Goal: Task Accomplishment & Management: Manage account settings

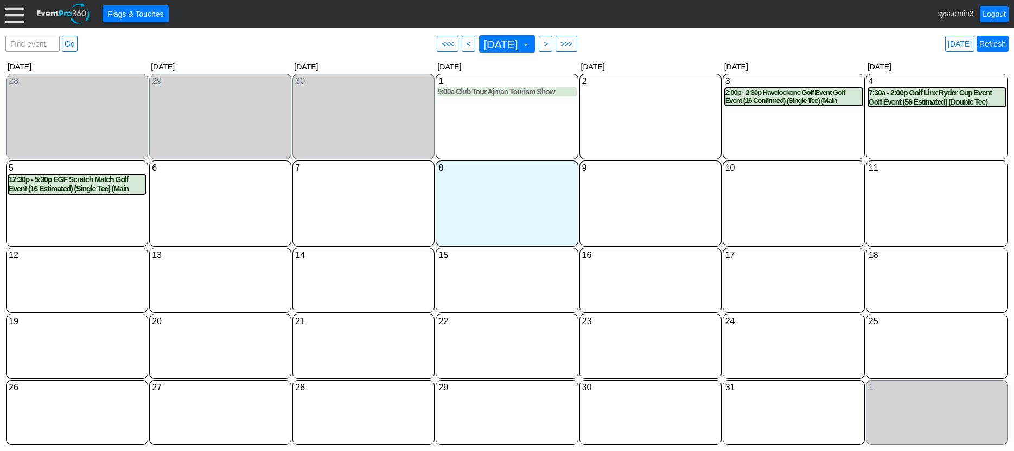
click at [991, 39] on link "Refresh" at bounding box center [993, 44] width 32 height 16
click at [11, 13] on div at bounding box center [14, 13] width 19 height 19
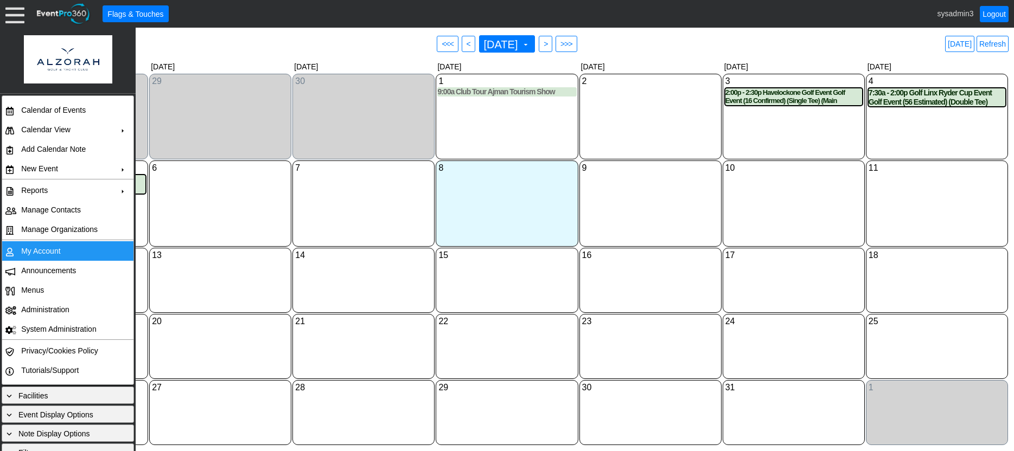
click at [52, 252] on td "My Account" at bounding box center [65, 251] width 97 height 20
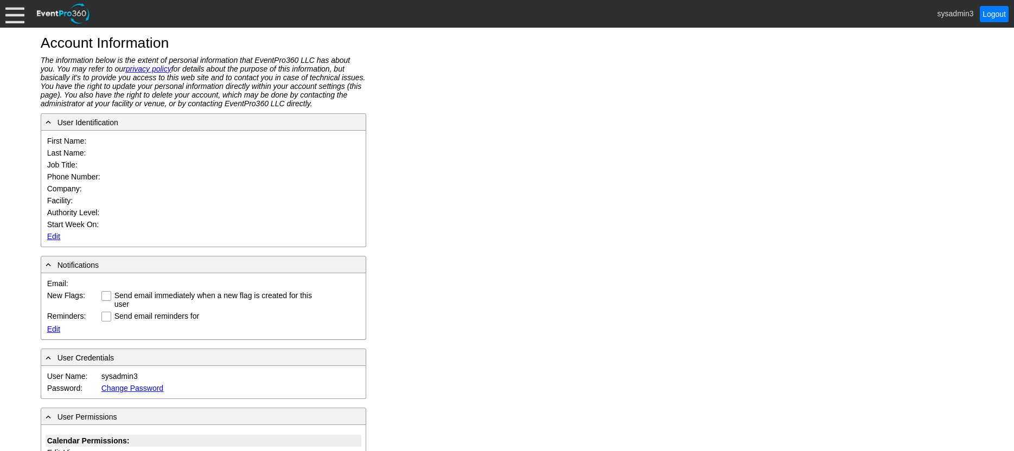
type input "System"
type input "Administrator"
type input "System Administrator"
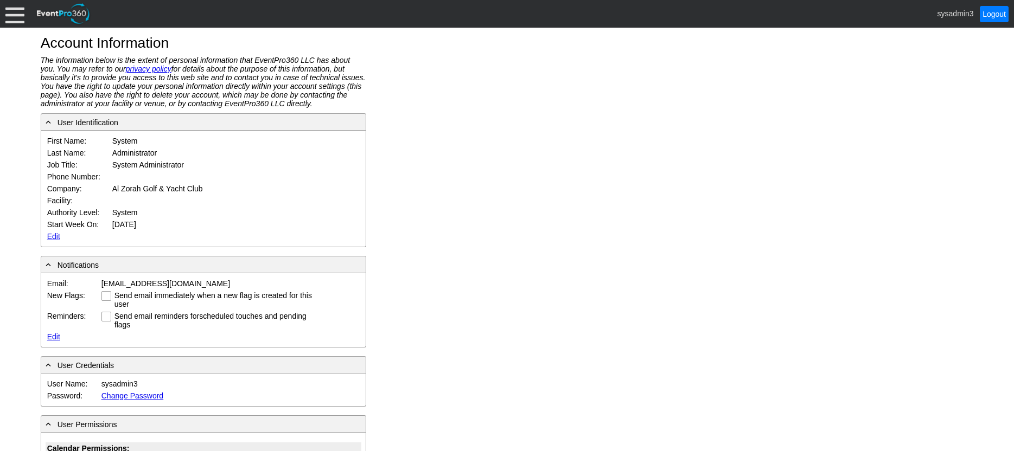
click at [51, 235] on link "Edit" at bounding box center [53, 236] width 13 height 9
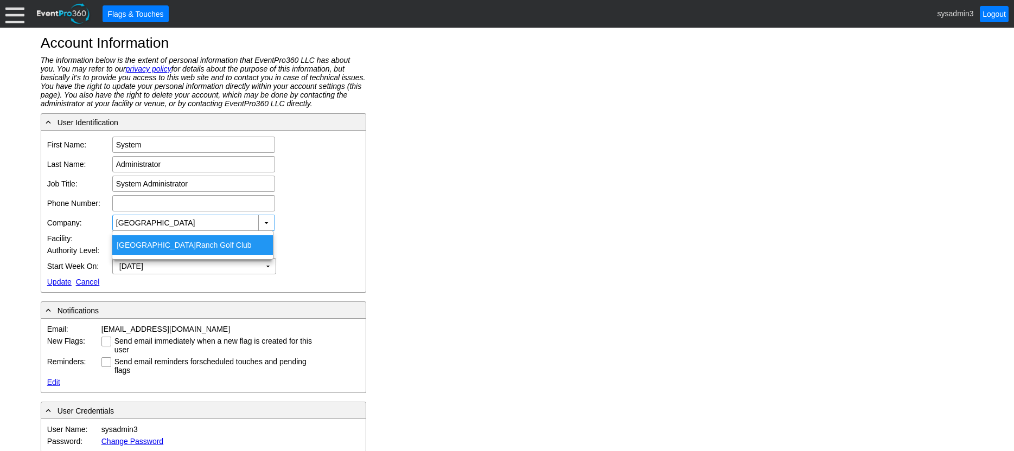
click at [160, 246] on div "Dublin Ranch Golf Club" at bounding box center [192, 245] width 161 height 20
type input "Dublin Ranch Golf Club"
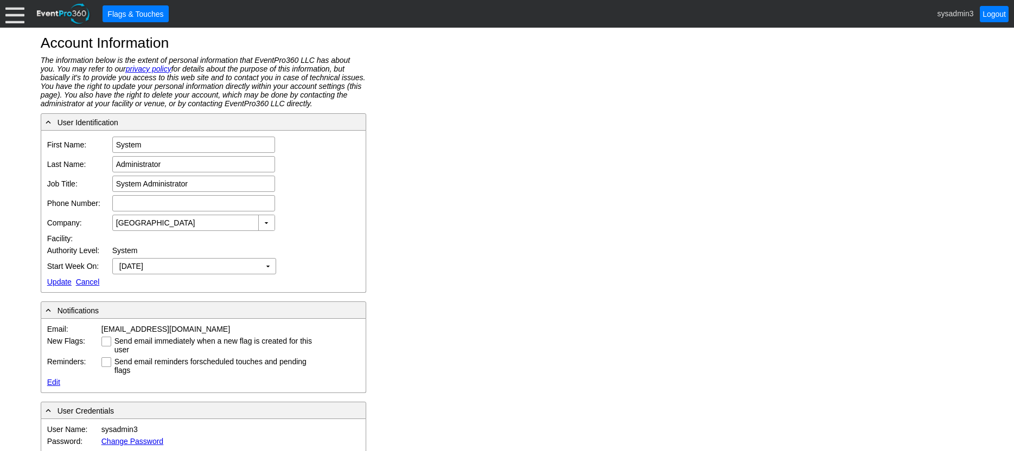
click at [14, 15] on div at bounding box center [14, 13] width 19 height 19
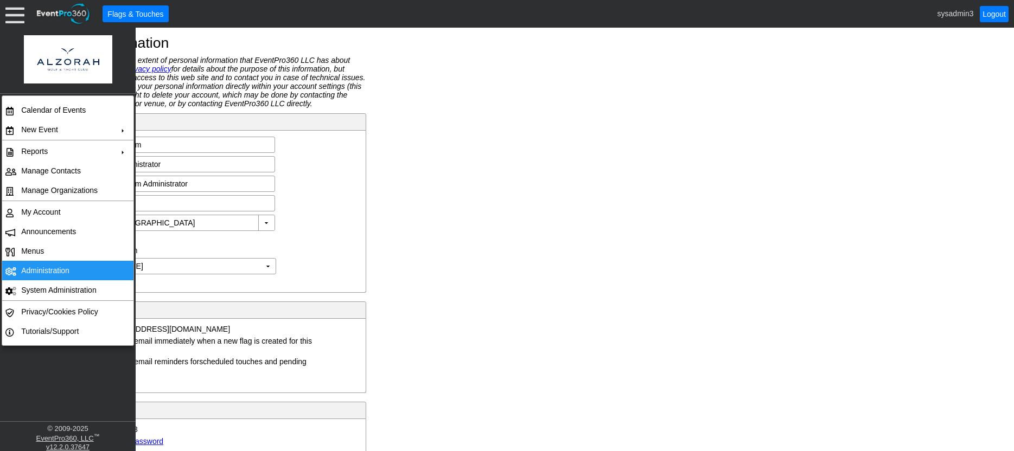
click at [62, 263] on td "Administration" at bounding box center [65, 271] width 97 height 20
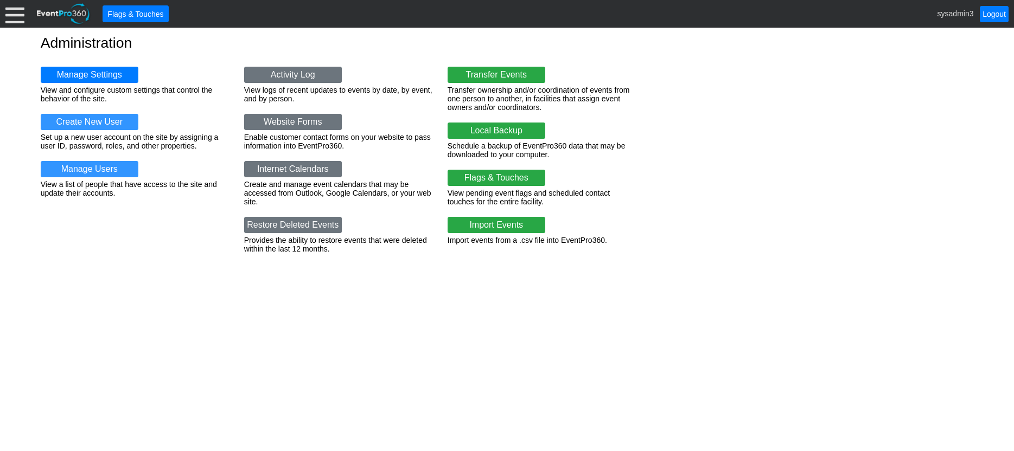
click at [14, 7] on div at bounding box center [14, 13] width 19 height 19
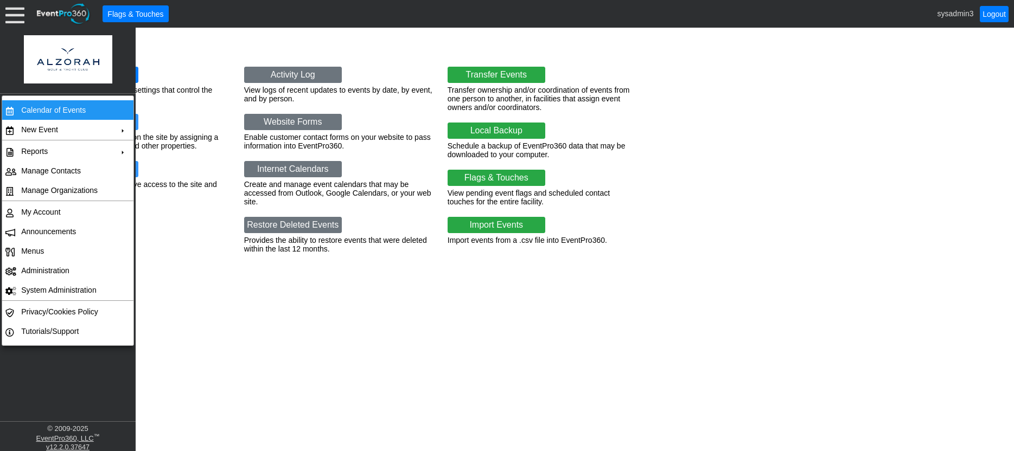
click at [34, 104] on td "Calendar of Events" at bounding box center [65, 110] width 97 height 20
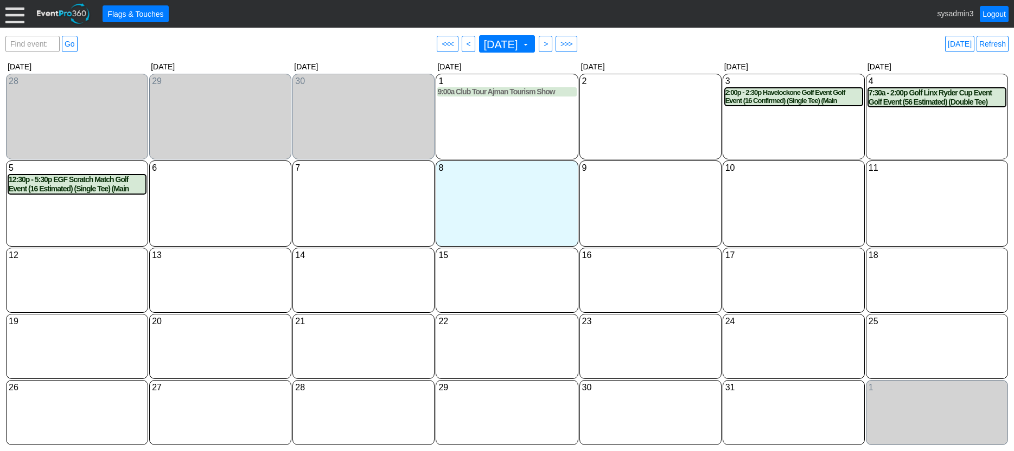
click at [14, 12] on div at bounding box center [14, 13] width 19 height 19
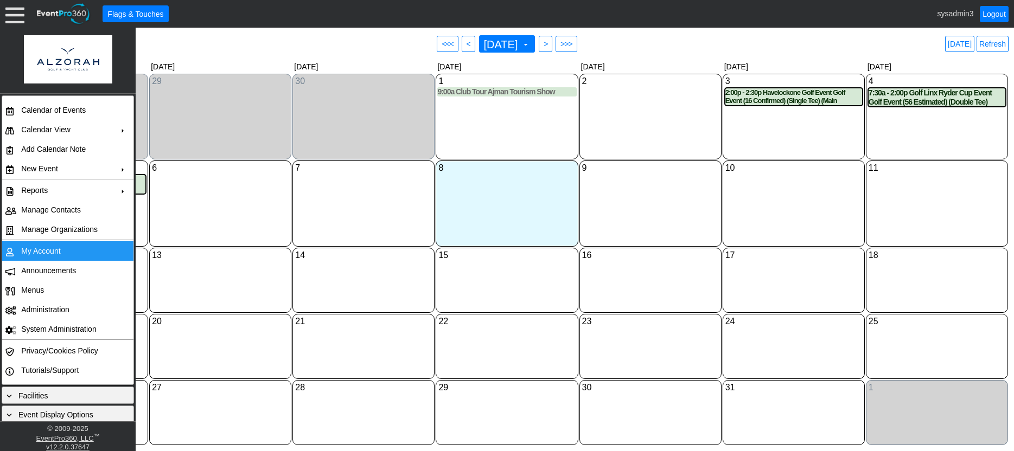
click at [41, 245] on td "My Account" at bounding box center [65, 251] width 97 height 20
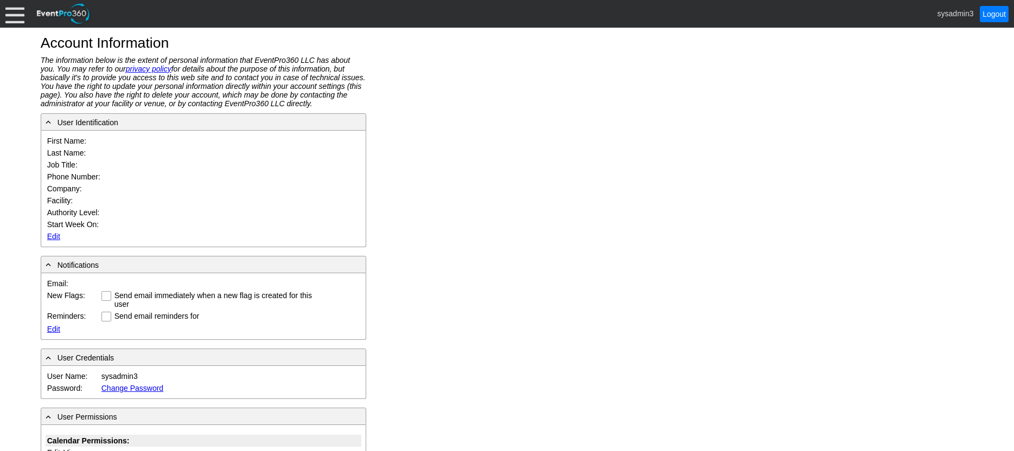
type input "System"
type input "Administrator"
type input "System Administrator"
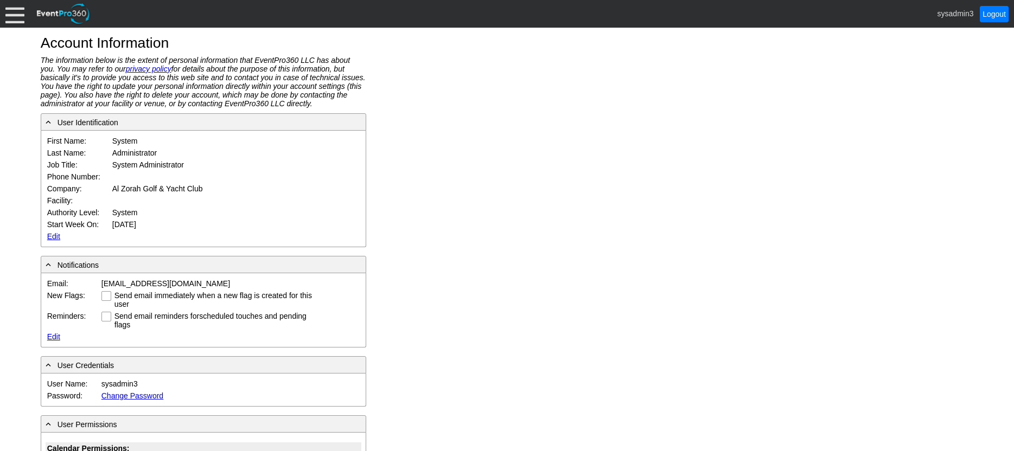
click at [50, 235] on link "Edit" at bounding box center [53, 236] width 13 height 9
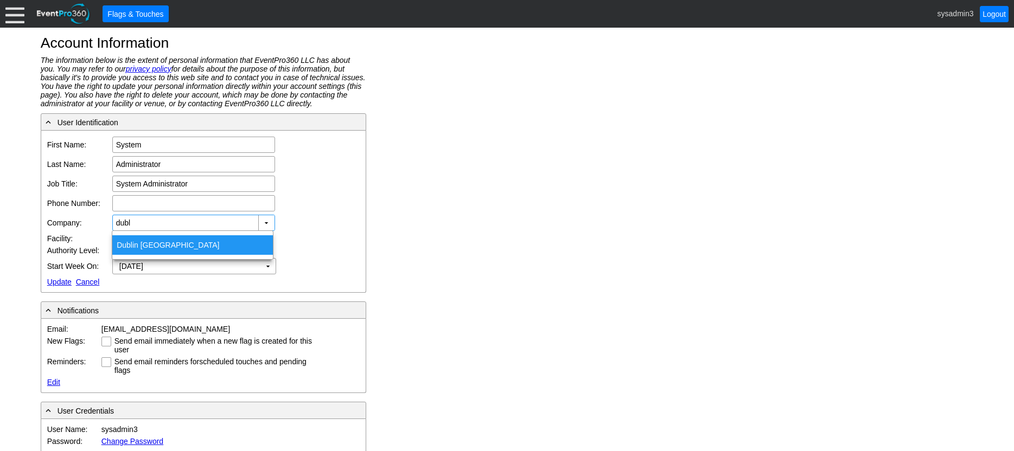
click at [165, 243] on div "Dubl in Ranch Golf Club" at bounding box center [192, 245] width 161 height 20
type input "Dublin Ranch Golf Club"
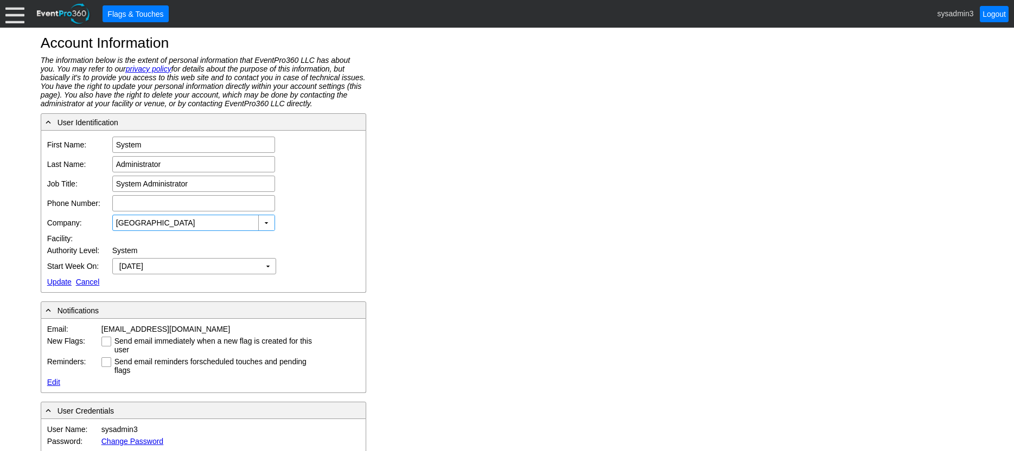
click at [58, 282] on link "Update" at bounding box center [59, 282] width 24 height 9
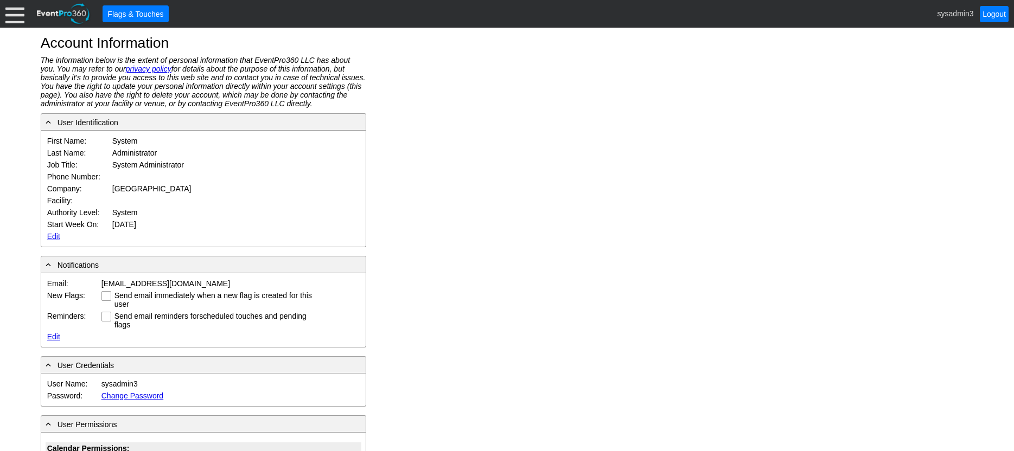
click at [13, 14] on div at bounding box center [14, 13] width 19 height 19
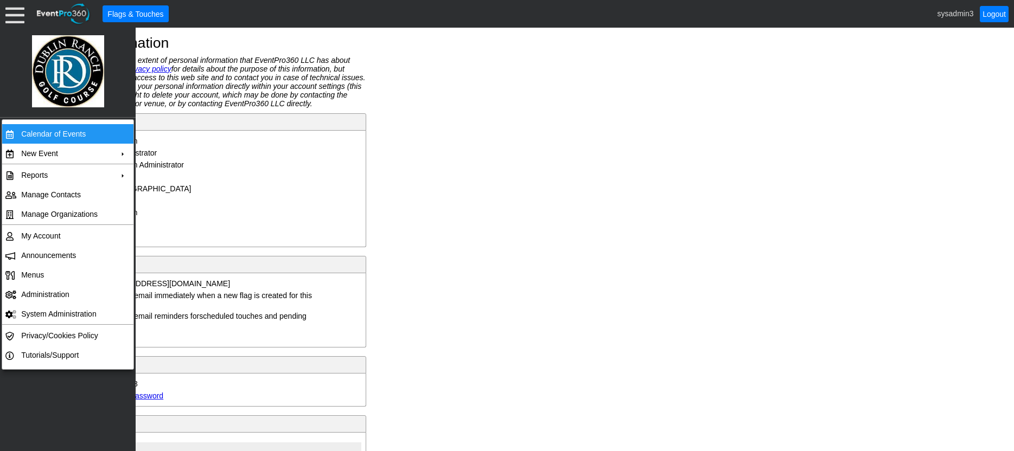
click at [31, 130] on td "Calendar of Events" at bounding box center [65, 134] width 97 height 20
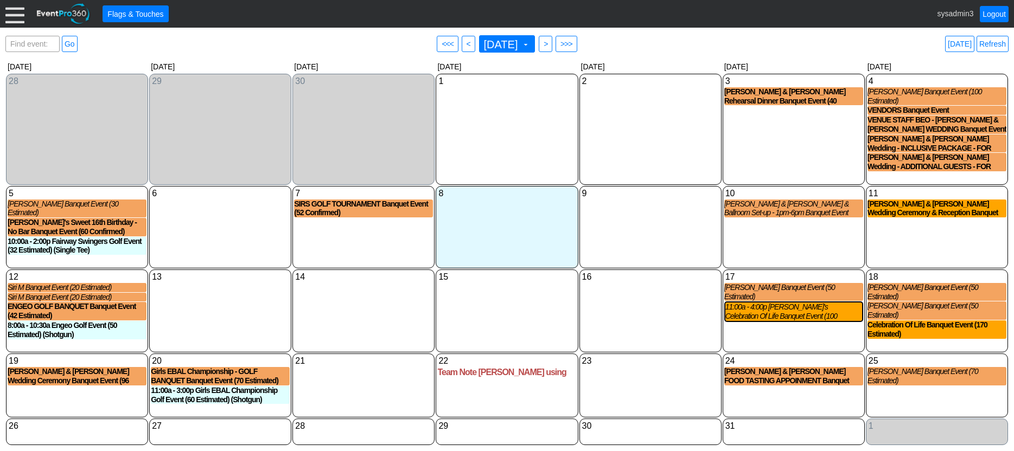
click at [10, 12] on div at bounding box center [14, 13] width 19 height 19
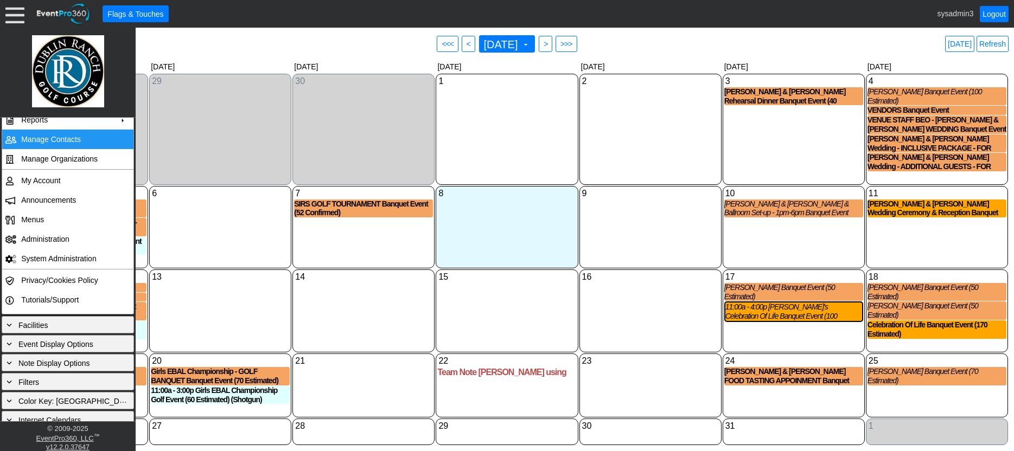
scroll to position [103, 0]
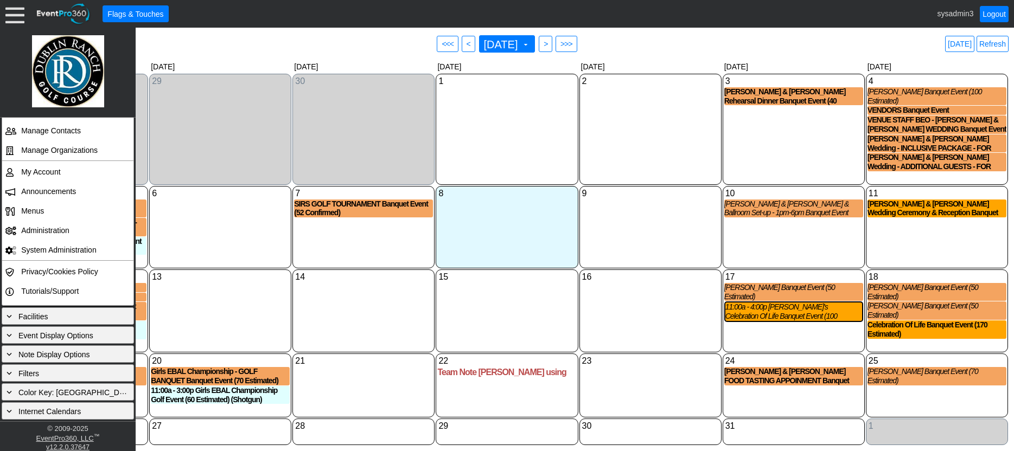
click at [660, 218] on div "9 Thursday" at bounding box center [650, 227] width 142 height 82
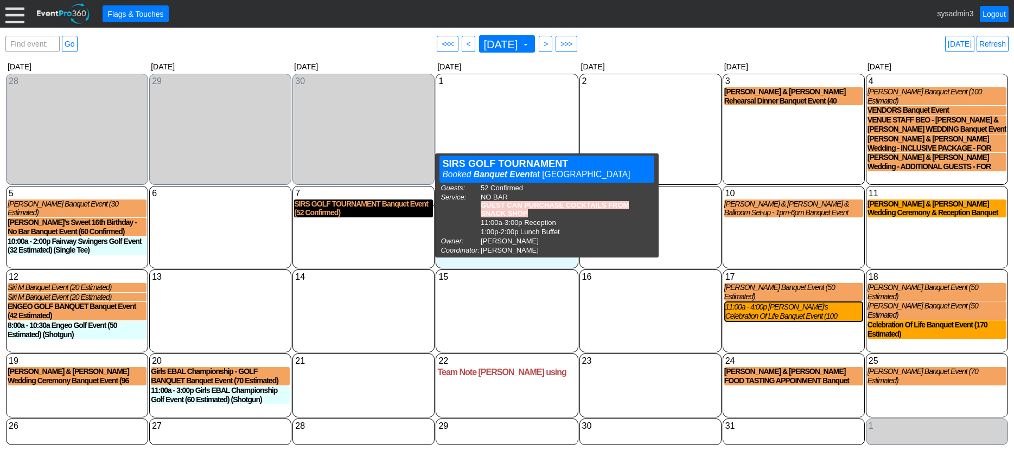
click at [331, 200] on div "SIRS GOLF TOURNAMENT Banquet Event (52 Confirmed)" at bounding box center [363, 209] width 139 height 18
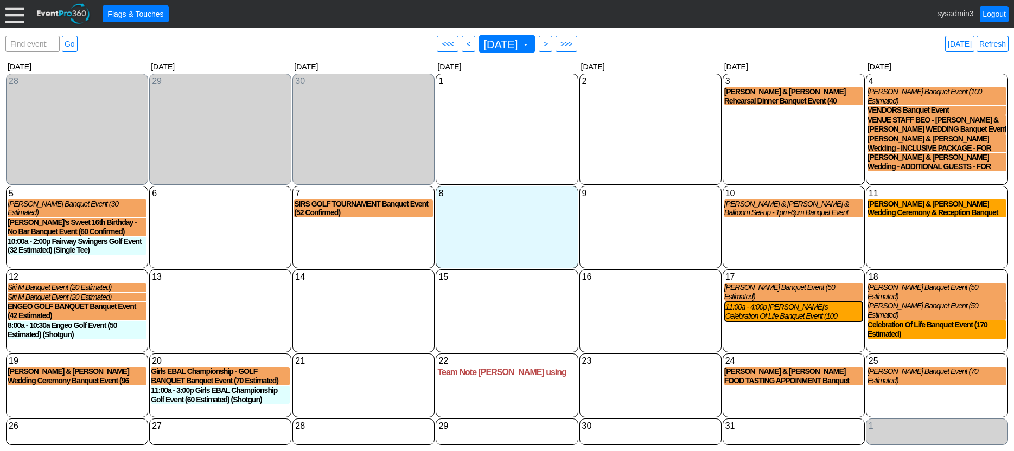
click at [660, 115] on div "2 Thursday" at bounding box center [650, 129] width 142 height 111
click at [188, 216] on div "6 Monday" at bounding box center [220, 227] width 142 height 82
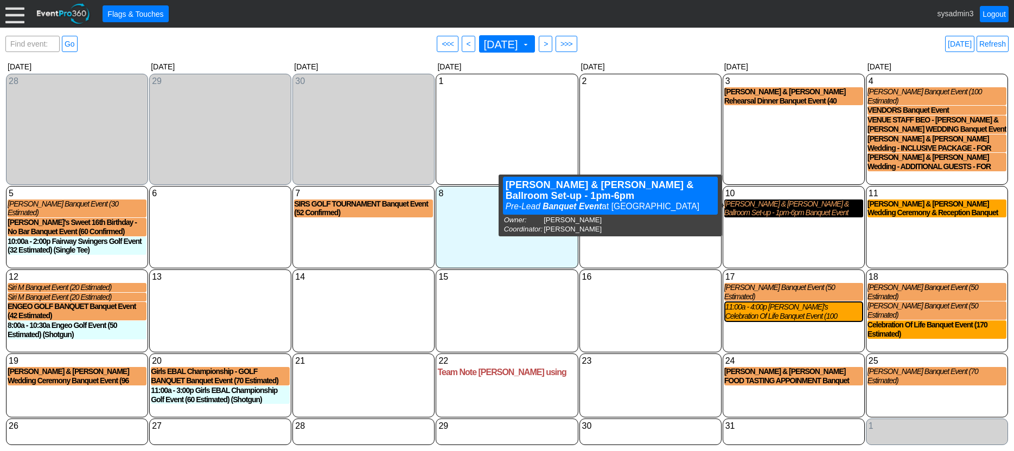
click at [762, 202] on div "Meghan & Tom Rehearsal & Ballroom Set-up - 1pm-6pm Banquet Event" at bounding box center [793, 209] width 139 height 18
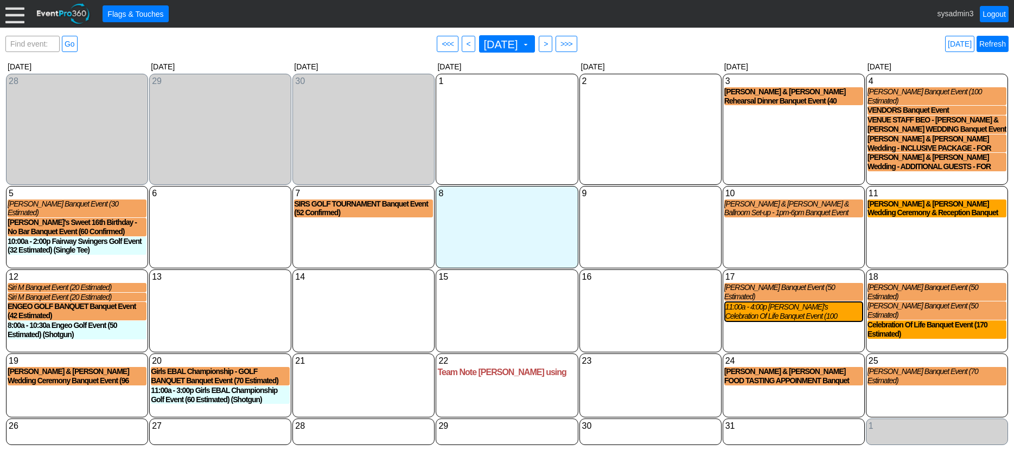
click at [990, 46] on link "Refresh" at bounding box center [993, 44] width 32 height 16
click at [493, 191] on div "8 Wednesday" at bounding box center [506, 194] width 139 height 12
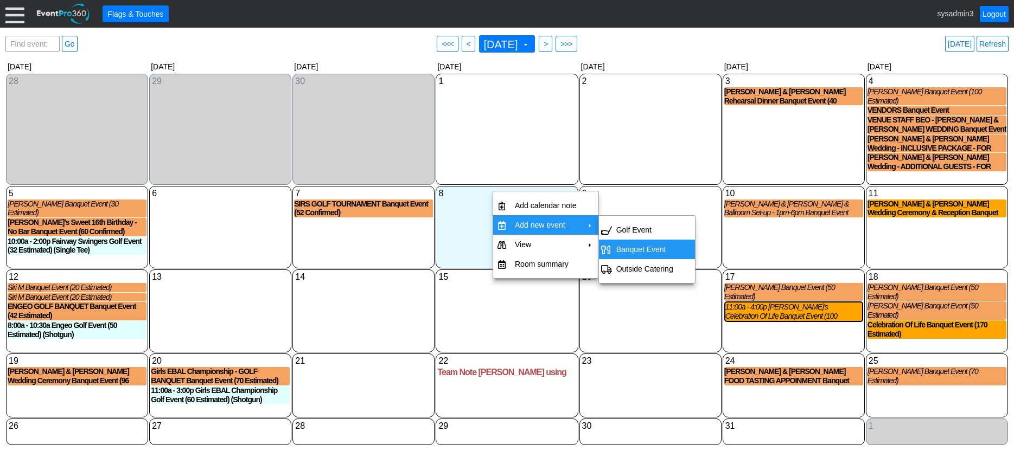
click at [637, 248] on td "Banquet Event" at bounding box center [645, 250] width 66 height 20
type input "10/8/2025"
type input "Pre-Lead"
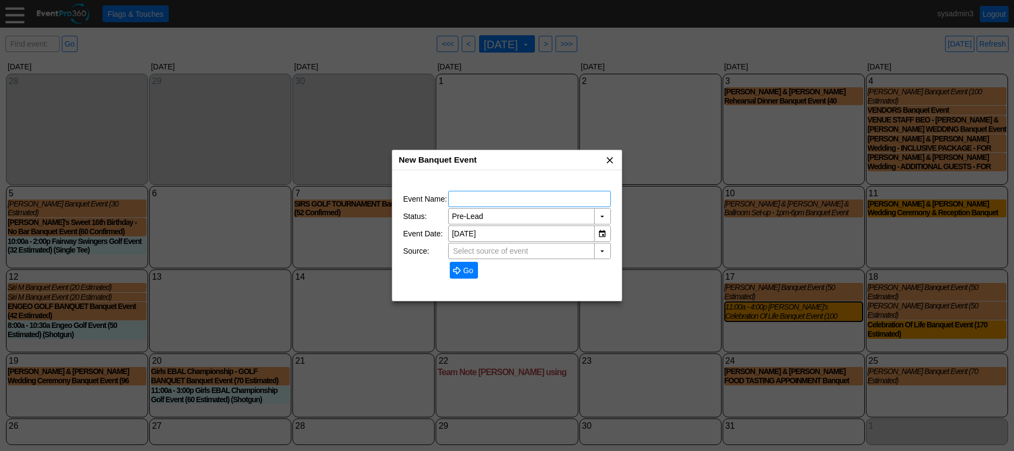
click at [608, 162] on span "x" at bounding box center [609, 160] width 11 height 11
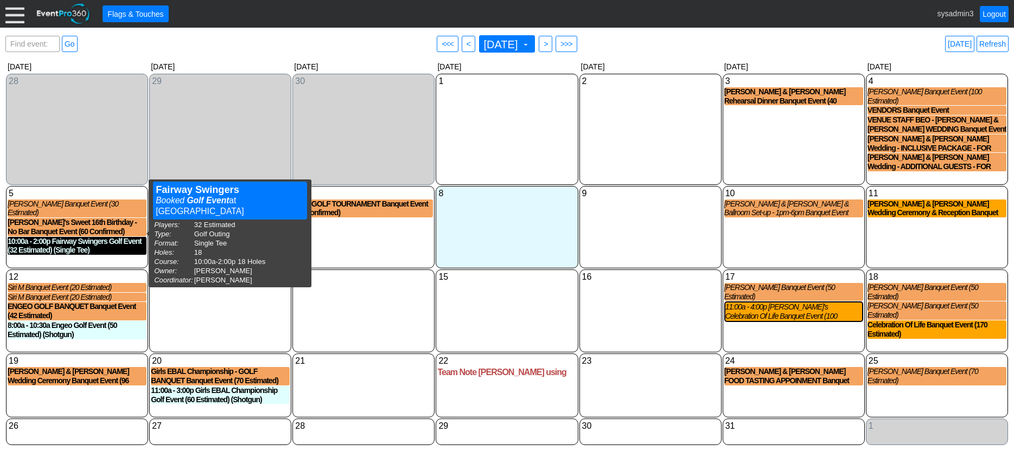
click at [77, 237] on div "10:00a - 2:00p Fairway Swingers Golf Event (32 Estimated) (Single Tee)" at bounding box center [77, 246] width 139 height 18
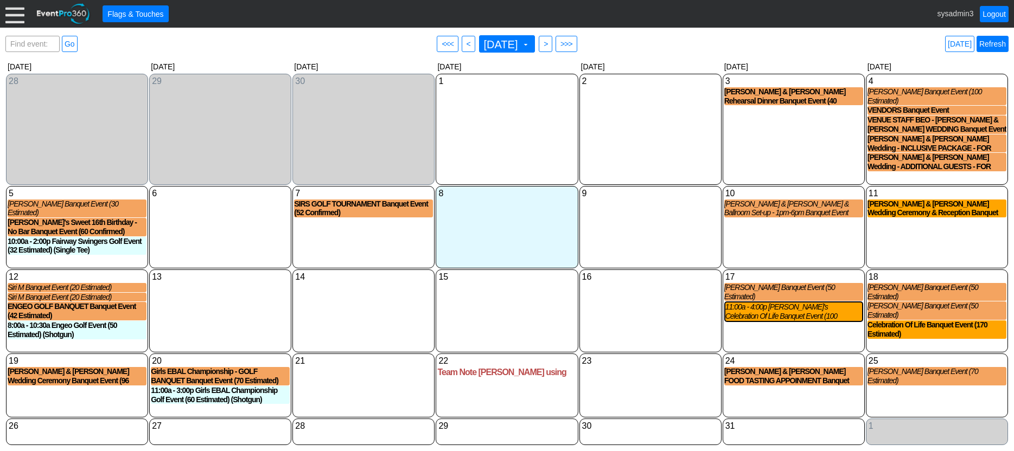
click at [992, 44] on link "Refresh" at bounding box center [993, 44] width 32 height 16
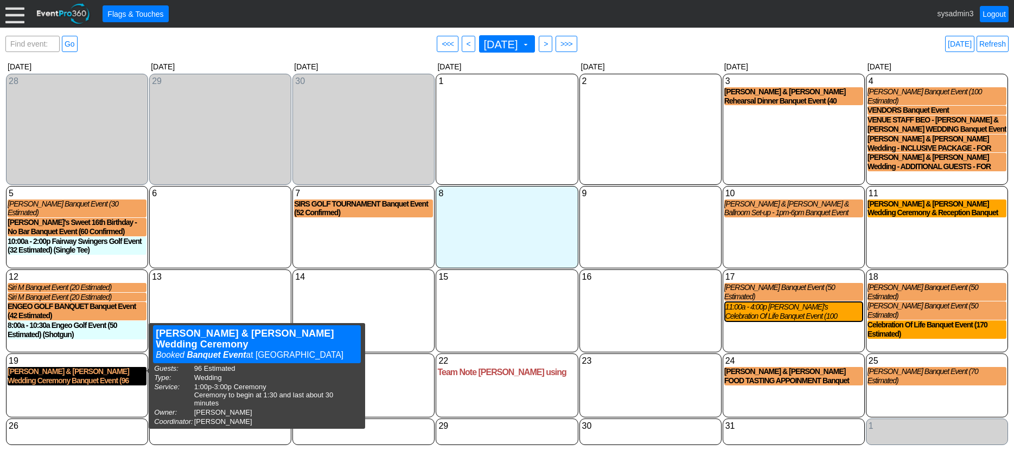
click at [58, 367] on div "Julie & Terrence Wedding Ceremony Banquet Event (96 Estimated)" at bounding box center [77, 376] width 139 height 18
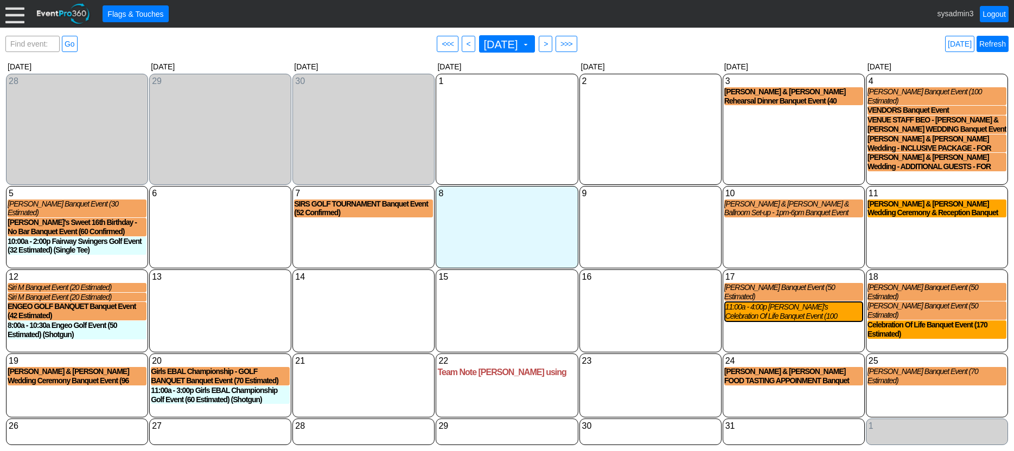
click at [996, 39] on link "Refresh" at bounding box center [993, 44] width 32 height 16
drag, startPoint x: 100, startPoint y: 59, endPoint x: 94, endPoint y: 56, distance: 7.1
drag, startPoint x: 94, startPoint y: 56, endPoint x: 15, endPoint y: 15, distance: 89.6
click at [15, 15] on div at bounding box center [14, 13] width 19 height 19
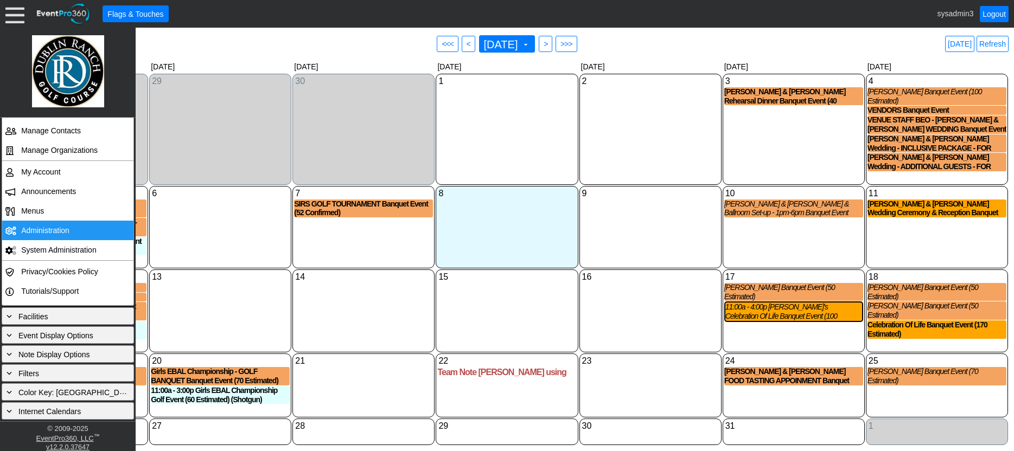
click at [44, 227] on td "Administration" at bounding box center [65, 231] width 97 height 20
click at [643, 219] on div "9 Thursday" at bounding box center [650, 227] width 142 height 82
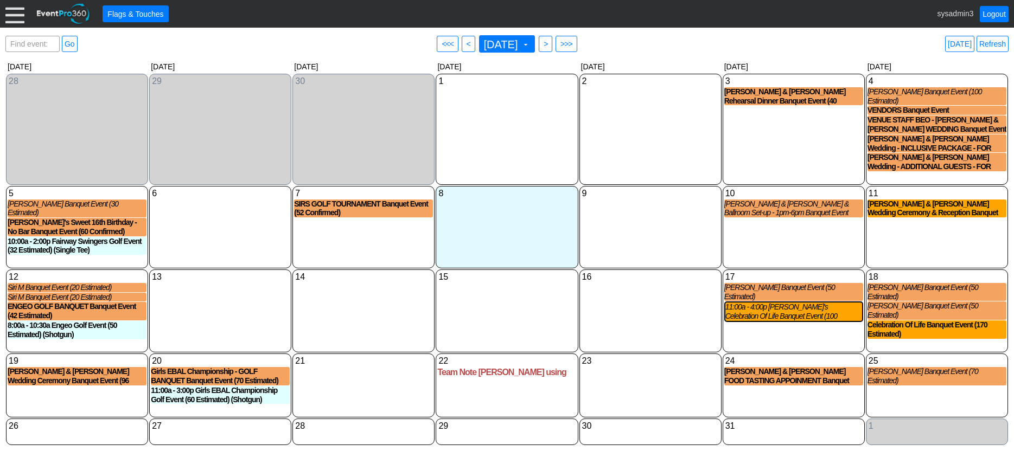
click at [16, 15] on div at bounding box center [14, 13] width 19 height 19
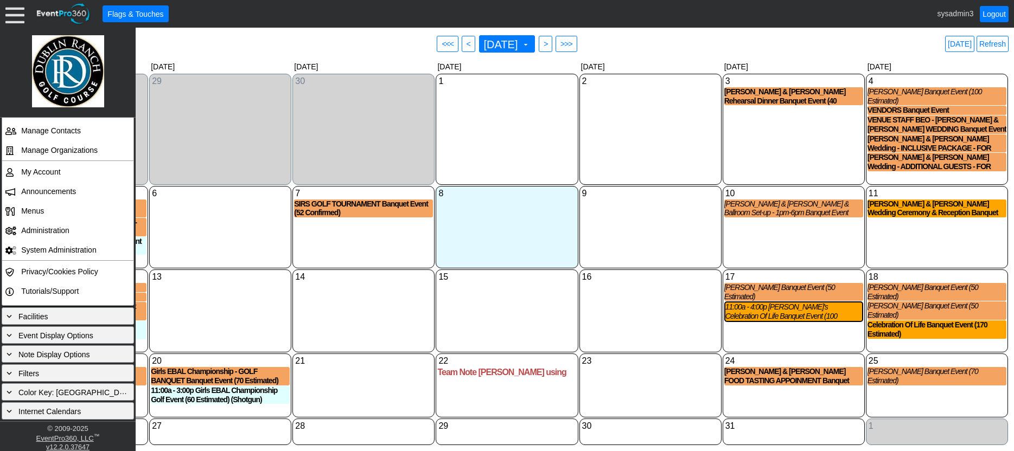
click at [603, 133] on div "2 Thursday" at bounding box center [650, 129] width 142 height 111
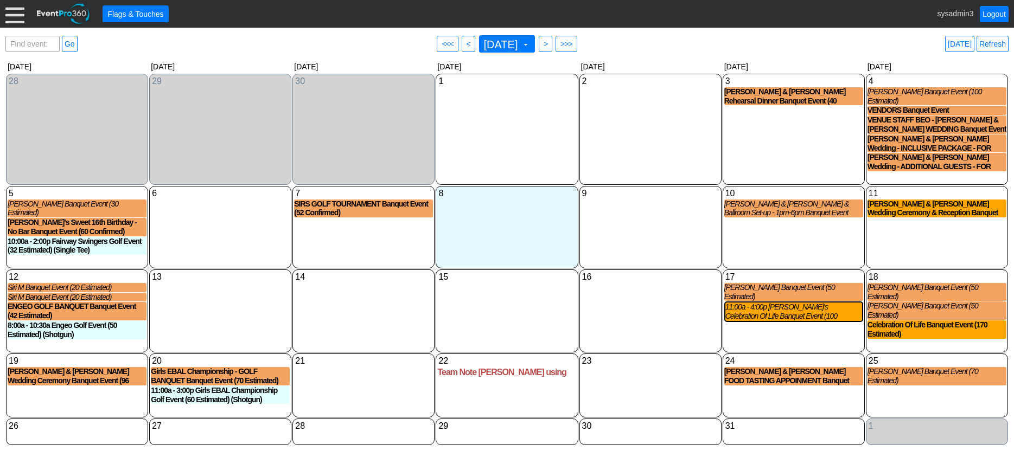
click at [610, 292] on div "16 Thursday" at bounding box center [650, 311] width 142 height 83
click at [324, 296] on div "14 Tuesday" at bounding box center [363, 311] width 142 height 83
click at [18, 13] on div at bounding box center [14, 13] width 19 height 19
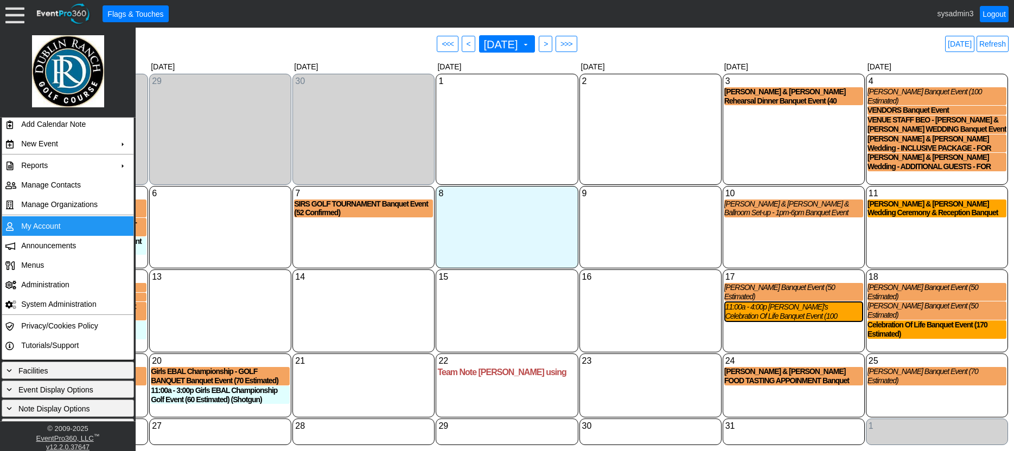
scroll to position [0, 0]
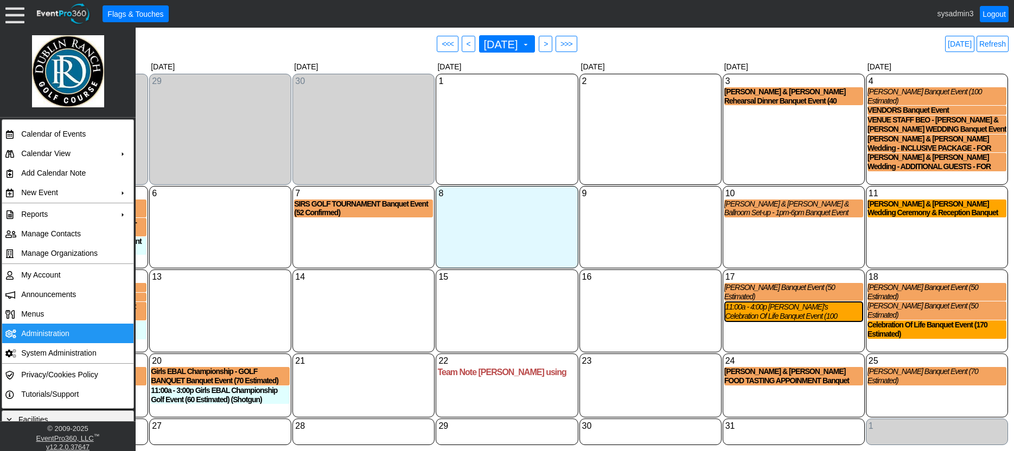
click at [42, 331] on td "Administration" at bounding box center [65, 334] width 97 height 20
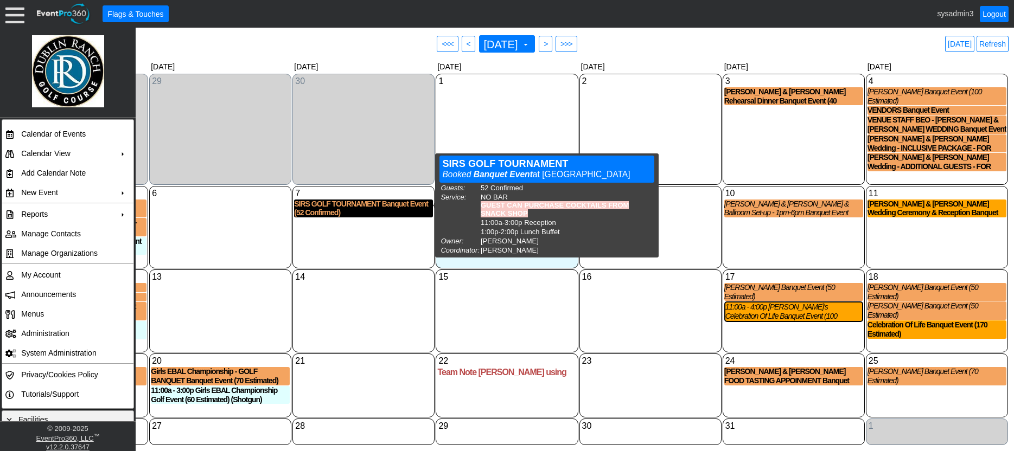
click at [339, 206] on div "SIRS GOLF TOURNAMENT Banquet Event (52 Confirmed)" at bounding box center [363, 209] width 139 height 18
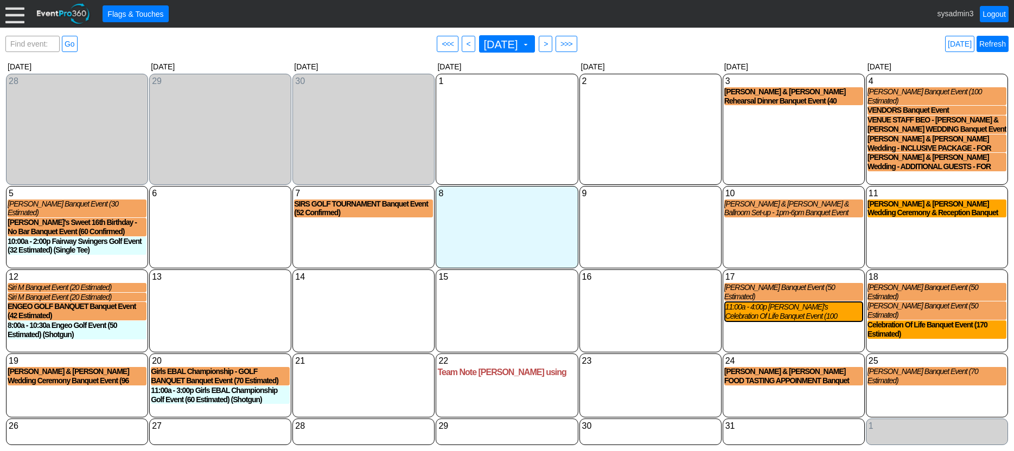
click at [997, 43] on link "Refresh" at bounding box center [993, 44] width 32 height 16
click at [241, 214] on div "6 Monday" at bounding box center [220, 227] width 142 height 82
click at [192, 218] on div "6 Monday" at bounding box center [220, 227] width 142 height 82
click at [102, 41] on div "Find event: enter title Go" at bounding box center [56, 44] width 103 height 16
click at [14, 15] on div at bounding box center [14, 13] width 19 height 19
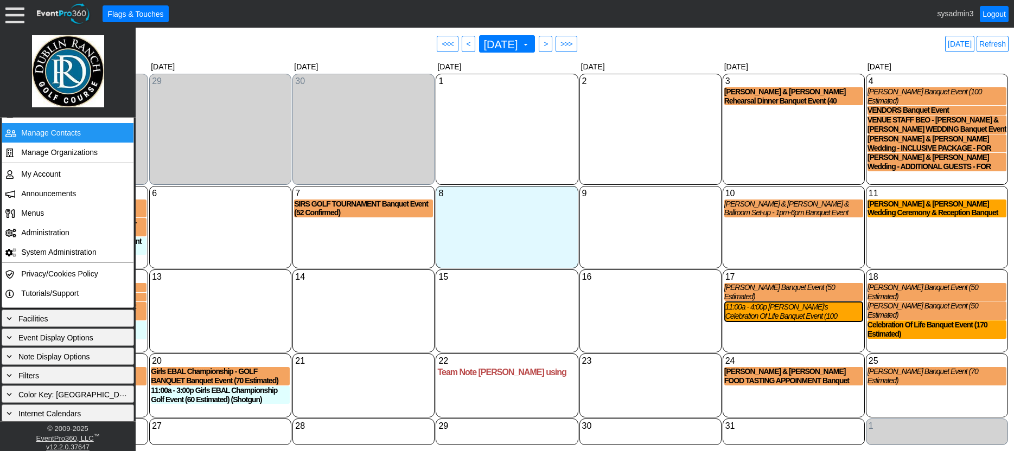
scroll to position [103, 0]
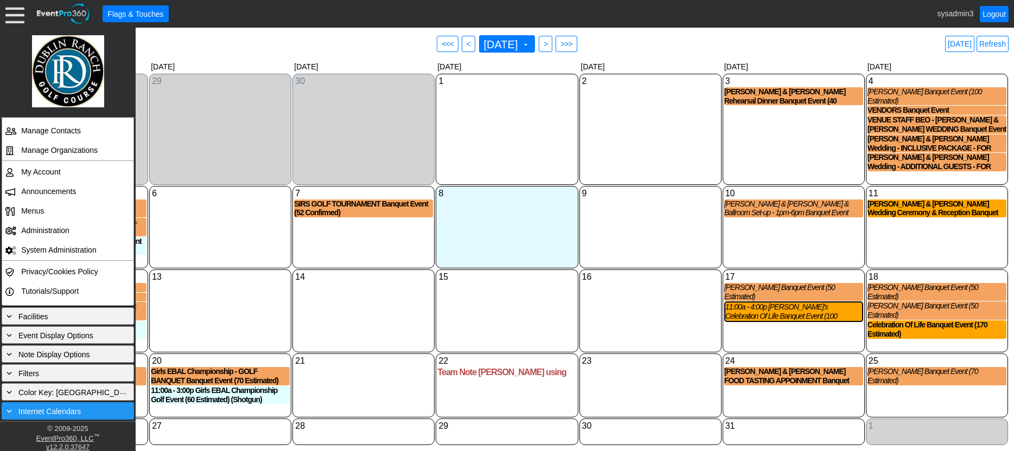
click at [45, 409] on span "Internet Calendars" at bounding box center [49, 411] width 62 height 9
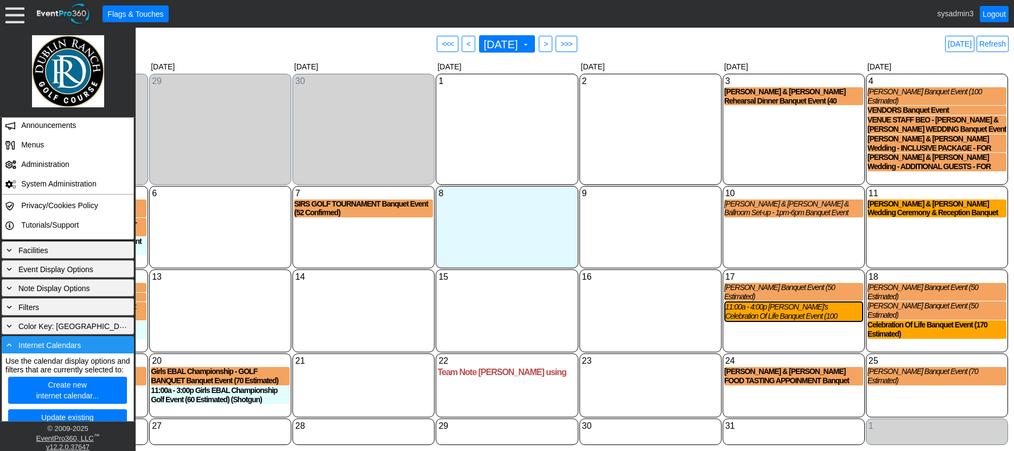
scroll to position [201, 0]
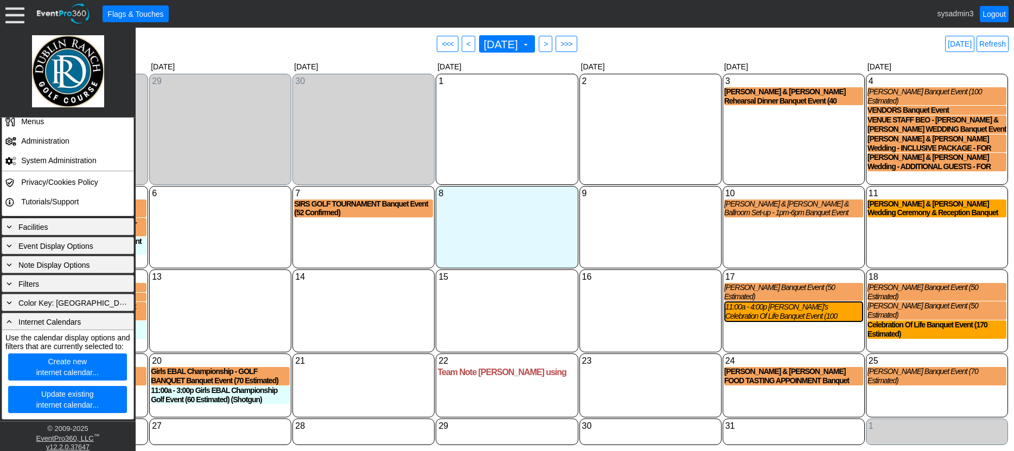
click at [221, 308] on div "13 Monday" at bounding box center [220, 311] width 142 height 83
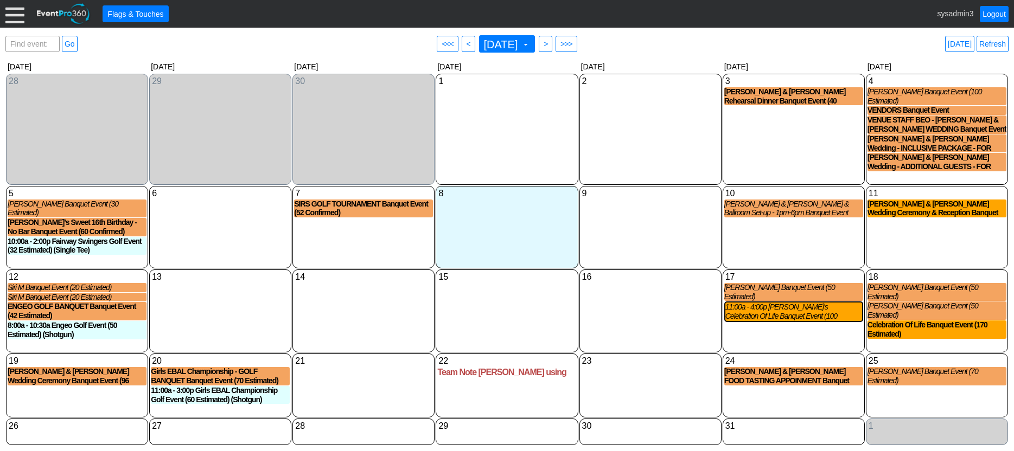
click at [17, 18] on div at bounding box center [14, 13] width 19 height 19
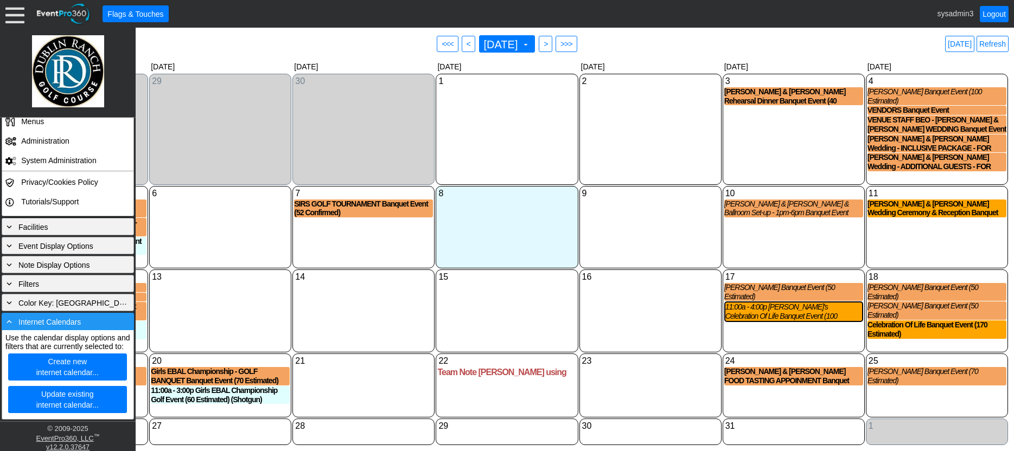
click at [60, 318] on span "Internet Calendars" at bounding box center [49, 322] width 62 height 9
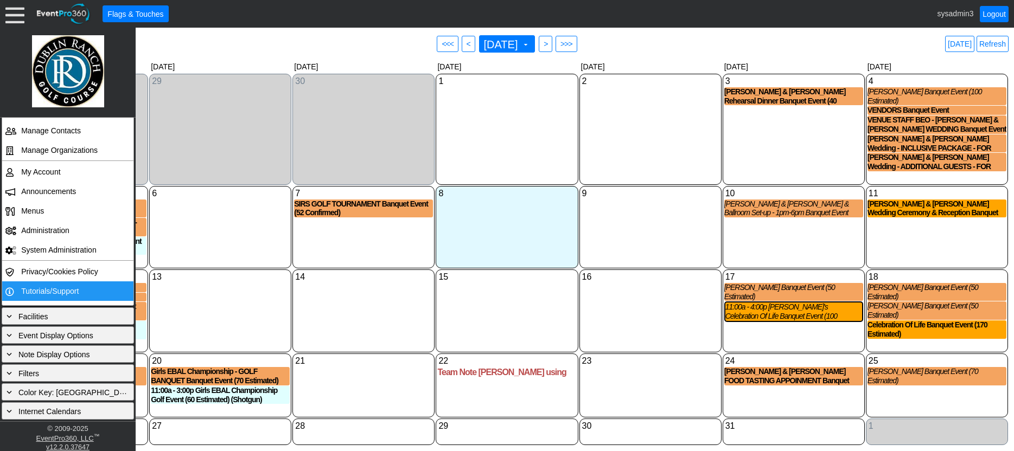
click at [53, 291] on td "Tutorials/Support" at bounding box center [65, 292] width 97 height 20
click at [329, 295] on div "14 Tuesday" at bounding box center [363, 311] width 142 height 83
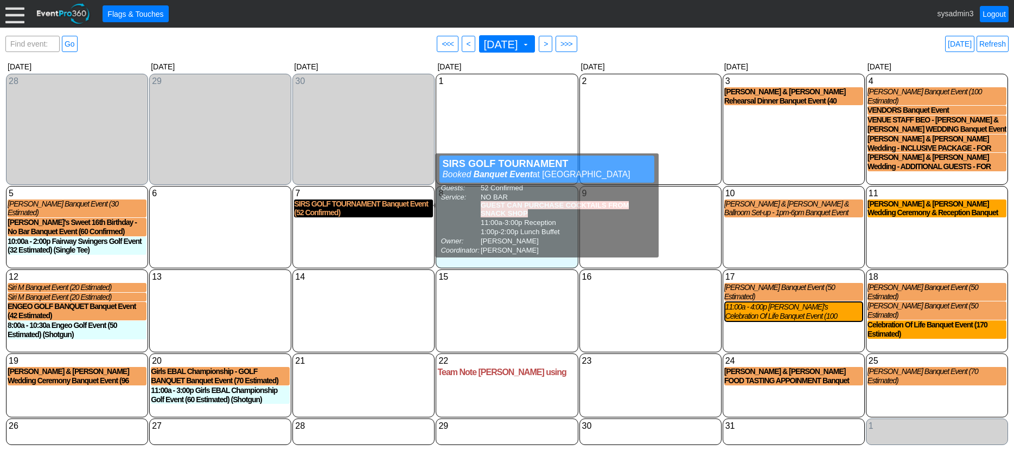
click at [353, 203] on div "SIRS GOLF TOURNAMENT Banquet Event (52 Confirmed)" at bounding box center [363, 209] width 139 height 18
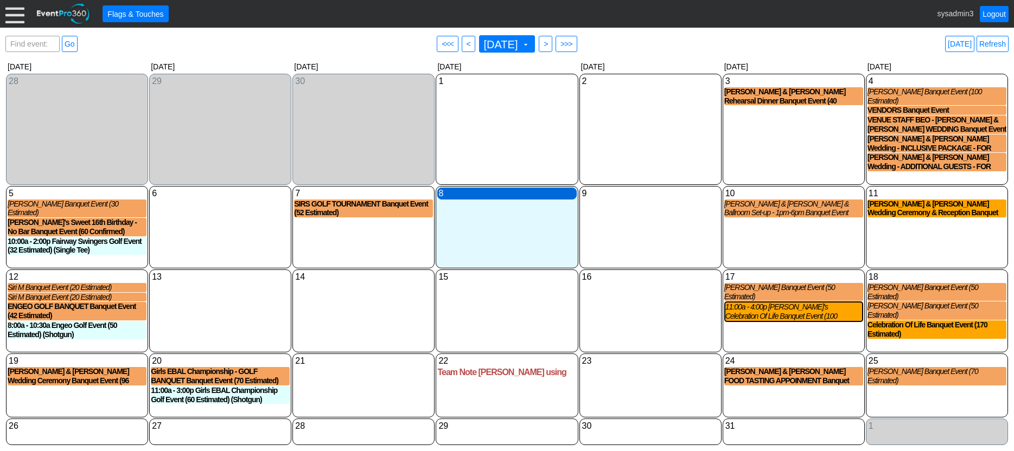
click at [495, 188] on div "8 Wednesday" at bounding box center [506, 194] width 139 height 12
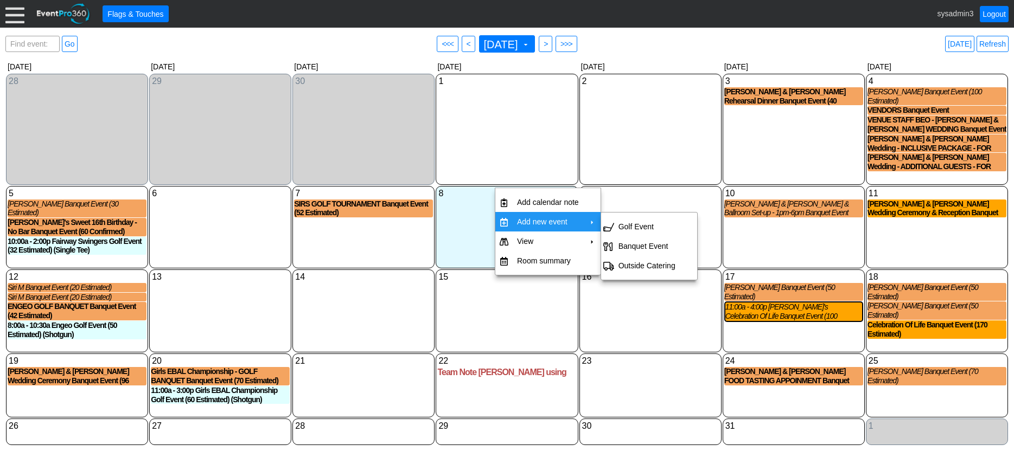
click at [617, 197] on div "9 Thursday" at bounding box center [650, 227] width 142 height 82
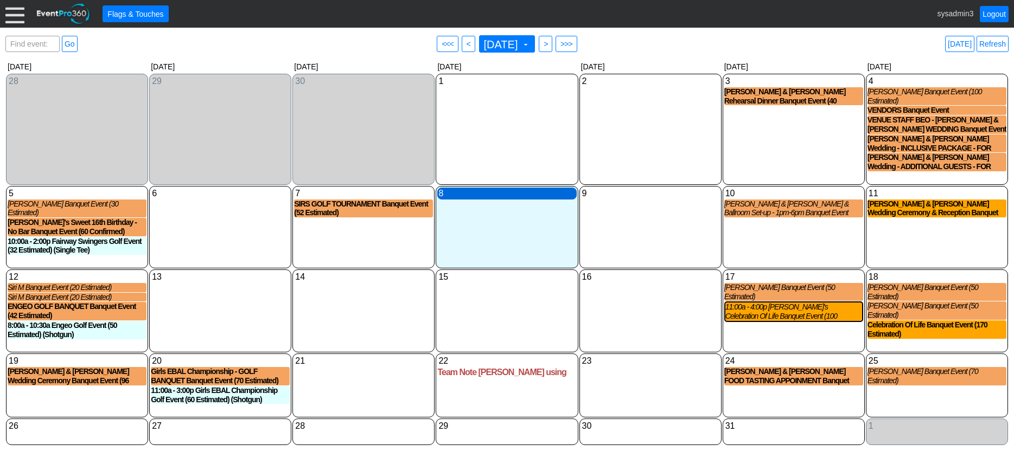
click at [509, 190] on div "8 Wednesday" at bounding box center [506, 194] width 139 height 12
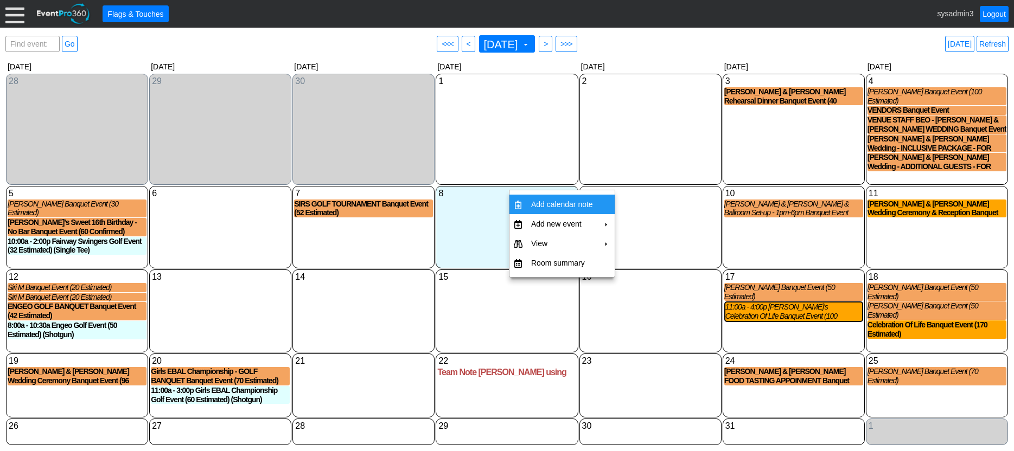
click at [554, 201] on td "Add calendar note" at bounding box center [562, 205] width 71 height 20
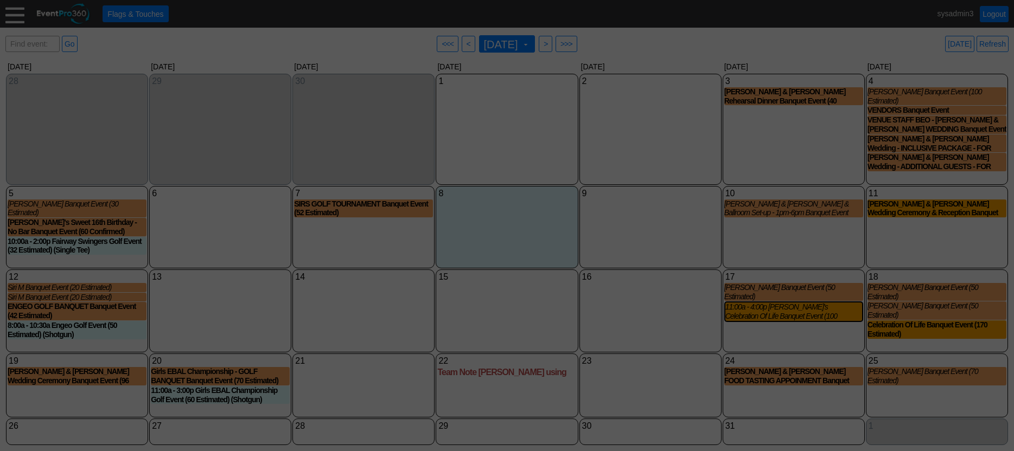
type input "[DATE]"
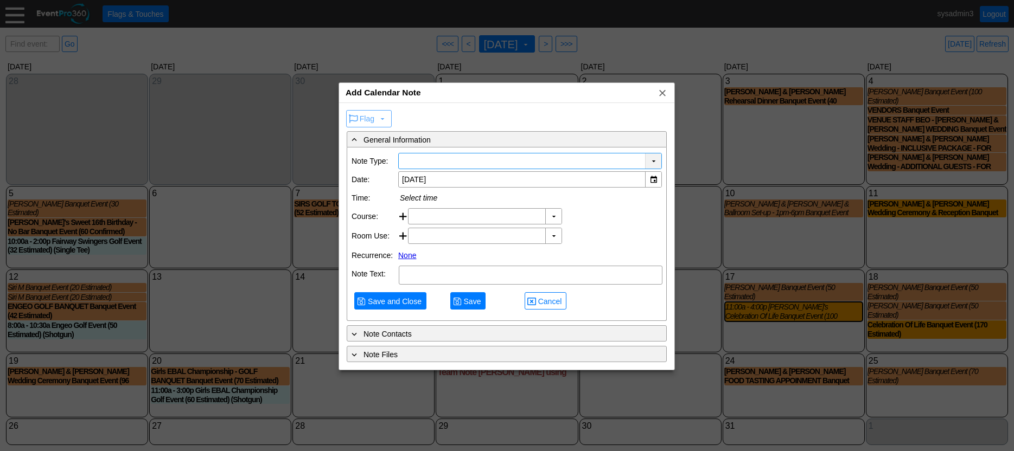
click at [652, 160] on div "▼" at bounding box center [653, 161] width 16 height 15
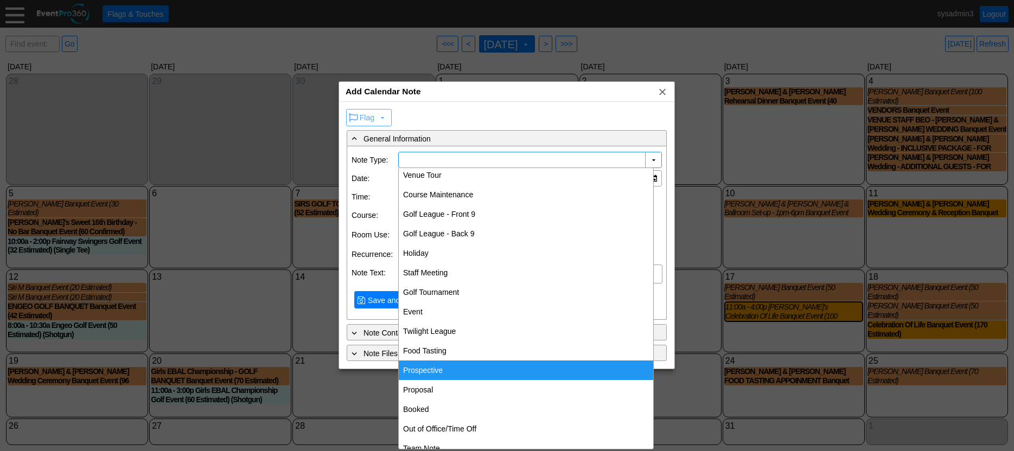
scroll to position [0, 0]
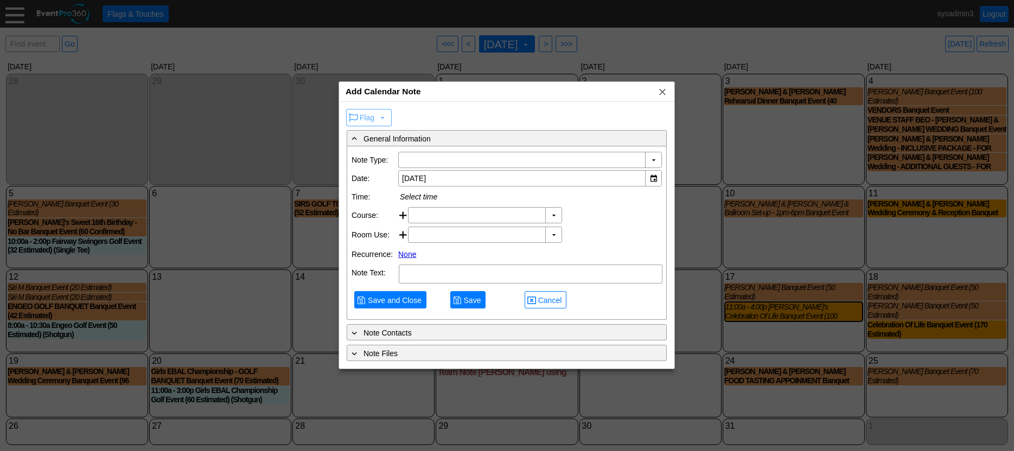
click at [607, 113] on div "Flag ▼" at bounding box center [507, 117] width 324 height 21
click at [653, 159] on div "▼" at bounding box center [653, 159] width 16 height 15
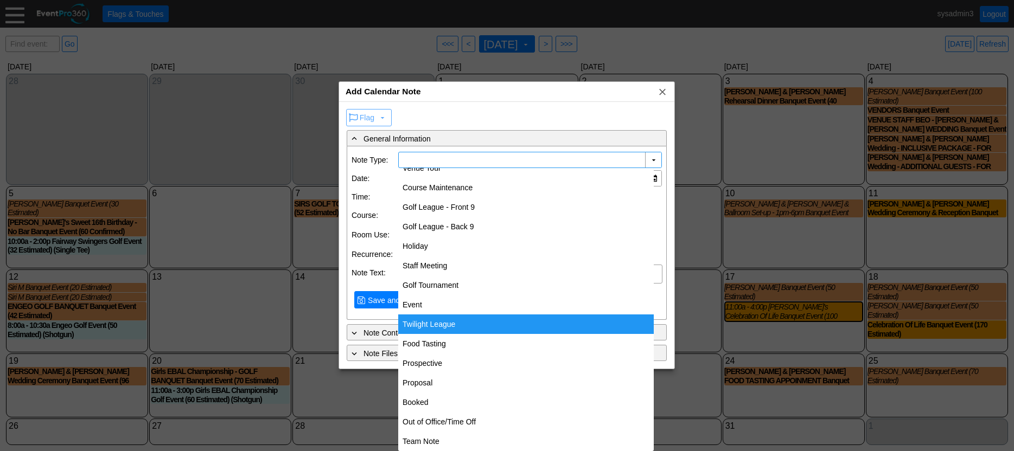
scroll to position [18, 0]
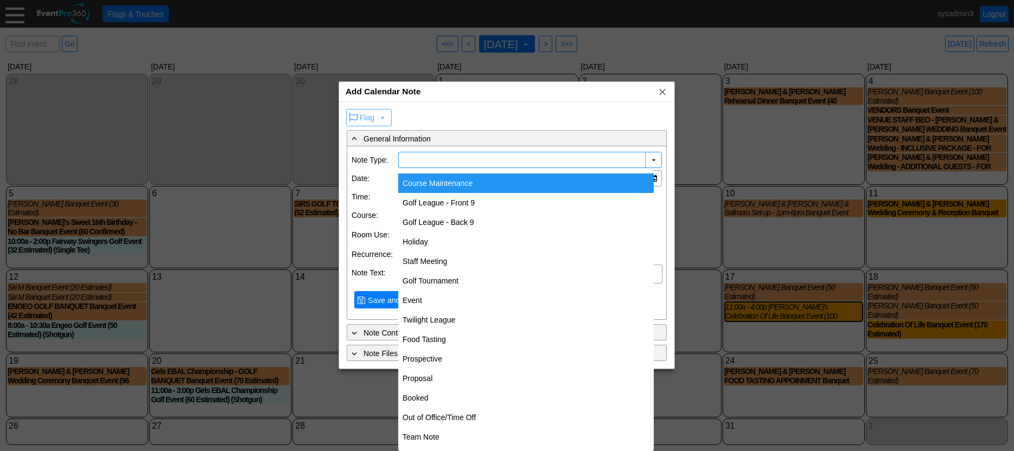
click at [443, 187] on div "Course Maintenance" at bounding box center [526, 184] width 256 height 20
type input "Course Maintenance"
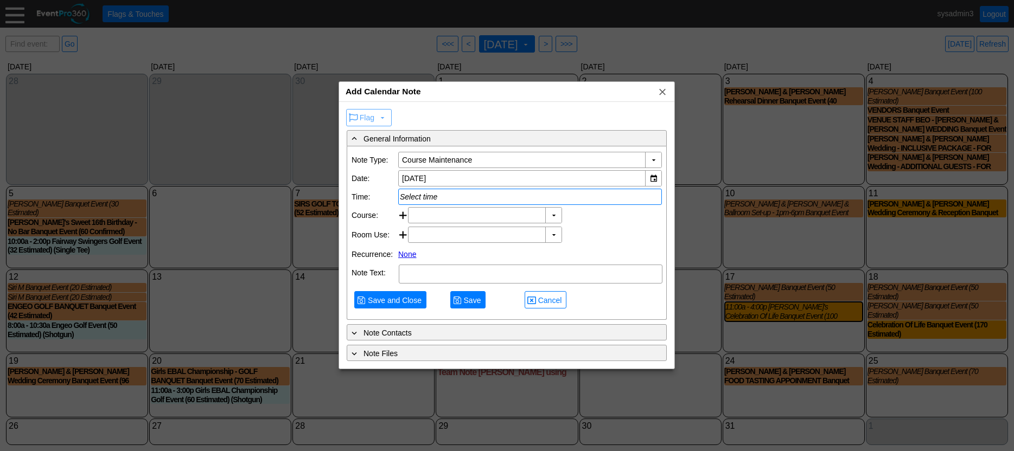
click at [430, 194] on div "Select time" at bounding box center [530, 197] width 260 height 9
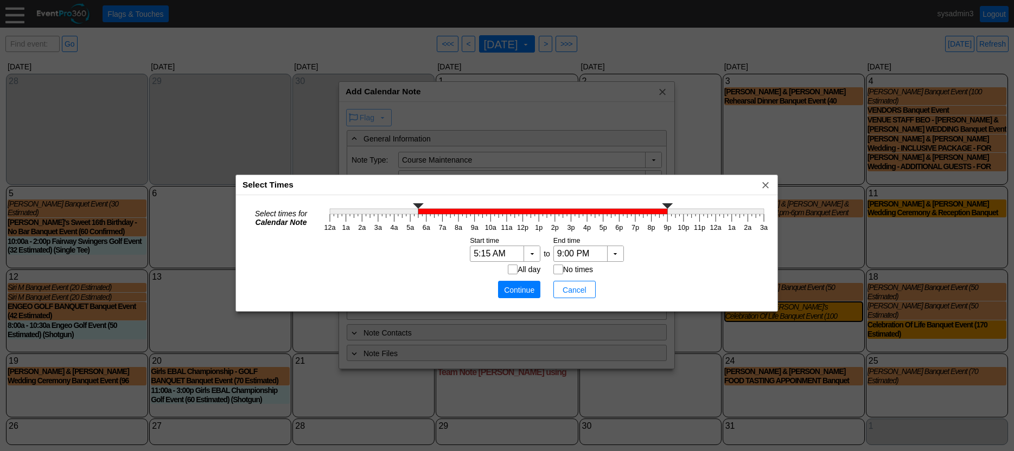
type input "5:00 AM"
click at [410, 218] on icon "12a 1a 2a 3a 4a 5a 6a 7a 8a 9a 10a 11a 12p 1p 2p 3p 4p 5p 6p 7p 8p 9p 10p 11p 1…" at bounding box center [547, 217] width 450 height 33
type input "10:00 AM"
click at [492, 225] on g "12a 1a 2a 3a 4a 5a 6a 7a 8a 9a 10a 11a 12p 1p 2p 3p 4p 5p 6p 7p 8p 9p 10p 11p 1…" at bounding box center [546, 217] width 444 height 28
click at [519, 290] on span "Continue" at bounding box center [519, 290] width 33 height 11
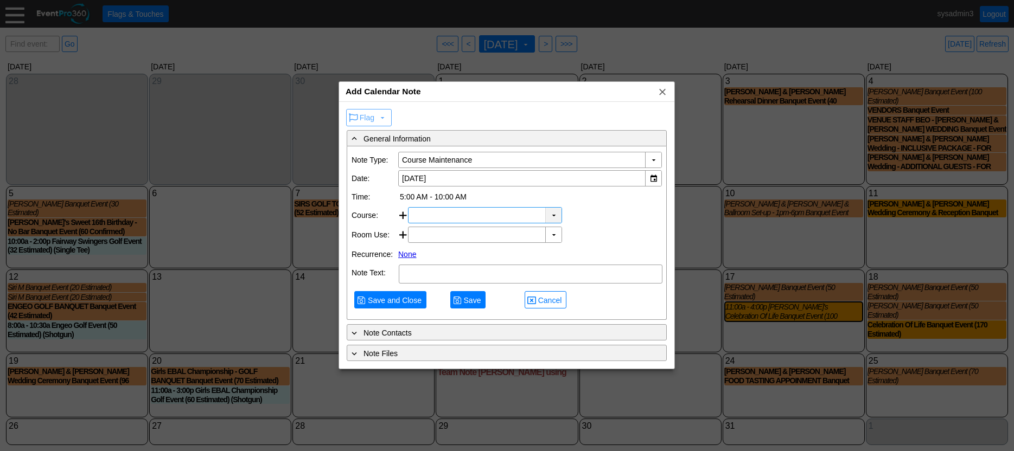
click at [552, 216] on div "▼" at bounding box center [553, 215] width 16 height 15
click at [601, 226] on div "Room Use: ▼ Χ Select time Note" at bounding box center [507, 236] width 310 height 20
click at [554, 215] on div "▼" at bounding box center [553, 215] width 16 height 15
click at [577, 209] on div "▼ Χ Select time" at bounding box center [535, 215] width 254 height 16
click at [456, 240] on input "text" at bounding box center [477, 234] width 131 height 15
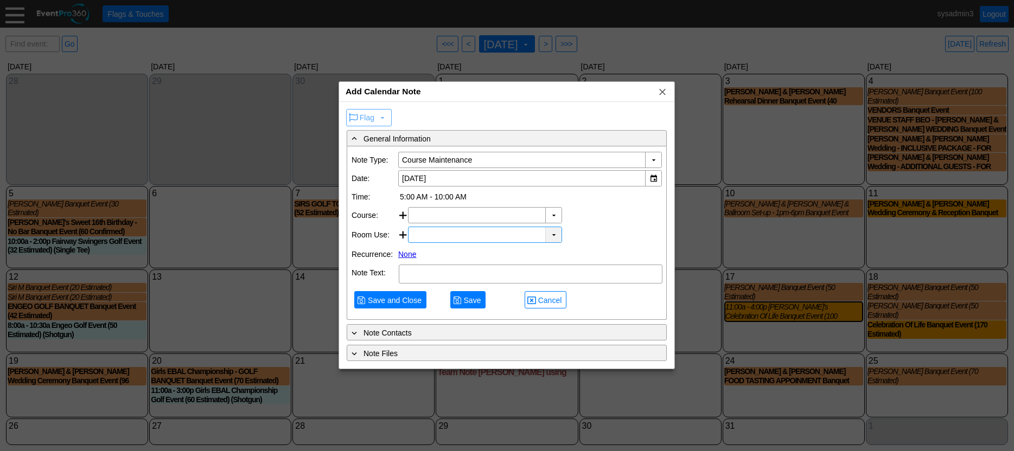
click at [550, 231] on div "▼" at bounding box center [553, 234] width 16 height 15
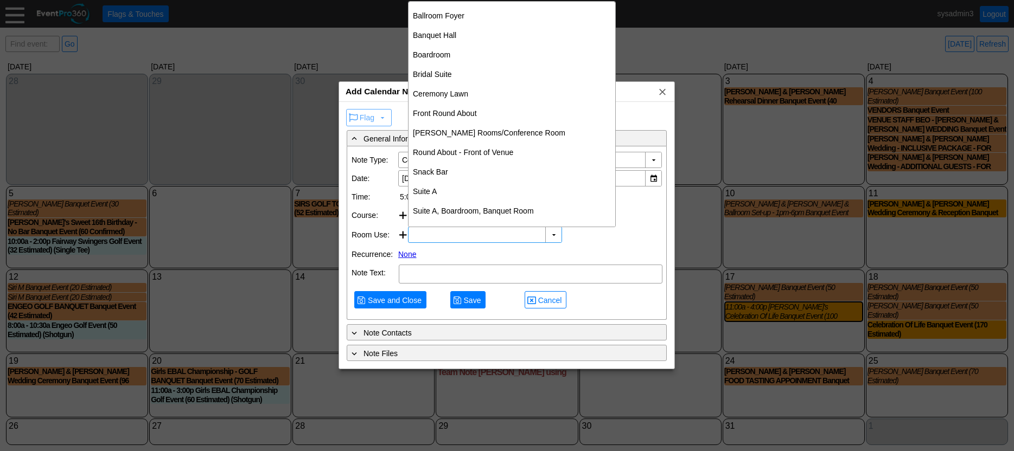
click at [629, 245] on div "Recurrence: None" at bounding box center [507, 254] width 310 height 18
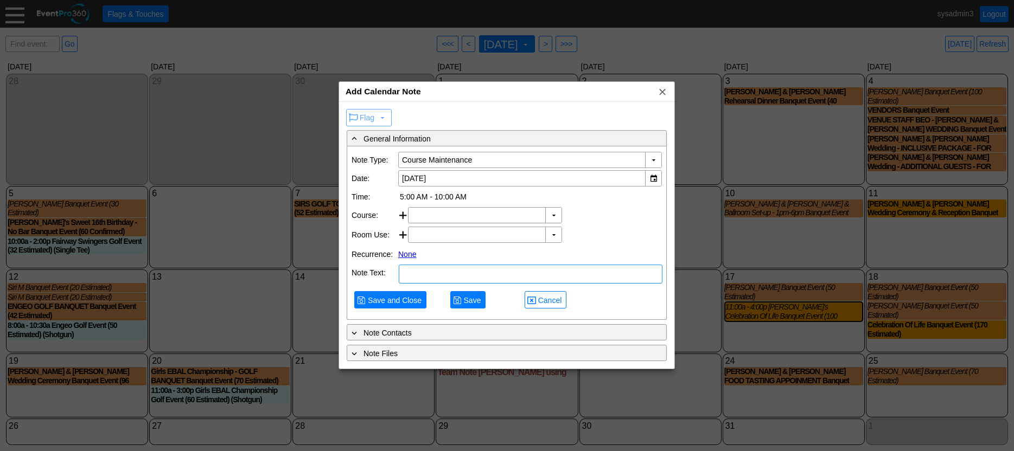
click at [451, 278] on textarea at bounding box center [531, 274] width 264 height 19
type textarea "NOTE"
click at [393, 304] on span "Save and Close" at bounding box center [395, 300] width 58 height 11
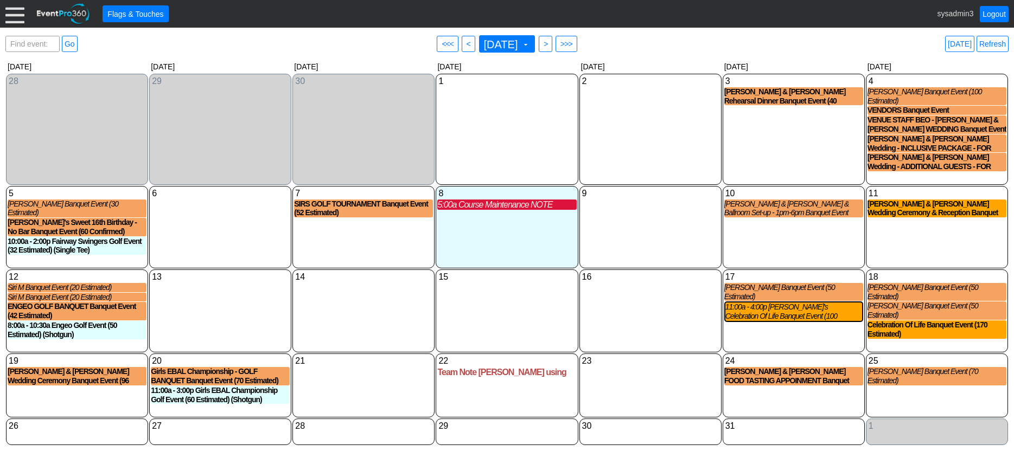
click at [498, 202] on div "5:00a Course Maintenance NOTE" at bounding box center [506, 205] width 139 height 10
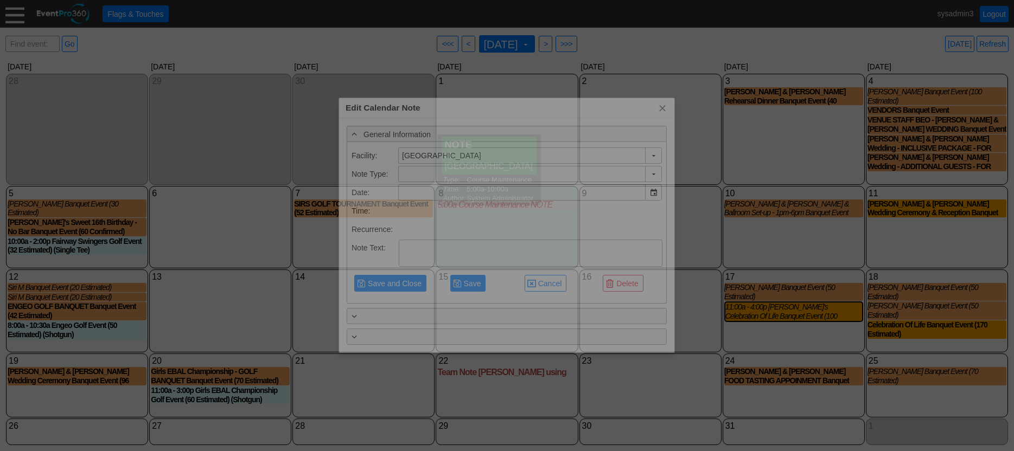
type input "10/8/2025"
type textarea "NOTE"
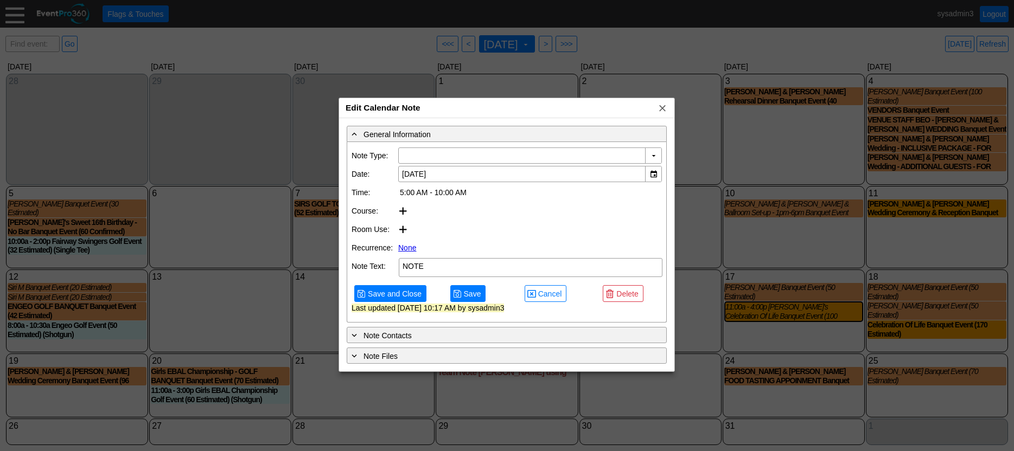
type input "Course Maintenance"
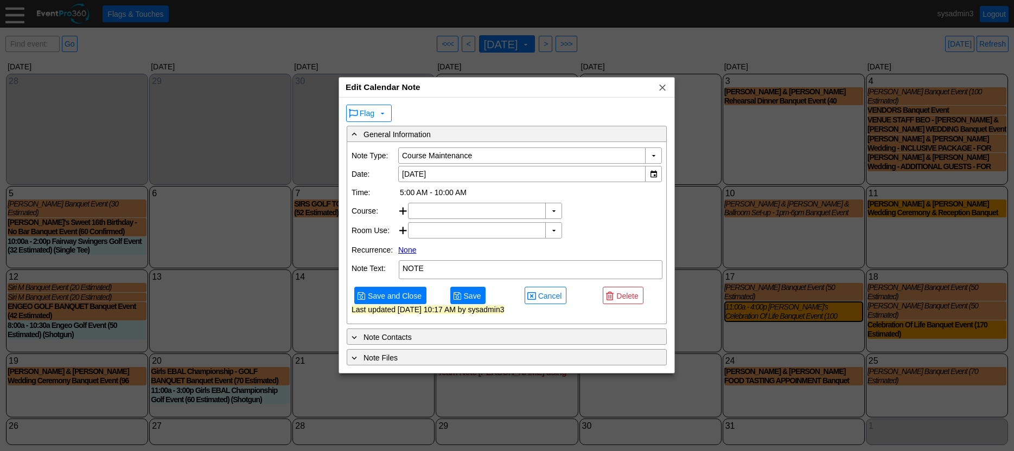
click at [407, 252] on link "None" at bounding box center [407, 250] width 18 height 9
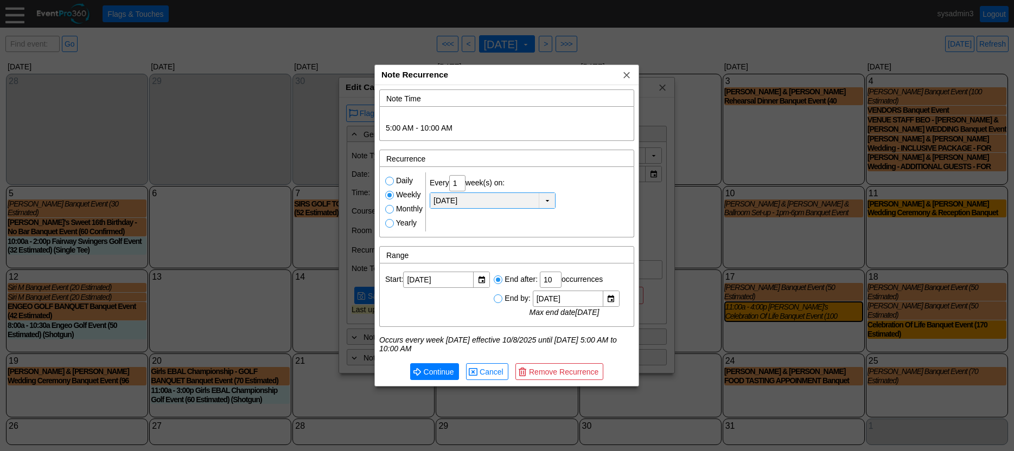
click at [542, 201] on td "▼" at bounding box center [547, 200] width 16 height 15
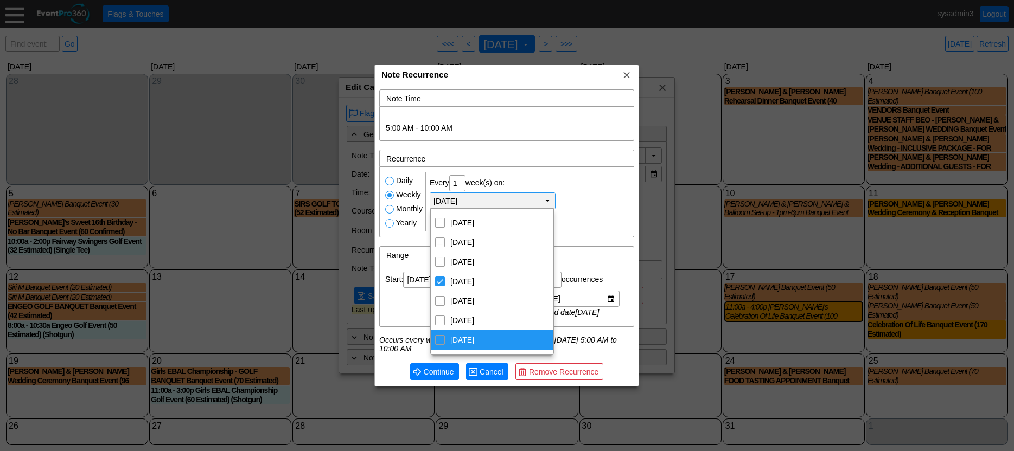
click at [498, 371] on span "Cancel" at bounding box center [491, 372] width 28 height 11
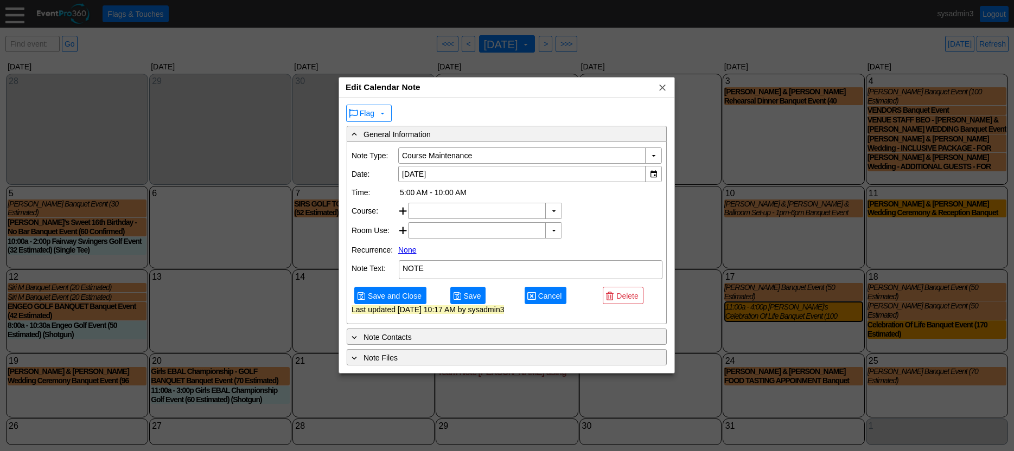
click at [545, 295] on span "Cancel" at bounding box center [550, 296] width 28 height 11
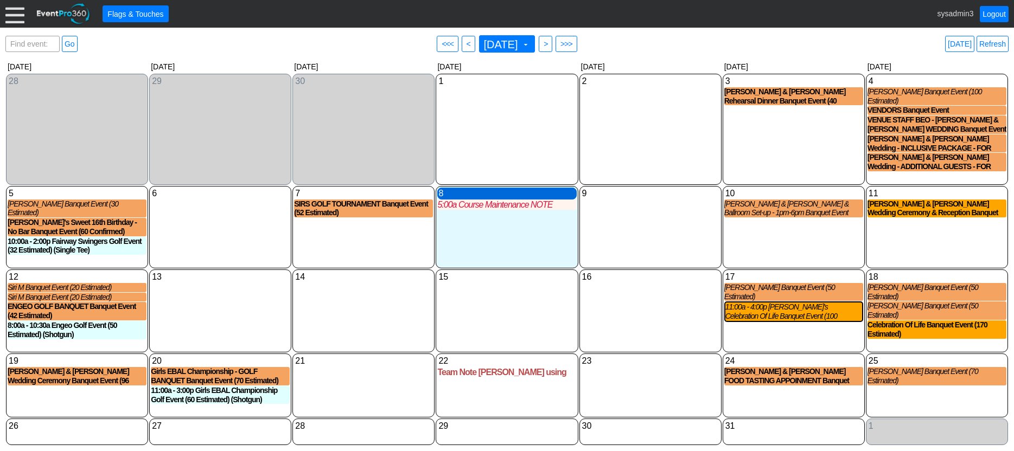
click at [500, 189] on div "8 Wednesday" at bounding box center [506, 194] width 139 height 12
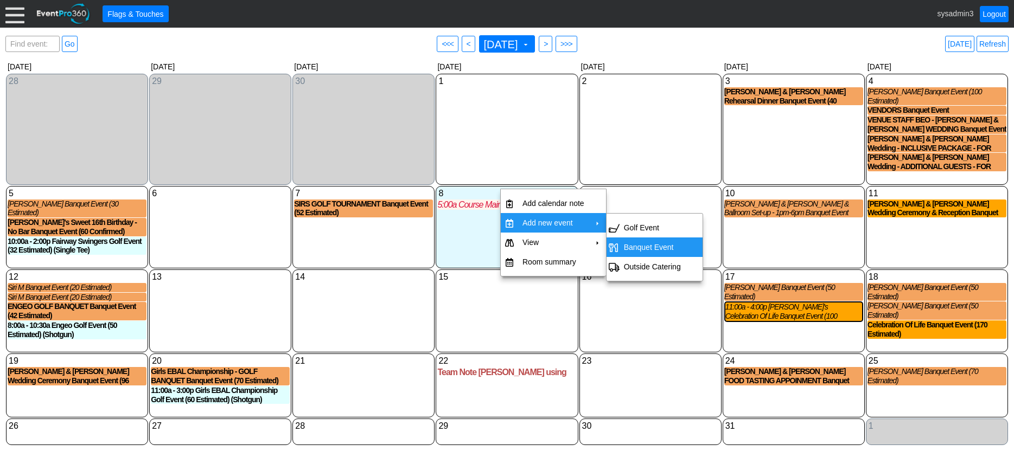
click at [637, 244] on td "Banquet Event" at bounding box center [653, 248] width 66 height 20
type input "10/8/2025"
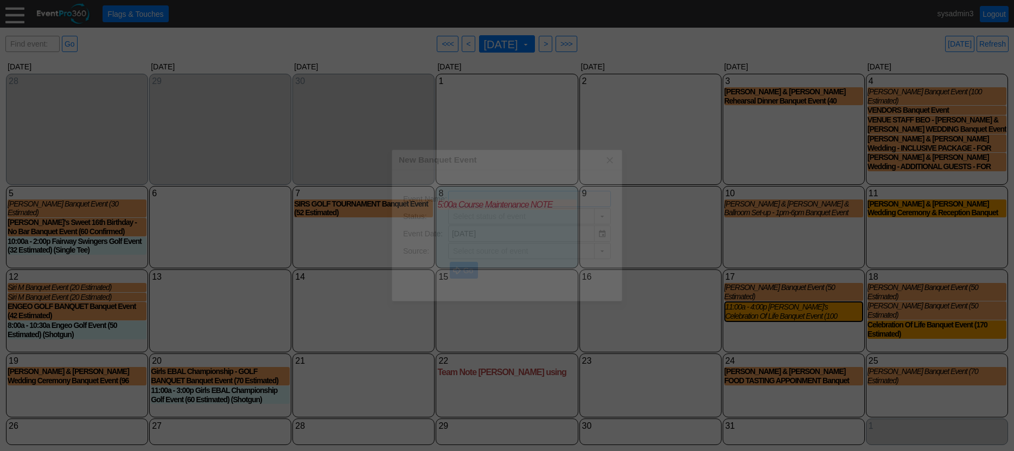
type input "Pre-Lead"
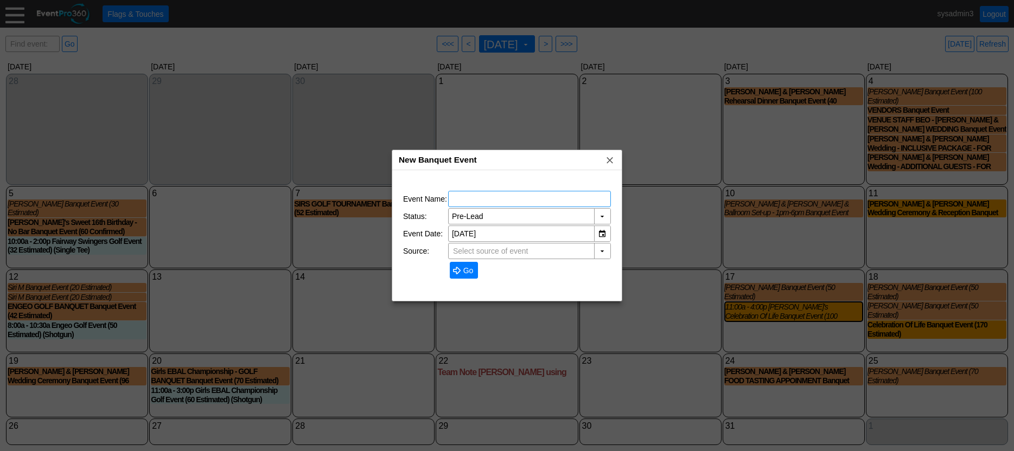
click at [502, 196] on input "text" at bounding box center [529, 199] width 155 height 15
click at [508, 197] on input "text" at bounding box center [529, 199] width 155 height 15
type input "TEST EVENT"
click at [461, 267] on span "Go" at bounding box center [468, 270] width 15 height 11
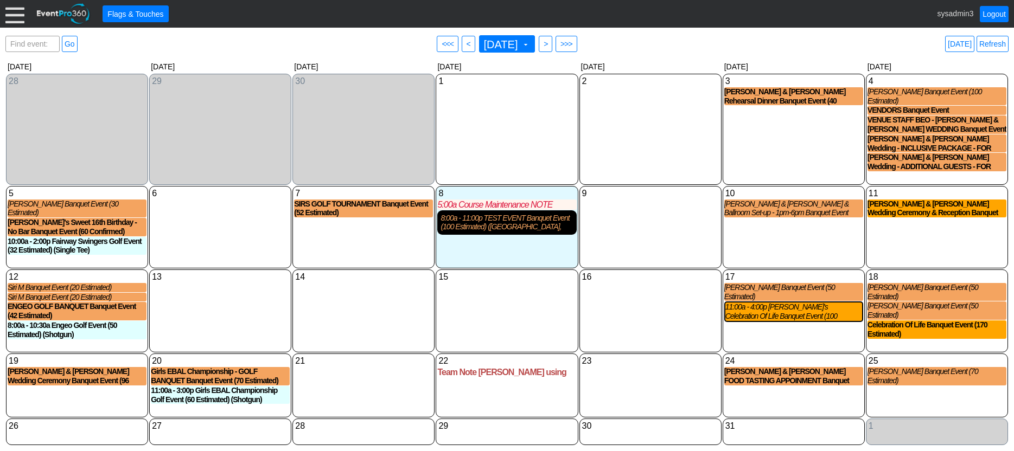
click at [498, 220] on div "8:00a - 11:00p TEST EVENT Banquet Event (100 Estimated) (Banquet Hall, Bridal S…" at bounding box center [507, 223] width 132 height 18
click at [660, 214] on div "9 Thursday" at bounding box center [650, 227] width 142 height 82
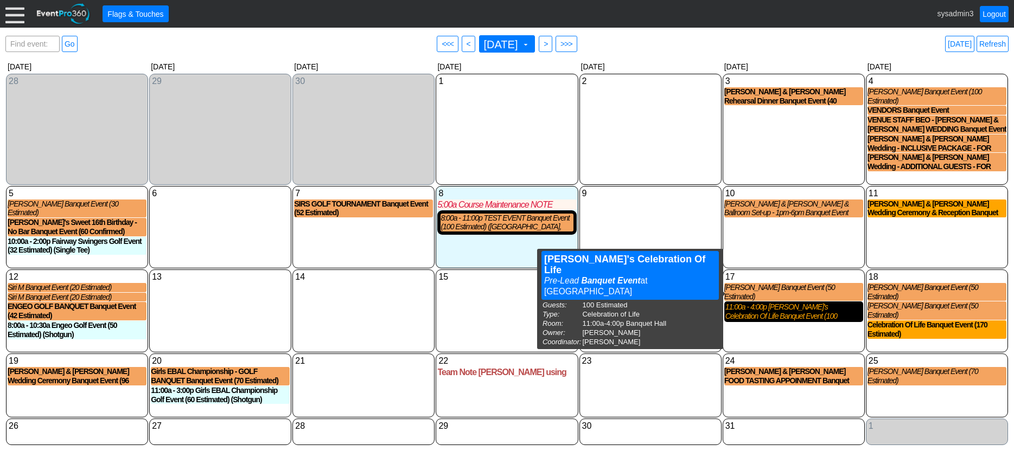
click at [787, 303] on div "11:00a - 4:00p Deanne's Celebration Of Life Banquet Event (100 Estimated) (Banq…" at bounding box center [793, 312] width 137 height 18
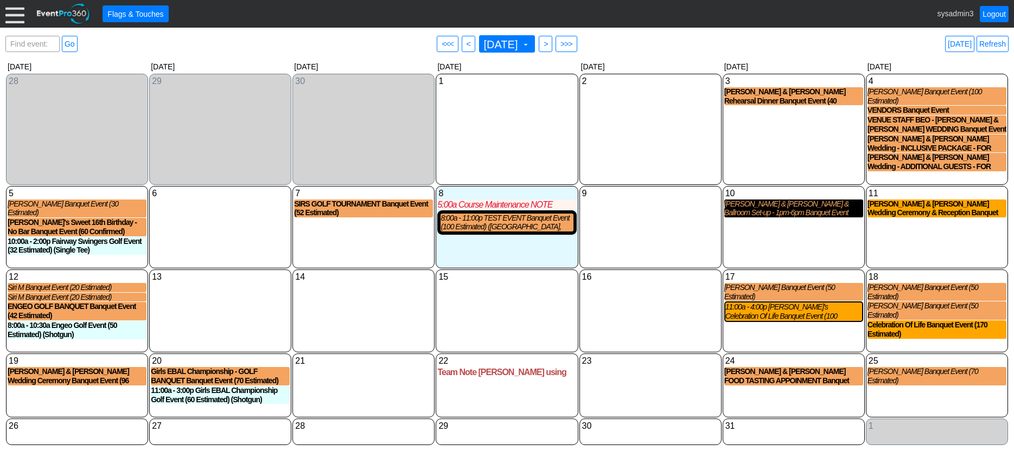
click at [774, 209] on div "Meghan & Tom Rehearsal & Ballroom Set-up - 1pm-6pm Banquet Event" at bounding box center [793, 209] width 139 height 18
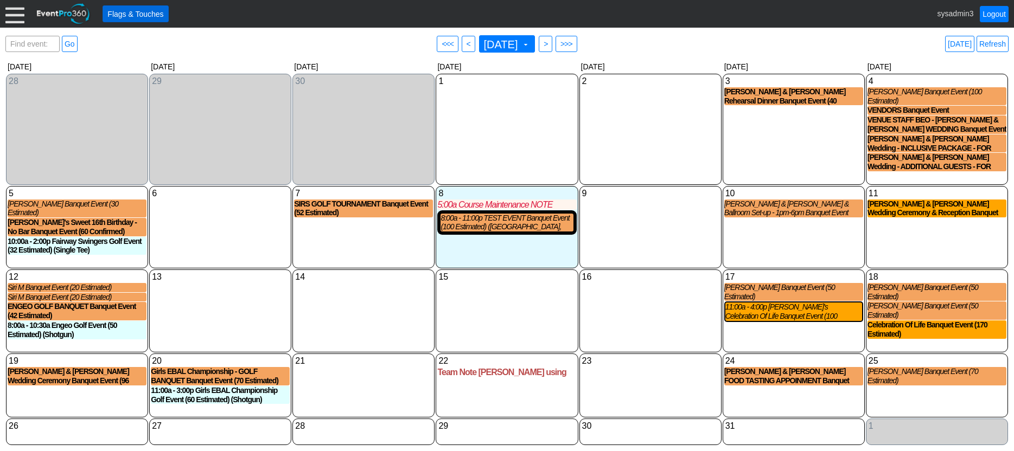
click at [146, 15] on span "Flags & Touches" at bounding box center [135, 14] width 60 height 11
click at [511, 220] on div "8:00a - 11:00p TEST EVENT Banquet Event (100 Estimated) (Banquet Hall, Bridal S…" at bounding box center [507, 223] width 132 height 18
click at [530, 43] on span at bounding box center [525, 44] width 9 height 9
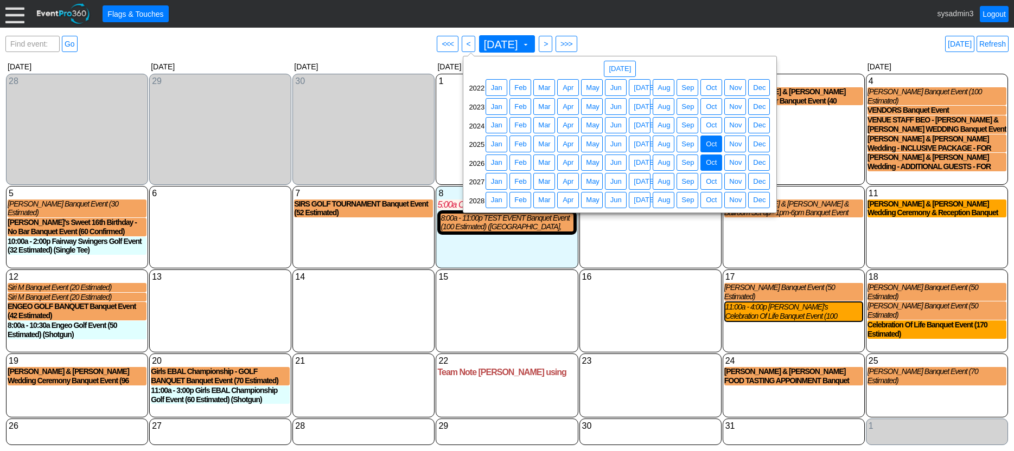
click at [709, 164] on span "Oct" at bounding box center [711, 162] width 15 height 11
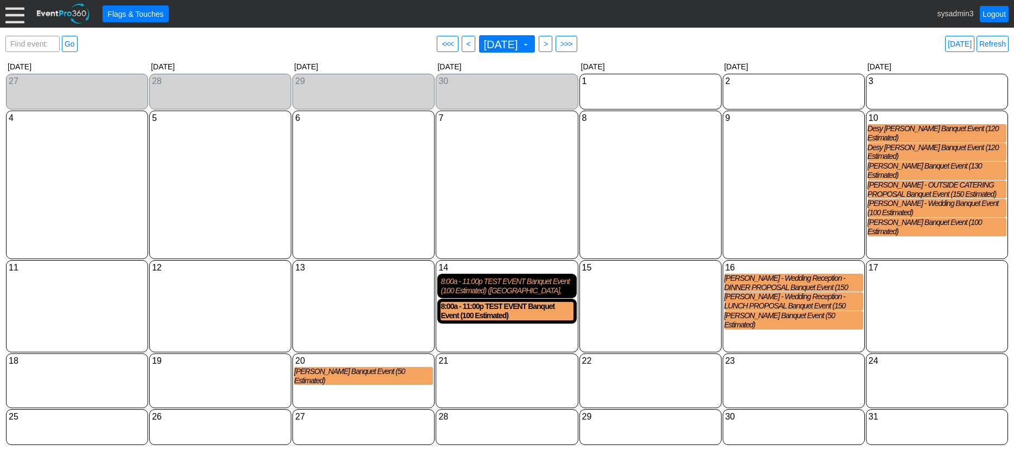
click at [536, 277] on div "8:00a - 11:00p TEST EVENT Banquet Event (100 Estimated) (Banquet Hall, Bridal S…" at bounding box center [507, 286] width 132 height 18
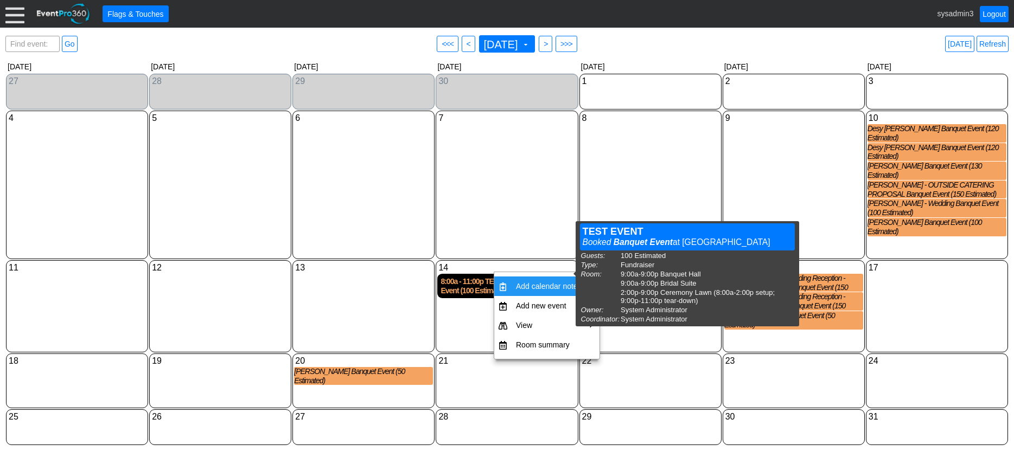
click at [483, 277] on div "8:00a - 11:00p TEST EVENT Banquet Event (100 Estimated) (Banquet Hall, Bridal S…" at bounding box center [507, 286] width 132 height 18
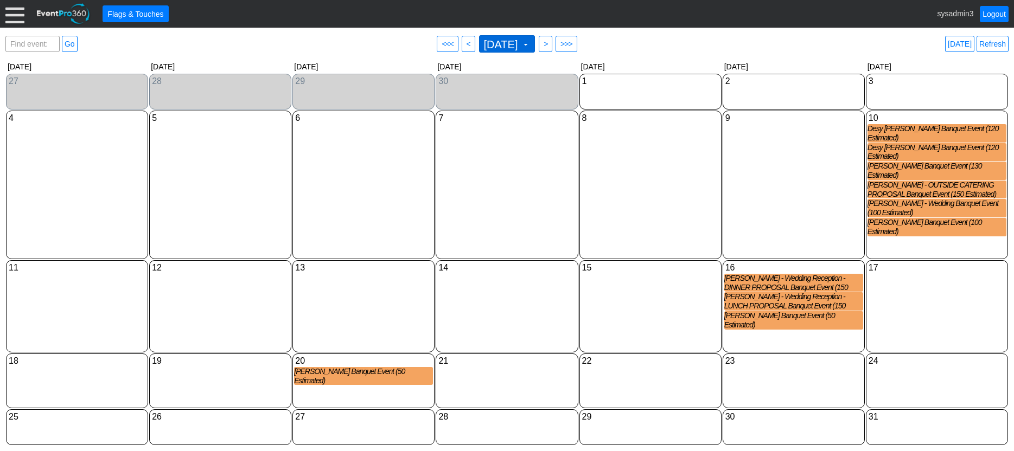
click at [535, 41] on span "October 2026 ▼" at bounding box center [507, 43] width 56 height 17
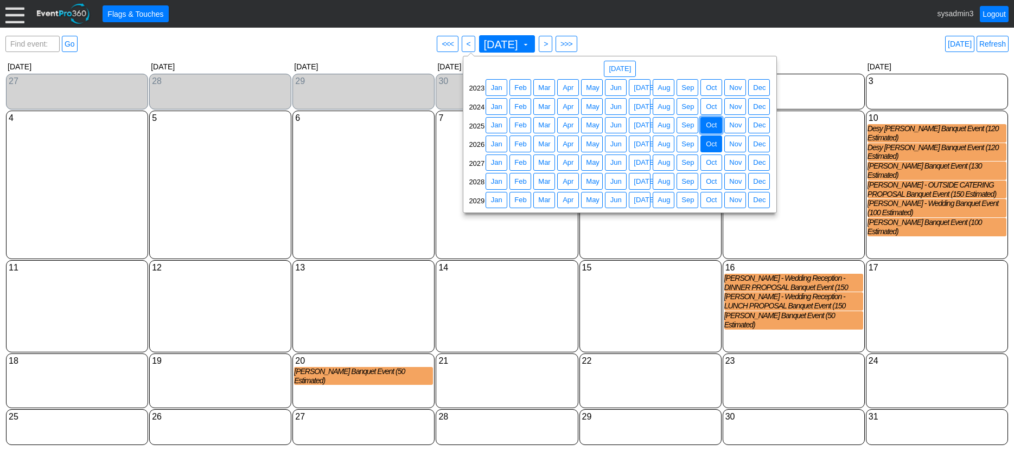
click at [714, 122] on span "Oct" at bounding box center [711, 125] width 15 height 11
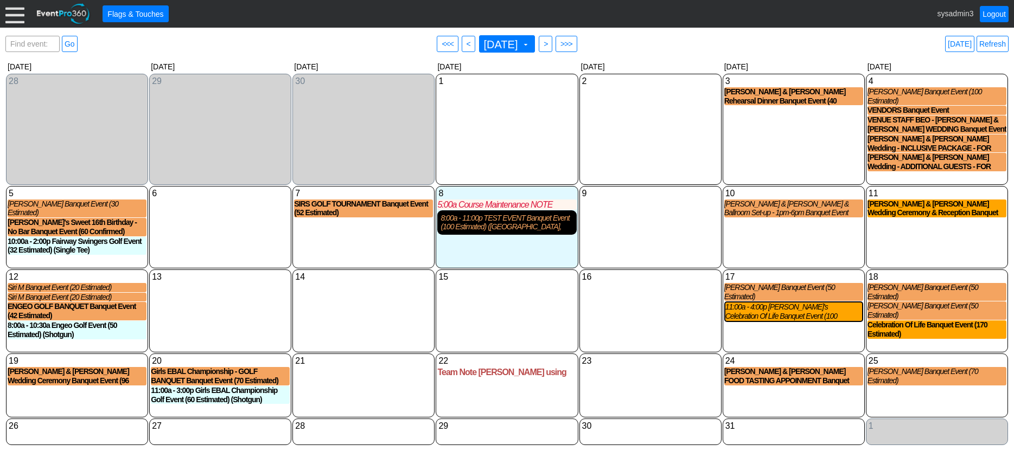
click at [507, 220] on div "8:00a - 11:00p TEST EVENT Banquet Event (100 Estimated) (Banquet Hall, Bridal S…" at bounding box center [507, 223] width 132 height 18
click at [611, 148] on div "2 Thursday" at bounding box center [650, 129] width 142 height 111
click at [15, 8] on div at bounding box center [14, 13] width 19 height 19
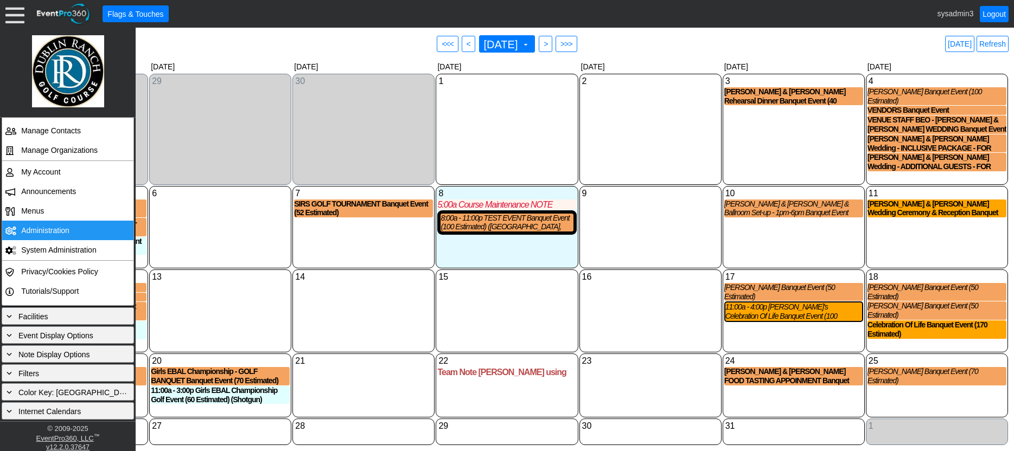
click at [49, 226] on td "Administration" at bounding box center [65, 231] width 97 height 20
click at [992, 43] on link "Refresh" at bounding box center [993, 44] width 32 height 16
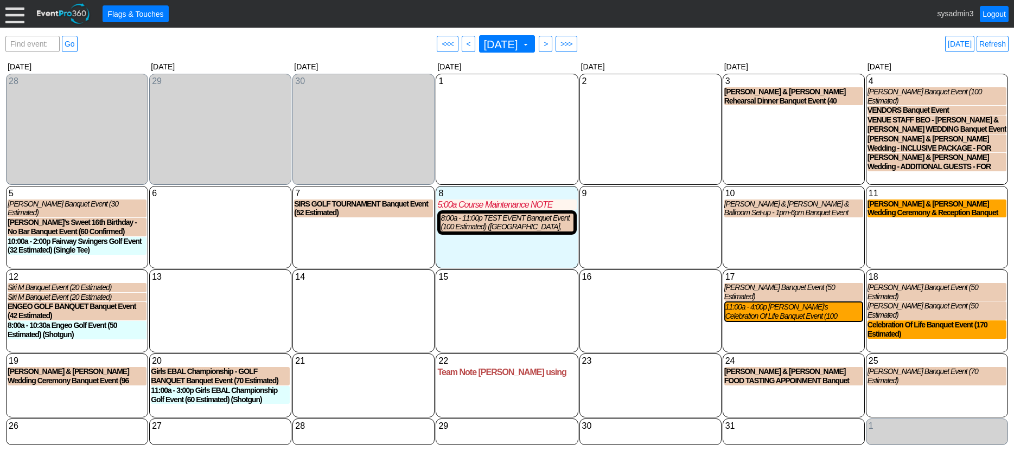
click at [15, 18] on div at bounding box center [14, 13] width 19 height 19
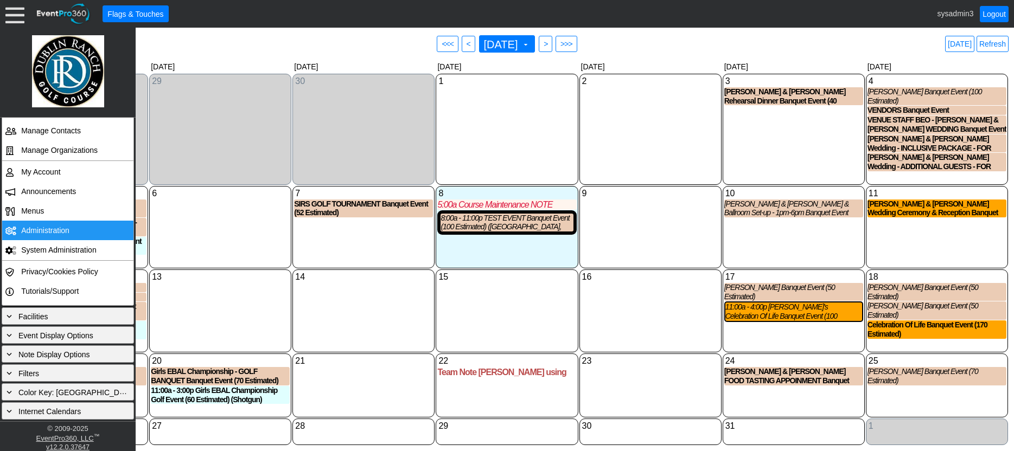
click at [58, 236] on td "Administration" at bounding box center [65, 231] width 97 height 20
click at [602, 301] on div "16 Thursday" at bounding box center [650, 311] width 142 height 83
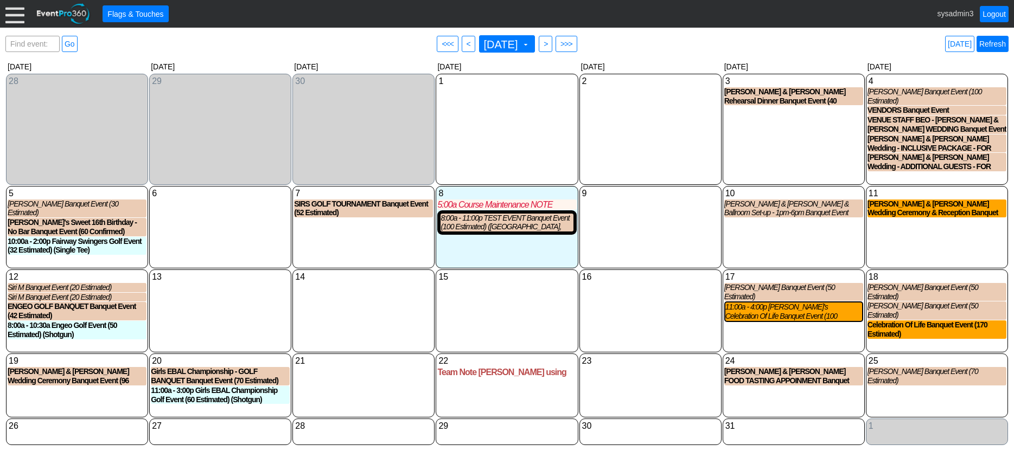
click at [991, 41] on link "Refresh" at bounding box center [993, 44] width 32 height 16
click at [990, 40] on link "Refresh" at bounding box center [993, 44] width 32 height 16
click at [993, 14] on link "Logout" at bounding box center [994, 14] width 29 height 16
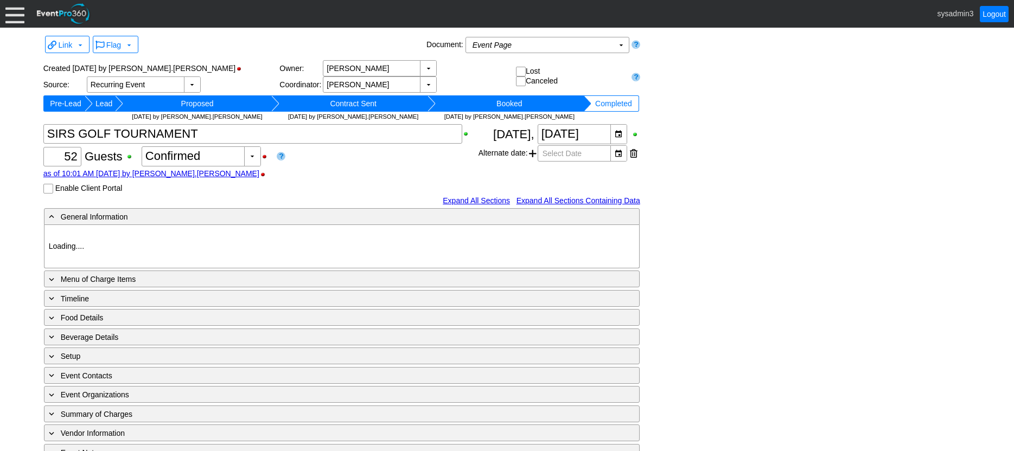
type input "[GEOGRAPHIC_DATA]"
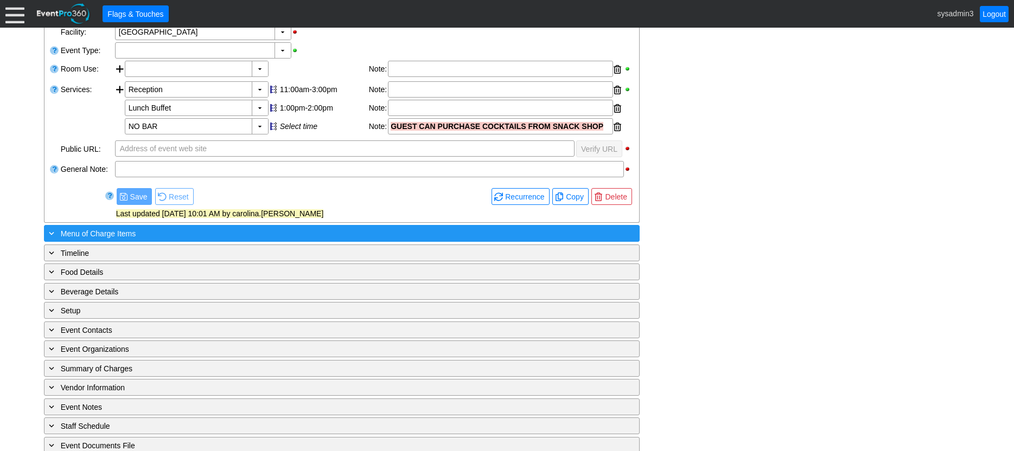
click at [229, 227] on div "+ Menu of Charge Items ▼" at bounding box center [342, 233] width 596 height 17
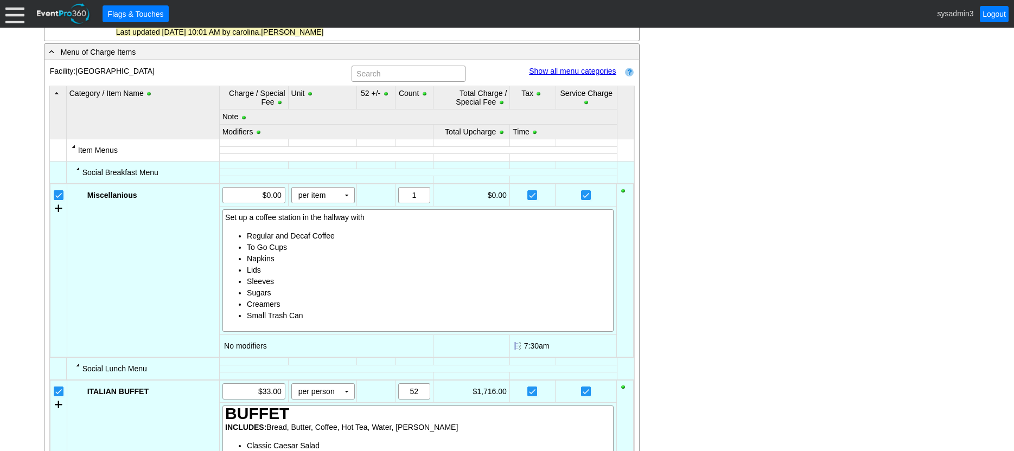
scroll to position [380, 0]
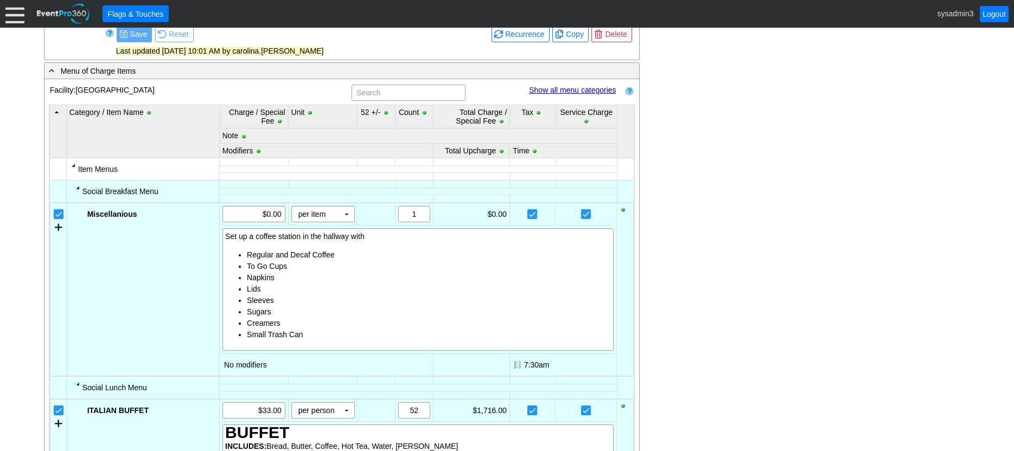
click at [76, 189] on div at bounding box center [78, 187] width 9 height 9
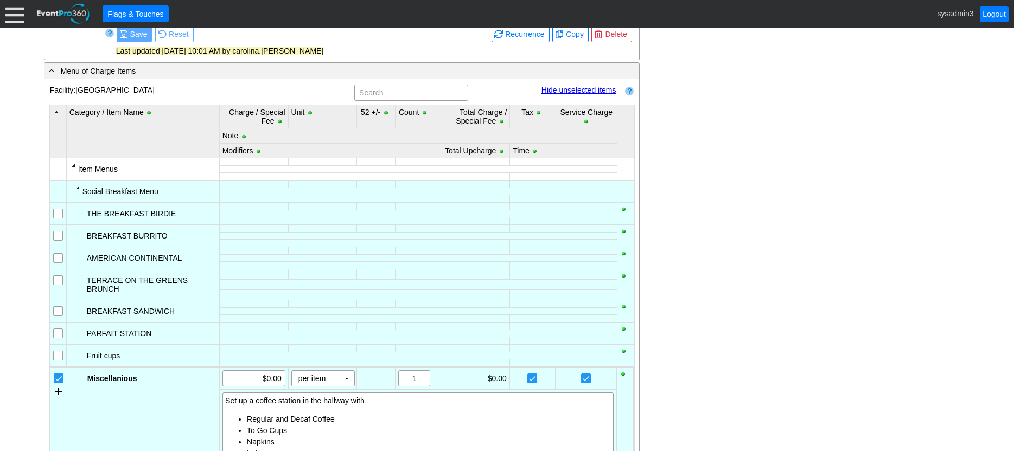
click at [76, 189] on div at bounding box center [78, 187] width 9 height 9
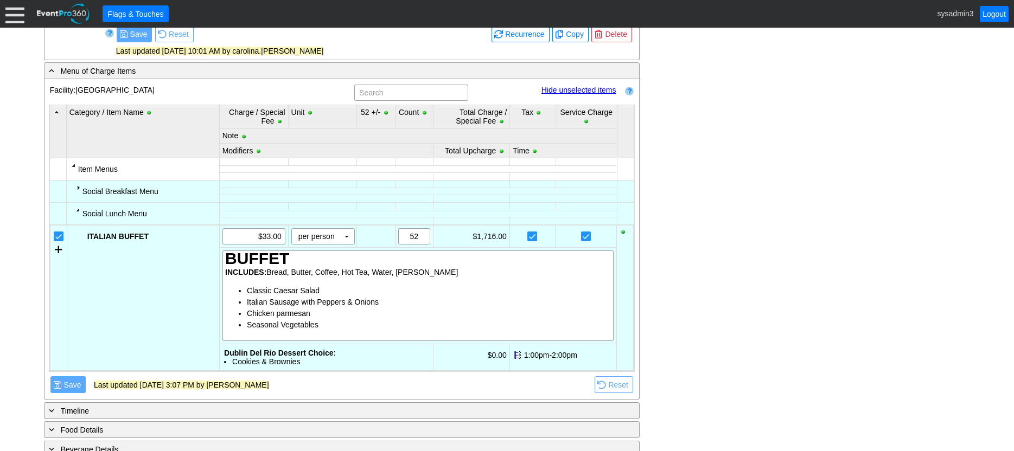
click at [76, 189] on div at bounding box center [78, 187] width 9 height 9
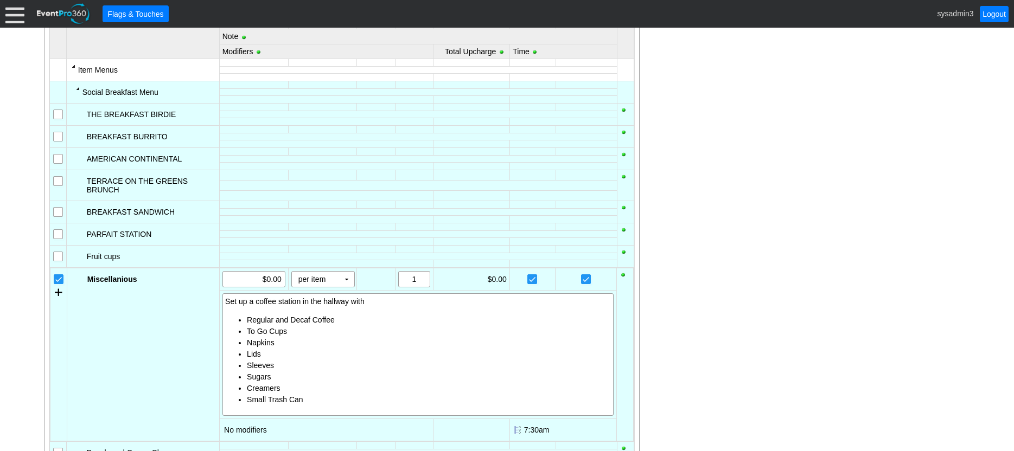
scroll to position [488, 0]
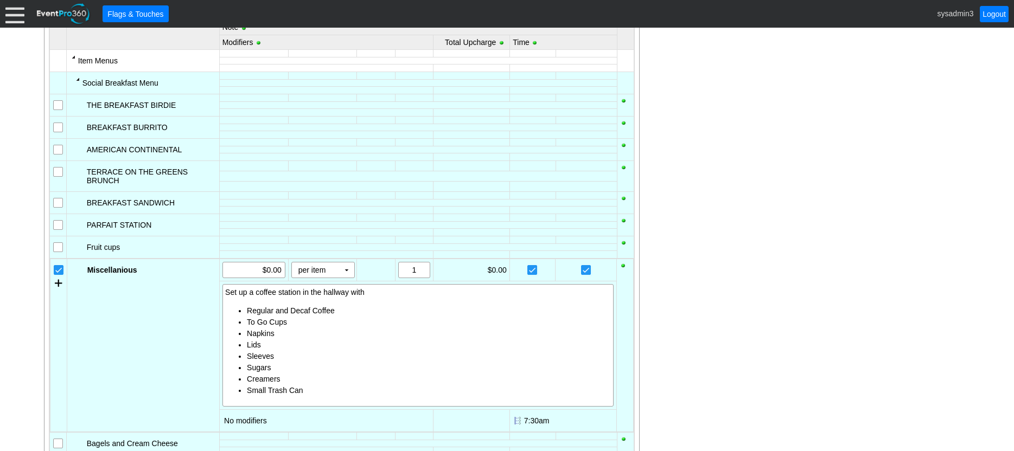
drag, startPoint x: 760, startPoint y: 168, endPoint x: 749, endPoint y: 165, distance: 11.2
click at [760, 168] on div "- General Information ▼ Loading.... Remove all highlights Facility: ▼ Χ Dublin …" at bounding box center [507, 446] width 933 height 1452
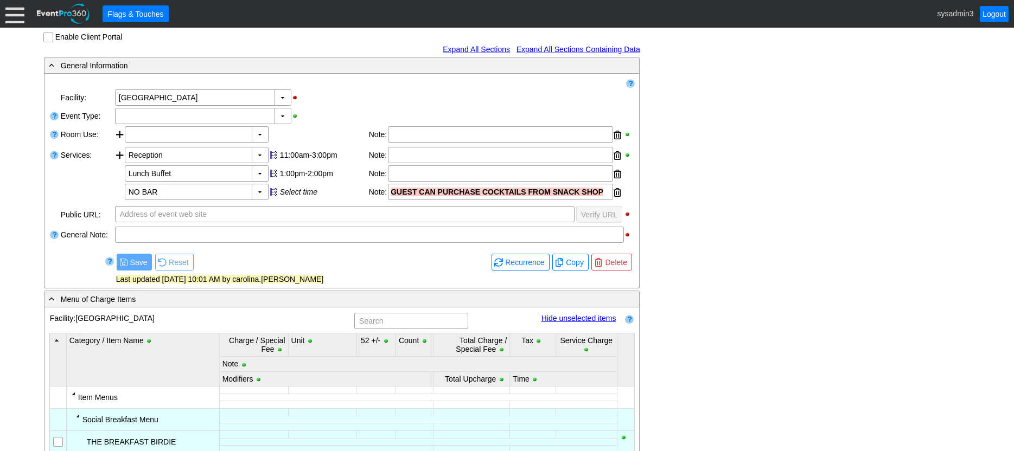
scroll to position [54, 0]
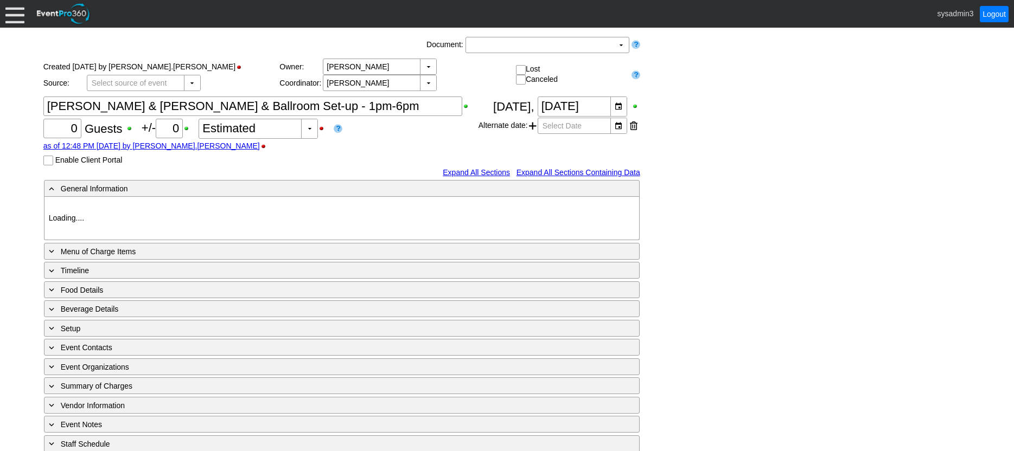
type input "[GEOGRAPHIC_DATA]"
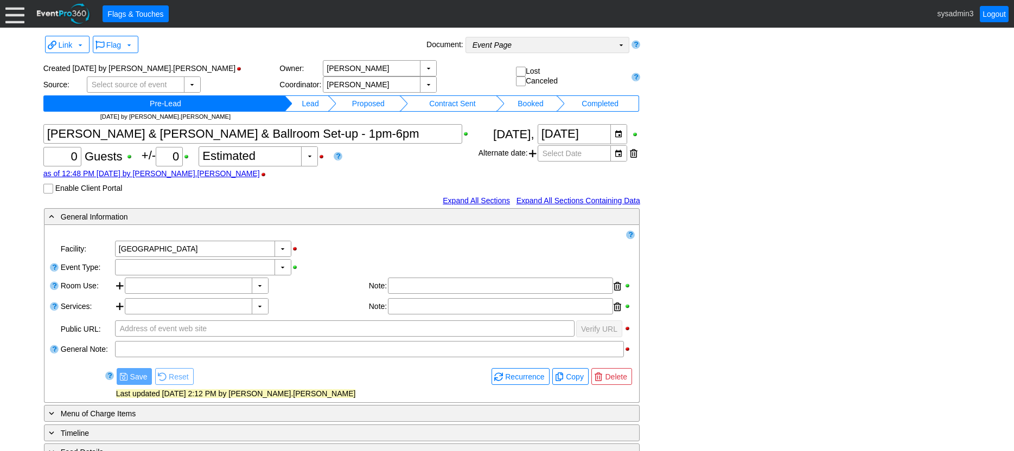
click at [539, 47] on td "Event Page Χ" at bounding box center [540, 44] width 148 height 15
click at [690, 80] on div "Link ▼ Flag ▼ Document: Event Page Χ ▼ ● Print or PDF E-Sign ▼ Insert ▼ Save ▼ …" at bounding box center [507, 338] width 933 height 611
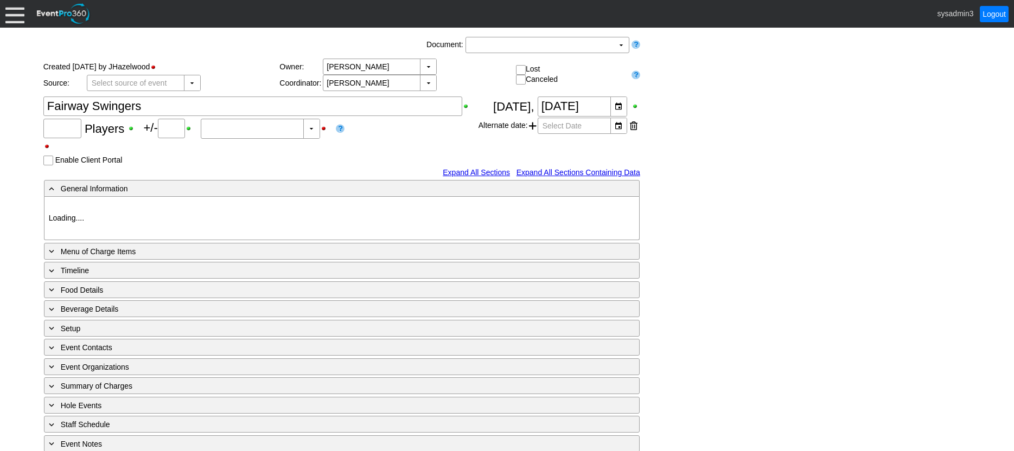
type input "32"
type input "0"
type input "Estimated"
type input "[GEOGRAPHIC_DATA]"
type input "Golf Outing"
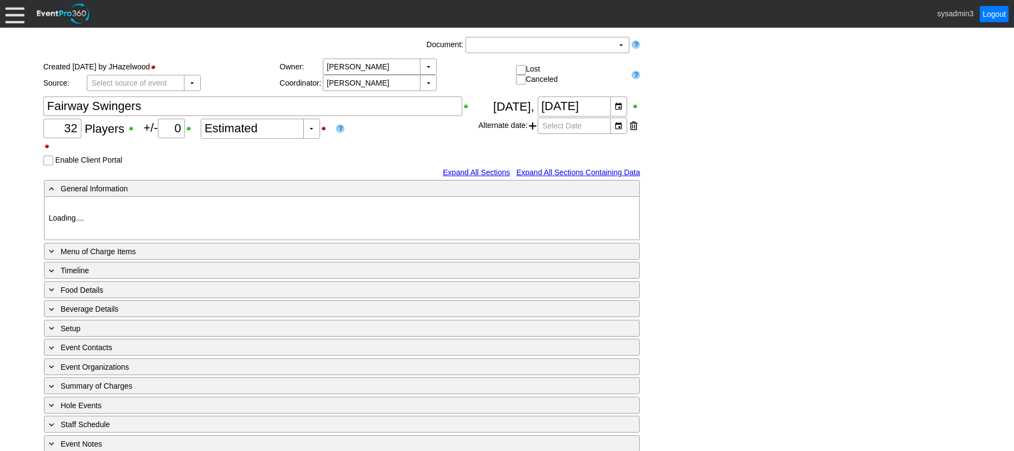
type input "Single Tee"
type input "White"
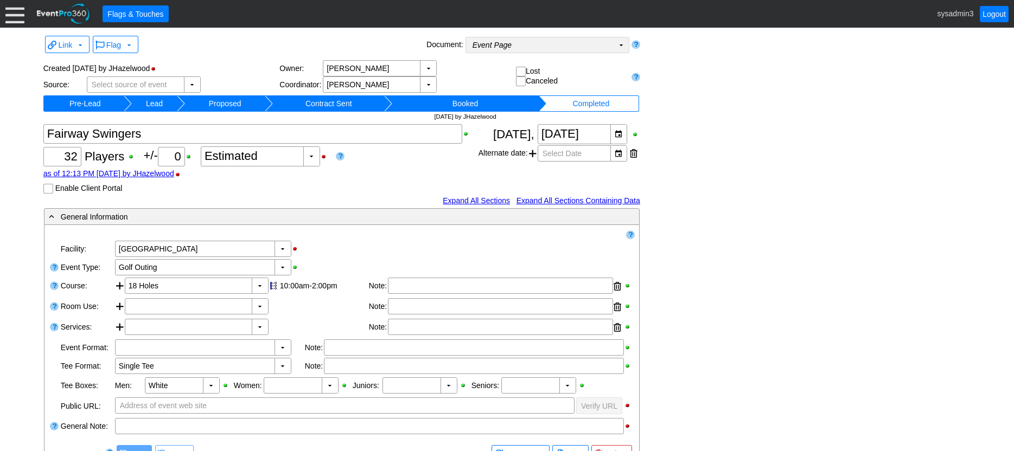
click at [546, 50] on td "Event Page Χ" at bounding box center [540, 44] width 148 height 15
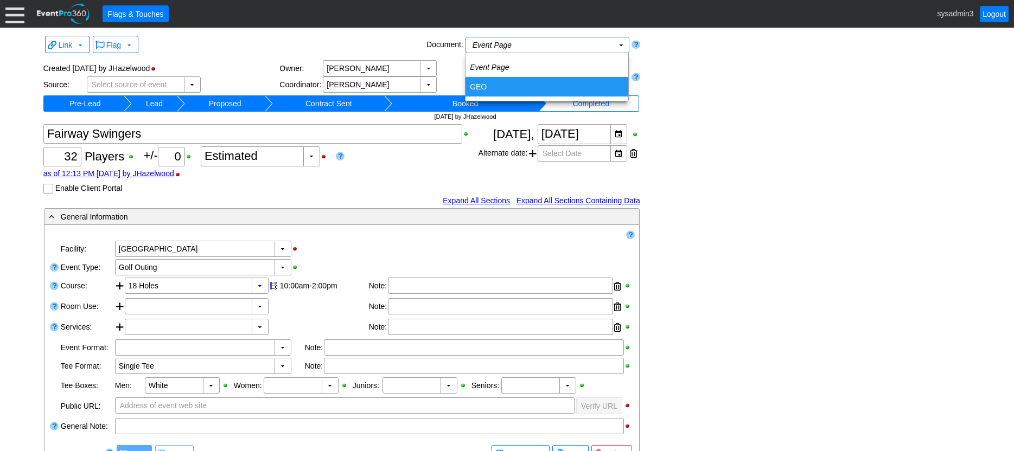
click at [482, 86] on td "GEO" at bounding box center [546, 87] width 163 height 20
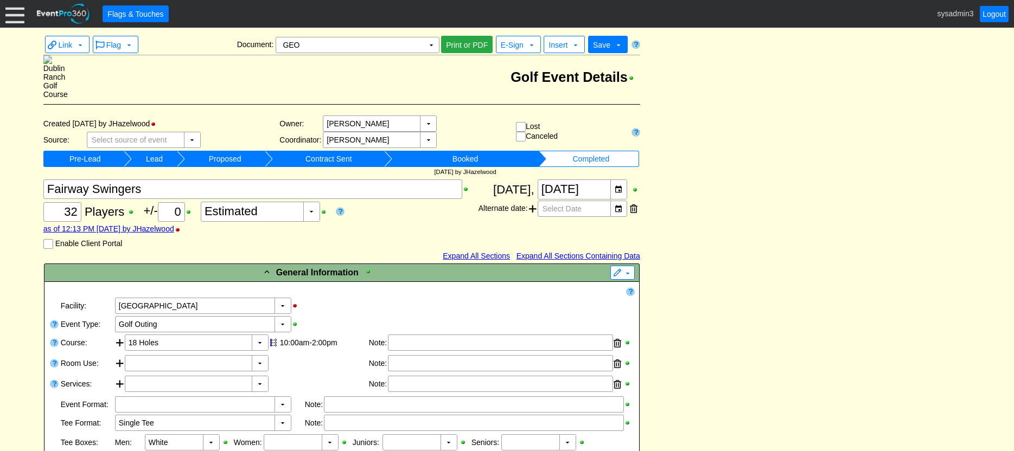
click at [53, 85] on img at bounding box center [55, 76] width 24 height 43
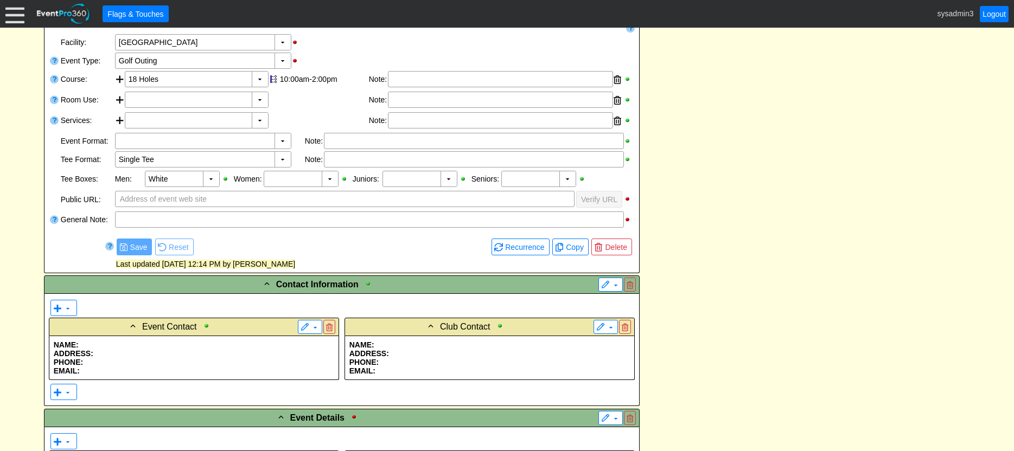
scroll to position [434, 0]
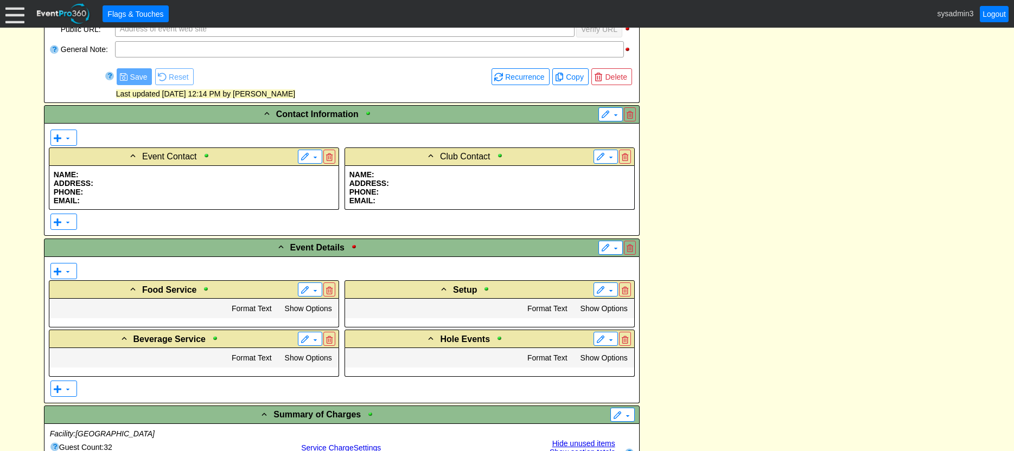
click at [420, 204] on p "EMAIL:" at bounding box center [489, 200] width 280 height 9
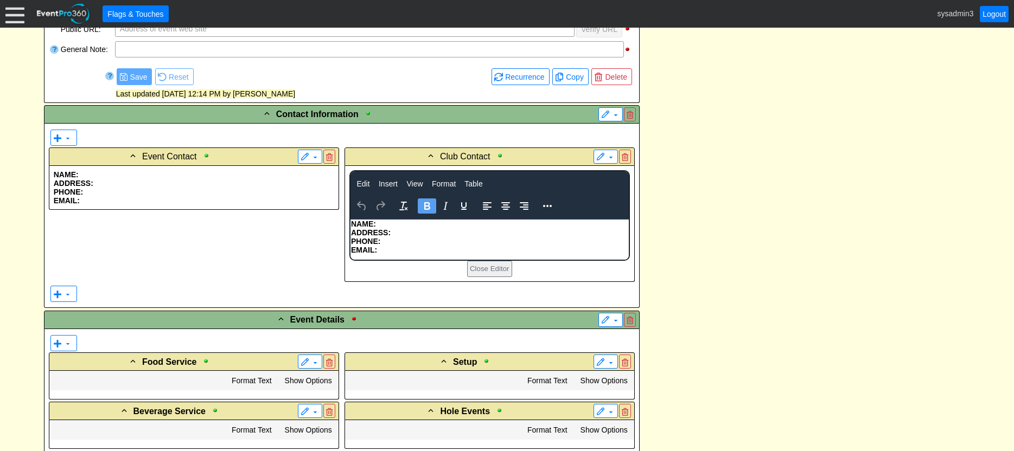
scroll to position [0, 0]
click at [420, 237] on p "PHONE:" at bounding box center [488, 241] width 277 height 9
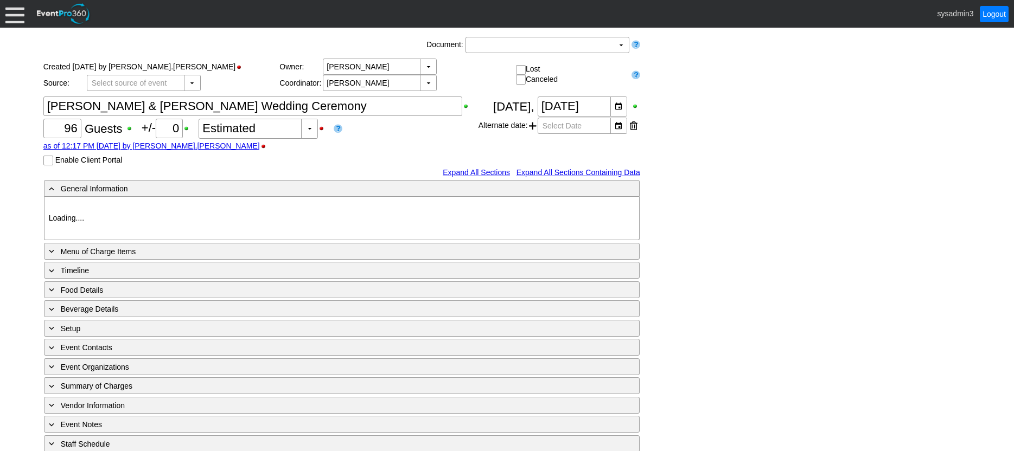
type input "[GEOGRAPHIC_DATA]"
type input "Wedding"
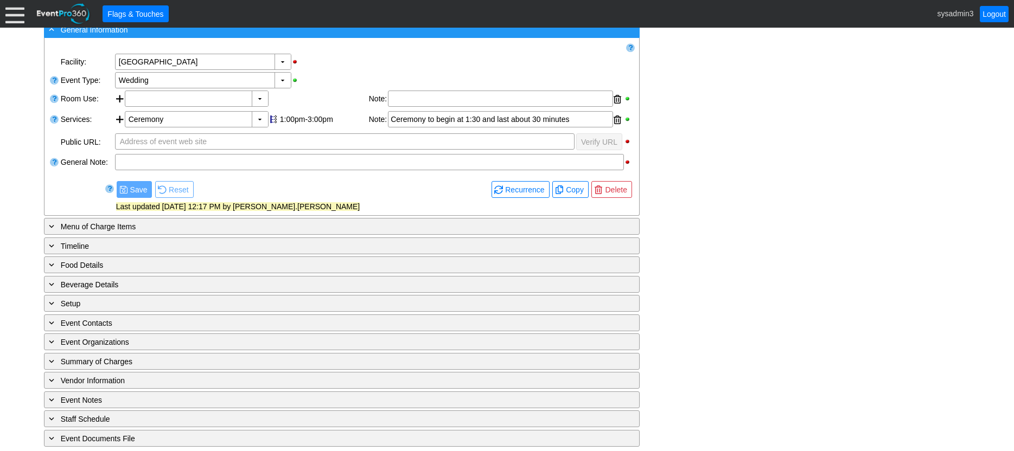
scroll to position [194, 0]
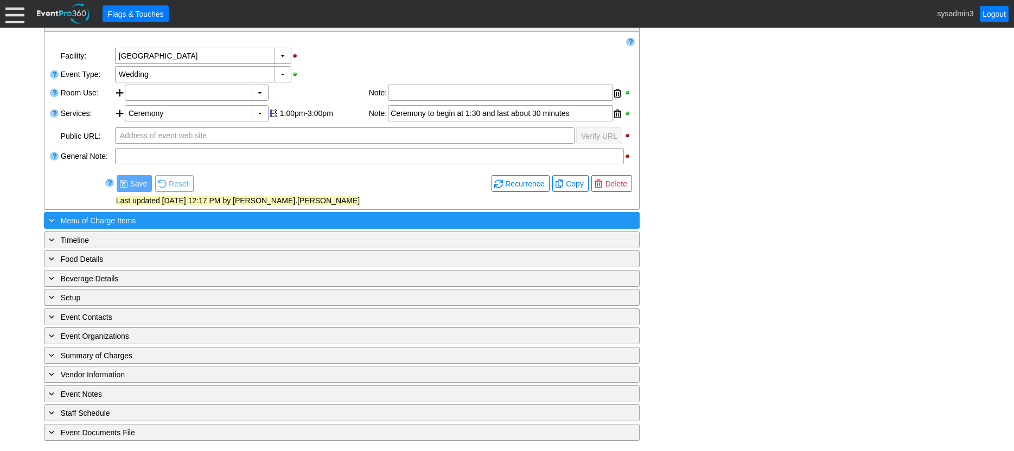
click at [244, 222] on div "+ Menu of Charge Items" at bounding box center [320, 220] width 546 height 12
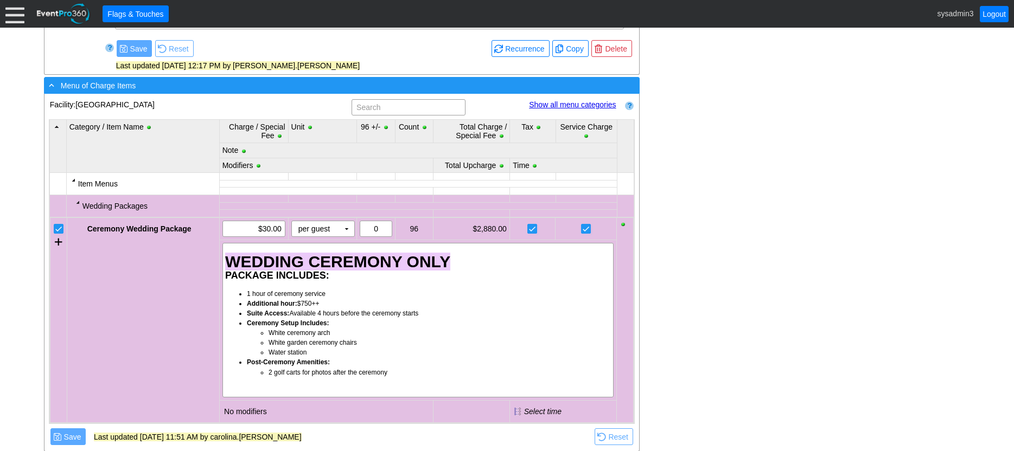
scroll to position [465, 0]
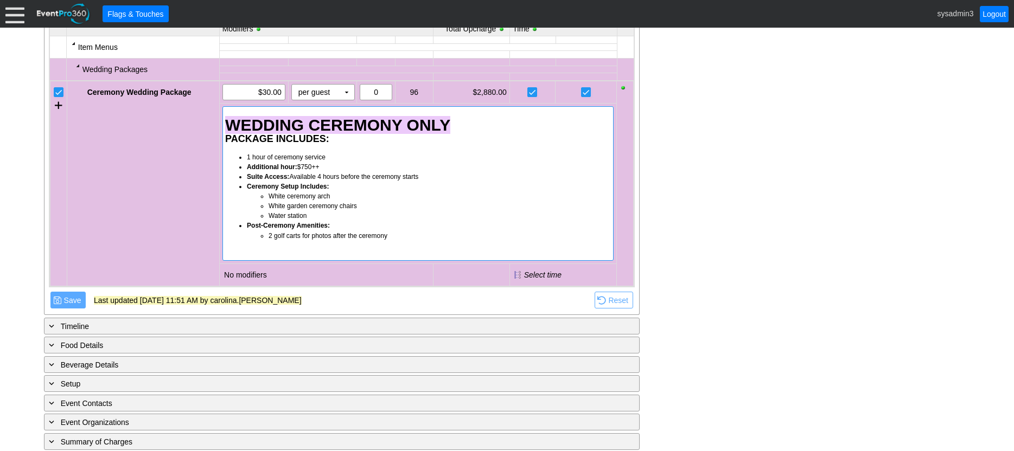
click at [308, 151] on div "WEDDING CEREMONY ONLY PACKAGE INCLUDES: 1 hour of ceremony service Additional h…" at bounding box center [418, 180] width 386 height 142
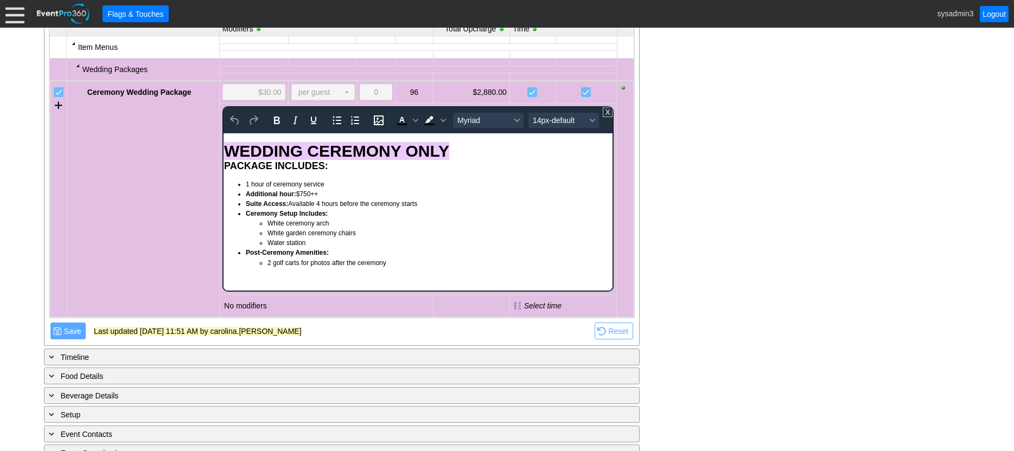
scroll to position [0, 0]
click at [451, 154] on div "WEDDING CEREMONY ONLY" at bounding box center [418, 151] width 388 height 18
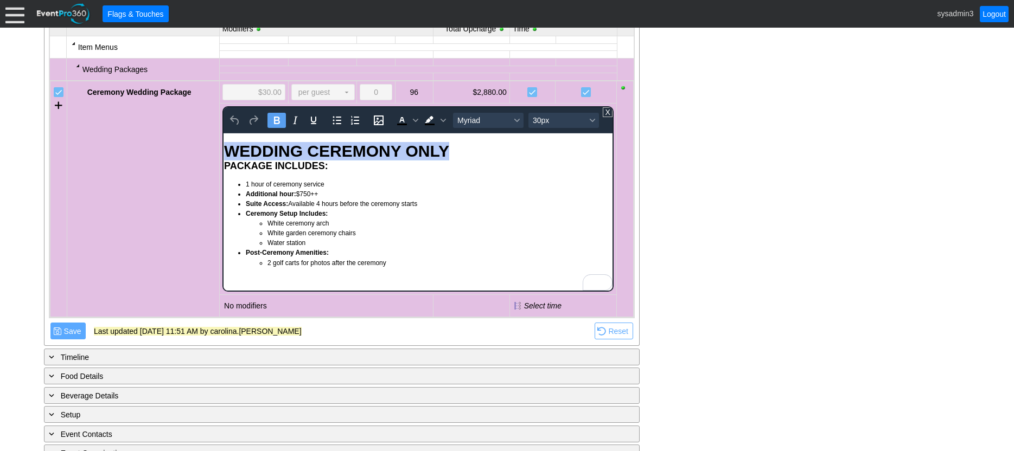
drag, startPoint x: 451, startPoint y: 154, endPoint x: 234, endPoint y: 153, distance: 217.6
click at [234, 153] on div "WEDDING CEREMONY ONLY" at bounding box center [418, 151] width 388 height 18
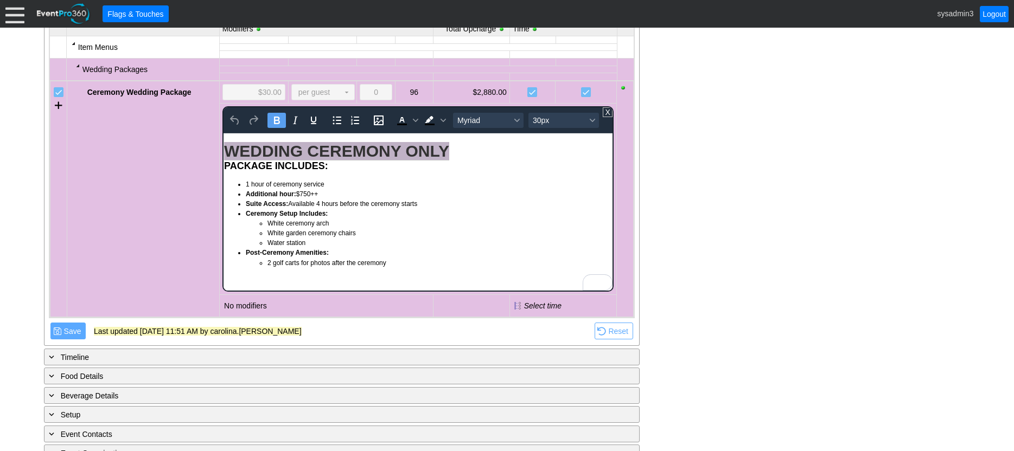
click at [735, 104] on div "- General Information ▼ Loading.... Remove all highlights Facility: ▼ Χ Dublin …" at bounding box center [507, 151] width 933 height 816
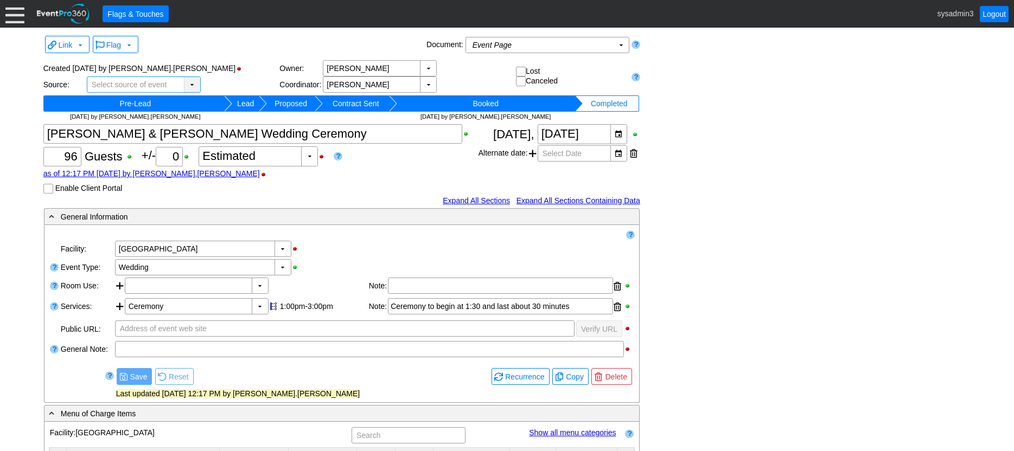
click at [190, 84] on div "▼" at bounding box center [192, 84] width 16 height 15
click at [385, 173] on div "as of 12:17 PM on Tuesday, 9/23/2025 by carolina.perez" at bounding box center [260, 173] width 435 height 9
click at [426, 69] on div "▼" at bounding box center [428, 68] width 16 height 15
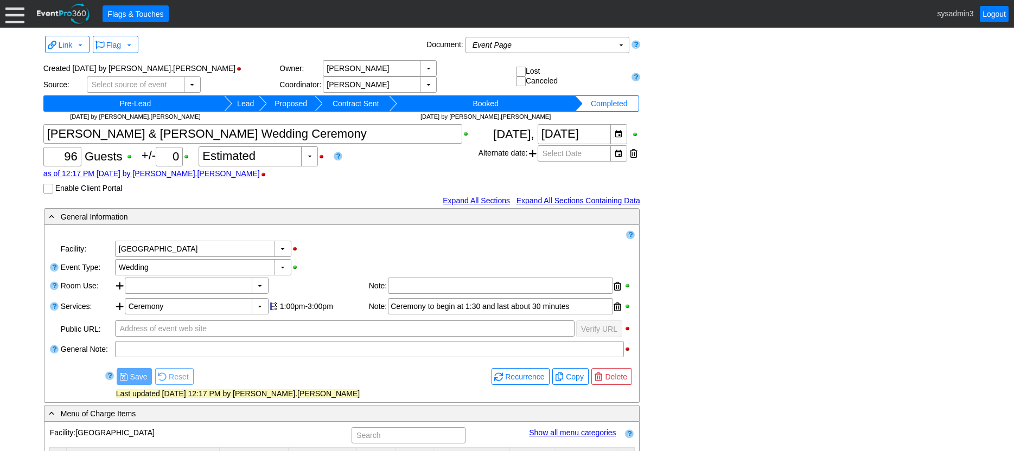
click at [17, 18] on div at bounding box center [14, 13] width 19 height 19
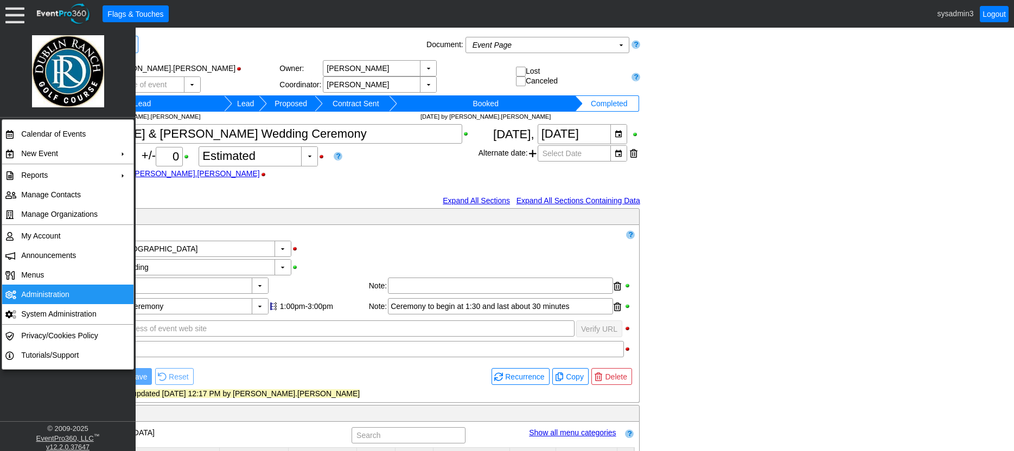
click at [30, 291] on td "Administration" at bounding box center [65, 295] width 97 height 20
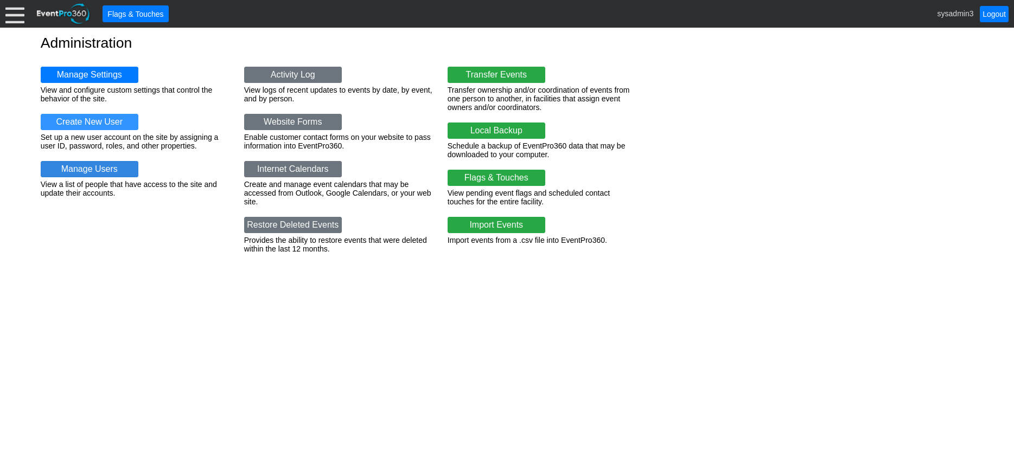
click at [104, 174] on link "Manage Users" at bounding box center [90, 169] width 98 height 16
click at [88, 76] on link "Manage Settings" at bounding box center [90, 75] width 98 height 16
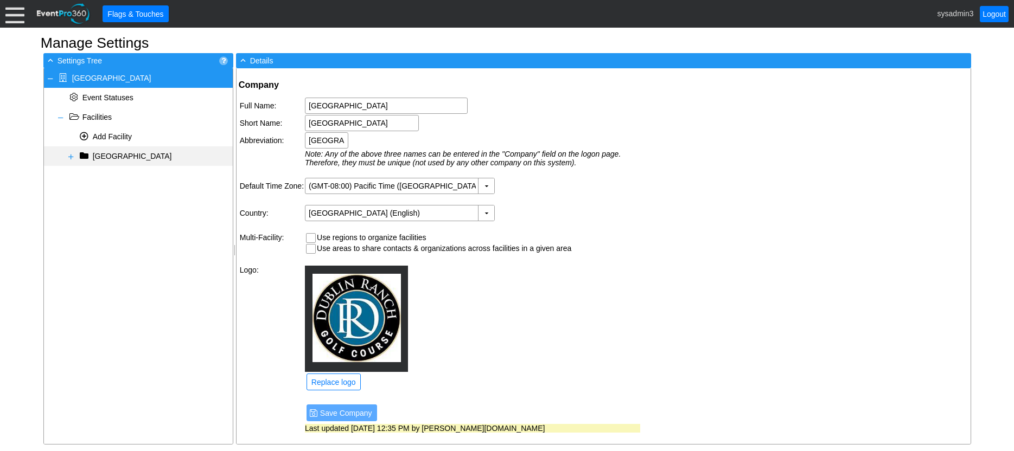
click at [73, 160] on span at bounding box center [71, 156] width 9 height 9
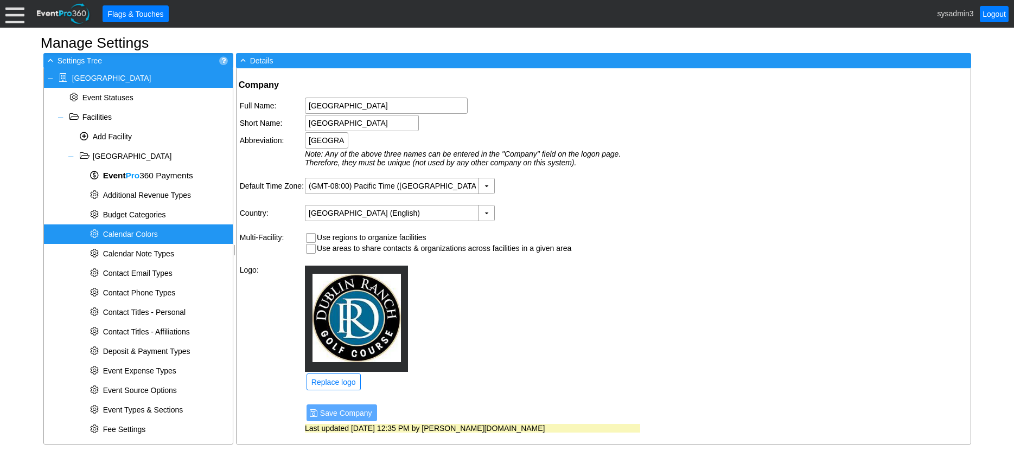
click at [142, 234] on span "Calendar Colors" at bounding box center [130, 234] width 55 height 9
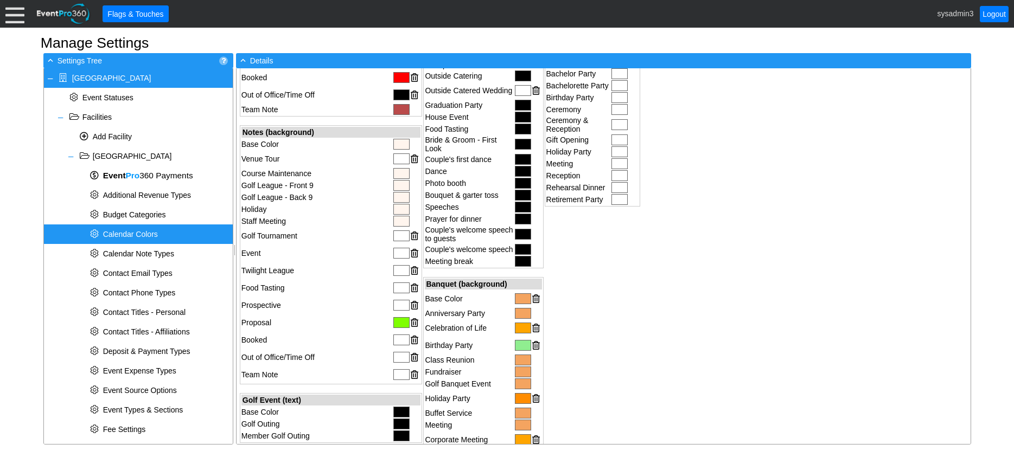
scroll to position [326, 0]
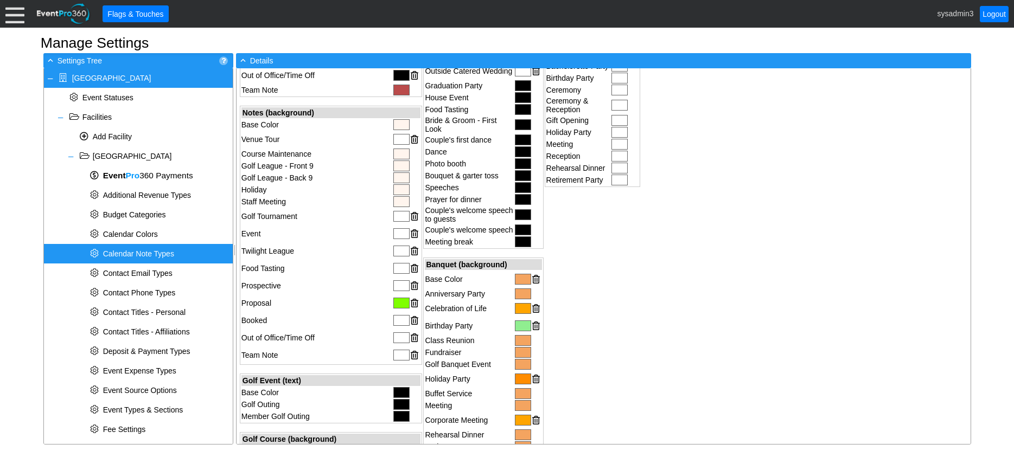
click at [126, 251] on span "Calendar Note Types" at bounding box center [138, 254] width 71 height 9
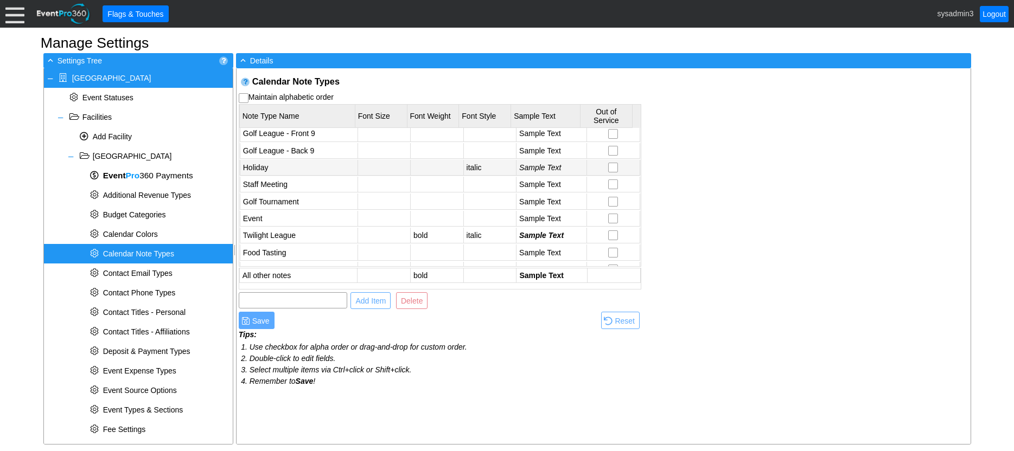
scroll to position [54, 0]
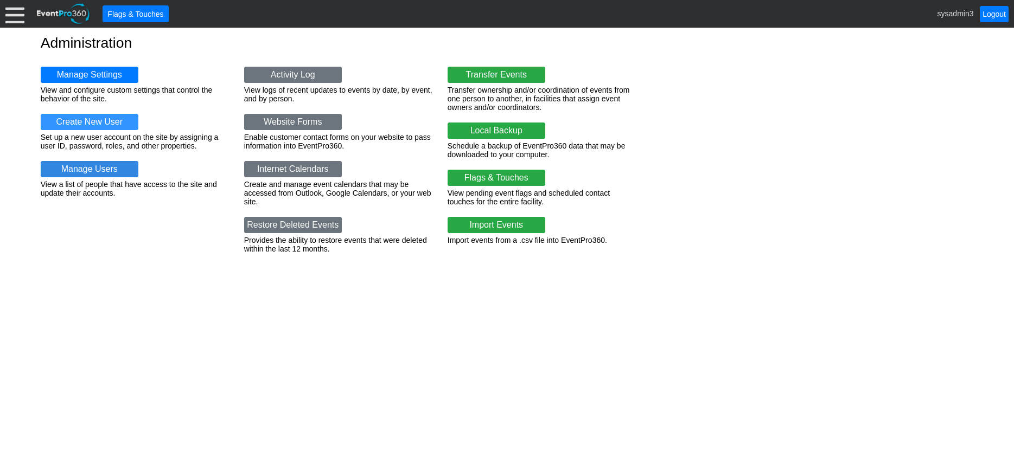
click at [71, 169] on link "Manage Users" at bounding box center [90, 169] width 98 height 16
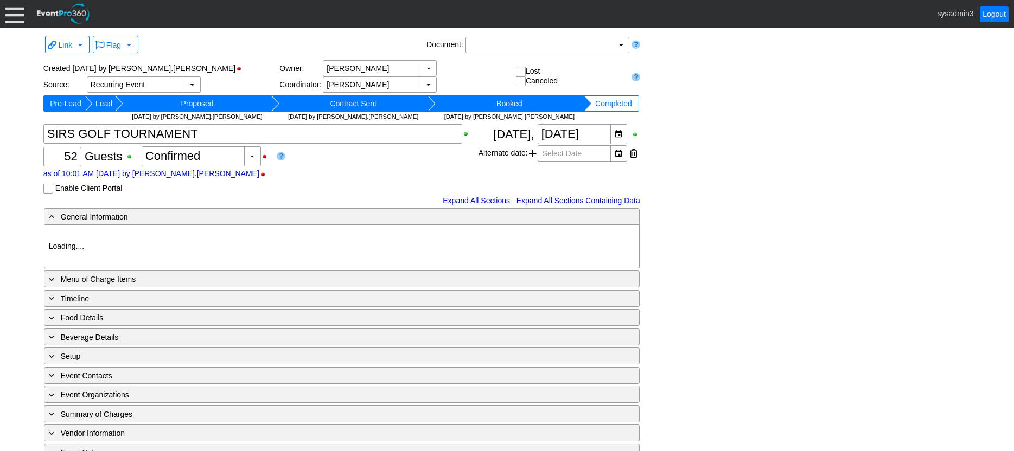
type input "[GEOGRAPHIC_DATA]"
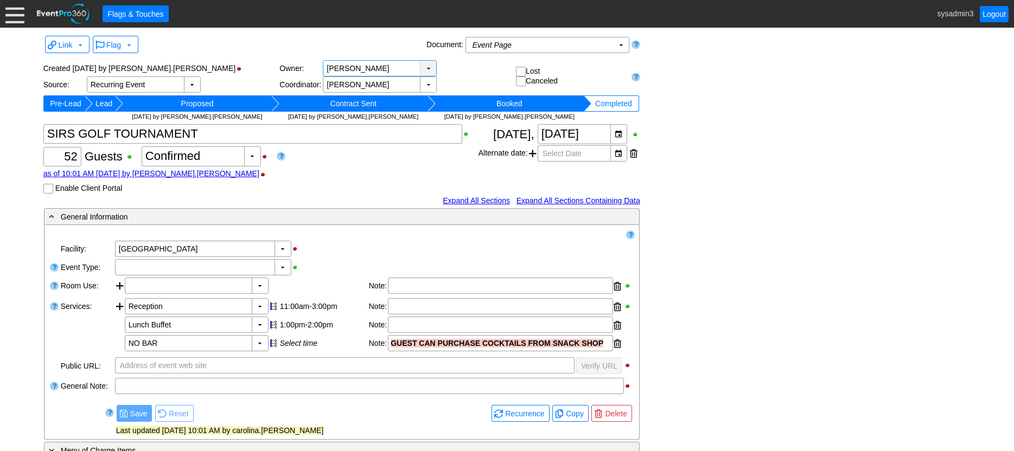
click at [426, 72] on div "▼" at bounding box center [428, 68] width 16 height 15
click at [309, 42] on div "Flag ▼" at bounding box center [257, 45] width 333 height 21
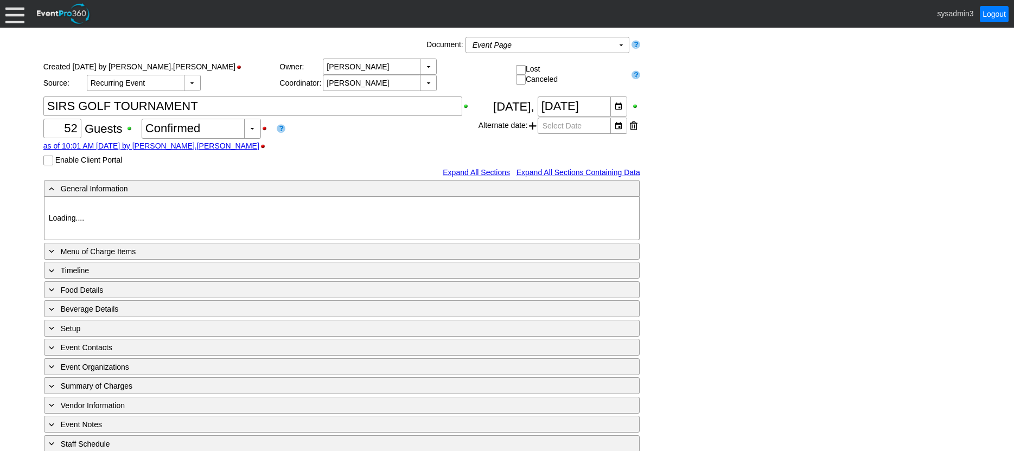
type input "[GEOGRAPHIC_DATA]"
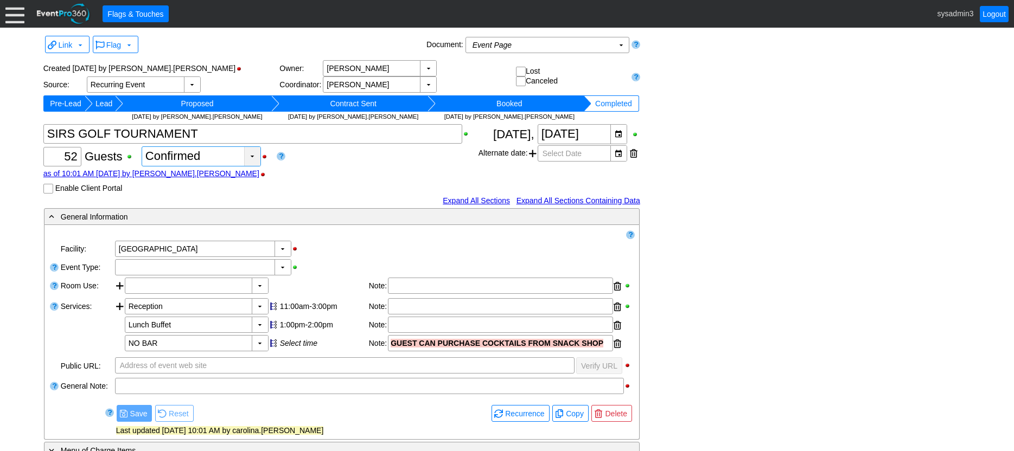
click at [253, 158] on div "▼" at bounding box center [252, 156] width 16 height 19
click at [169, 180] on div "Estimated" at bounding box center [200, 181] width 117 height 20
type input "Estimated"
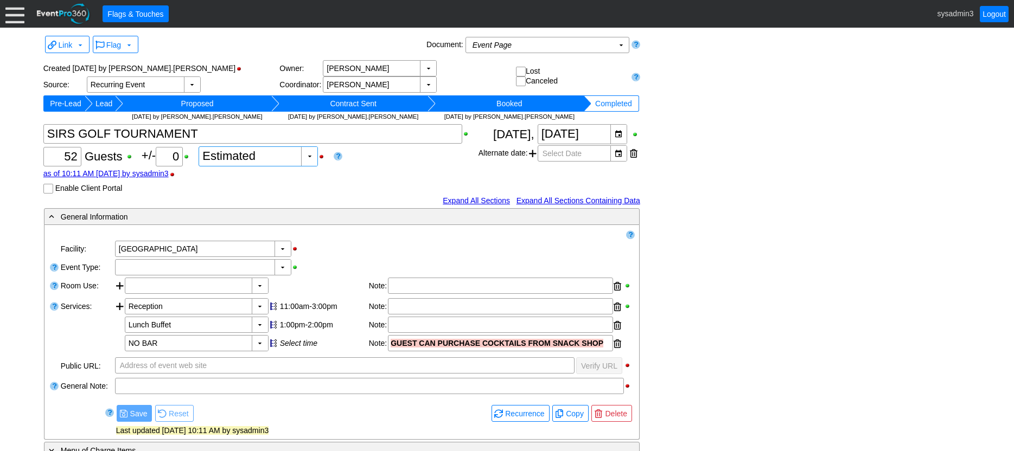
click at [340, 156] on link at bounding box center [338, 156] width 9 height 10
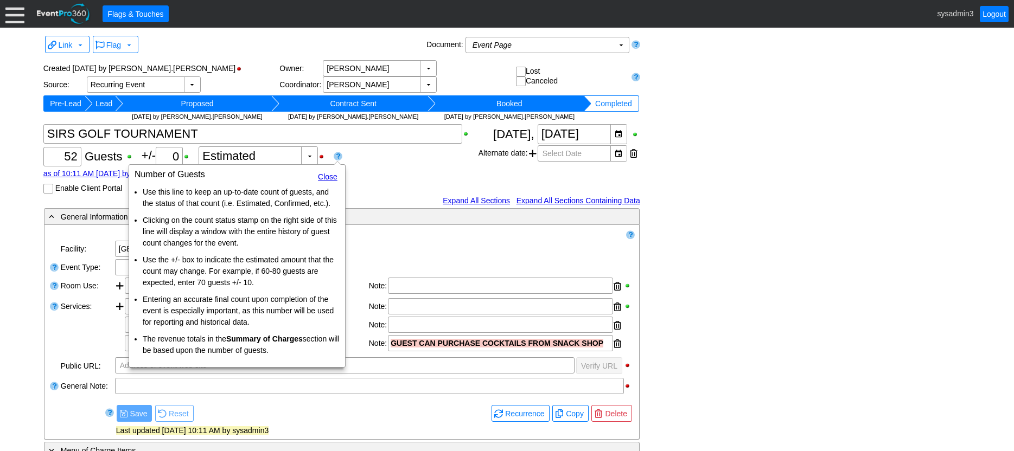
click at [367, 190] on div "Χ 52 Guests +/- Χ 0 ▼ Χ Estimated as of 10:11 AM [DATE] by sysadmin3 Enable Cli…" at bounding box center [260, 158] width 435 height 69
click at [328, 175] on link "Close" at bounding box center [328, 177] width 20 height 9
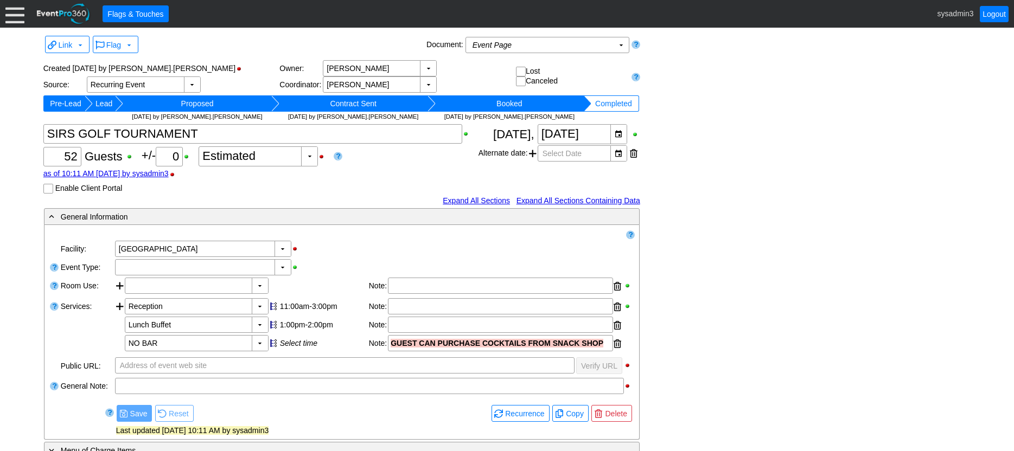
click at [636, 76] on link at bounding box center [636, 77] width 9 height 10
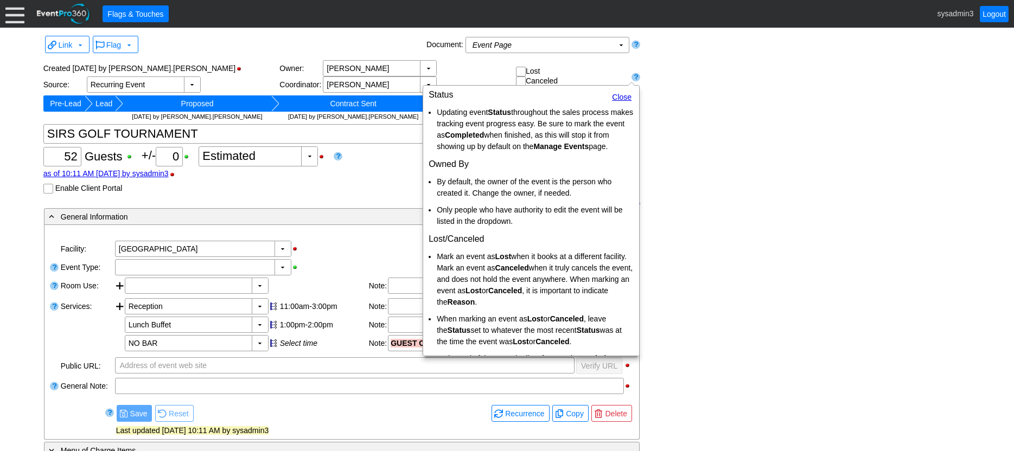
click at [613, 96] on link "Close" at bounding box center [622, 97] width 20 height 9
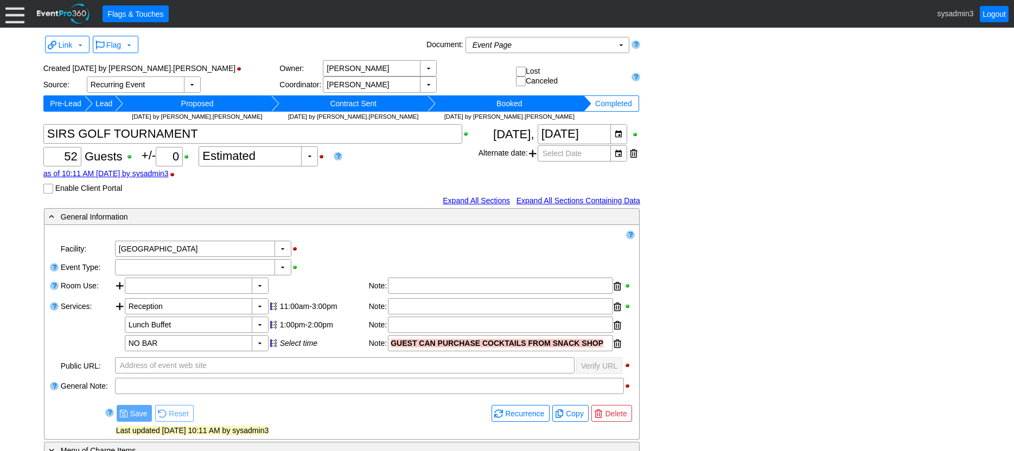
click at [637, 46] on link at bounding box center [636, 44] width 9 height 14
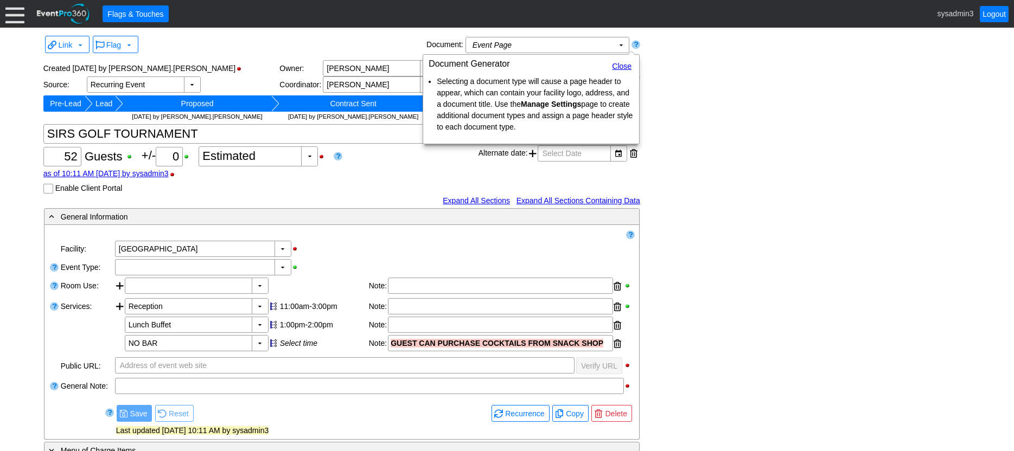
click at [684, 62] on div "Link ▼ Flag ▼ Document: Event Page Χ ▼ ● Print or PDF E-Sign ▼ Insert ▼ Save ▼ …" at bounding box center [507, 357] width 933 height 648
drag, startPoint x: 361, startPoint y: 182, endPoint x: 453, endPoint y: 149, distance: 98.0
click at [365, 182] on div "Χ 52 Guests +/- Χ 0 ▼ Χ Estimated as of 10:11 AM on Wednesday, 10/8/2025 by sys…" at bounding box center [260, 158] width 435 height 69
click at [621, 63] on link "Close" at bounding box center [622, 66] width 20 height 9
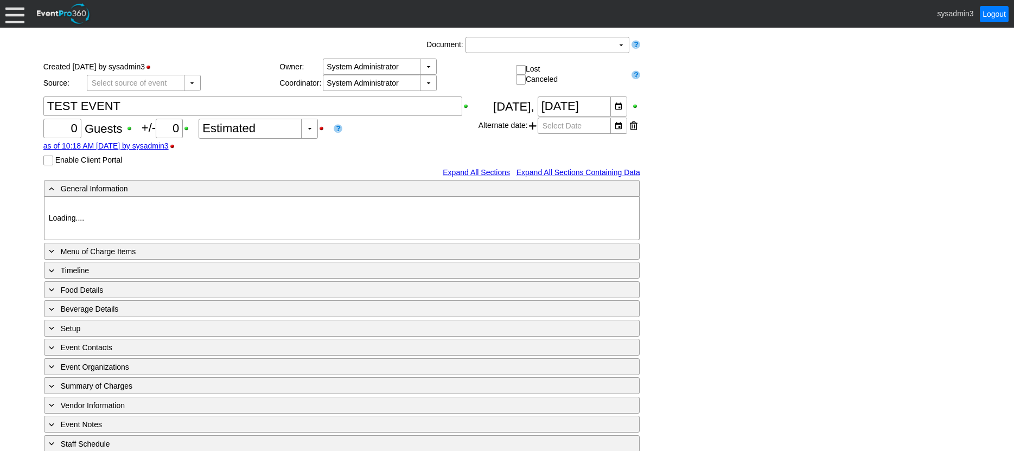
type input "[GEOGRAPHIC_DATA]"
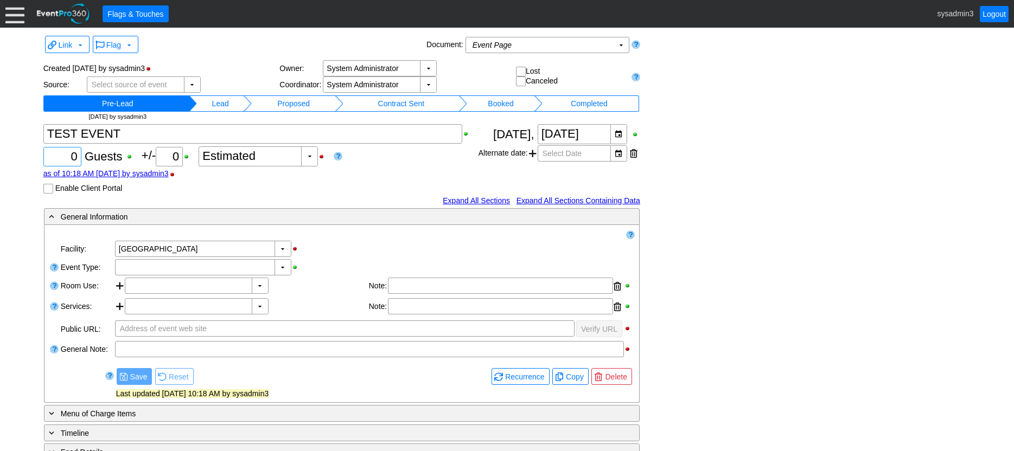
click at [78, 151] on div "0" at bounding box center [62, 157] width 35 height 18
type input "100"
click at [336, 184] on div "Χ 100 Guests +/- Χ 0 ▼ Χ Estimated as of 10:18 AM [DATE] by sysadmin3 Enable Cl…" at bounding box center [260, 158] width 435 height 69
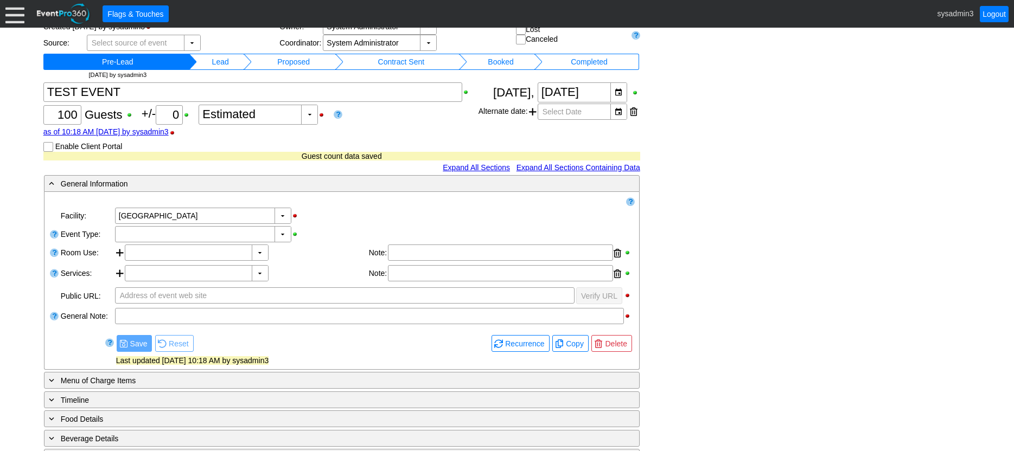
scroll to position [54, 0]
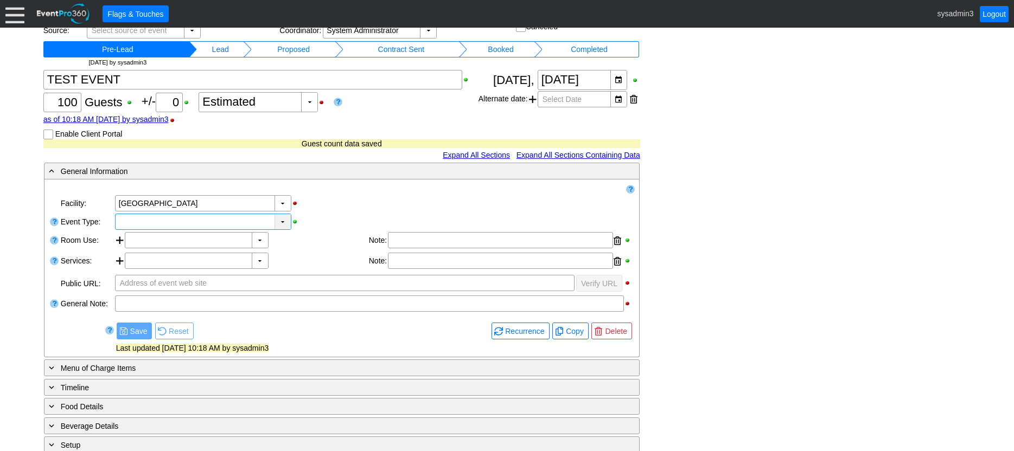
click at [282, 221] on div "▼" at bounding box center [283, 221] width 16 height 15
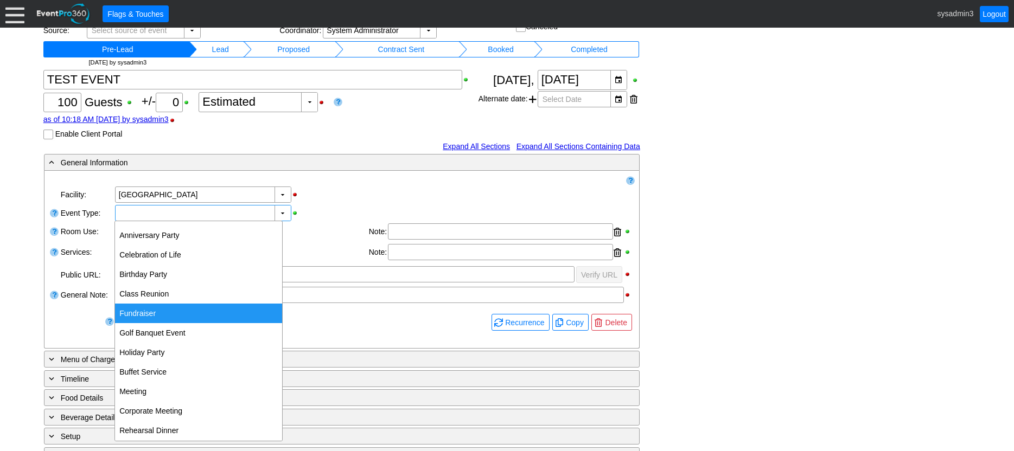
click at [161, 312] on div "Fundraiser" at bounding box center [198, 314] width 167 height 20
type input "Fundraiser"
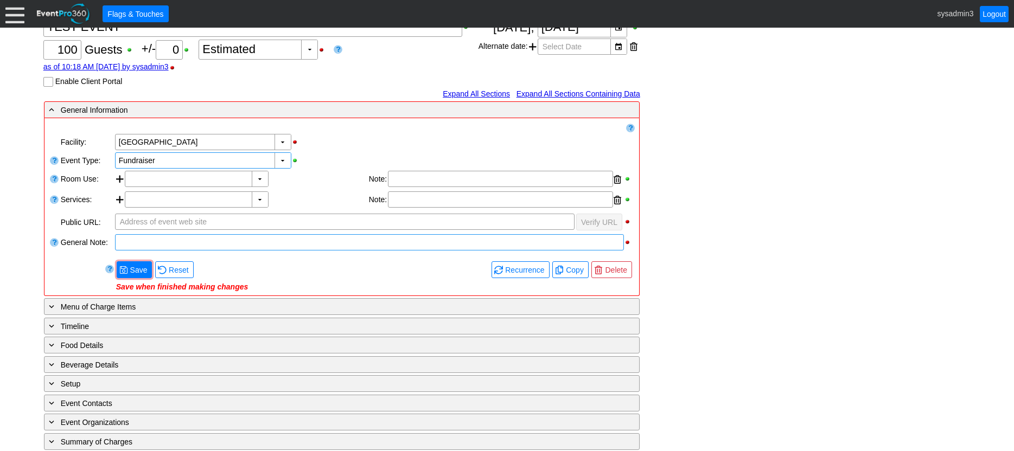
scroll to position [109, 0]
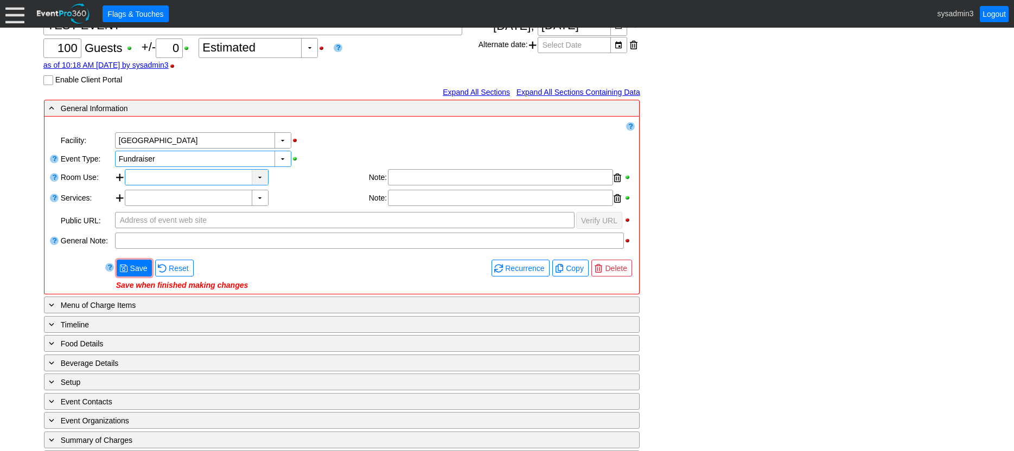
click at [263, 178] on div "▼" at bounding box center [260, 177] width 16 height 15
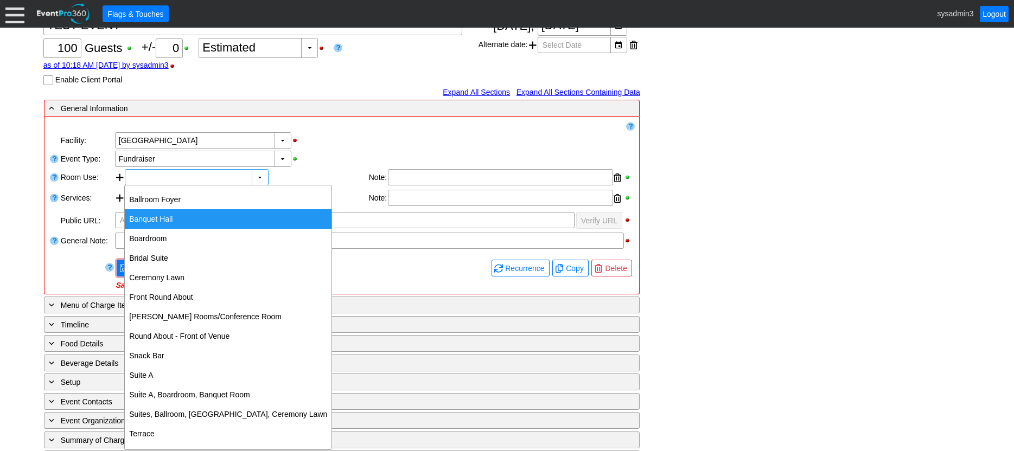
click at [182, 219] on div "Banquet Hall" at bounding box center [228, 219] width 207 height 20
type input "Banquet Hall"
type input "0:00"
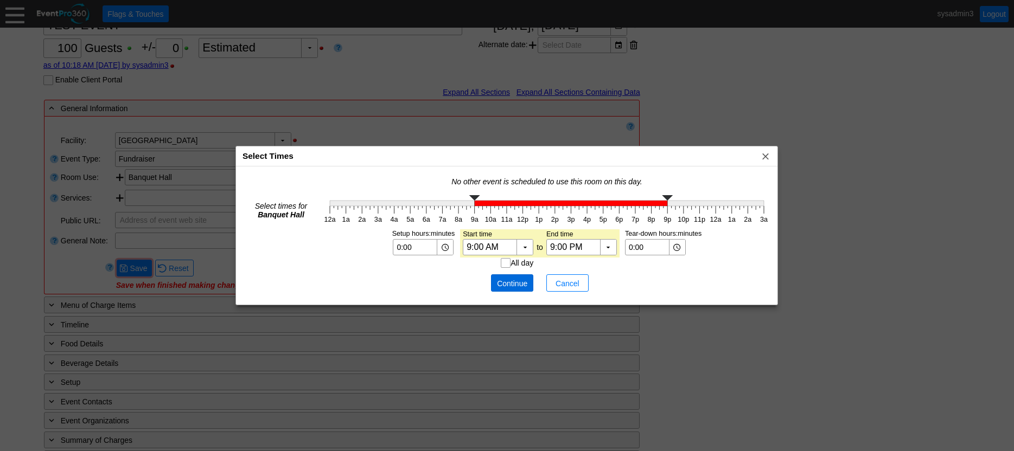
click at [505, 278] on span "Continue" at bounding box center [512, 283] width 33 height 11
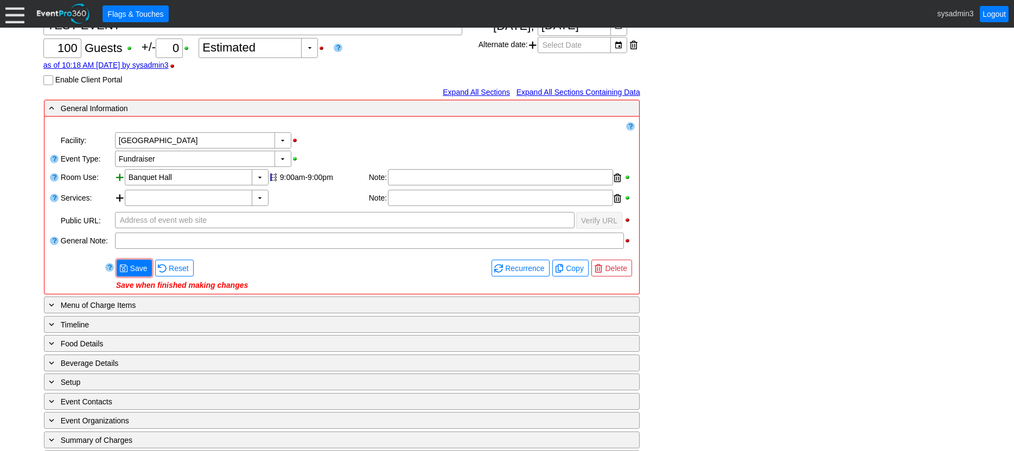
click at [119, 176] on div at bounding box center [120, 178] width 10 height 18
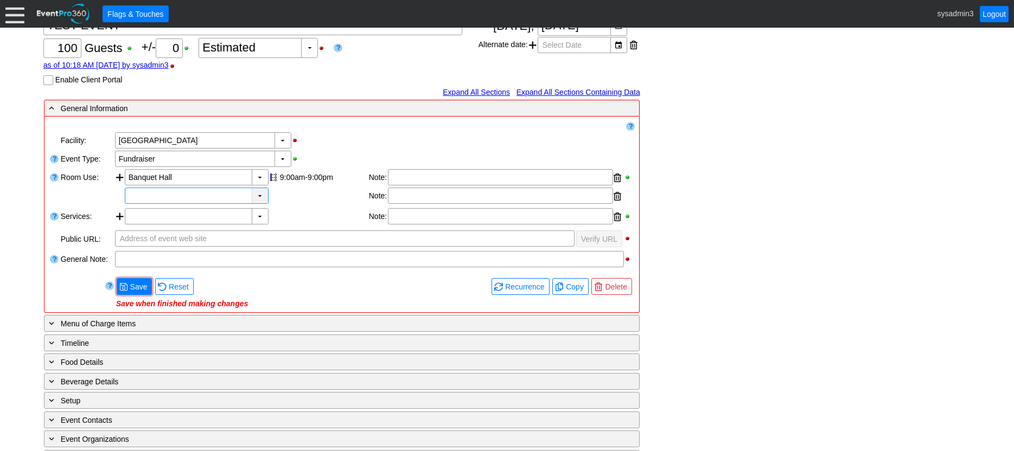
click at [257, 194] on div "▼" at bounding box center [260, 195] width 16 height 15
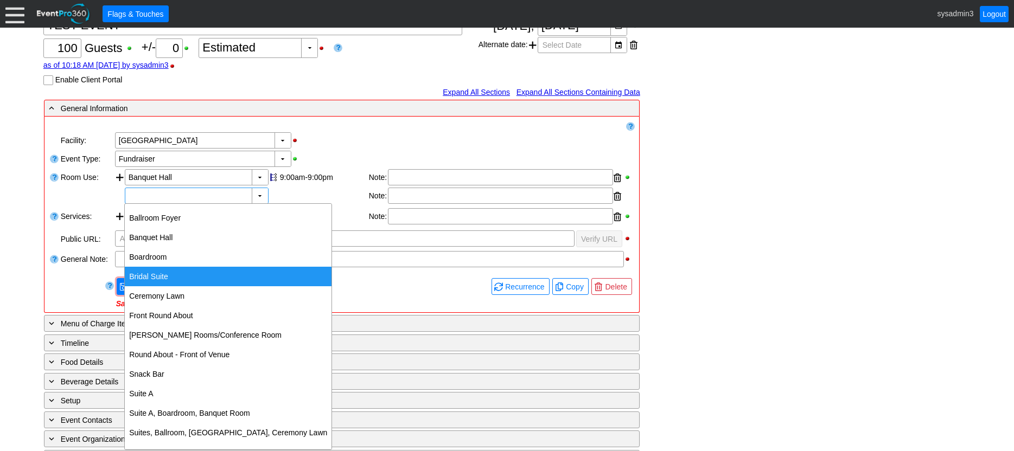
click at [152, 274] on div "Bridal Suite" at bounding box center [228, 277] width 207 height 20
type input "Bridal Suite"
type input "0:00"
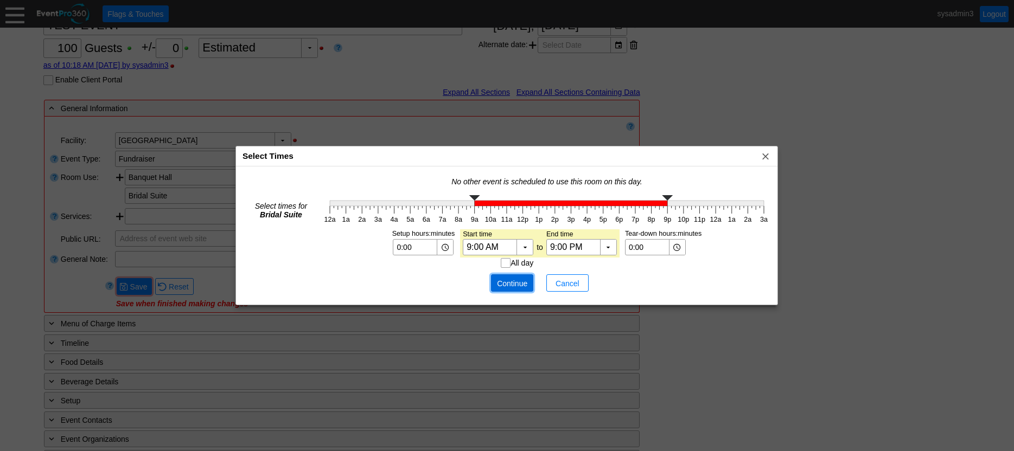
click at [508, 281] on span "Continue" at bounding box center [512, 283] width 33 height 11
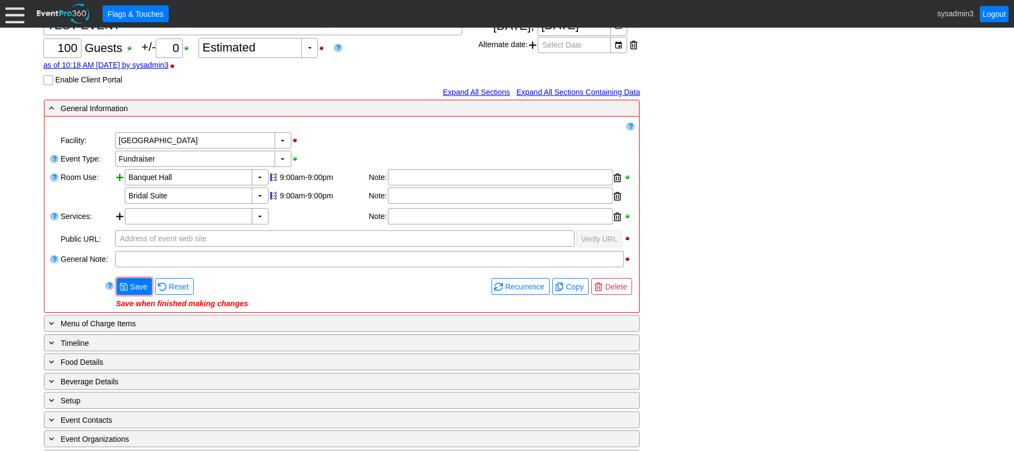
click at [119, 179] on div at bounding box center [120, 187] width 10 height 37
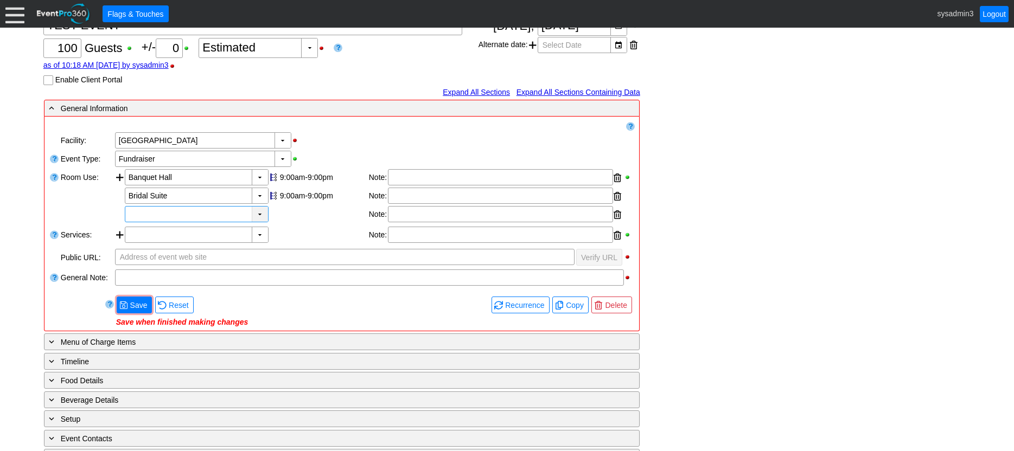
click at [256, 214] on div "▼" at bounding box center [260, 214] width 16 height 15
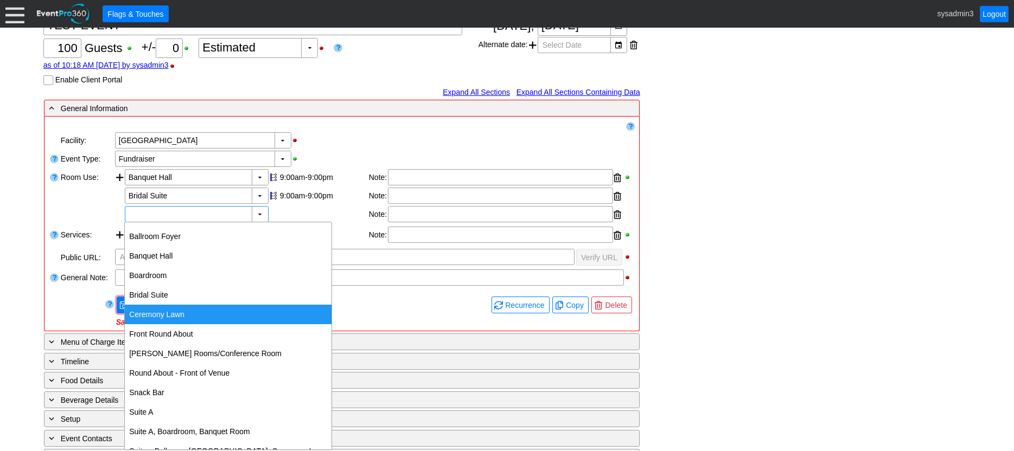
click at [176, 315] on div "Ceremony Lawn" at bounding box center [228, 315] width 207 height 20
type input "Ceremony Lawn"
type input "0:00"
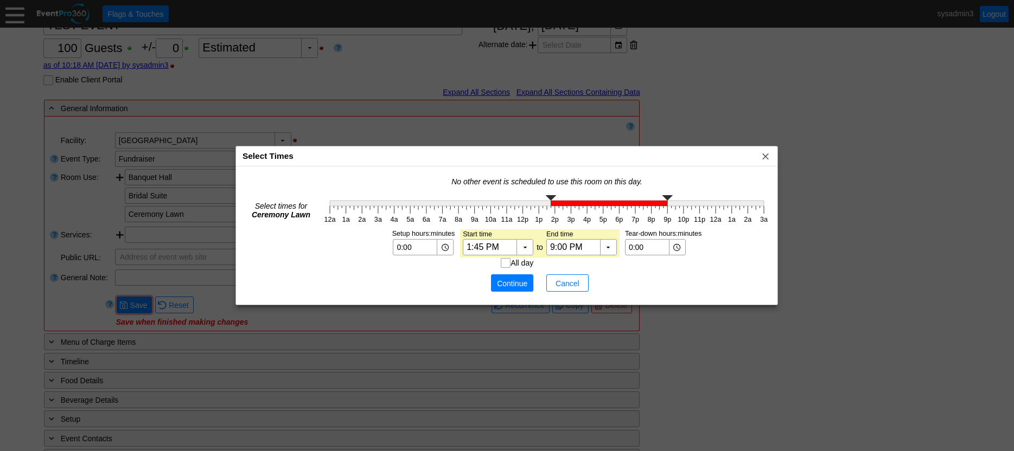
type input "2:00 PM"
click at [555, 211] on g "12a 1a 2a 3a 4a 5a 6a 7a 8a 9a 10a 11a 12p 1p 2p 3p 4p 5p 6p 7p 8p 9p 10p 11p 1…" at bounding box center [546, 209] width 444 height 28
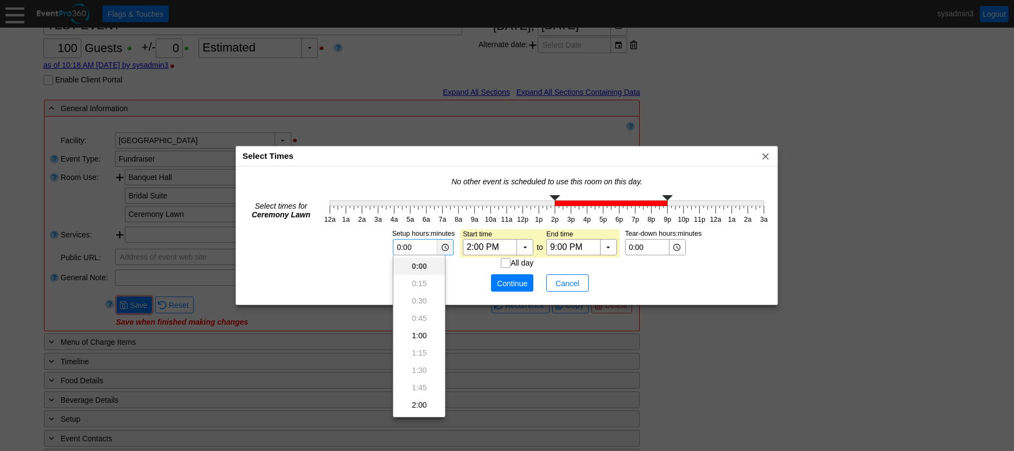
click at [442, 246] on div "▼" at bounding box center [445, 247] width 16 height 15
click at [420, 355] on div "6:00" at bounding box center [419, 357] width 52 height 17
type input "6:00"
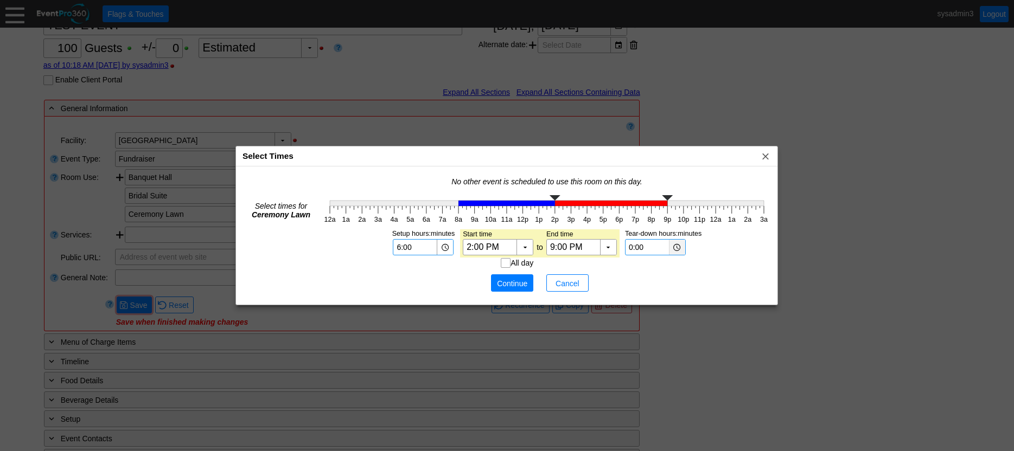
click at [674, 245] on div "▼" at bounding box center [677, 247] width 16 height 15
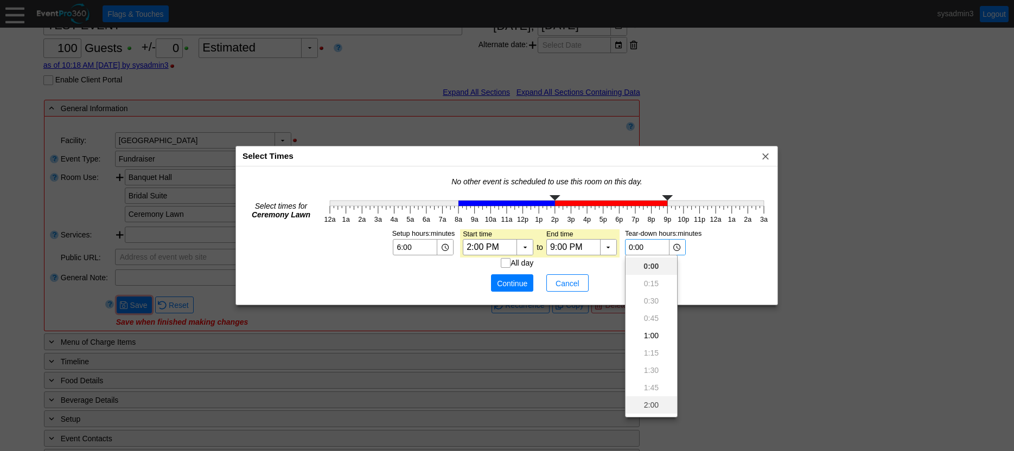
click at [646, 406] on div "2:00" at bounding box center [652, 405] width 52 height 17
type input "2:00"
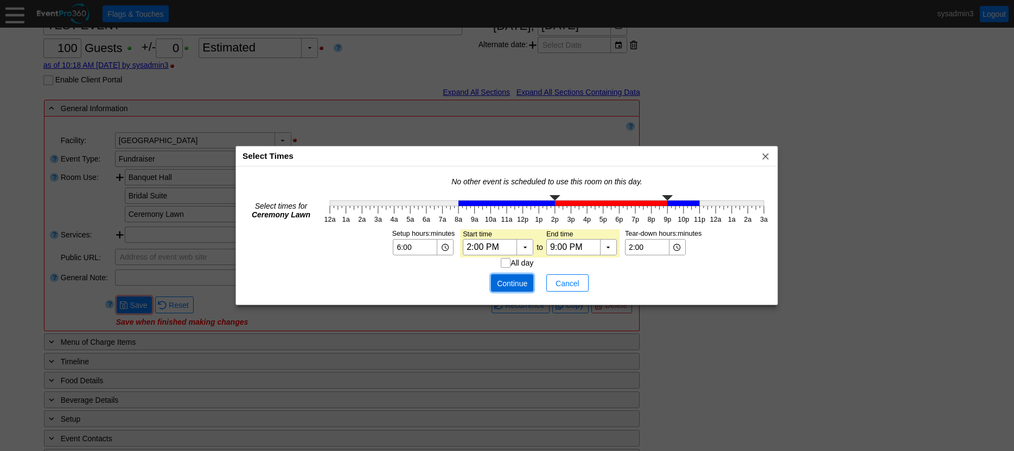
click at [522, 284] on span "Continue" at bounding box center [512, 283] width 33 height 11
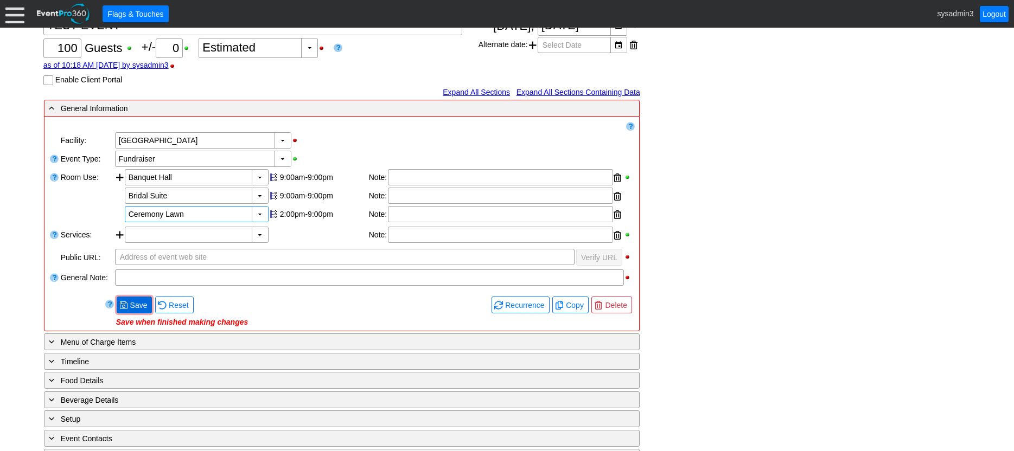
click at [135, 303] on span "Save" at bounding box center [139, 305] width 22 height 11
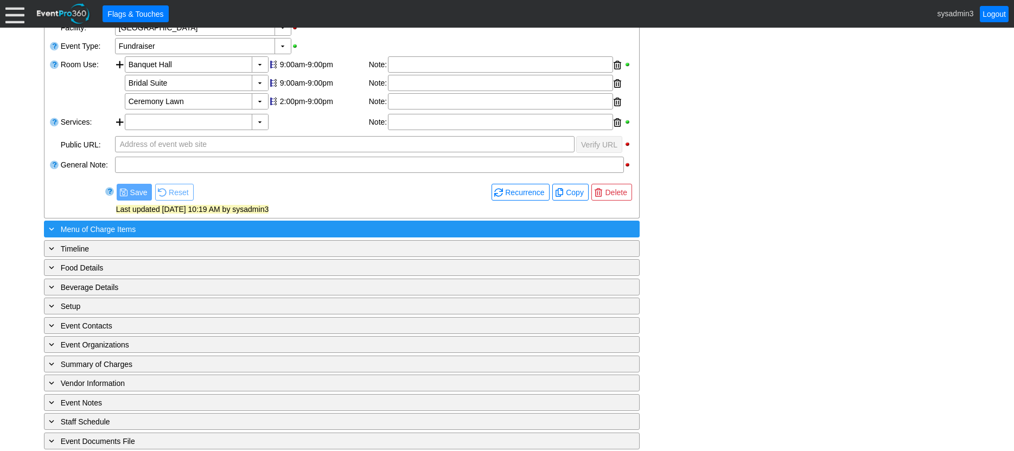
scroll to position [231, 0]
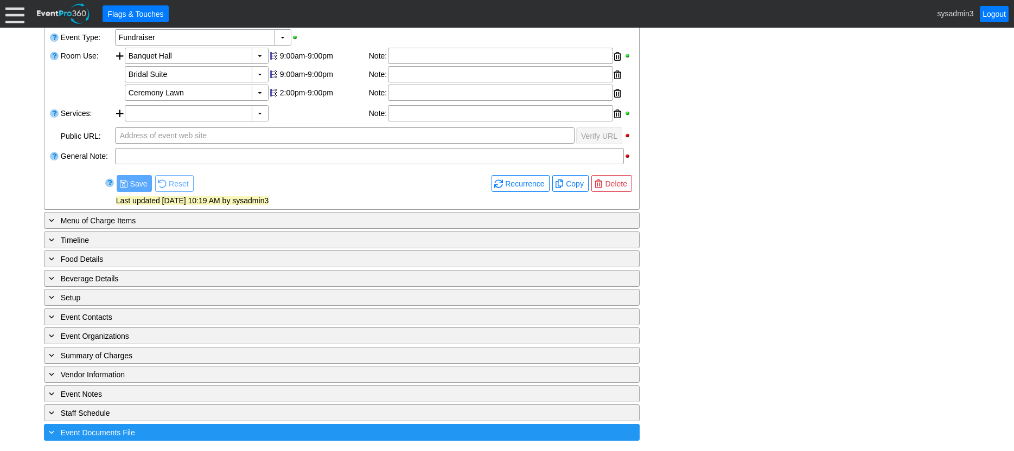
click at [209, 431] on div "+ Event Documents File" at bounding box center [320, 432] width 546 height 12
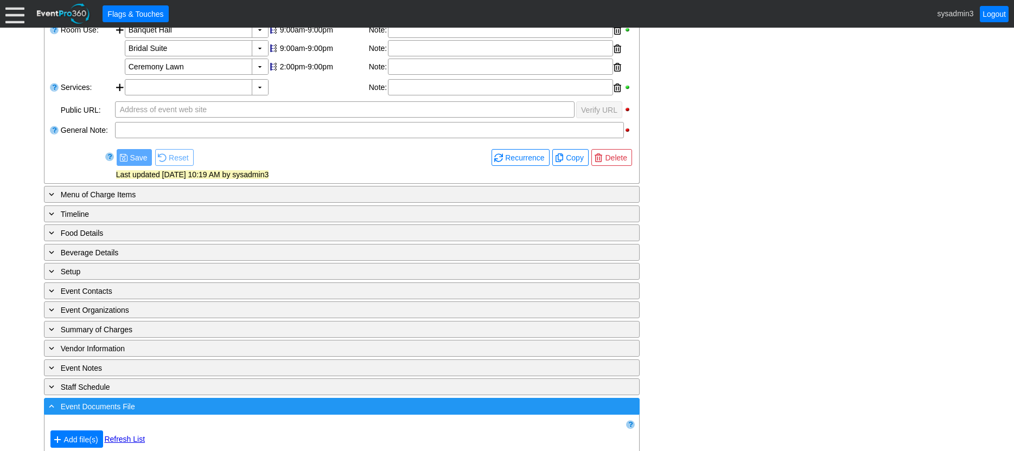
scroll to position [270, 0]
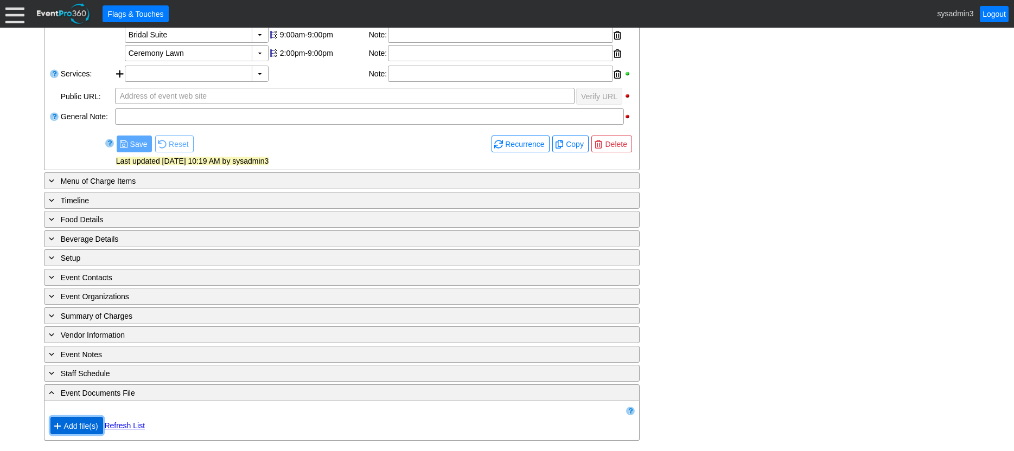
click at [88, 425] on span "Add file(s)" at bounding box center [81, 426] width 39 height 11
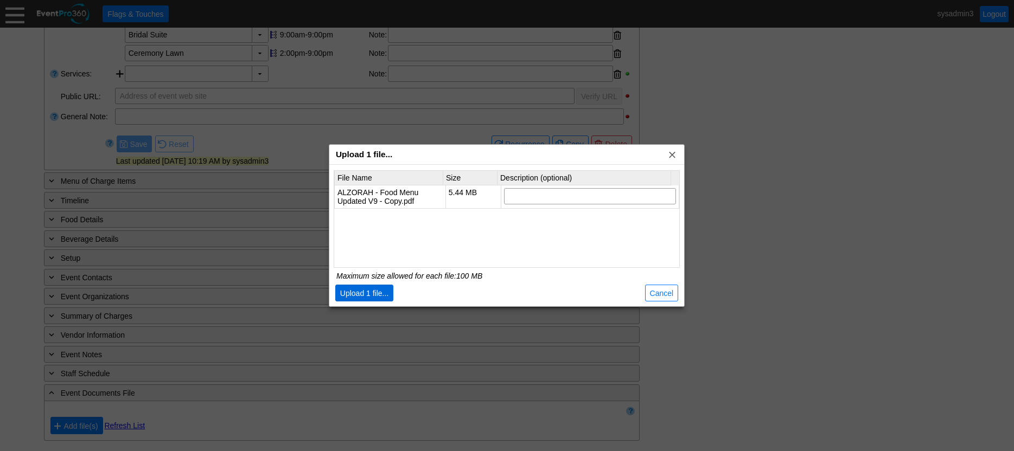
click at [368, 291] on span "Upload 1 file..." at bounding box center [364, 293] width 53 height 11
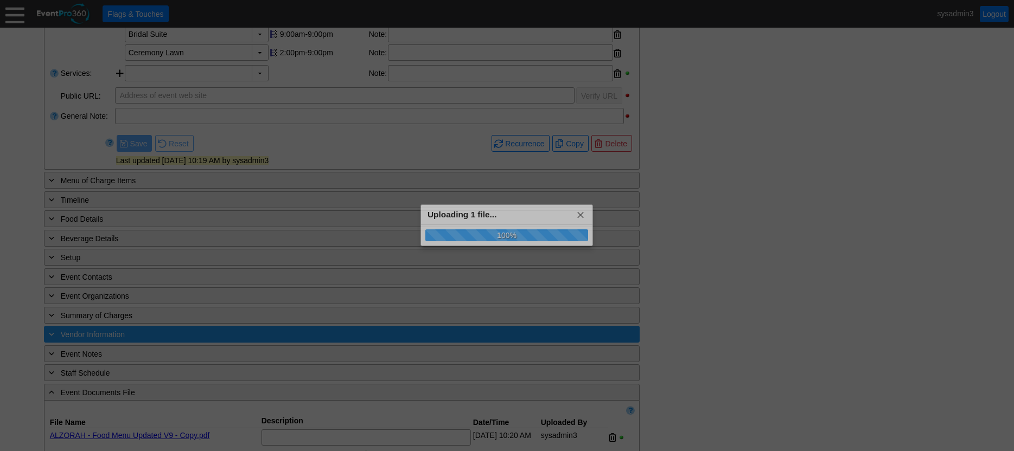
scroll to position [317, 0]
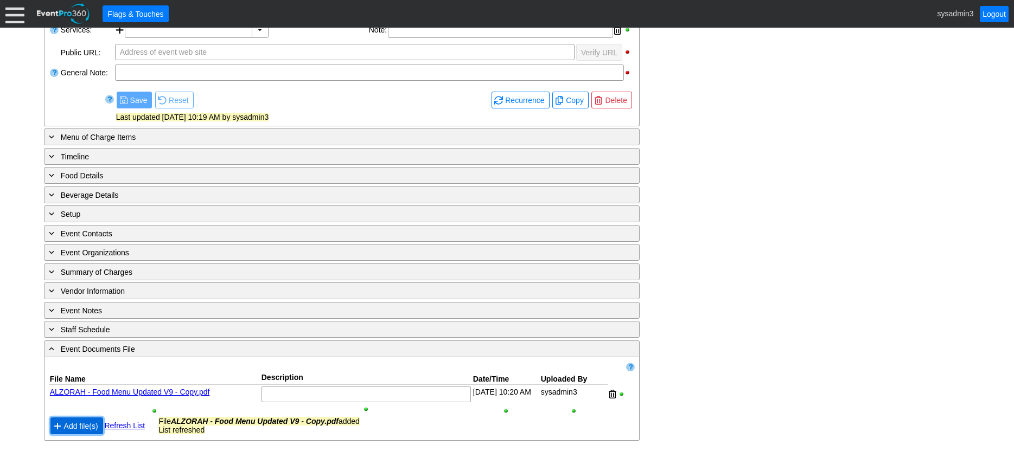
click at [82, 425] on span "Add file(s)" at bounding box center [81, 426] width 39 height 11
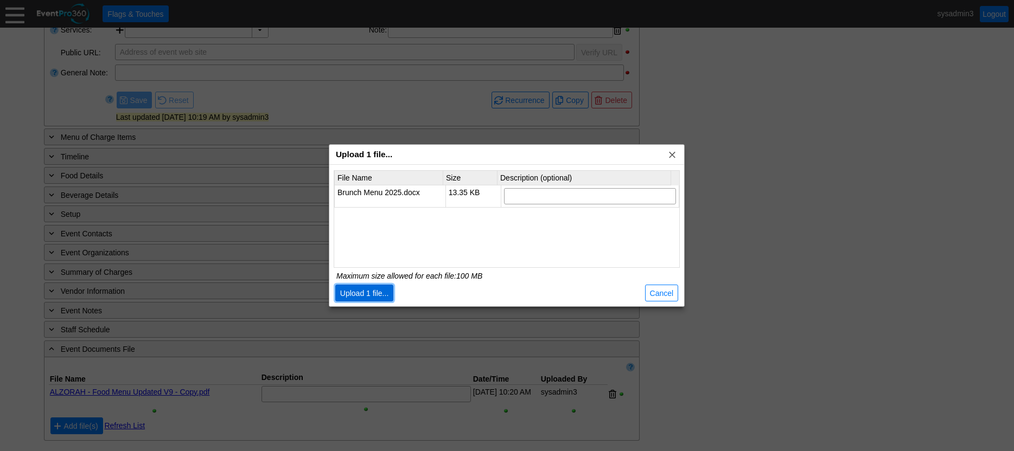
click at [372, 291] on span "Upload 1 file..." at bounding box center [364, 293] width 53 height 11
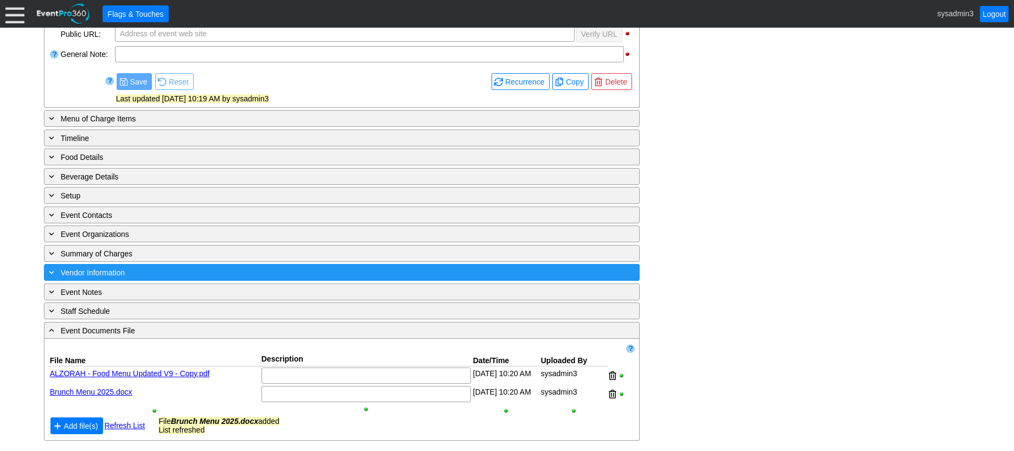
scroll to position [338, 0]
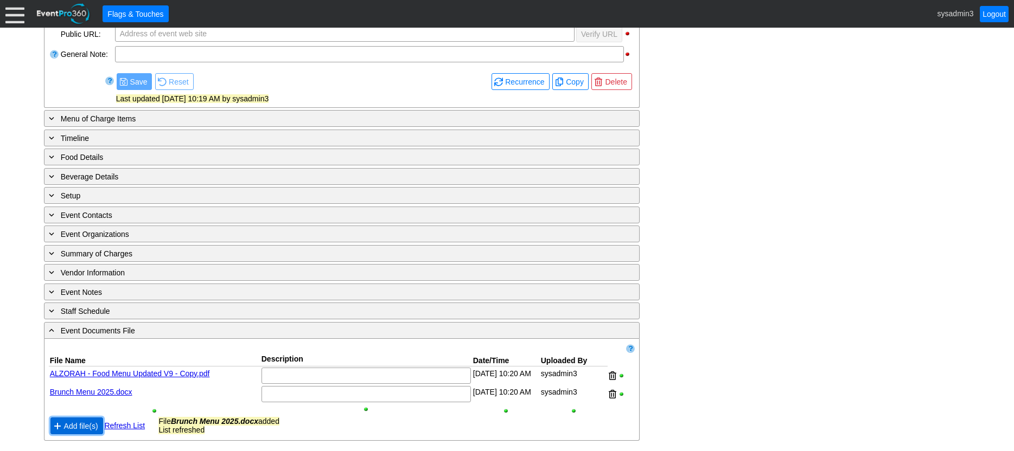
click at [86, 421] on span "Add file(s)" at bounding box center [81, 426] width 39 height 11
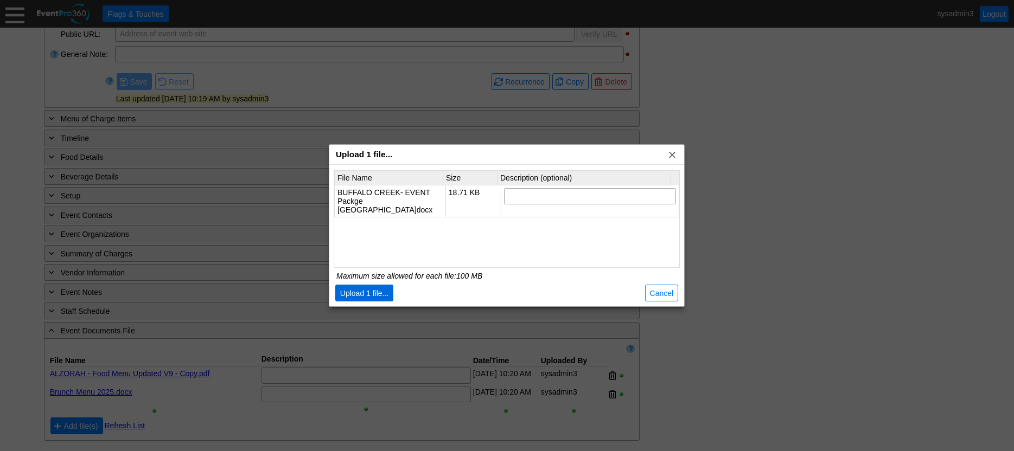
click at [365, 292] on span "Upload 1 file..." at bounding box center [364, 293] width 53 height 11
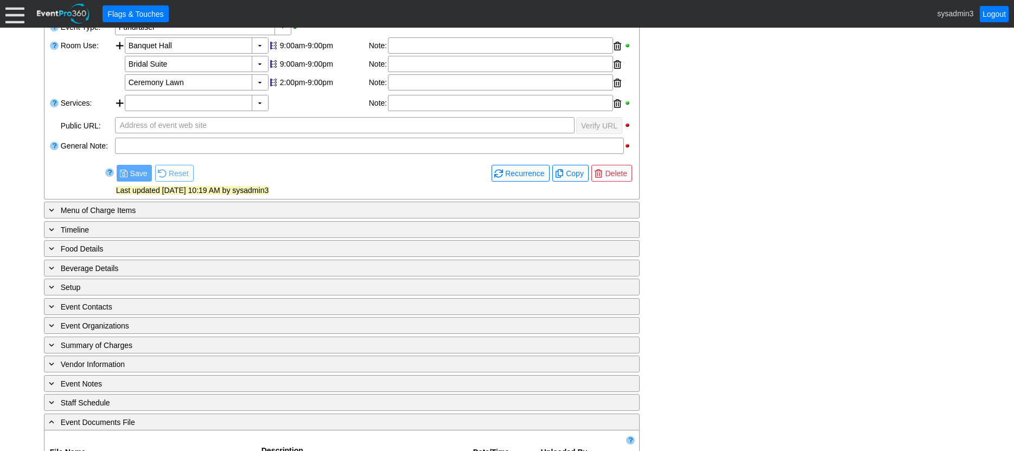
scroll to position [359, 0]
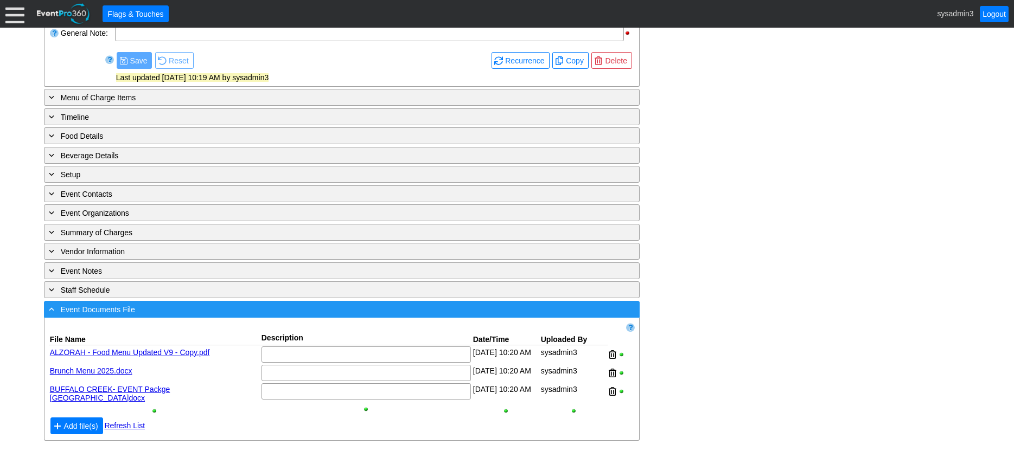
click at [176, 305] on div "- Event Documents File" at bounding box center [320, 309] width 546 height 12
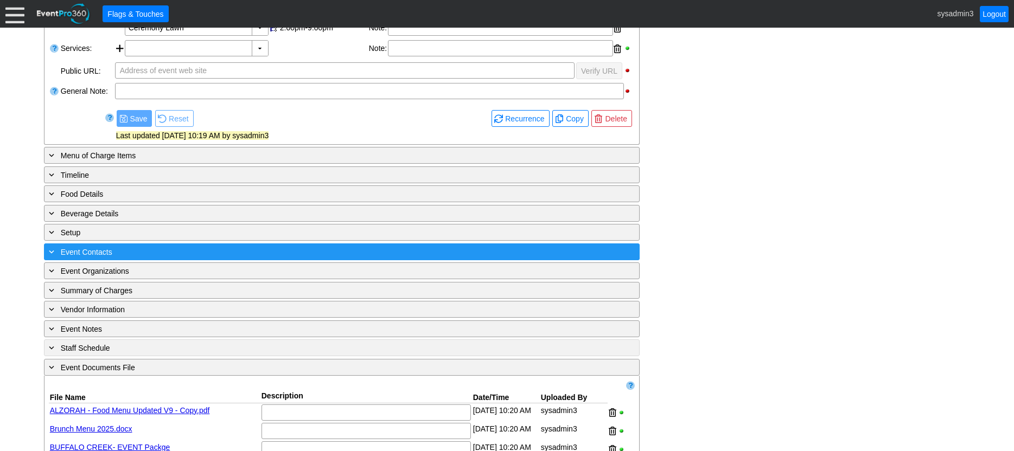
scroll to position [231, 0]
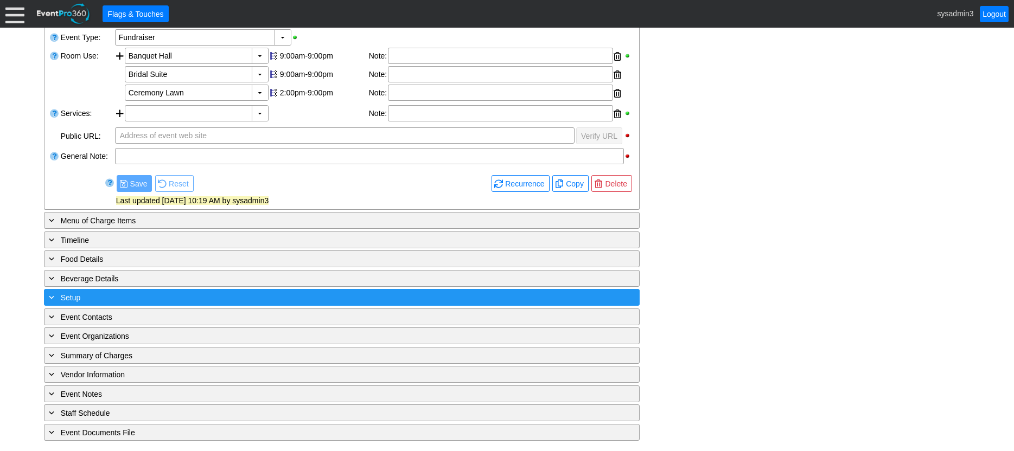
click at [195, 297] on div "+ Setup" at bounding box center [320, 297] width 546 height 12
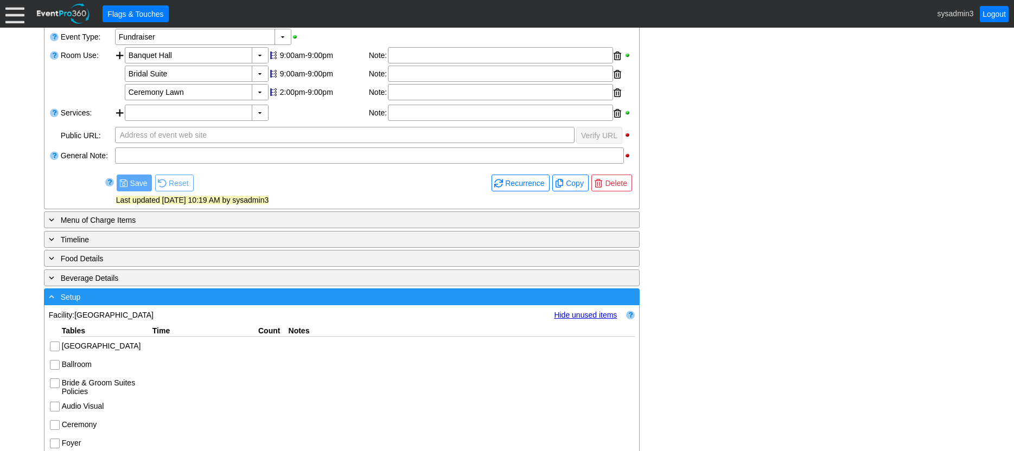
click at [201, 295] on div "- Setup" at bounding box center [320, 297] width 546 height 12
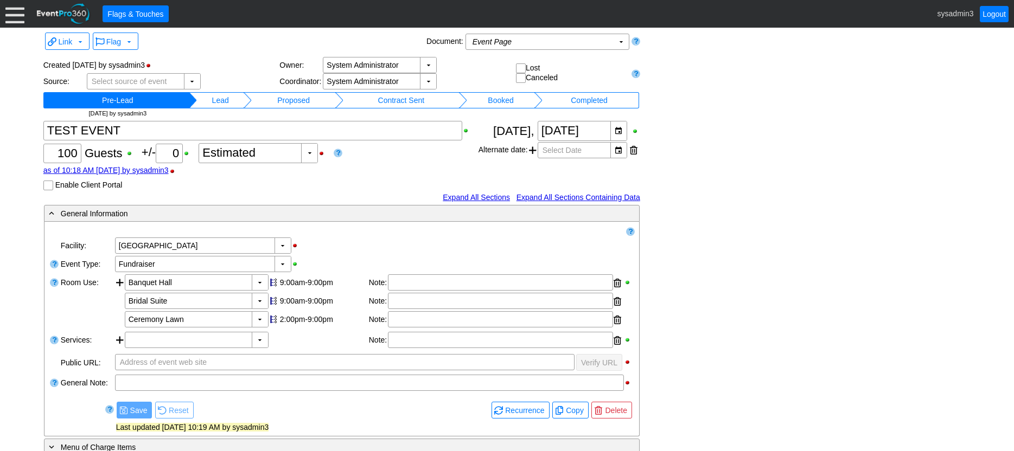
scroll to position [0, 0]
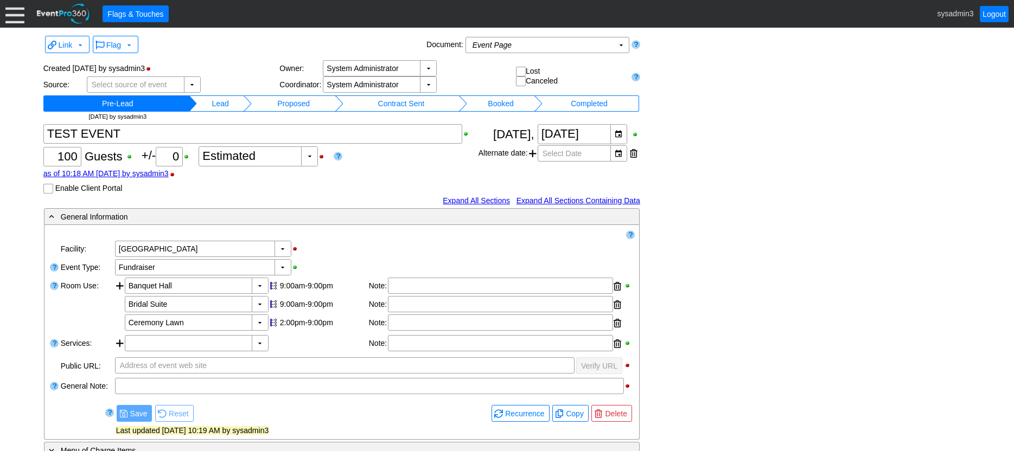
click at [232, 101] on td "Lead" at bounding box center [220, 103] width 47 height 16
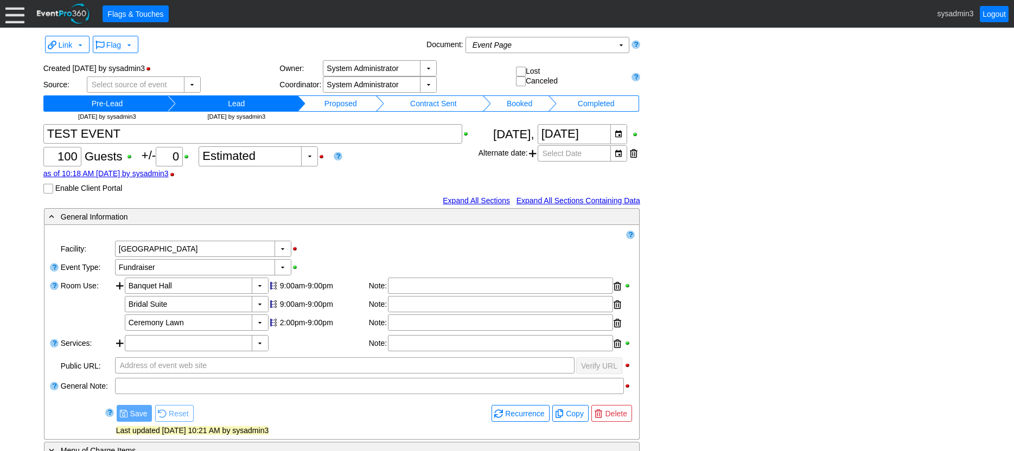
click at [366, 101] on td "Proposed" at bounding box center [340, 103] width 71 height 16
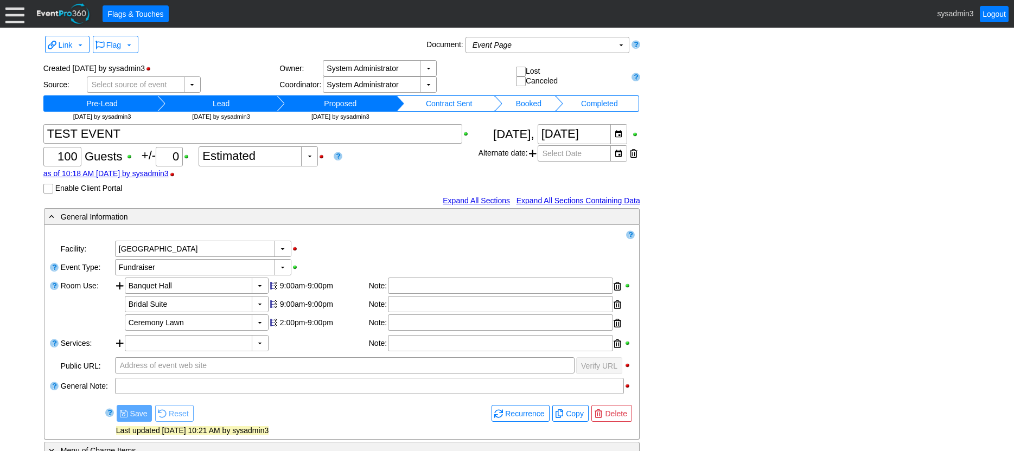
click at [86, 95] on td "Pre-Lead" at bounding box center [102, 103] width 111 height 16
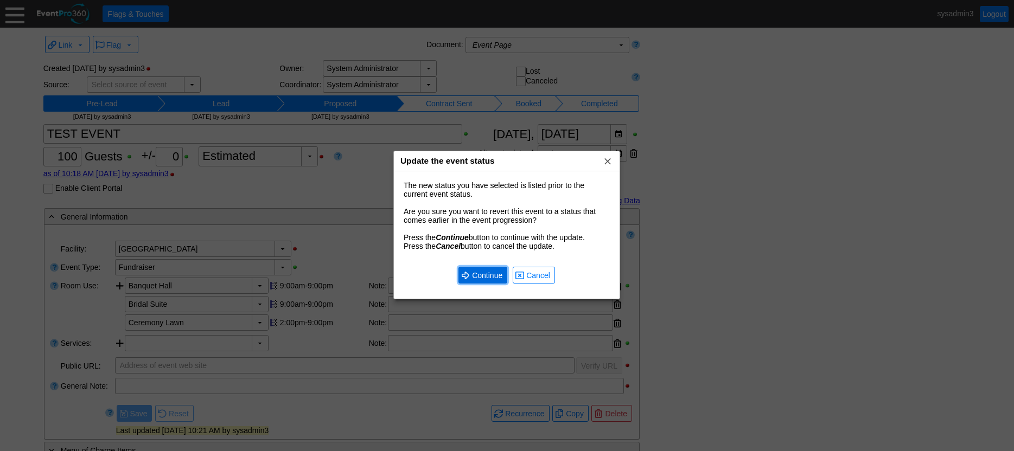
click at [483, 275] on span "Continue" at bounding box center [487, 275] width 35 height 11
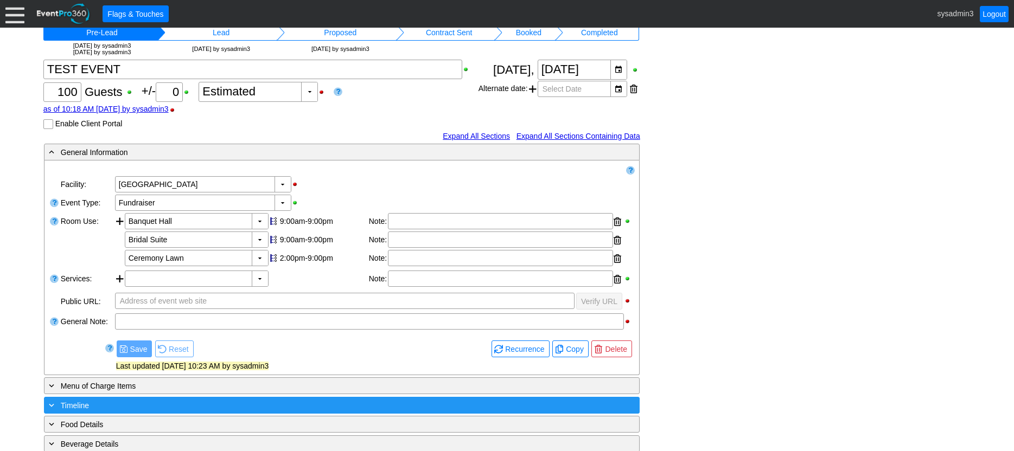
scroll to position [237, 0]
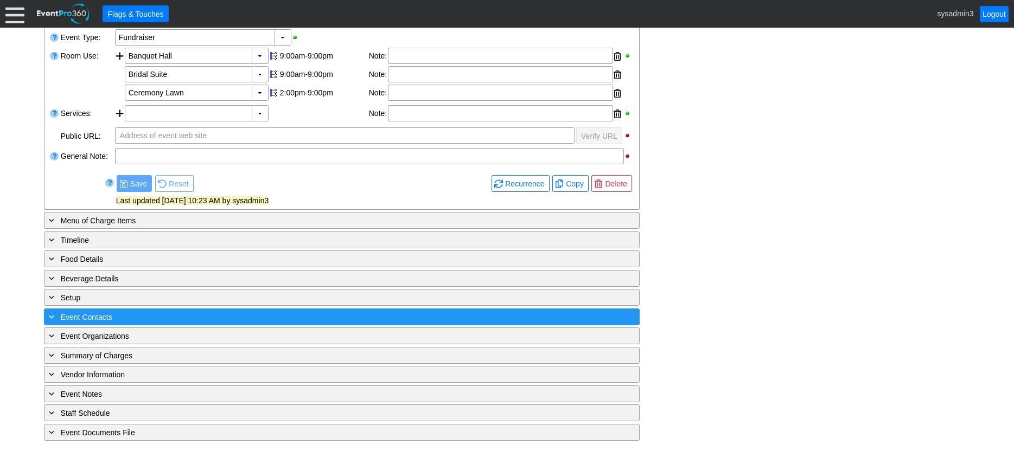
click at [175, 311] on div "+ Event Contacts" at bounding box center [320, 317] width 546 height 12
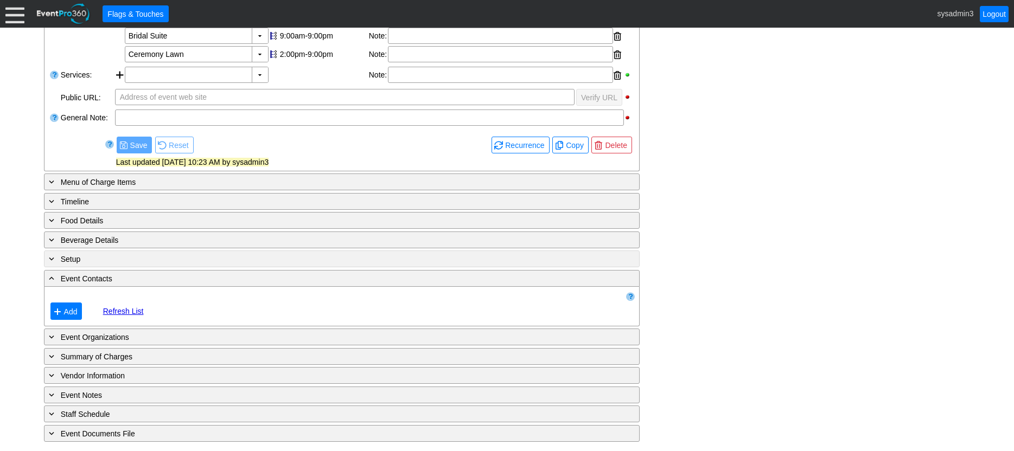
scroll to position [277, 0]
click at [68, 310] on span "Add" at bounding box center [71, 310] width 18 height 11
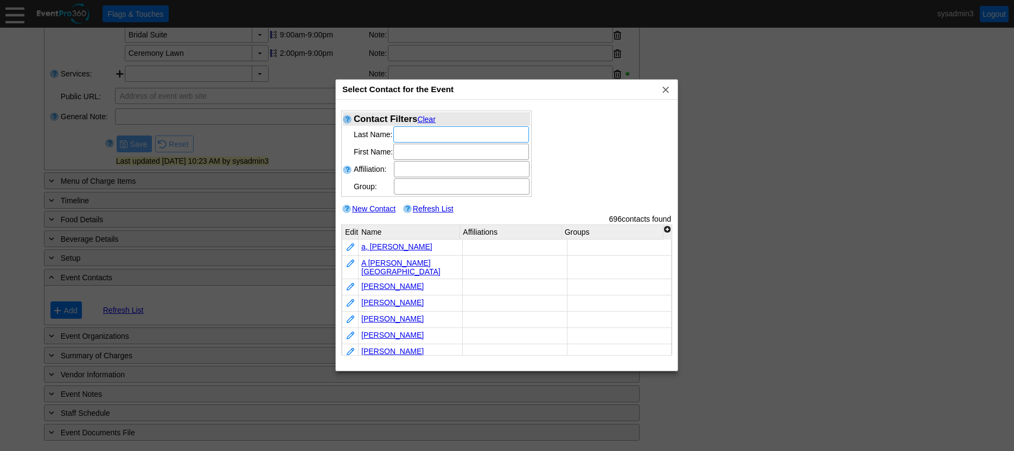
click at [420, 133] on input "text" at bounding box center [461, 134] width 128 height 15
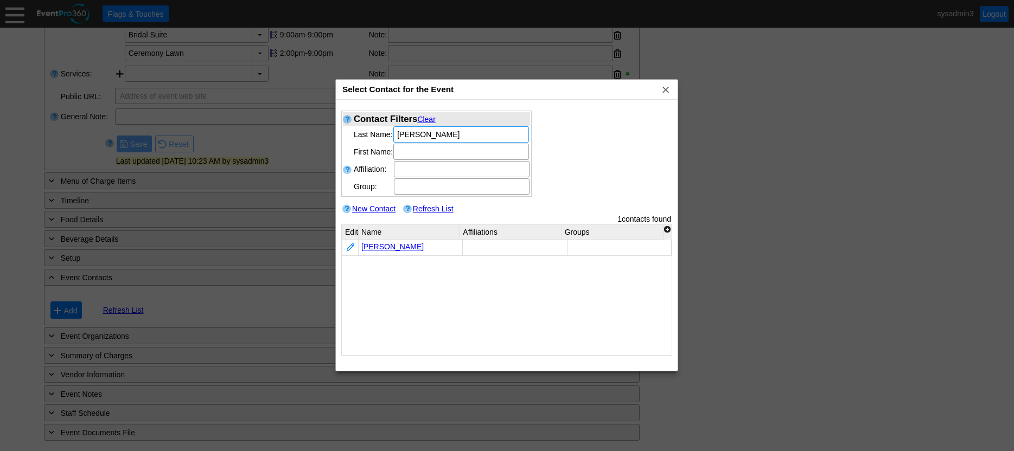
type input "reller"
click at [595, 140] on div "Contact Filters Clear Last Name: reller First Name: Region: ▼ Χ" at bounding box center [506, 168] width 331 height 114
click at [387, 244] on link "Reller, William" at bounding box center [392, 247] width 62 height 9
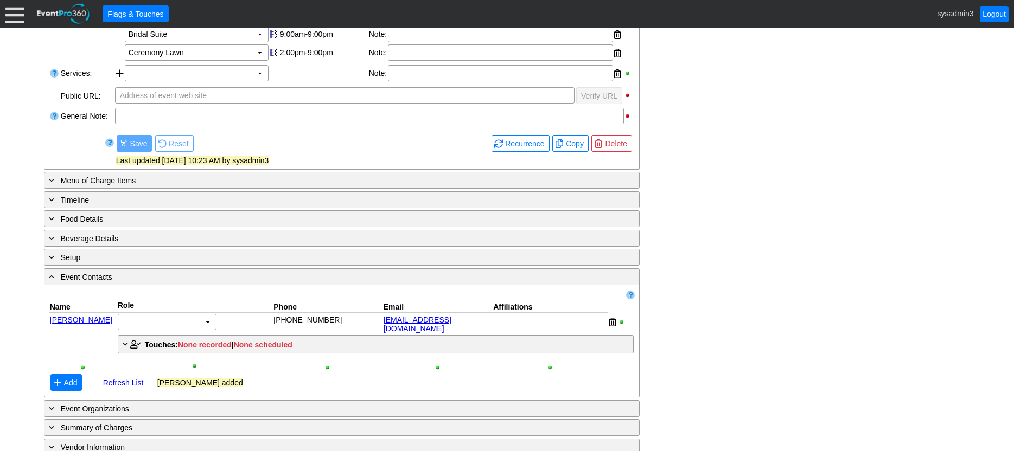
click at [76, 321] on link "William Reller" at bounding box center [81, 320] width 62 height 9
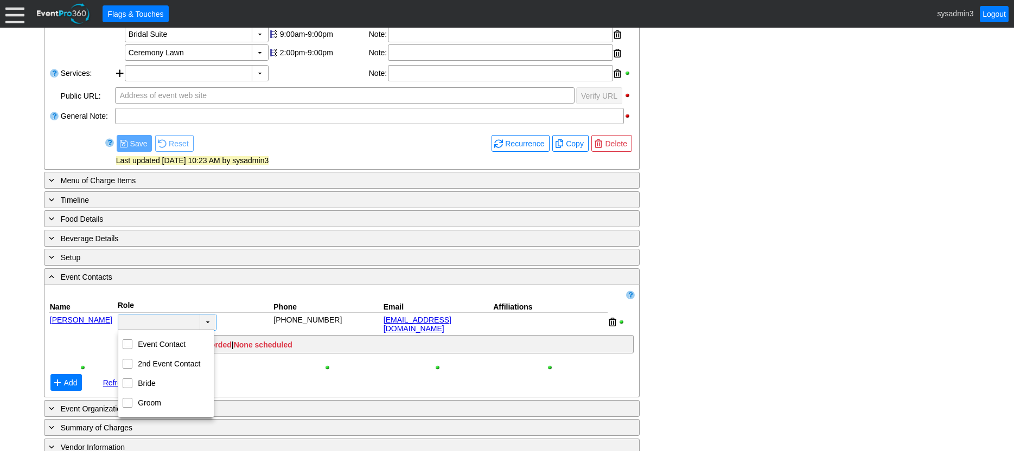
click at [209, 322] on td "▼" at bounding box center [208, 323] width 16 height 16
click at [124, 347] on input "Event Contact" at bounding box center [127, 343] width 7 height 7
checkbox input "true"
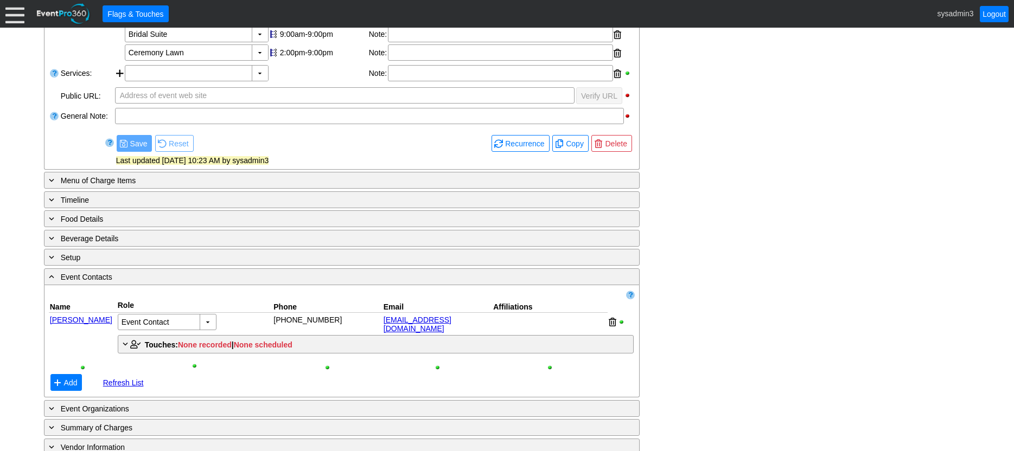
drag, startPoint x: 700, startPoint y: 212, endPoint x: 675, endPoint y: 206, distance: 26.3
click at [700, 212] on div "- General Information ▼ Loading.... Remove all highlights Facility: ▼ Χ Dublin …" at bounding box center [507, 226] width 933 height 576
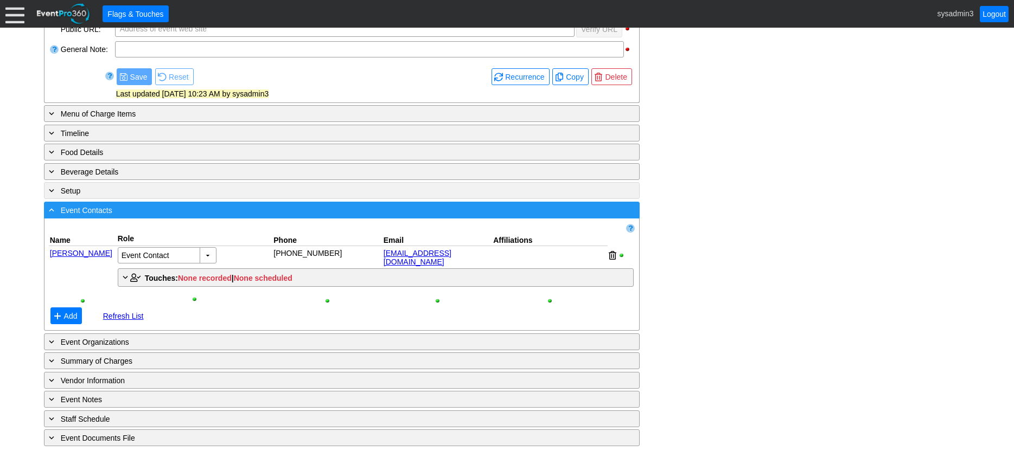
scroll to position [347, 0]
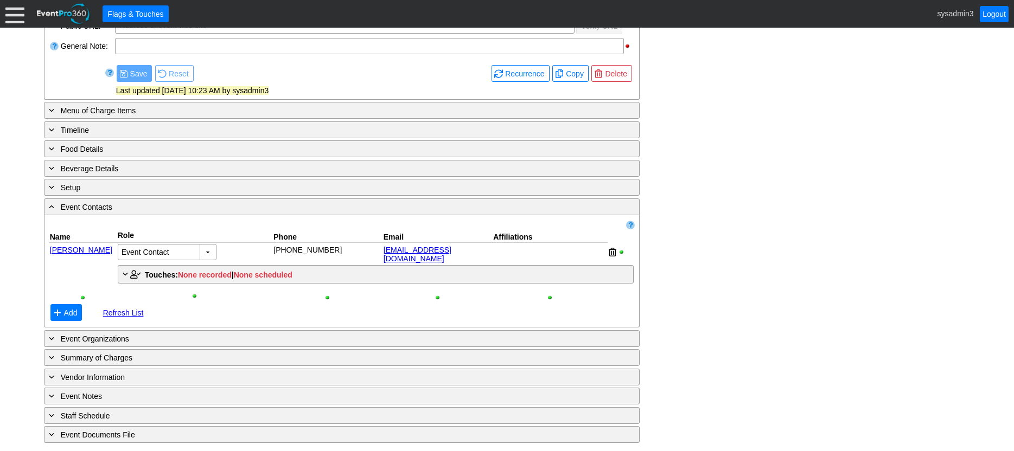
click at [412, 246] on link "bill@eventpro360.com" at bounding box center [418, 254] width 68 height 17
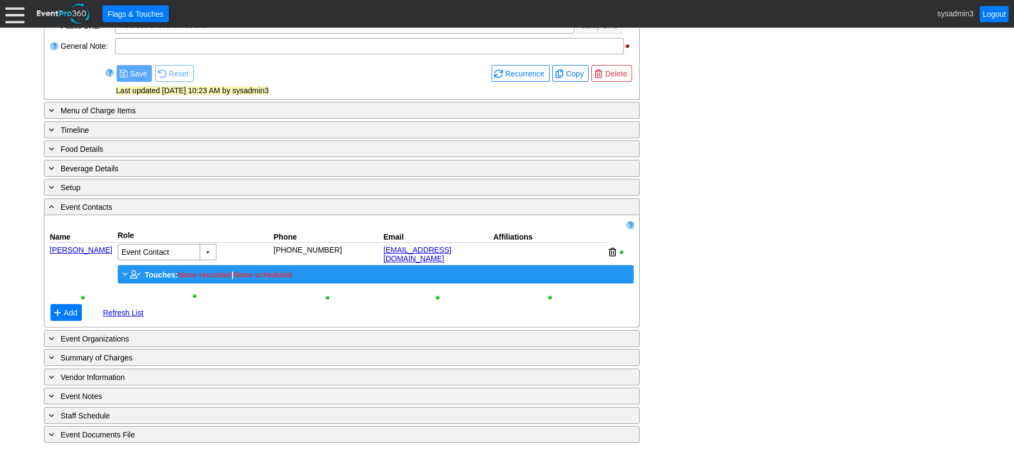
click at [154, 271] on span "Touches:" at bounding box center [161, 275] width 33 height 9
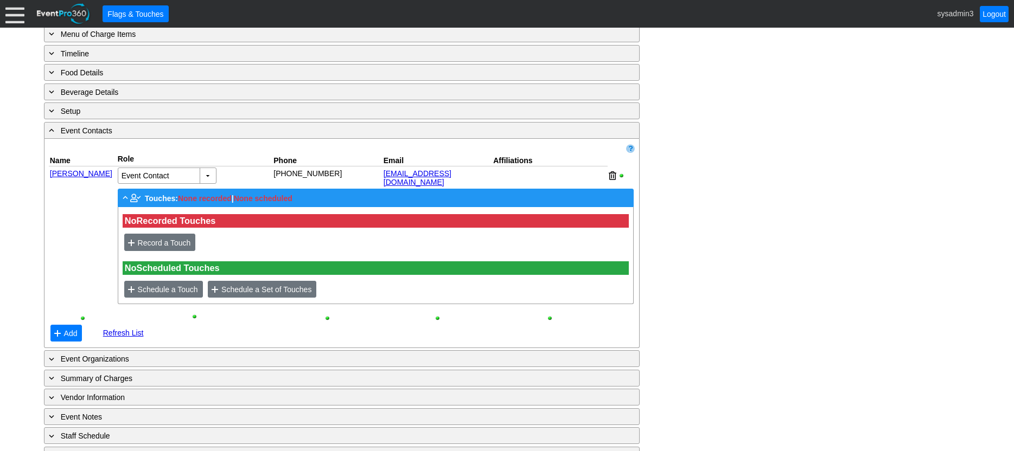
scroll to position [444, 0]
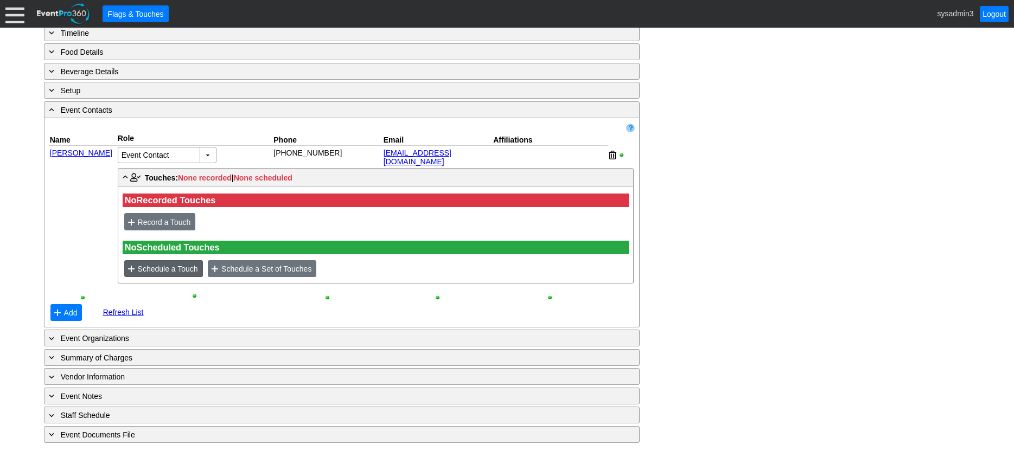
click at [150, 266] on span "Schedule a Touch" at bounding box center [168, 269] width 65 height 11
type input "[DATE]"
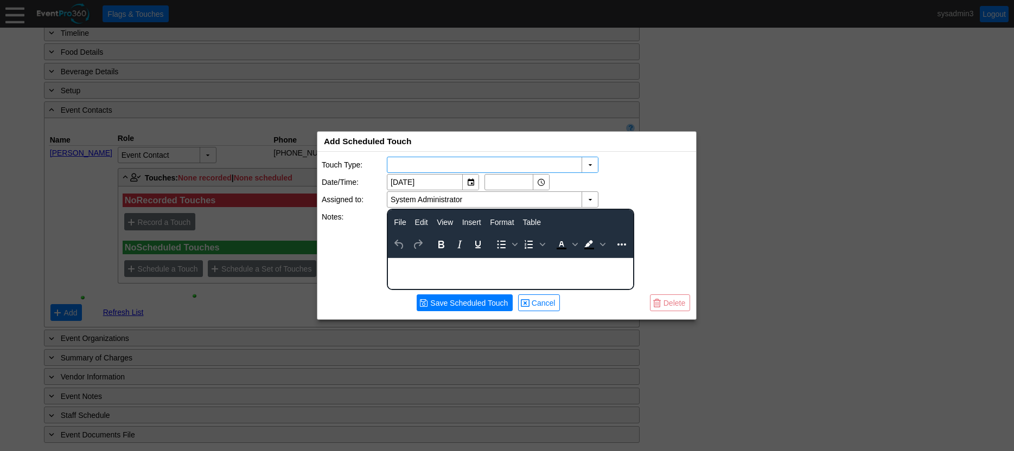
scroll to position [0, 0]
click at [589, 164] on div "▼" at bounding box center [590, 164] width 16 height 15
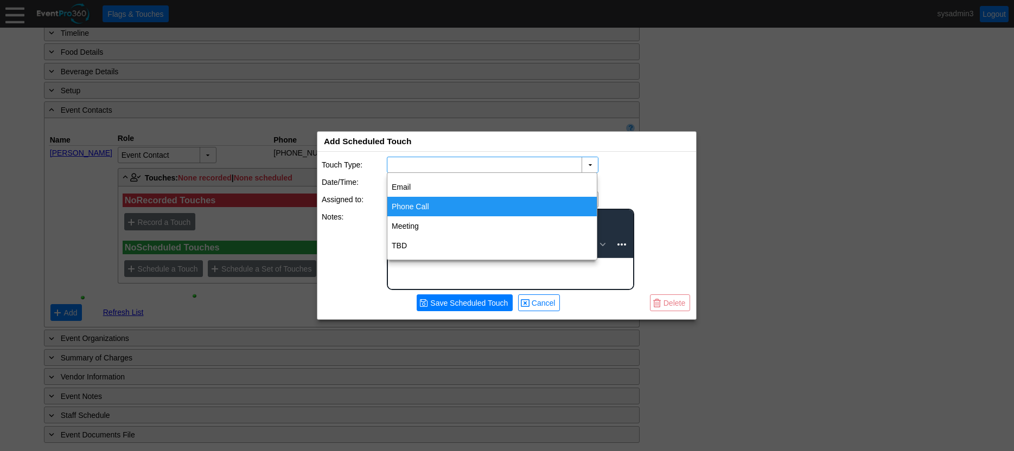
click at [422, 203] on div "Phone Call" at bounding box center [491, 207] width 209 height 20
type input "Phone Call"
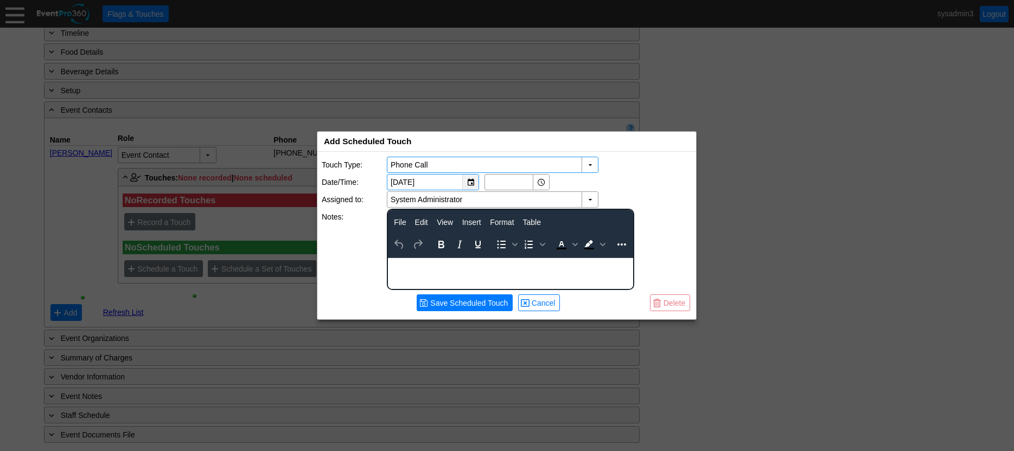
click at [472, 181] on div "▼" at bounding box center [470, 182] width 16 height 15
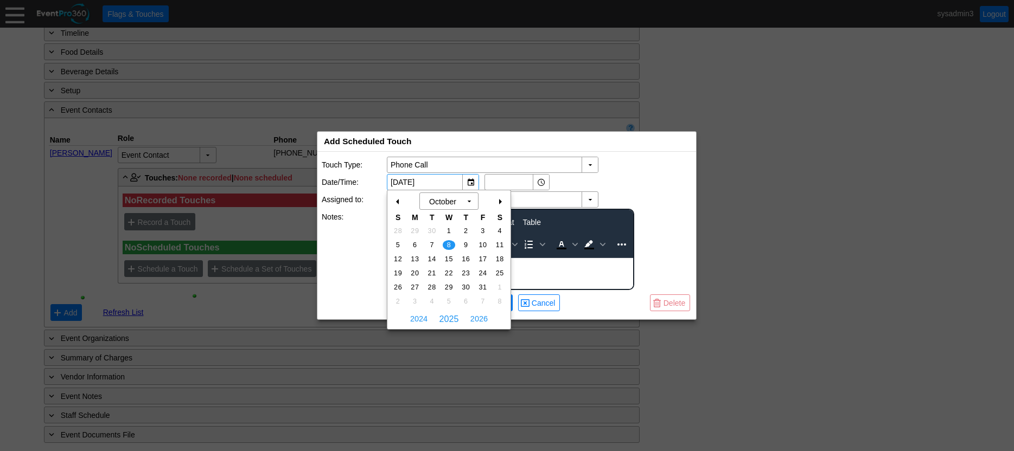
click at [500, 202] on div "+" at bounding box center [499, 202] width 17 height 18
click at [430, 258] on span "16" at bounding box center [432, 259] width 12 height 10
type input "12/16/2025"
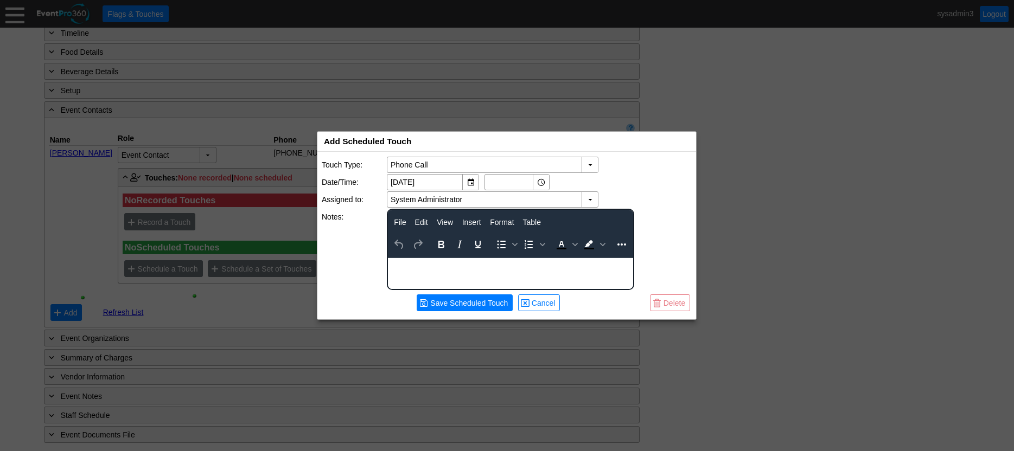
click at [450, 272] on html at bounding box center [510, 265] width 245 height 14
click at [397, 263] on div "geuest count confirm" at bounding box center [510, 262] width 244 height 9
click at [460, 301] on span "Save Scheduled Touch" at bounding box center [469, 303] width 82 height 11
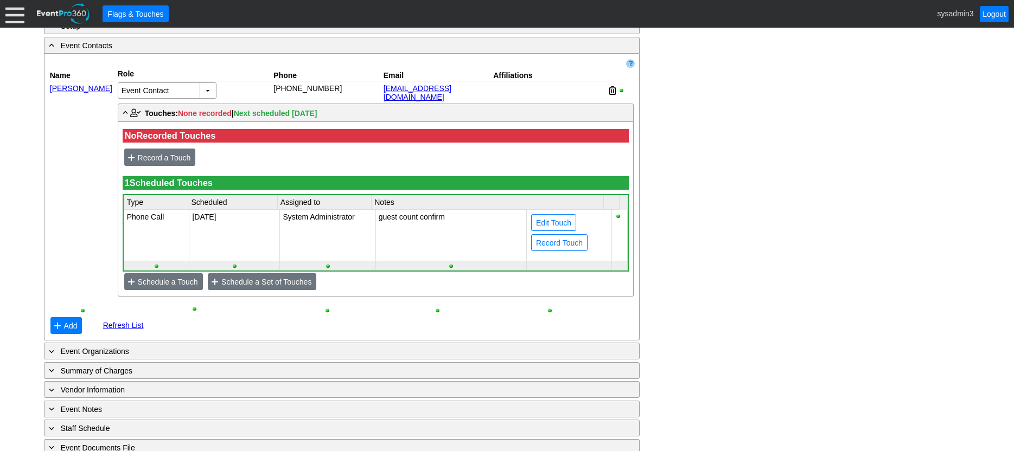
scroll to position [521, 0]
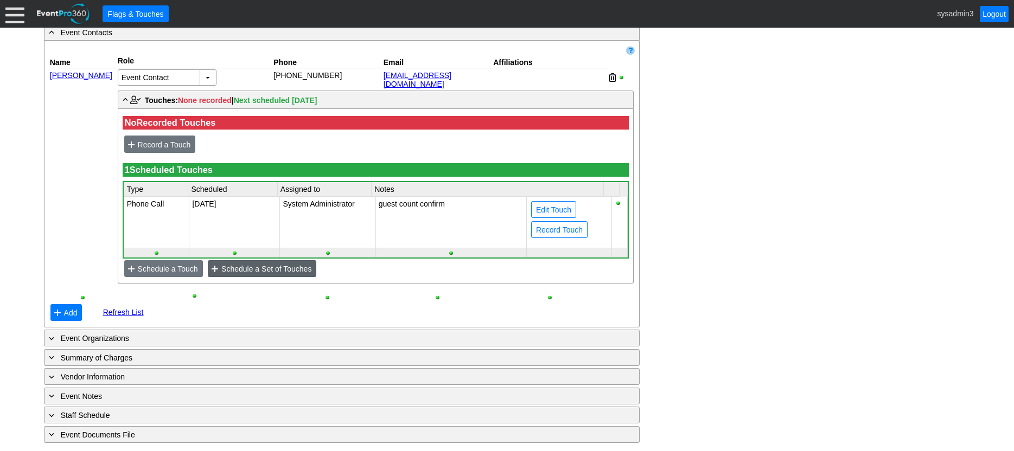
click at [256, 269] on span "Schedule a Set of Touches" at bounding box center [266, 269] width 94 height 11
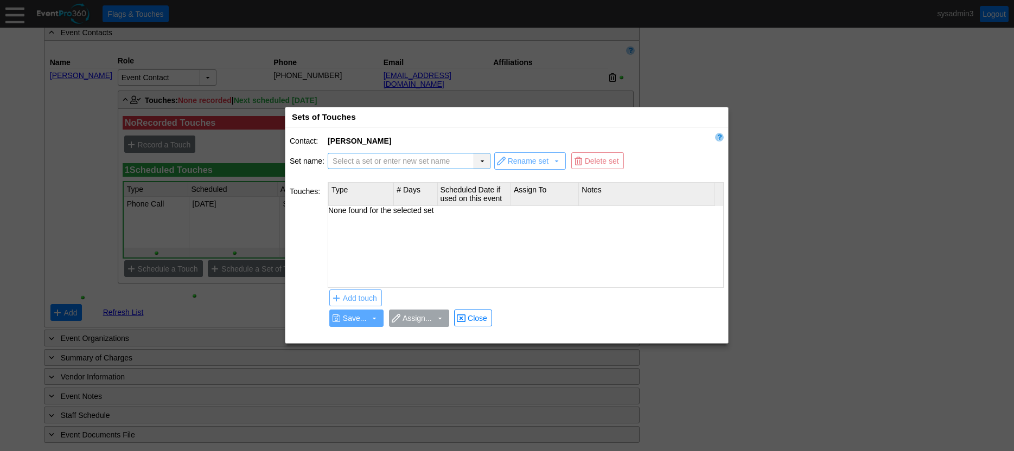
click at [477, 167] on div "▼" at bounding box center [482, 161] width 16 height 15
click at [479, 157] on div "▼" at bounding box center [482, 161] width 16 height 15
click at [440, 156] on span "Select a set or enter new set name" at bounding box center [391, 161] width 122 height 15
click at [357, 299] on span "Add touch" at bounding box center [360, 298] width 39 height 11
click at [409, 219] on div "None found for the selected set" at bounding box center [525, 246] width 395 height 81
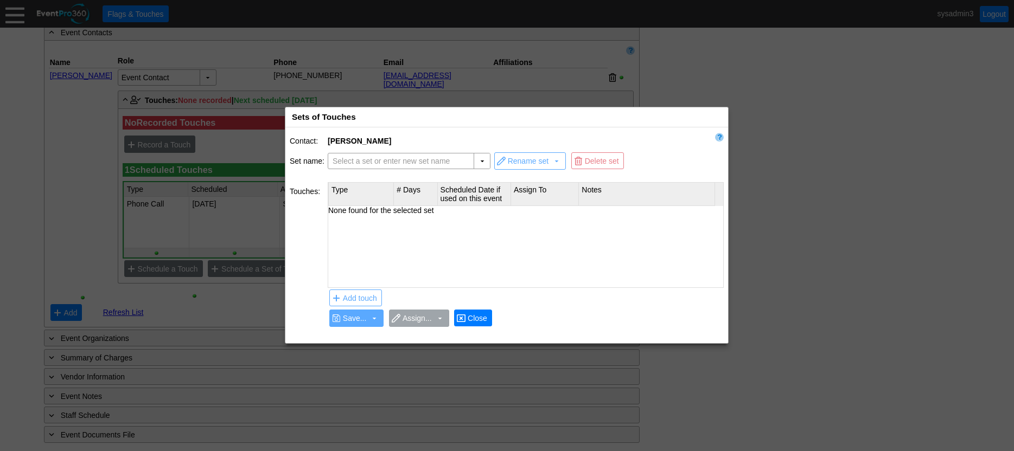
click at [476, 316] on span "Close" at bounding box center [477, 318] width 24 height 11
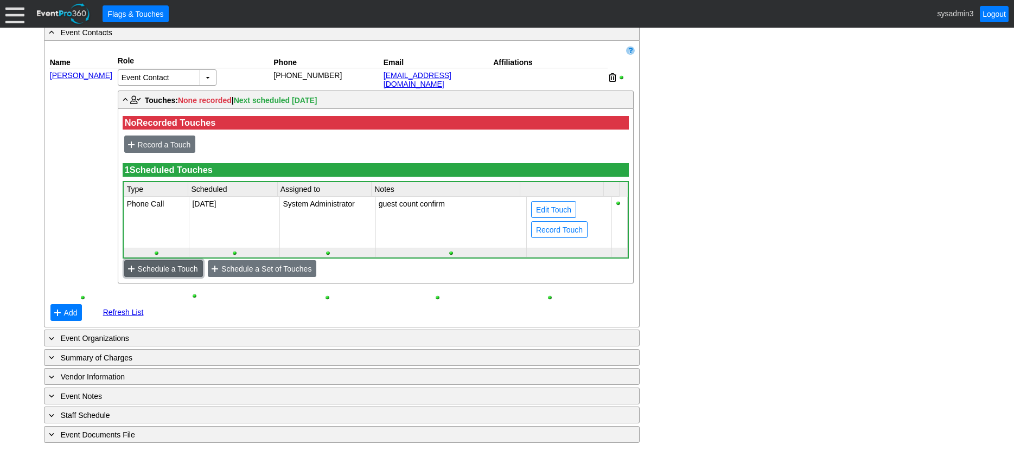
click at [153, 264] on span "Schedule a Touch" at bounding box center [168, 269] width 65 height 11
type input "10/8/2025"
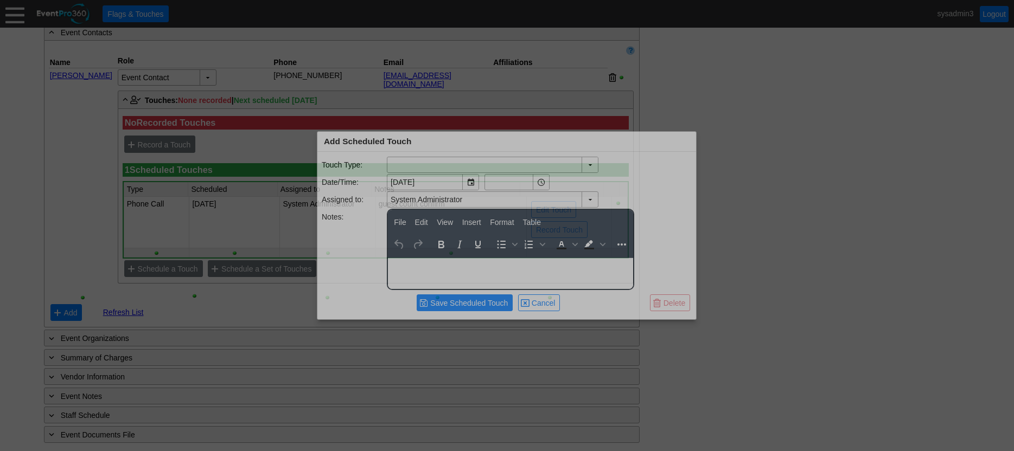
scroll to position [0, 0]
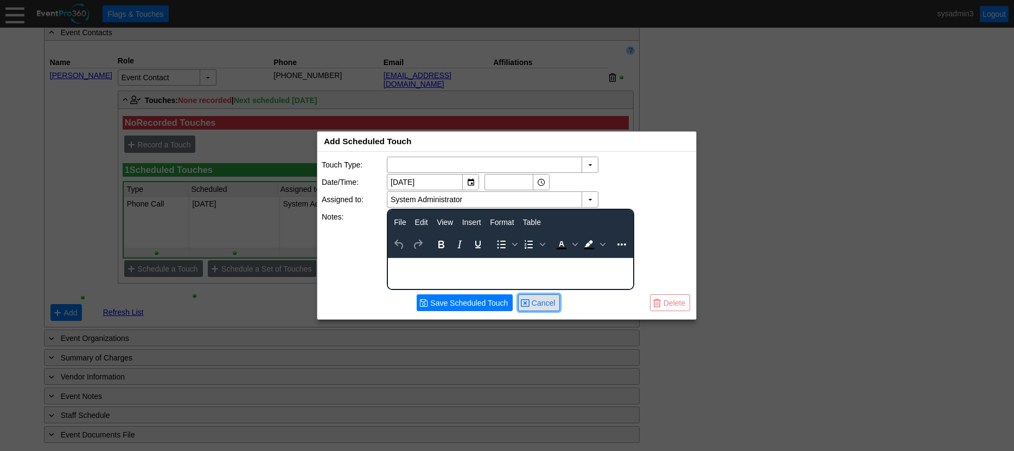
click at [543, 302] on span "Cancel" at bounding box center [544, 303] width 28 height 11
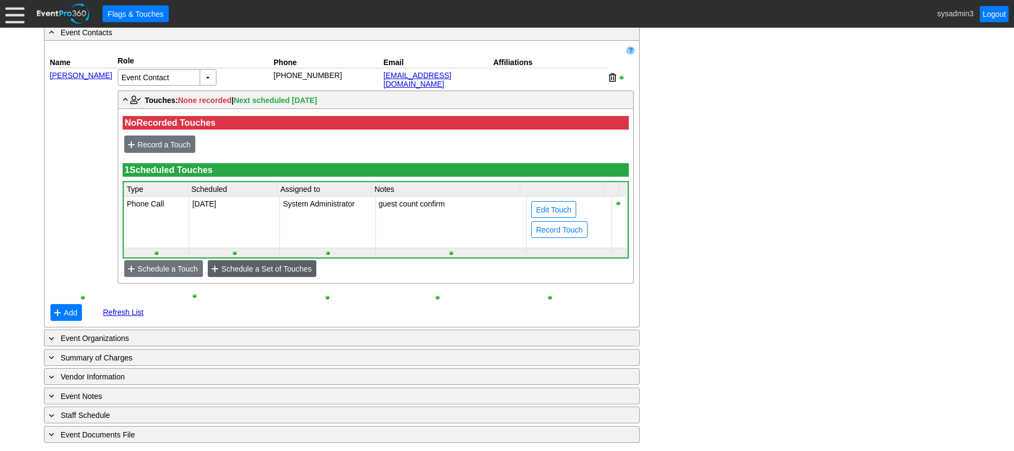
click at [285, 268] on span "Schedule a Set of Touches" at bounding box center [266, 269] width 94 height 11
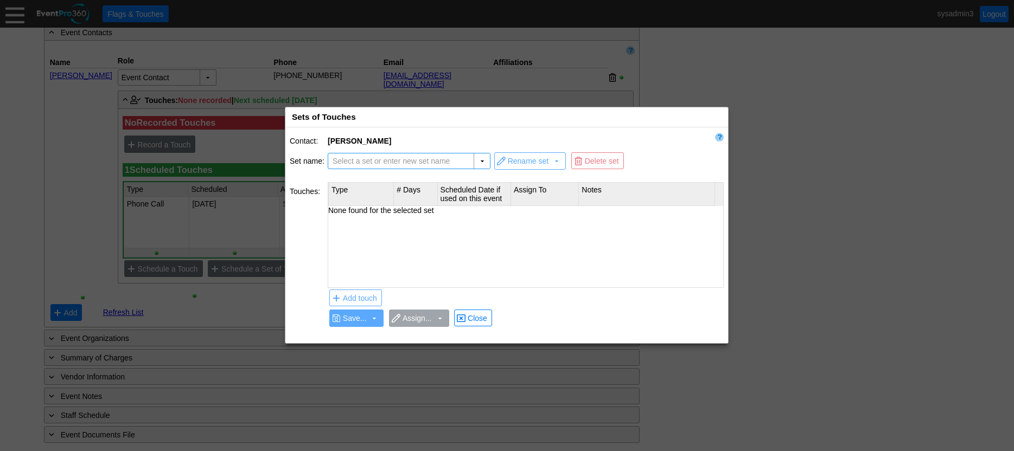
click at [451, 162] on span "Select a set or enter new set name" at bounding box center [391, 161] width 122 height 15
click at [480, 317] on span "Close" at bounding box center [477, 318] width 24 height 11
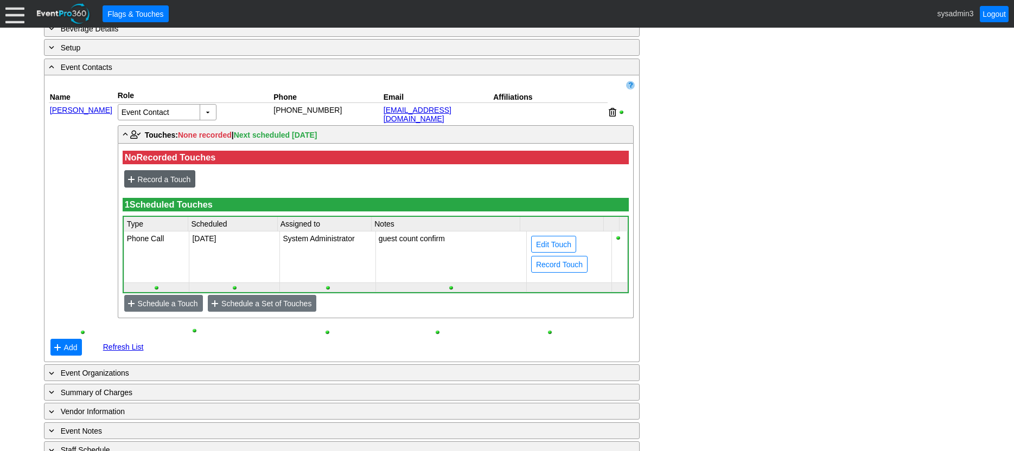
scroll to position [467, 0]
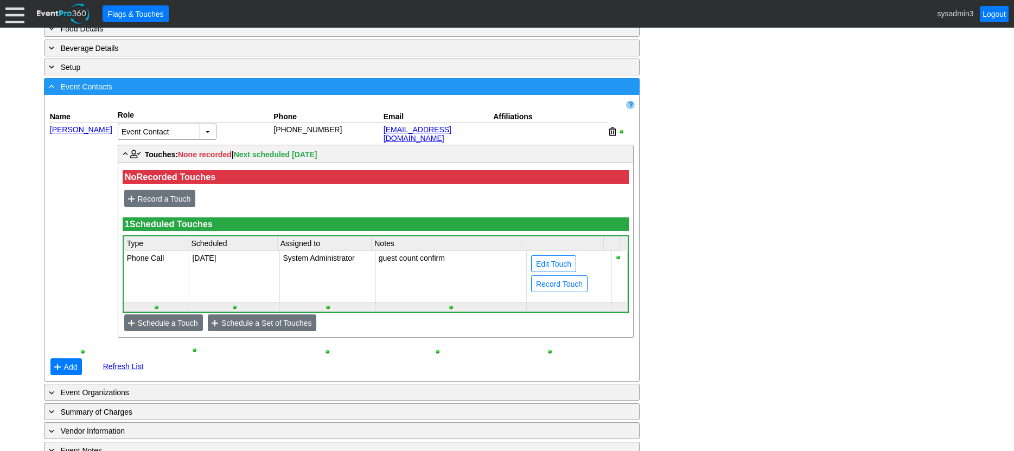
click at [258, 87] on div "- Event Contacts" at bounding box center [320, 86] width 546 height 12
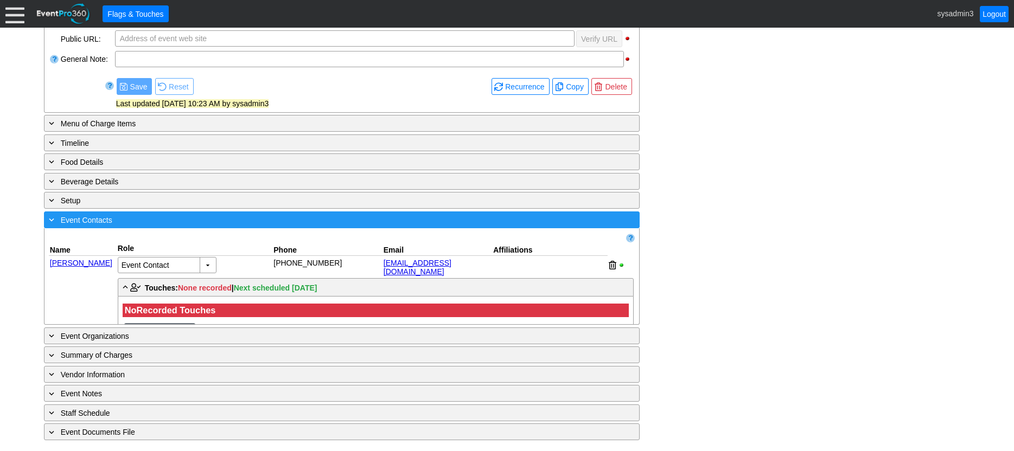
scroll to position [237, 0]
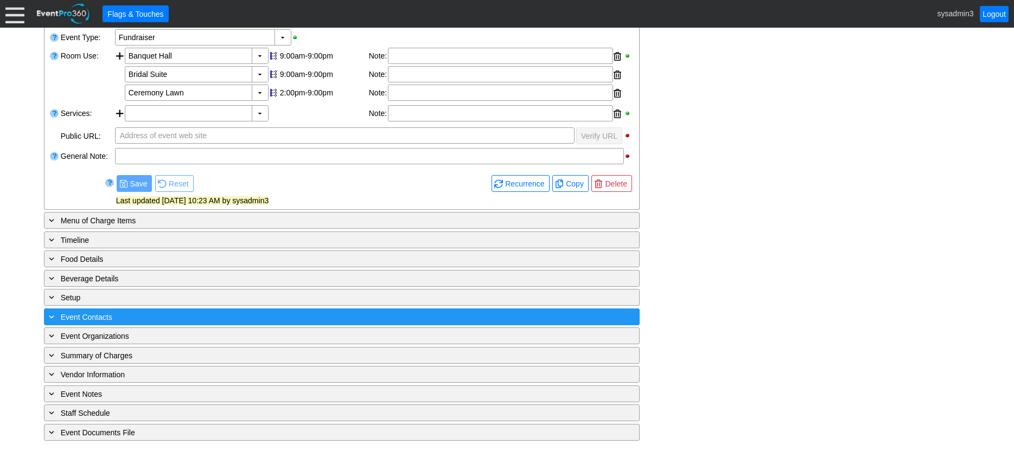
click at [201, 317] on div "+ Event Contacts" at bounding box center [320, 317] width 546 height 12
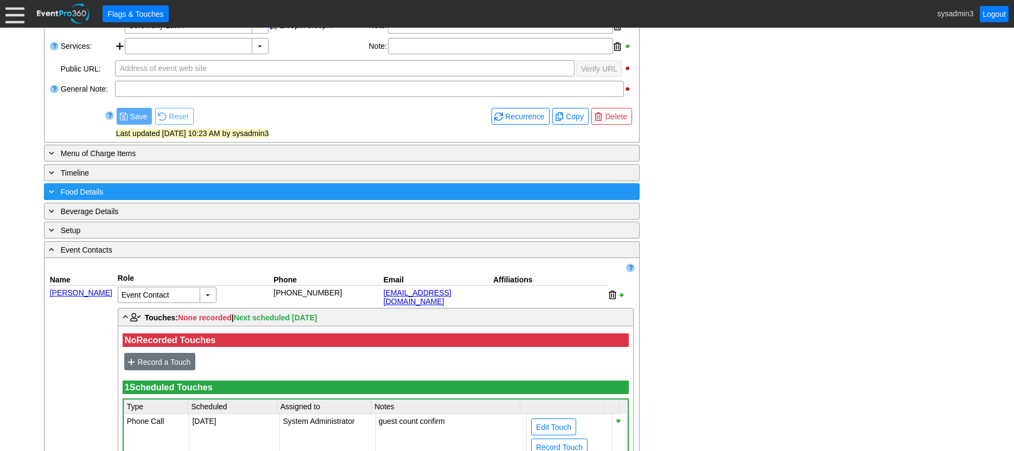
scroll to position [291, 0]
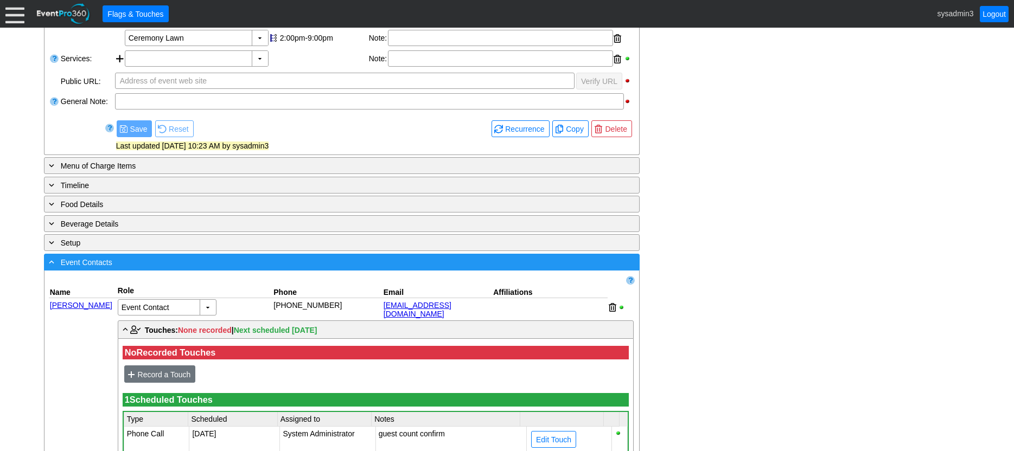
click at [219, 265] on div "- Event Contacts" at bounding box center [320, 262] width 546 height 12
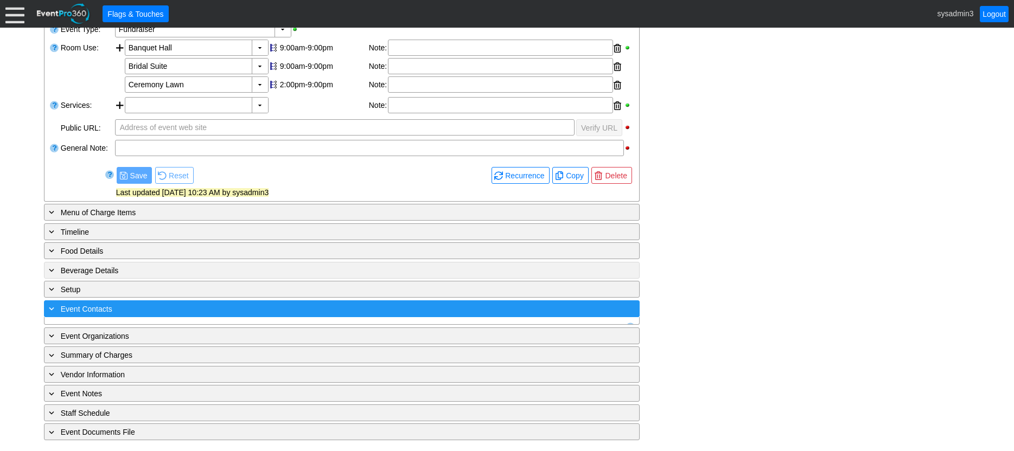
scroll to position [237, 0]
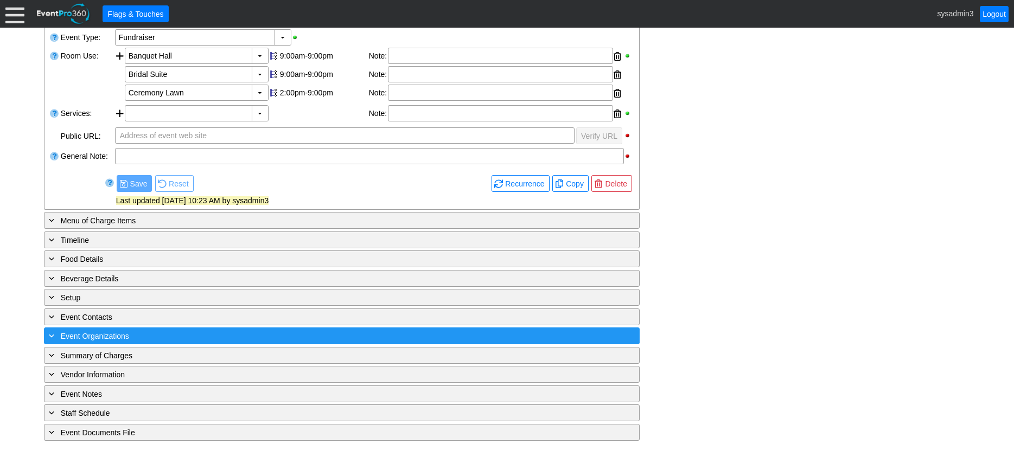
click at [156, 332] on div "+ Event Organizations" at bounding box center [320, 336] width 546 height 12
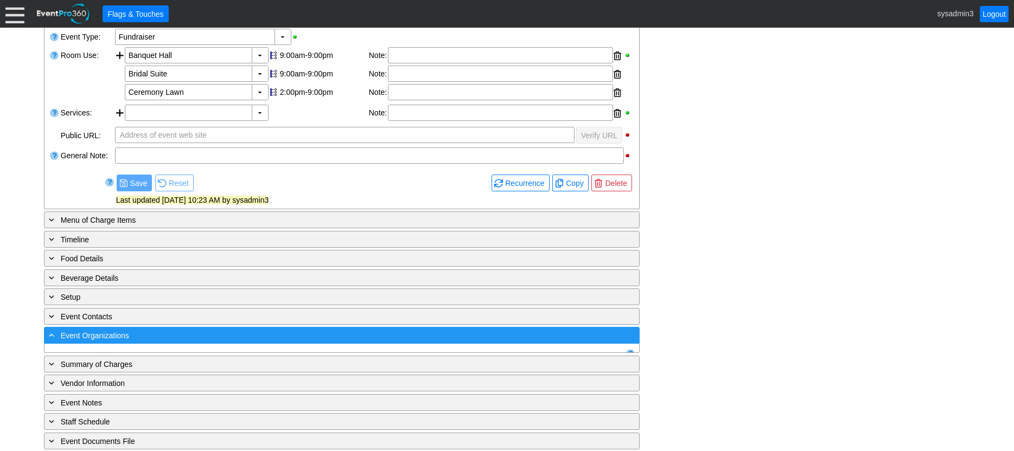
scroll to position [277, 0]
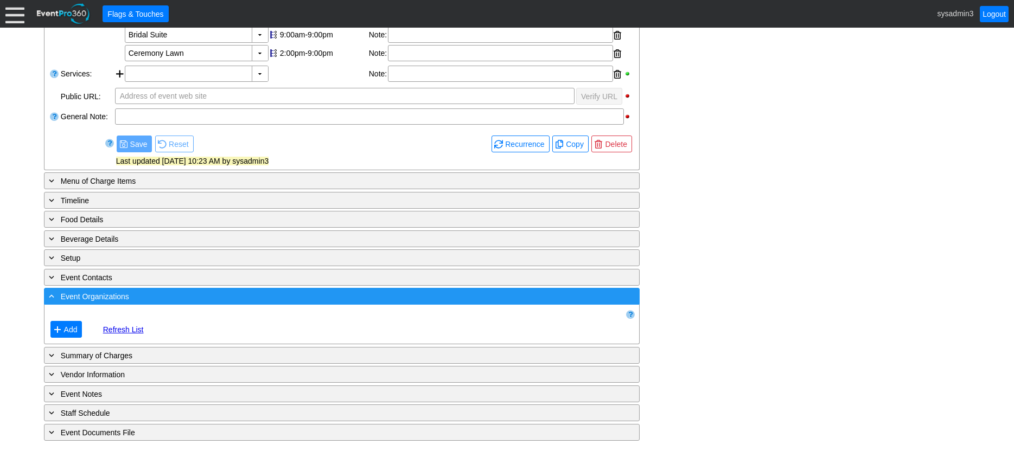
click at [239, 298] on div "- Event Organizations" at bounding box center [320, 296] width 546 height 12
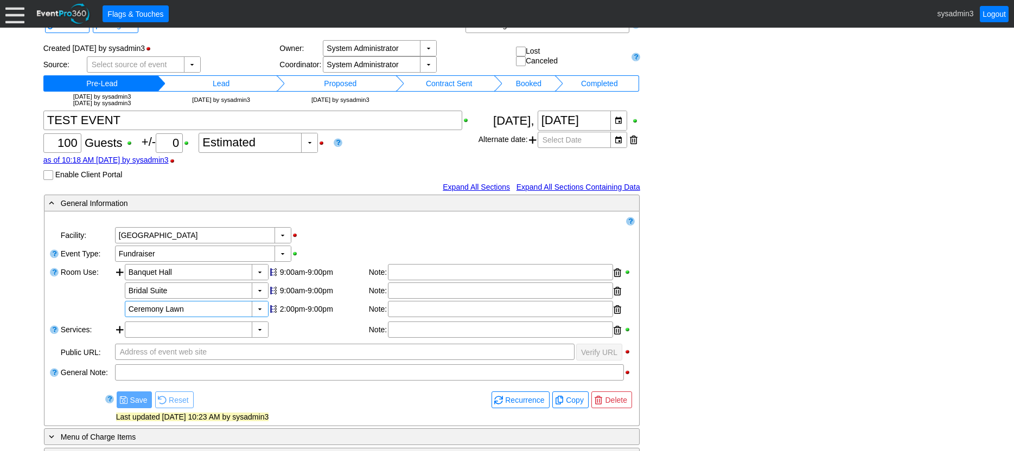
scroll to position [0, 0]
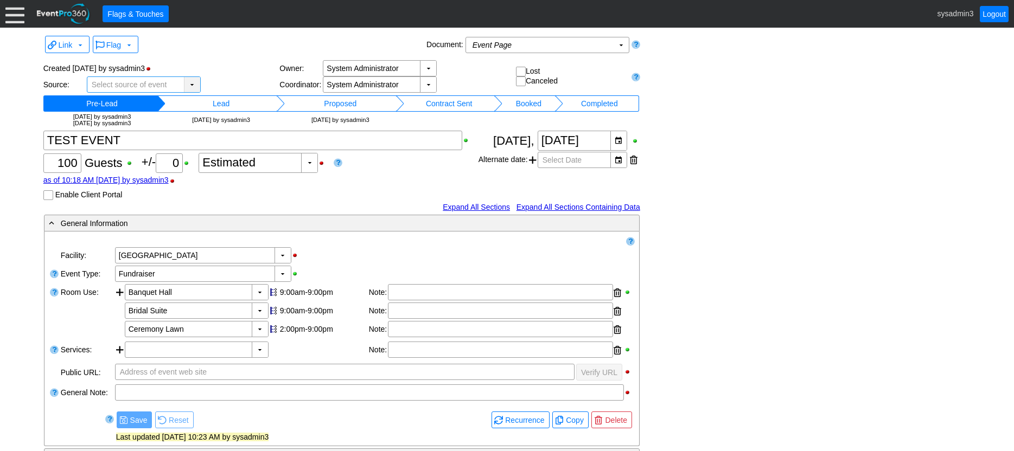
click at [191, 80] on div "▼" at bounding box center [192, 84] width 16 height 15
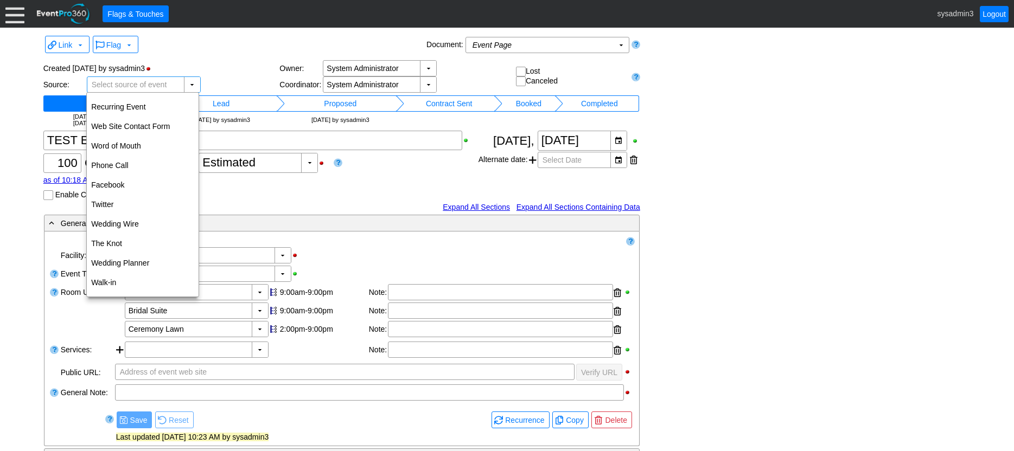
click at [220, 59] on div "Created 10/8/2025 by sysadmin3 Source: ▼ Χ Select source of event Owner: ▼ Χ Sy…" at bounding box center [341, 92] width 597 height 73
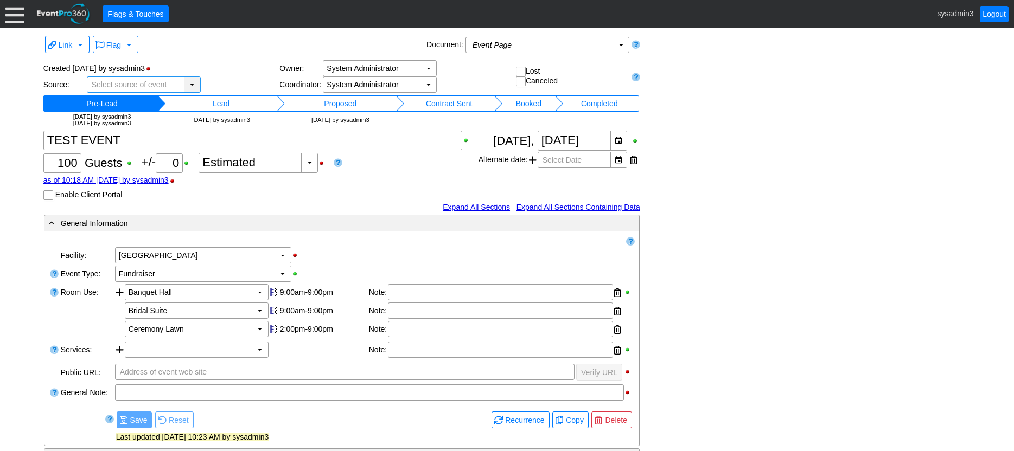
click at [186, 83] on div "▼" at bounding box center [192, 84] width 16 height 15
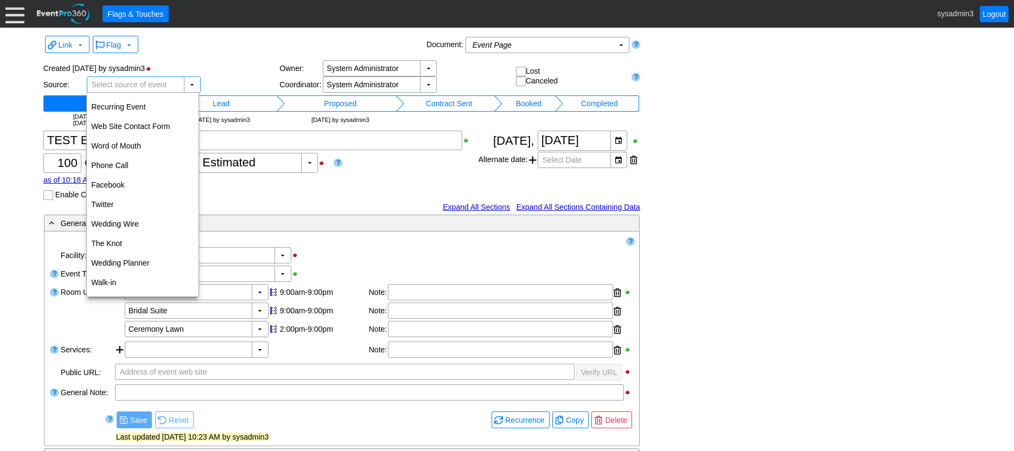
click at [213, 46] on div "Flag ▼" at bounding box center [257, 45] width 333 height 21
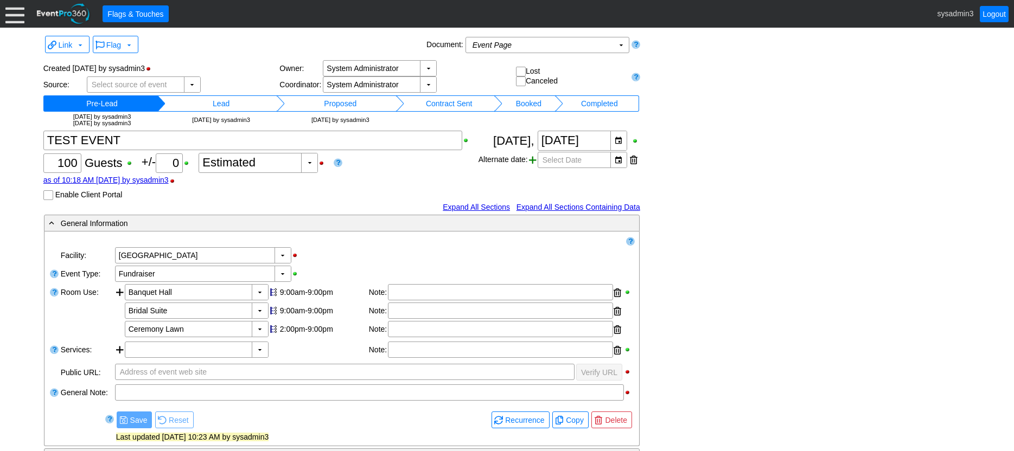
click at [530, 159] on span at bounding box center [533, 160] width 8 height 16
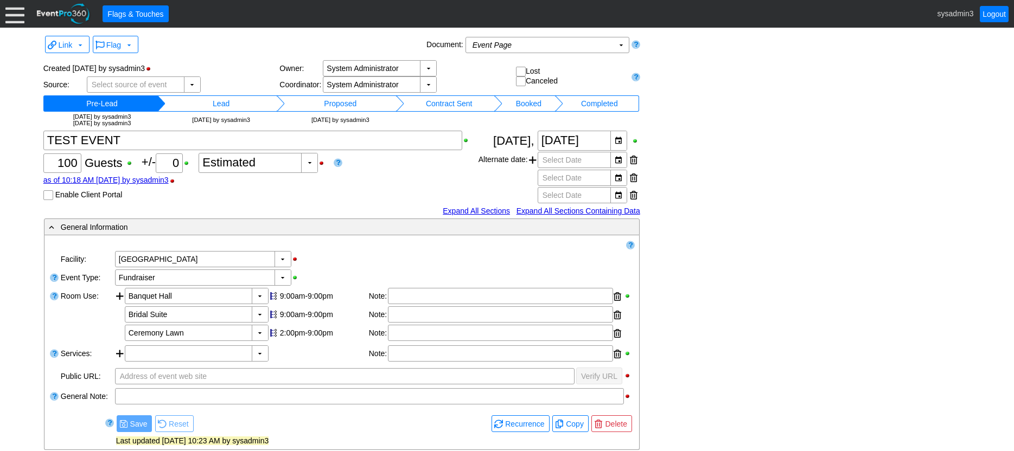
click at [525, 178] on div "Alternate date: ▼ Χ Select Date ▼ Χ Select Date ▼ Χ Select Date" at bounding box center [560, 177] width 162 height 53
click at [633, 160] on div at bounding box center [634, 160] width 8 height 16
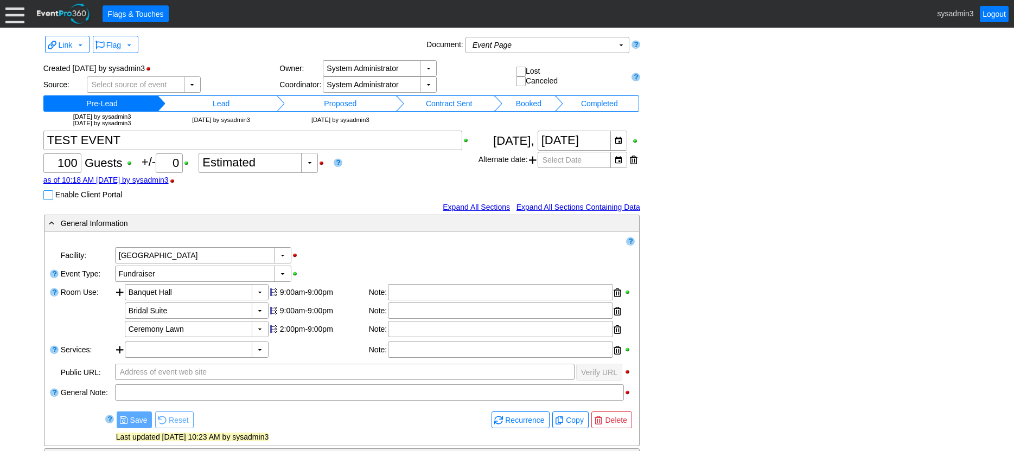
click at [48, 195] on input "Enable Client Portal" at bounding box center [49, 196] width 11 height 11
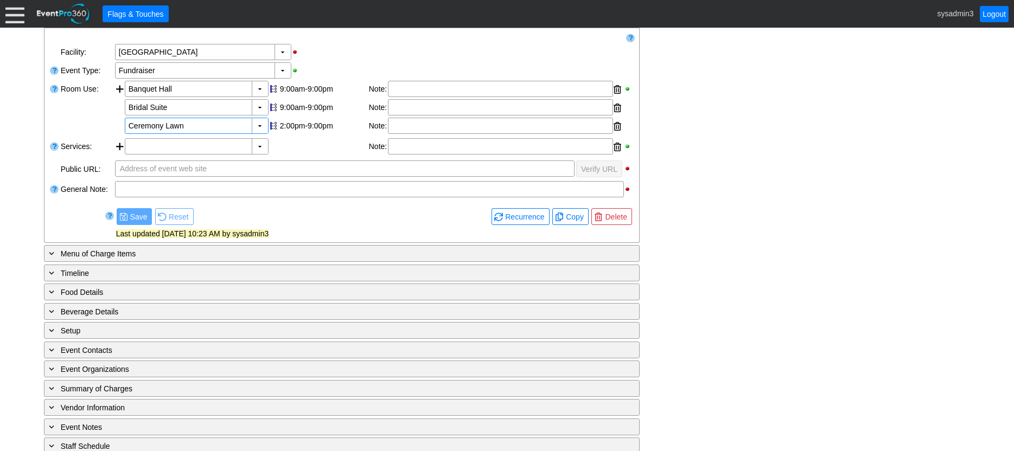
scroll to position [285, 0]
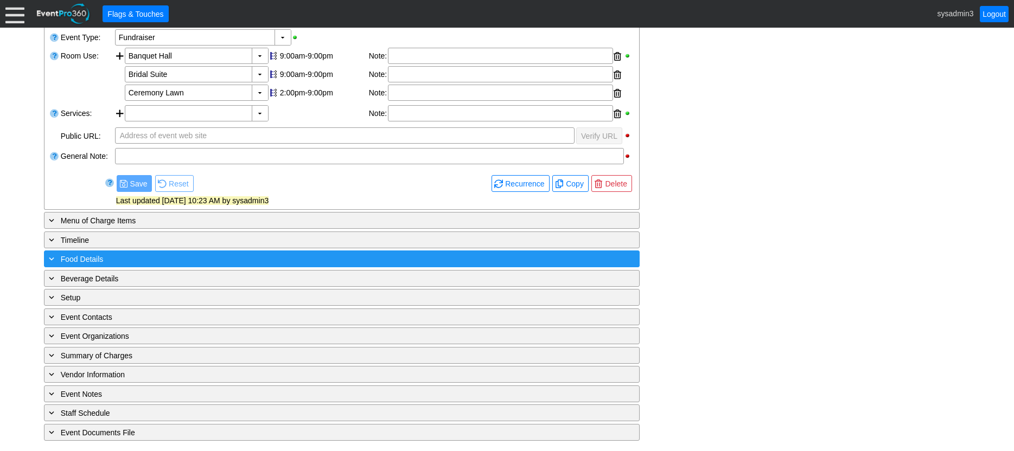
click at [272, 255] on div "+ Food Details" at bounding box center [320, 259] width 546 height 12
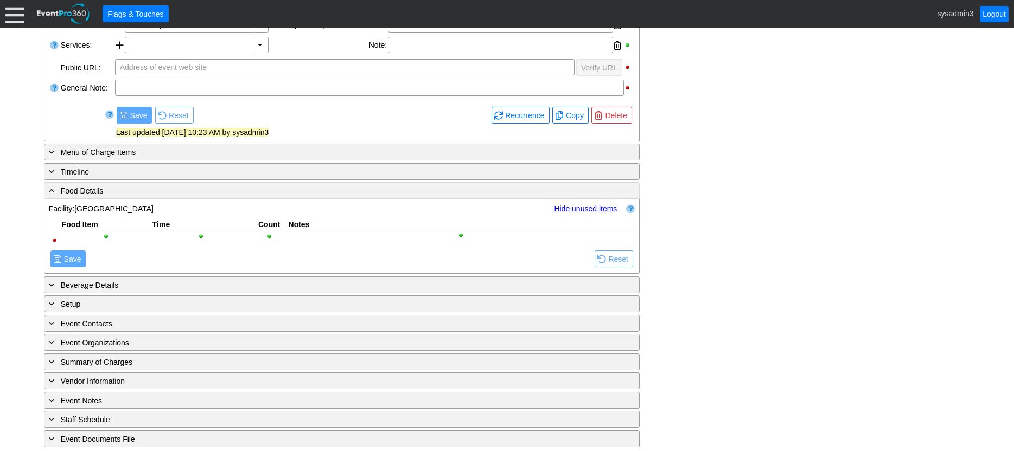
scroll to position [360, 0]
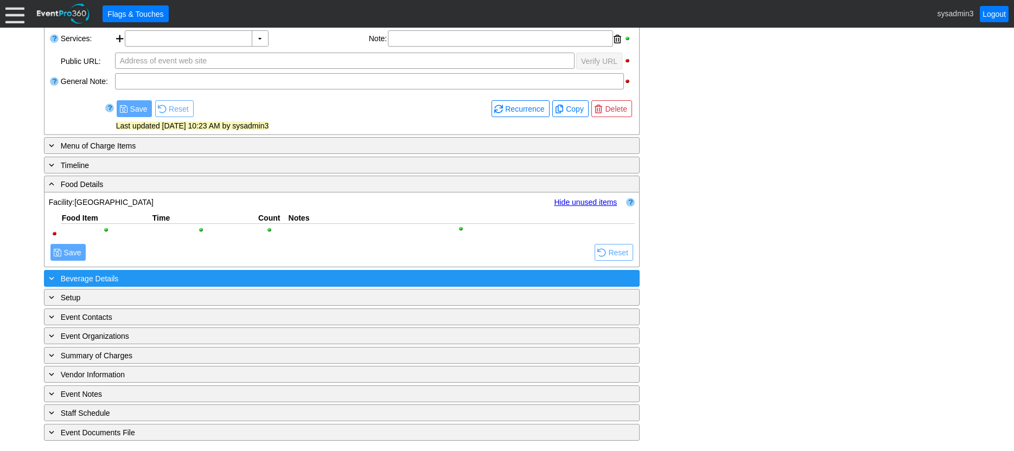
click at [269, 283] on div "+ Beverage Details" at bounding box center [320, 278] width 546 height 12
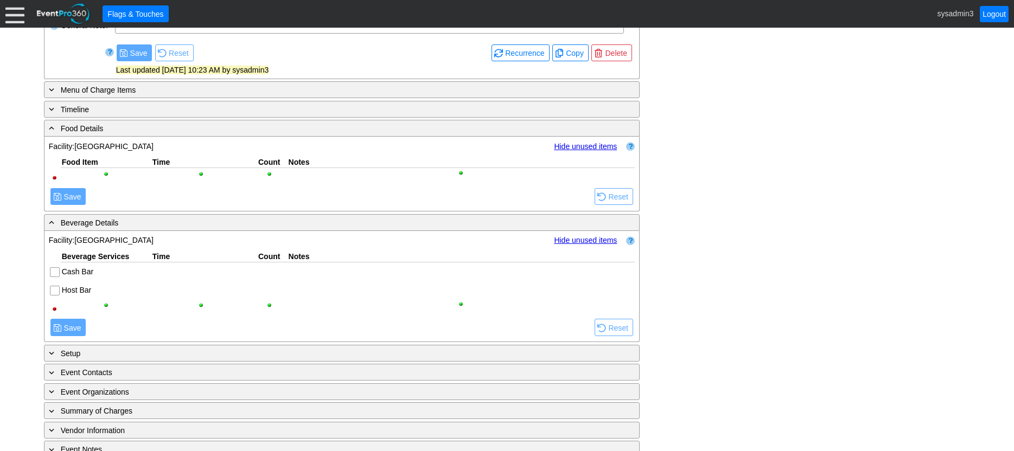
scroll to position [416, 0]
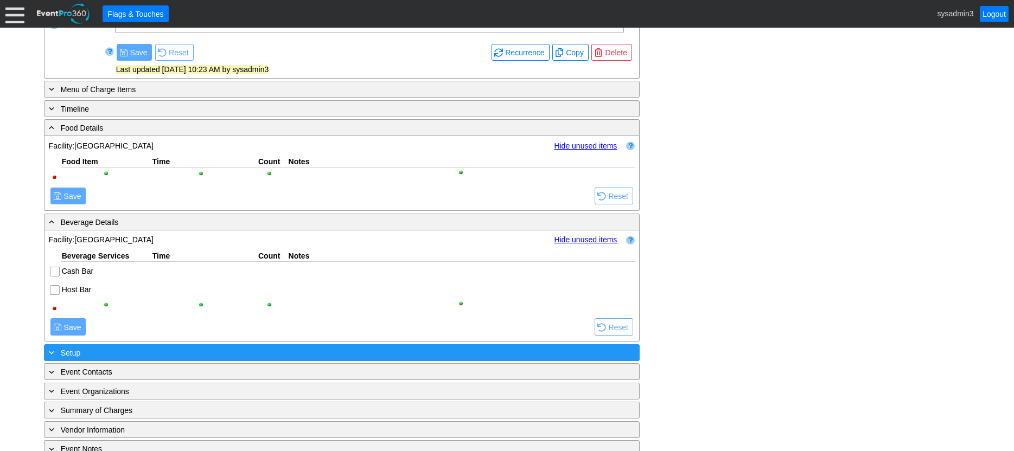
click at [268, 346] on div "+ Setup ▼" at bounding box center [342, 353] width 596 height 17
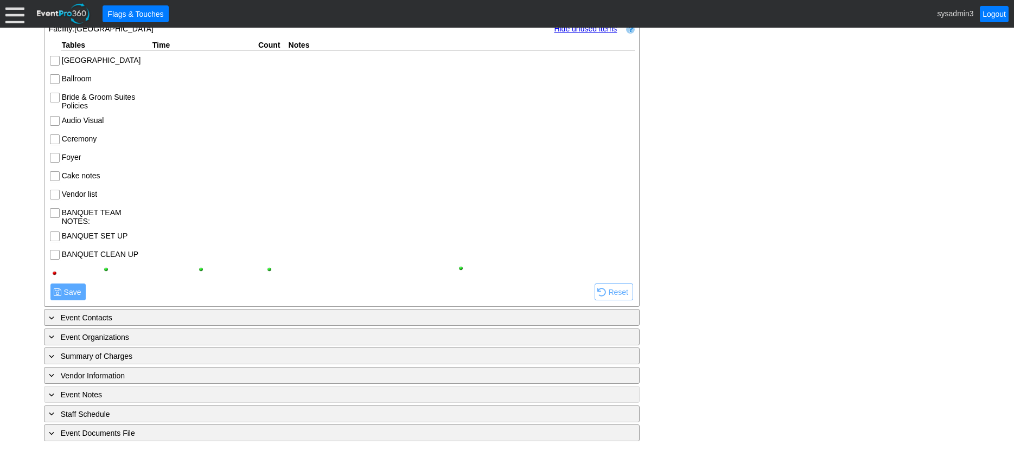
scroll to position [759, 0]
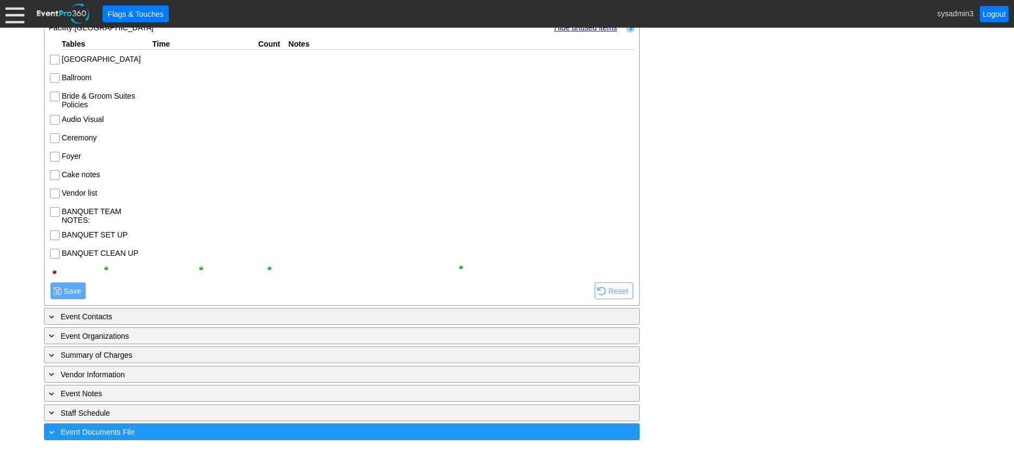
click at [266, 431] on div "+ Event Documents File" at bounding box center [320, 432] width 546 height 12
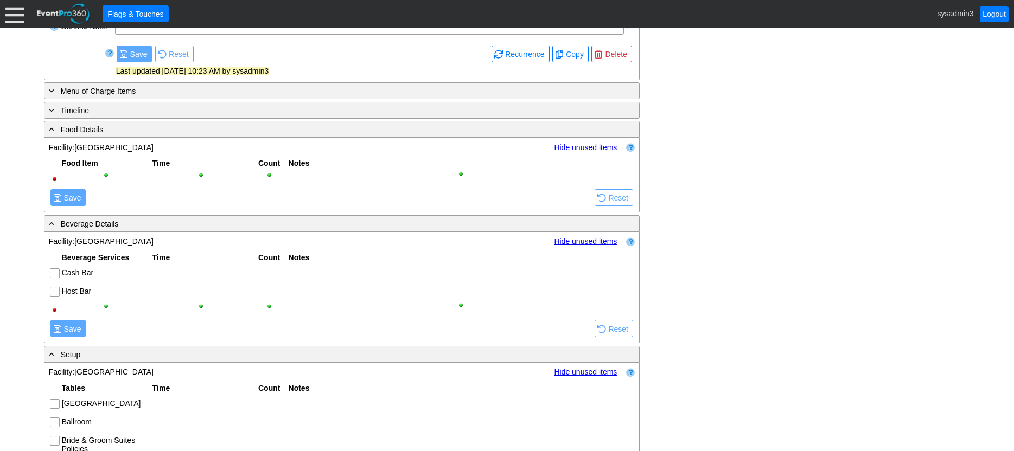
scroll to position [400, 0]
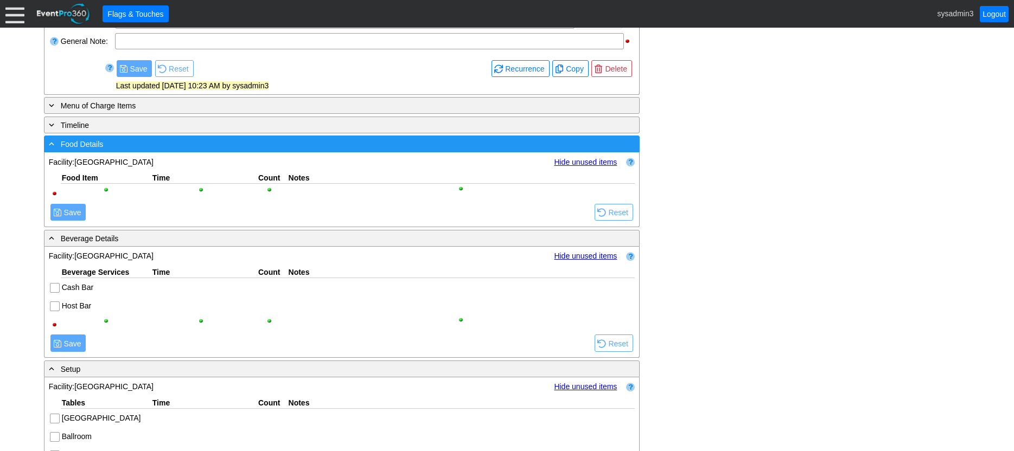
click at [300, 148] on div "- Food Details" at bounding box center [320, 144] width 546 height 12
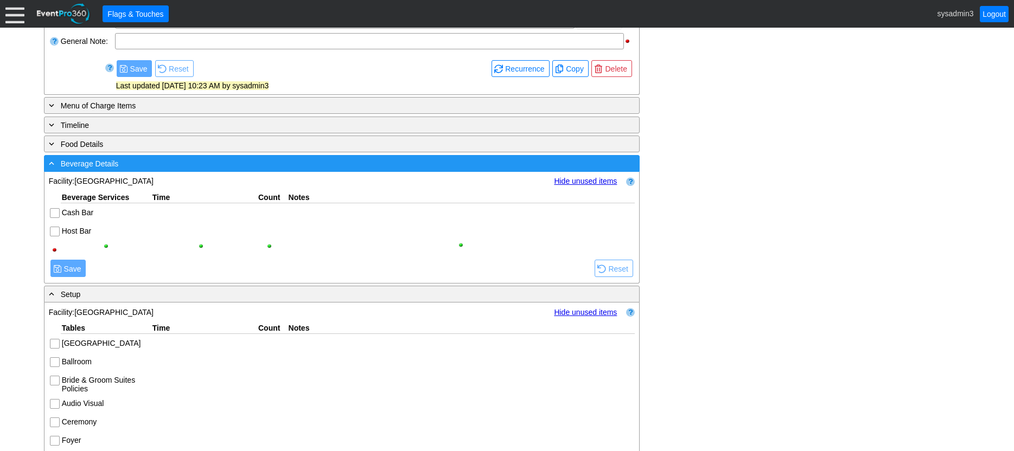
click at [296, 165] on div "- Beverage Details" at bounding box center [320, 163] width 546 height 12
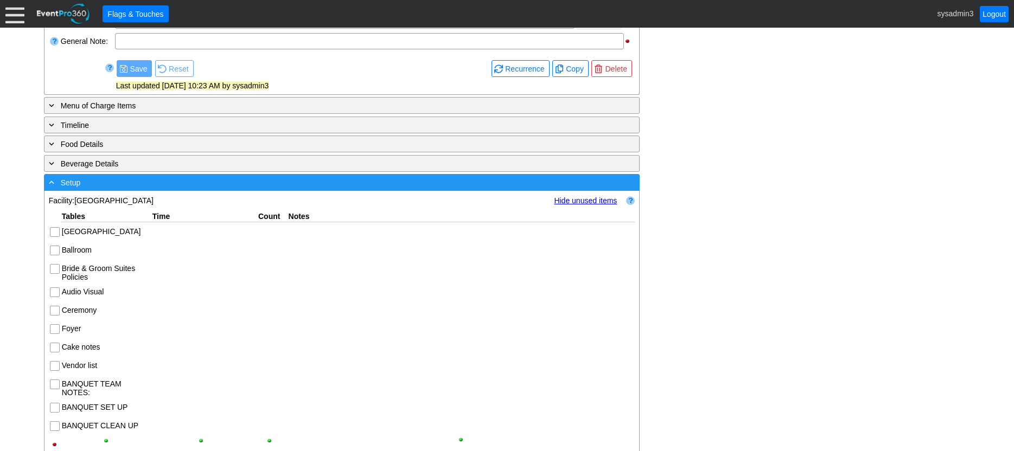
click at [299, 184] on div "- Setup" at bounding box center [320, 182] width 546 height 12
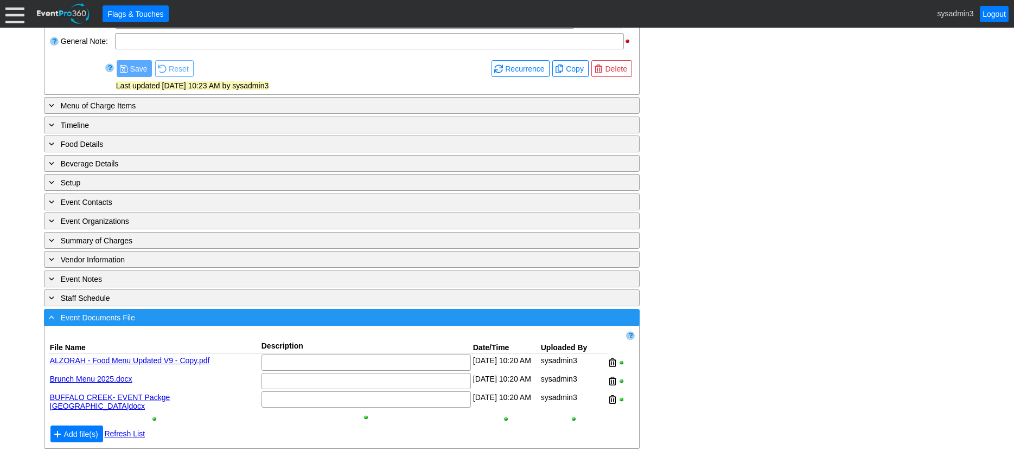
click at [290, 316] on div "- Event Documents File" at bounding box center [320, 317] width 546 height 12
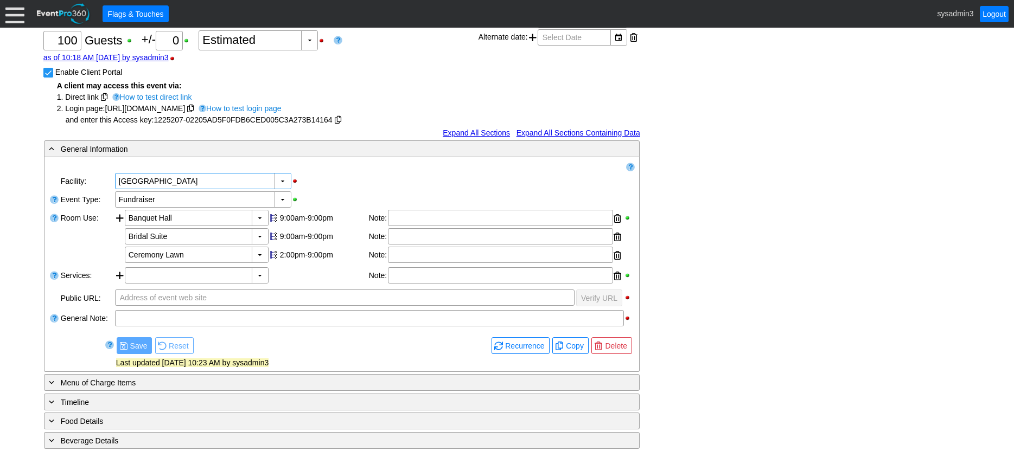
scroll to position [68, 0]
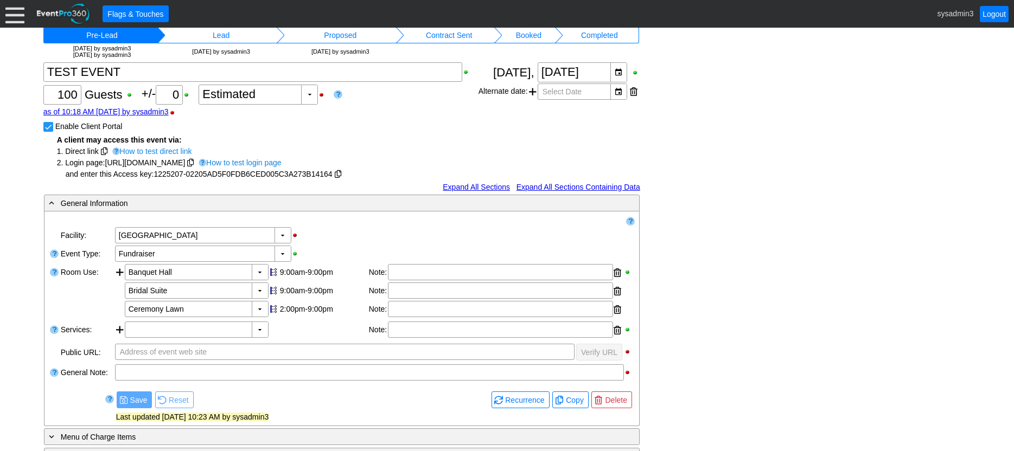
click at [145, 149] on link "How to test direct link" at bounding box center [151, 151] width 82 height 10
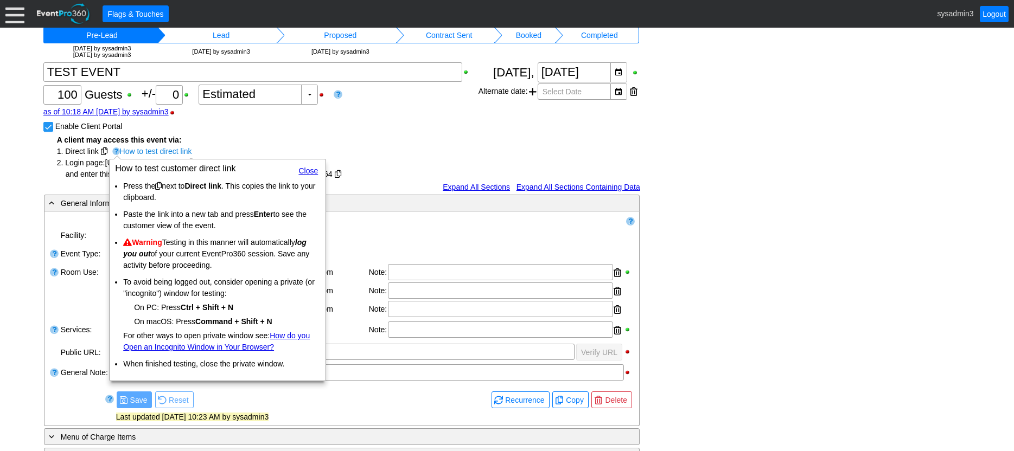
click at [281, 141] on div "A client may access this event via: 1. Direct link How to test direct link 2. L…" at bounding box center [260, 156] width 435 height 48
click at [276, 120] on div "Χ 100 Guests +/- Χ 0 ▼ Χ Estimated as of 10:18 AM on Wednesday, 10/8/2025 by sy…" at bounding box center [260, 121] width 435 height 118
click at [303, 167] on link "Close" at bounding box center [308, 171] width 20 height 9
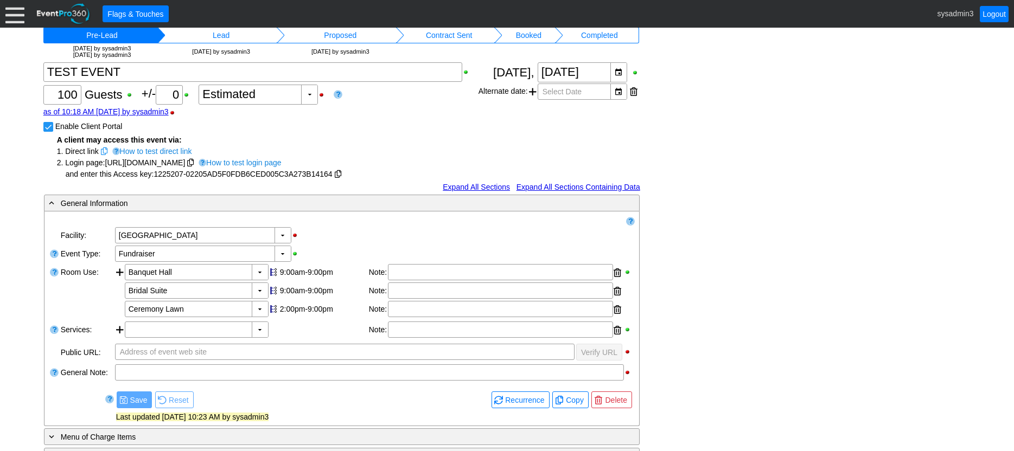
click at [101, 150] on span at bounding box center [104, 152] width 7 height 8
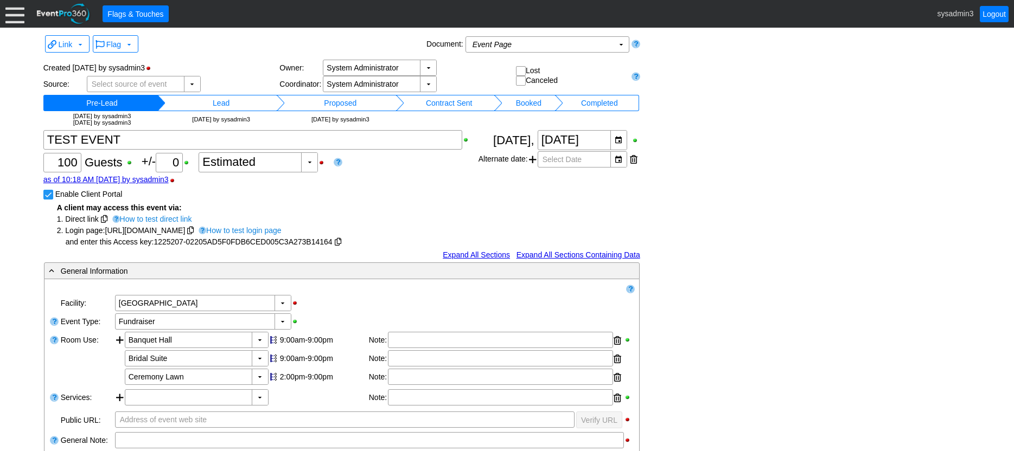
scroll to position [0, 0]
click at [279, 185] on div "Χ 100 Guests +/- Χ 0 ▼ Χ Estimated as of 10:18 AM on Wednesday, 10/8/2025 by sy…" at bounding box center [260, 190] width 435 height 118
click at [48, 196] on input "Enable Client Portal" at bounding box center [49, 196] width 11 height 11
checkbox input "false"
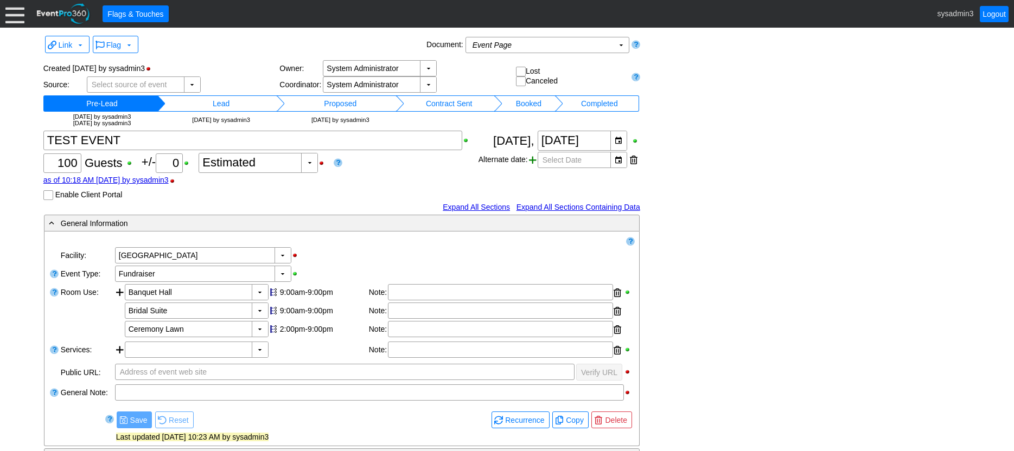
click at [532, 160] on span at bounding box center [533, 160] width 8 height 16
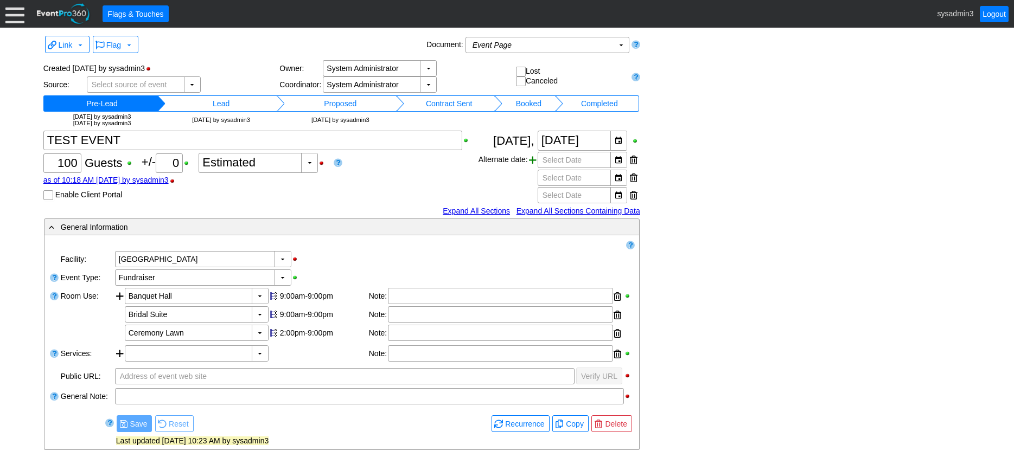
click at [532, 160] on span at bounding box center [533, 160] width 8 height 16
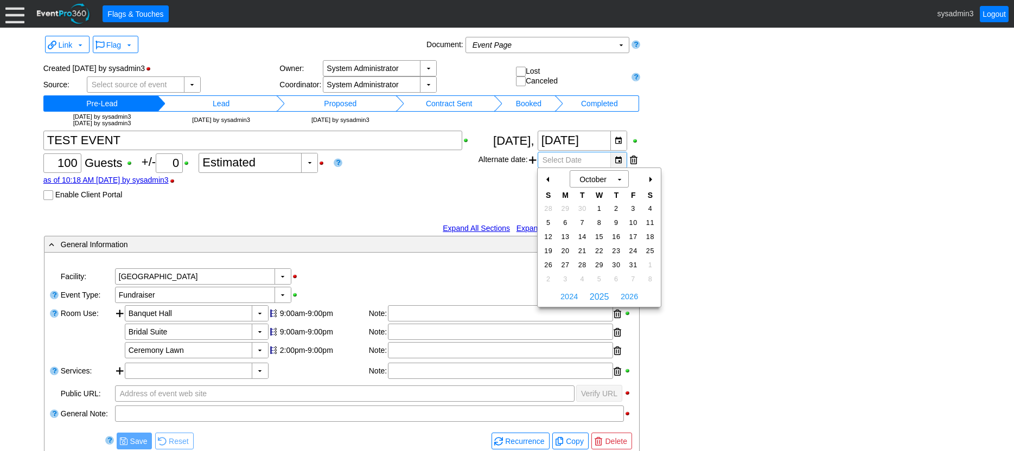
click at [618, 160] on div "▼" at bounding box center [618, 159] width 16 height 15
click at [601, 238] on span "15" at bounding box center [599, 237] width 12 height 10
type input "10/15/2025"
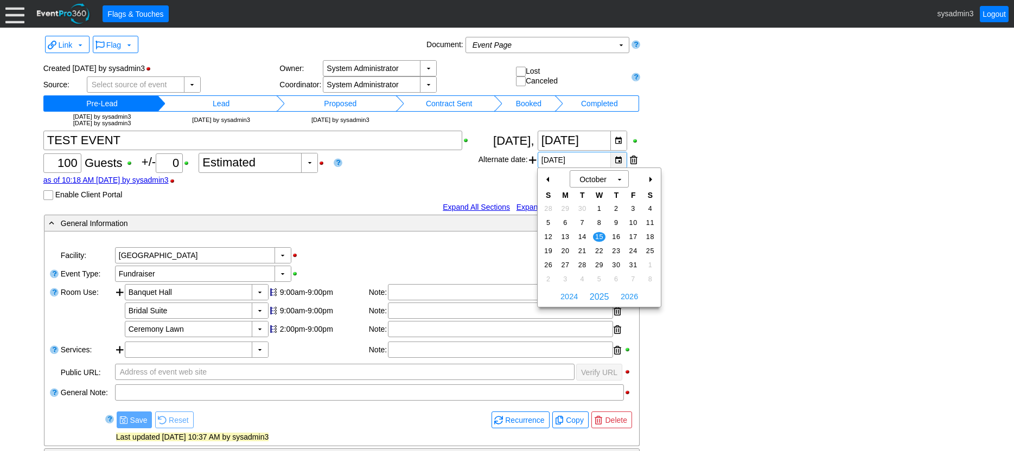
click at [617, 162] on div "▼" at bounding box center [618, 159] width 16 height 15
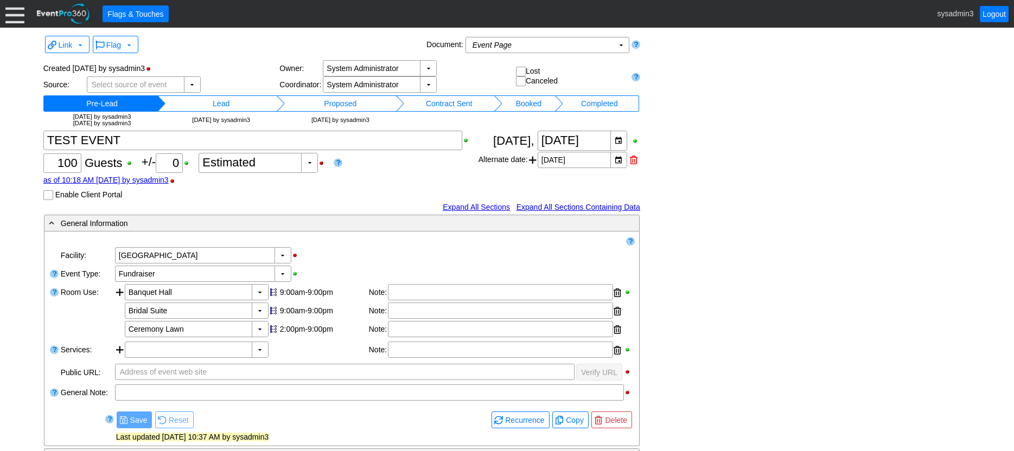
click at [632, 162] on div at bounding box center [634, 160] width 8 height 16
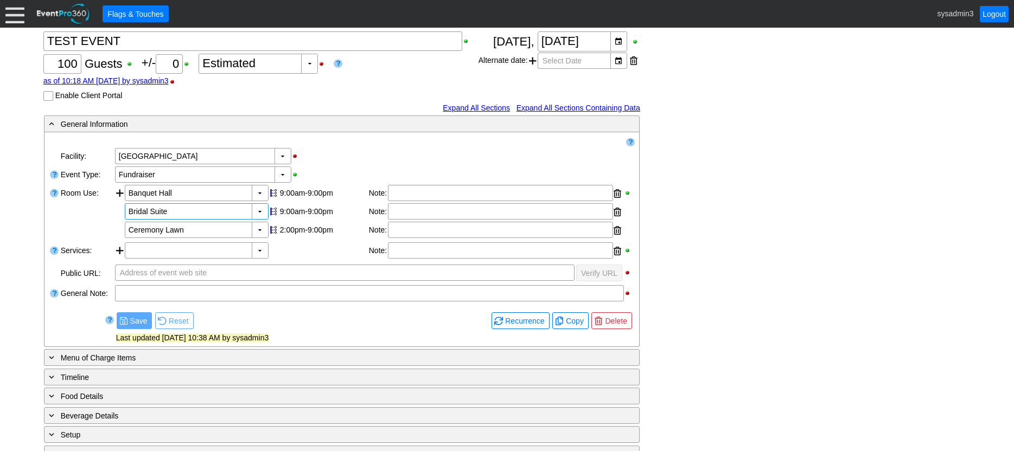
scroll to position [109, 0]
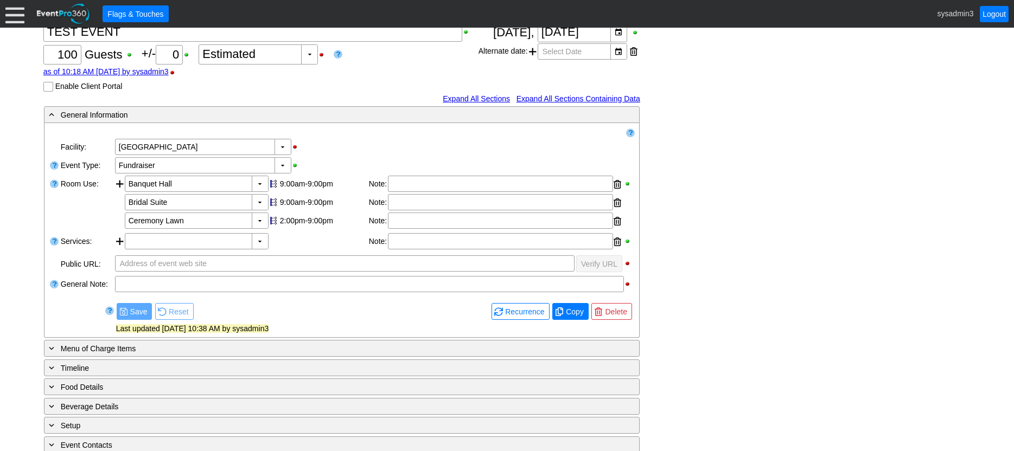
click at [571, 312] on span "Copy" at bounding box center [575, 312] width 22 height 11
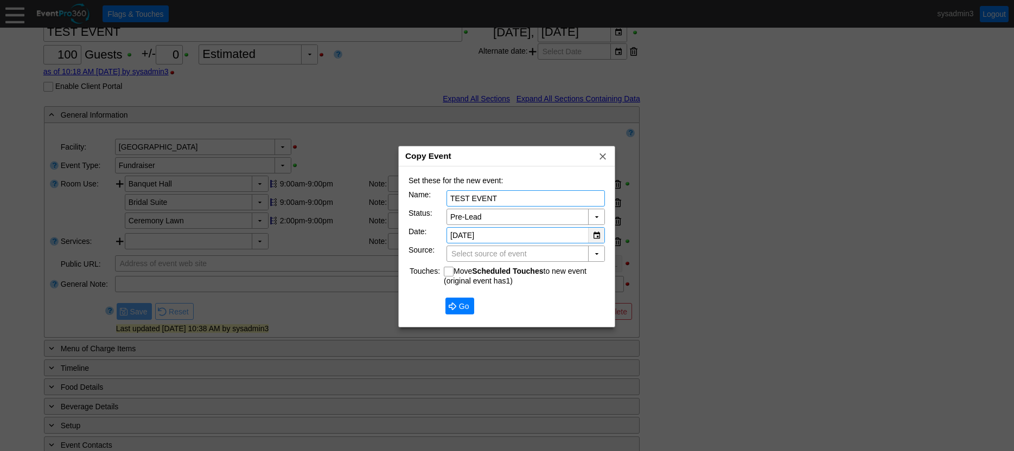
click at [596, 234] on div "▼" at bounding box center [596, 235] width 16 height 15
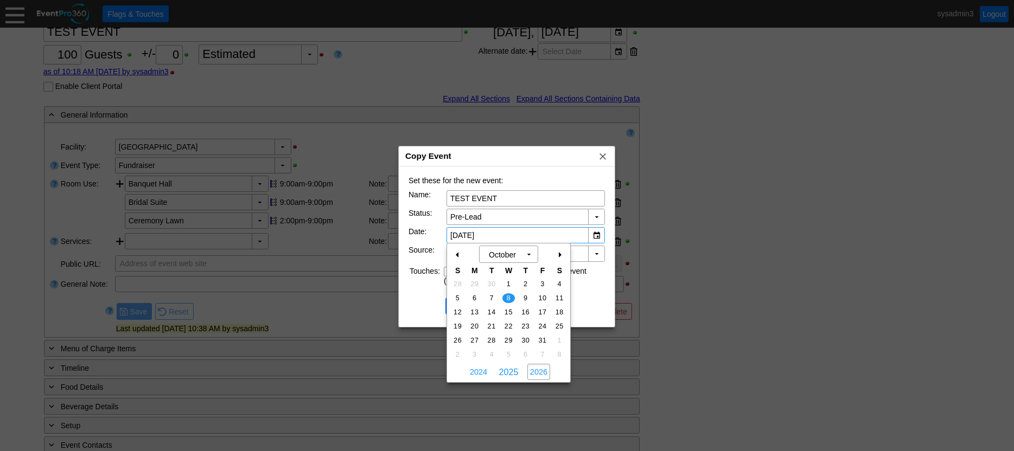
click at [537, 372] on span "2026" at bounding box center [538, 372] width 23 height 16
click at [507, 309] on span "14" at bounding box center [508, 313] width 12 height 10
type input "[DATE]"
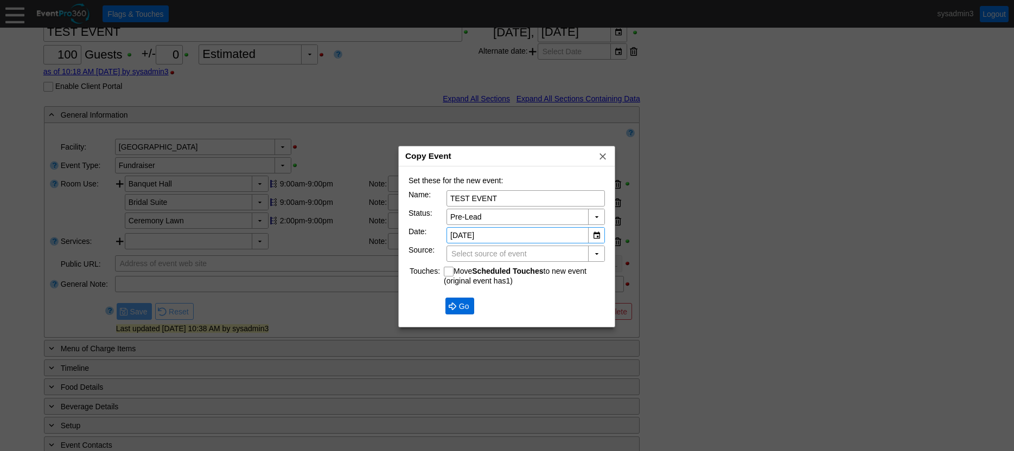
click at [464, 307] on span "Go" at bounding box center [464, 306] width 15 height 11
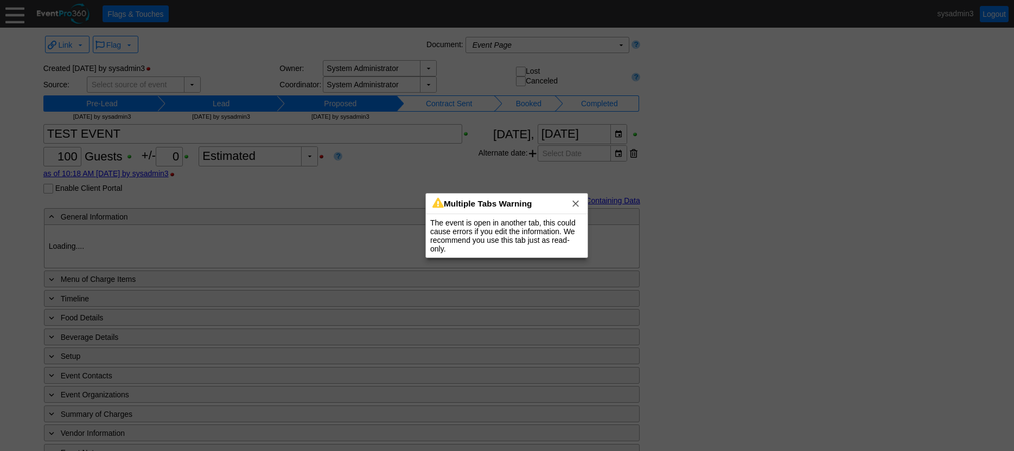
type input "[GEOGRAPHIC_DATA]"
type input "Fundraiser"
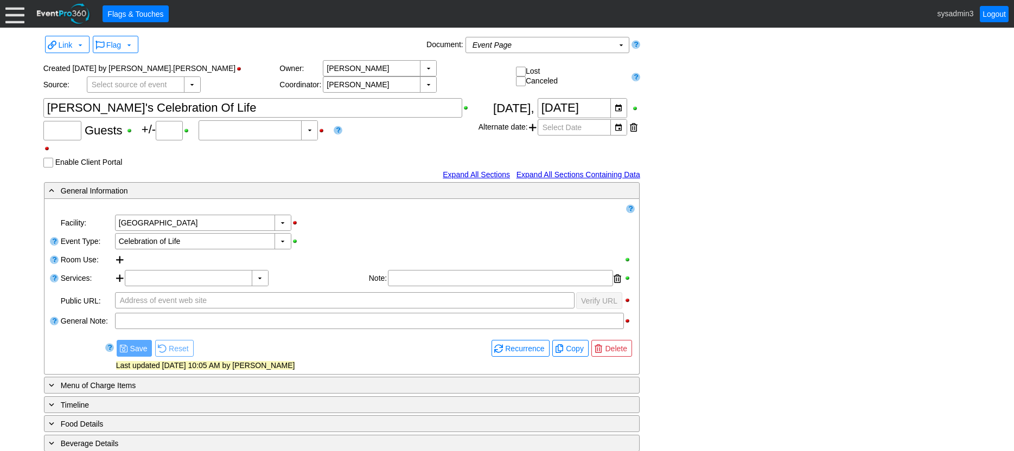
type input "100"
type input "0"
type input "Estimated"
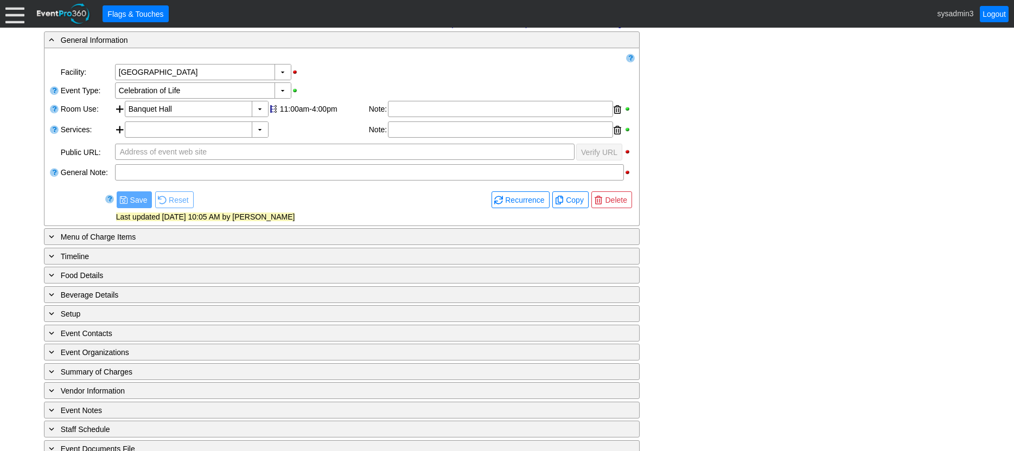
scroll to position [194, 0]
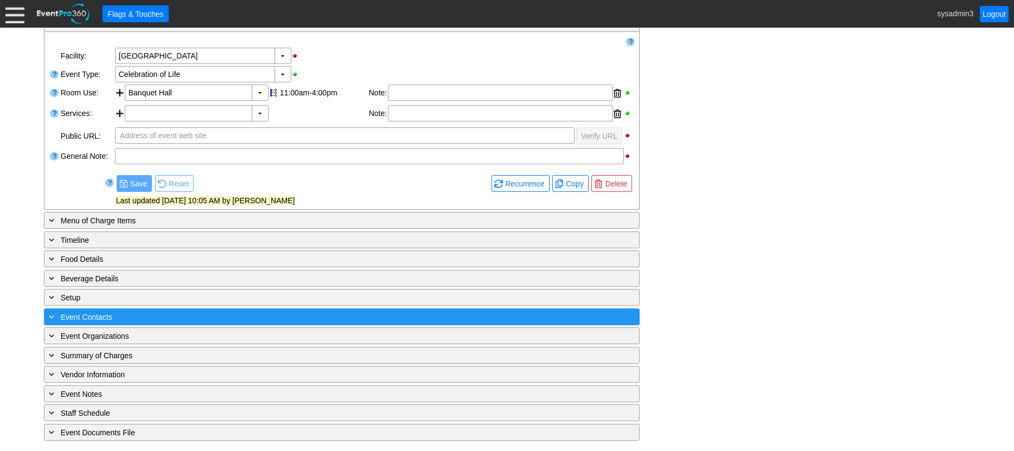
click at [163, 310] on div "+ Event Contacts ▼" at bounding box center [342, 317] width 596 height 17
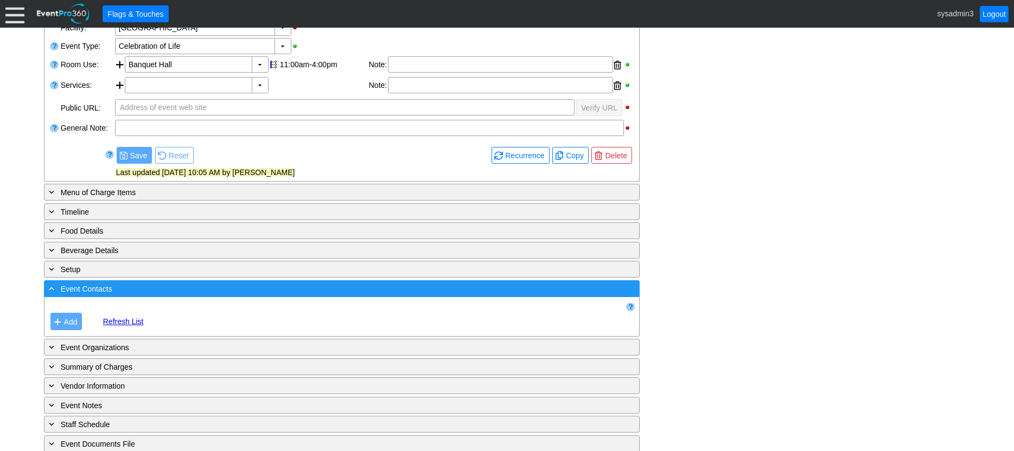
scroll to position [233, 0]
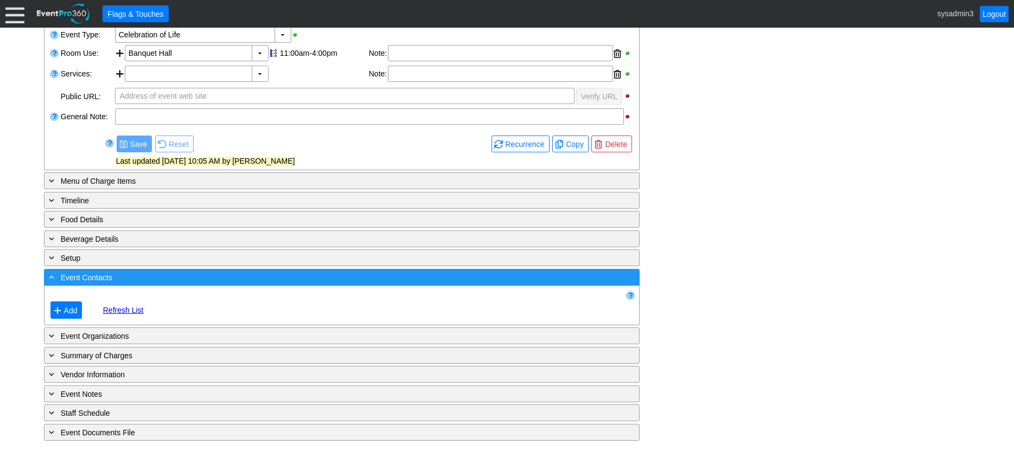
click at [224, 275] on div "- Event Contacts" at bounding box center [320, 277] width 546 height 12
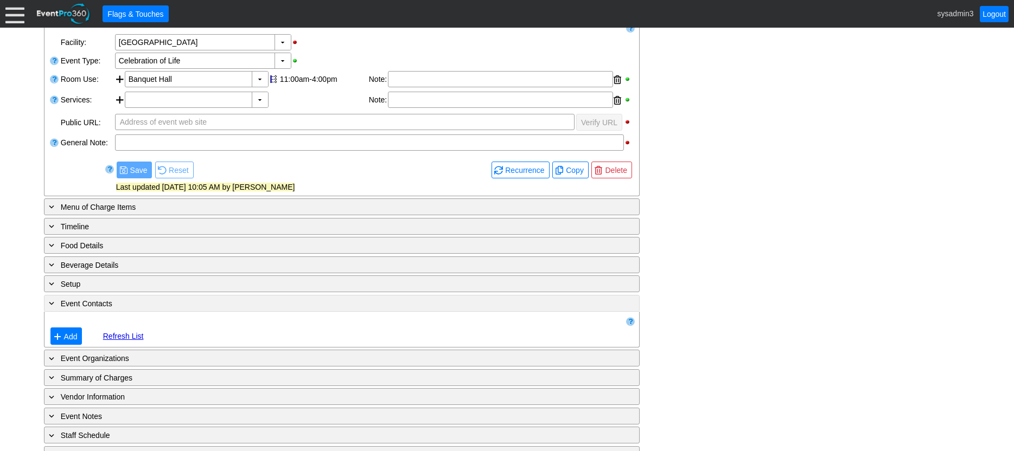
scroll to position [194, 0]
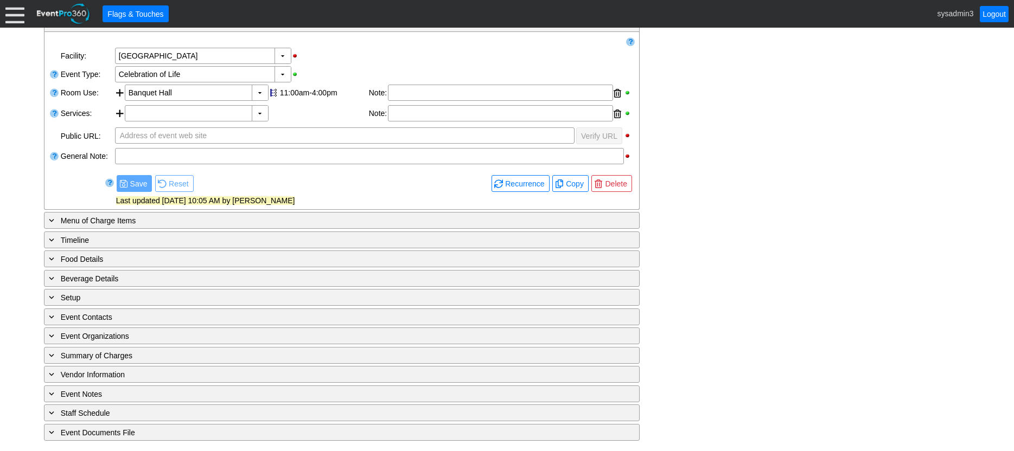
click at [221, 307] on div "- General Information ▼ Loading.... Remove all highlights Facility: ▼ Χ Dublin …" at bounding box center [507, 228] width 933 height 427
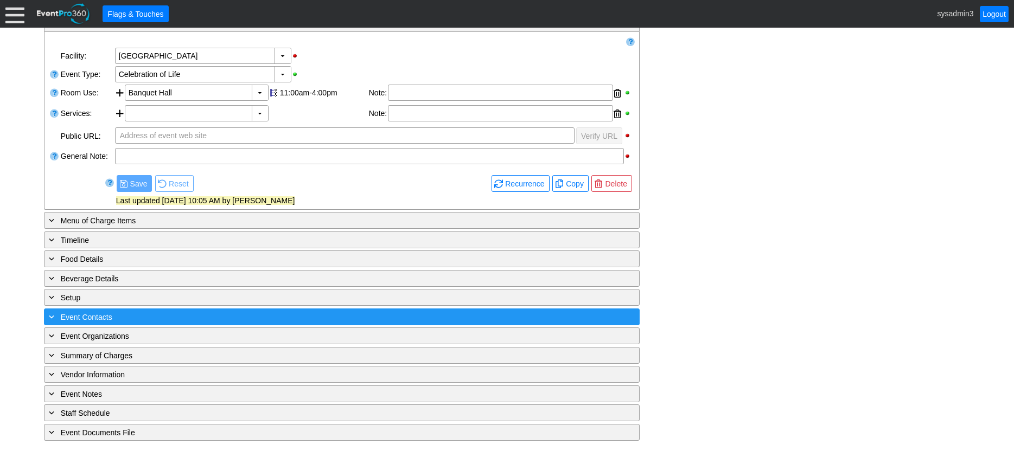
click at [214, 317] on div "+ Event Contacts" at bounding box center [320, 317] width 546 height 12
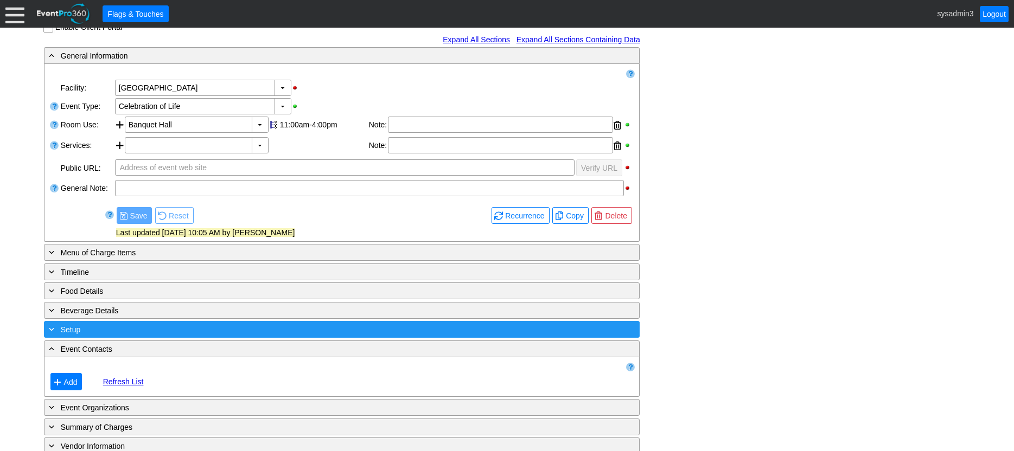
scroll to position [233, 0]
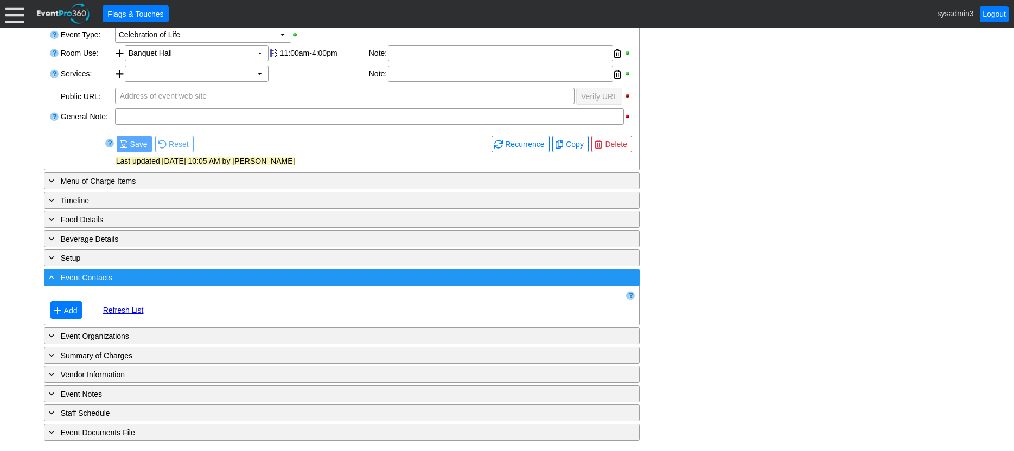
click at [250, 281] on div "- Event Contacts" at bounding box center [320, 277] width 546 height 12
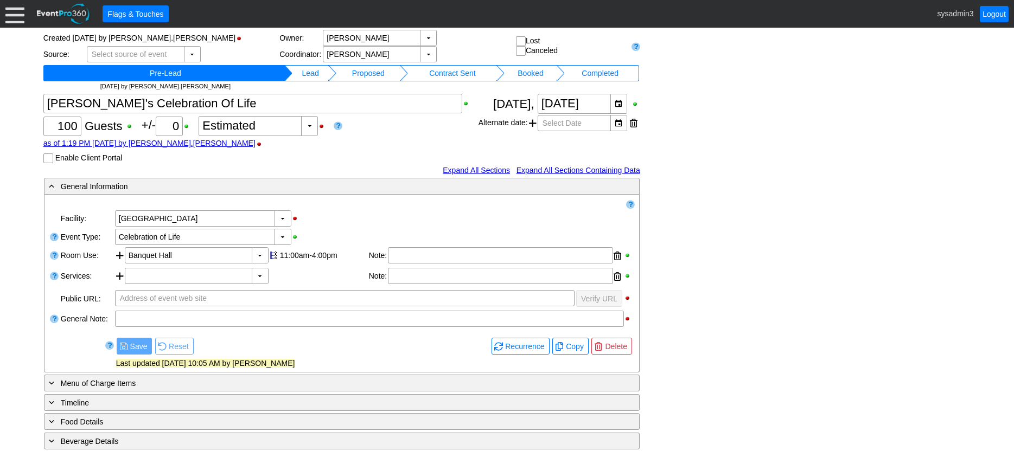
scroll to position [0, 0]
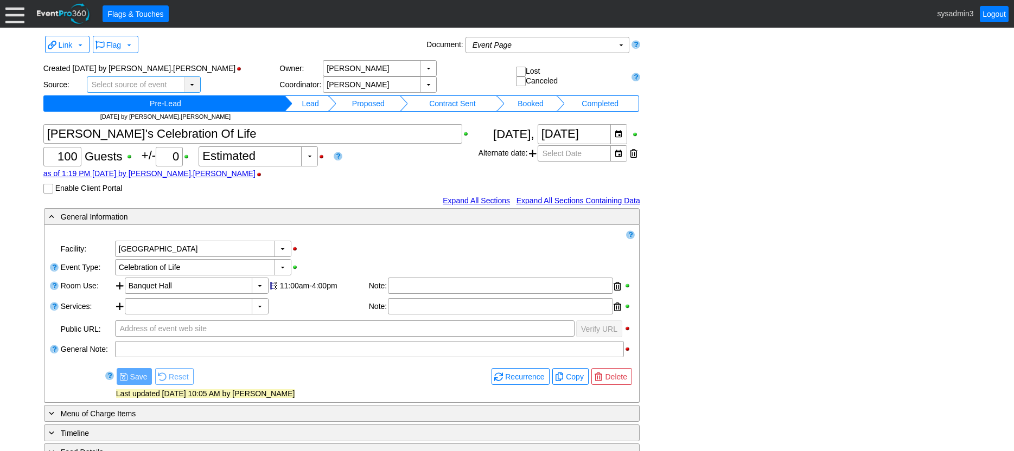
click at [190, 84] on div "▼" at bounding box center [192, 84] width 16 height 15
click at [237, 49] on div "Flag ▼" at bounding box center [257, 45] width 333 height 21
click at [191, 83] on div "▼" at bounding box center [192, 84] width 16 height 15
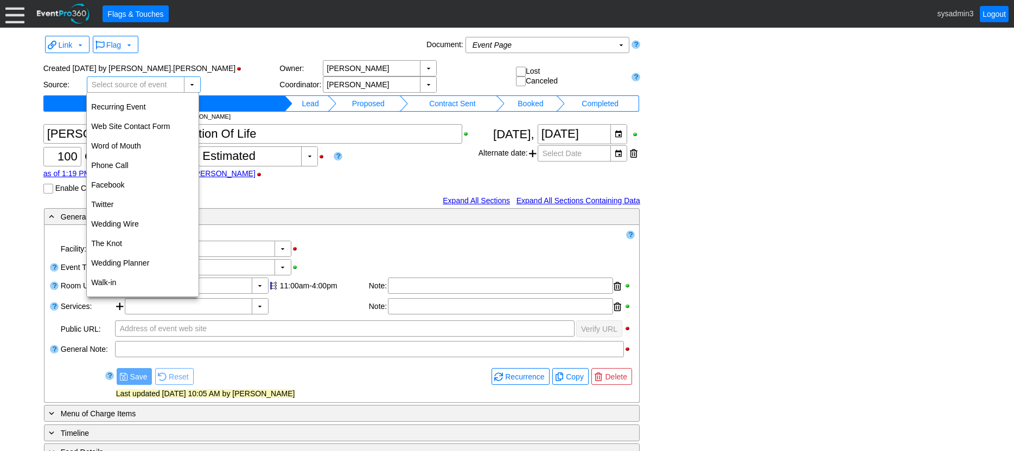
click at [228, 60] on div "Created 9/30/2025 by carolina.perez Source: ▼ Χ Select source of event Owner: ▼…" at bounding box center [341, 89] width 597 height 67
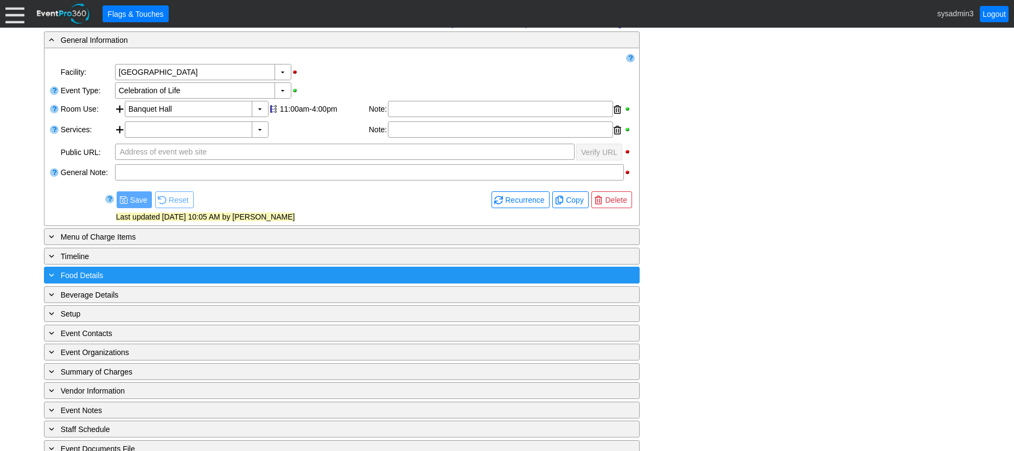
scroll to position [194, 0]
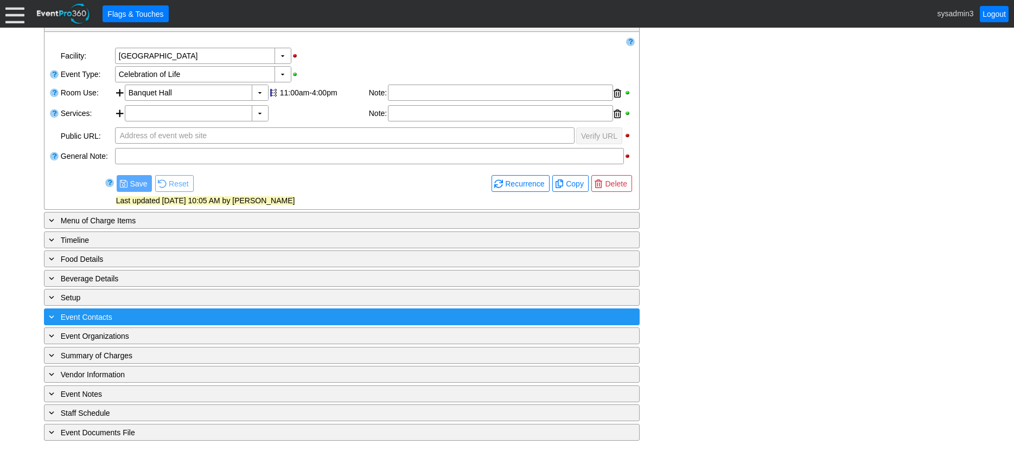
click at [202, 316] on div "+ Event Contacts" at bounding box center [320, 317] width 546 height 12
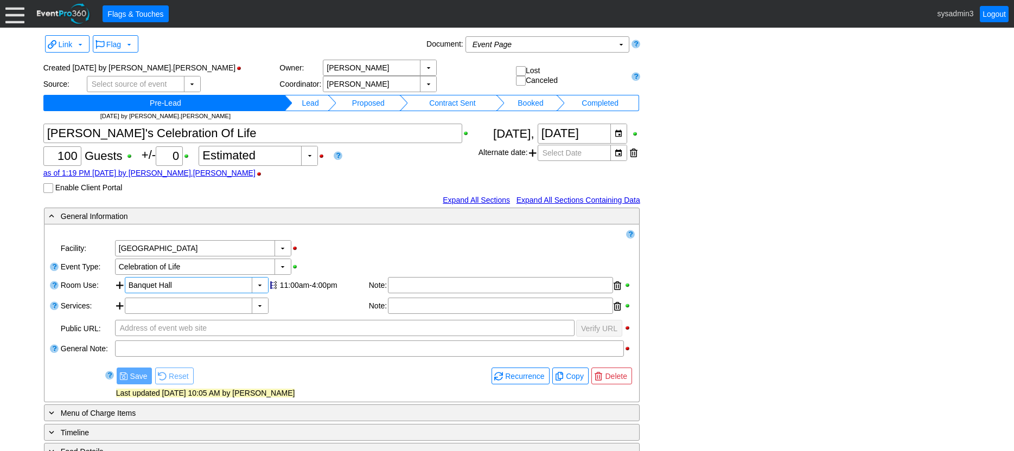
scroll to position [0, 0]
click at [189, 82] on div "▼" at bounding box center [192, 84] width 16 height 15
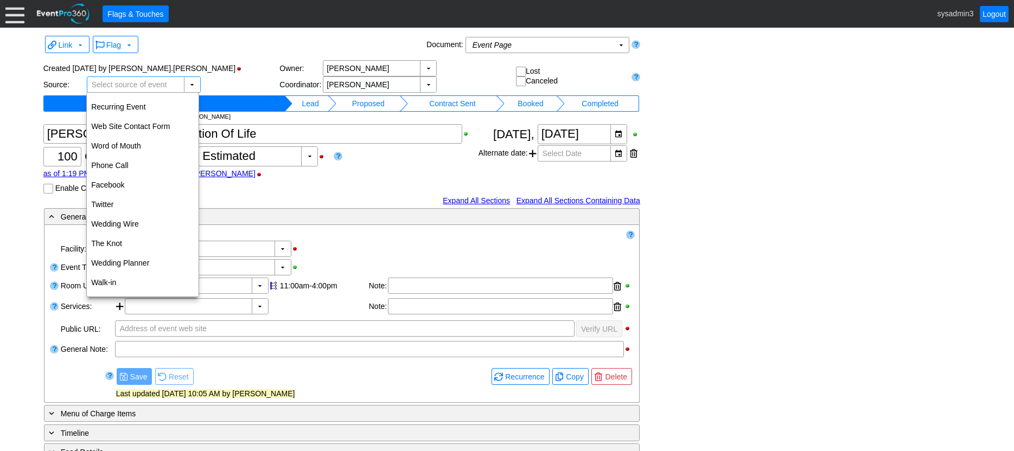
click at [317, 179] on div "Χ 100 Guests +/- Χ 0 ▼ Χ Estimated as of 1:19 PM on Tuesday, 9/30/2025 by carol…" at bounding box center [260, 158] width 435 height 69
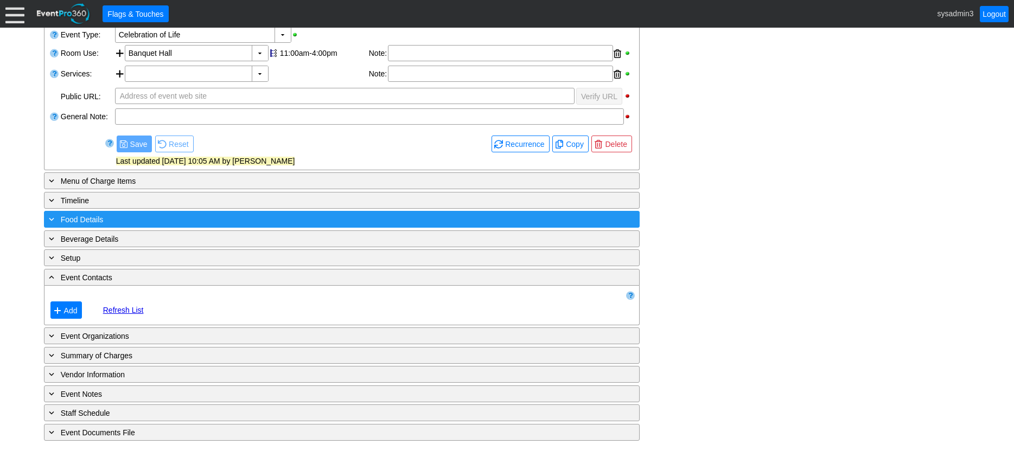
scroll to position [233, 0]
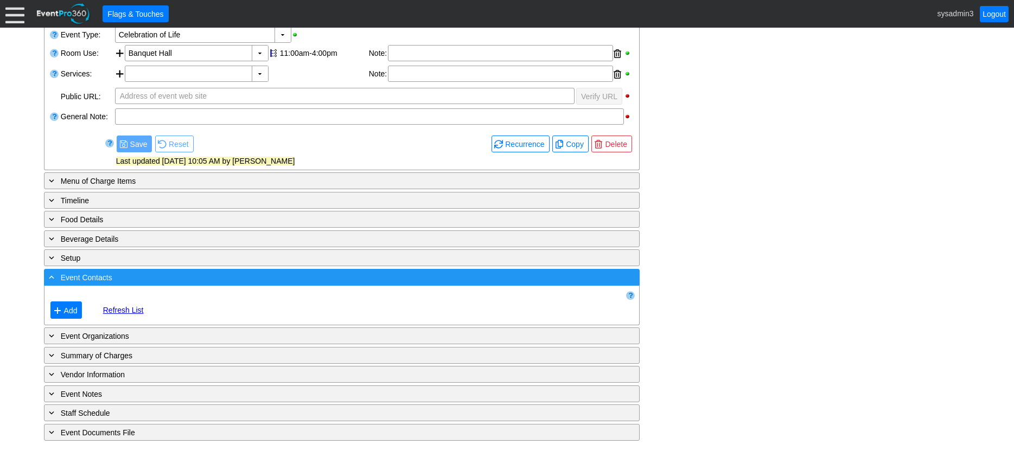
click at [217, 279] on div "- Event Contacts" at bounding box center [320, 277] width 546 height 12
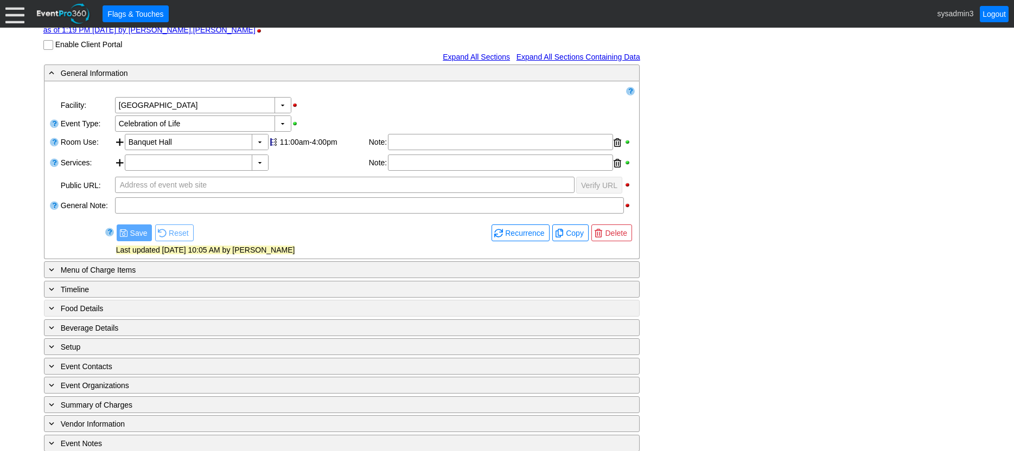
scroll to position [0, 0]
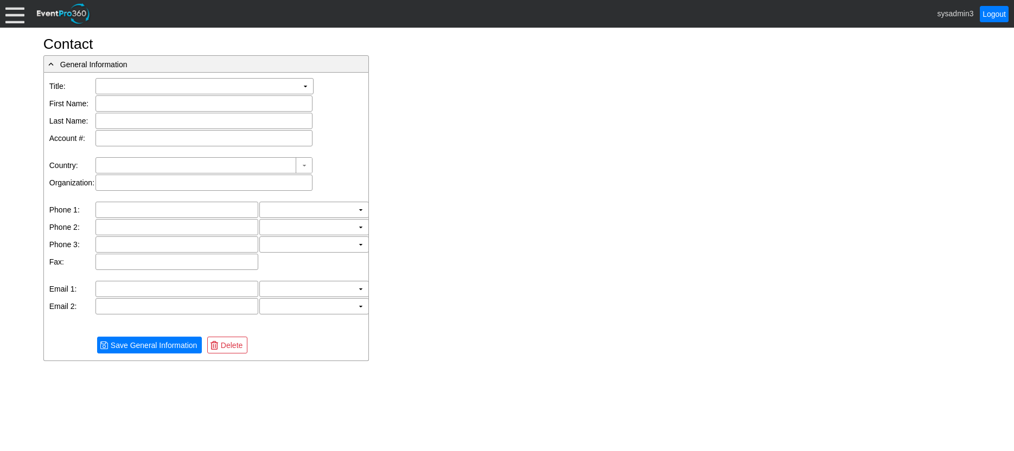
type input "[PERSON_NAME]"
type input "[GEOGRAPHIC_DATA]"
type input "[EMAIL_ADDRESS][DOMAIN_NAME]"
type input "[PHONE_NUMBER]"
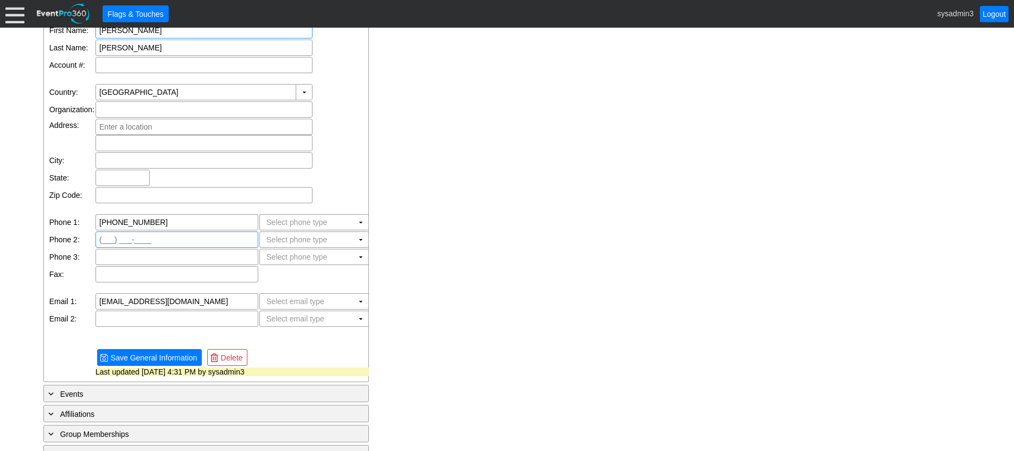
scroll to position [84, 0]
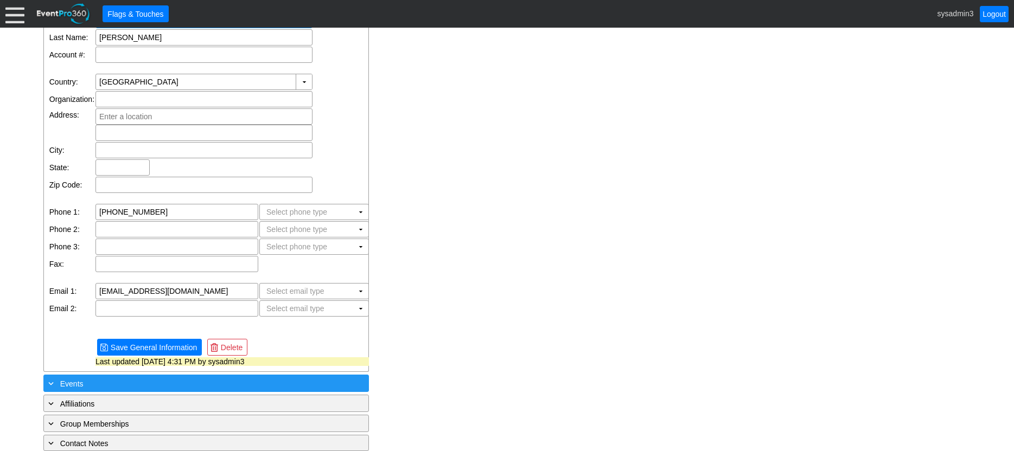
click at [148, 385] on div "+ Events" at bounding box center [206, 384] width 320 height 12
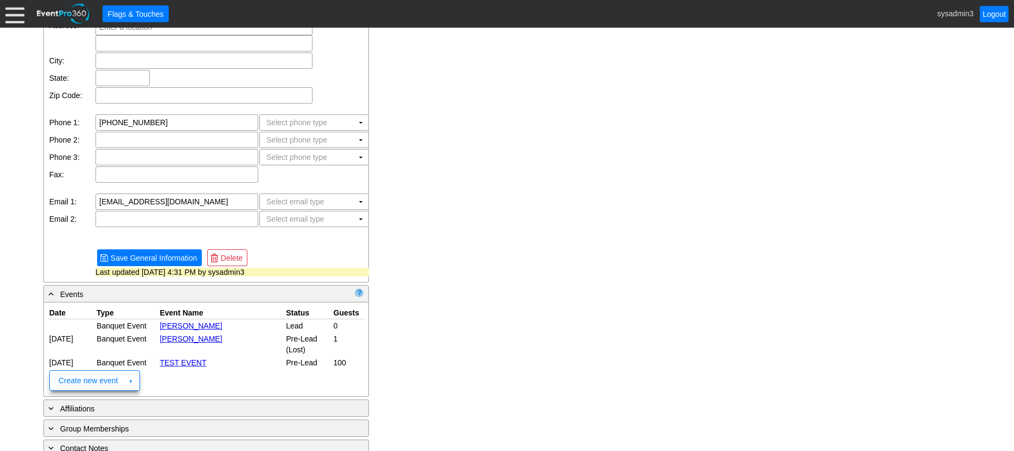
scroll to position [178, 0]
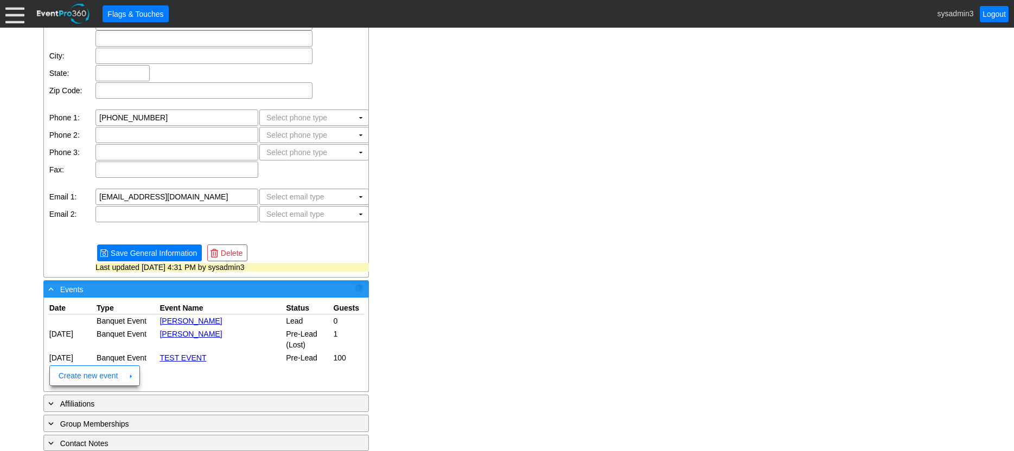
click at [210, 286] on div "- Events" at bounding box center [206, 289] width 320 height 12
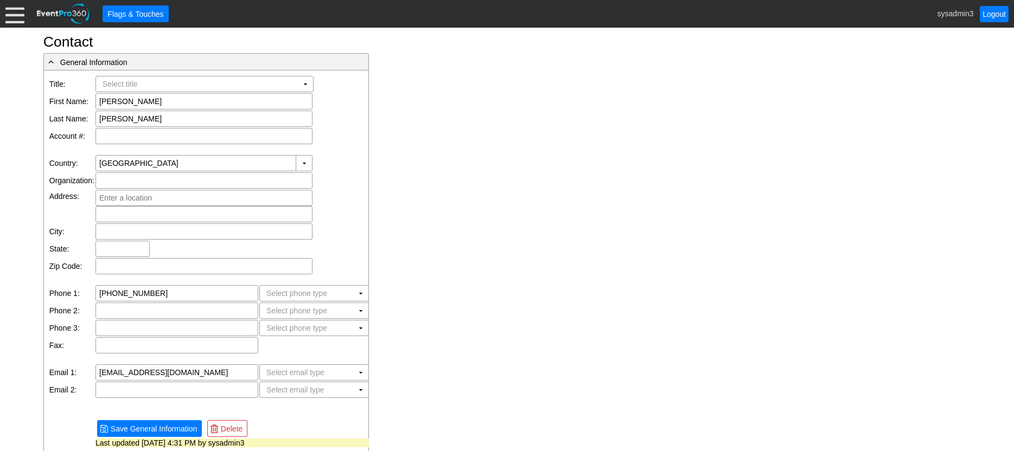
scroll to position [0, 0]
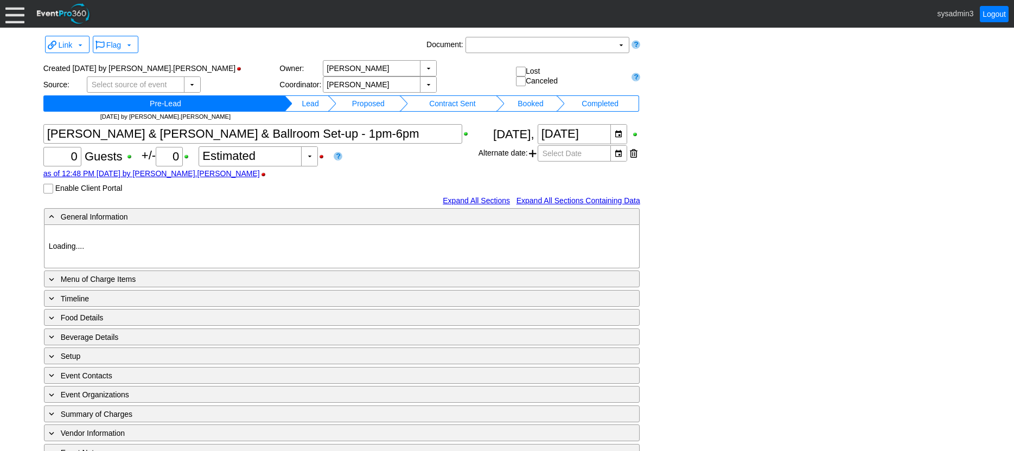
type input "[GEOGRAPHIC_DATA]"
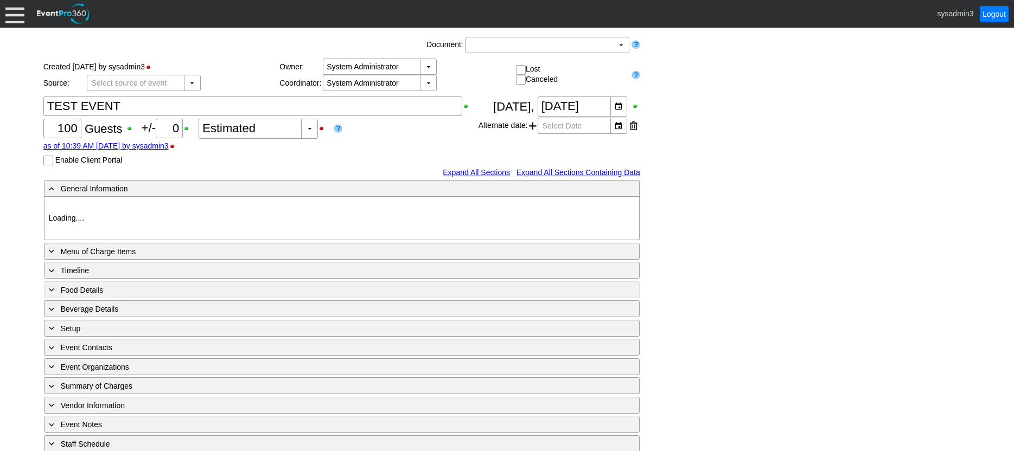
type input "[GEOGRAPHIC_DATA]"
type input "Fundraiser"
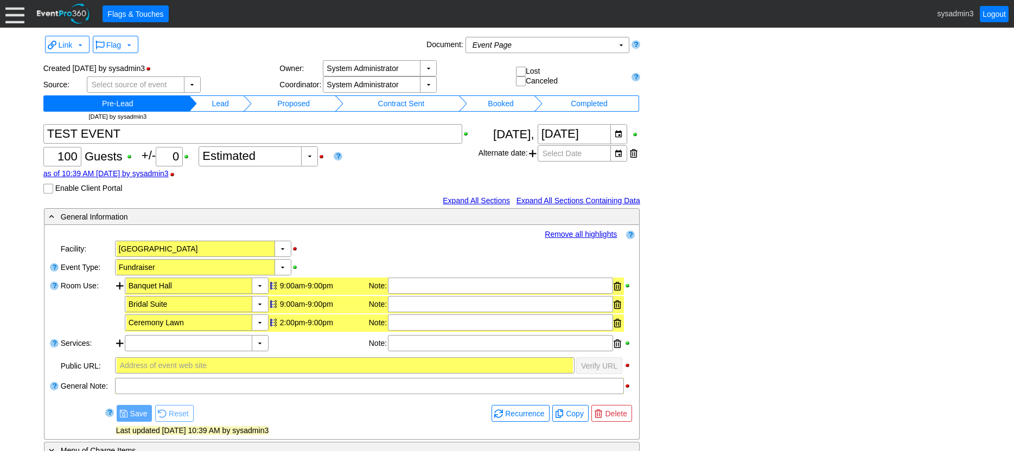
click at [228, 100] on td "Lead" at bounding box center [220, 103] width 47 height 16
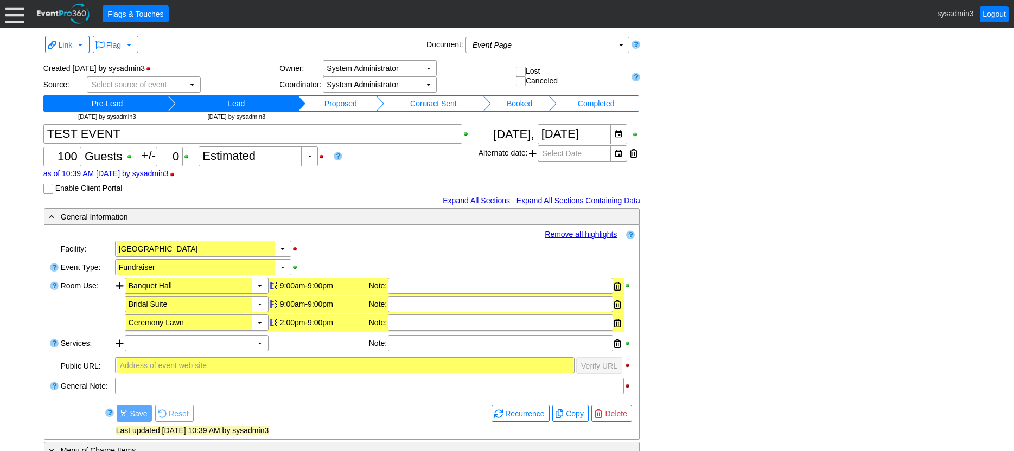
click at [357, 103] on td "Proposed" at bounding box center [340, 103] width 71 height 16
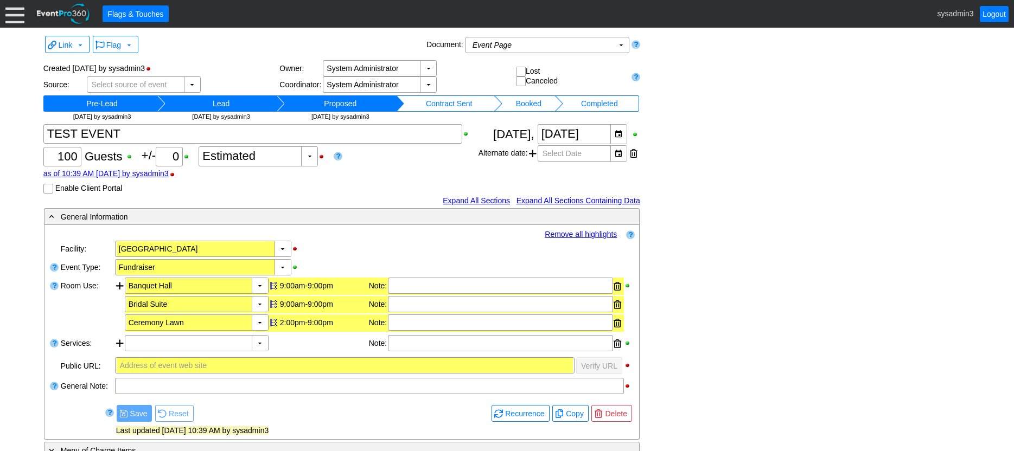
click at [449, 99] on td "Contract Sent" at bounding box center [449, 103] width 90 height 16
click at [543, 104] on td "Booked" at bounding box center [532, 103] width 51 height 16
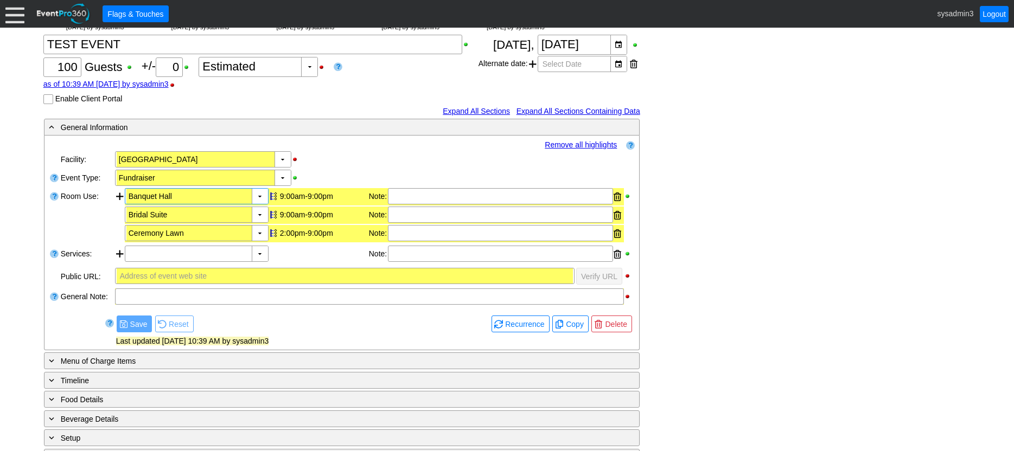
scroll to position [109, 0]
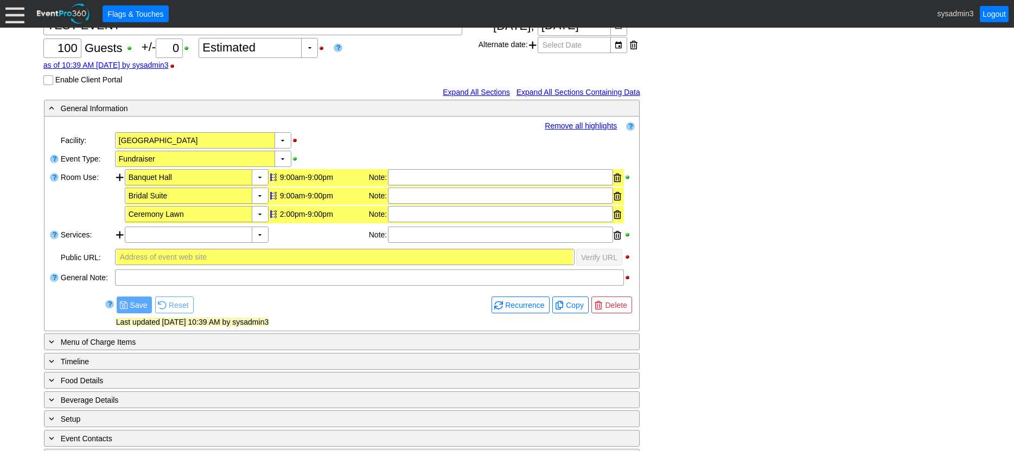
click at [572, 124] on link "Remove all highlights" at bounding box center [581, 126] width 72 height 9
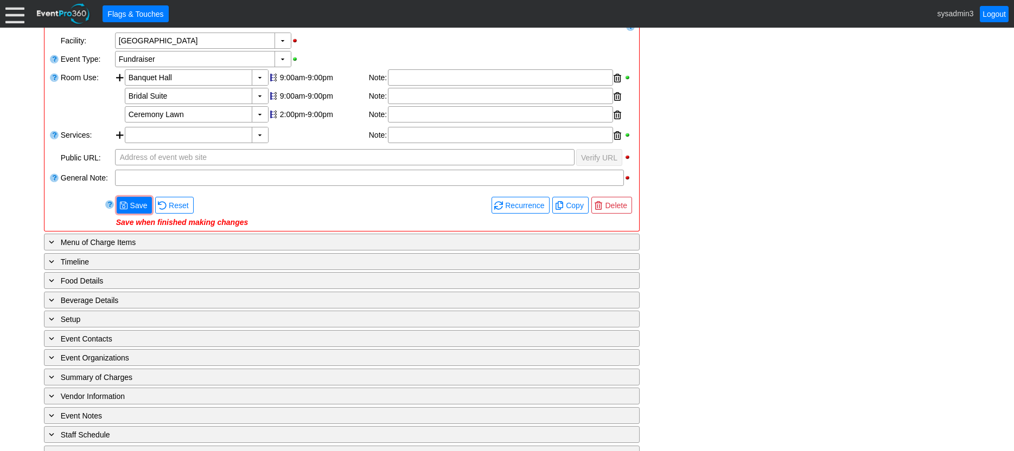
scroll to position [217, 0]
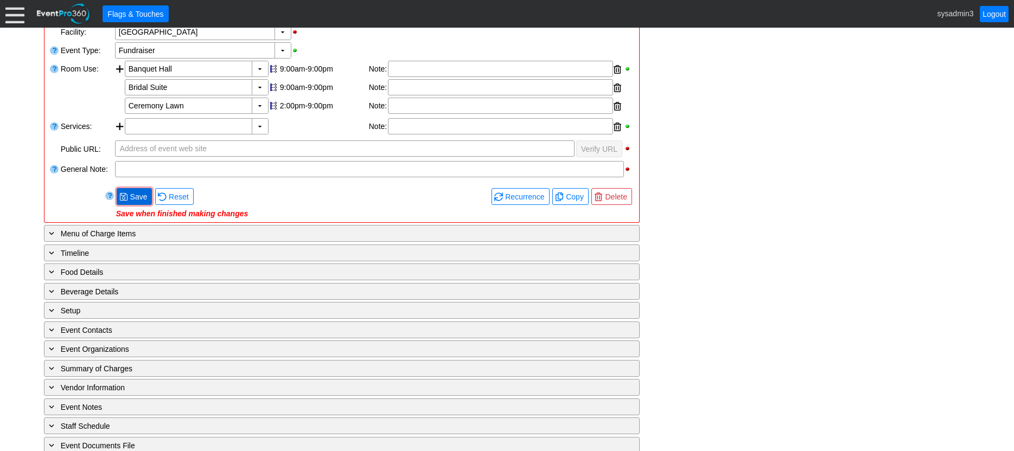
click at [141, 197] on span "Save" at bounding box center [139, 197] width 22 height 11
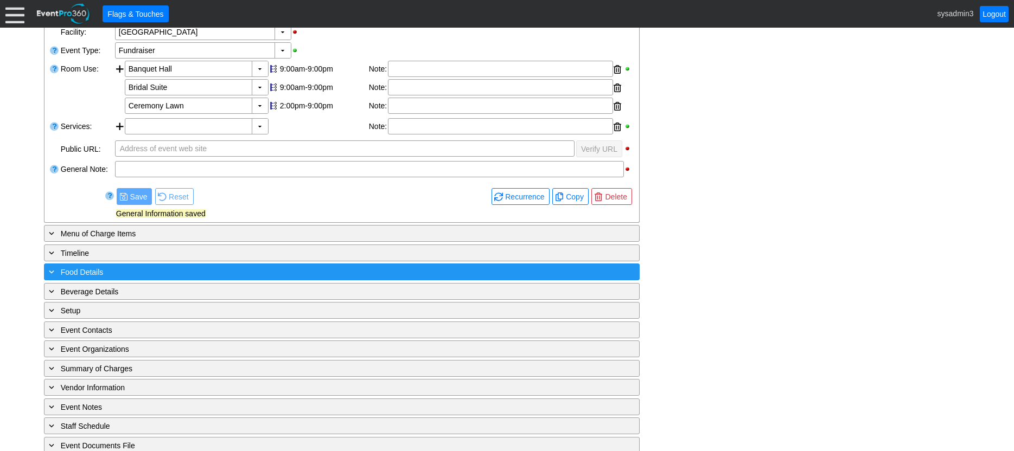
click at [193, 272] on div "+ Food Details" at bounding box center [320, 272] width 546 height 12
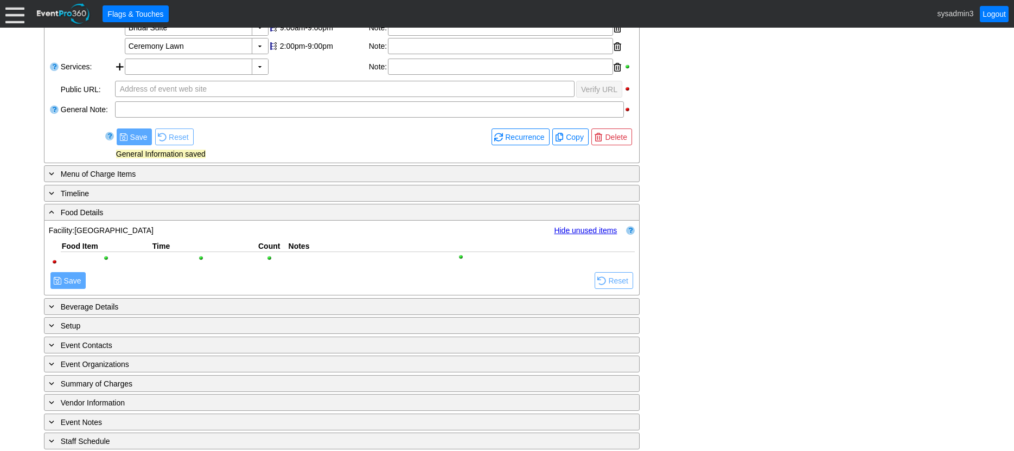
scroll to position [305, 0]
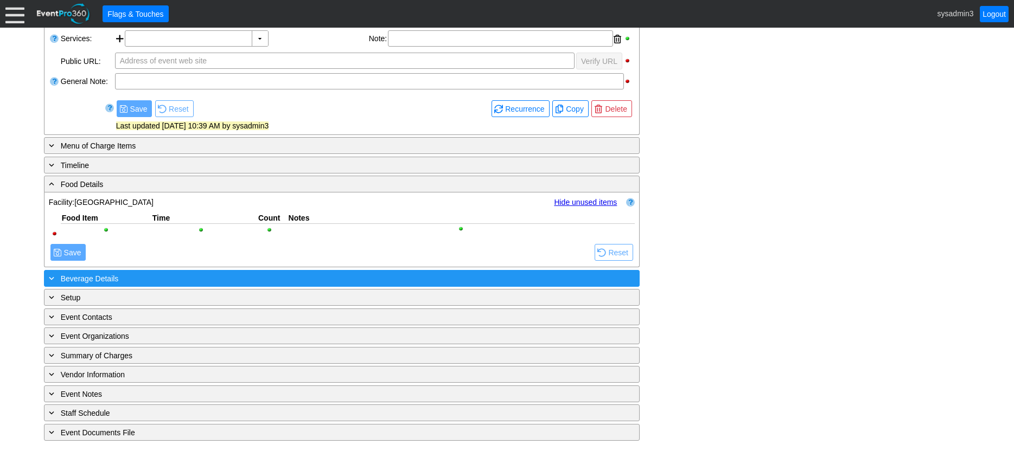
click at [199, 280] on div "+ Beverage Details" at bounding box center [320, 278] width 546 height 12
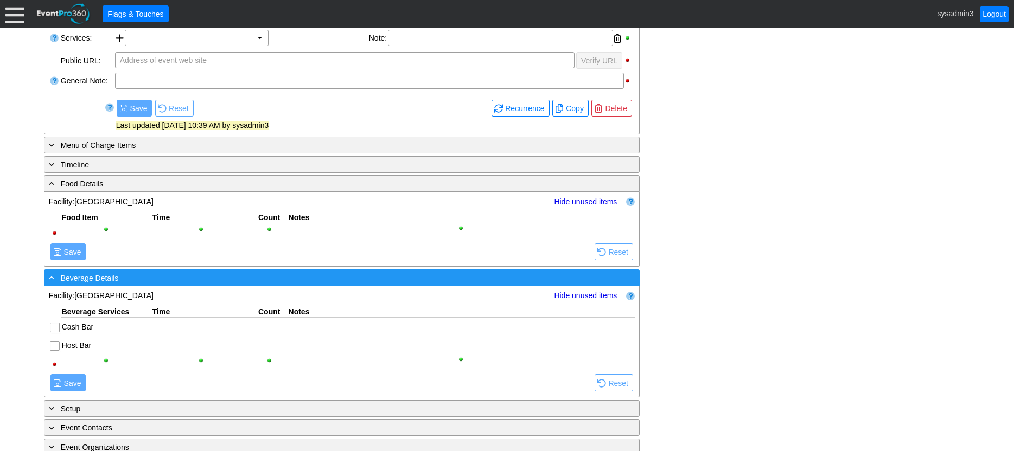
click at [345, 282] on div "- Beverage Details" at bounding box center [320, 278] width 546 height 12
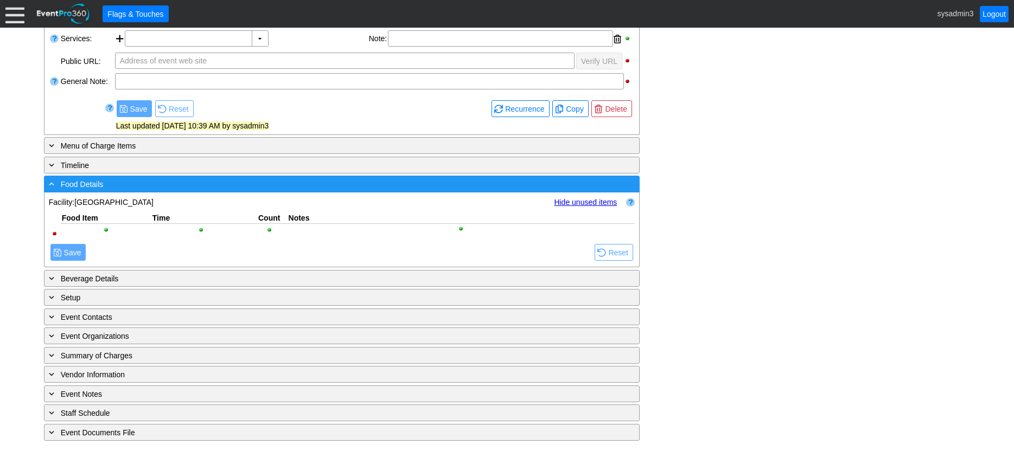
click at [367, 189] on div "- Food Details" at bounding box center [320, 184] width 546 height 12
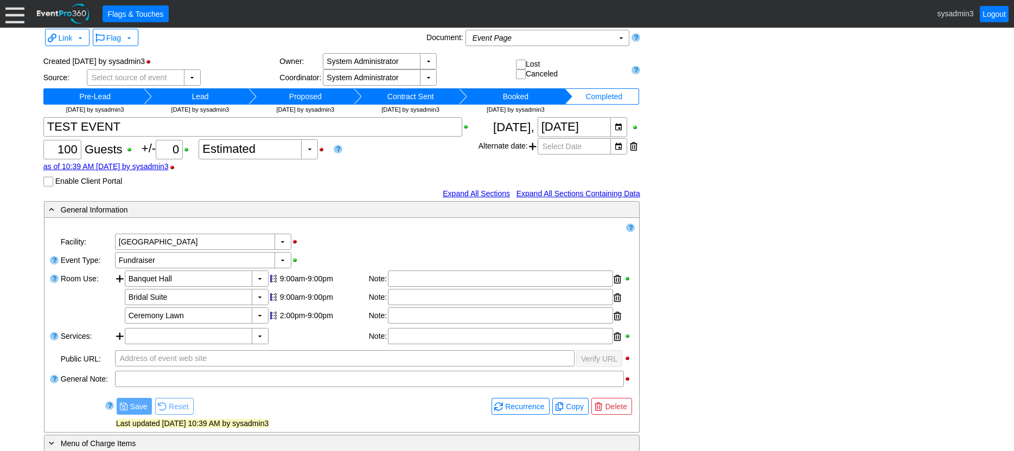
scroll to position [0, 0]
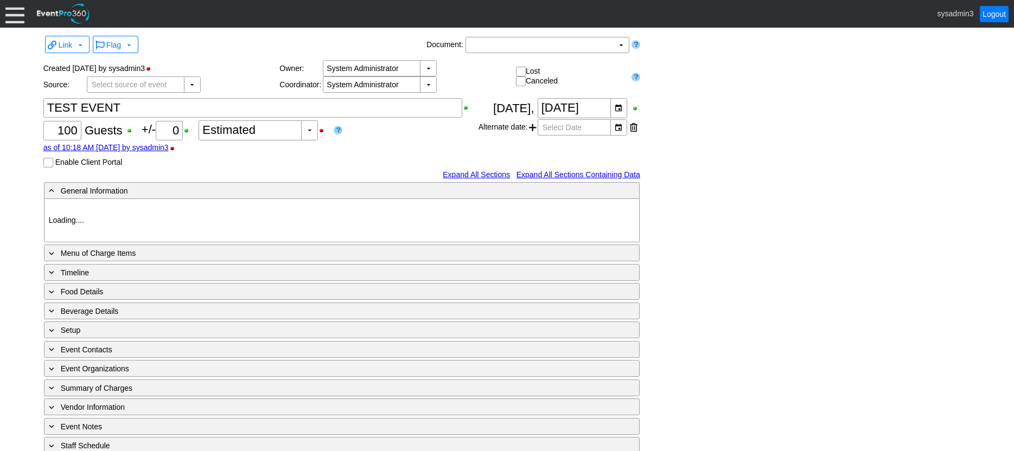
type input "[GEOGRAPHIC_DATA]"
type input "Fundraiser"
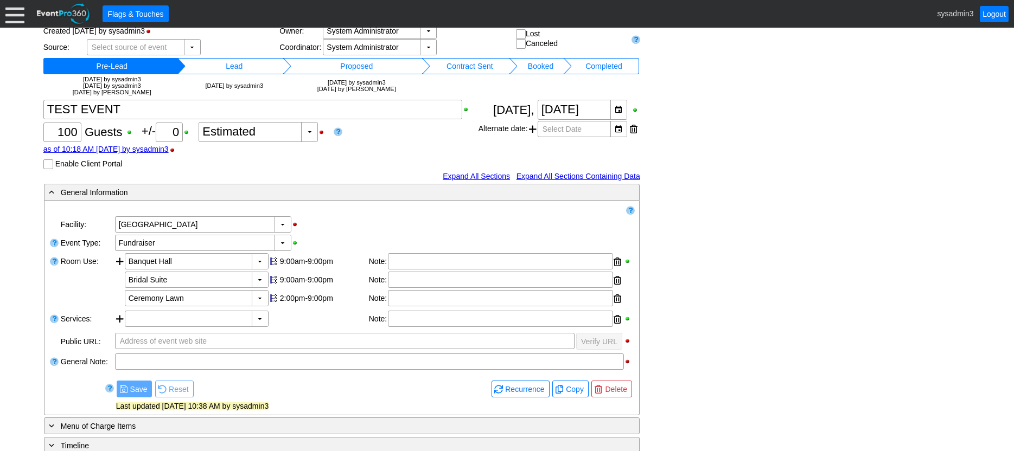
scroll to position [54, 0]
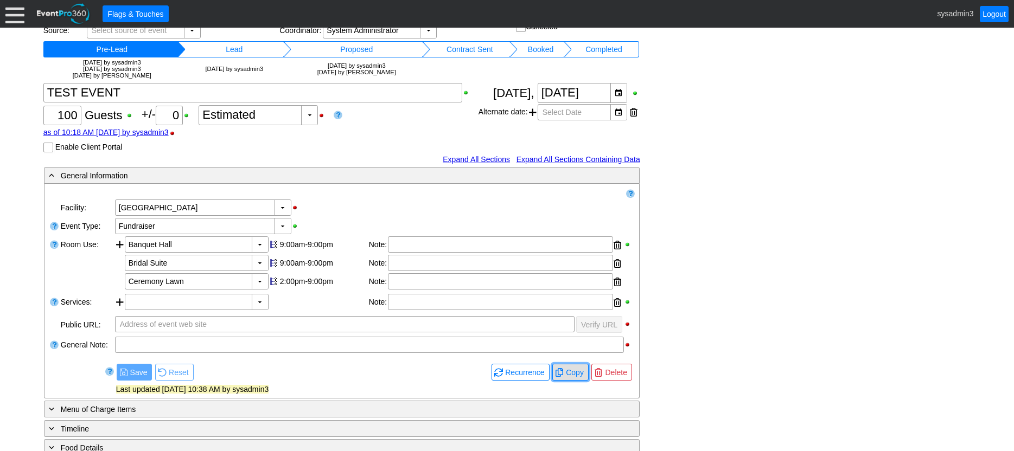
click at [568, 372] on span "Copy" at bounding box center [575, 372] width 22 height 11
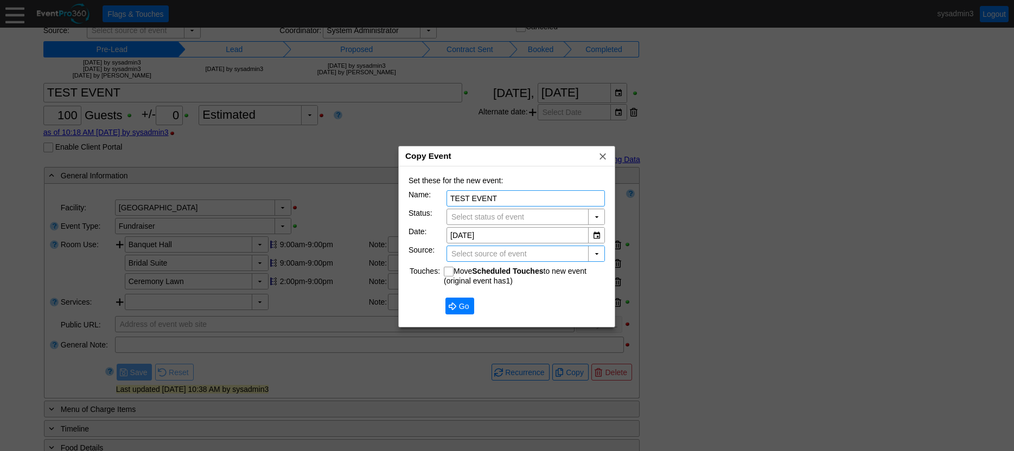
type input "Pre-Lead"
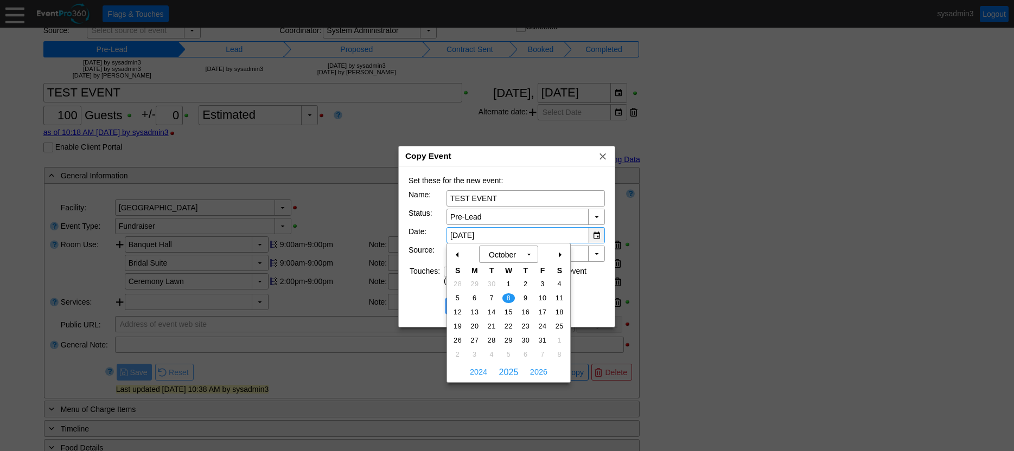
click at [594, 235] on div "▼" at bounding box center [596, 235] width 16 height 15
click at [539, 371] on span "2026" at bounding box center [538, 372] width 23 height 16
click at [508, 314] on span "14" at bounding box center [508, 313] width 12 height 10
type input "[DATE]"
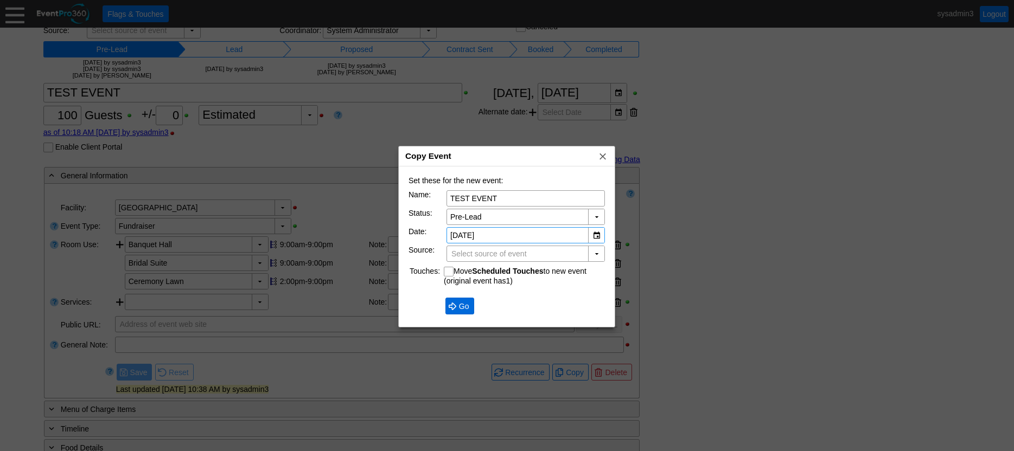
click at [461, 307] on span "Go" at bounding box center [464, 306] width 15 height 11
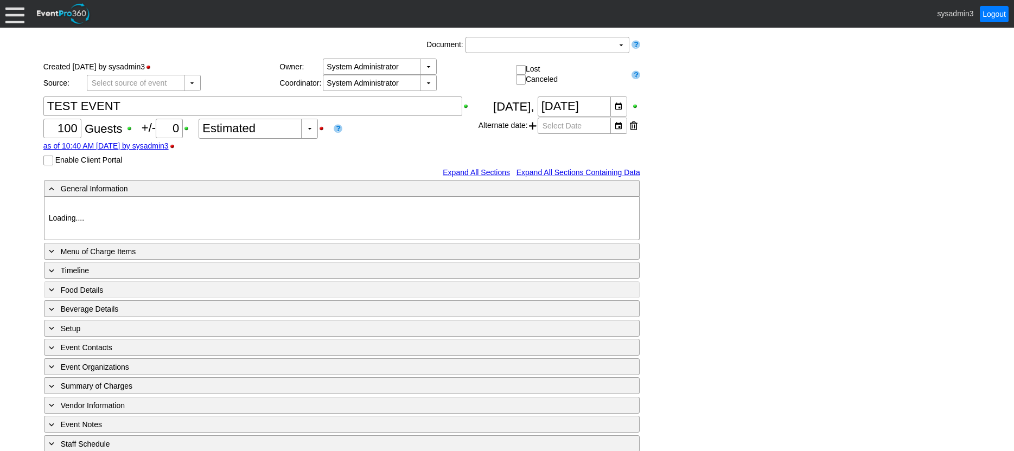
type input "[GEOGRAPHIC_DATA]"
type input "Fundraiser"
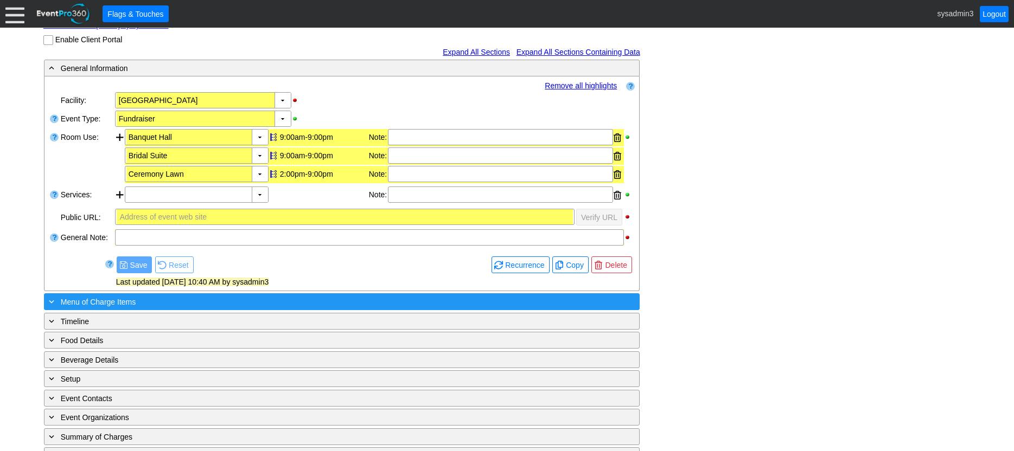
scroll to position [176, 0]
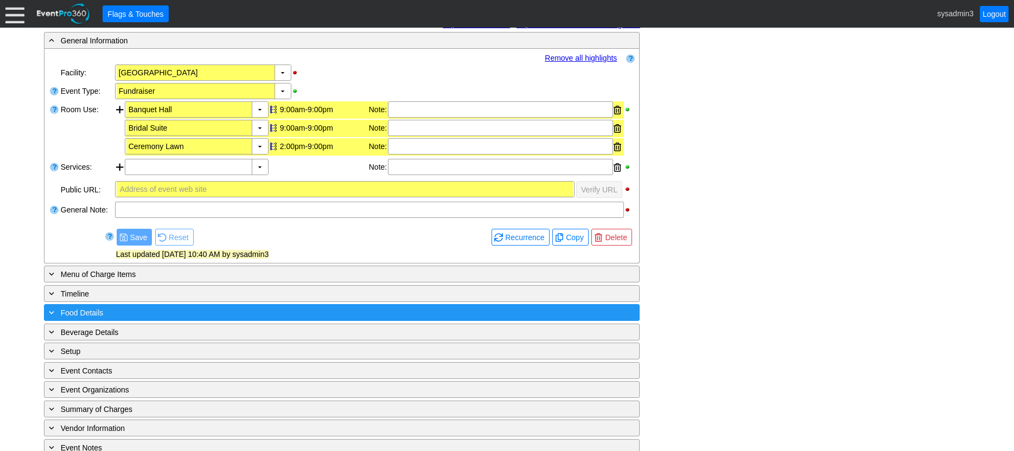
click at [319, 314] on div "+ Food Details" at bounding box center [320, 313] width 546 height 12
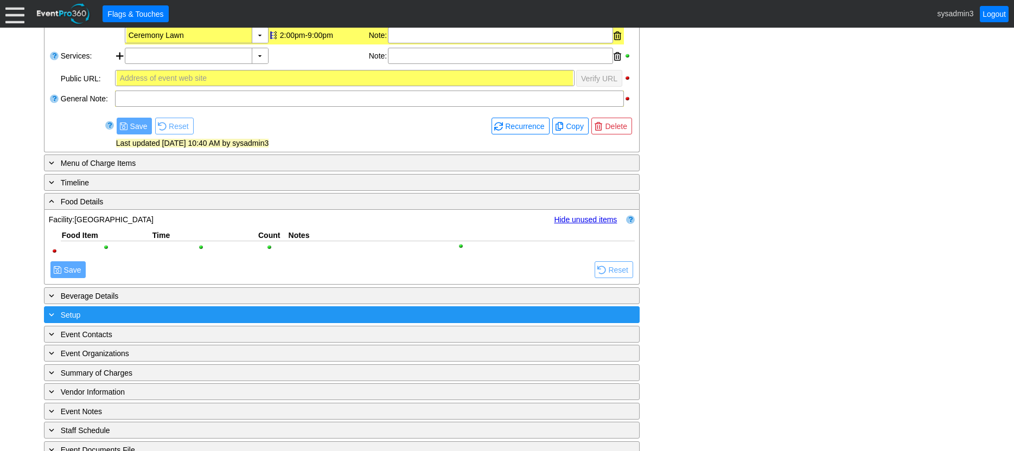
scroll to position [305, 0]
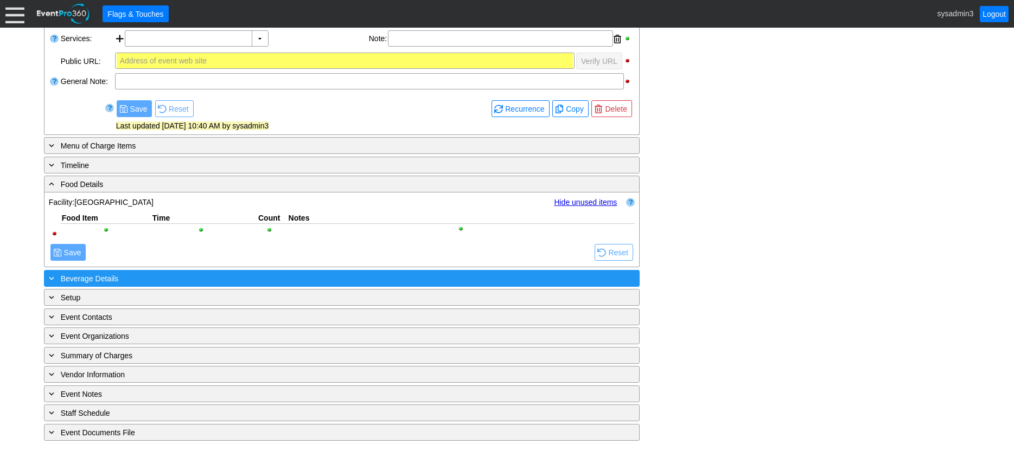
click at [462, 279] on div "+ Beverage Details" at bounding box center [320, 278] width 546 height 12
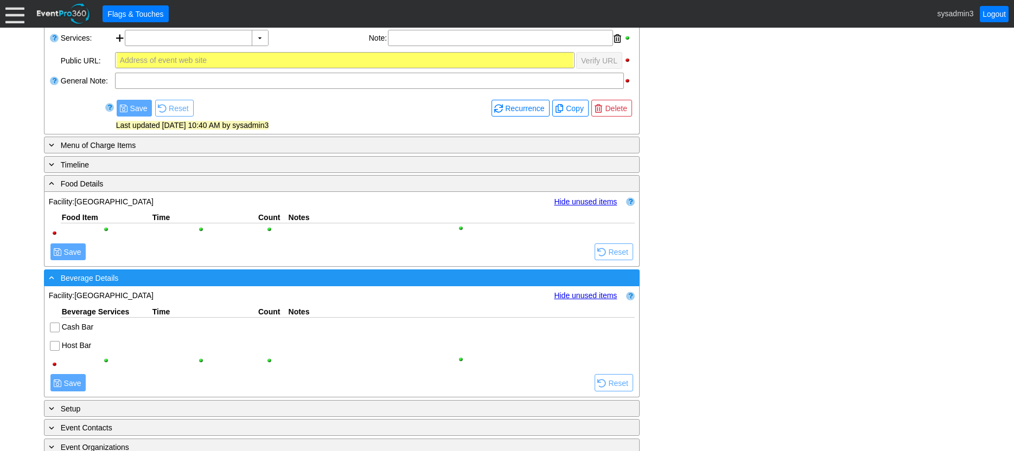
click at [569, 282] on div "- Beverage Details" at bounding box center [320, 278] width 546 height 12
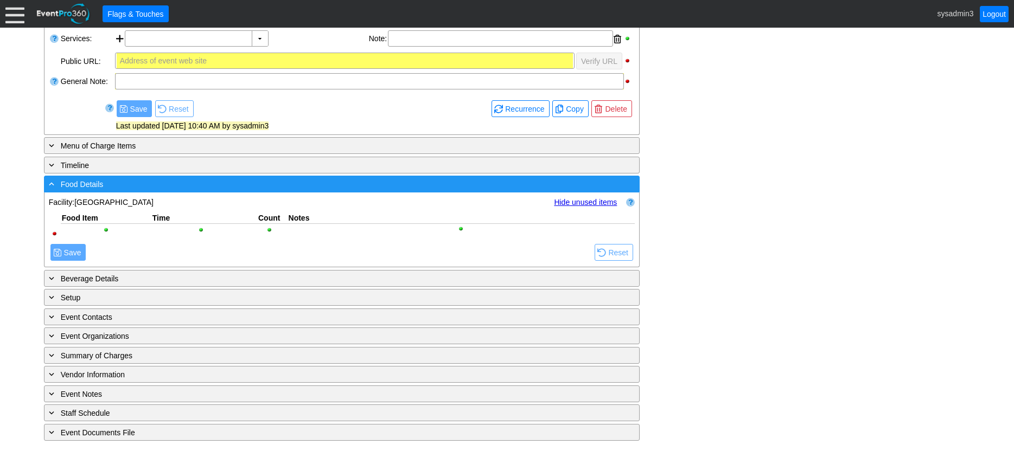
click at [564, 189] on div "- Food Details" at bounding box center [320, 184] width 546 height 12
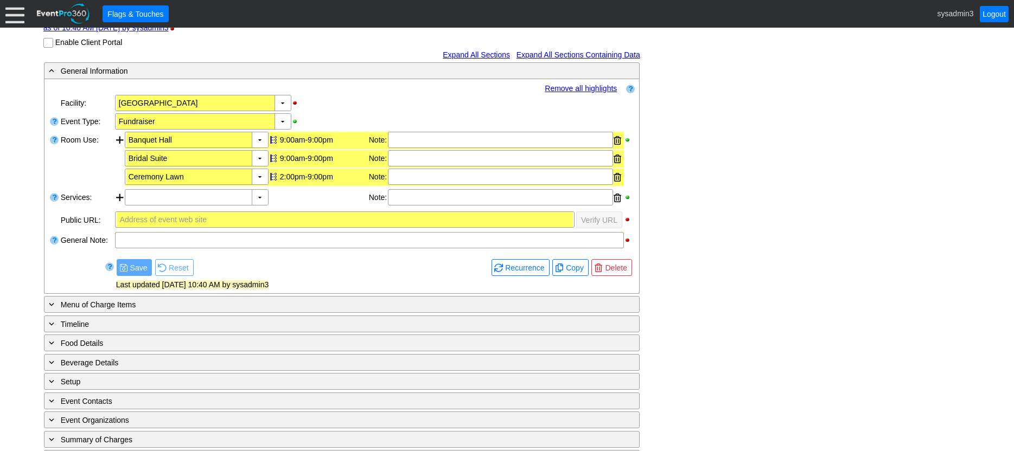
scroll to position [0, 0]
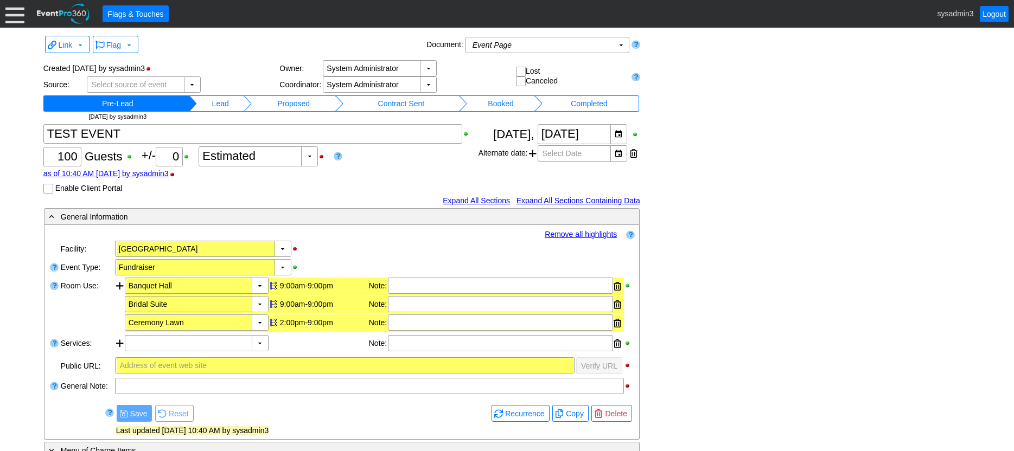
click at [583, 232] on link "Remove all highlights" at bounding box center [581, 234] width 72 height 9
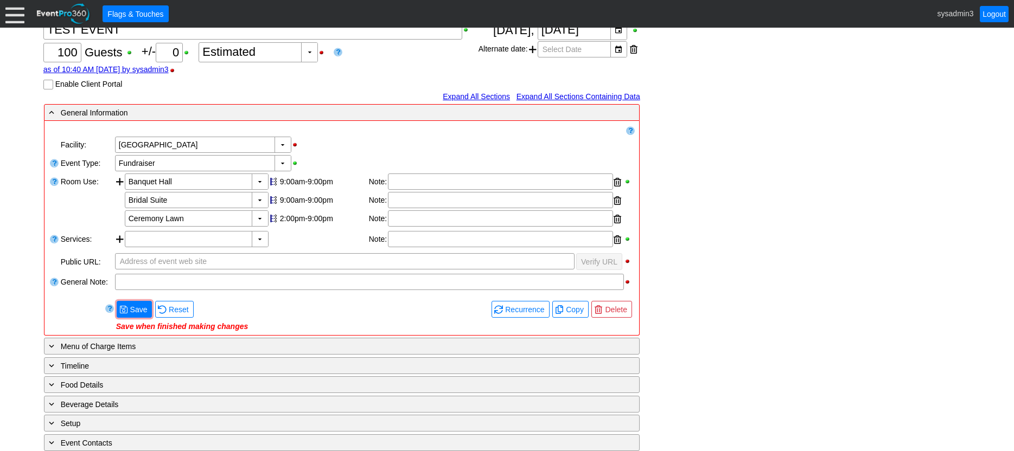
scroll to position [109, 0]
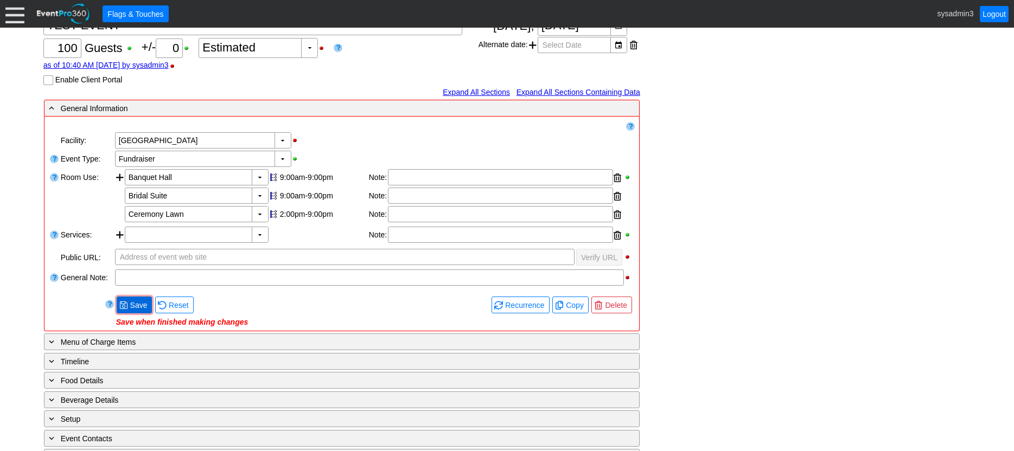
click at [128, 310] on span "Save" at bounding box center [139, 305] width 22 height 11
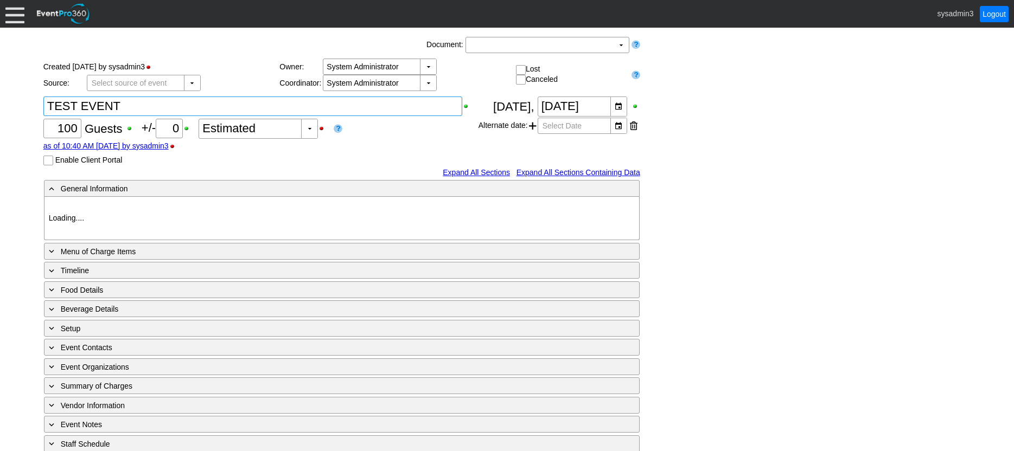
type input "[GEOGRAPHIC_DATA]"
type input "Fundraiser"
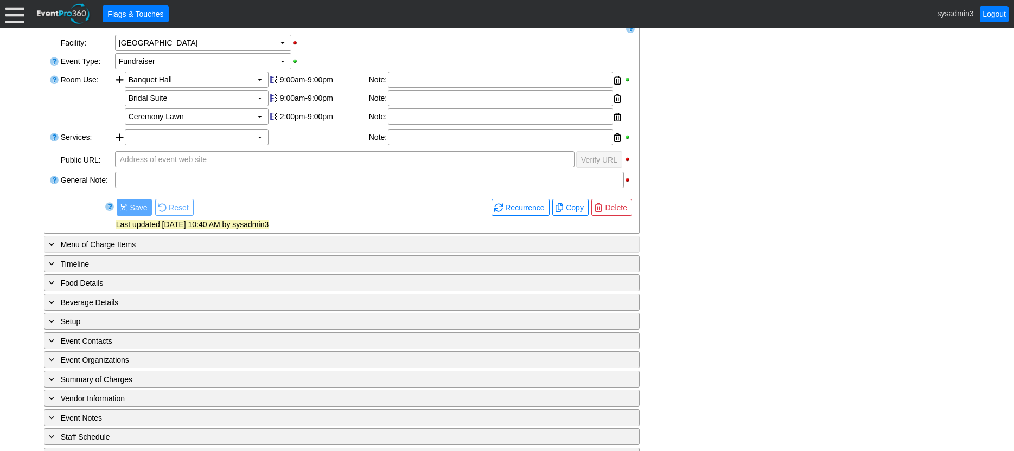
scroll to position [231, 0]
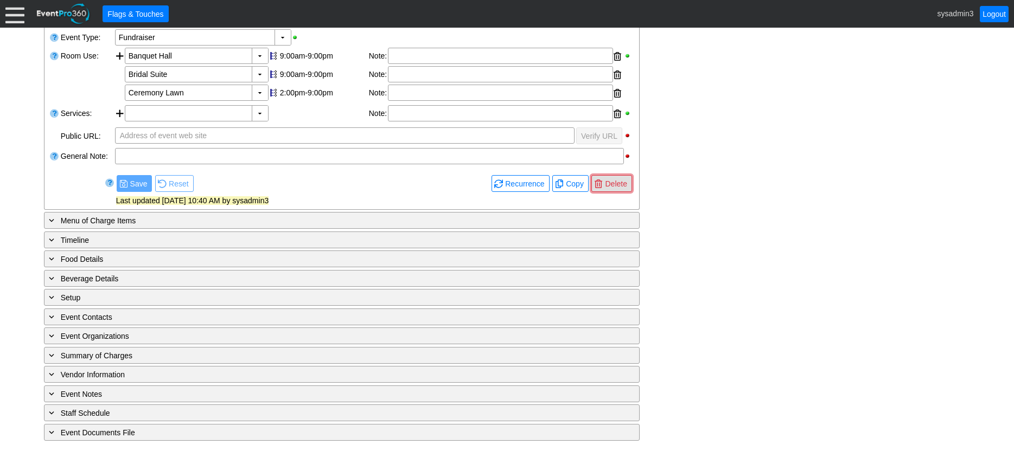
click at [612, 179] on span "Delete" at bounding box center [616, 183] width 26 height 11
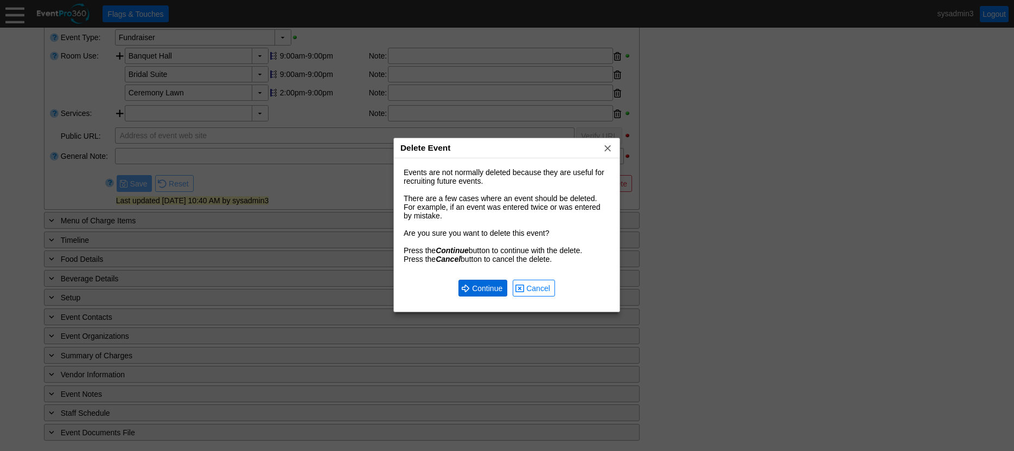
scroll to position [0, 0]
click at [477, 286] on span "Continue" at bounding box center [487, 288] width 35 height 11
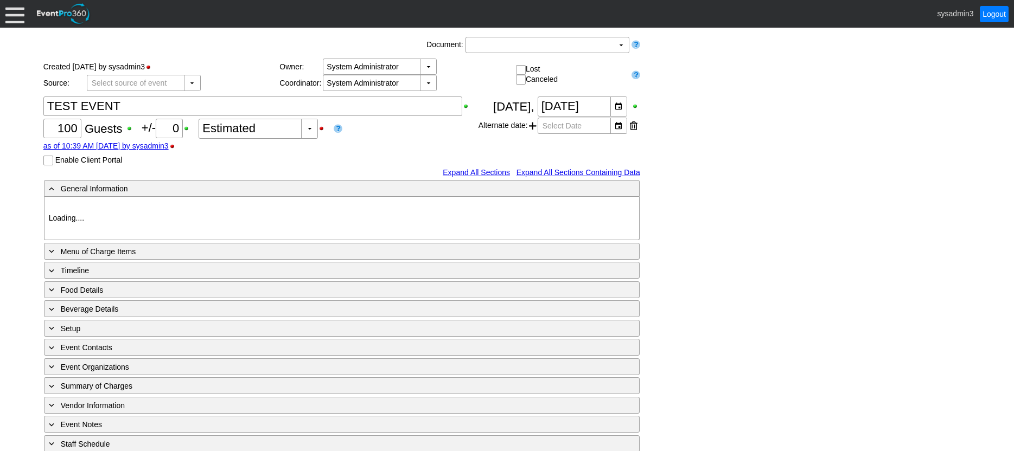
type input "[GEOGRAPHIC_DATA]"
type input "Fundraiser"
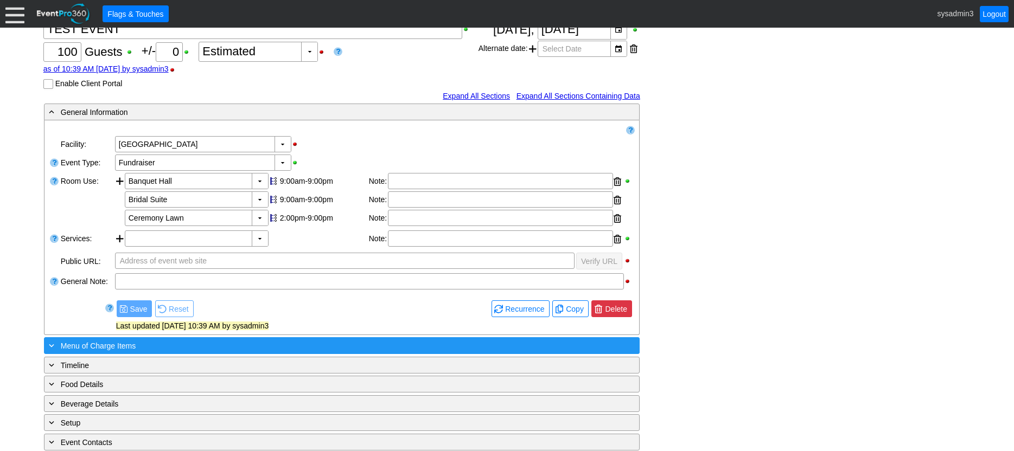
scroll to position [163, 0]
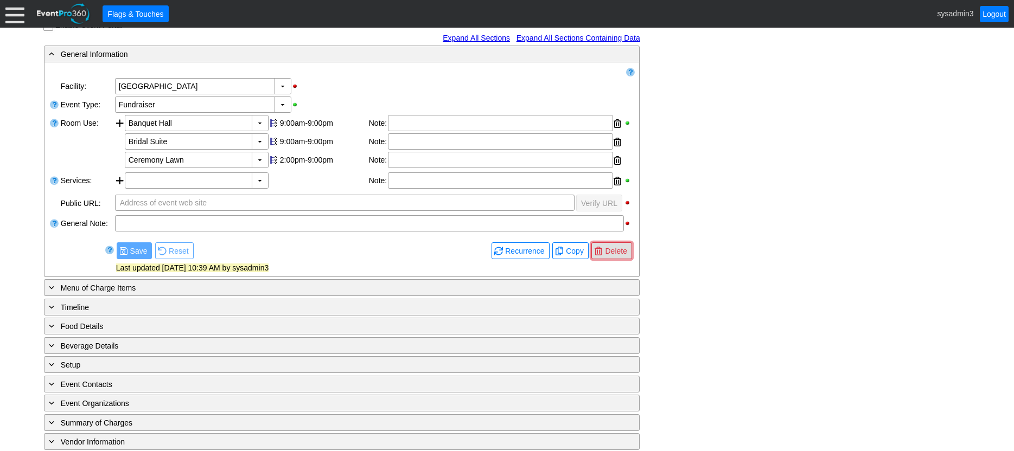
click at [619, 250] on span "Delete" at bounding box center [616, 251] width 26 height 11
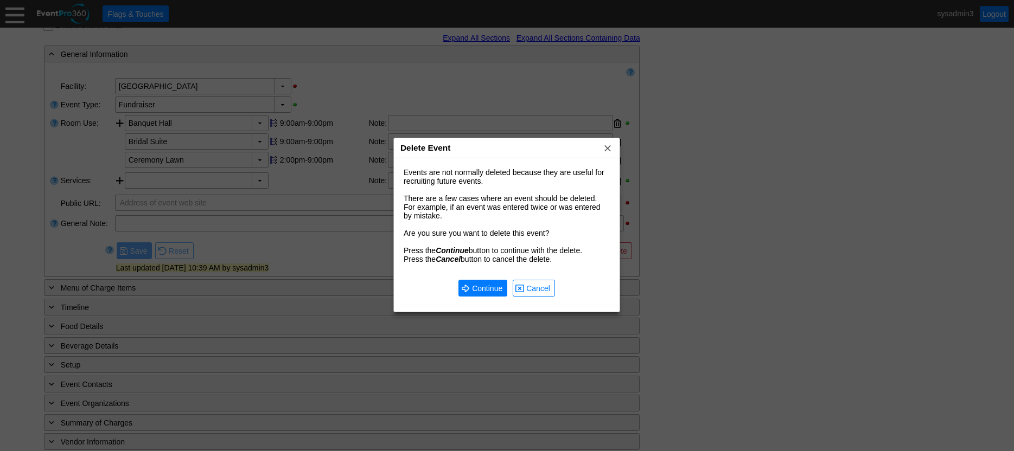
scroll to position [0, 0]
click at [491, 284] on span "Continue" at bounding box center [487, 288] width 35 height 11
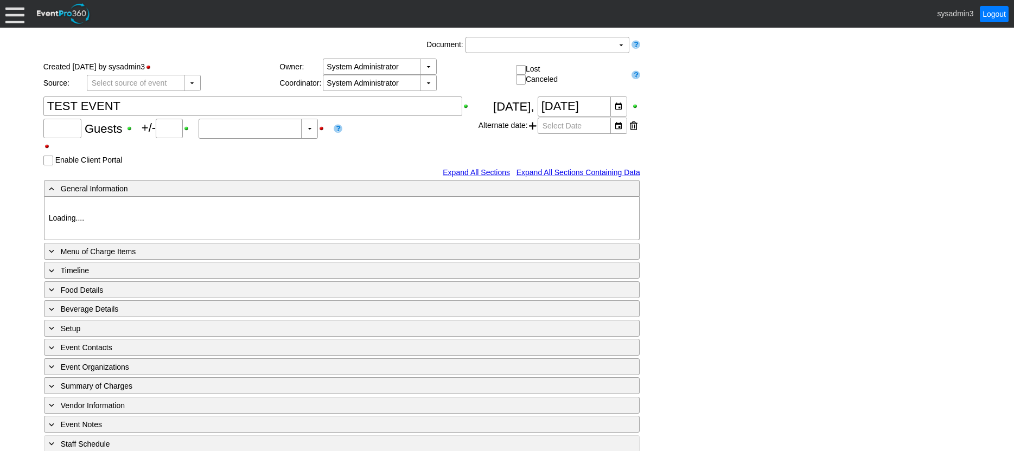
type input "100"
type input "0"
type input "Estimated"
type input "[GEOGRAPHIC_DATA]"
type input "Fundraiser"
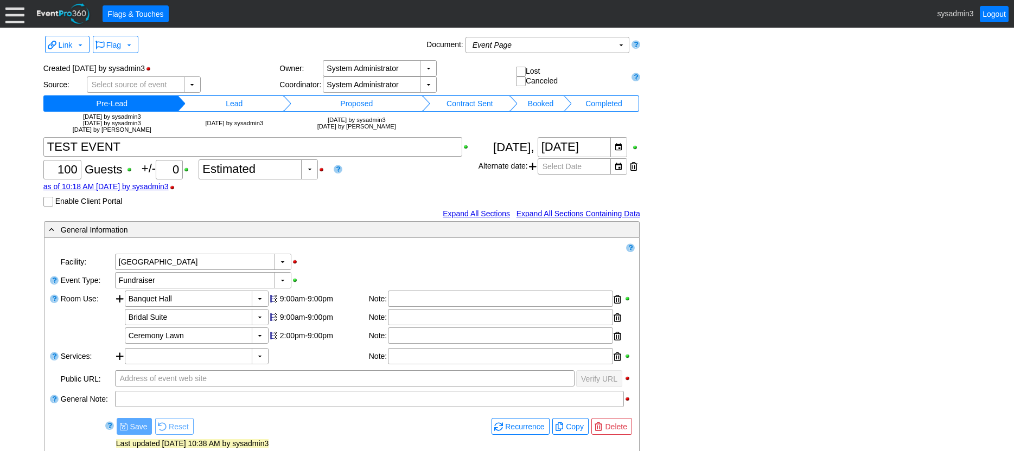
click at [521, 69] on input "checkbox" at bounding box center [521, 72] width 11 height 11
checkbox input "true"
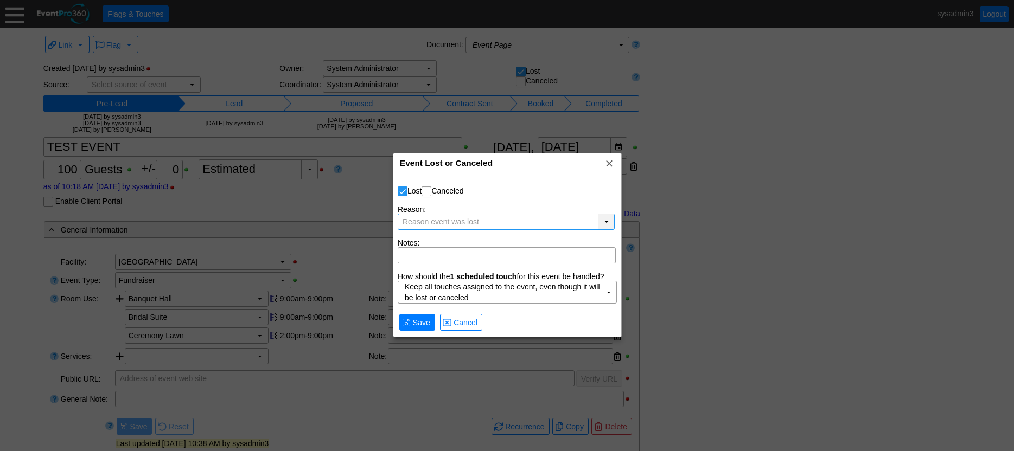
click at [608, 218] on div "▼" at bounding box center [606, 221] width 16 height 15
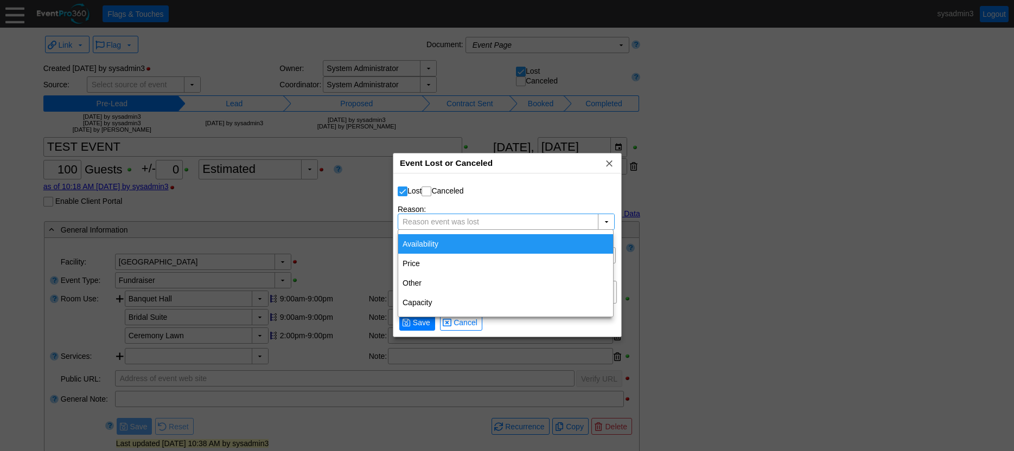
click at [435, 245] on div "Availability" at bounding box center [505, 244] width 215 height 20
type input "Availability"
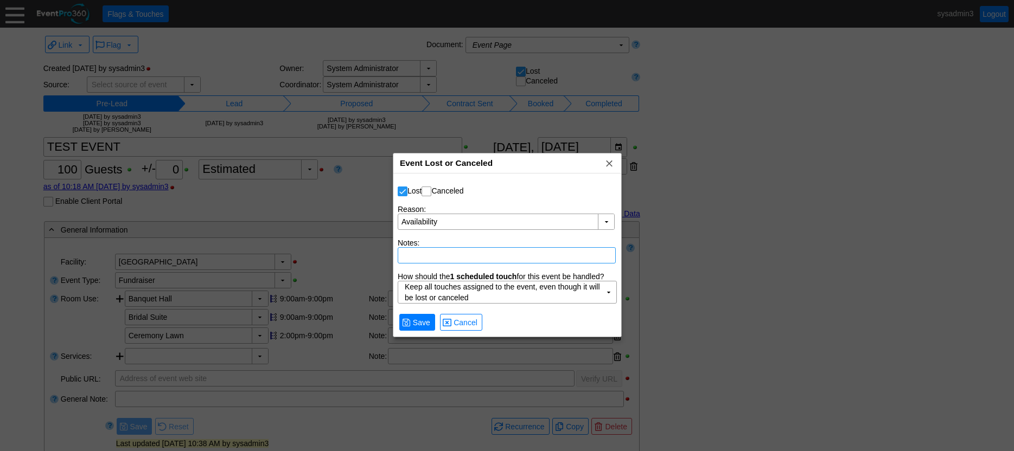
click at [418, 256] on textarea at bounding box center [507, 255] width 218 height 16
click at [462, 321] on span "Cancel" at bounding box center [465, 322] width 28 height 11
checkbox input "false"
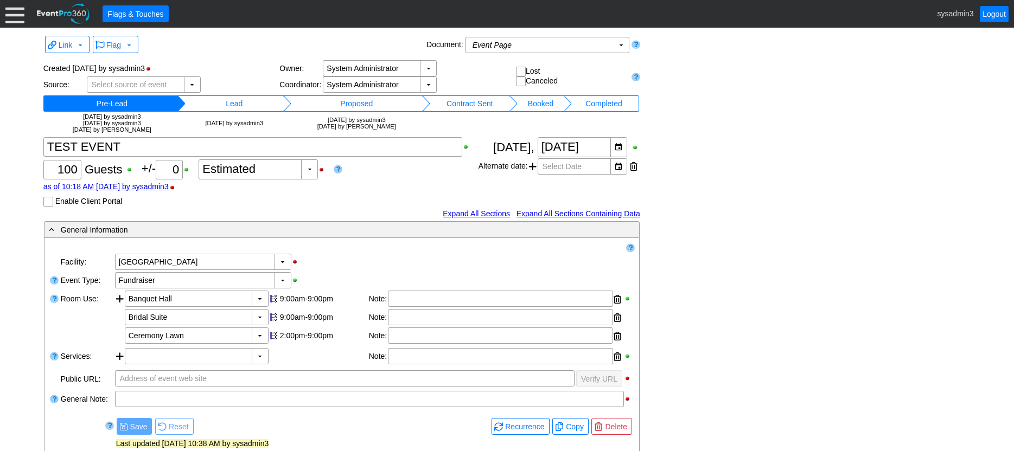
click at [133, 187] on link "as of 10:18 AM on Wednesday, 10/8/2025 by sysadmin3" at bounding box center [105, 186] width 125 height 9
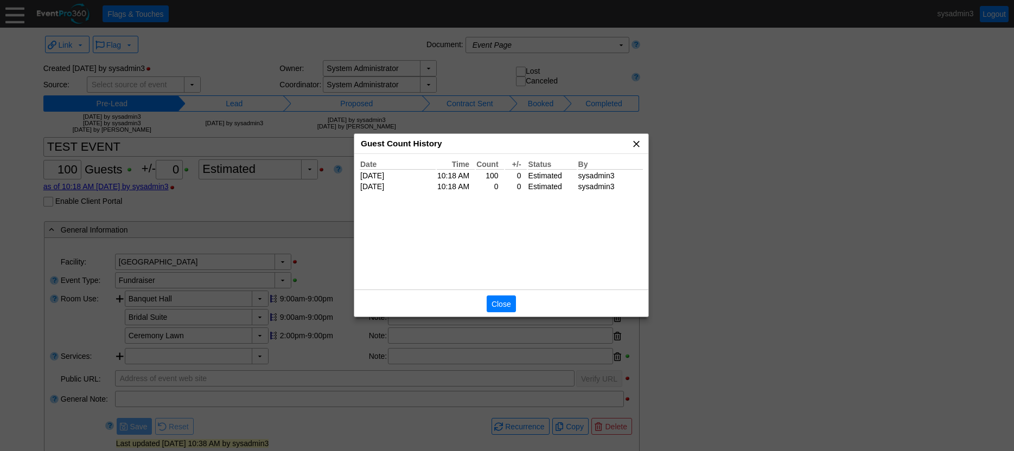
click at [642, 145] on span "x" at bounding box center [636, 143] width 11 height 11
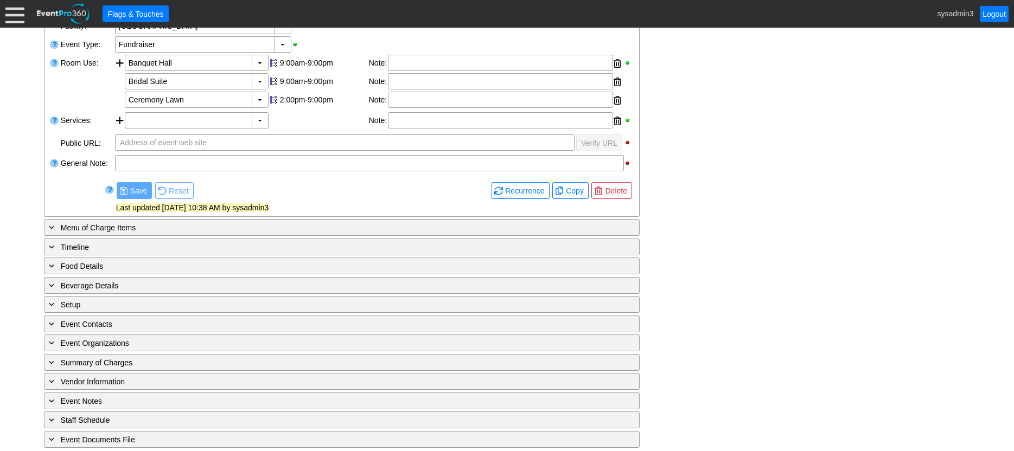
scroll to position [244, 0]
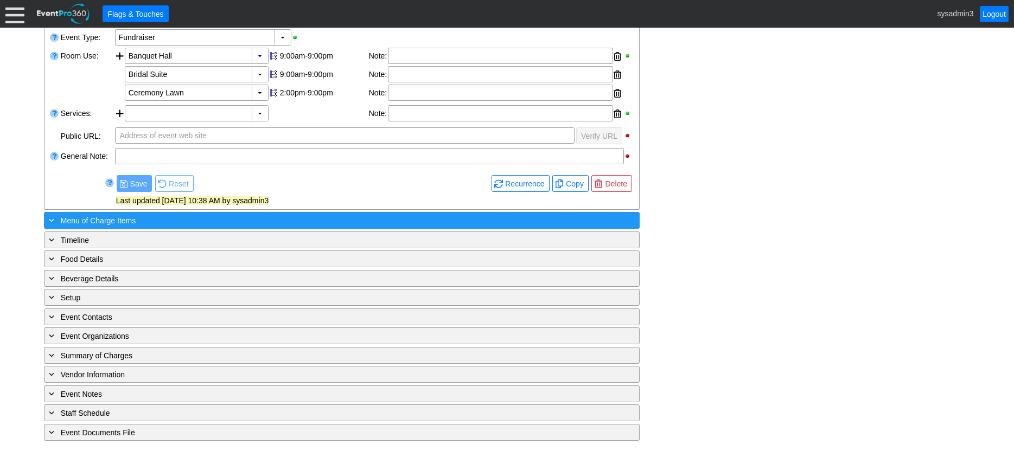
click at [190, 220] on div "+ Menu of Charge Items" at bounding box center [320, 220] width 546 height 12
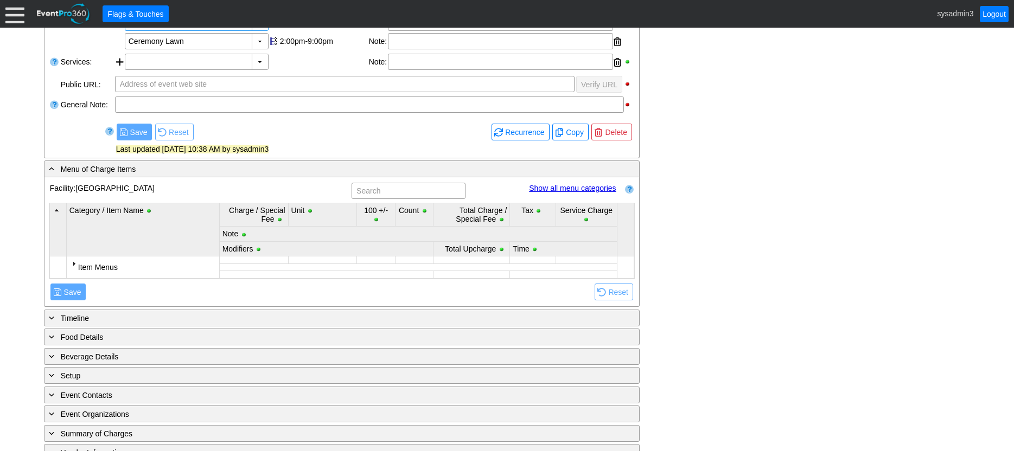
scroll to position [326, 0]
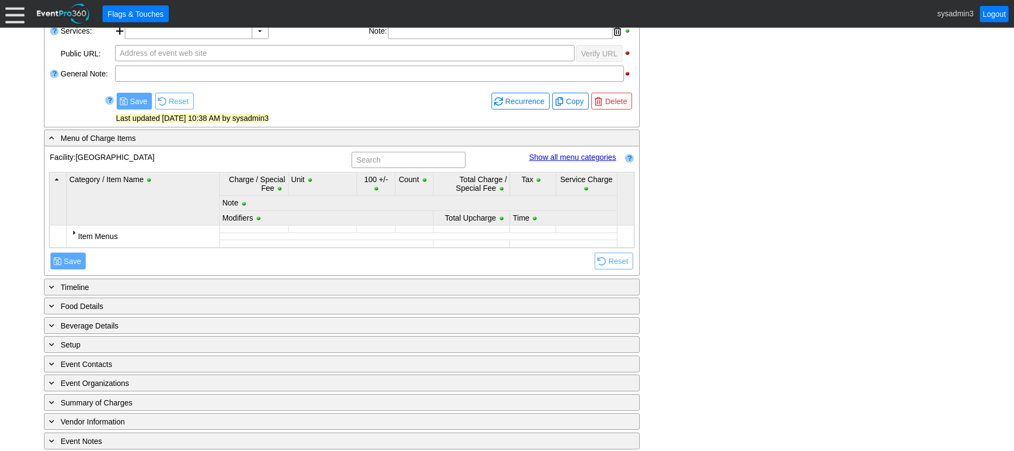
click at [74, 233] on div at bounding box center [73, 232] width 9 height 9
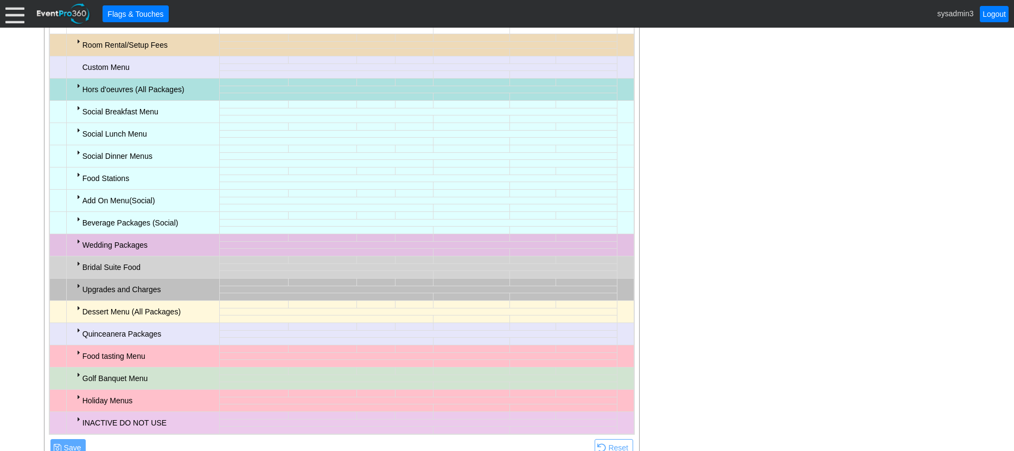
scroll to position [488, 0]
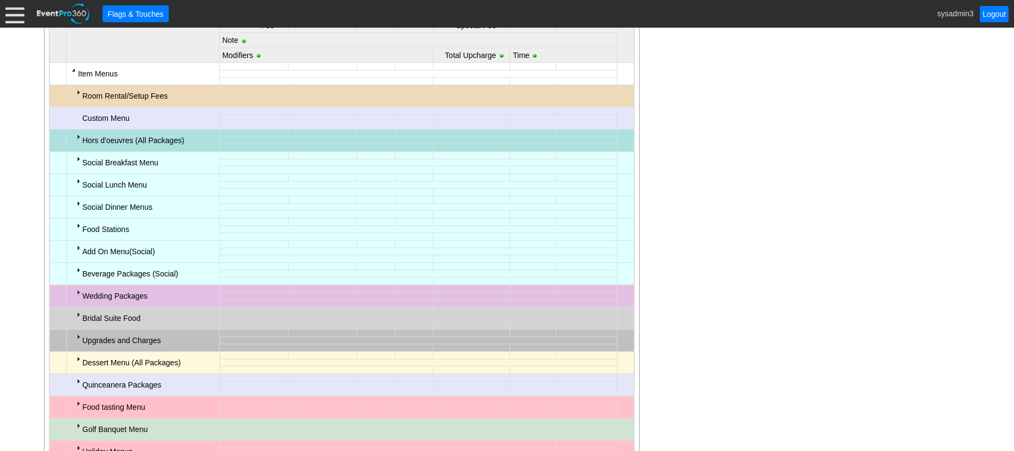
click at [75, 91] on div at bounding box center [78, 92] width 9 height 9
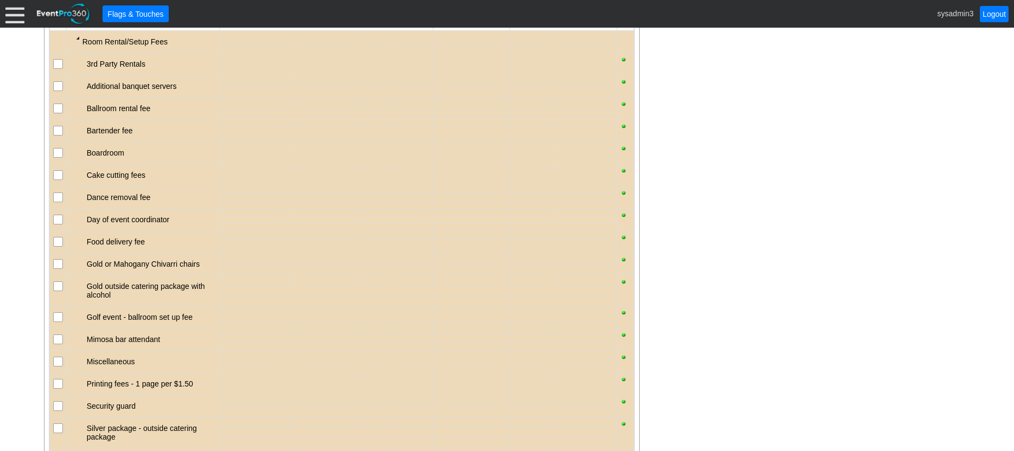
scroll to position [434, 0]
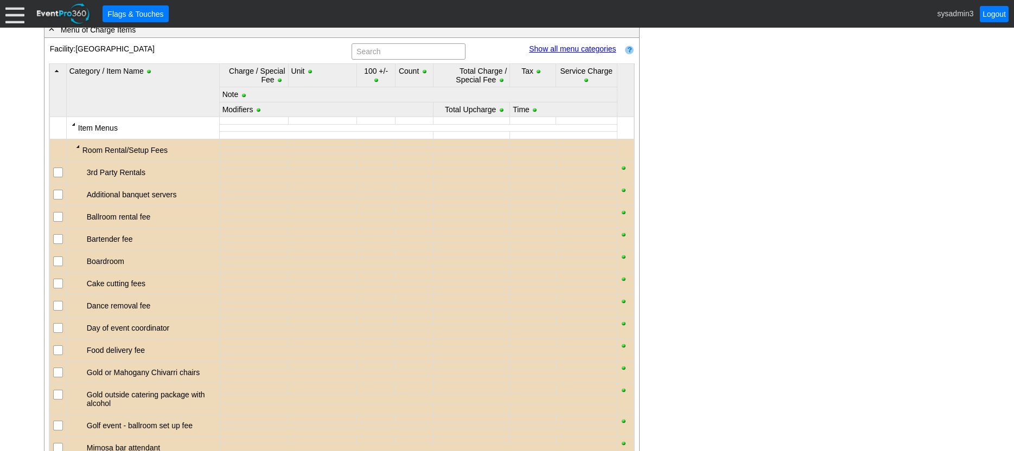
click at [67, 220] on td "Ballroom rental fee" at bounding box center [142, 217] width 153 height 22
click at [59, 219] on input "checkbox" at bounding box center [59, 218] width 11 height 11
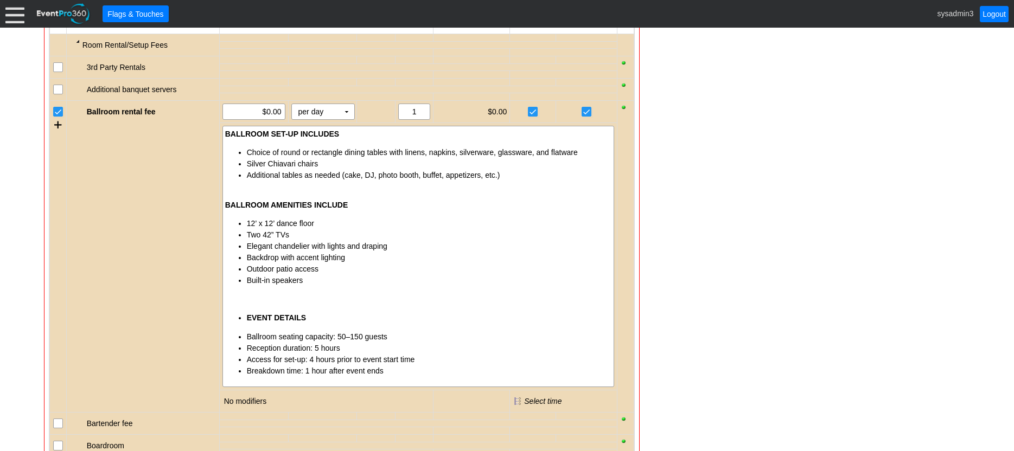
scroll to position [543, 0]
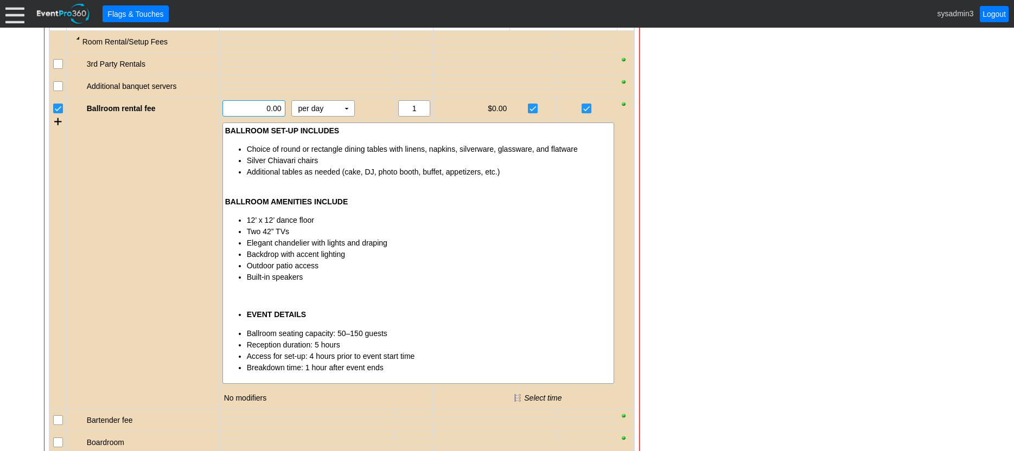
click at [270, 110] on input "0.00" at bounding box center [253, 108] width 55 height 15
type input "01000.00"
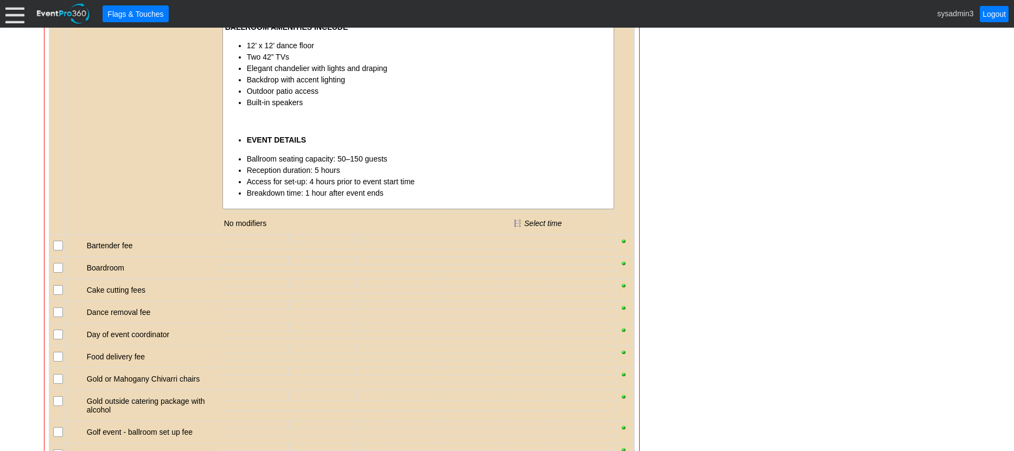
scroll to position [760, 0]
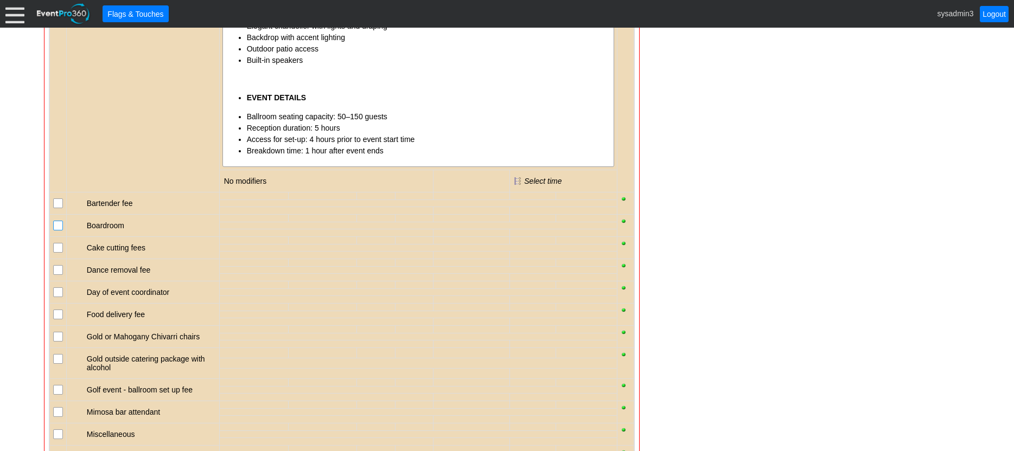
click at [60, 224] on input "checkbox" at bounding box center [59, 226] width 11 height 11
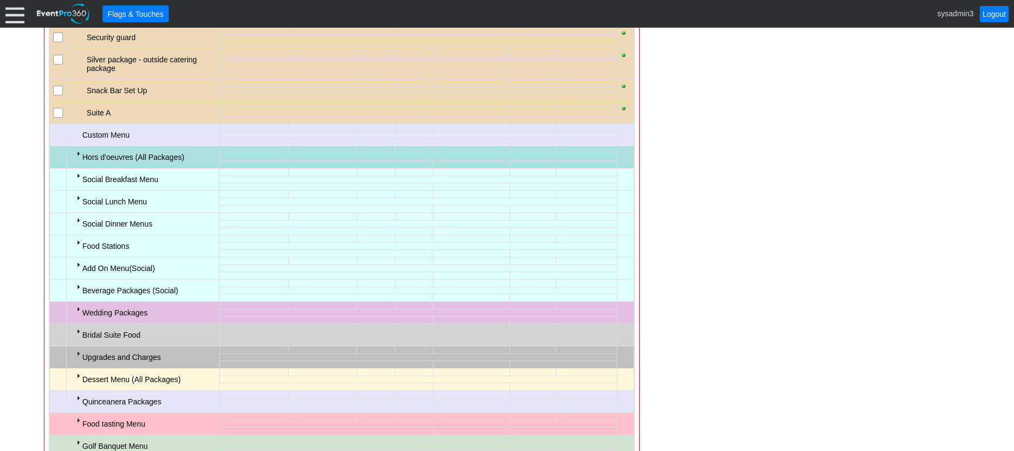
scroll to position [1248, 0]
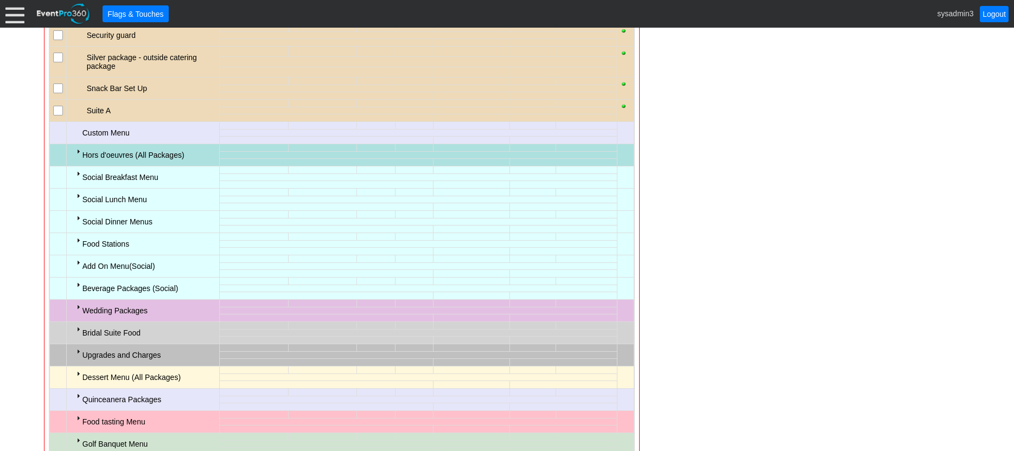
click at [79, 152] on div at bounding box center [78, 151] width 9 height 9
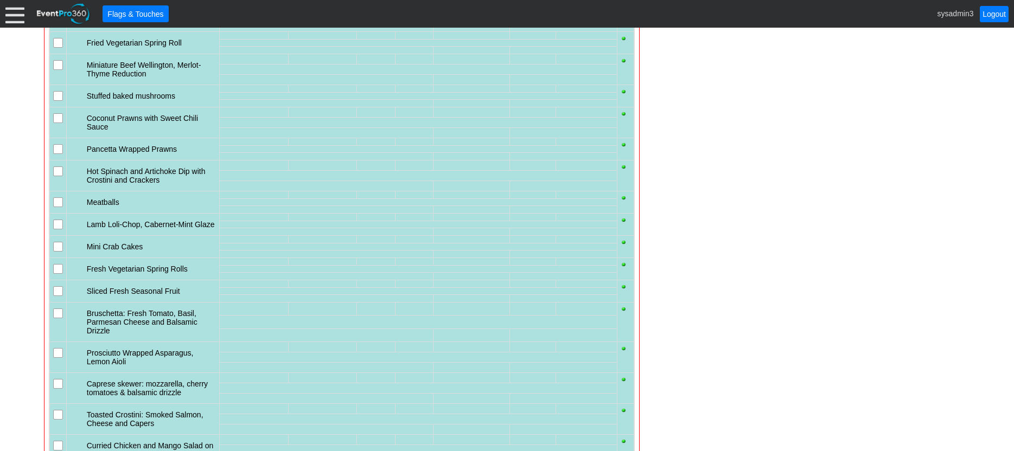
scroll to position [1465, 0]
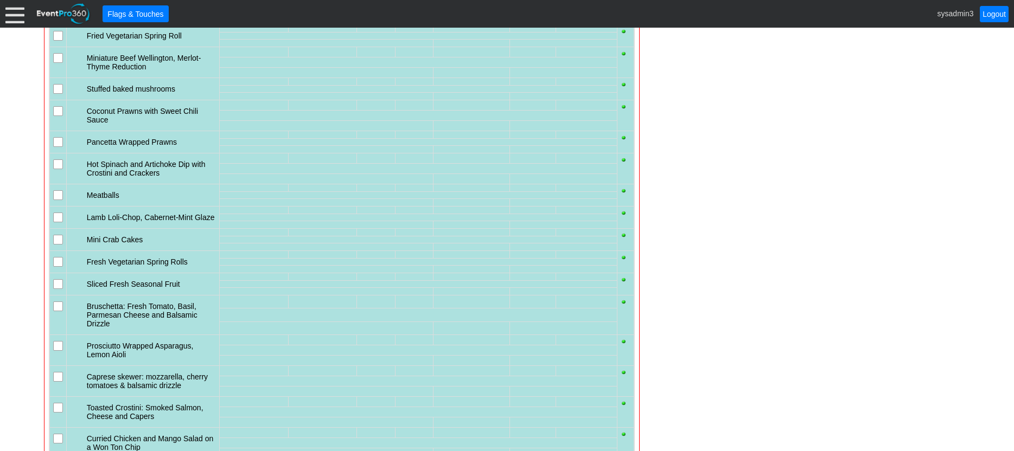
click at [59, 110] on input "checkbox" at bounding box center [59, 112] width 11 height 11
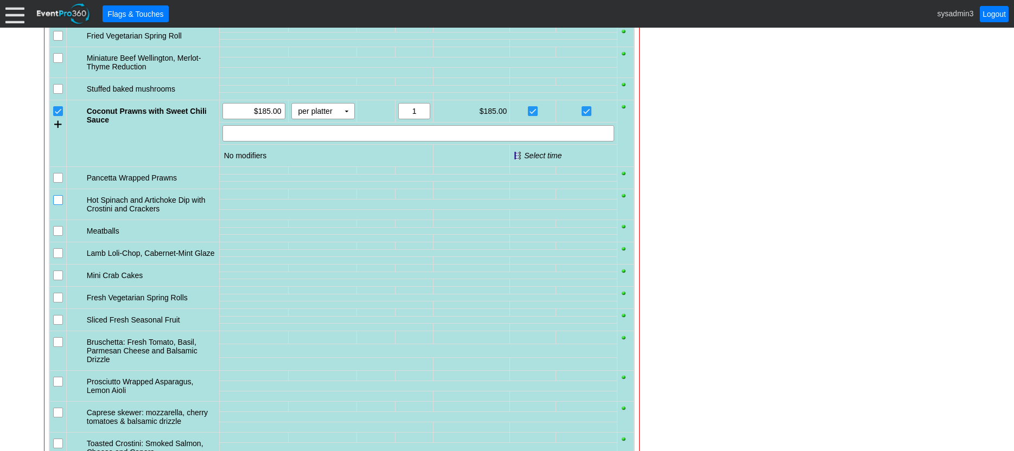
click at [55, 199] on input "checkbox" at bounding box center [59, 201] width 11 height 11
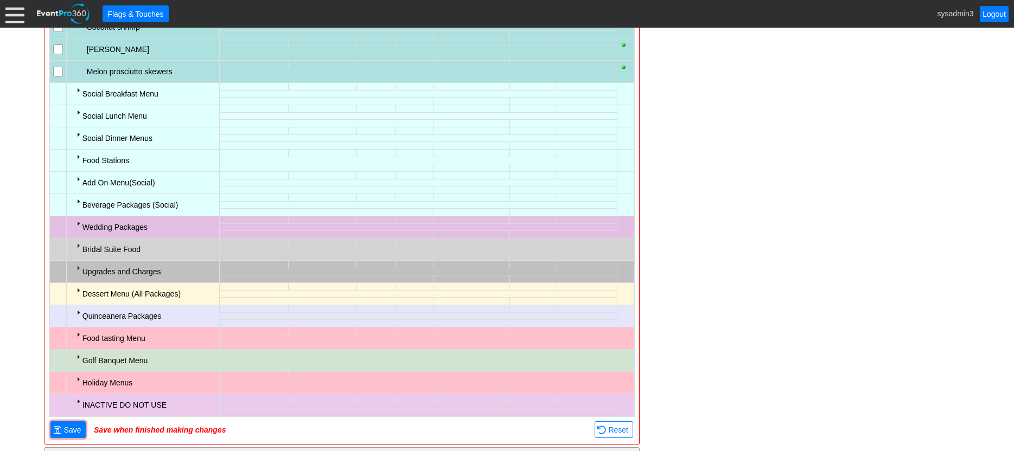
scroll to position [2387, 0]
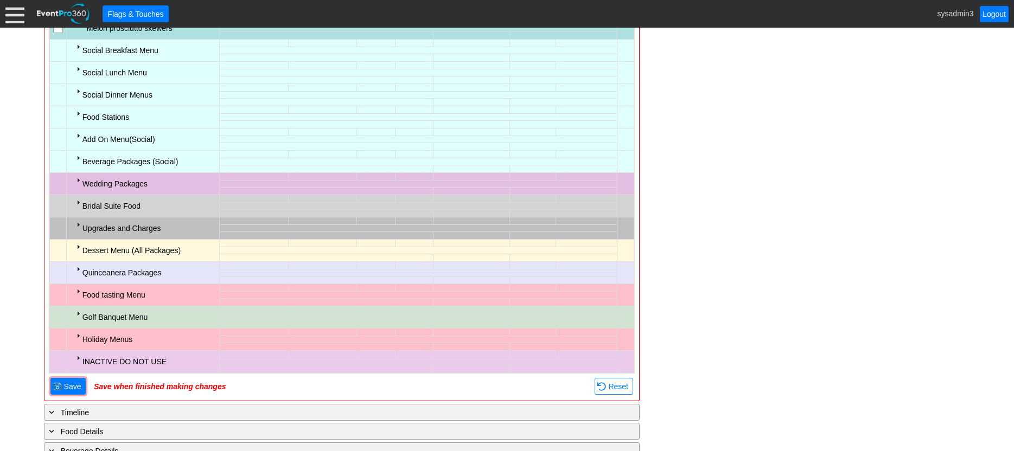
click at [80, 178] on div at bounding box center [78, 180] width 9 height 9
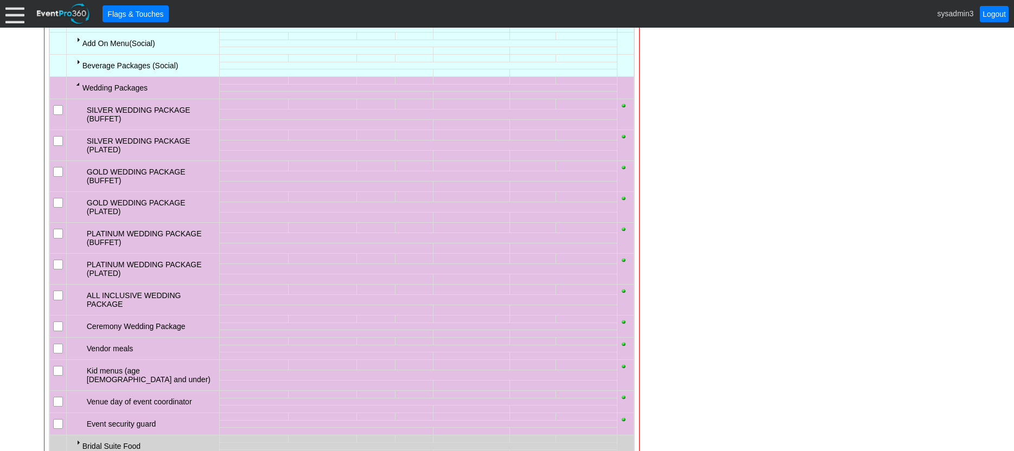
scroll to position [2496, 0]
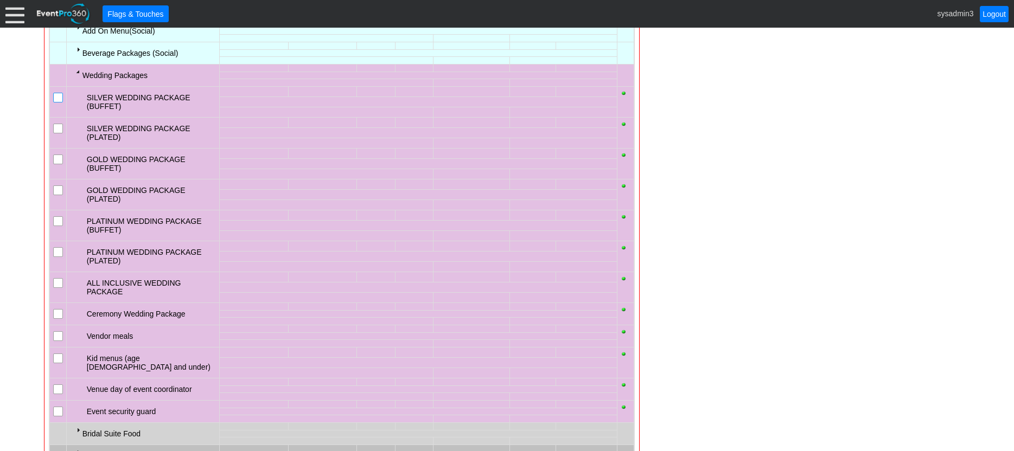
click at [55, 98] on input "checkbox" at bounding box center [59, 98] width 11 height 11
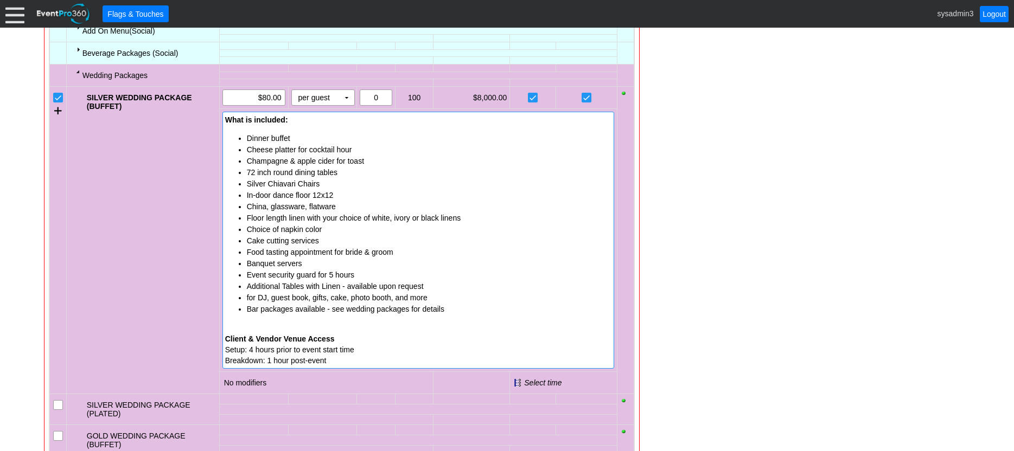
click at [346, 190] on li "In-door dance floor 12x12" at bounding box center [429, 195] width 365 height 11
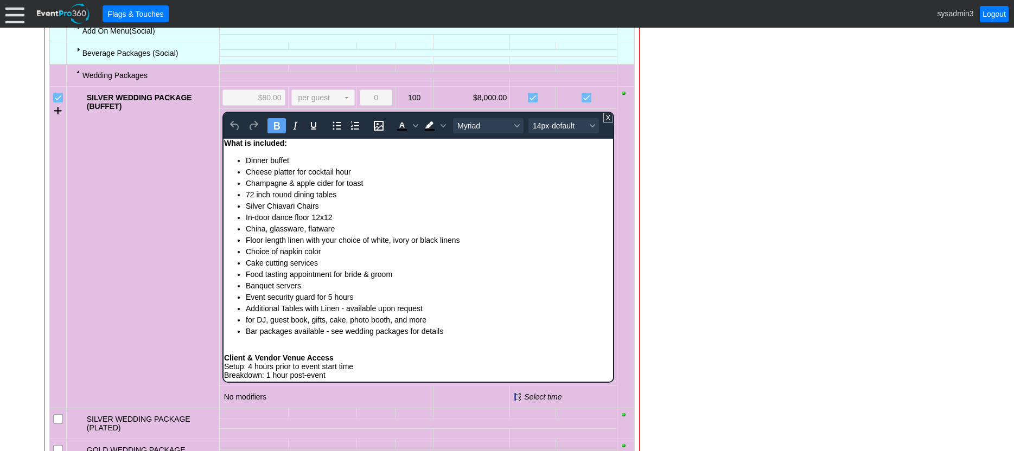
scroll to position [0, 0]
drag, startPoint x: 322, startPoint y: 205, endPoint x: 244, endPoint y: 205, distance: 78.1
click at [244, 205] on ul "Dinner buffet Cheese platter for cocktail hour Champagne & apple cider for toas…" at bounding box center [418, 246] width 388 height 182
click at [551, 127] on span "14px-default" at bounding box center [559, 126] width 53 height 9
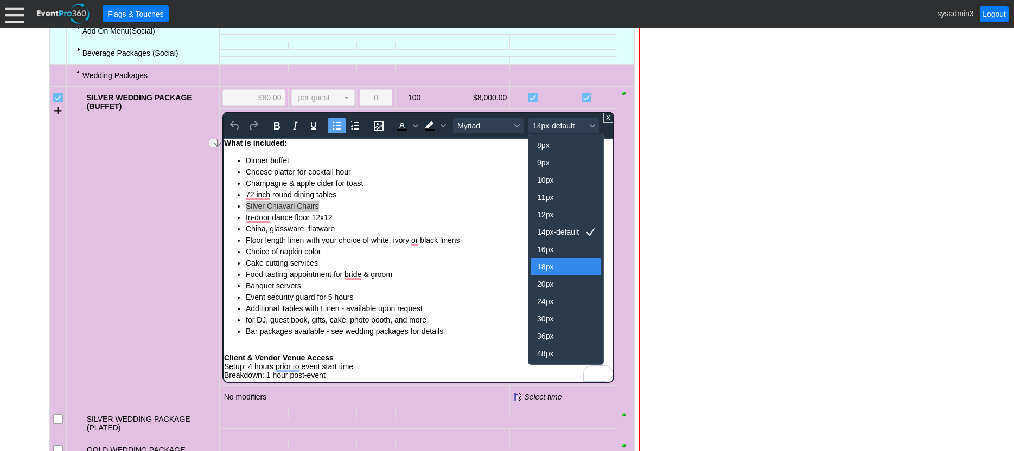
click at [543, 267] on div "18px" at bounding box center [558, 266] width 42 height 13
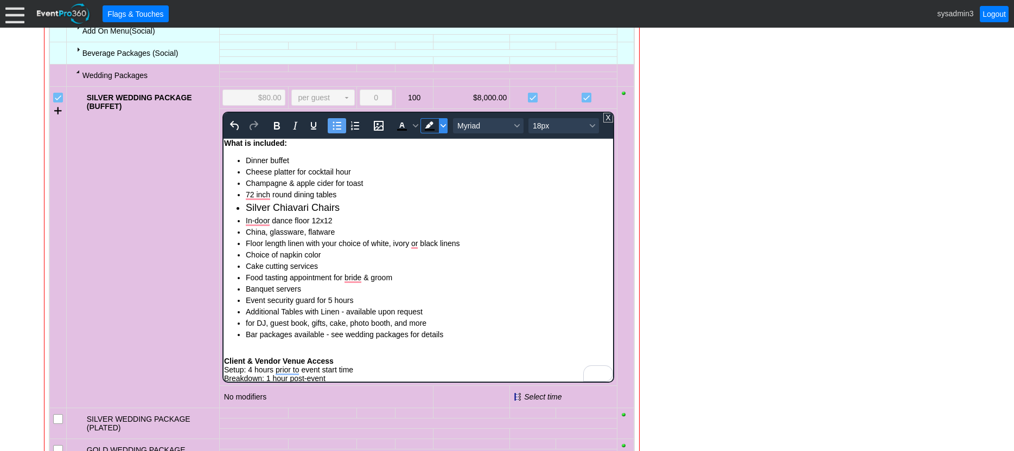
click at [441, 127] on icon "Background color Black" at bounding box center [443, 125] width 5 height 5
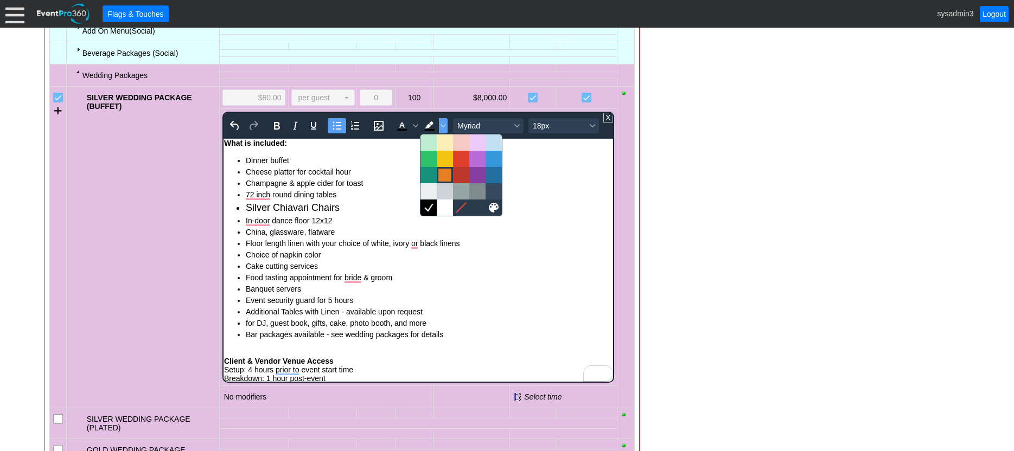
click at [446, 170] on div at bounding box center [444, 175] width 13 height 13
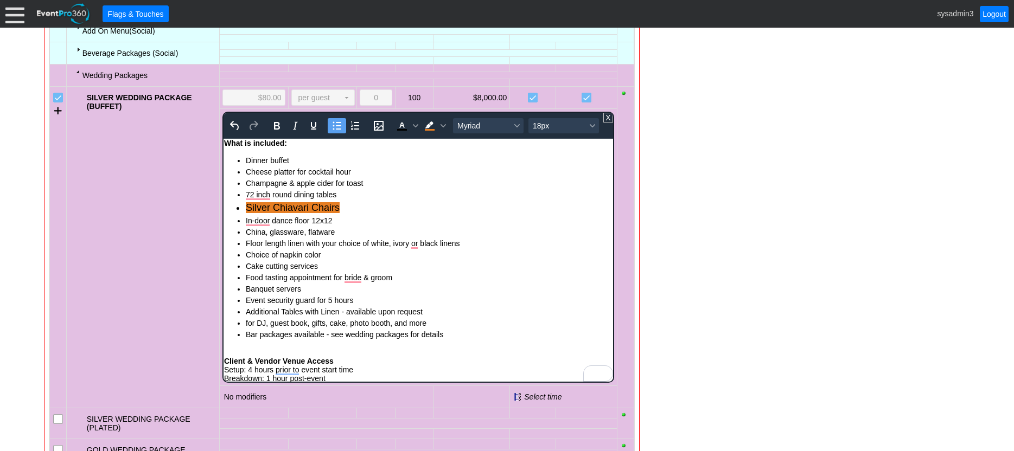
click at [393, 201] on li "Silver Chiavari Chairs" at bounding box center [428, 208] width 367 height 15
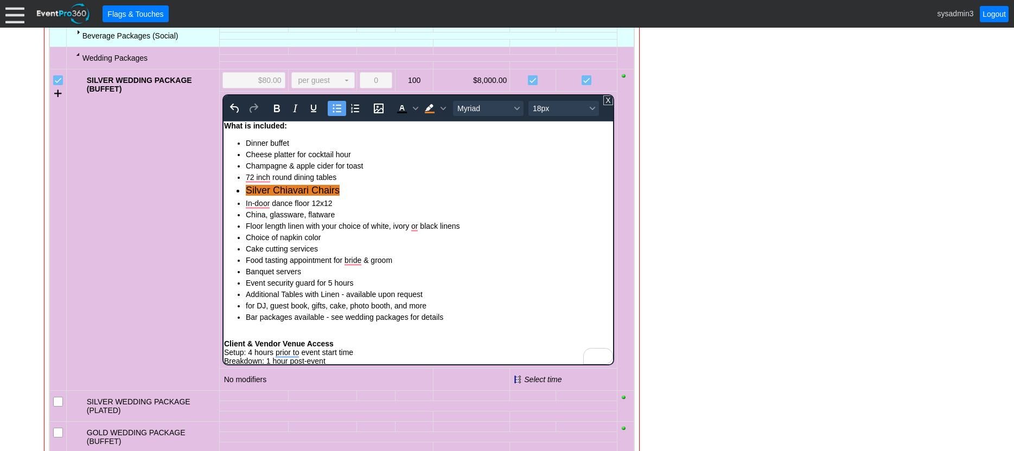
scroll to position [2496, 0]
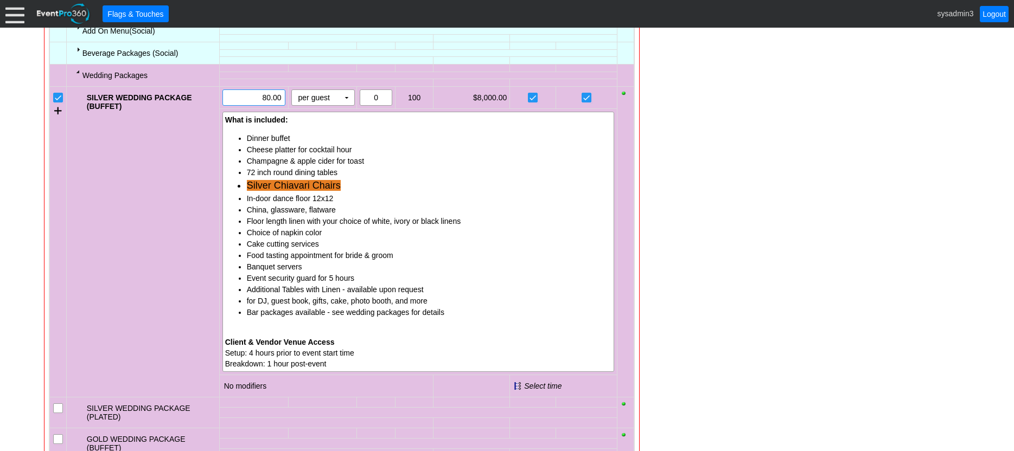
click at [267, 99] on input "80.00" at bounding box center [253, 97] width 55 height 15
type input "$80.00"
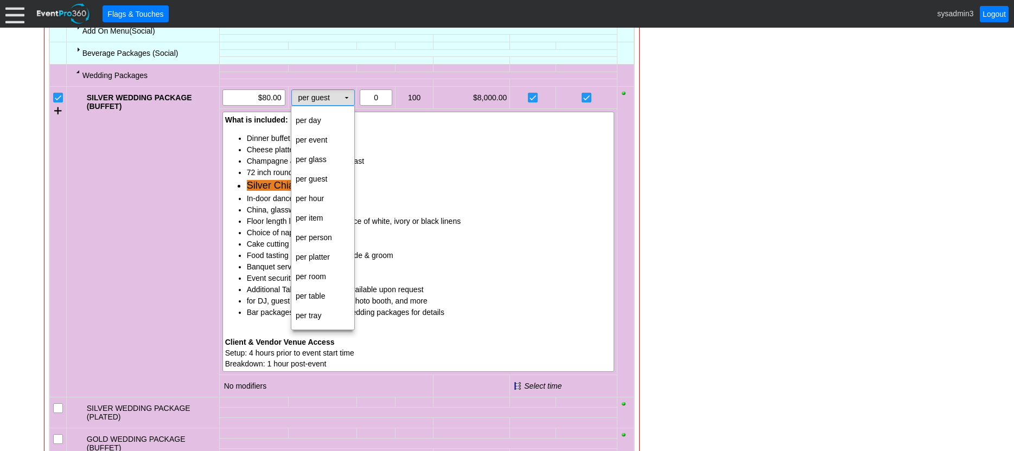
click at [348, 98] on td "▼" at bounding box center [346, 97] width 15 height 15
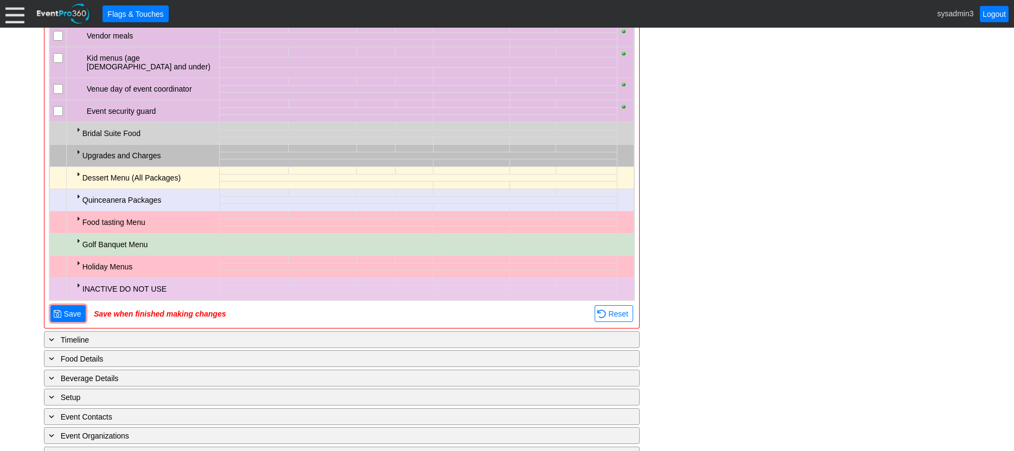
scroll to position [3092, 0]
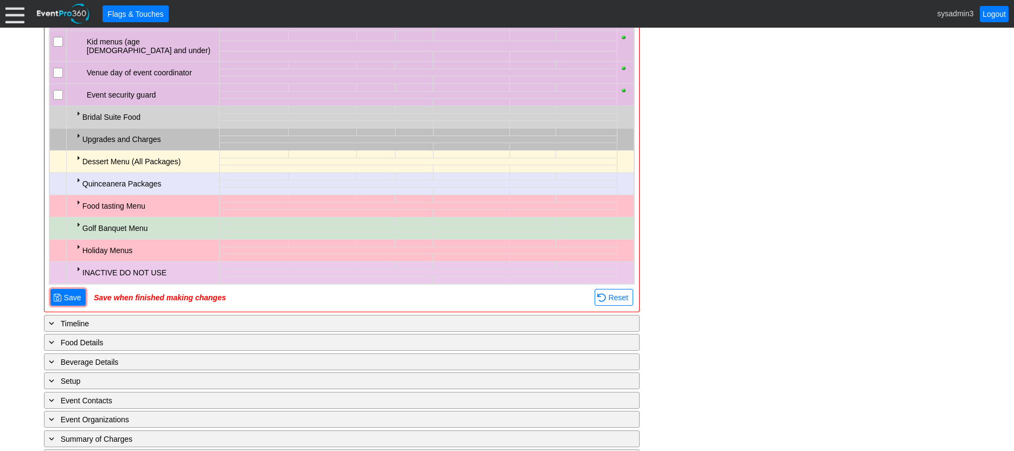
click at [79, 198] on div at bounding box center [78, 202] width 9 height 9
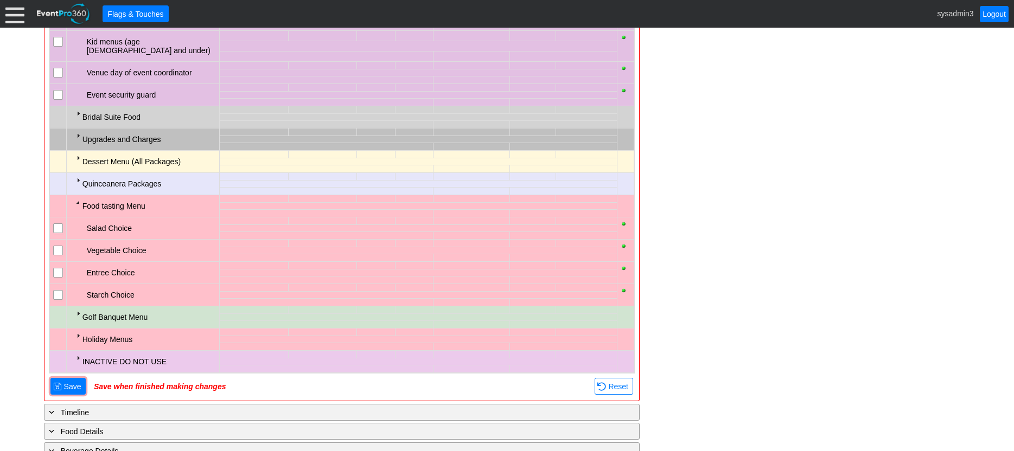
click at [79, 198] on div at bounding box center [78, 202] width 9 height 9
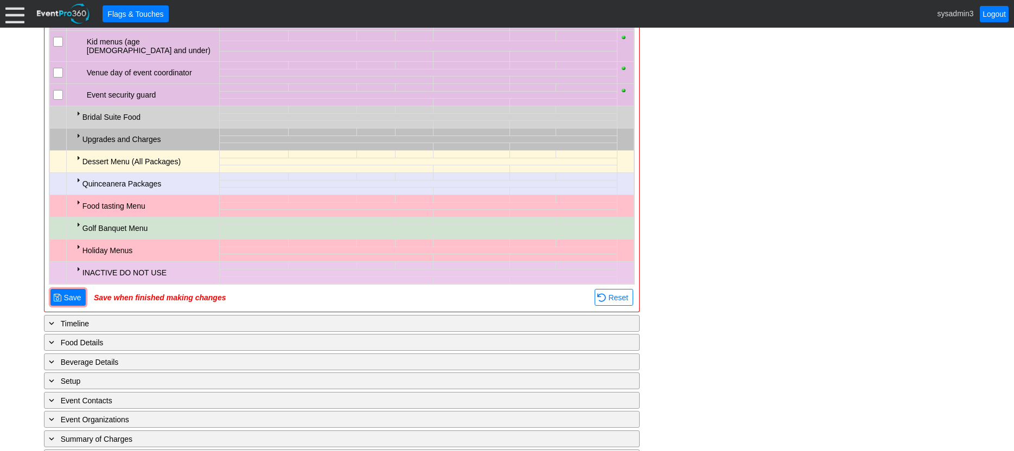
click at [75, 220] on div at bounding box center [78, 224] width 9 height 9
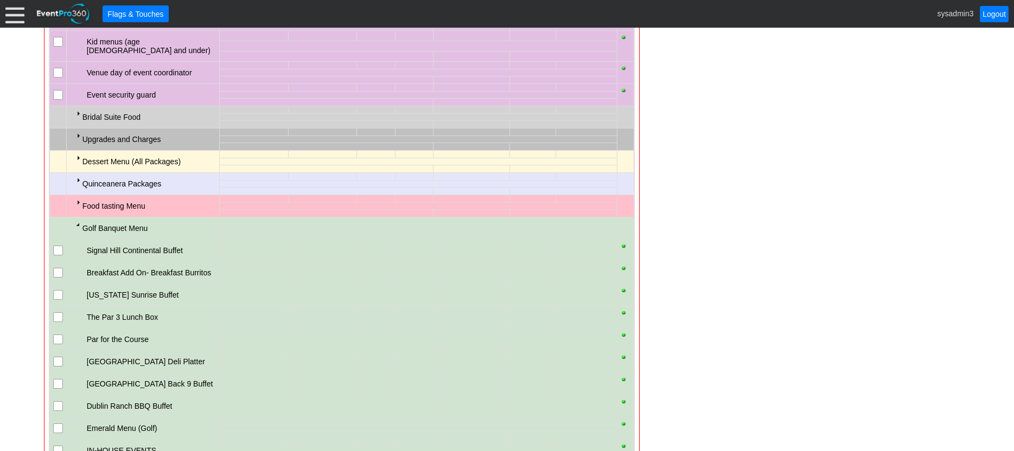
click at [75, 220] on div at bounding box center [78, 224] width 9 height 9
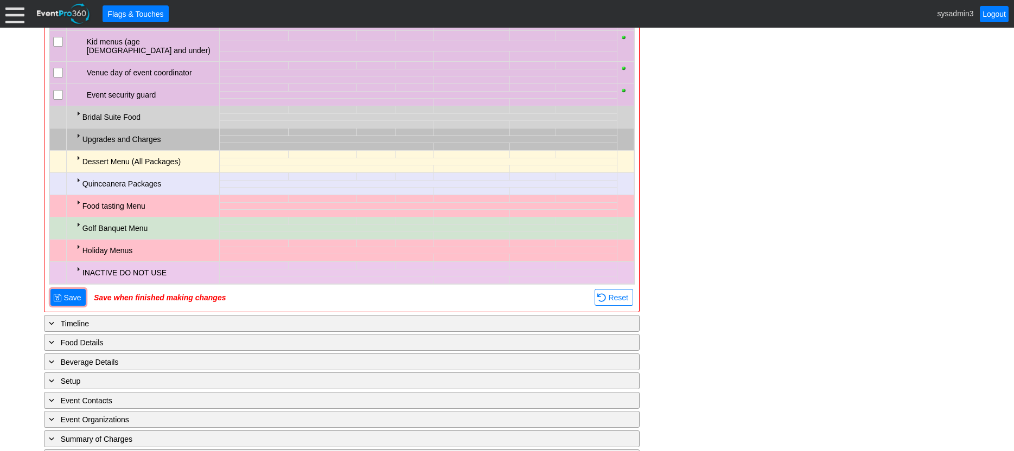
click at [77, 243] on div at bounding box center [78, 247] width 9 height 9
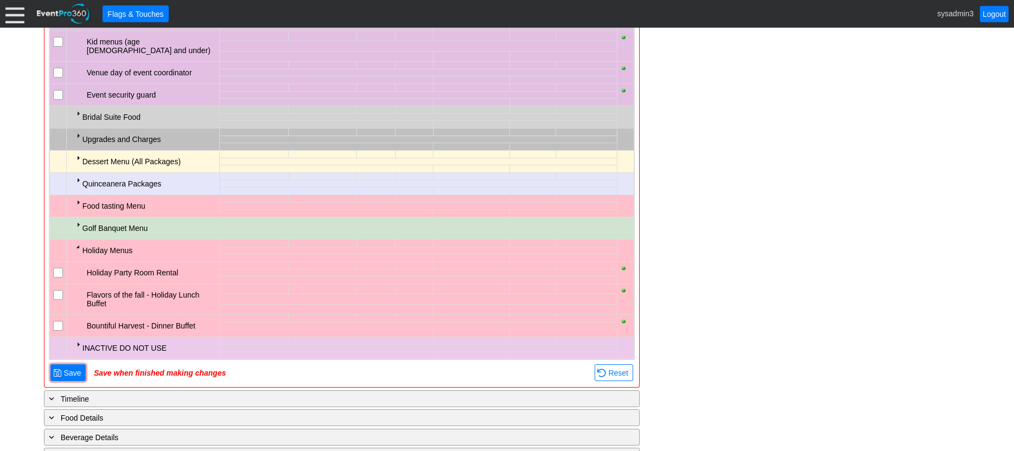
click at [77, 243] on div at bounding box center [78, 247] width 9 height 9
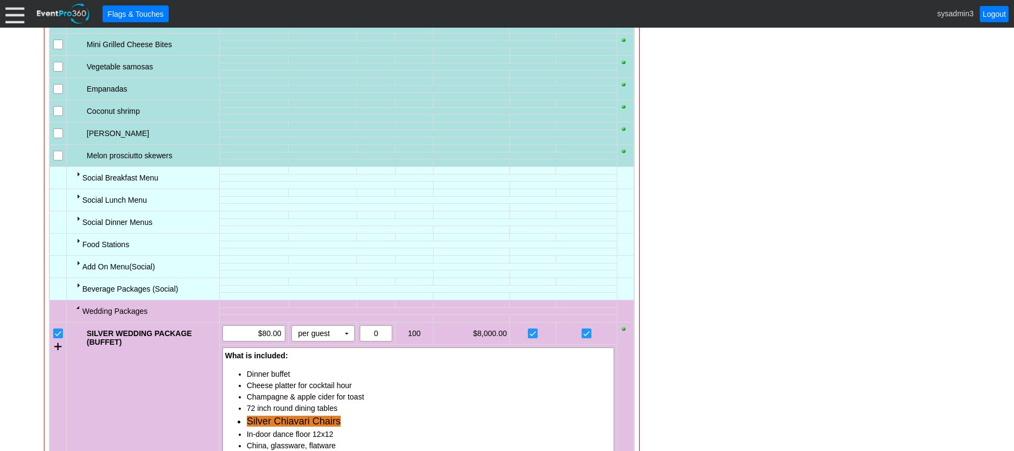
scroll to position [2279, 0]
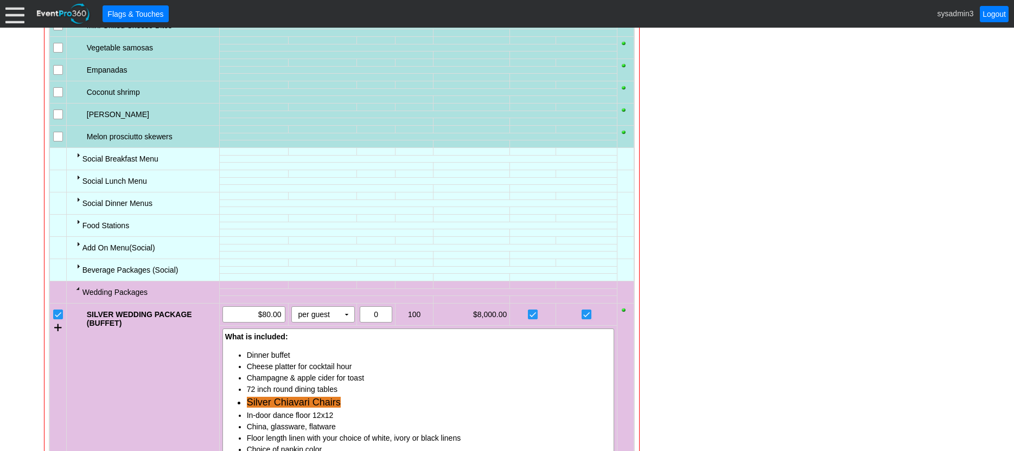
click at [78, 265] on div at bounding box center [78, 266] width 9 height 9
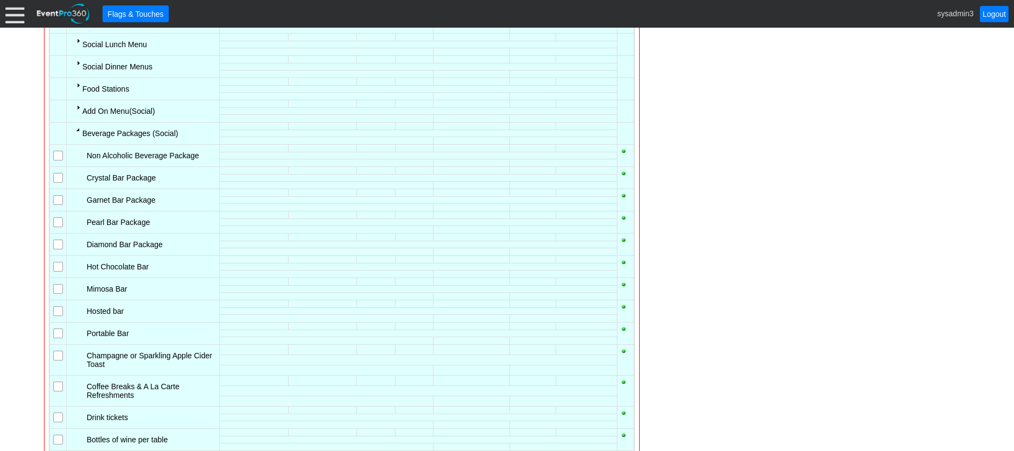
scroll to position [2441, 0]
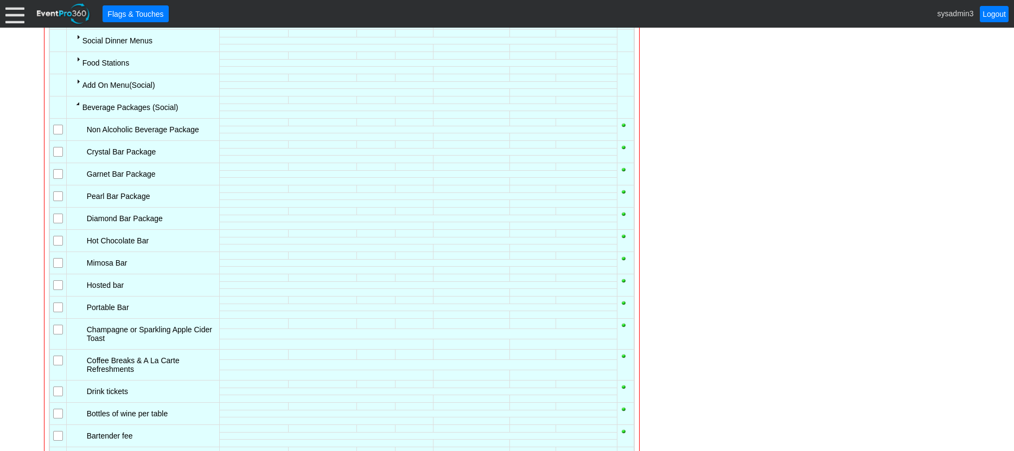
click at [59, 154] on input "checkbox" at bounding box center [59, 153] width 11 height 11
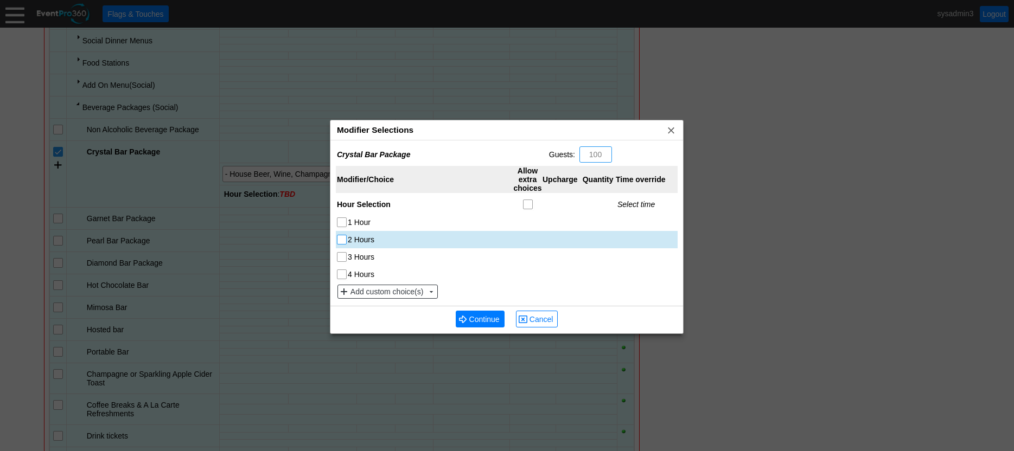
click at [342, 240] on input "2 Hours" at bounding box center [342, 240] width 11 height 11
checkbox input "true"
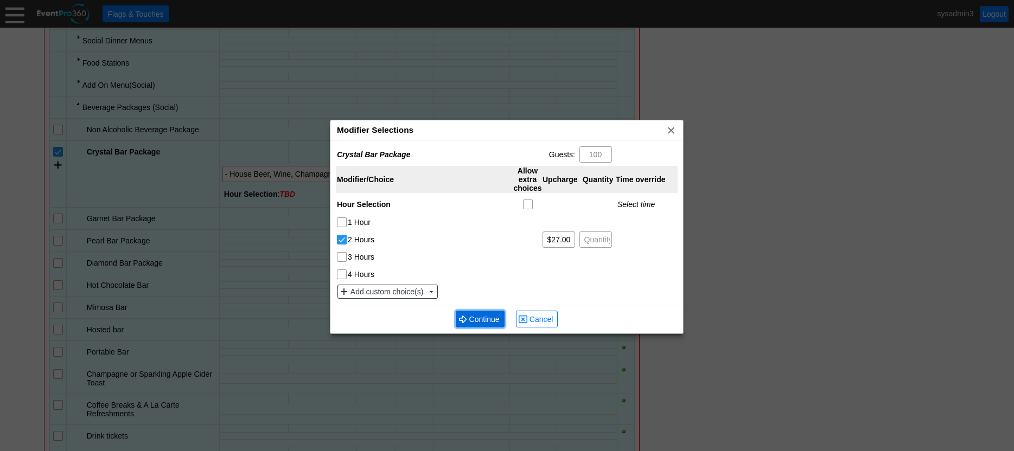
click at [474, 314] on span "Continue" at bounding box center [484, 319] width 35 height 11
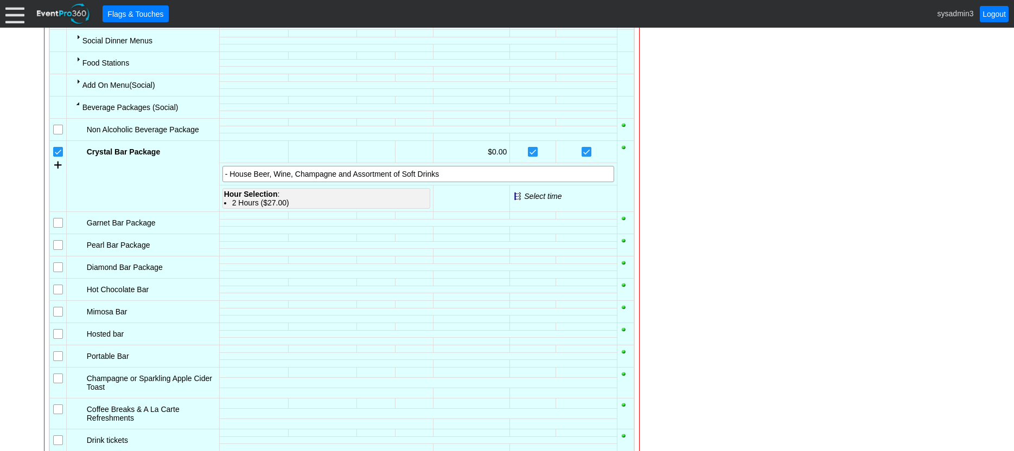
click at [266, 200] on div "2 Hours ($27.00)" at bounding box center [330, 203] width 197 height 9
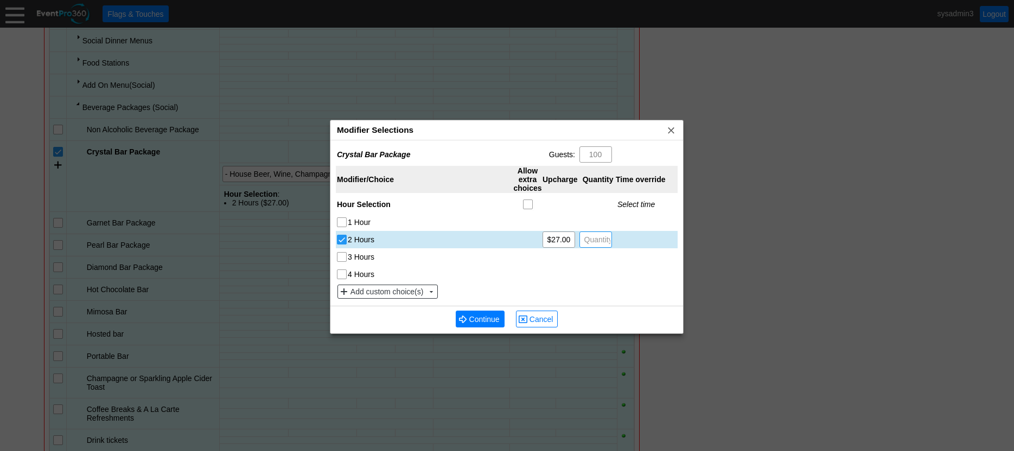
click at [601, 240] on span "Quantity" at bounding box center [598, 239] width 33 height 15
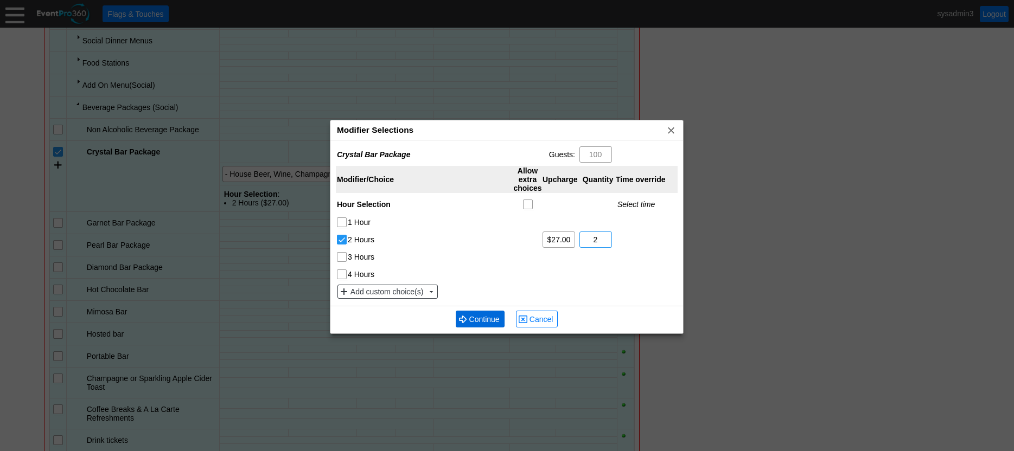
type input "2"
click at [481, 315] on span "Continue" at bounding box center [484, 319] width 35 height 11
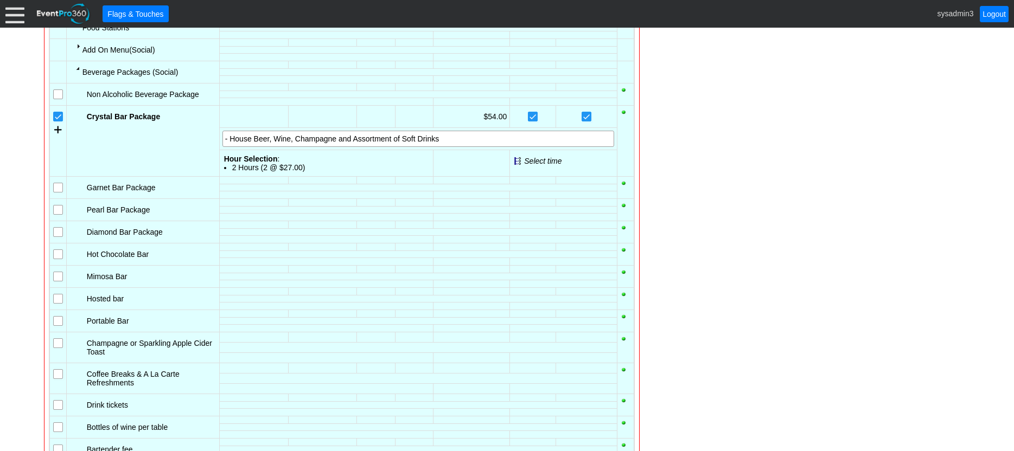
scroll to position [2496, 0]
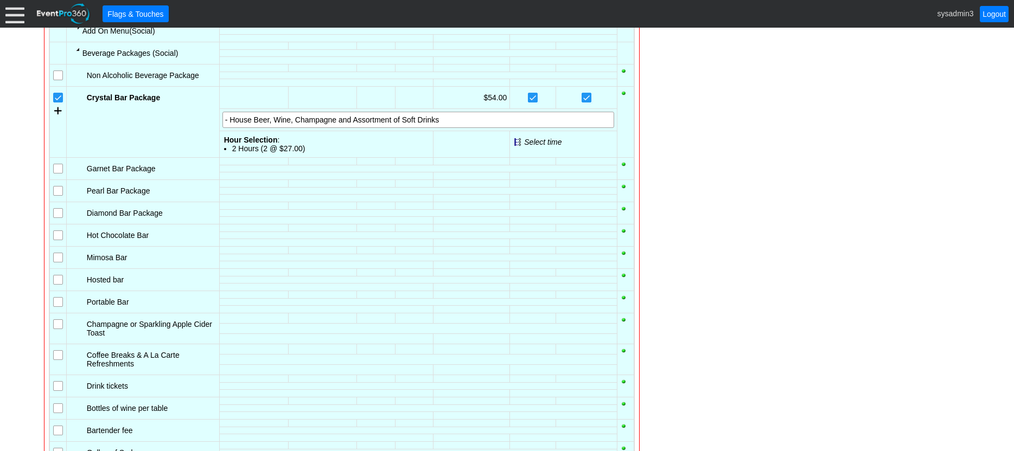
click at [59, 173] on input "checkbox" at bounding box center [59, 169] width 11 height 11
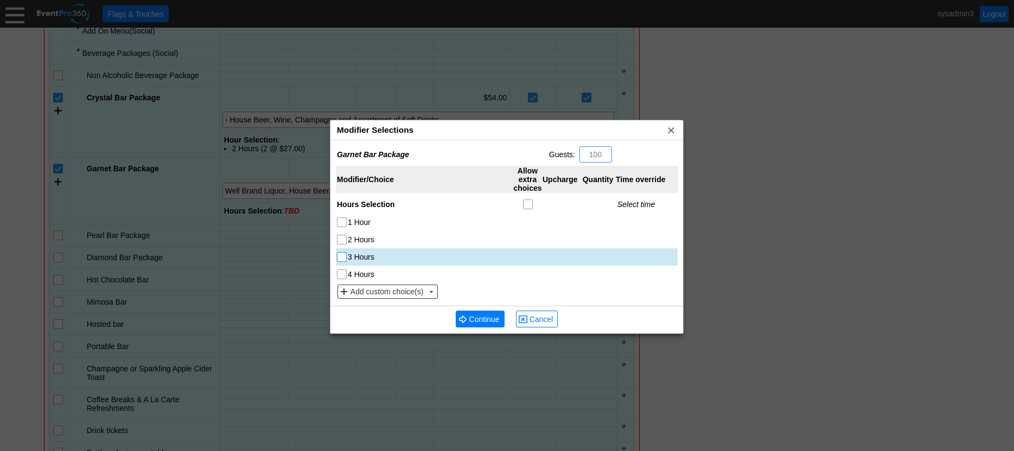
click at [341, 259] on input "3 Hours" at bounding box center [342, 258] width 11 height 11
checkbox input "true"
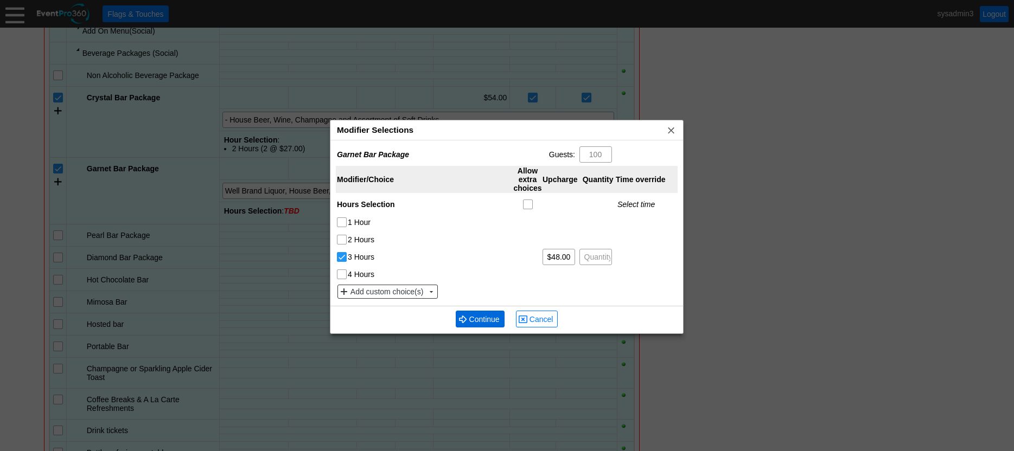
click at [462, 315] on span "● Continue" at bounding box center [480, 319] width 49 height 17
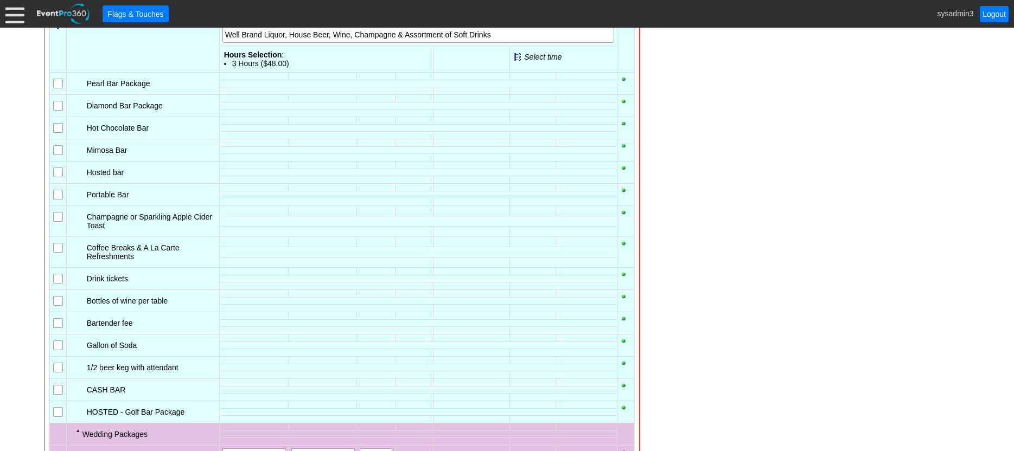
scroll to position [2658, 0]
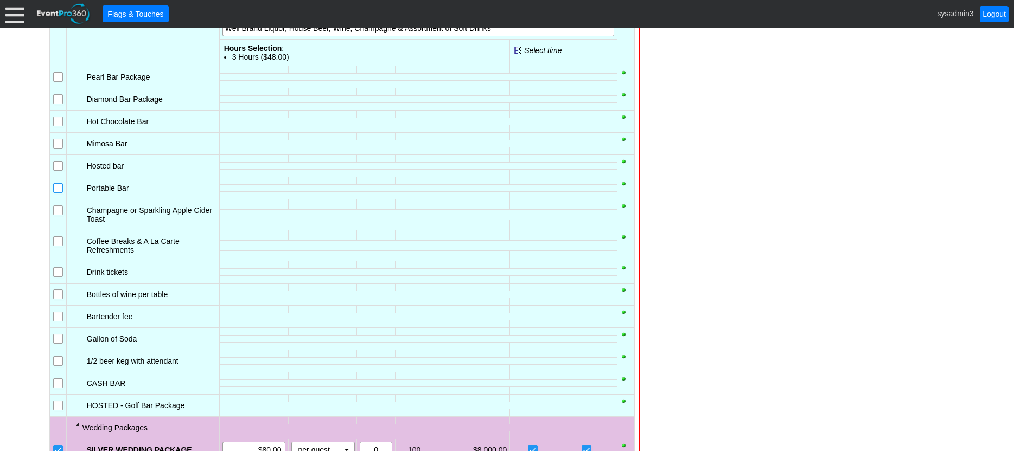
click at [58, 190] on input "checkbox" at bounding box center [59, 189] width 11 height 11
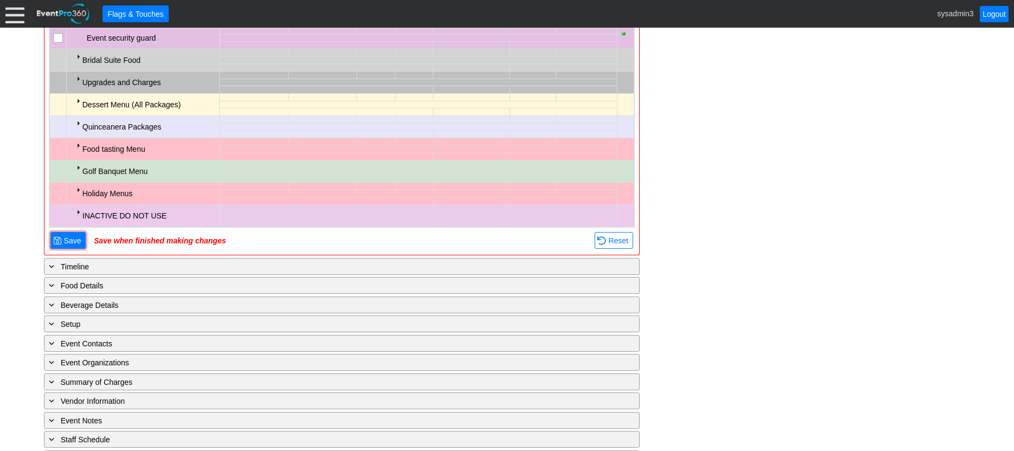
scroll to position [3728, 0]
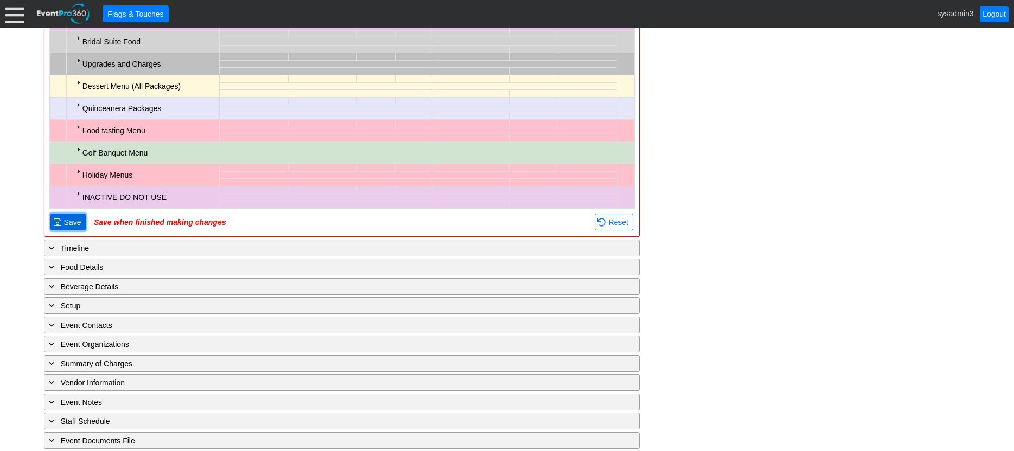
click at [68, 217] on span "Save" at bounding box center [73, 222] width 22 height 11
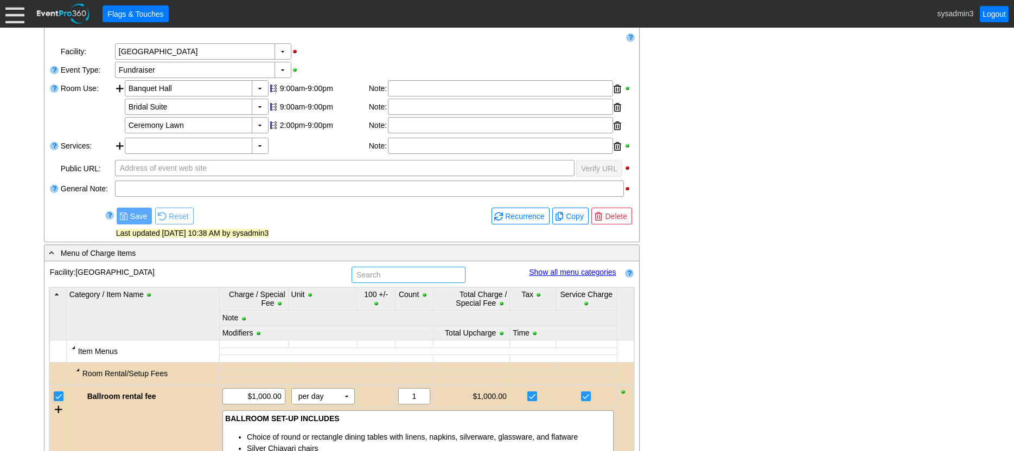
scroll to position [319, 0]
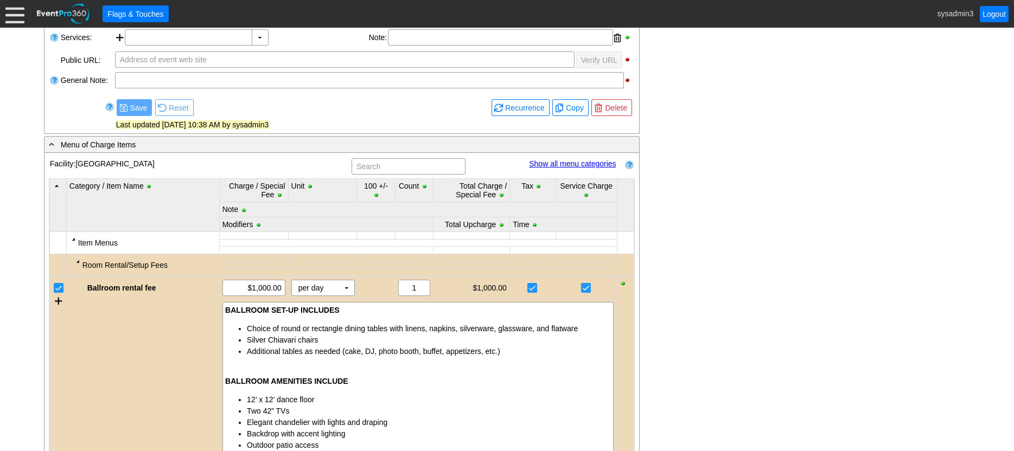
click at [572, 163] on link "Show all menu categories" at bounding box center [572, 164] width 87 height 9
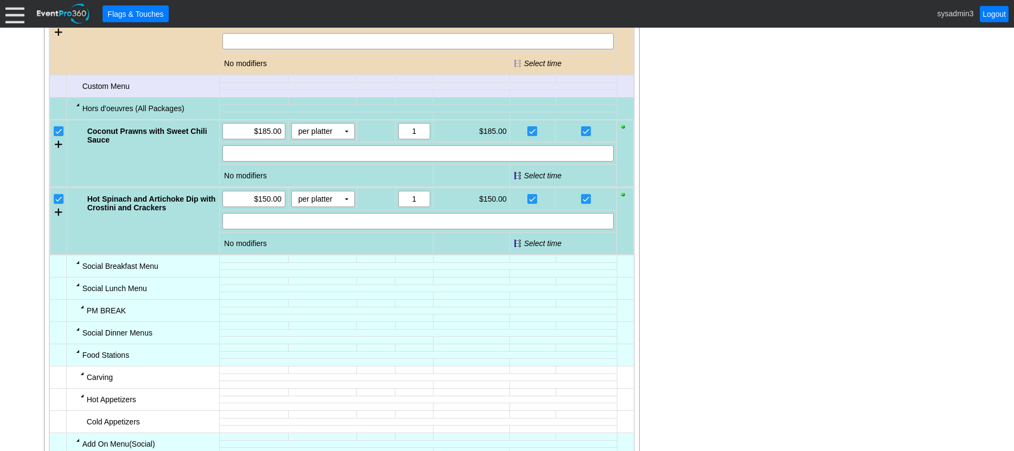
scroll to position [1079, 0]
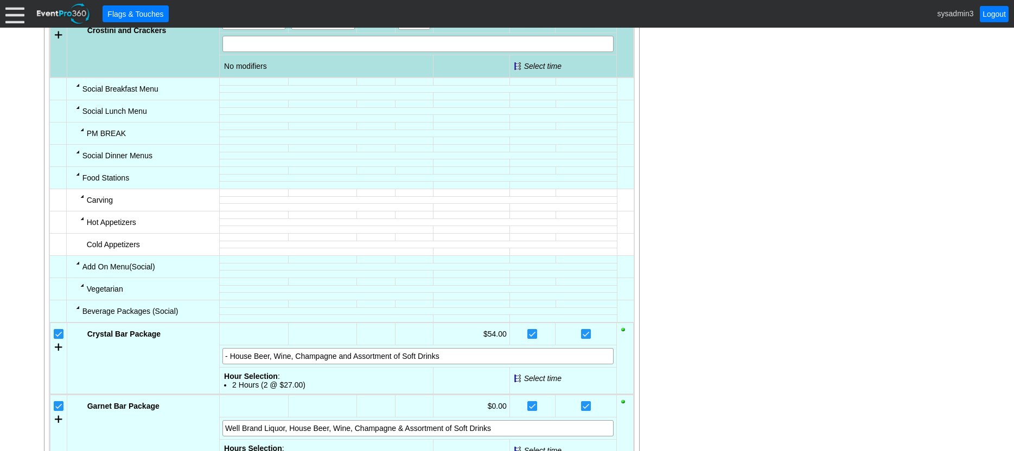
click at [75, 264] on div at bounding box center [78, 263] width 9 height 9
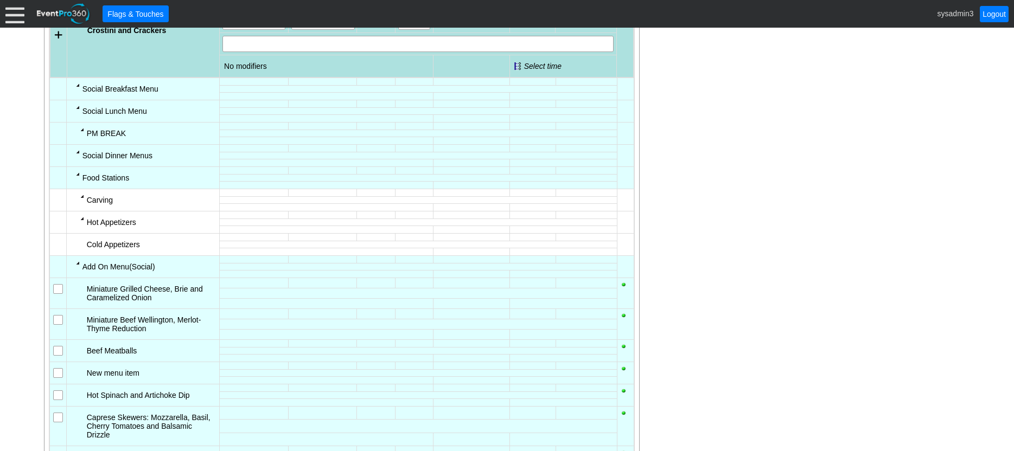
click at [57, 292] on input "checkbox" at bounding box center [59, 290] width 11 height 11
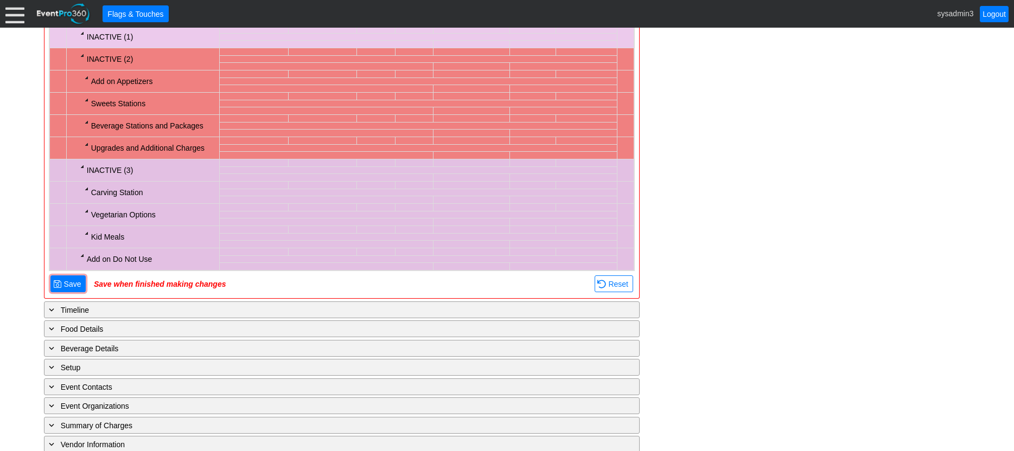
scroll to position [2493, 0]
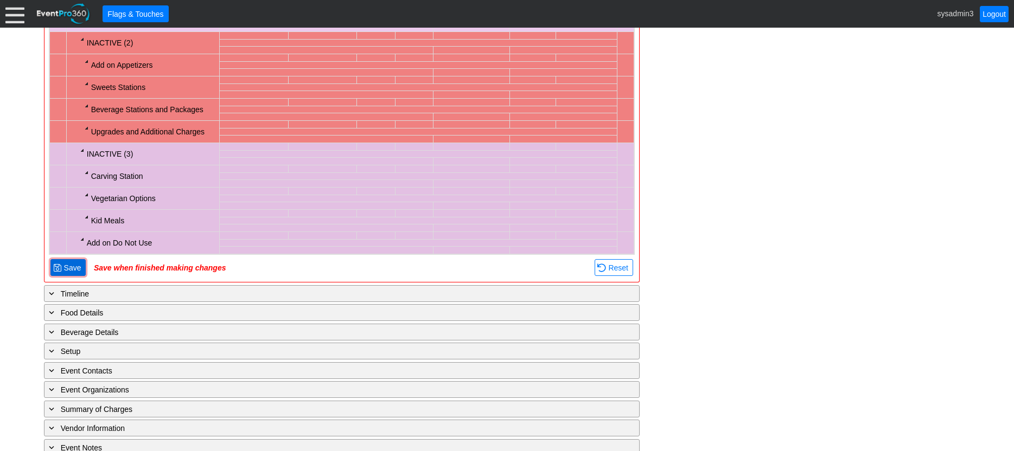
click at [74, 271] on span "Save" at bounding box center [73, 268] width 22 height 11
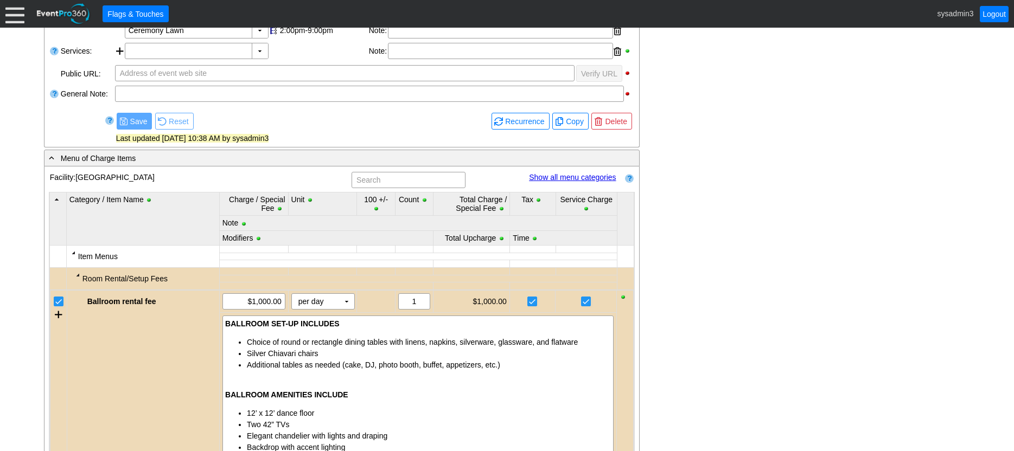
scroll to position [319, 0]
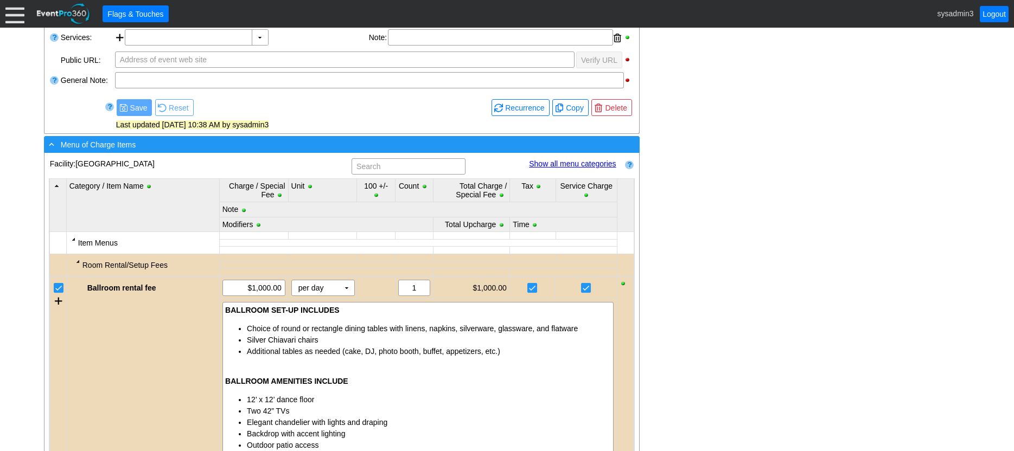
click at [265, 144] on div "- Menu of Charge Items" at bounding box center [320, 144] width 546 height 12
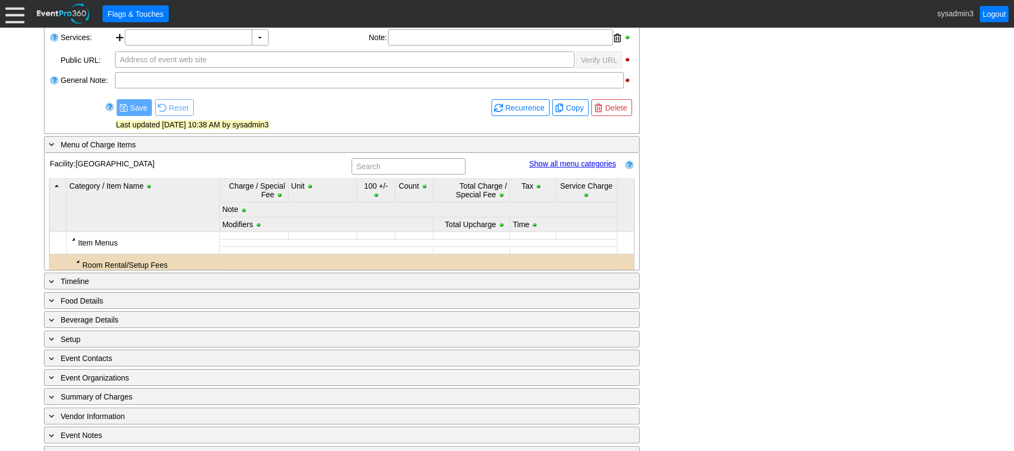
scroll to position [244, 0]
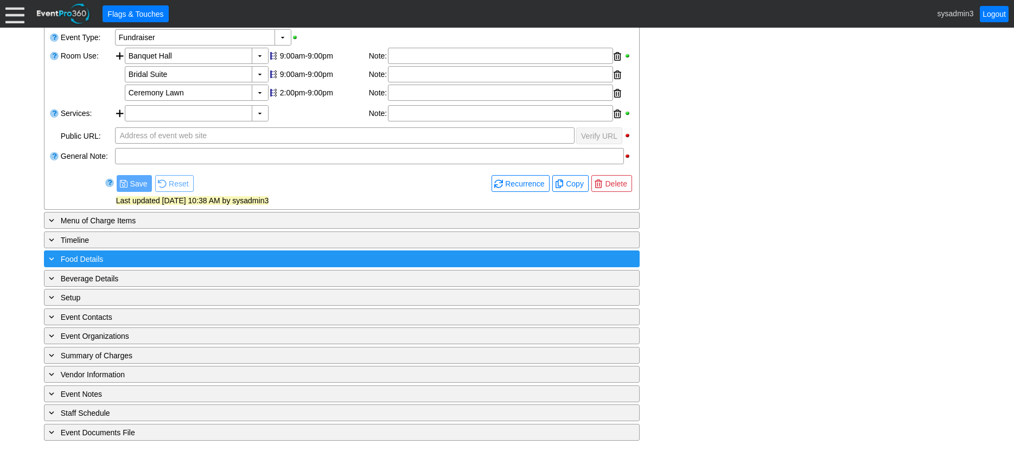
click at [175, 261] on div "+ Food Details" at bounding box center [320, 259] width 546 height 12
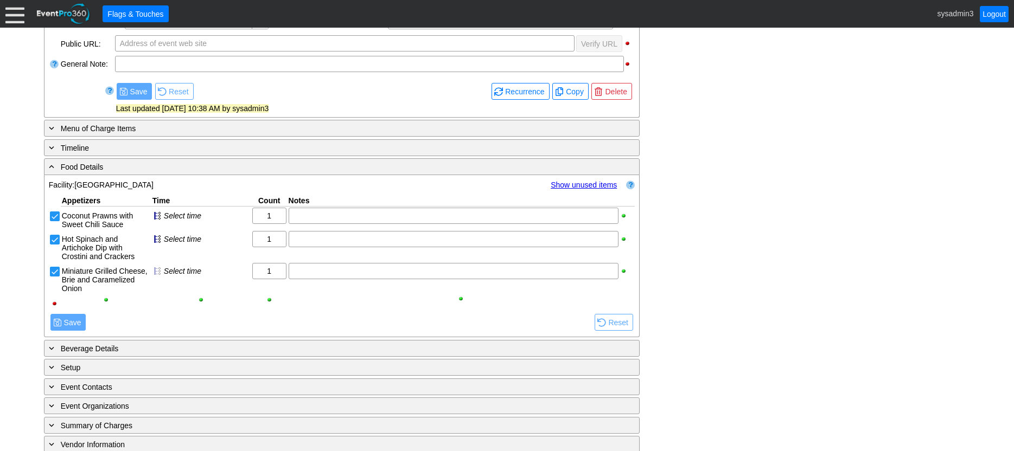
scroll to position [352, 0]
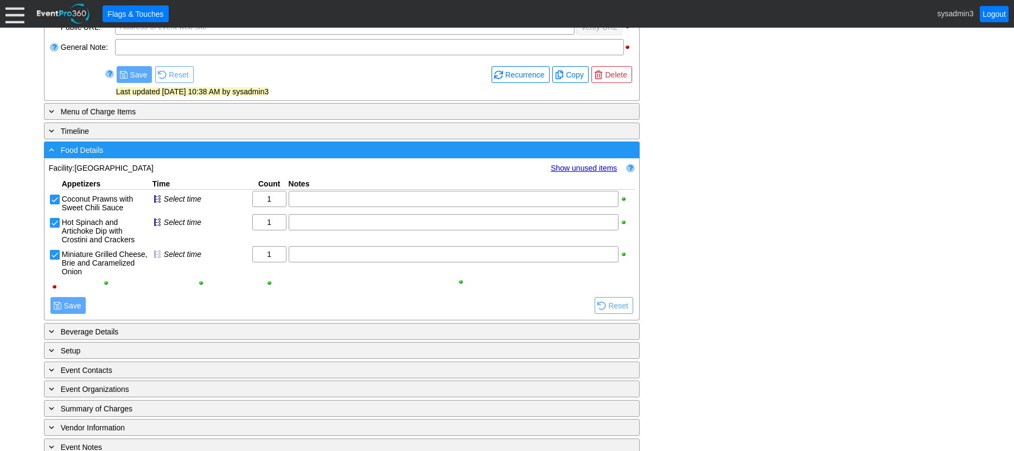
click at [149, 151] on div "- Food Details" at bounding box center [320, 150] width 546 height 12
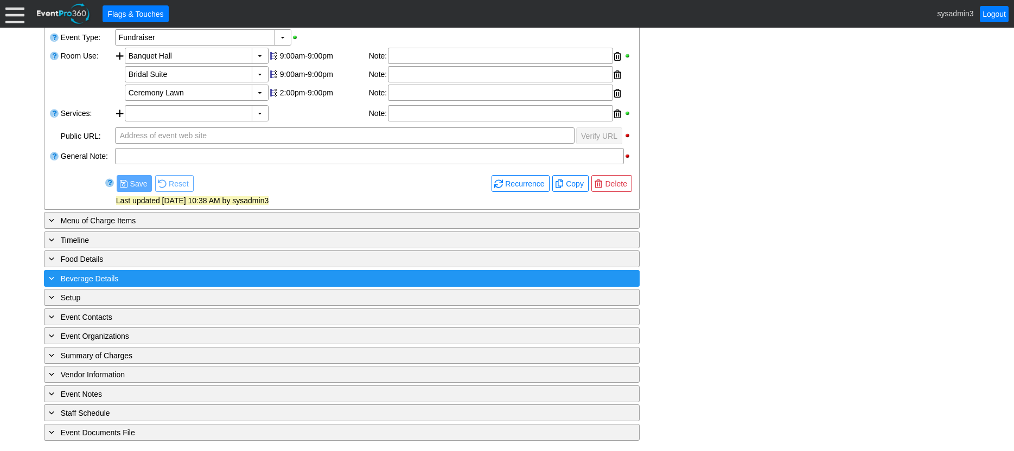
click at [160, 279] on div "+ Beverage Details" at bounding box center [320, 278] width 546 height 12
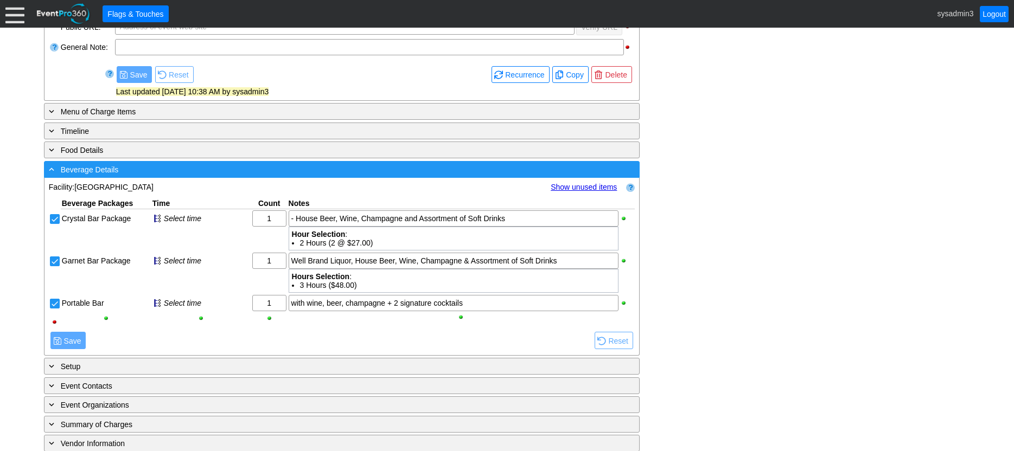
click at [199, 169] on div "- Beverage Details" at bounding box center [320, 169] width 546 height 12
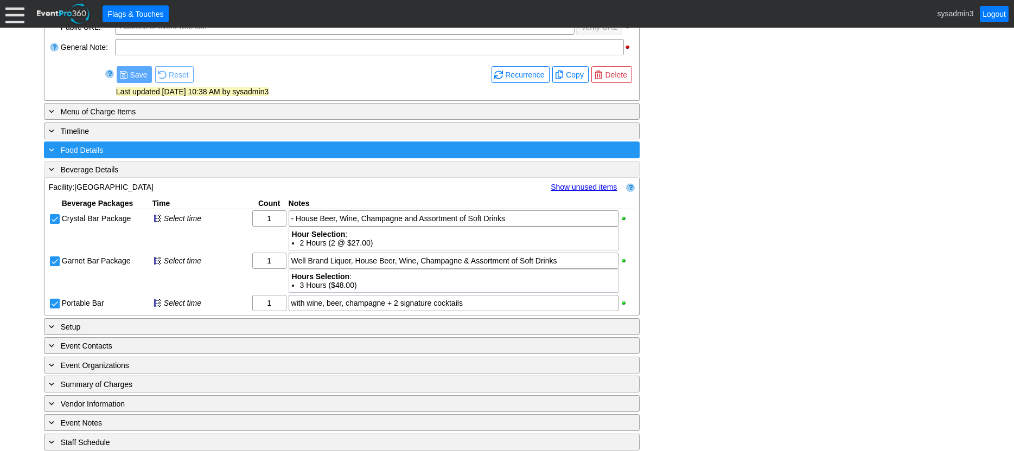
scroll to position [244, 0]
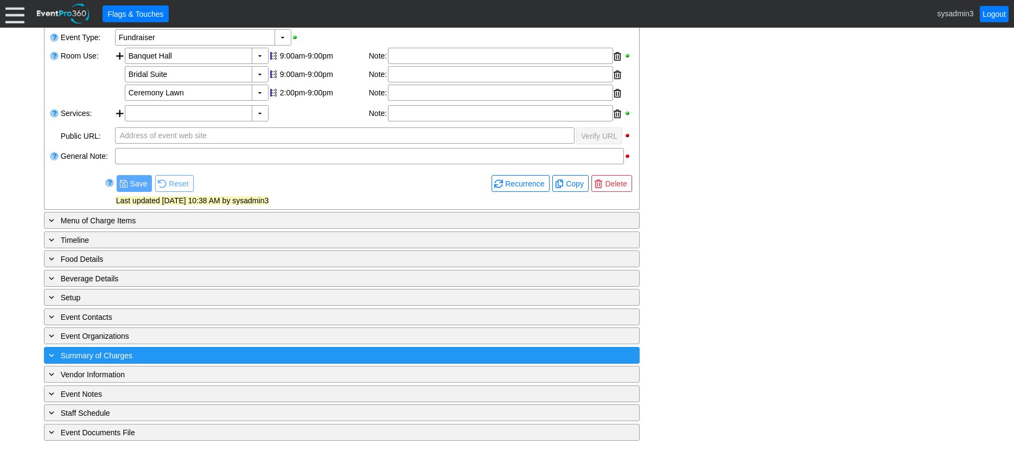
click at [187, 362] on div "+ Summary of Charges ▼" at bounding box center [342, 355] width 596 height 17
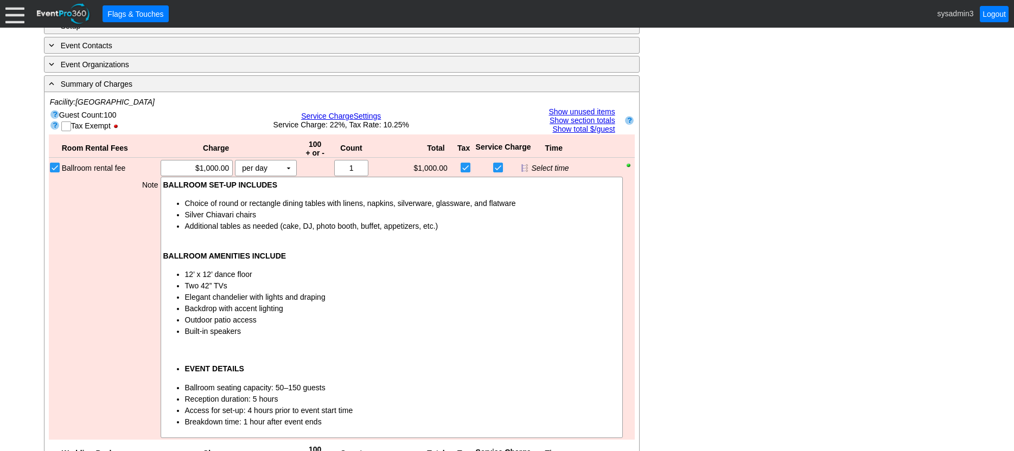
scroll to position [569, 0]
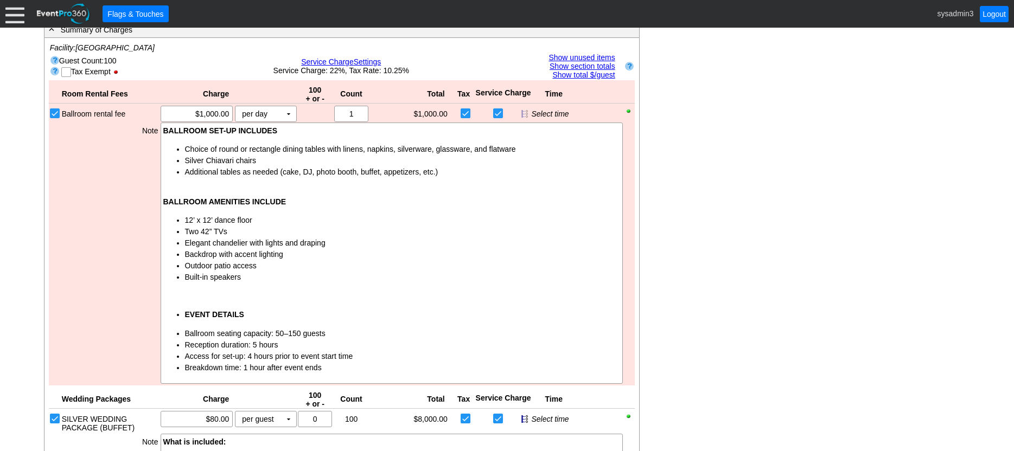
click at [348, 61] on span "Service Charge" at bounding box center [327, 62] width 53 height 9
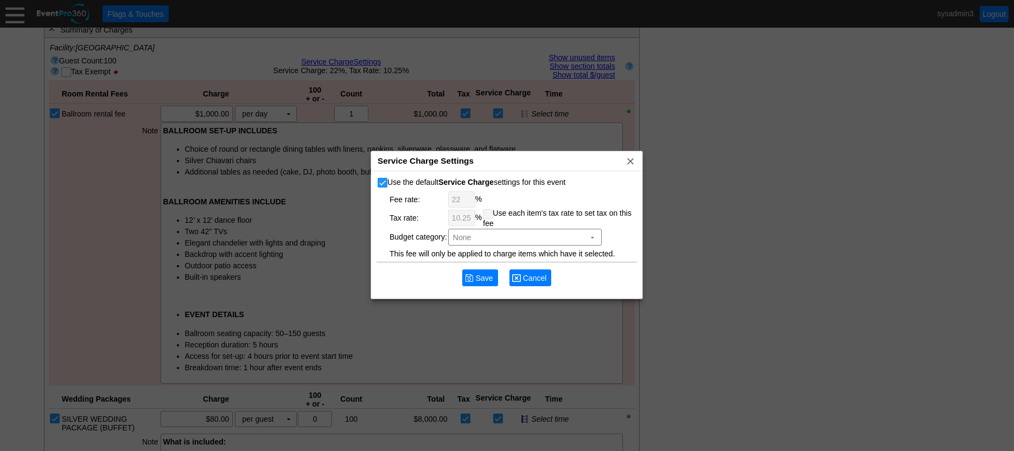
click at [529, 277] on span "Cancel" at bounding box center [535, 278] width 28 height 11
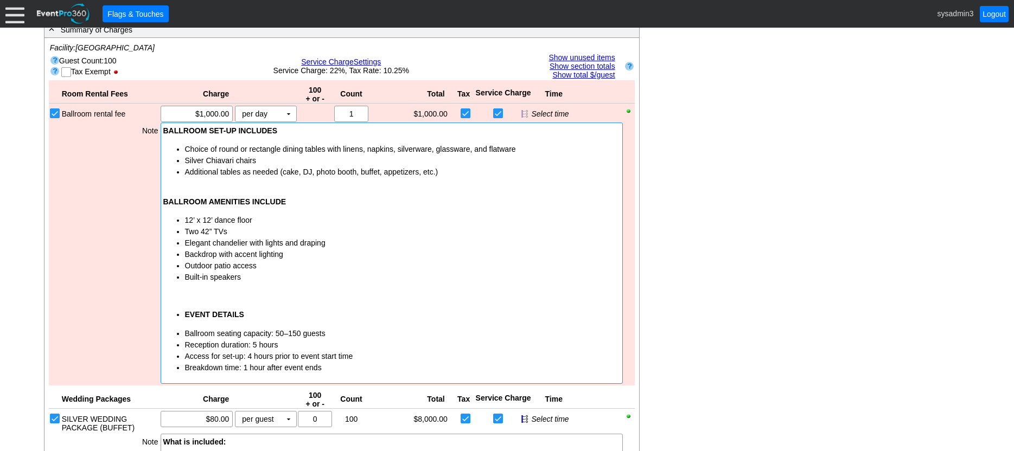
scroll to position [515, 0]
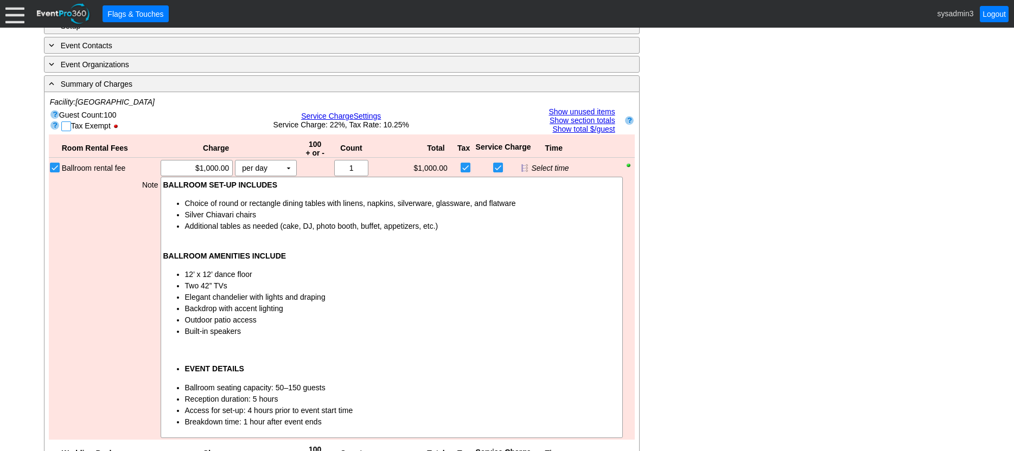
click at [69, 129] on input "checkbox" at bounding box center [67, 127] width 11 height 11
checkbox input "true"
checkbox input "false"
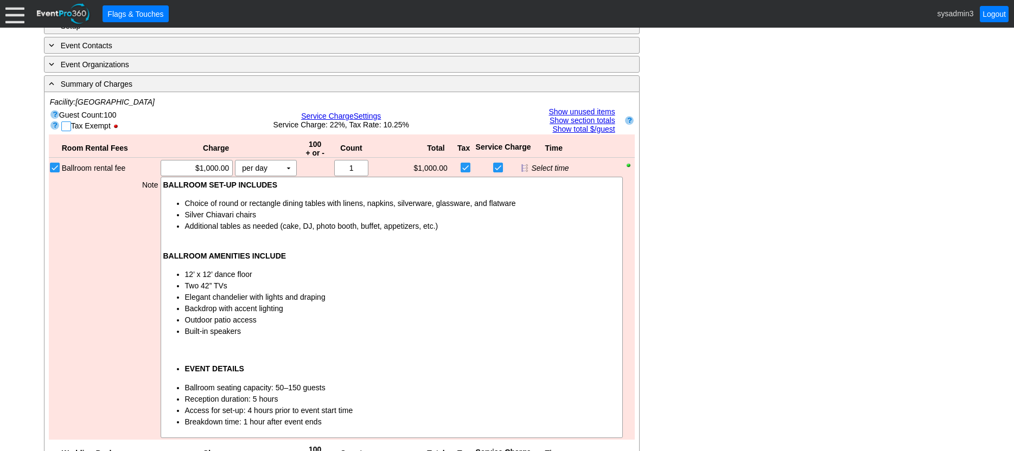
checkbox input "false"
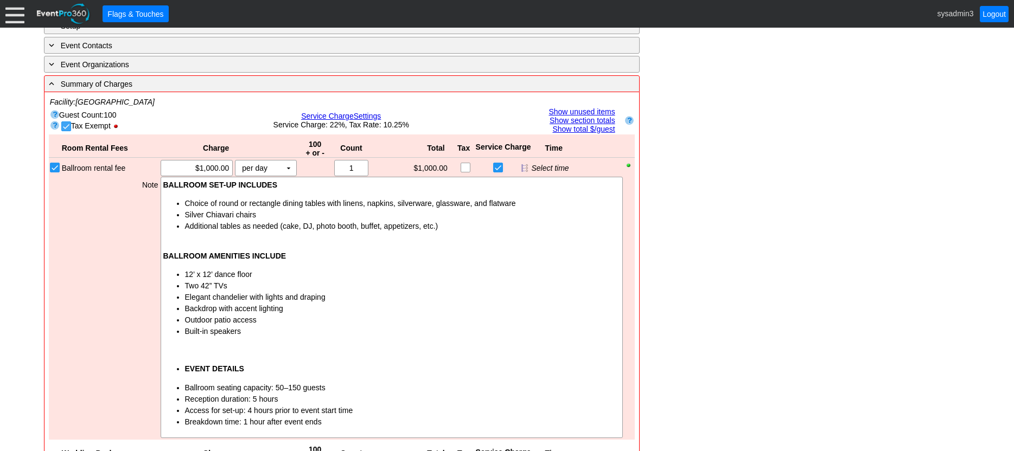
click at [63, 124] on input "checkbox" at bounding box center [67, 127] width 11 height 11
checkbox input "false"
checkbox input "true"
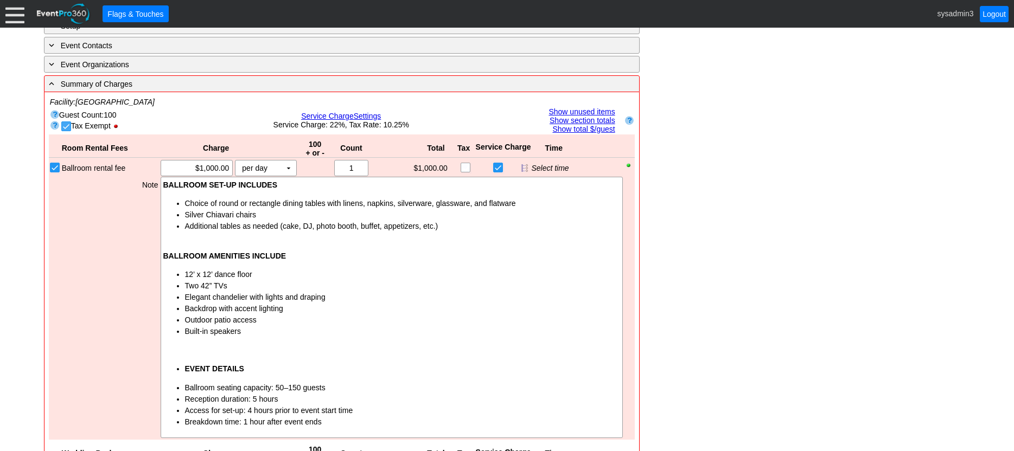
checkbox input "true"
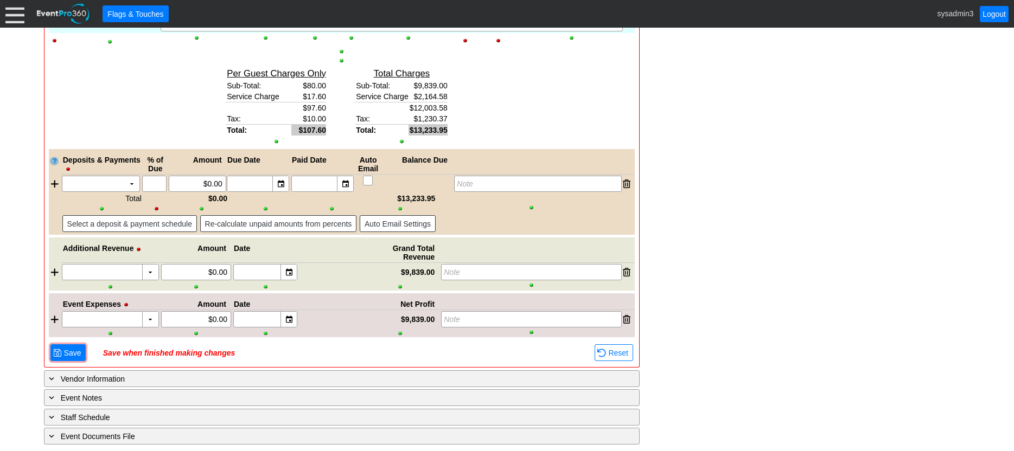
scroll to position [1574, 0]
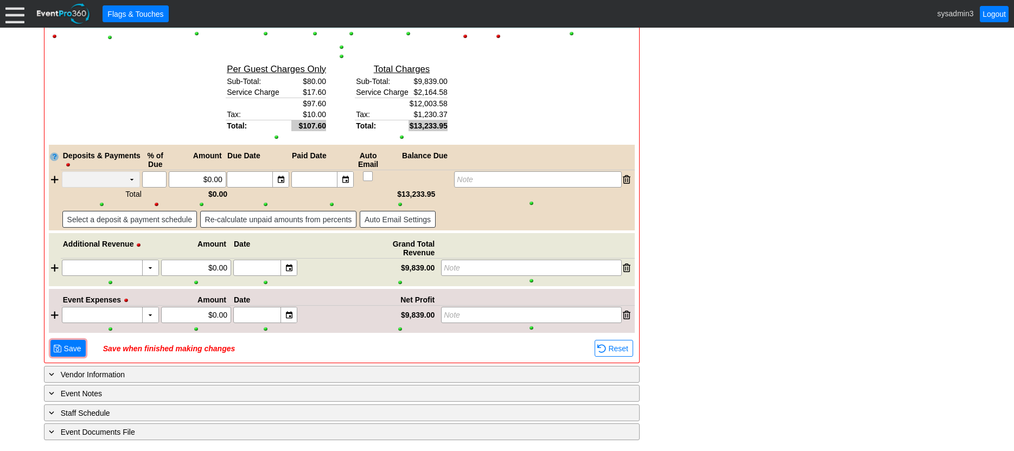
click at [130, 180] on td "▼" at bounding box center [131, 179] width 15 height 15
click at [98, 201] on td "Deposit" at bounding box center [101, 204] width 78 height 20
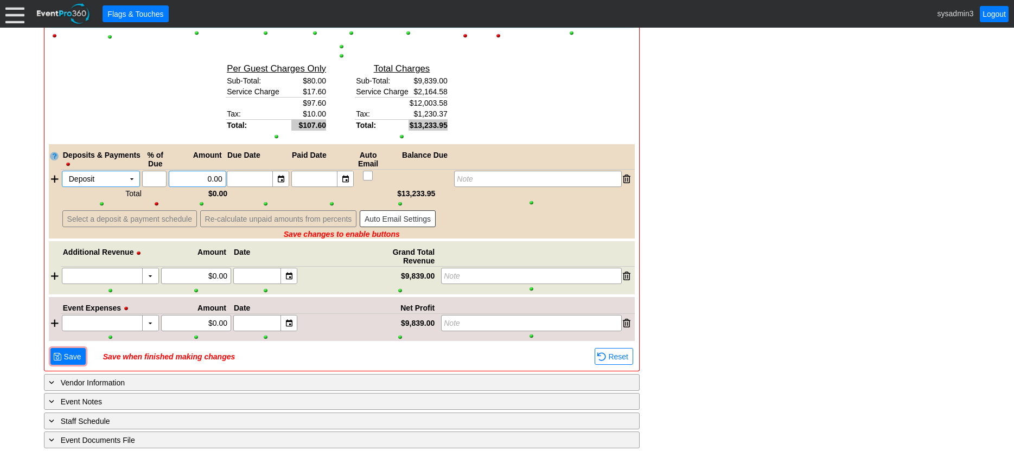
click at [209, 177] on input "0.00" at bounding box center [198, 178] width 50 height 15
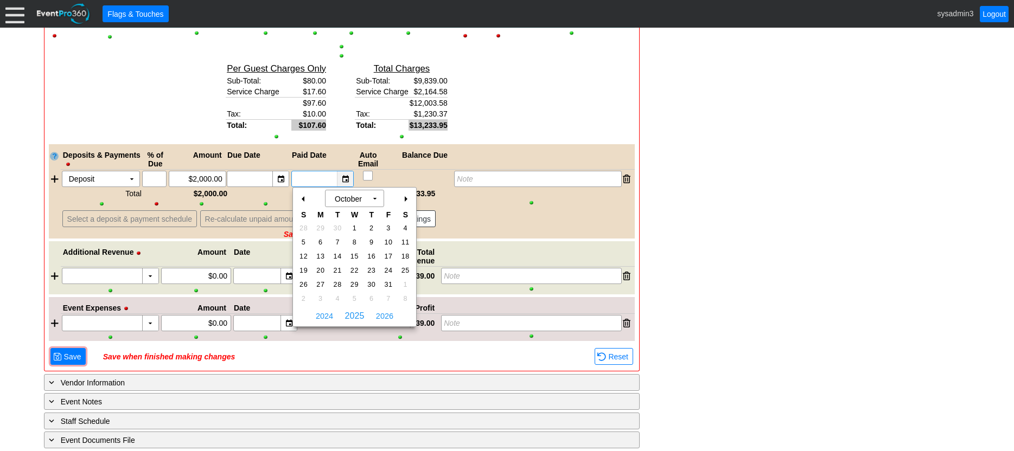
type input "$2,000.00"
click at [348, 180] on div "▼" at bounding box center [345, 178] width 16 height 15
click at [353, 225] on span "1" at bounding box center [354, 229] width 12 height 10
type input "10/1/2025"
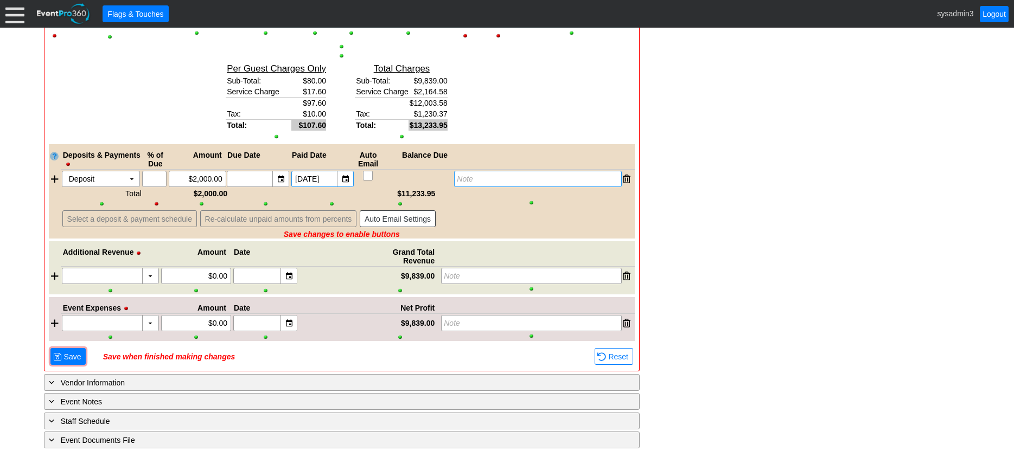
click at [474, 183] on div "Note" at bounding box center [537, 179] width 167 height 16
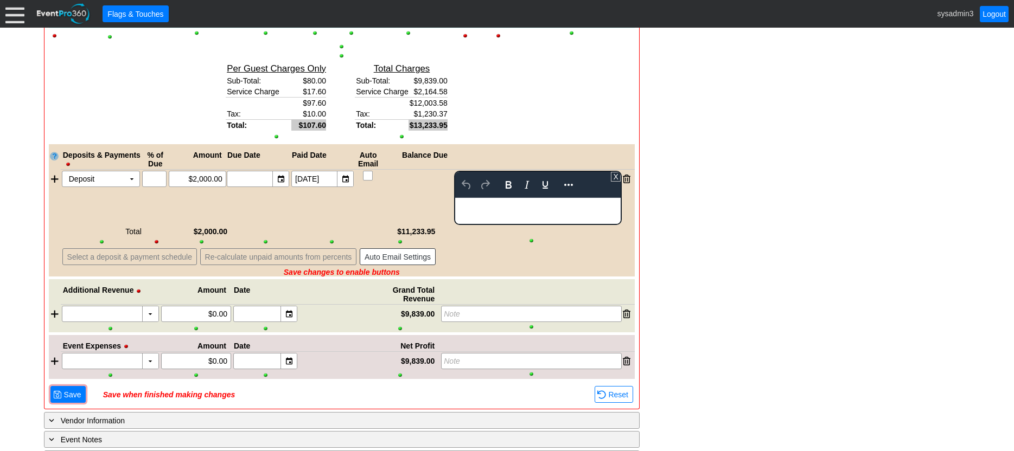
scroll to position [0, 0]
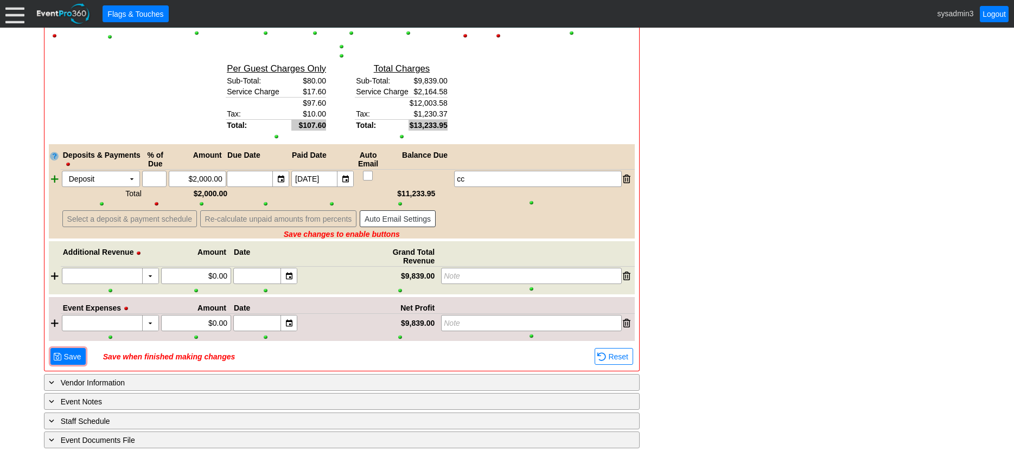
click at [53, 177] on div at bounding box center [55, 179] width 12 height 16
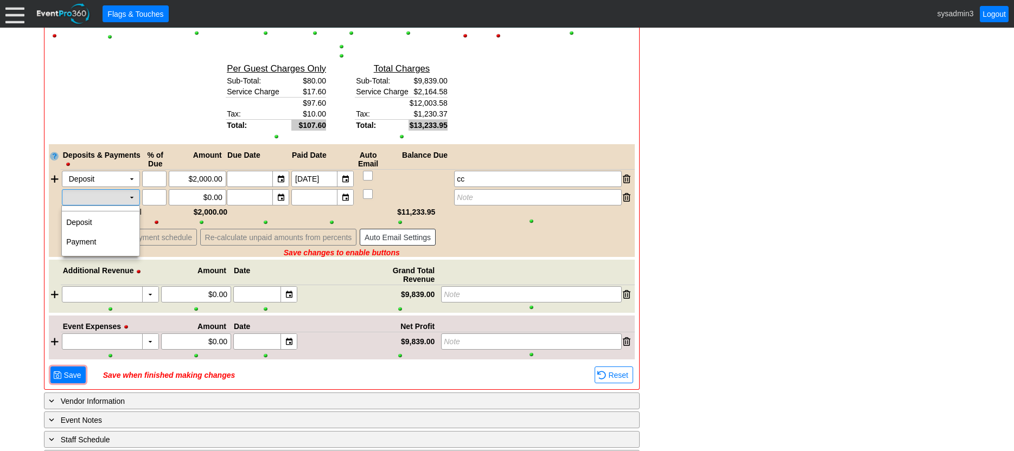
click at [132, 196] on td "▼" at bounding box center [131, 197] width 15 height 15
click at [94, 239] on td "Payment" at bounding box center [101, 242] width 78 height 20
click at [56, 182] on div at bounding box center [55, 179] width 12 height 16
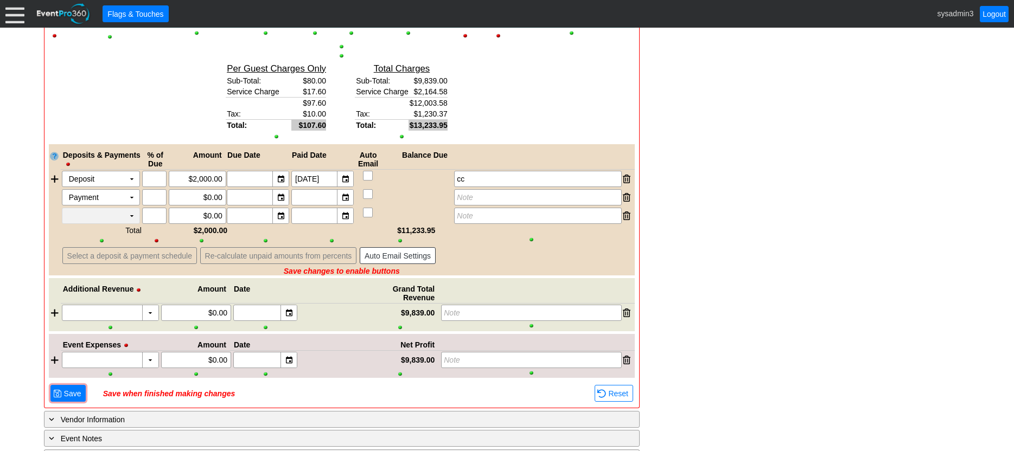
click at [128, 212] on td "▼" at bounding box center [131, 215] width 15 height 15
click at [98, 255] on td "Payment" at bounding box center [101, 261] width 78 height 20
click at [53, 176] on div at bounding box center [55, 179] width 12 height 16
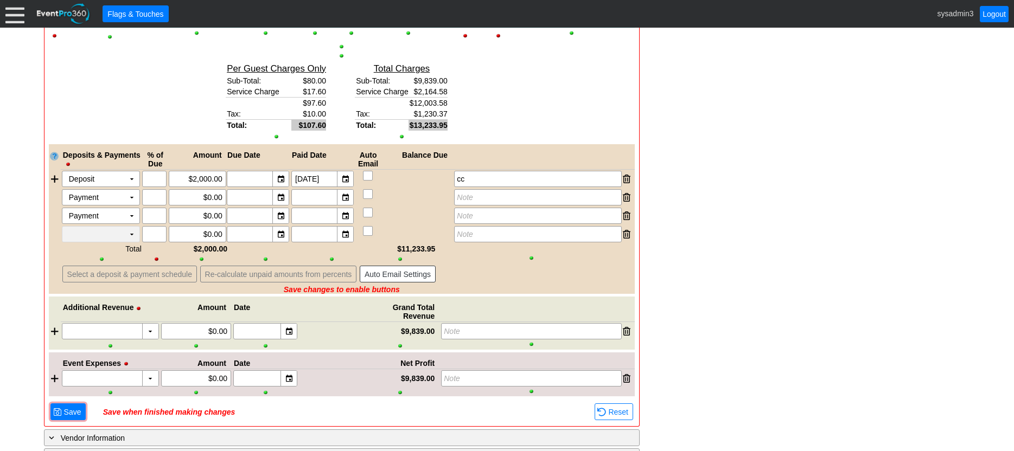
click at [134, 233] on td "▼" at bounding box center [131, 234] width 15 height 15
click at [93, 275] on td "Payment" at bounding box center [101, 279] width 78 height 20
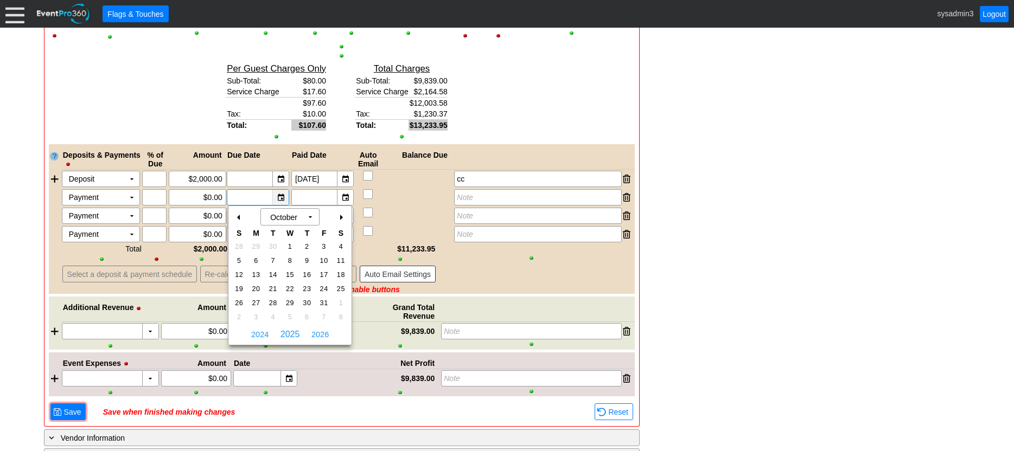
click at [278, 199] on div "▼" at bounding box center [280, 197] width 16 height 15
click at [284, 301] on span "29" at bounding box center [290, 303] width 12 height 10
type input "10/29/2025"
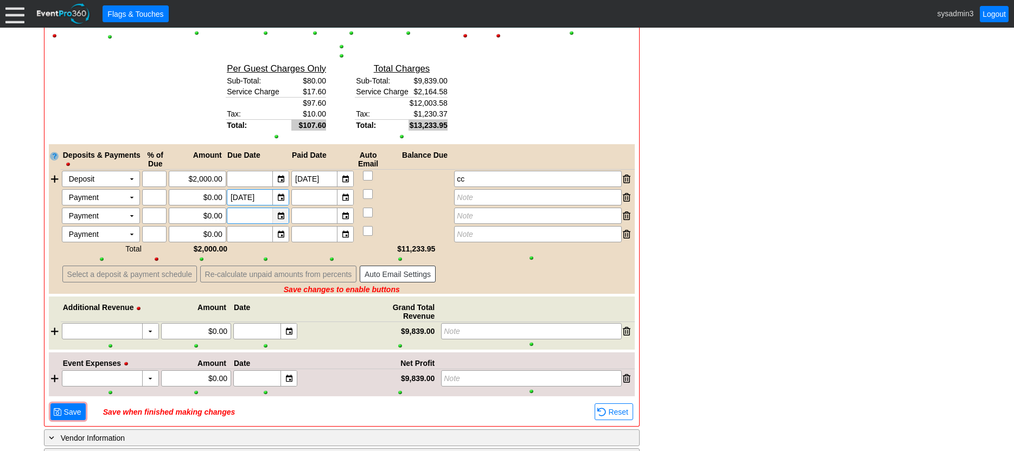
click at [278, 215] on div "▼" at bounding box center [280, 215] width 16 height 15
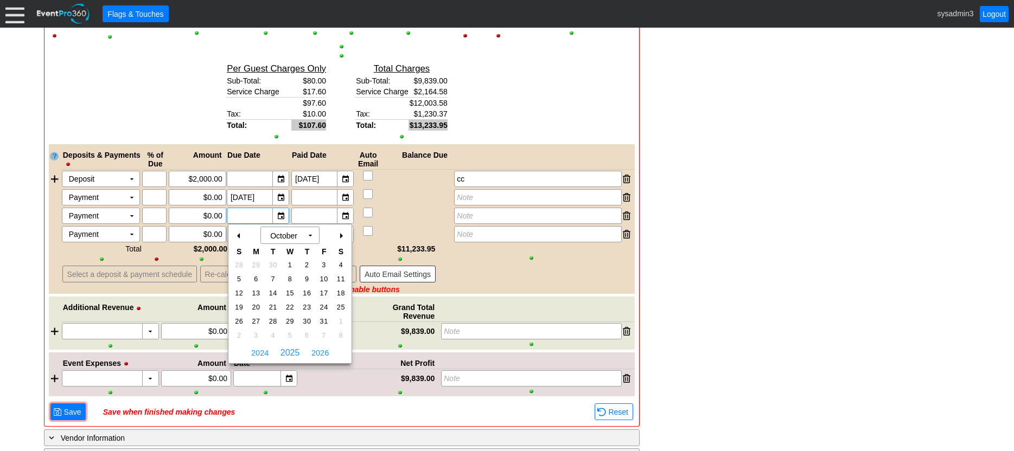
click at [339, 234] on div "+" at bounding box center [340, 236] width 17 height 18
click at [271, 303] on span "18" at bounding box center [273, 308] width 12 height 10
type input "11/18/2025"
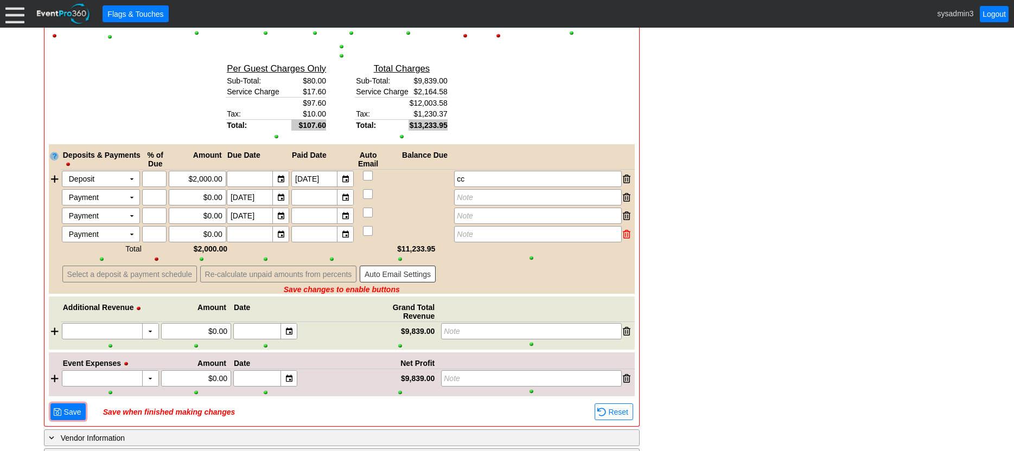
click at [626, 235] on div at bounding box center [627, 234] width 8 height 16
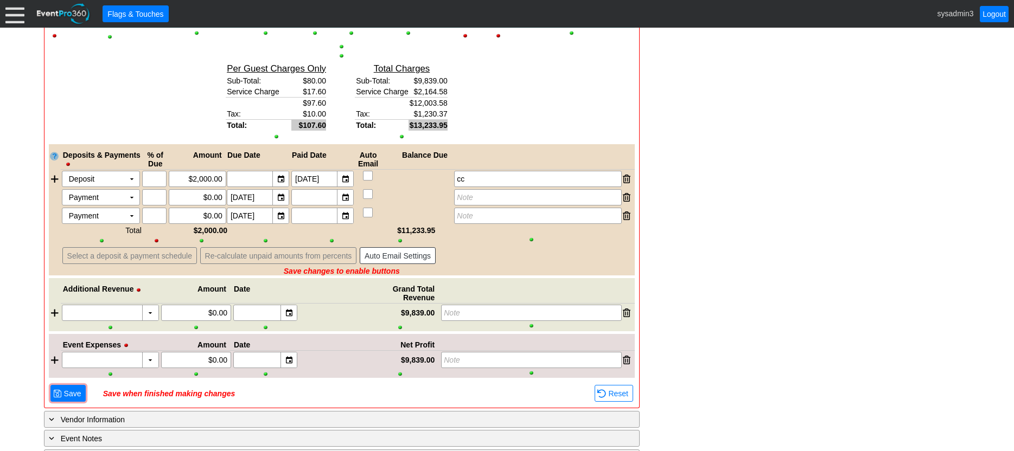
click at [366, 195] on input "checkbox" at bounding box center [369, 195] width 11 height 11
checkbox input "true"
click at [368, 209] on input "checkbox" at bounding box center [369, 213] width 11 height 11
checkbox input "true"
click at [397, 258] on span "Auto Email Settings" at bounding box center [397, 256] width 71 height 11
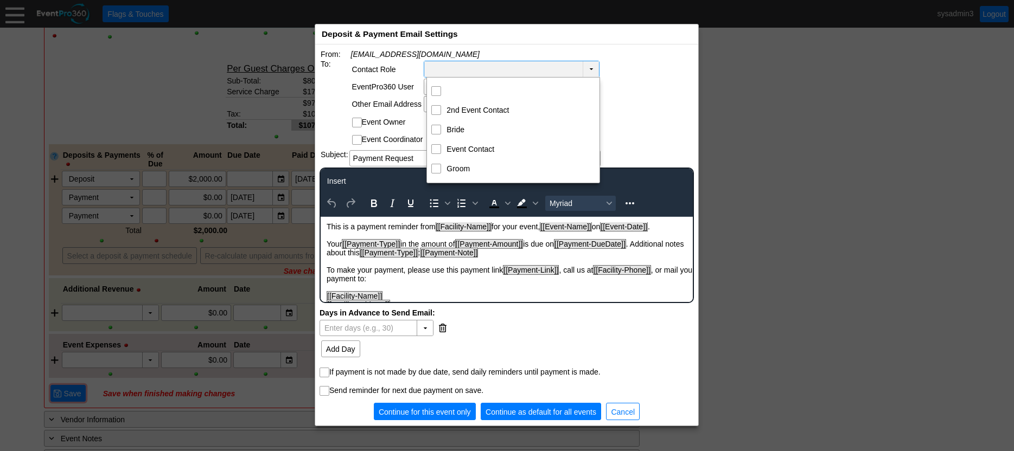
click at [591, 66] on td "▼" at bounding box center [591, 69] width 16 height 16
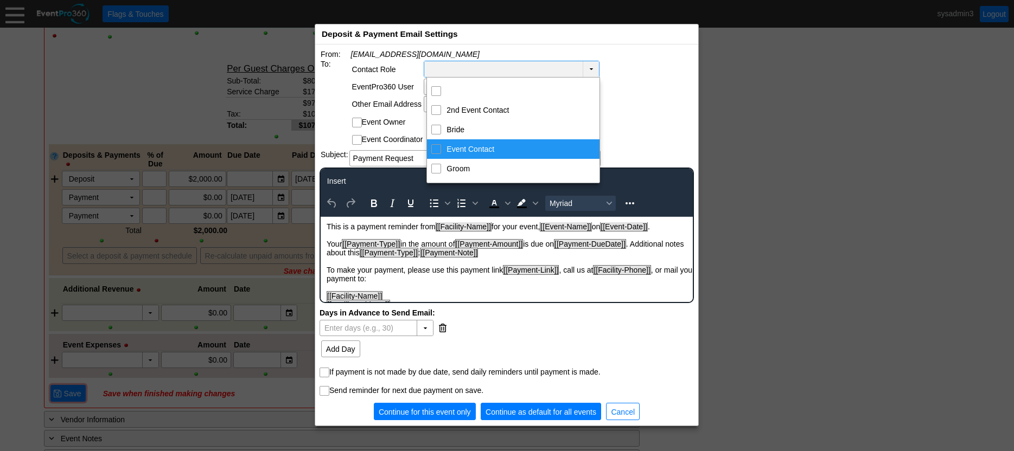
click at [438, 149] on input "Event Contact" at bounding box center [436, 148] width 7 height 7
checkbox input "true"
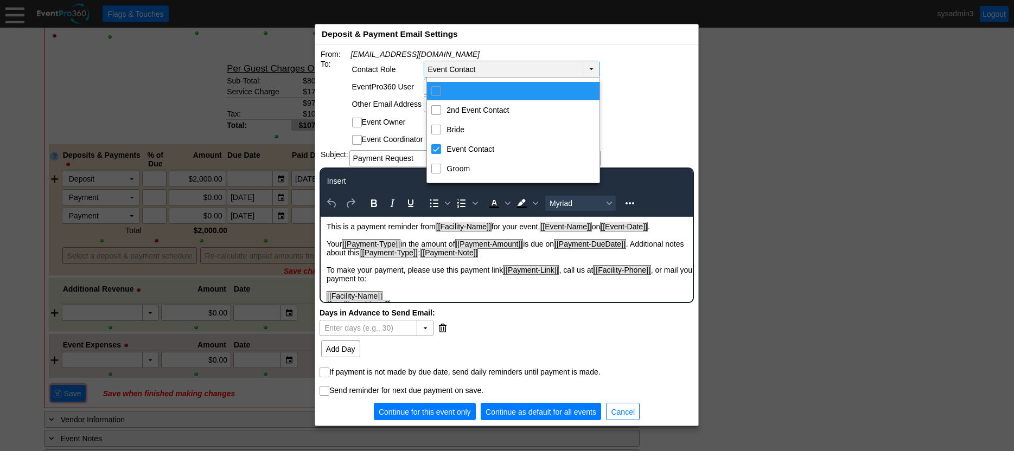
click at [645, 71] on div "From: no_reply@eventpro360.com To: Contact Role Event Contact ▼ EventPro360 Use…" at bounding box center [507, 235] width 374 height 373
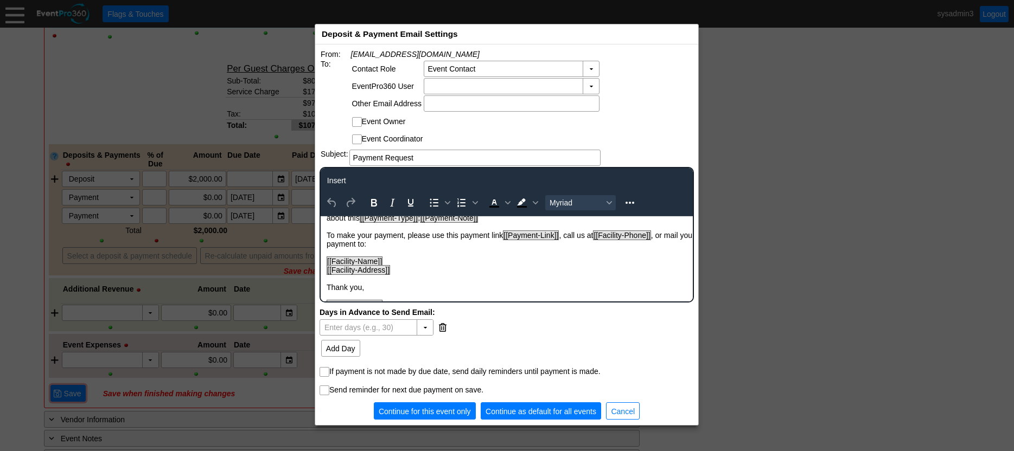
scroll to position [53, 0]
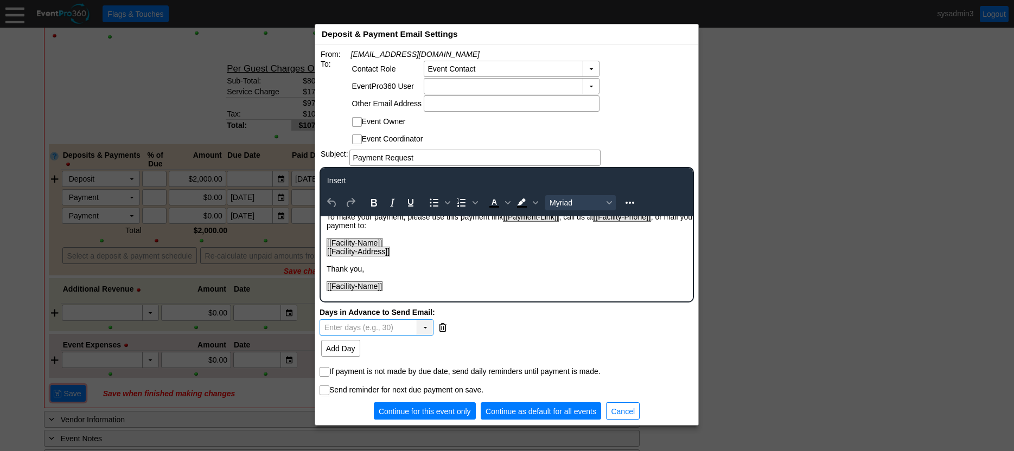
click at [425, 325] on div "▼" at bounding box center [425, 327] width 16 height 15
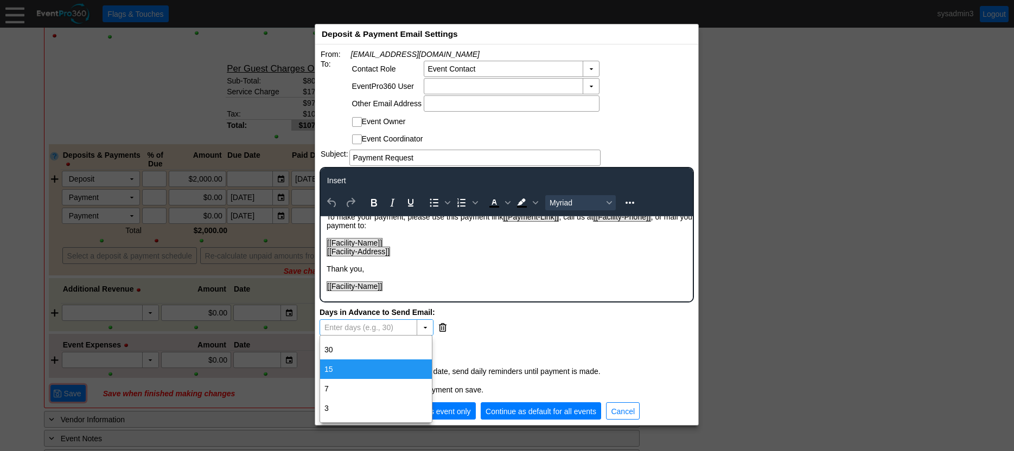
click at [335, 370] on div "15" at bounding box center [376, 370] width 112 height 20
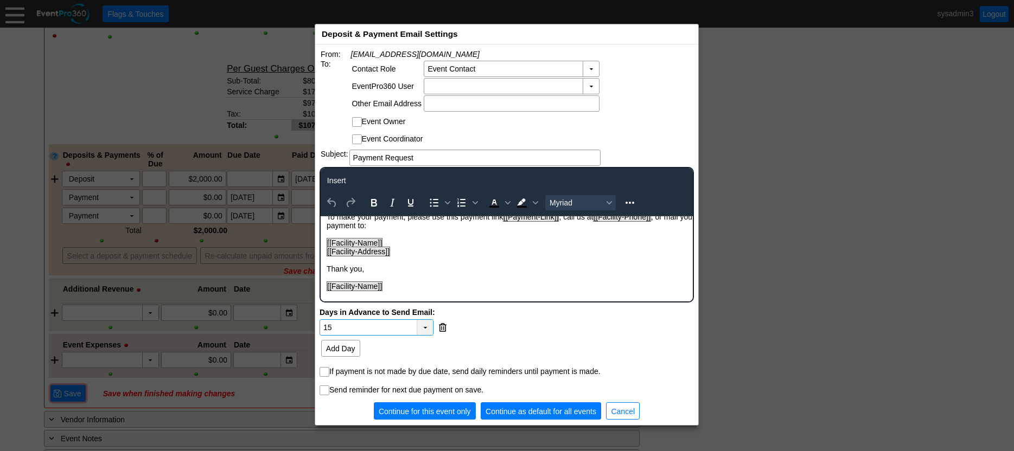
click at [422, 329] on div "▼" at bounding box center [425, 327] width 16 height 15
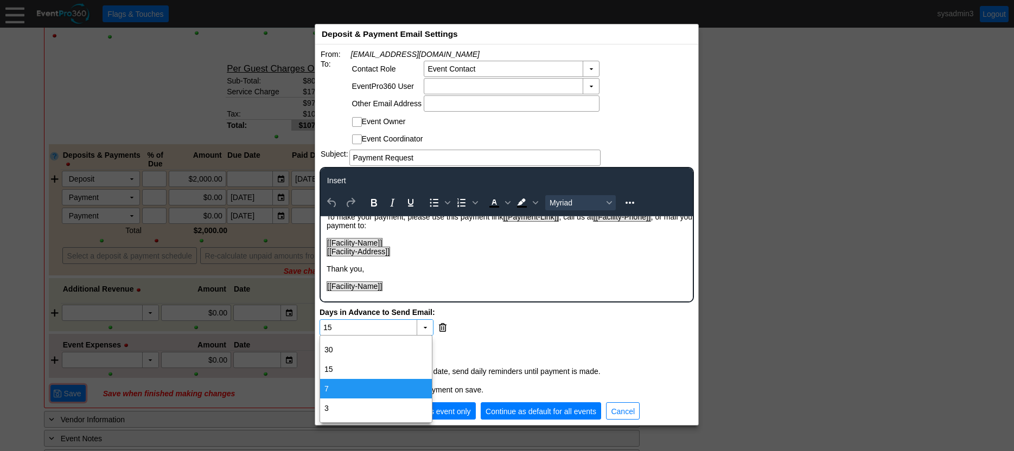
click at [348, 389] on div "7" at bounding box center [376, 389] width 112 height 20
type input "7"
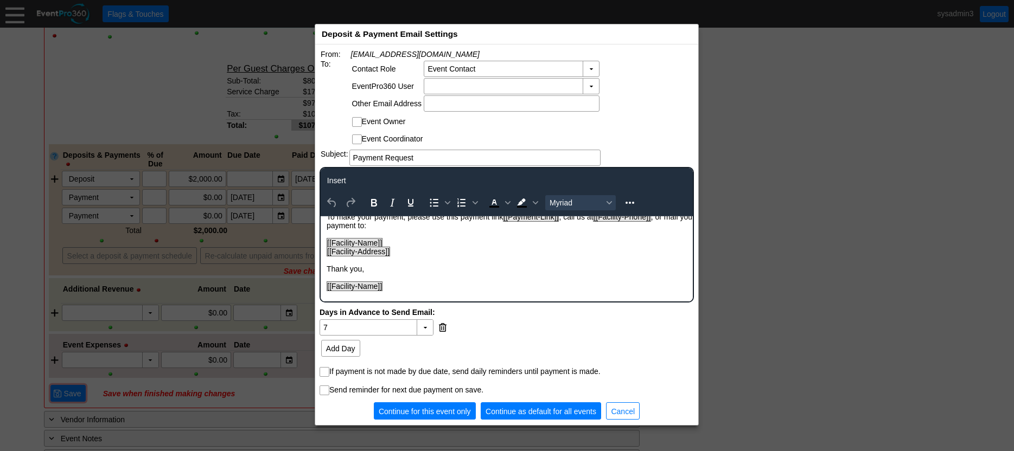
click at [495, 333] on div "▼ Χ 7 Enter days (e.g., 30)" at bounding box center [507, 328] width 374 height 16
click at [354, 348] on span "Add Day" at bounding box center [341, 348] width 34 height 11
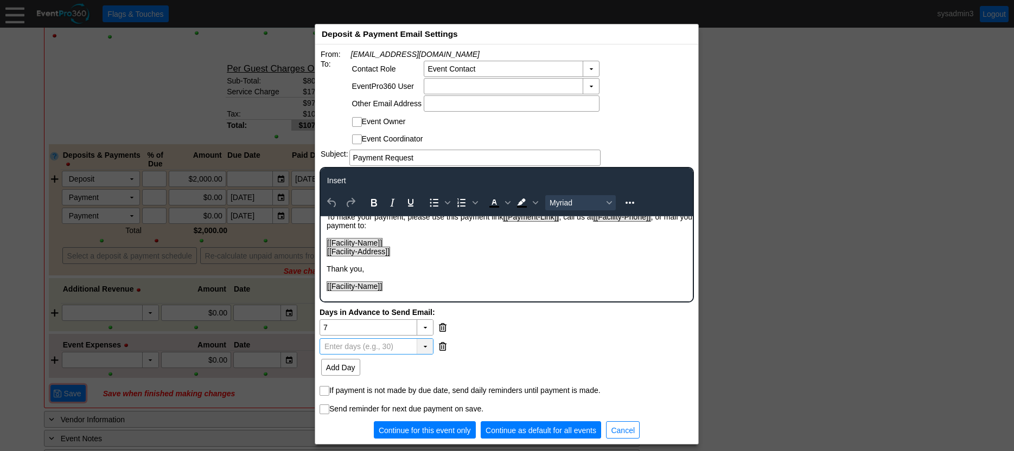
click at [421, 346] on div "▼" at bounding box center [425, 346] width 16 height 15
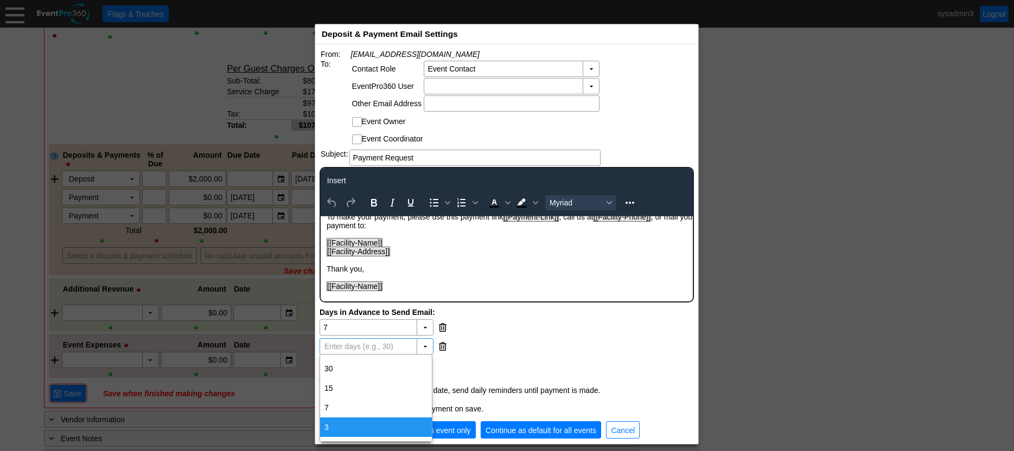
click at [337, 422] on div "3" at bounding box center [376, 428] width 112 height 20
type input "3"
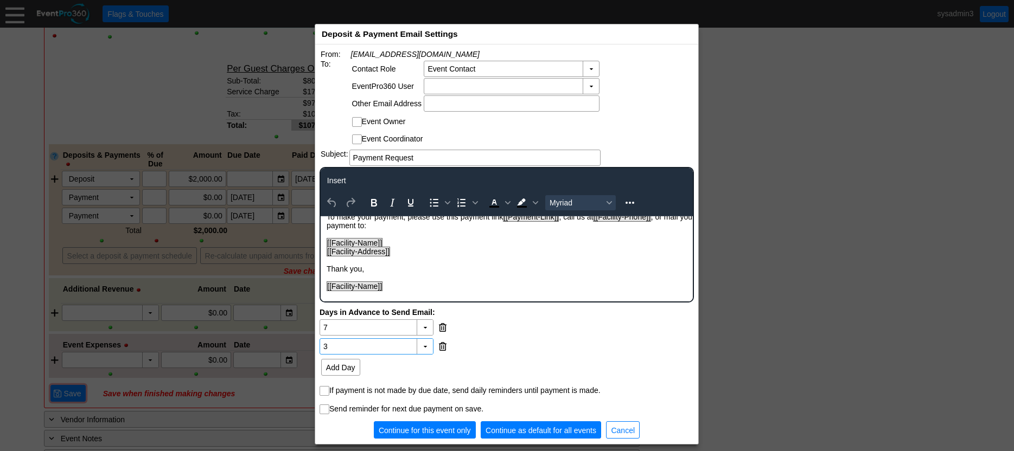
click at [500, 336] on div "▼ Χ 7 Enter days (e.g., 30) ▼ Χ 3 Enter days (e.g., 30)" at bounding box center [507, 337] width 374 height 35
click at [420, 344] on div "▼" at bounding box center [425, 346] width 16 height 15
click at [527, 326] on div "▼ Χ 7 Enter days (e.g., 30)" at bounding box center [507, 328] width 374 height 16
click at [326, 393] on input "If payment is not made by due date, send daily reminders until payment is made." at bounding box center [325, 392] width 11 height 11
checkbox input "true"
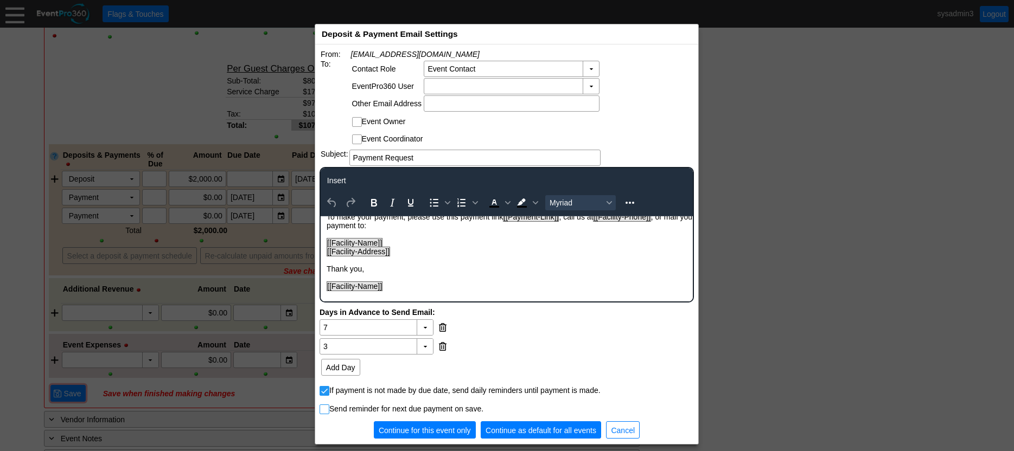
click at [326, 411] on input "Send reminder for next due payment on save." at bounding box center [325, 410] width 11 height 11
checkbox input "false"
click at [327, 396] on input "If payment is not made by due date, send daily reminders until payment is made." at bounding box center [325, 392] width 11 height 11
checkbox input "false"
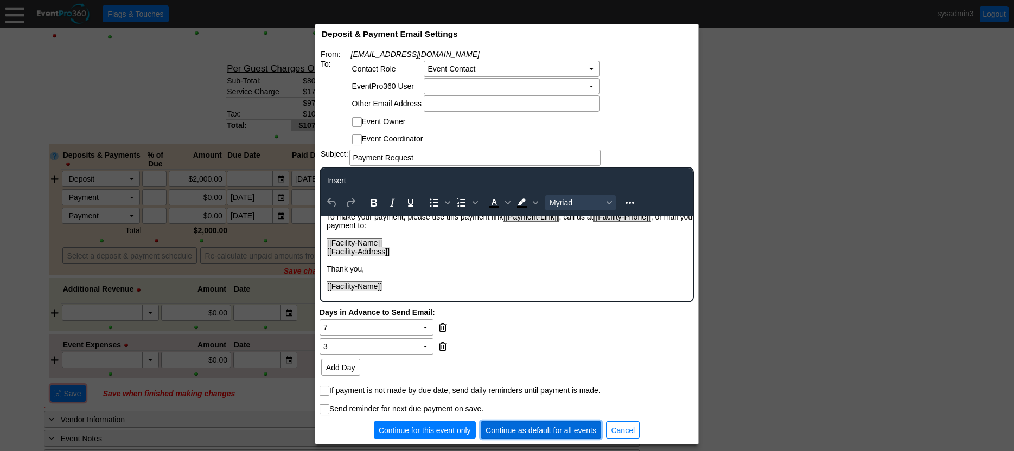
click at [528, 430] on span "Continue as default for all events" at bounding box center [540, 430] width 115 height 11
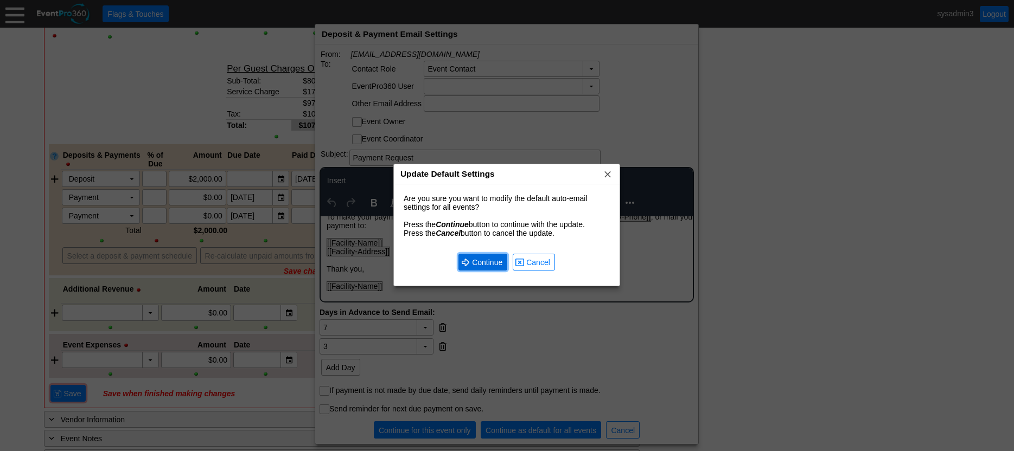
click at [492, 256] on span "● Continue" at bounding box center [482, 262] width 49 height 17
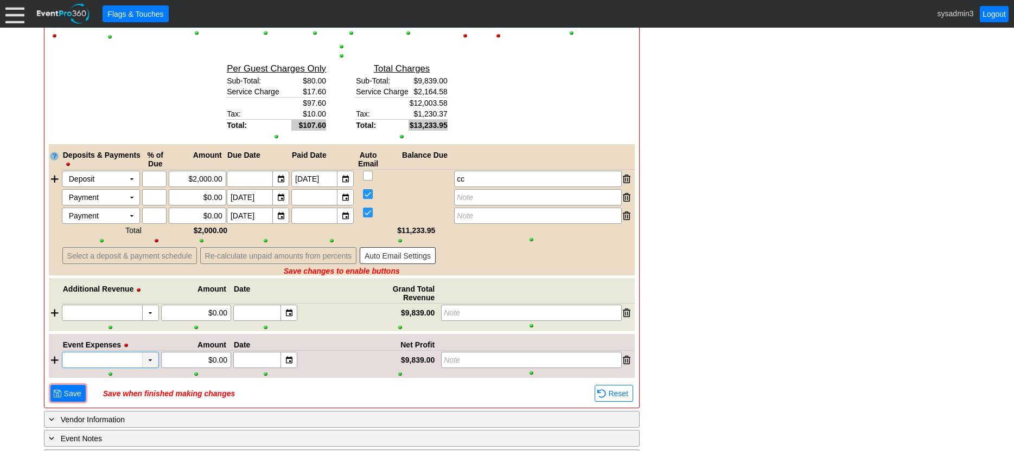
click at [151, 360] on div "▼" at bounding box center [150, 360] width 16 height 15
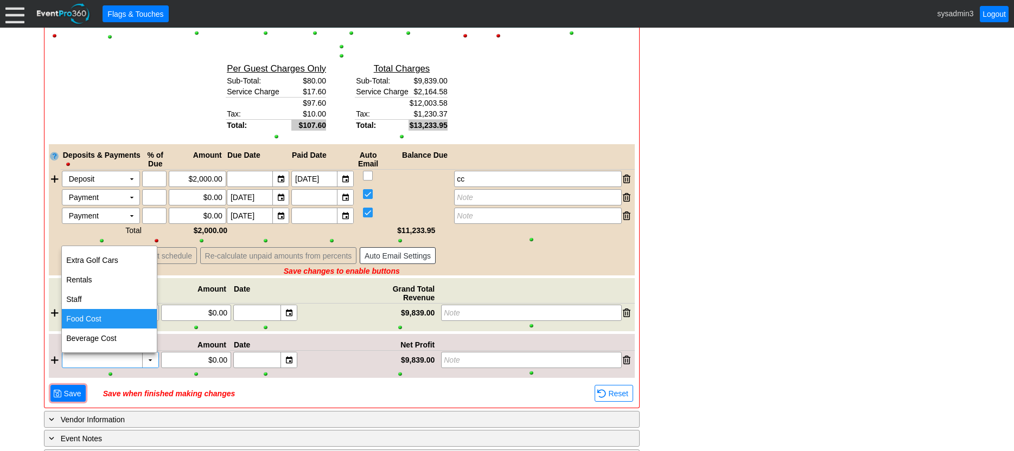
click at [94, 319] on div "Food Cost" at bounding box center [109, 319] width 95 height 20
type input "Food Cost"
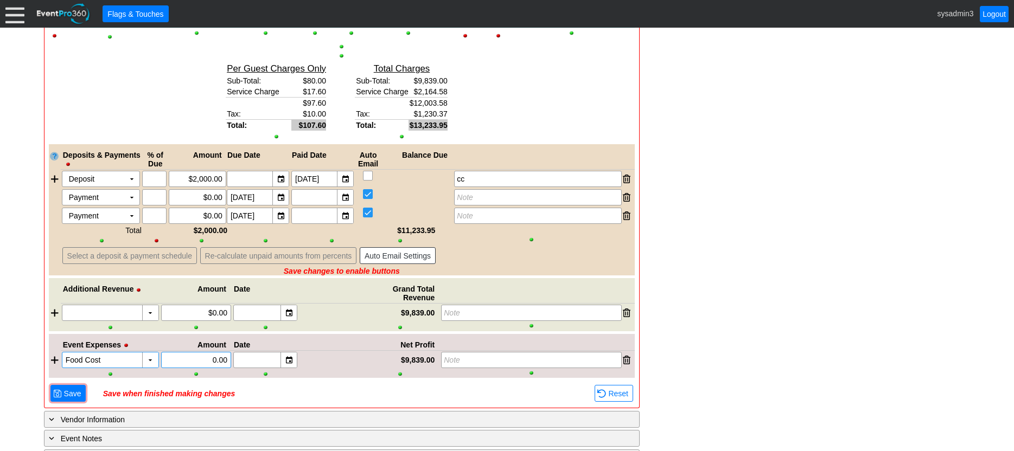
drag, startPoint x: 214, startPoint y: 358, endPoint x: 218, endPoint y: 352, distance: 7.5
click at [214, 358] on input "0.00" at bounding box center [196, 360] width 62 height 15
click at [216, 358] on input "0.00" at bounding box center [196, 360] width 62 height 15
type input "$574.00"
click at [58, 362] on div at bounding box center [55, 360] width 12 height 16
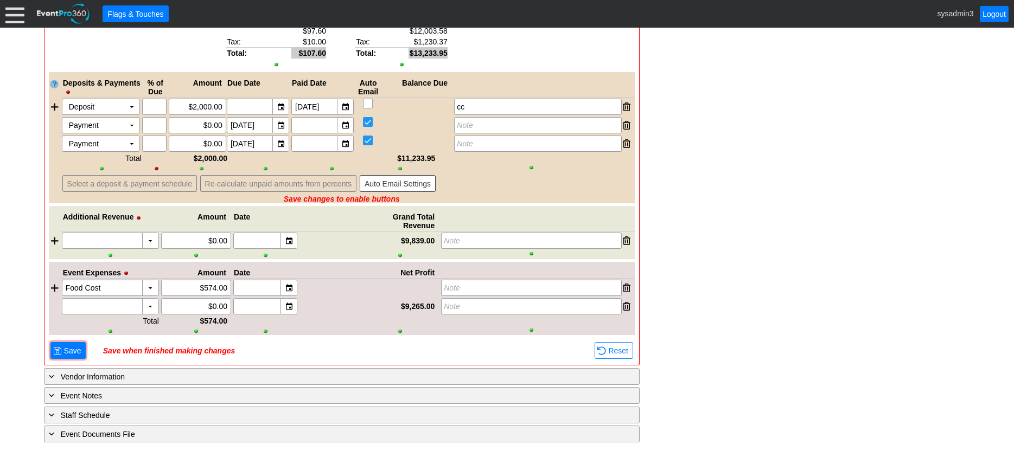
scroll to position [1649, 0]
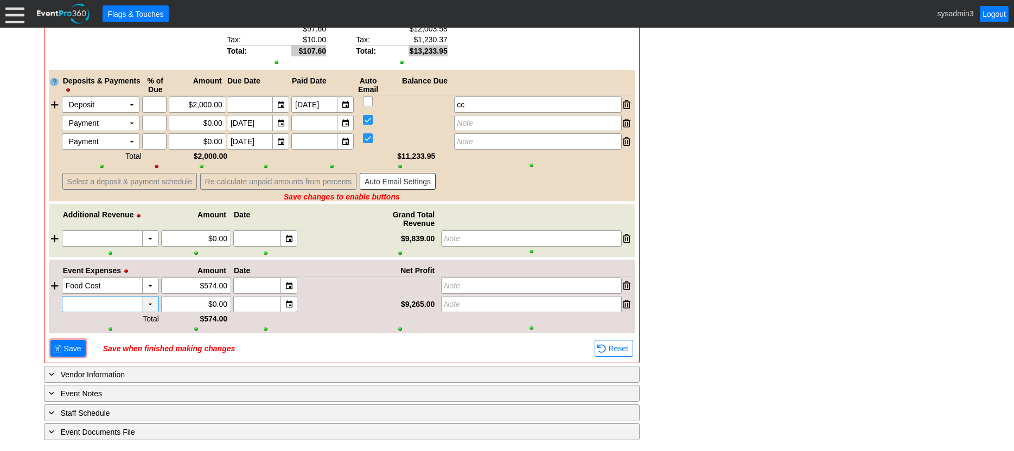
click at [146, 304] on div "▼" at bounding box center [150, 304] width 16 height 15
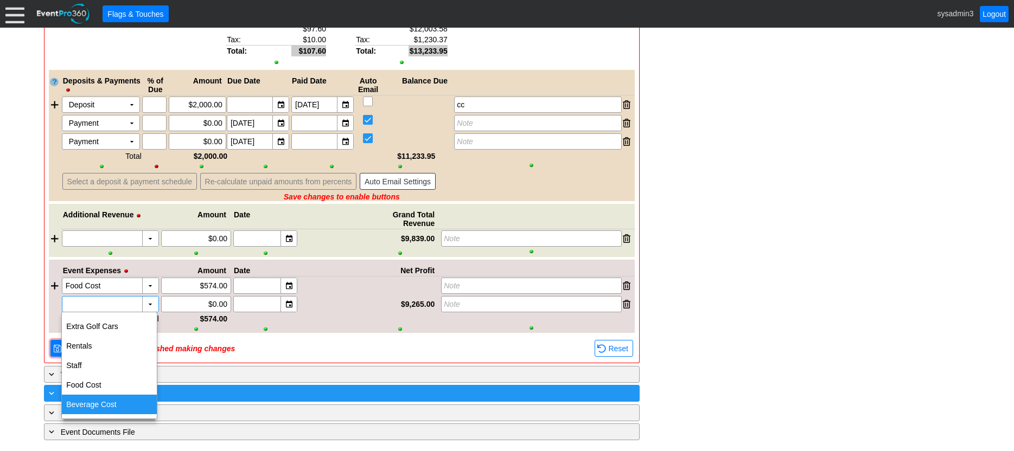
drag, startPoint x: 99, startPoint y: 403, endPoint x: 103, endPoint y: 392, distance: 11.5
click at [99, 401] on div "Beverage Cost" at bounding box center [109, 405] width 95 height 20
type input "Beverage Cost"
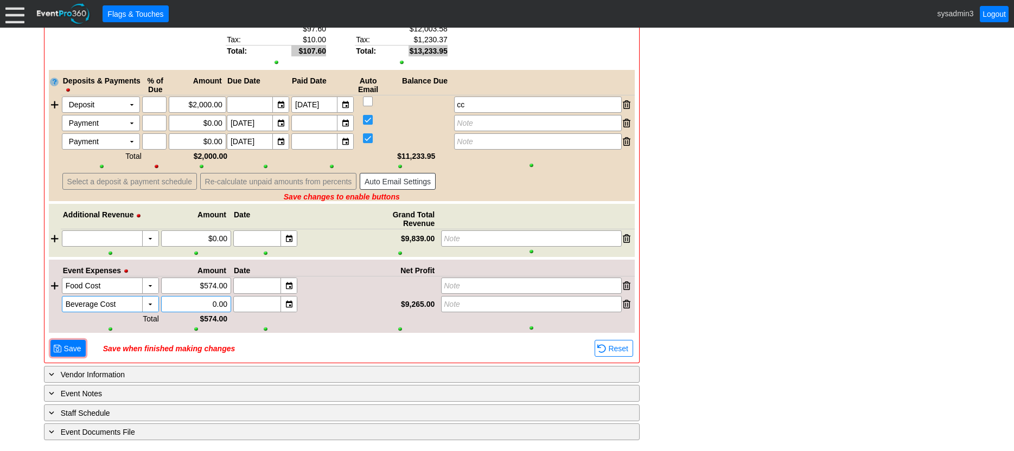
click at [215, 301] on input "0.00" at bounding box center [196, 304] width 62 height 15
type input "$679.00"
click at [308, 350] on div "Save when finished making changes" at bounding box center [348, 349] width 490 height 9
click at [69, 347] on span "Save" at bounding box center [73, 348] width 22 height 11
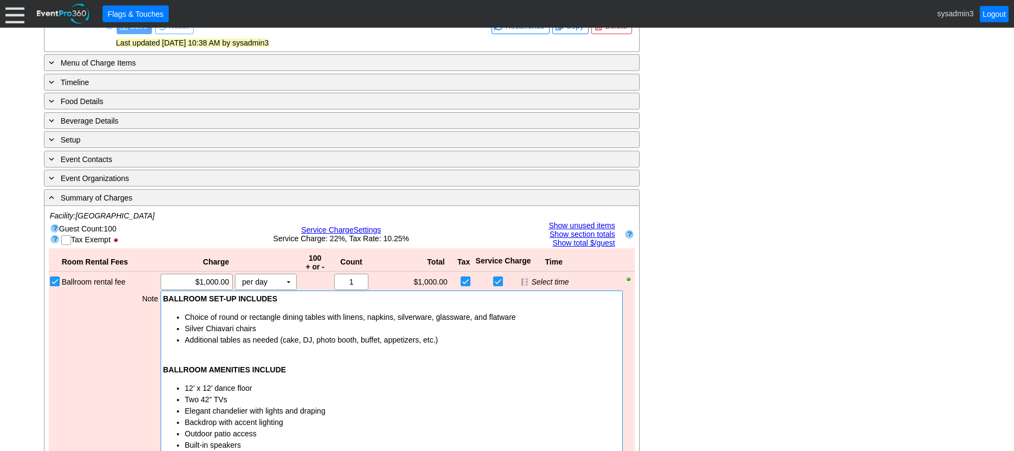
scroll to position [238, 0]
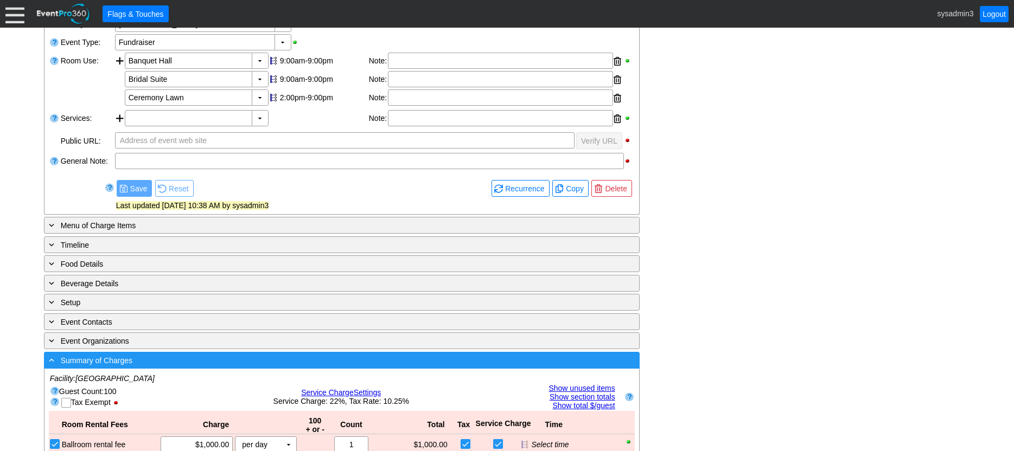
click at [267, 360] on div "- Summary of Charges" at bounding box center [320, 360] width 546 height 12
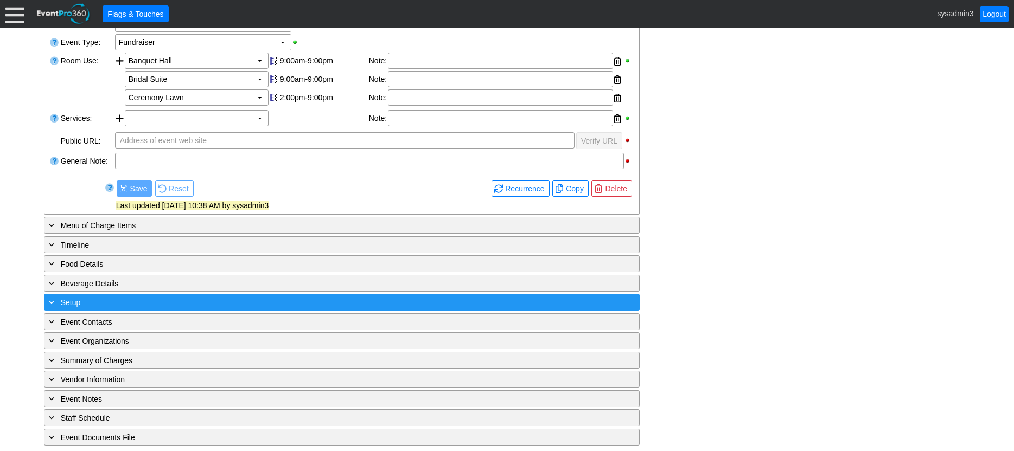
click at [187, 301] on div "+ Setup" at bounding box center [320, 302] width 546 height 12
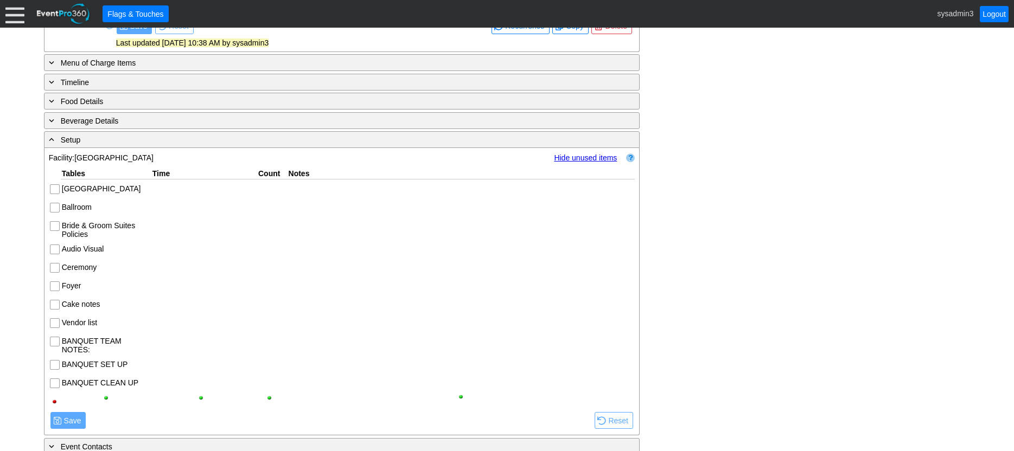
scroll to position [455, 0]
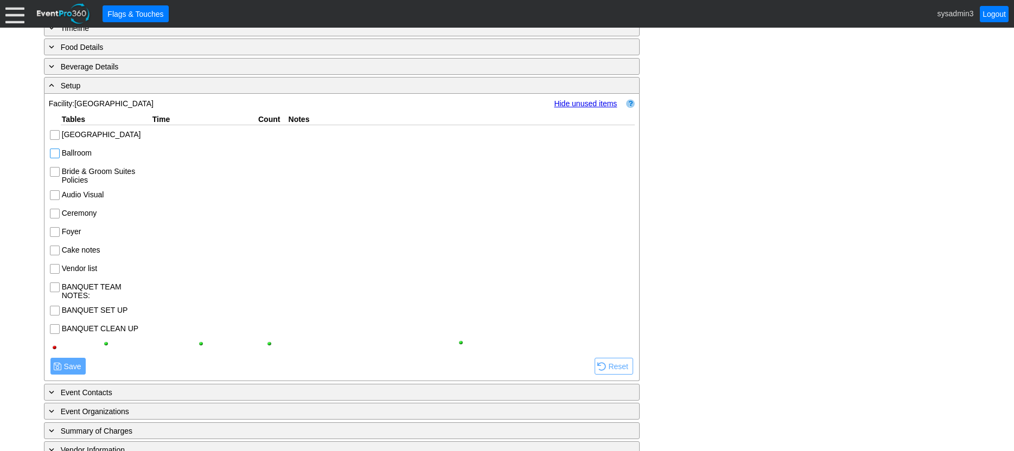
click at [55, 151] on input "Ballroom" at bounding box center [55, 154] width 11 height 11
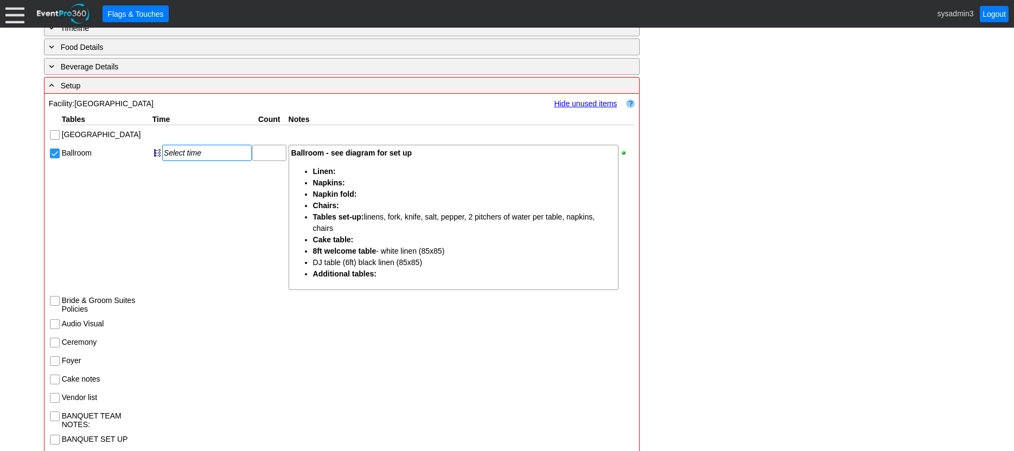
click at [189, 151] on div "Select time" at bounding box center [207, 153] width 86 height 9
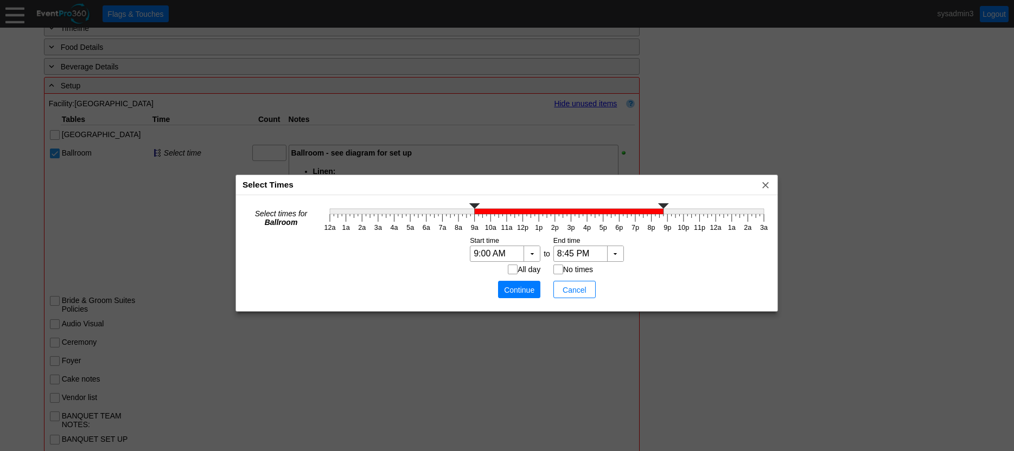
click at [664, 203] on polyline at bounding box center [663, 205] width 11 height 5
type input "9:15 AM"
click at [474, 207] on polyline at bounding box center [474, 205] width 11 height 5
click at [518, 293] on span "Continue" at bounding box center [519, 290] width 33 height 11
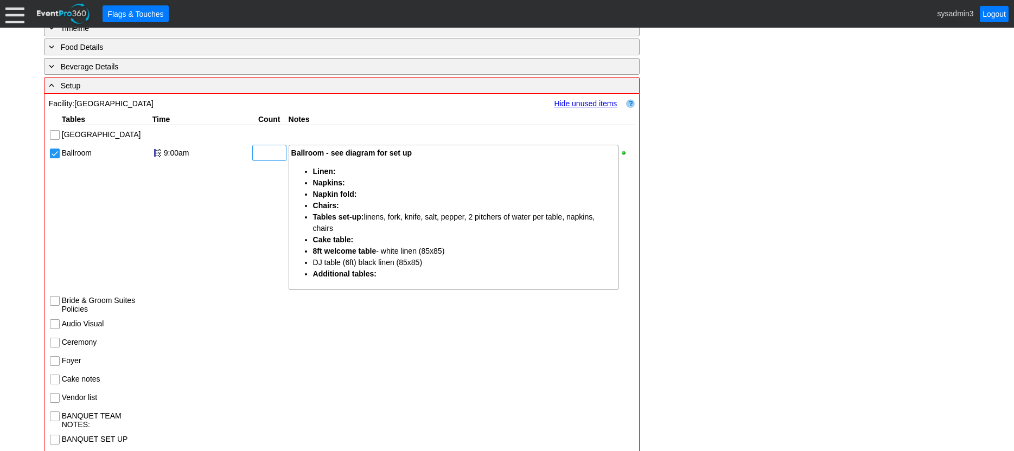
click at [271, 153] on input "text" at bounding box center [269, 152] width 27 height 15
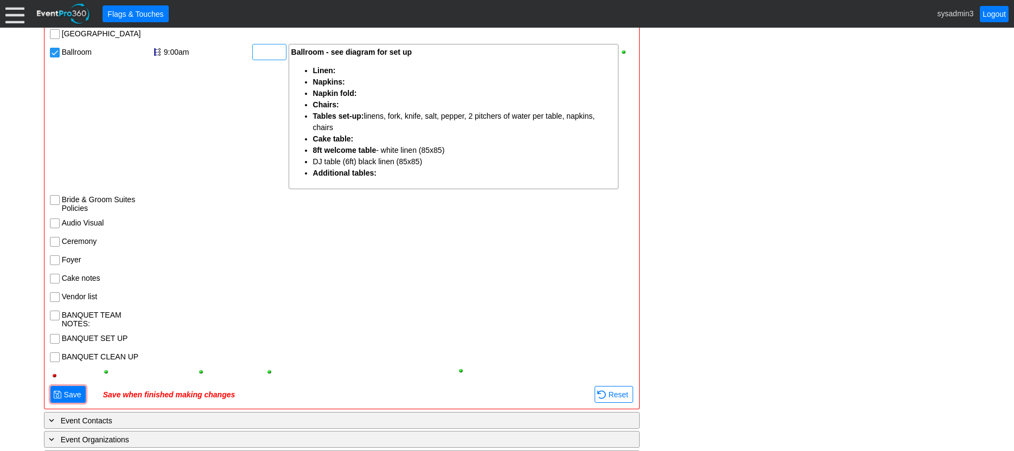
scroll to position [564, 0]
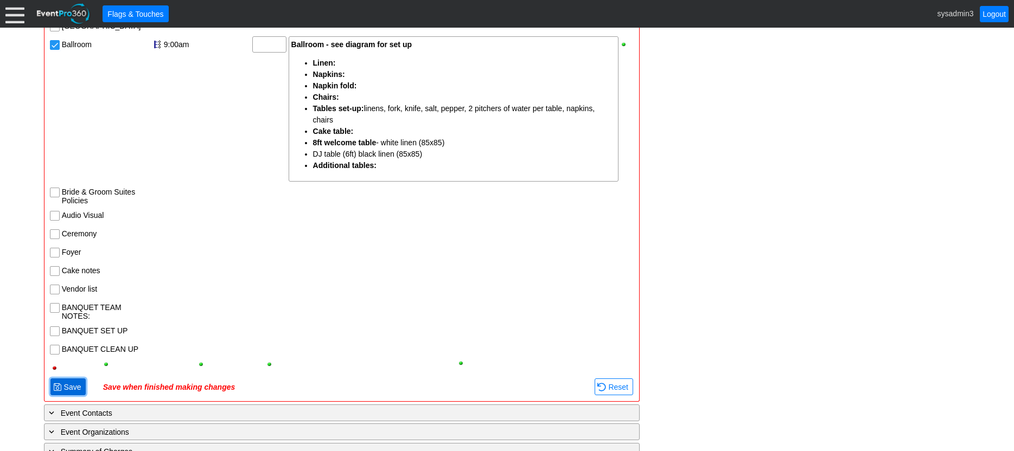
click at [72, 387] on span "Save" at bounding box center [73, 387] width 22 height 11
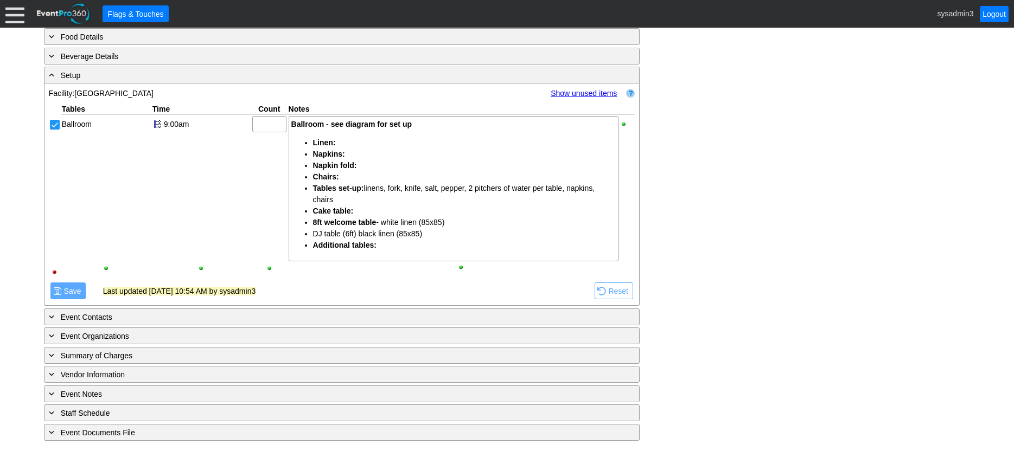
scroll to position [468, 0]
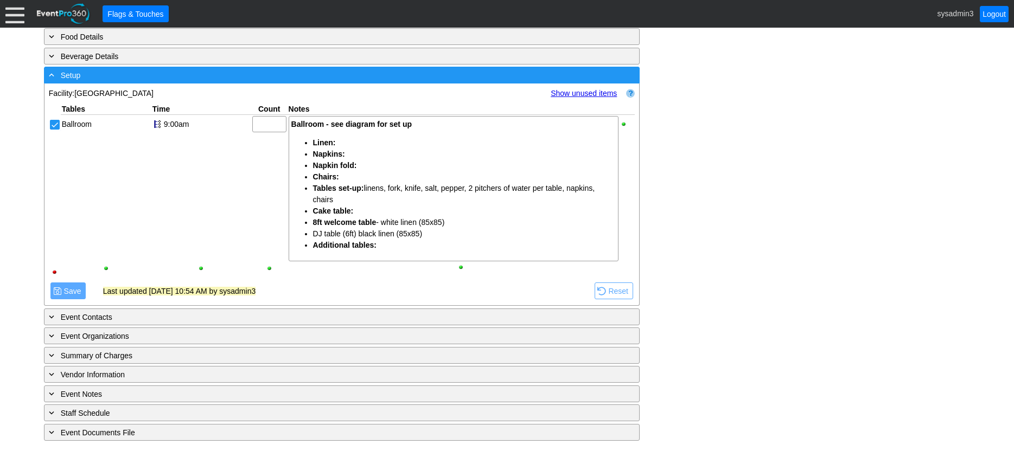
click at [197, 69] on div "- Setup" at bounding box center [320, 75] width 546 height 12
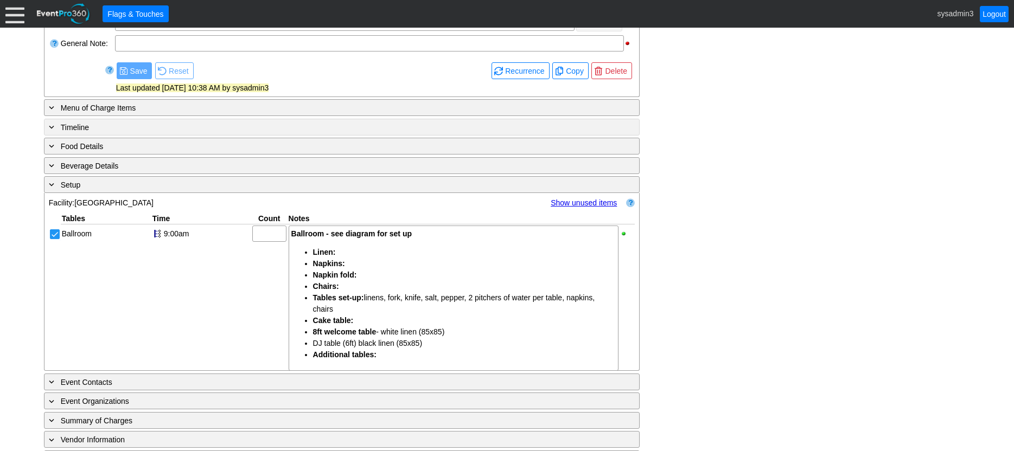
scroll to position [244, 0]
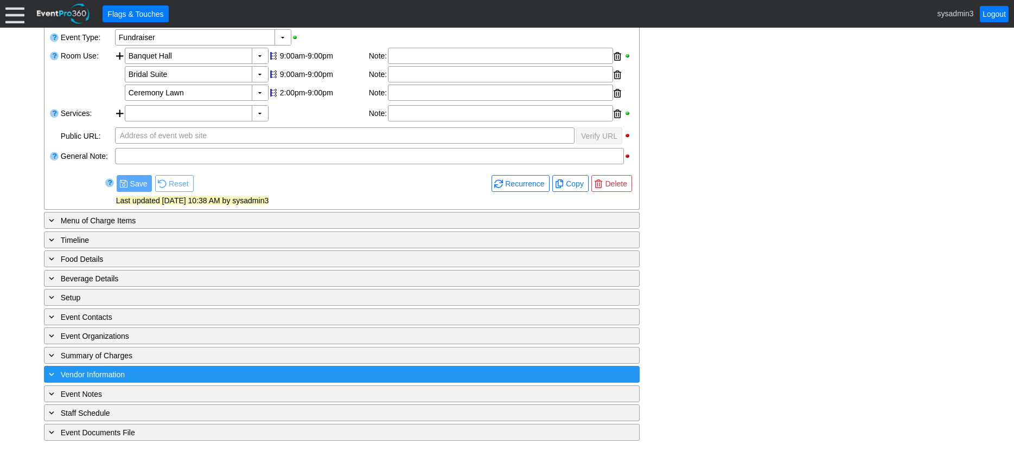
click at [145, 374] on div "+ Vendor Information" at bounding box center [320, 374] width 546 height 12
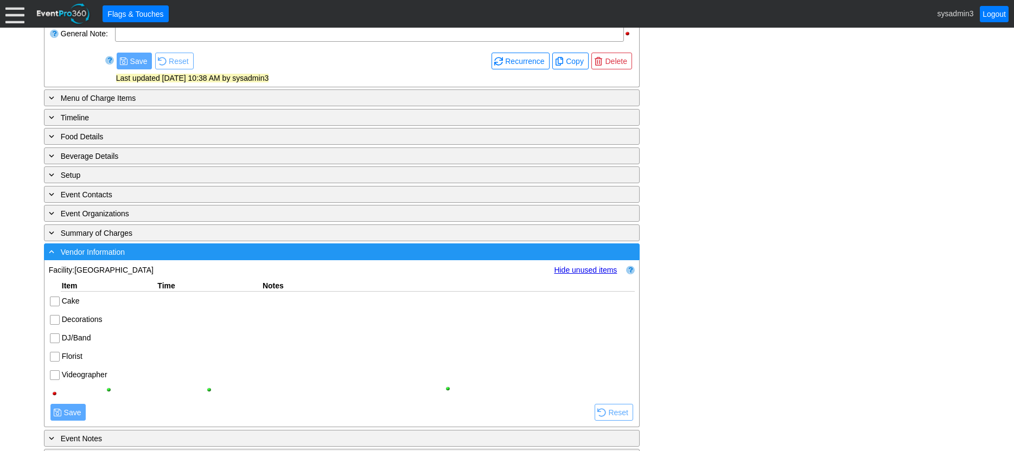
scroll to position [411, 0]
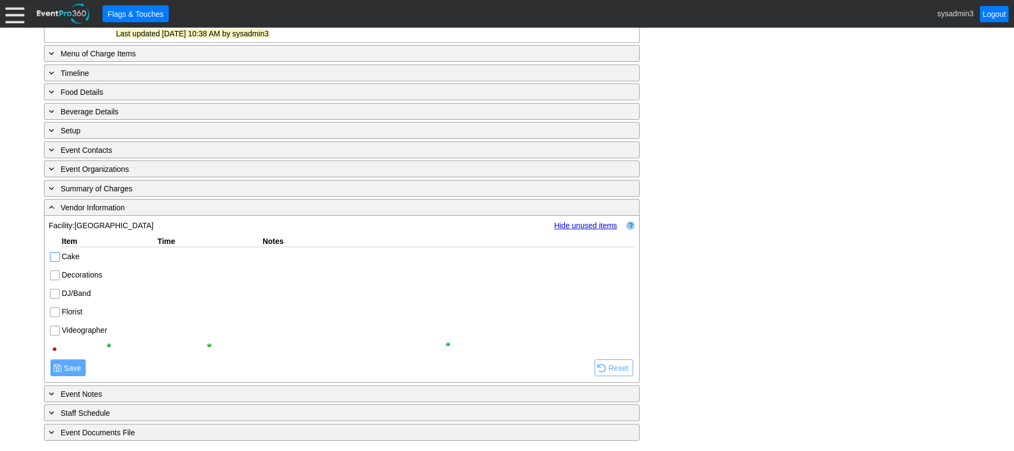
click at [53, 257] on input "Cake" at bounding box center [55, 258] width 11 height 11
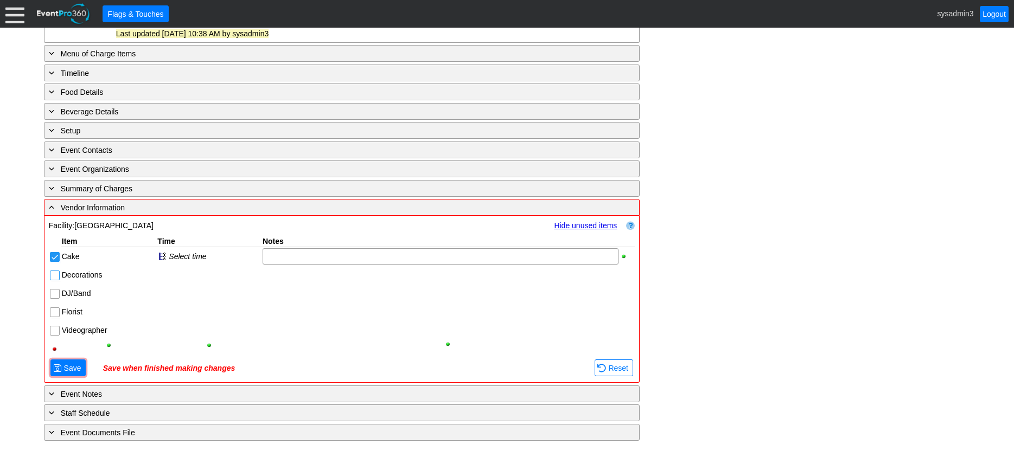
click at [58, 277] on input "Decorations" at bounding box center [55, 276] width 11 height 11
click at [53, 295] on input "DJ/Band" at bounding box center [55, 295] width 11 height 11
click at [189, 257] on div "Select time" at bounding box center [214, 256] width 90 height 9
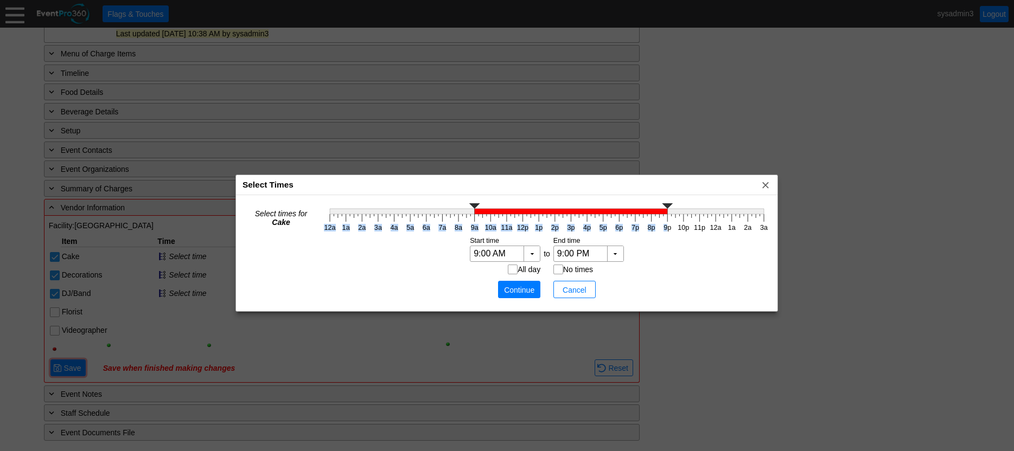
drag, startPoint x: 666, startPoint y: 203, endPoint x: 535, endPoint y: 215, distance: 131.3
click at [490, 210] on icon "12a 1a 2a 3a 4a 5a 6a 7a 8a 9a 10a 11a 12p 1p 2p 3p 4p 5p 6p 7p 8p 9p 10p 11p 1…" at bounding box center [547, 217] width 450 height 33
type input "9:15 AM"
click at [473, 212] on g at bounding box center [547, 208] width 434 height 11
click at [518, 284] on span "● Continue" at bounding box center [519, 289] width 37 height 11
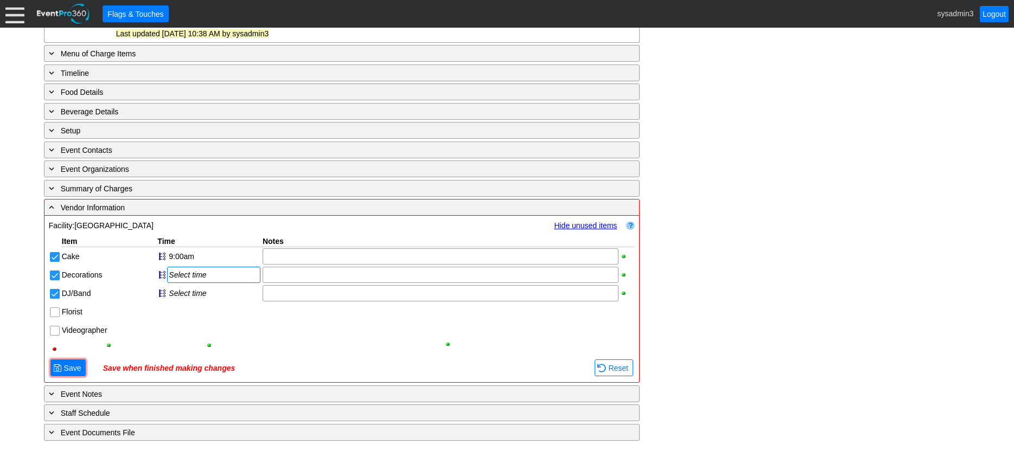
click at [177, 274] on div "Select time" at bounding box center [214, 275] width 90 height 9
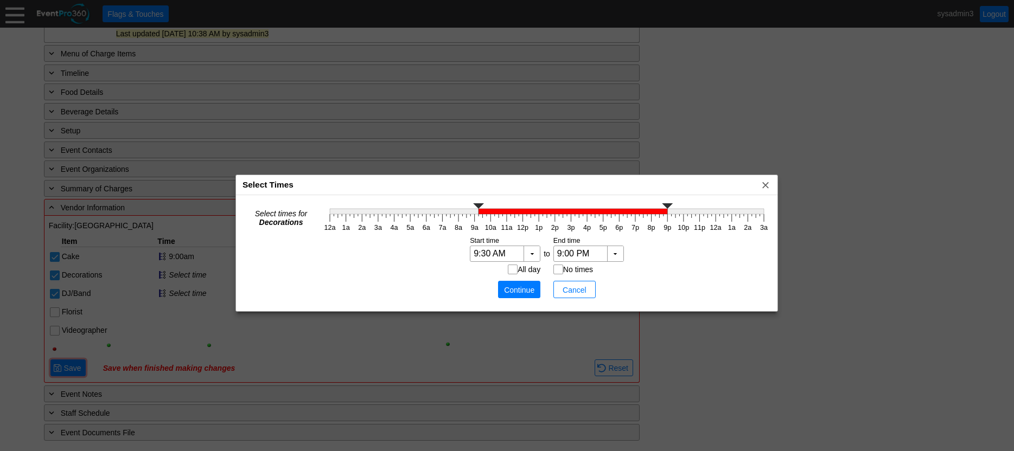
type input "9:45 AM"
click at [484, 207] on polyline at bounding box center [478, 205] width 11 height 5
type input "10:00 AM"
click at [471, 207] on icon "12a 1a 2a 3a 4a 5a 6a 7a 8a 9a 10a 11a 12p 1p 2p 3p 4p 5p 6p 7p 8p 9p 10p 11p 1…" at bounding box center [547, 217] width 450 height 33
click at [511, 294] on span "Continue" at bounding box center [519, 290] width 33 height 11
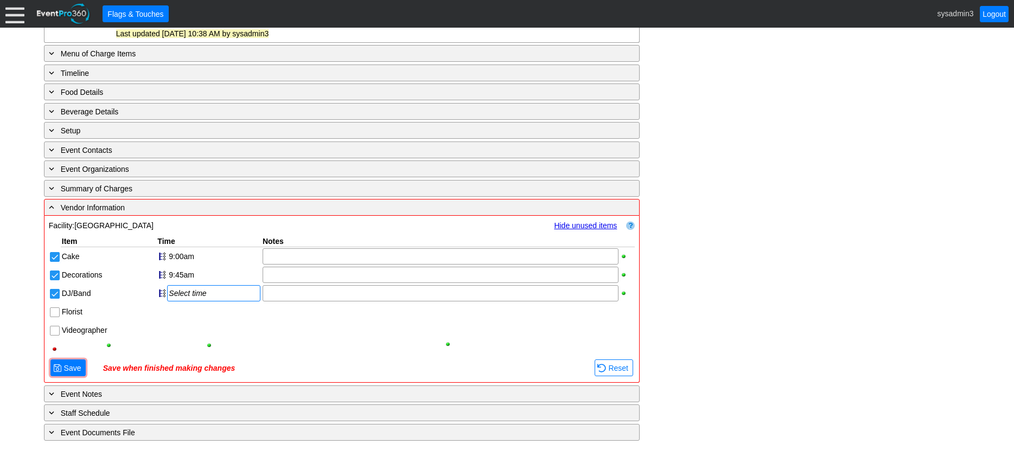
click at [189, 291] on div "Select time" at bounding box center [214, 293] width 90 height 9
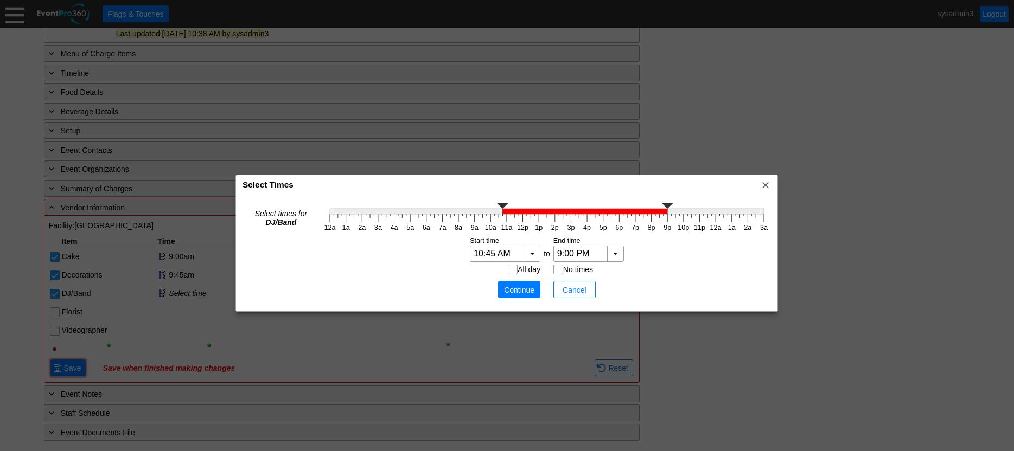
type input "11:00 AM"
click at [507, 203] on polyline at bounding box center [506, 205] width 11 height 5
type input "12:00 PM"
click at [524, 220] on icon "12a 1a 2a 3a 4a 5a 6a 7a 8a 9a 10a 11a 12p 1p 2p 3p 4p 5p 6p 7p 8p 9p 10p 11p 1…" at bounding box center [547, 217] width 450 height 33
click at [513, 295] on span "Continue" at bounding box center [519, 290] width 33 height 11
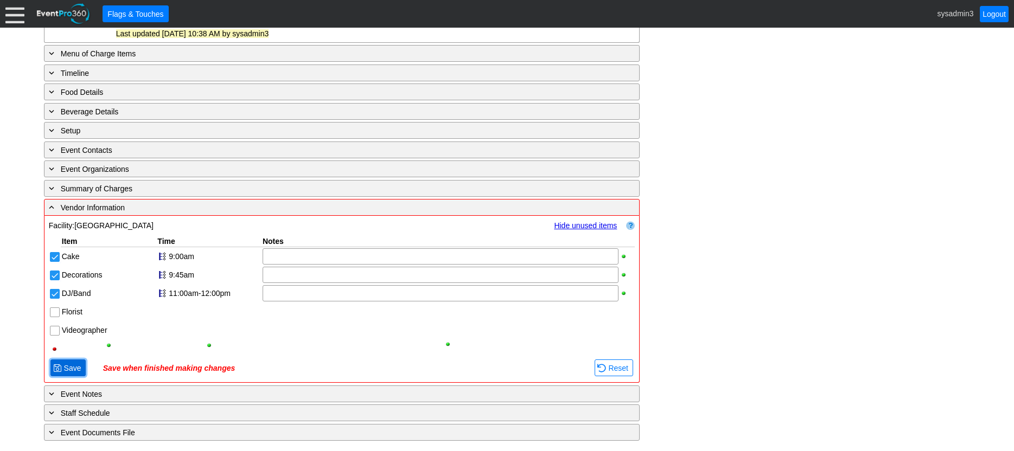
click at [62, 371] on span "Save" at bounding box center [73, 368] width 22 height 11
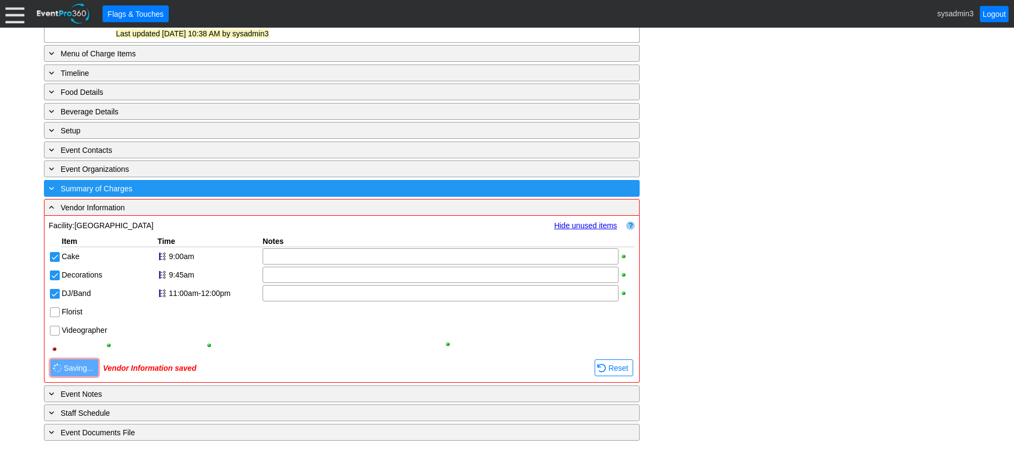
scroll to position [374, 0]
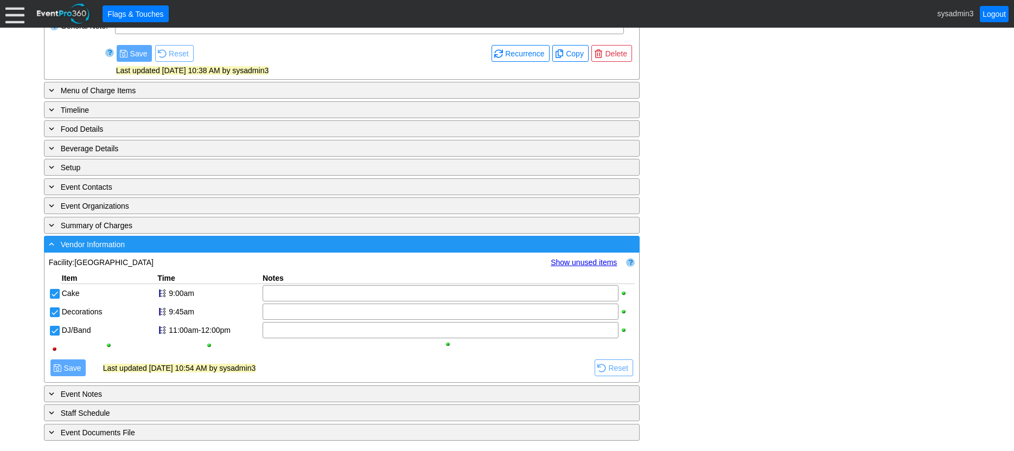
click at [147, 244] on div "- Vendor Information" at bounding box center [320, 244] width 546 height 12
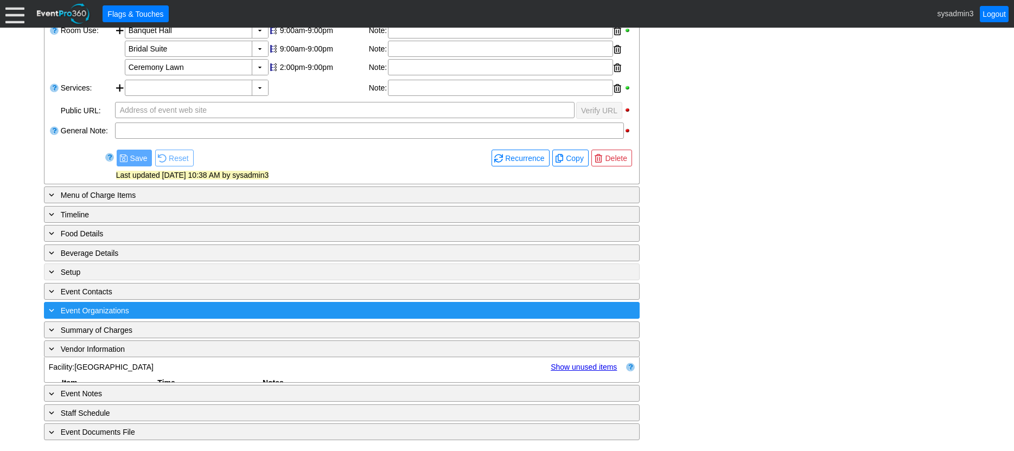
scroll to position [244, 0]
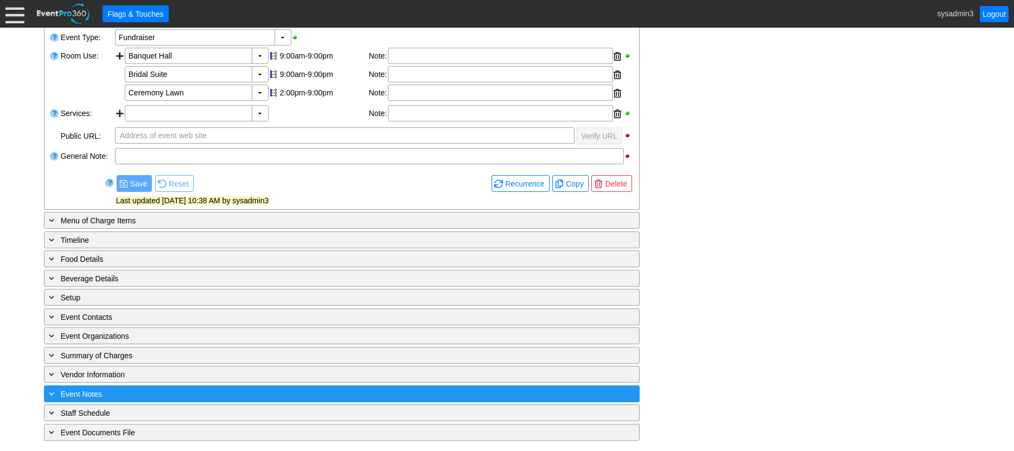
click at [148, 389] on div "+ Event Notes" at bounding box center [320, 394] width 546 height 12
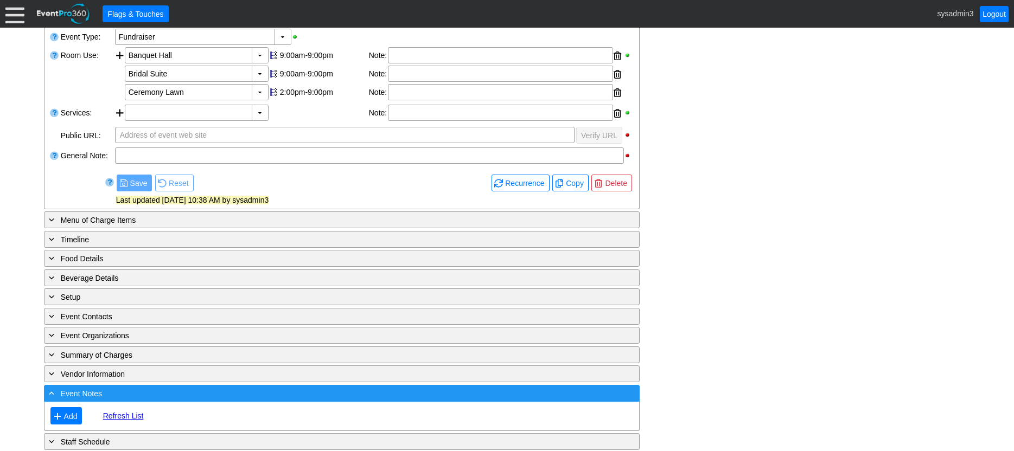
scroll to position [273, 0]
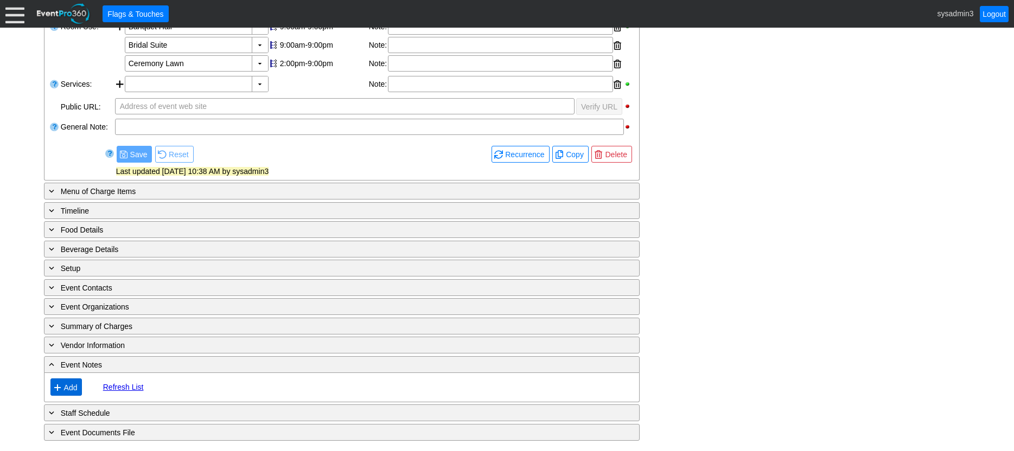
click at [69, 384] on span "Add" at bounding box center [71, 387] width 18 height 11
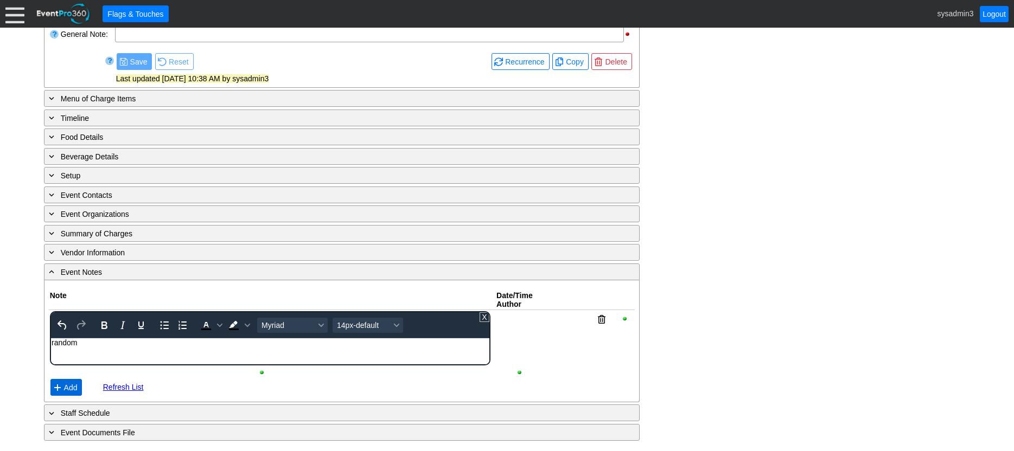
scroll to position [328, 0]
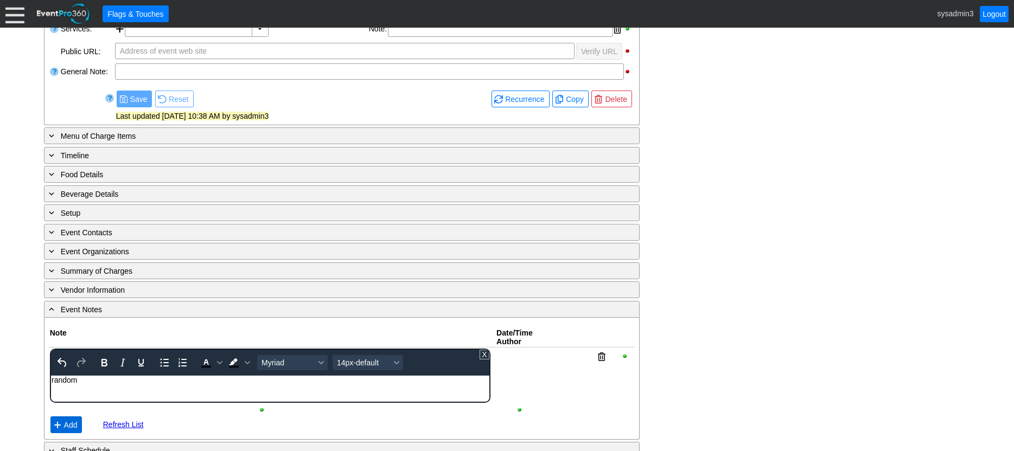
click at [70, 420] on span "Add" at bounding box center [71, 425] width 18 height 11
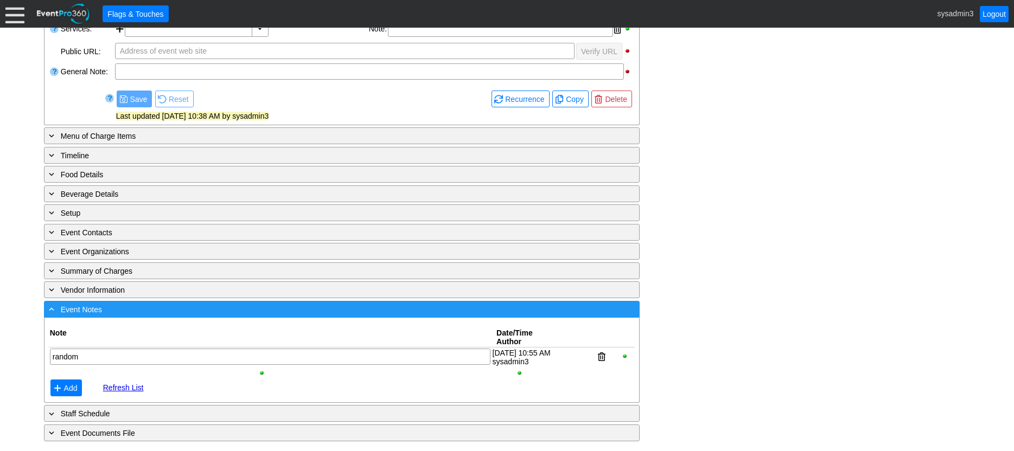
scroll to position [329, 0]
click at [127, 309] on div "- Event Notes" at bounding box center [320, 309] width 546 height 12
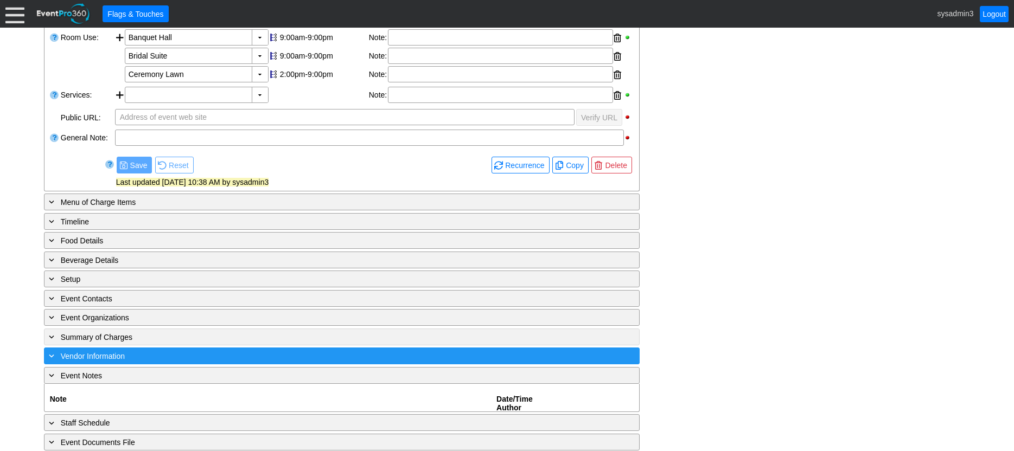
scroll to position [244, 0]
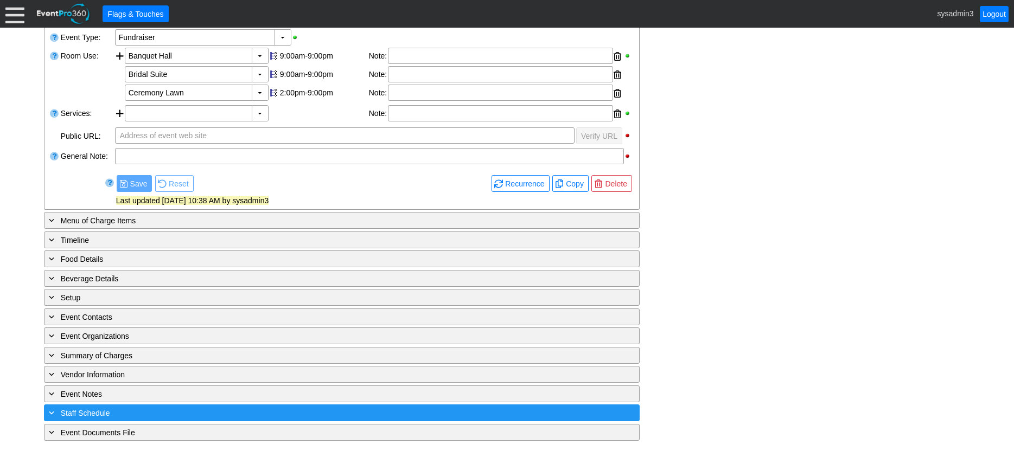
click at [144, 407] on div "+ Staff Schedule" at bounding box center [320, 413] width 546 height 12
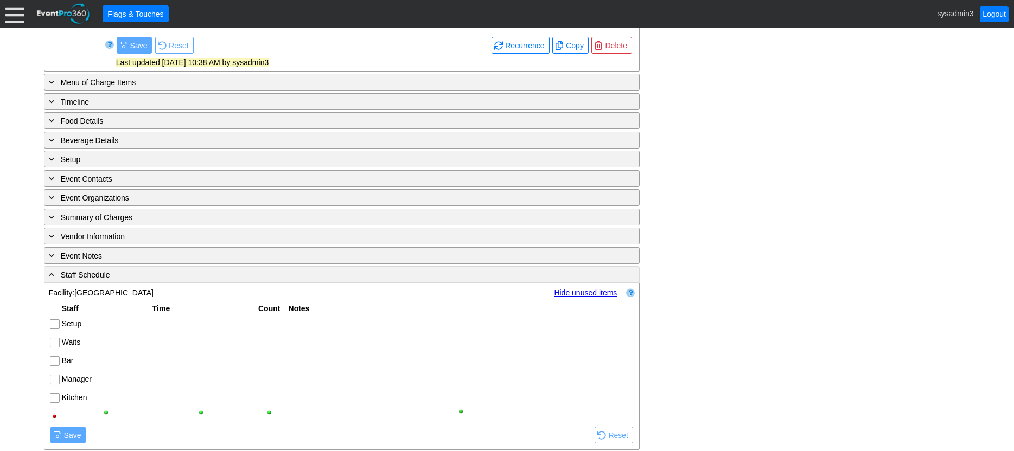
scroll to position [411, 0]
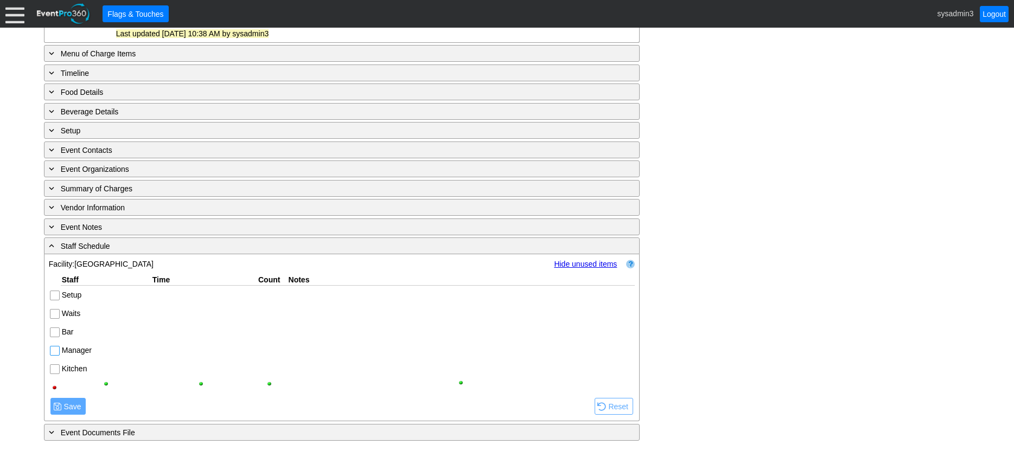
click at [55, 350] on input "Manager" at bounding box center [55, 352] width 11 height 11
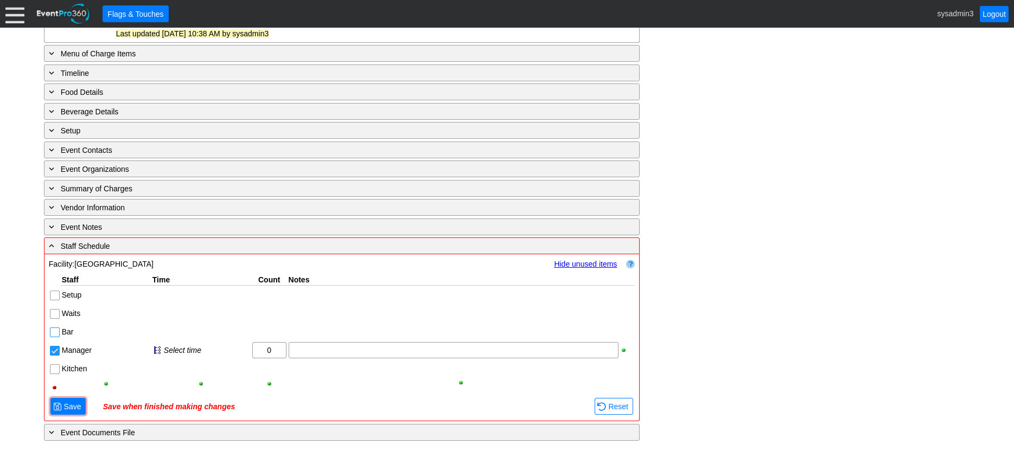
click at [55, 333] on input "Bar" at bounding box center [55, 333] width 11 height 11
click at [57, 311] on input "Waits" at bounding box center [55, 315] width 11 height 11
click at [75, 406] on span "Save" at bounding box center [73, 406] width 22 height 11
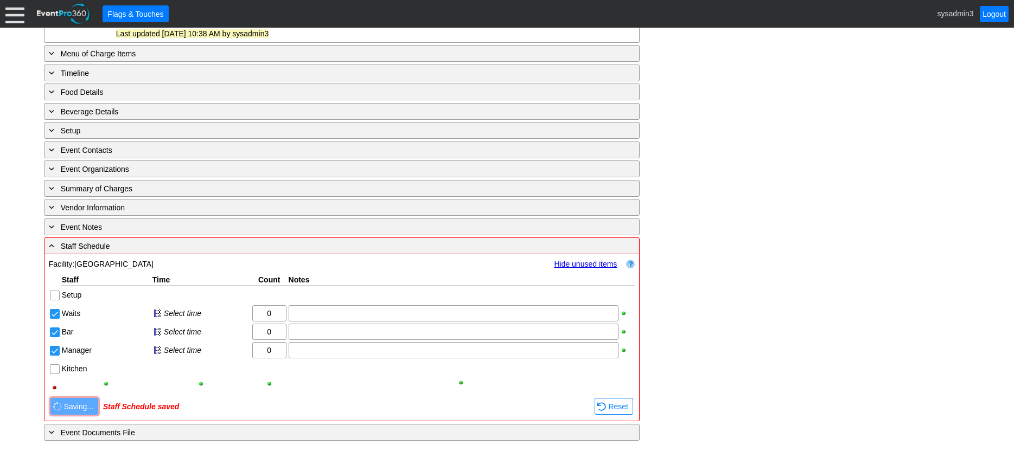
scroll to position [374, 0]
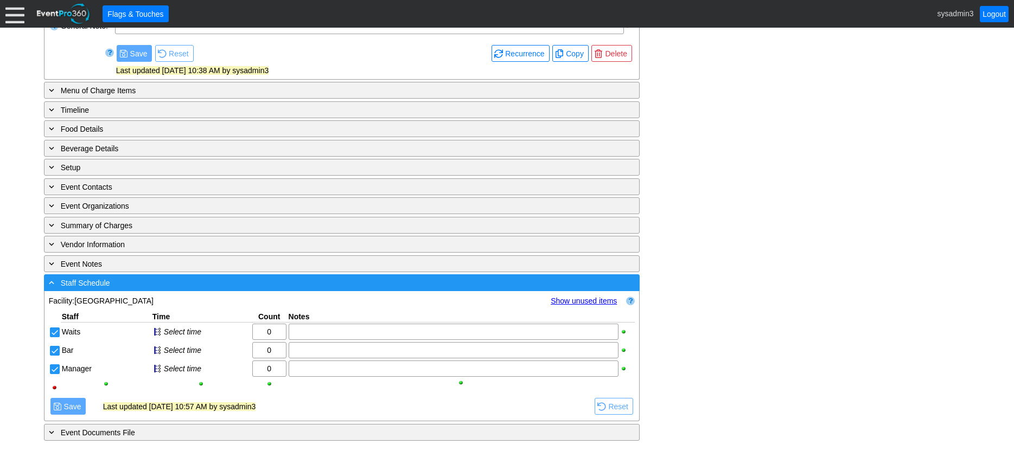
click at [209, 284] on div "- Staff Schedule" at bounding box center [320, 283] width 546 height 12
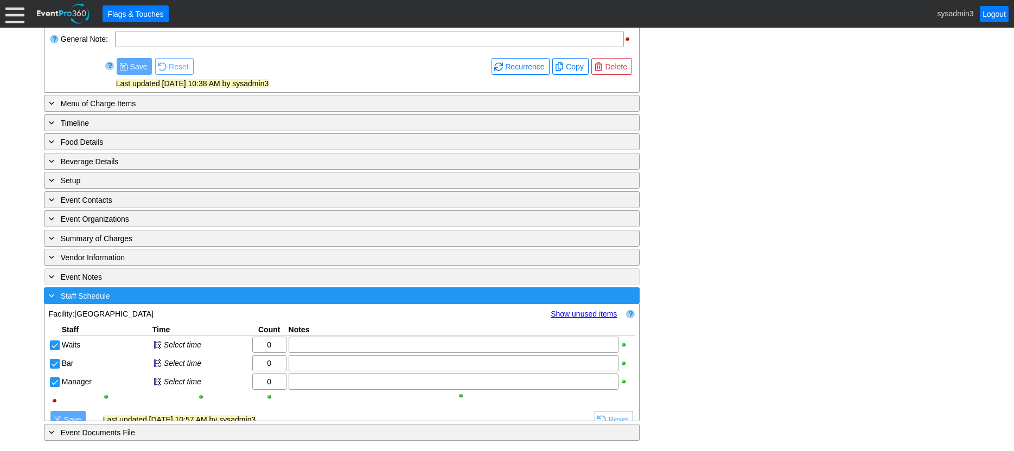
scroll to position [244, 0]
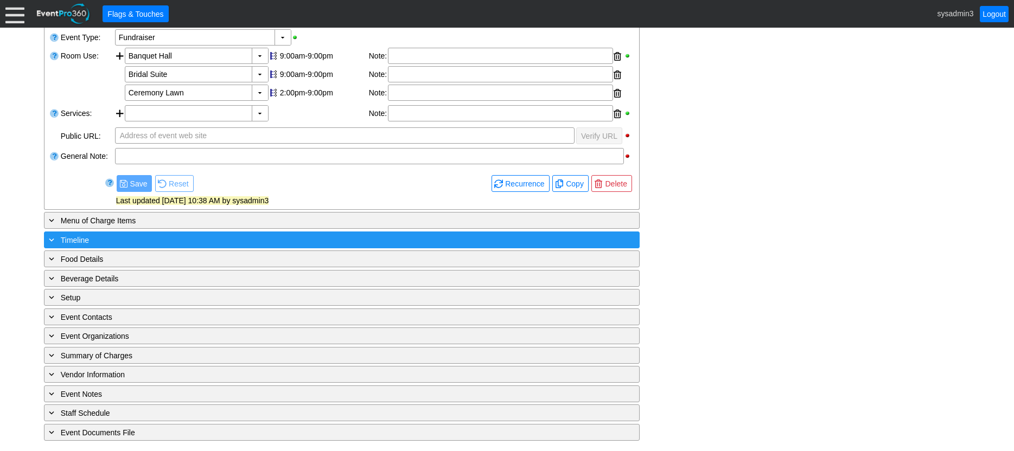
click at [192, 240] on div "+ Timeline" at bounding box center [320, 240] width 546 height 12
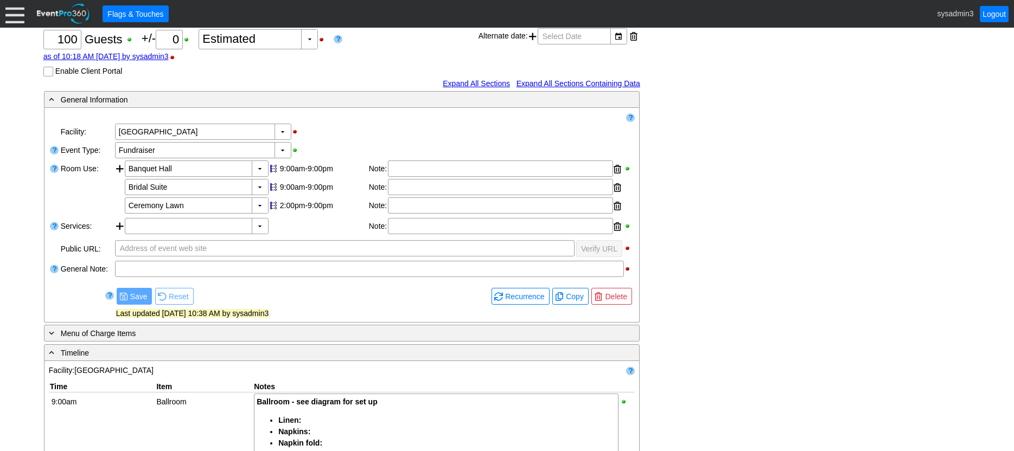
scroll to position [135, 0]
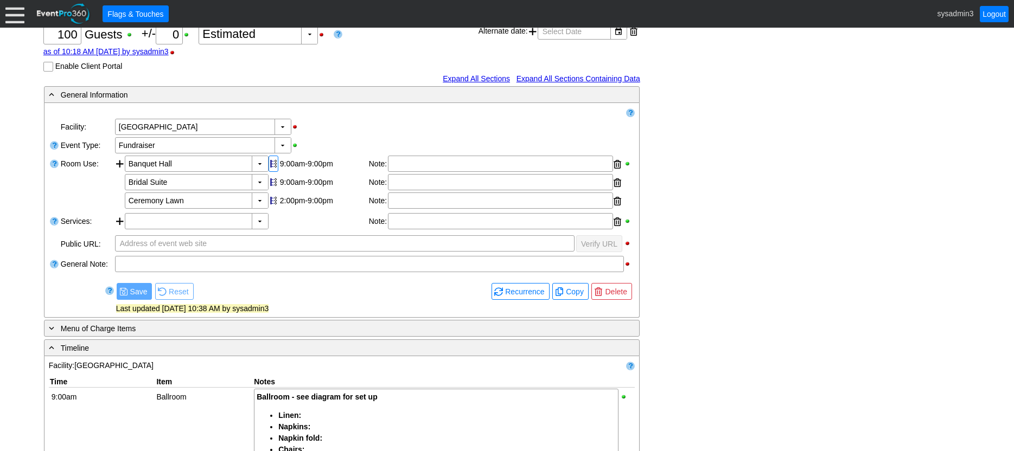
click at [273, 166] on div at bounding box center [274, 164] width 10 height 16
click at [273, 178] on div at bounding box center [274, 182] width 10 height 16
click at [273, 199] on div at bounding box center [274, 201] width 10 height 16
click at [132, 289] on span "Save" at bounding box center [139, 291] width 22 height 11
click at [273, 166] on div at bounding box center [274, 164] width 10 height 16
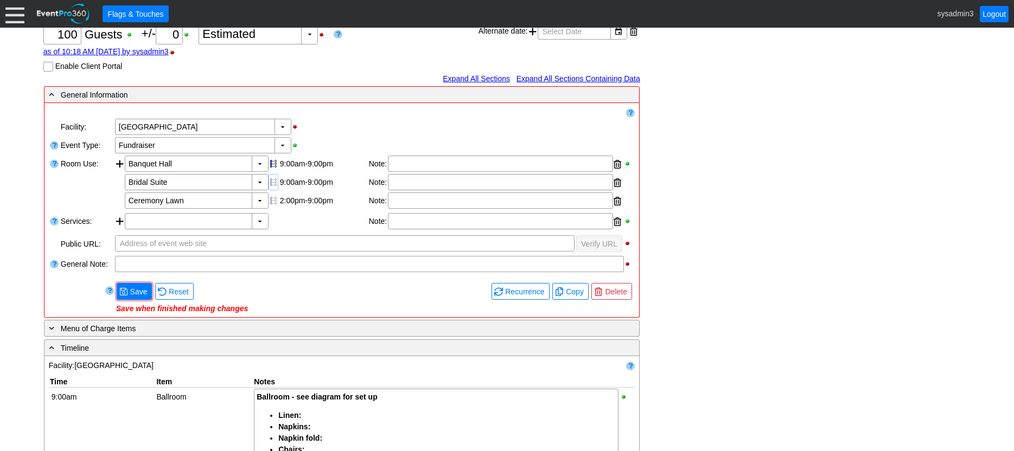
click at [273, 180] on div at bounding box center [274, 182] width 10 height 16
click at [274, 195] on div at bounding box center [274, 201] width 10 height 16
click at [138, 286] on span "Save" at bounding box center [139, 291] width 22 height 11
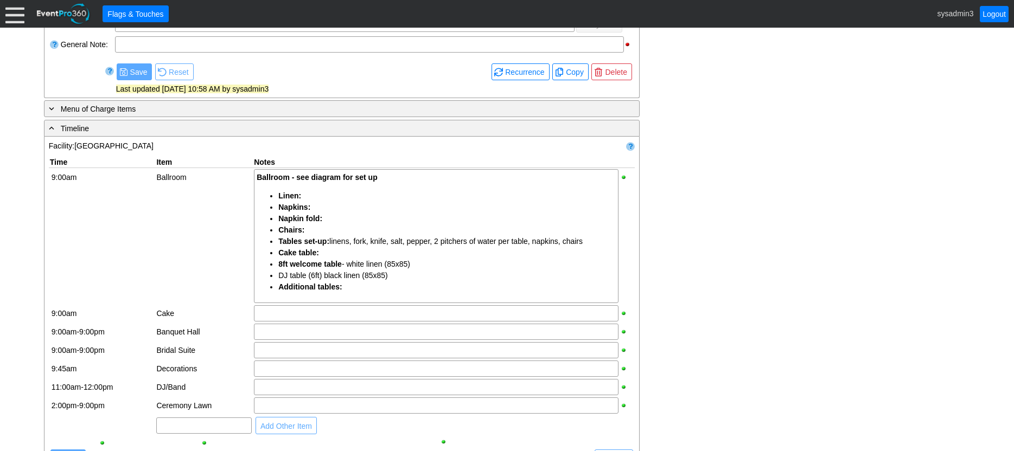
scroll to position [352, 0]
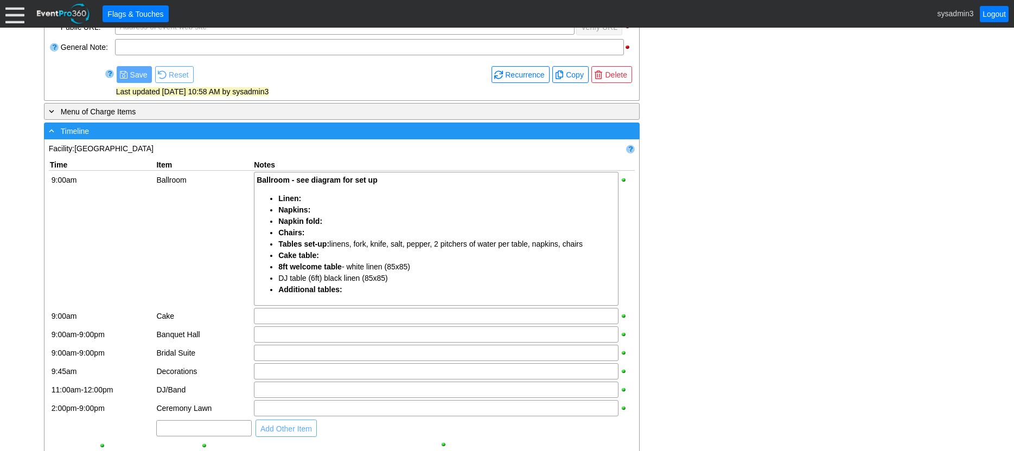
click at [256, 134] on div "- Timeline" at bounding box center [320, 131] width 546 height 12
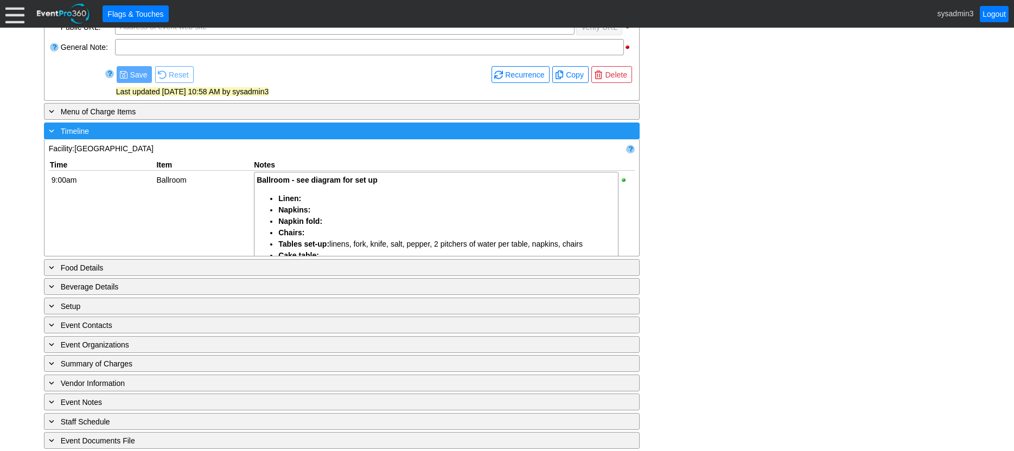
scroll to position [244, 0]
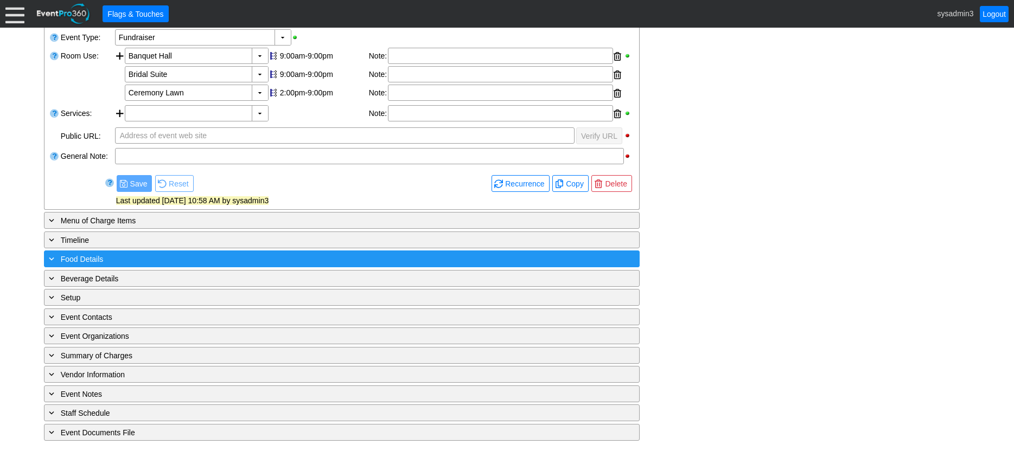
click at [248, 257] on div "+ Food Details" at bounding box center [320, 259] width 546 height 12
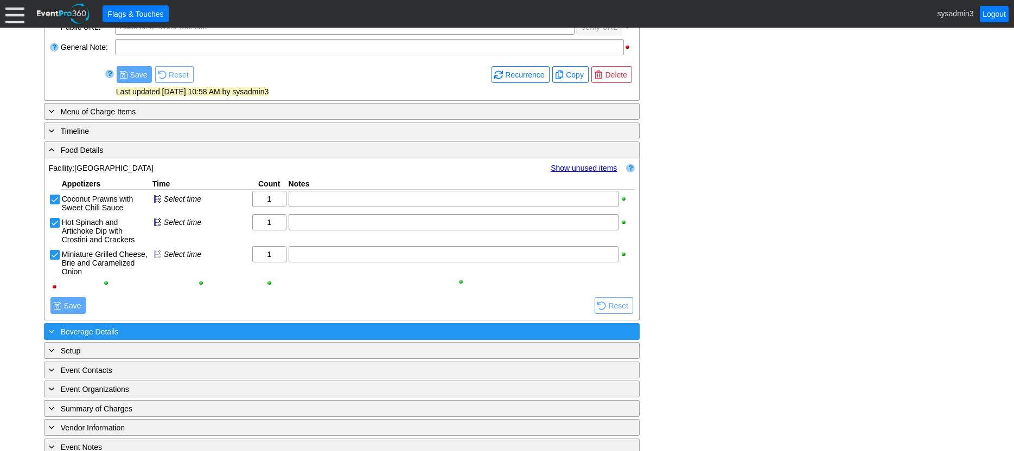
click at [237, 331] on div "+ Beverage Details" at bounding box center [320, 332] width 546 height 12
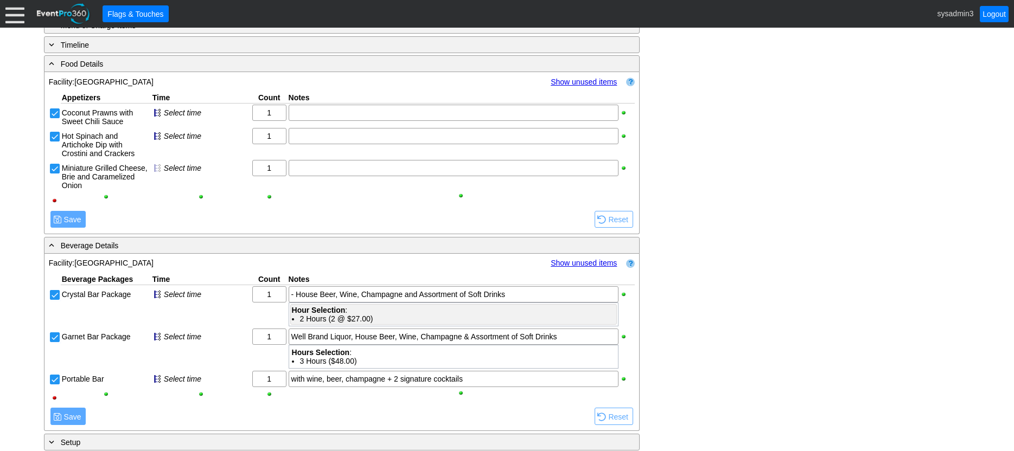
scroll to position [461, 0]
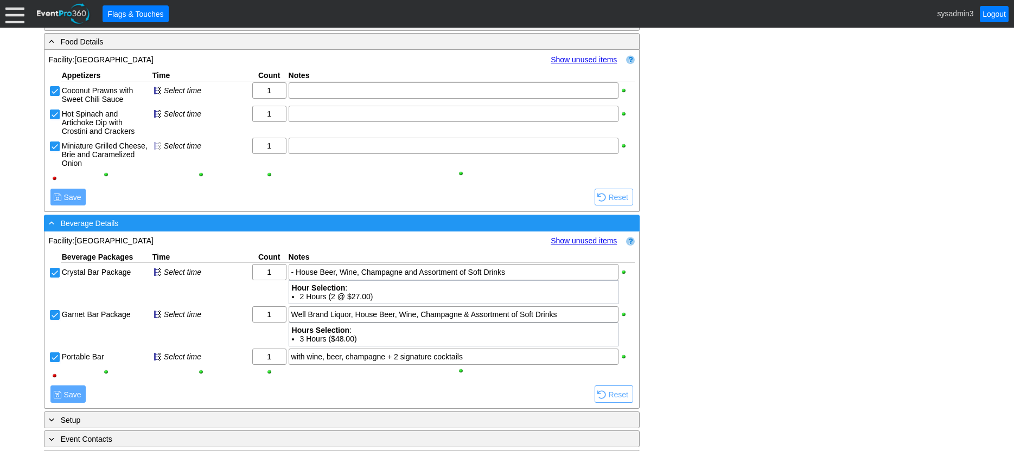
click at [263, 227] on div "- Beverage Details" at bounding box center [320, 223] width 546 height 12
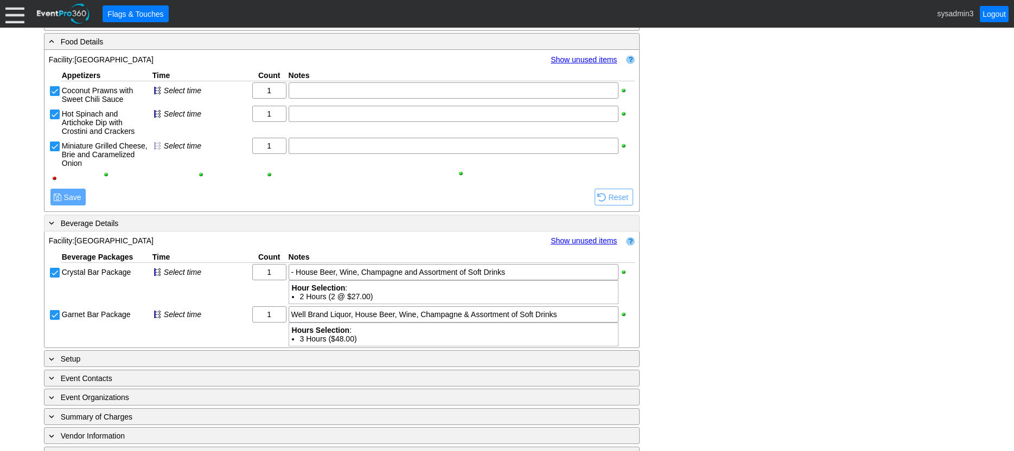
scroll to position [406, 0]
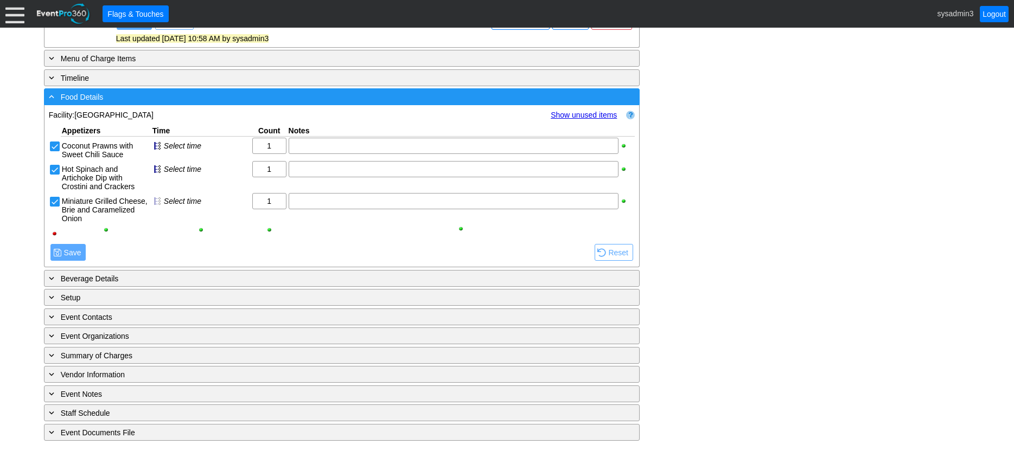
click at [288, 95] on div "- Food Details" at bounding box center [320, 97] width 546 height 12
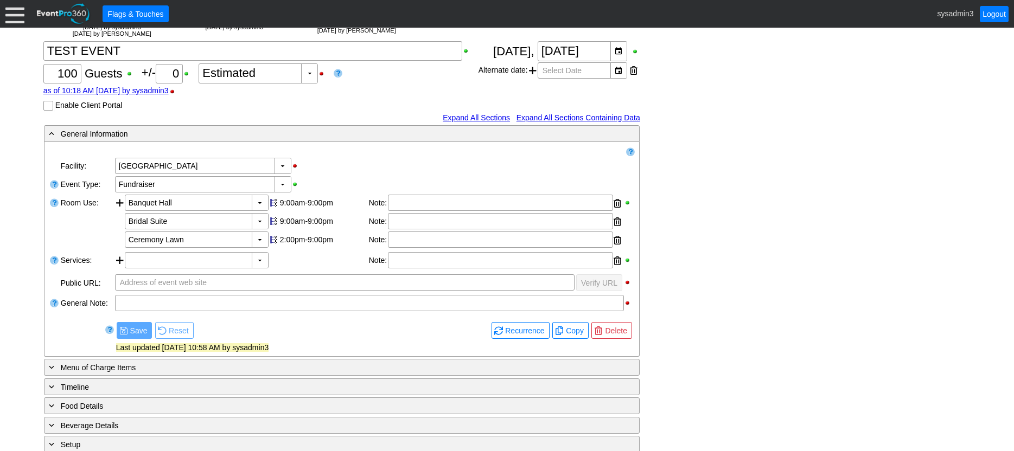
scroll to position [0, 0]
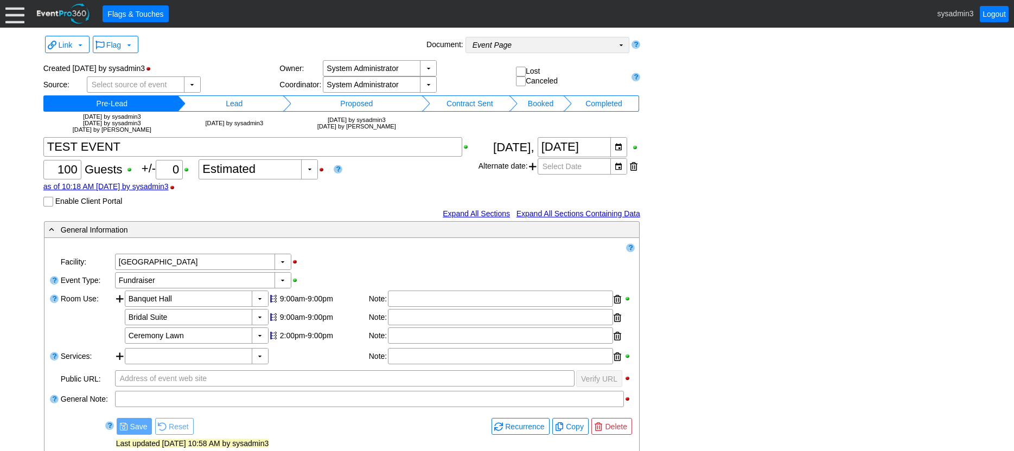
click at [573, 44] on td "Event Page Χ" at bounding box center [540, 44] width 148 height 15
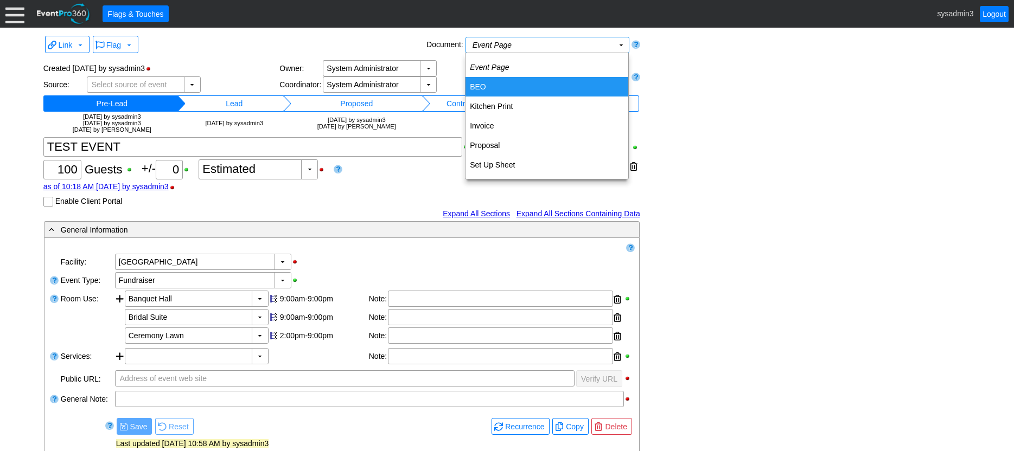
click at [481, 90] on td "BEO" at bounding box center [546, 87] width 163 height 20
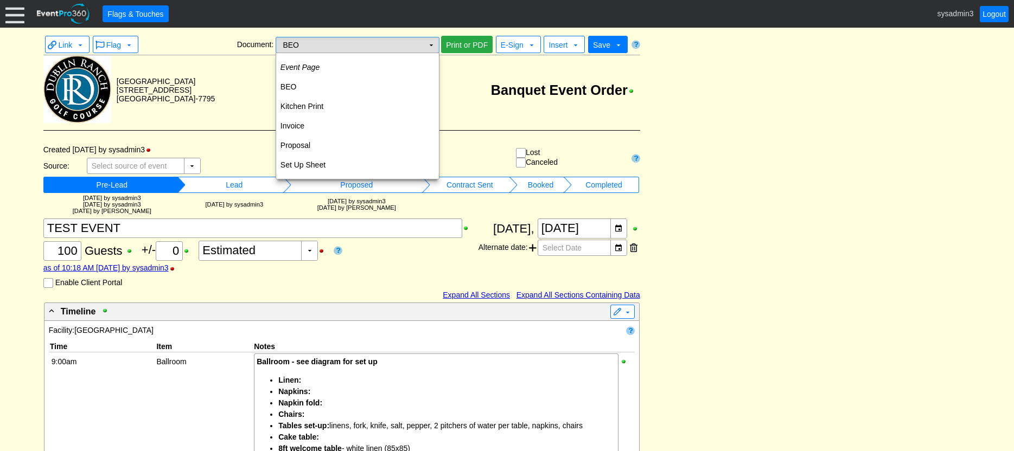
click at [433, 47] on td "▼" at bounding box center [431, 44] width 15 height 15
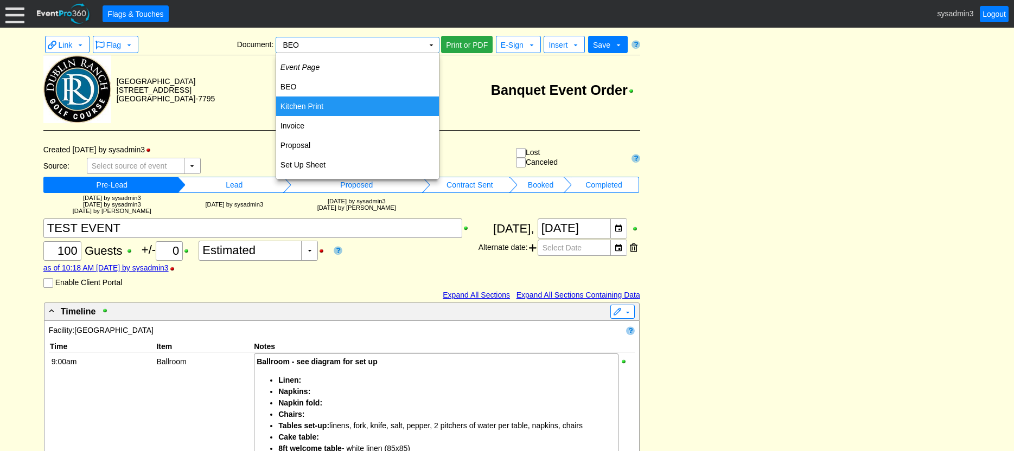
drag, startPoint x: 433, startPoint y: 47, endPoint x: 322, endPoint y: 105, distance: 125.7
click at [322, 105] on td "Kitchen Print" at bounding box center [357, 107] width 163 height 20
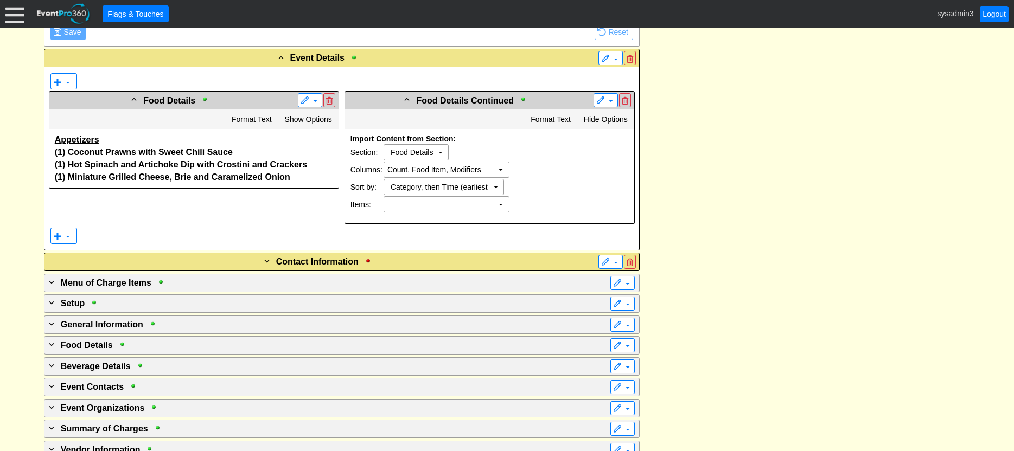
scroll to position [651, 0]
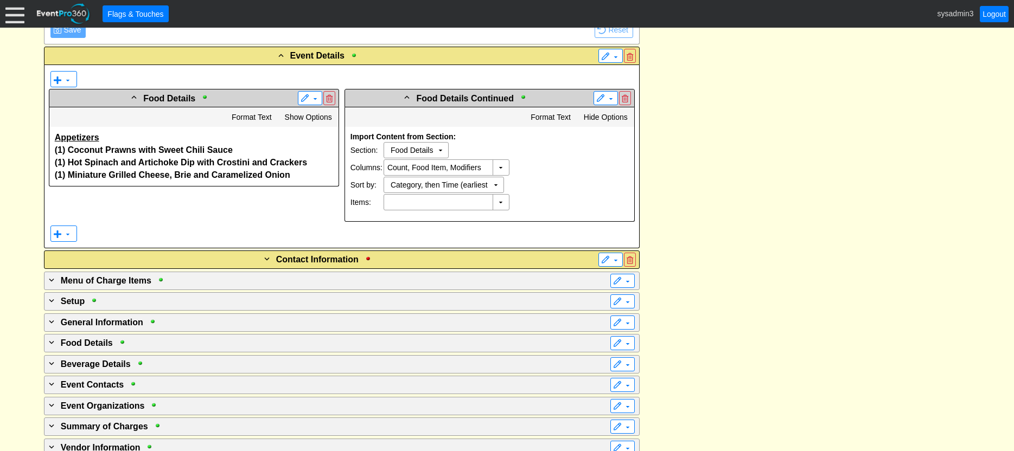
click at [613, 172] on div "Import Content from Section: Section: Food Details Χ ▼ Columns: Count, Food Ite…" at bounding box center [489, 174] width 289 height 94
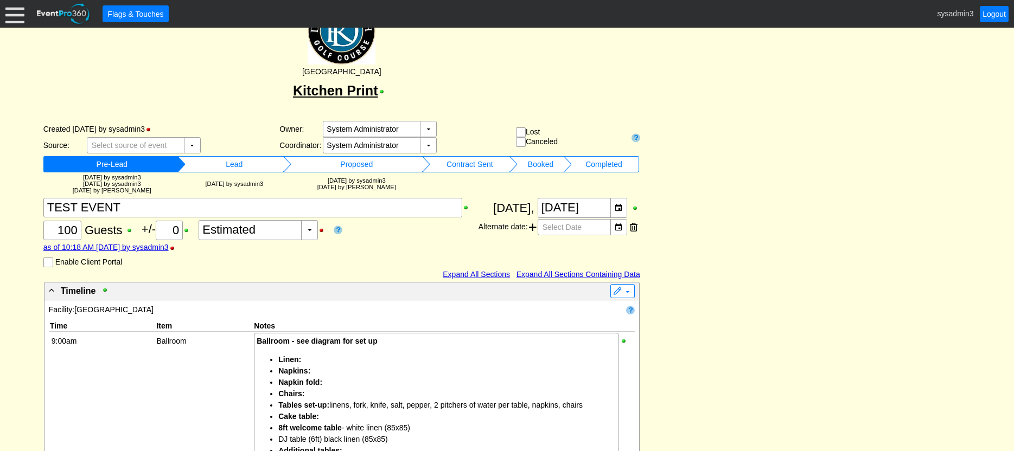
scroll to position [0, 0]
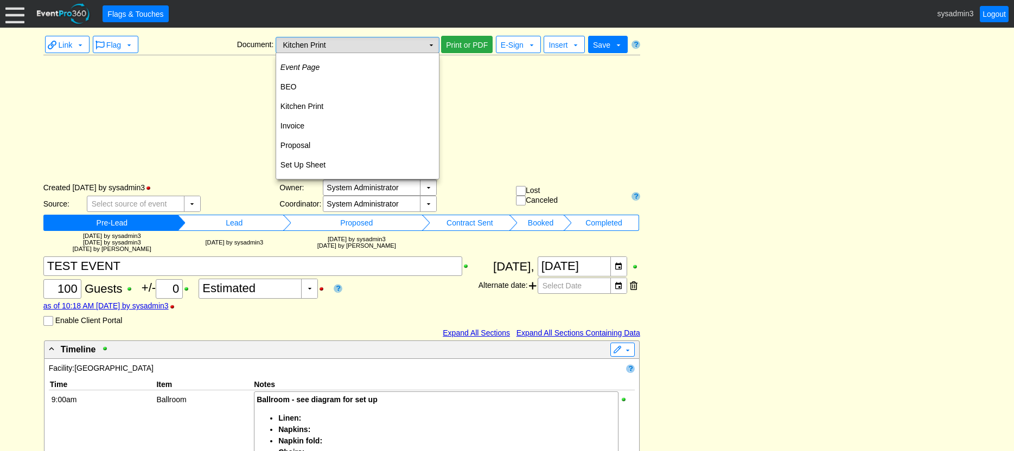
click at [428, 47] on td "▼" at bounding box center [431, 44] width 15 height 15
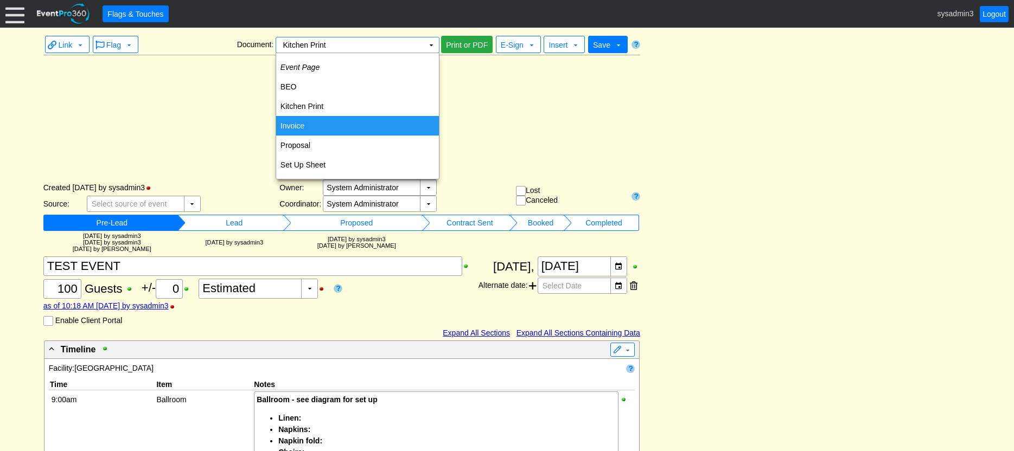
click at [309, 126] on td "Invoice" at bounding box center [357, 126] width 163 height 20
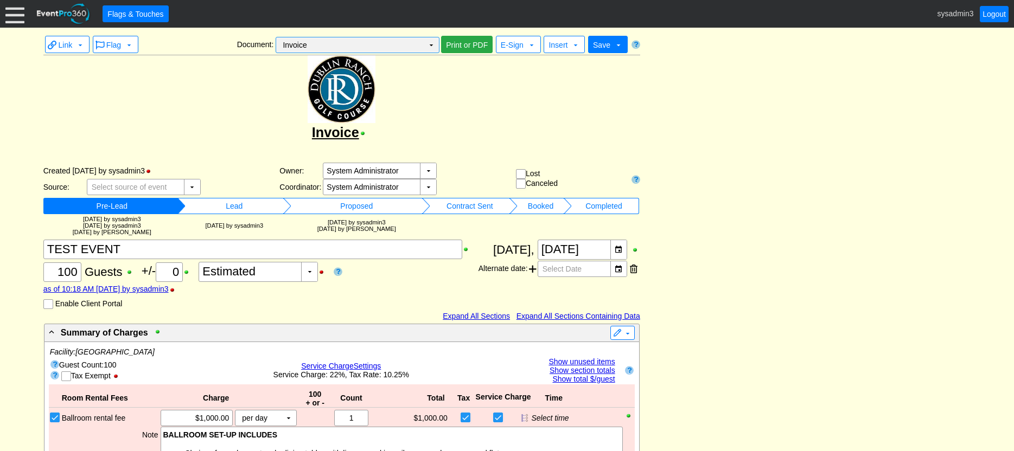
click at [435, 48] on td "▼" at bounding box center [431, 44] width 15 height 15
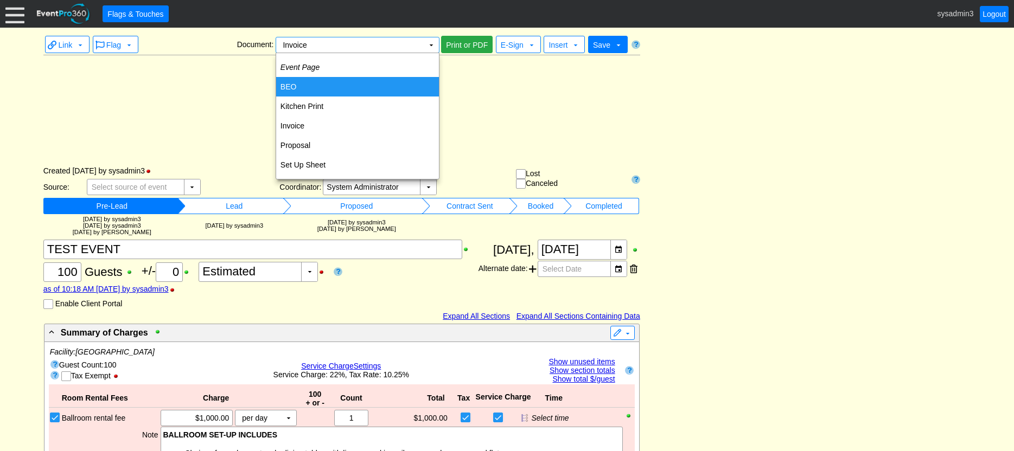
click at [309, 83] on td "BEO" at bounding box center [357, 87] width 163 height 20
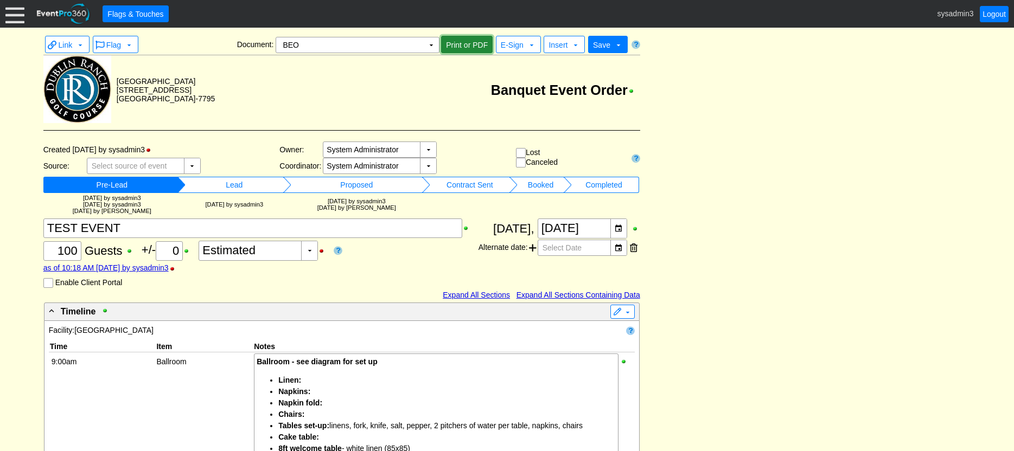
click at [469, 49] on span "Print or PDF" at bounding box center [467, 45] width 46 height 11
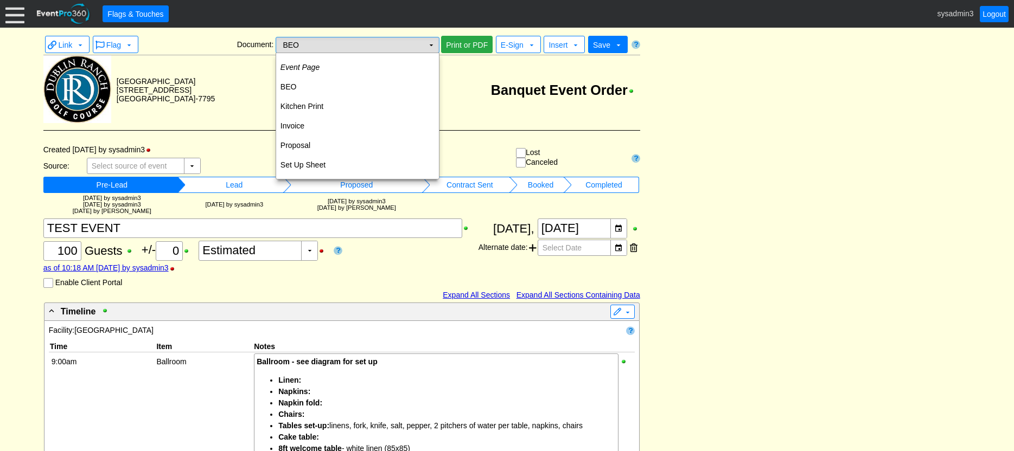
click at [429, 46] on td "▼" at bounding box center [431, 44] width 15 height 15
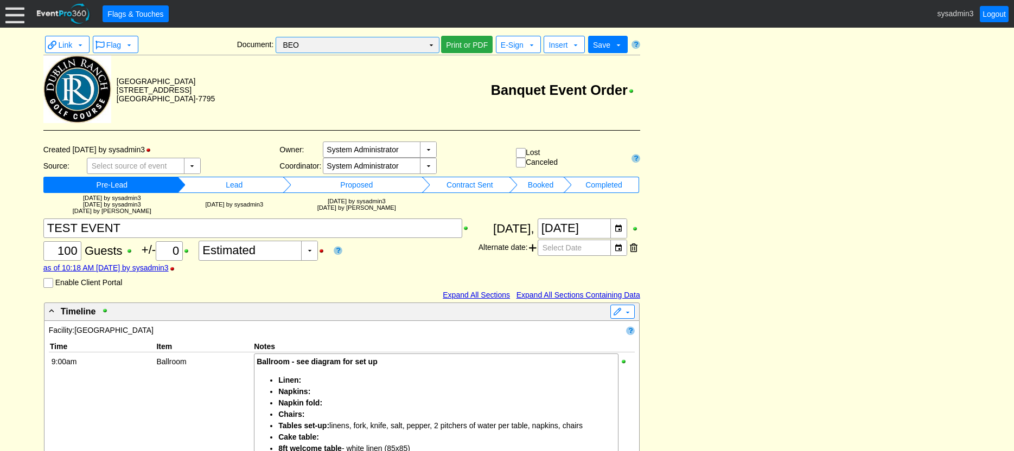
click at [384, 49] on td "BEO Χ" at bounding box center [350, 44] width 148 height 15
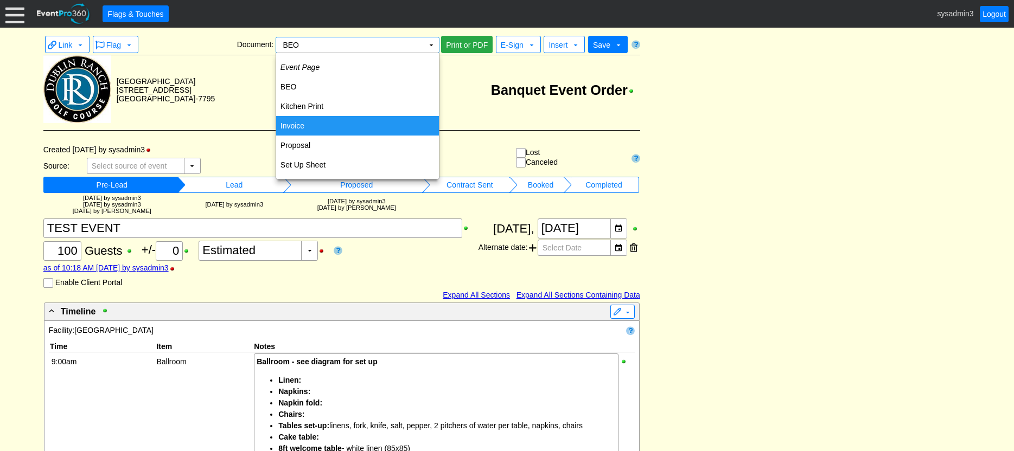
click at [298, 125] on td "Invoice" at bounding box center [357, 126] width 163 height 20
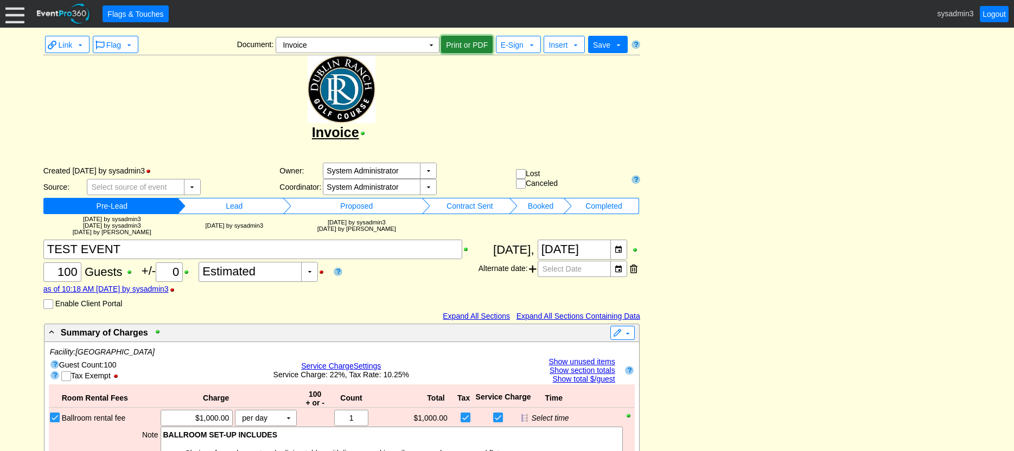
click at [468, 48] on span "Print or PDF" at bounding box center [467, 45] width 46 height 11
click at [424, 44] on td "▼" at bounding box center [431, 44] width 15 height 15
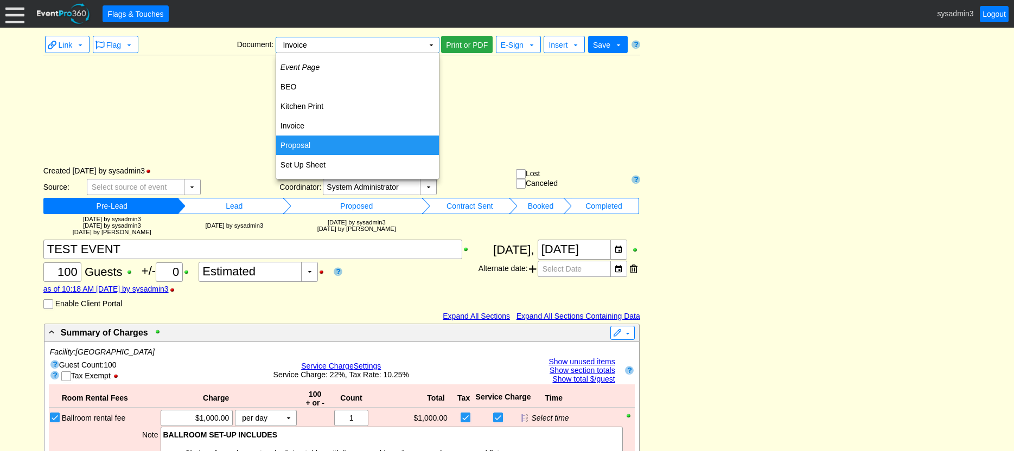
click at [300, 143] on td "Proposal" at bounding box center [357, 146] width 163 height 20
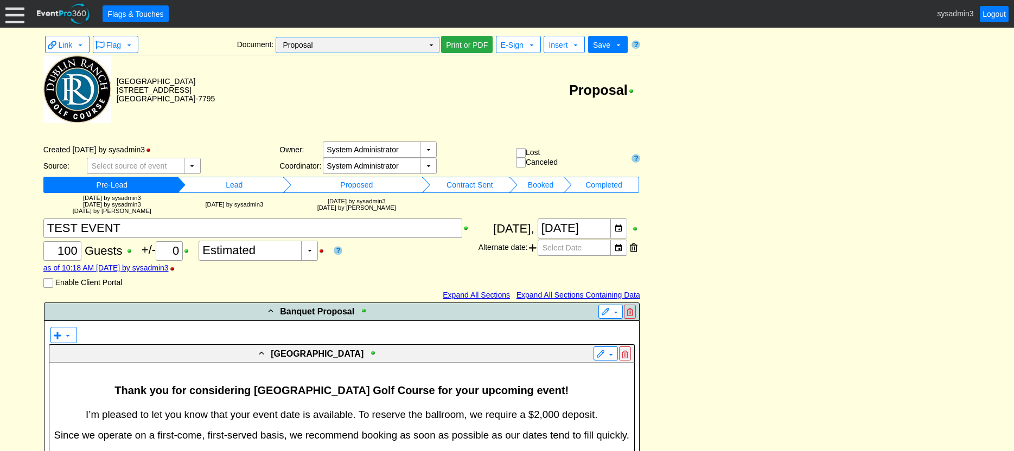
click at [431, 45] on td "▼" at bounding box center [431, 44] width 15 height 15
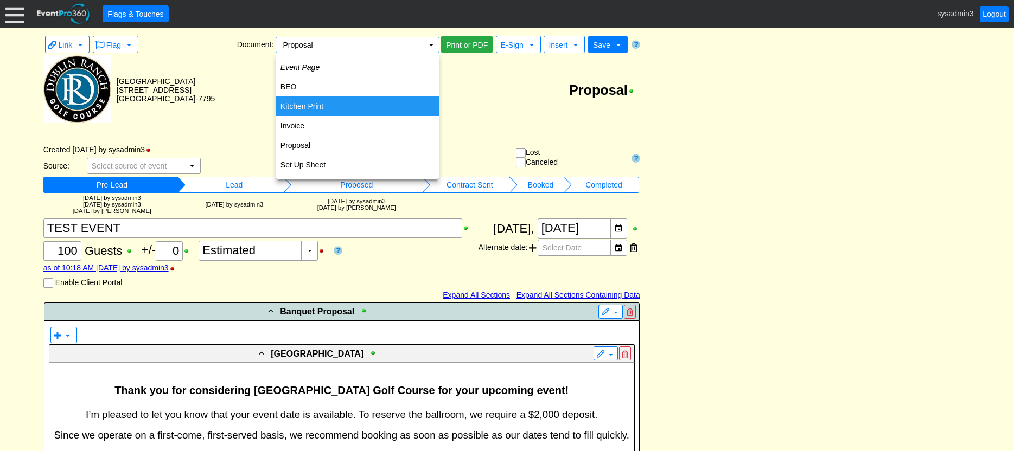
drag, startPoint x: 750, startPoint y: 177, endPoint x: 745, endPoint y: 171, distance: 7.3
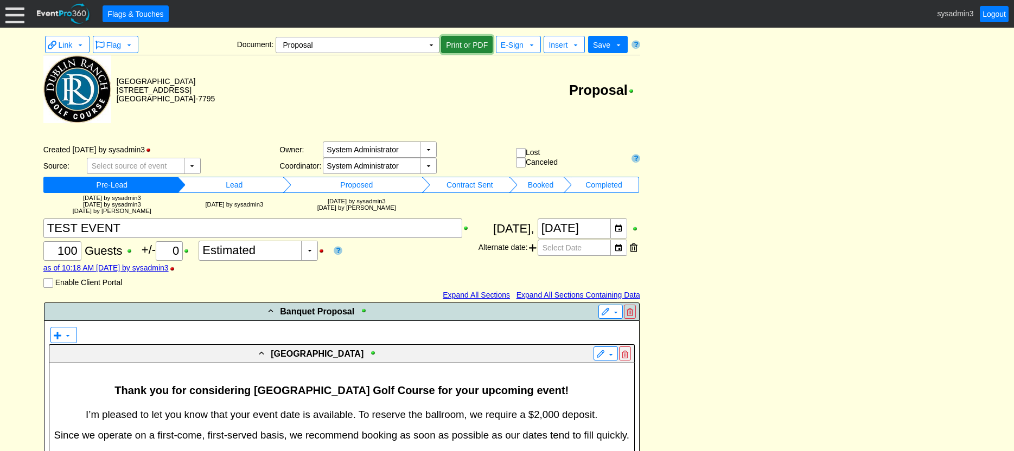
click at [467, 40] on span "Print or PDF" at bounding box center [467, 45] width 46 height 11
click at [423, 264] on div "as of 10:18 AM on Wednesday, 10/8/2025 by sysadmin3" at bounding box center [260, 268] width 435 height 9
click at [430, 44] on td "▼" at bounding box center [431, 44] width 15 height 15
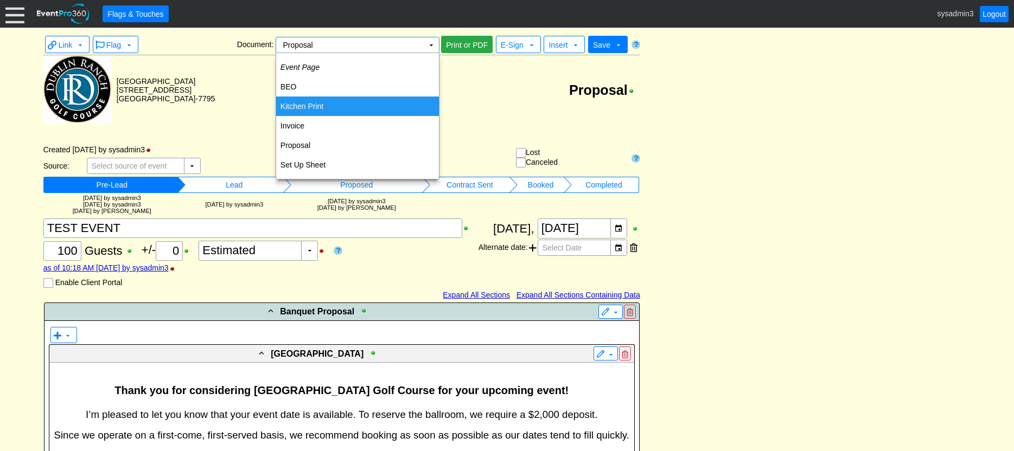
click at [508, 78] on td "Proposal" at bounding box center [427, 89] width 425 height 69
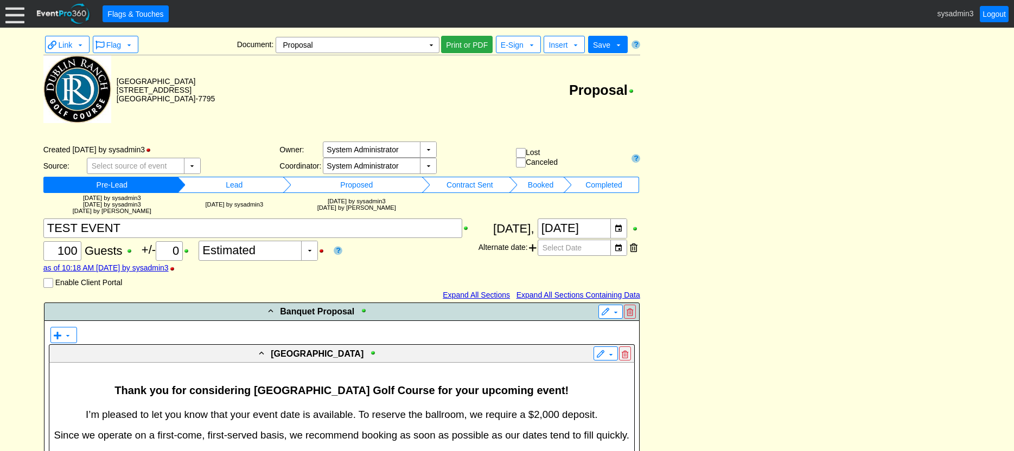
click at [607, 44] on span "Save" at bounding box center [601, 45] width 17 height 9
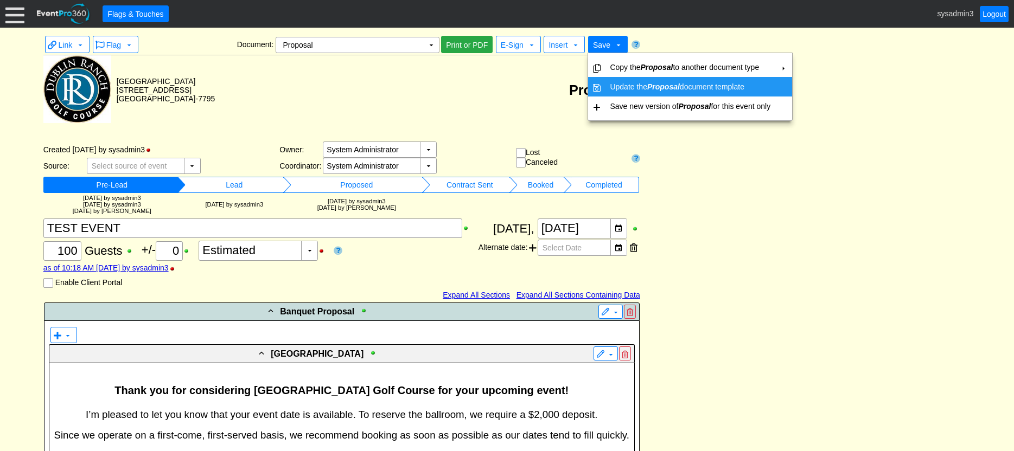
click at [655, 84] on icon "Proposal" at bounding box center [663, 86] width 33 height 9
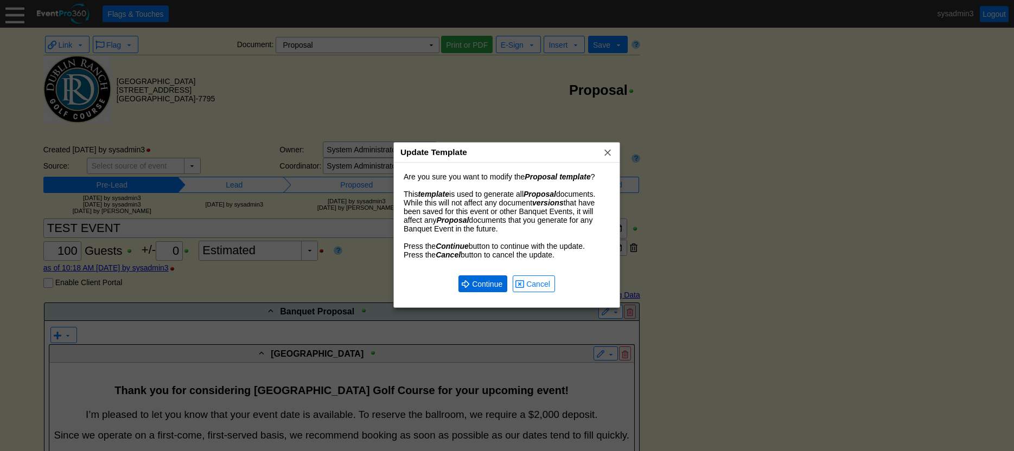
click at [482, 280] on span "Continue" at bounding box center [487, 284] width 35 height 11
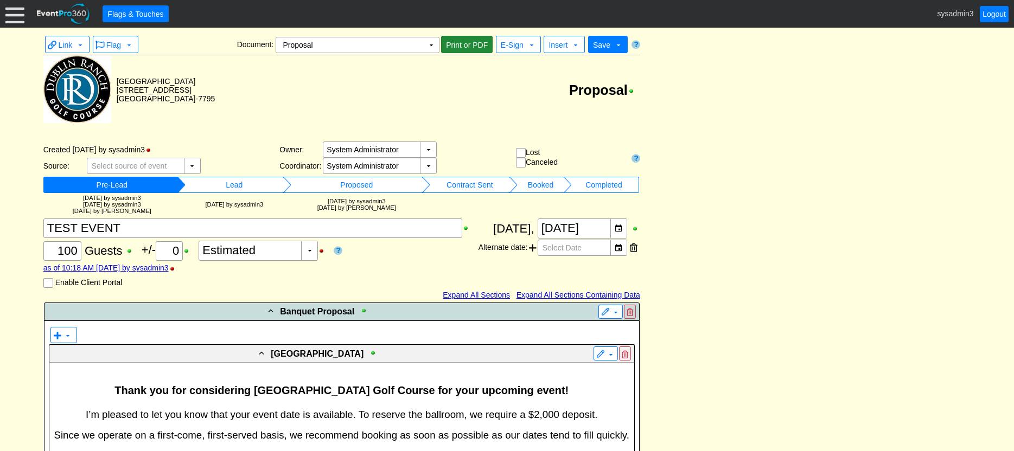
click at [476, 45] on span "Print or PDF" at bounding box center [467, 45] width 46 height 11
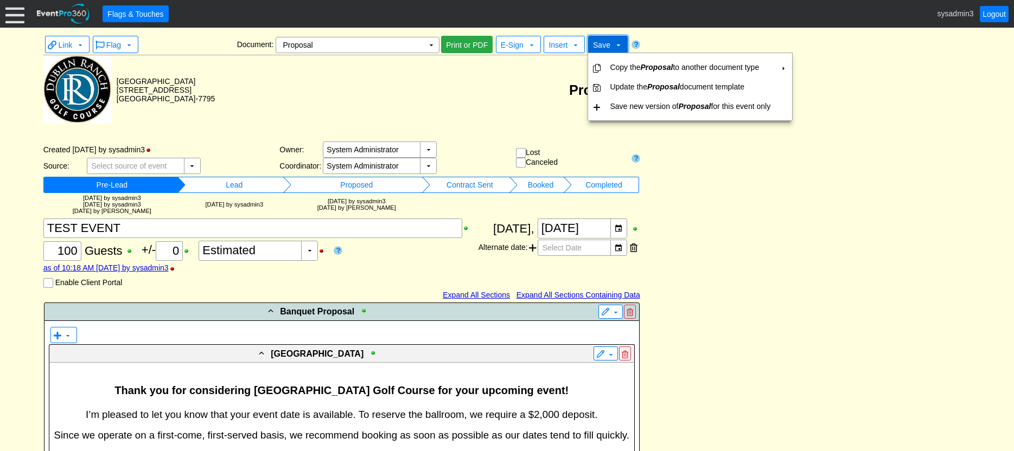
click at [604, 43] on span "Save" at bounding box center [601, 45] width 17 height 9
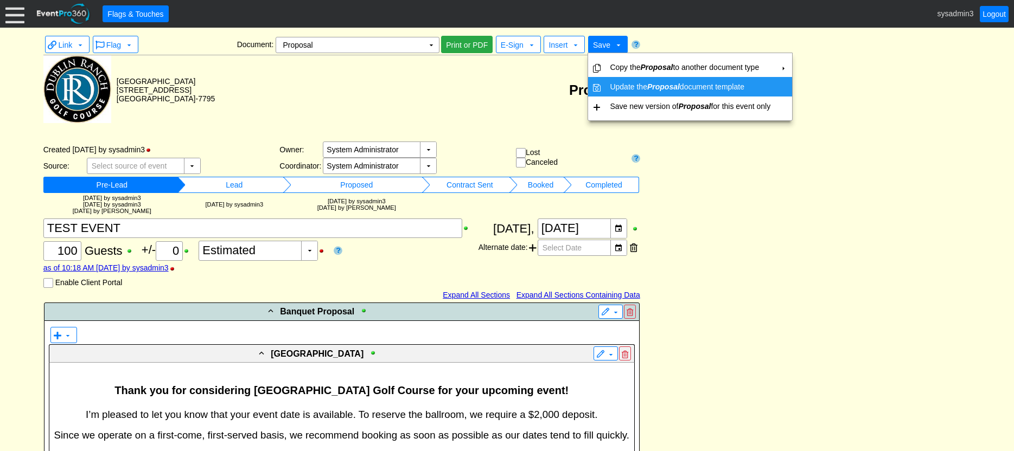
click at [616, 82] on td "Update the Proposal document template" at bounding box center [689, 87] width 169 height 20
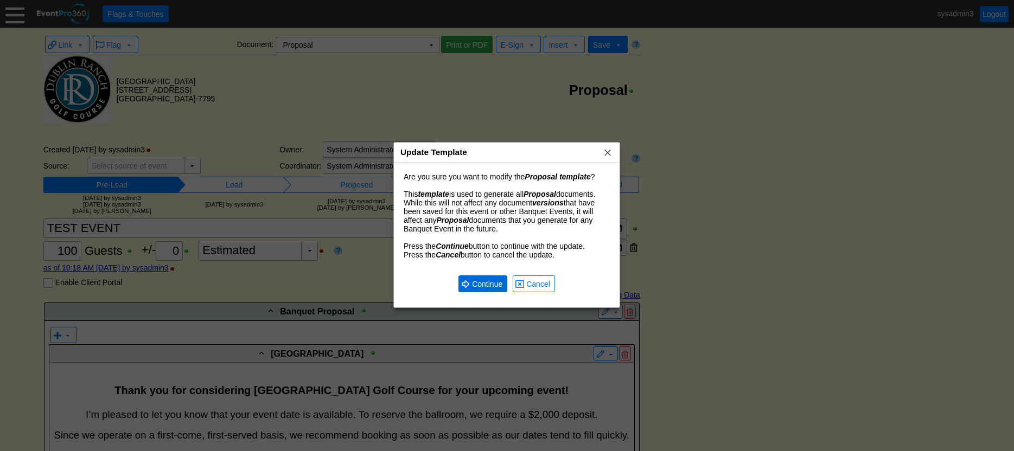
click at [483, 288] on span "Continue" at bounding box center [487, 284] width 35 height 11
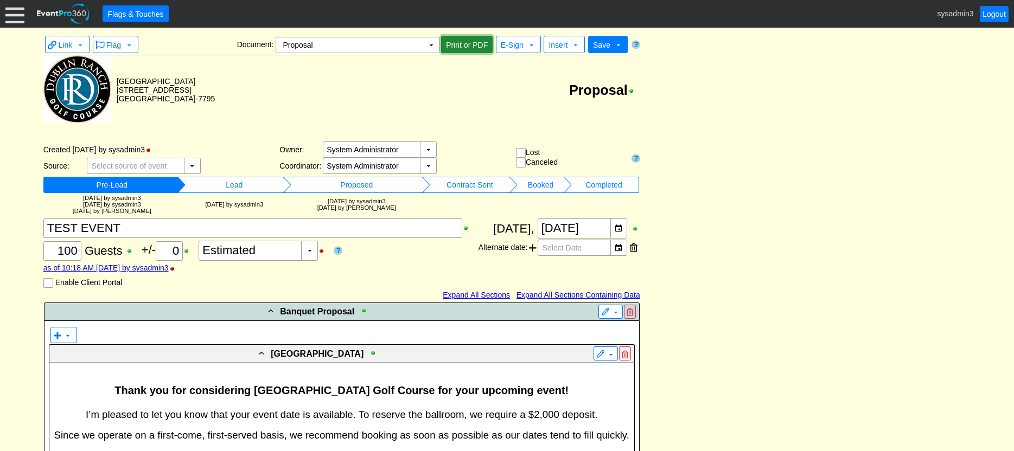
click at [470, 46] on span "Print or PDF" at bounding box center [467, 45] width 46 height 11
click at [430, 47] on td "▼" at bounding box center [431, 44] width 15 height 15
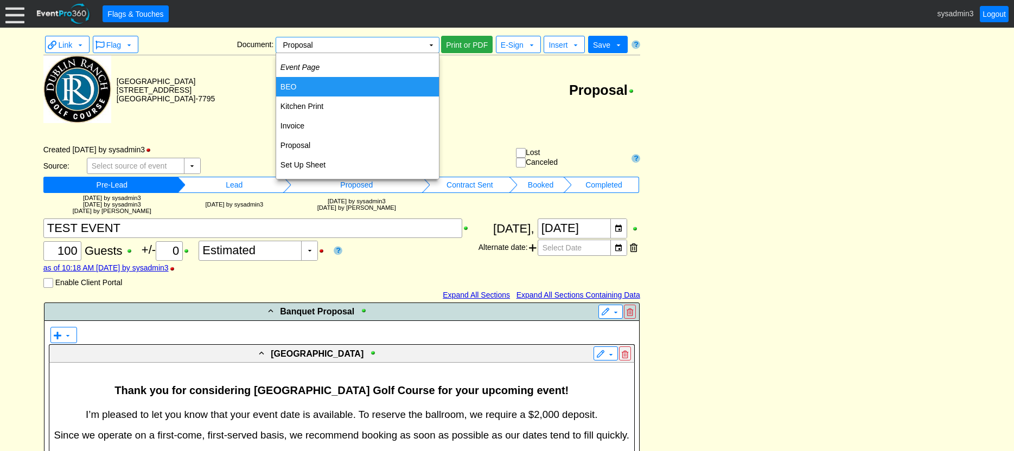
click at [299, 88] on td "BEO" at bounding box center [357, 87] width 163 height 20
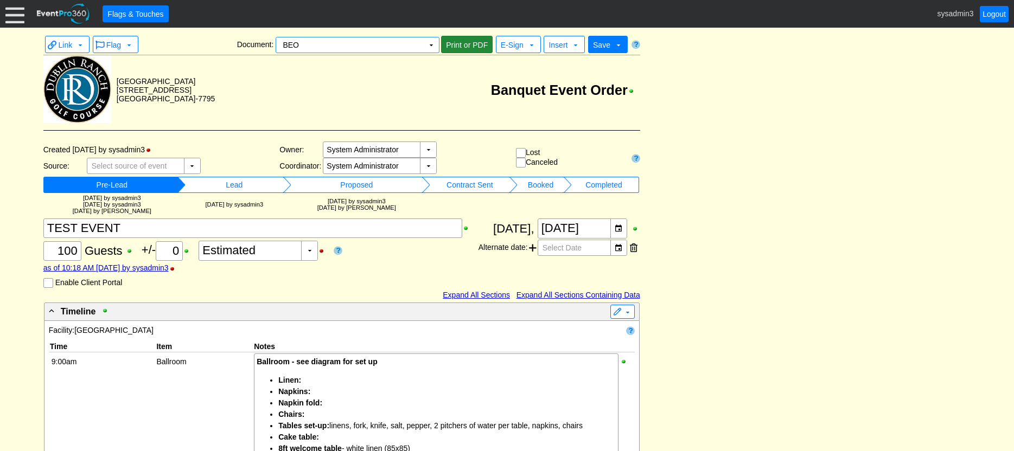
click at [455, 47] on span "Print or PDF" at bounding box center [467, 45] width 46 height 11
click at [373, 108] on td "Banquet Event Order" at bounding box center [427, 89] width 425 height 69
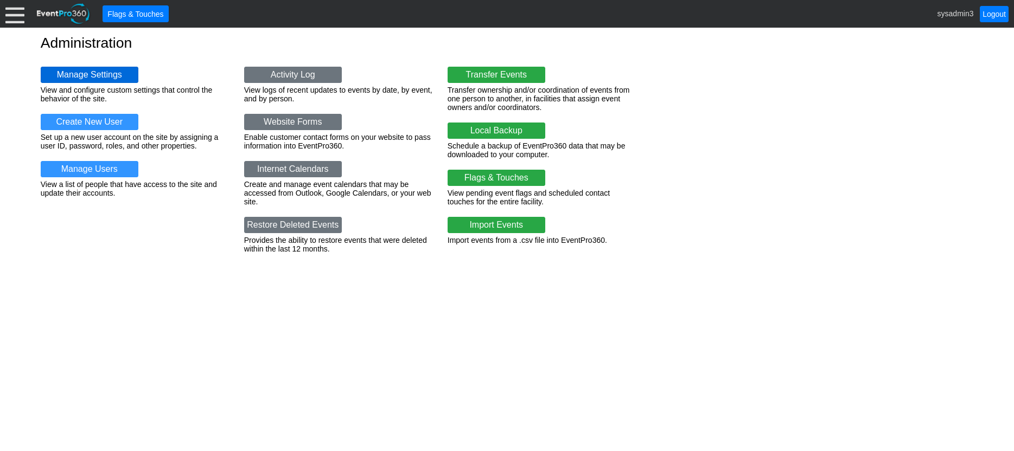
click at [100, 72] on link "Manage Settings" at bounding box center [90, 75] width 98 height 16
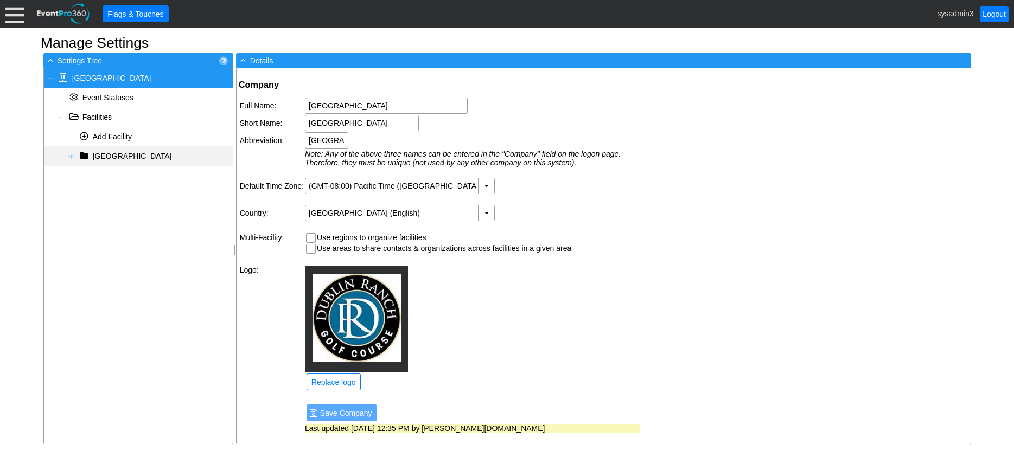
click at [70, 156] on span at bounding box center [71, 156] width 9 height 9
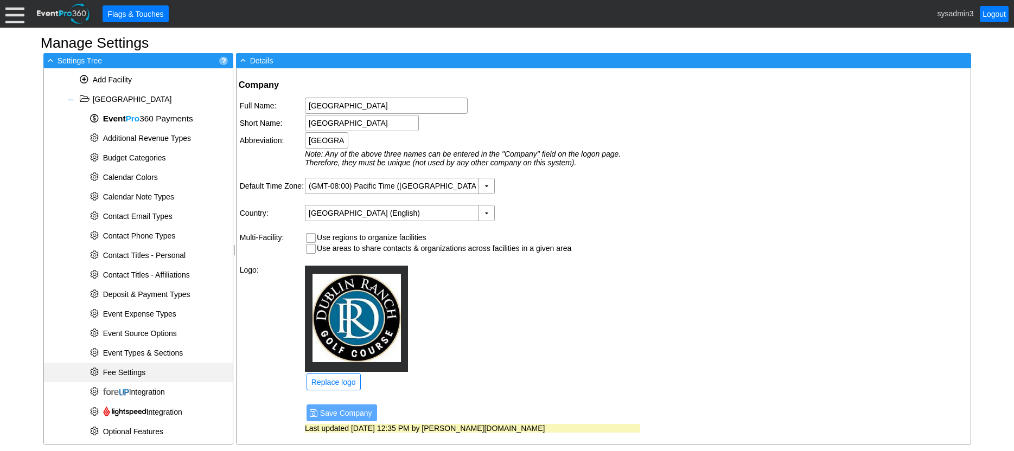
scroll to position [54, 0]
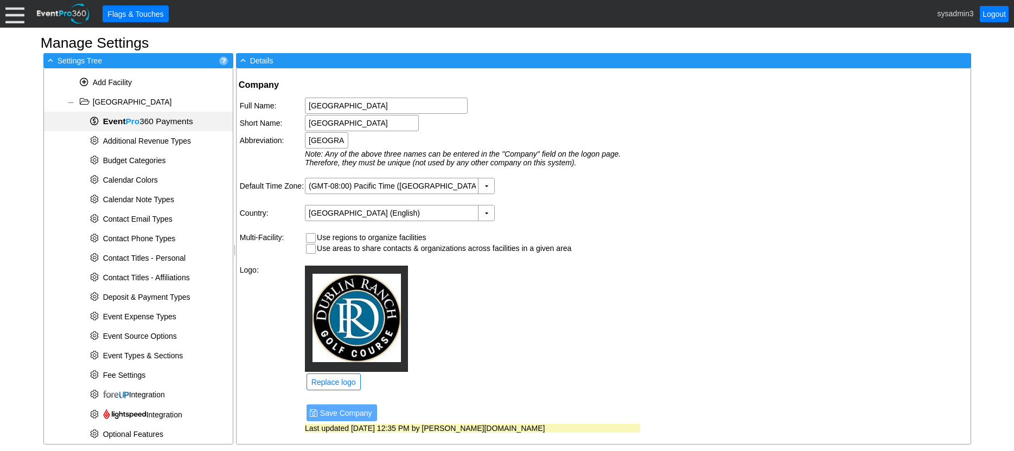
click at [147, 123] on span "Event Pro 360 Payments" at bounding box center [148, 121] width 90 height 9
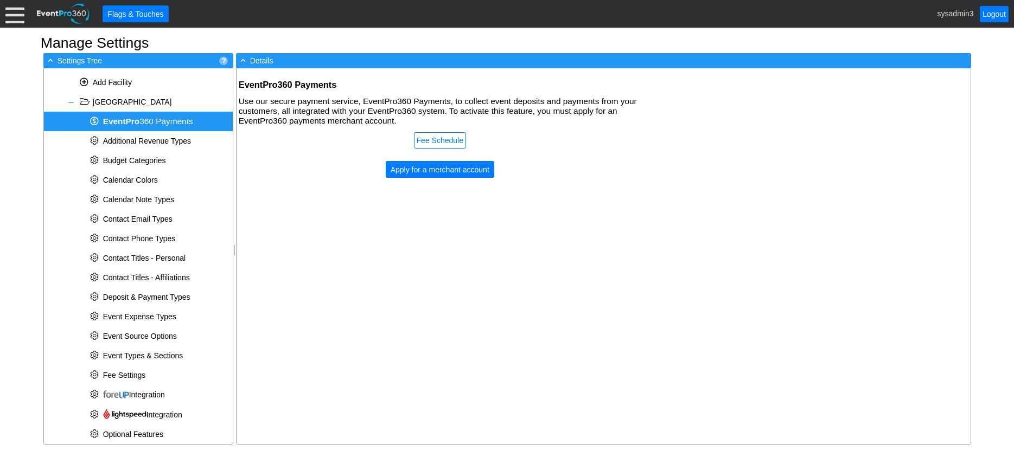
click at [167, 119] on span "Event Pro 360 Payments" at bounding box center [148, 121] width 90 height 9
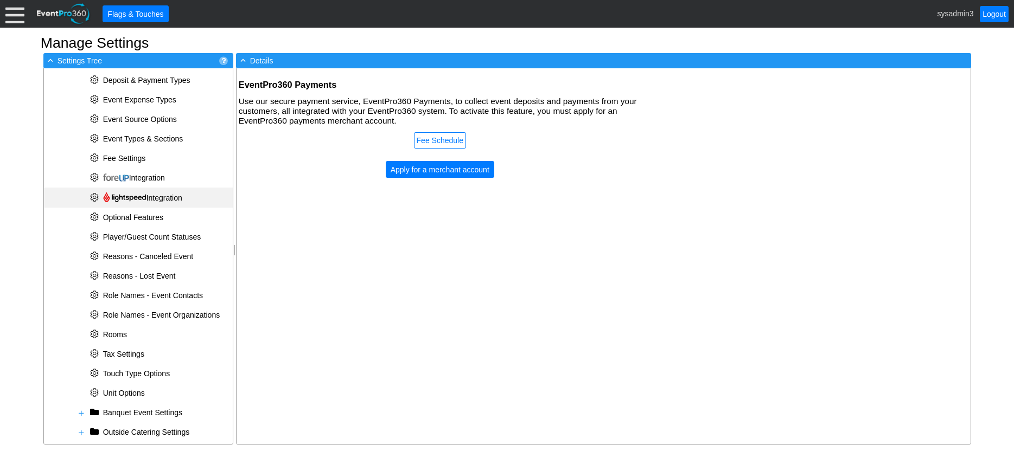
scroll to position [322, 0]
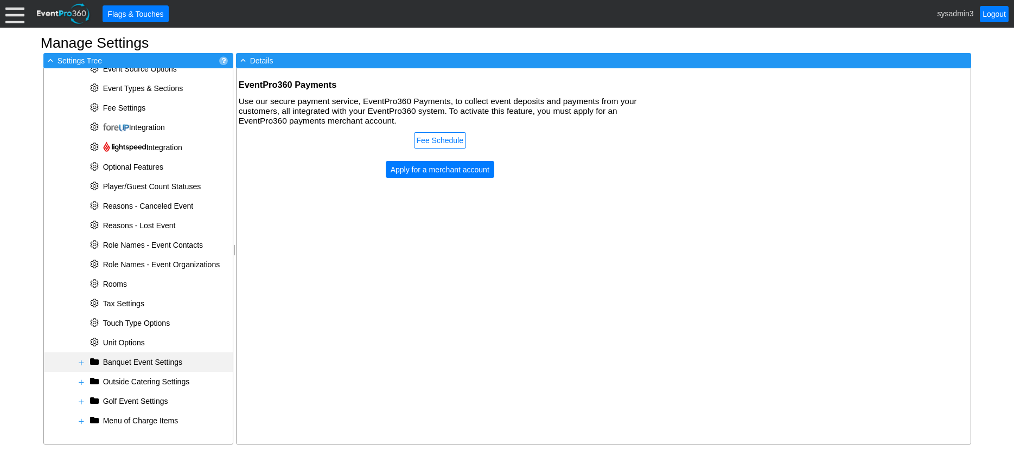
click at [80, 362] on span at bounding box center [81, 363] width 9 height 9
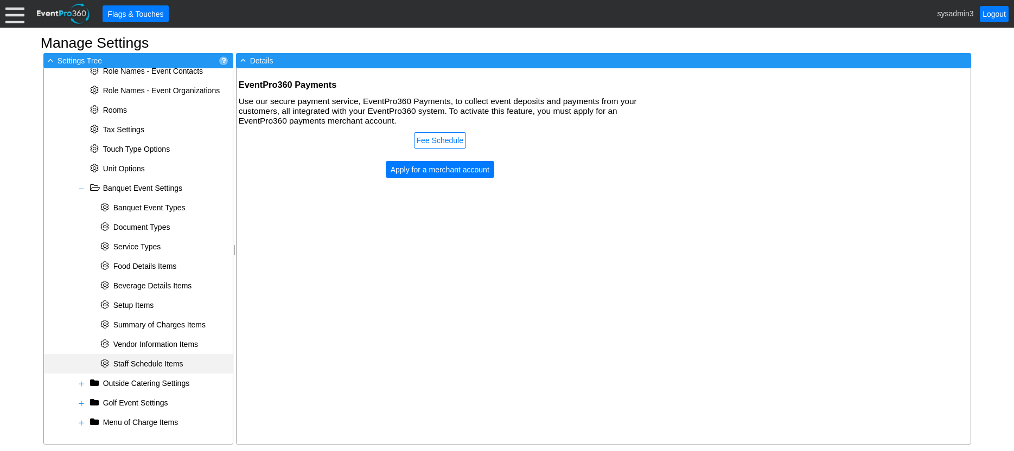
scroll to position [498, 0]
click at [155, 201] on div "* Banquet Event Types" at bounding box center [138, 206] width 189 height 20
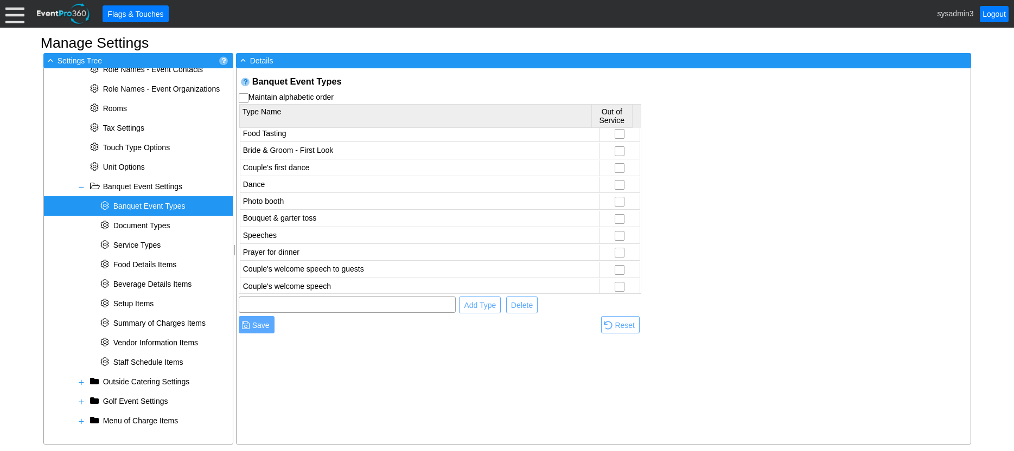
scroll to position [379, 0]
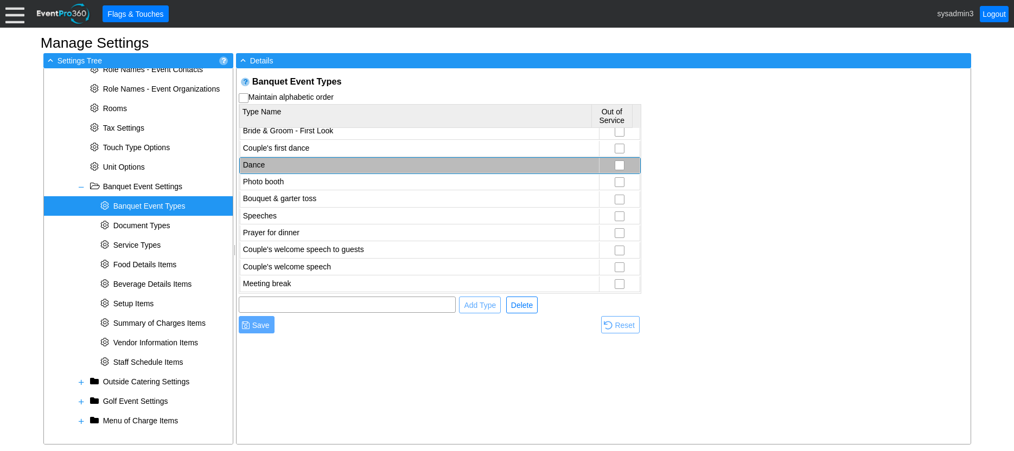
click at [266, 168] on td "Dance" at bounding box center [419, 166] width 359 height 16
click at [524, 302] on span "Delete" at bounding box center [522, 305] width 26 height 11
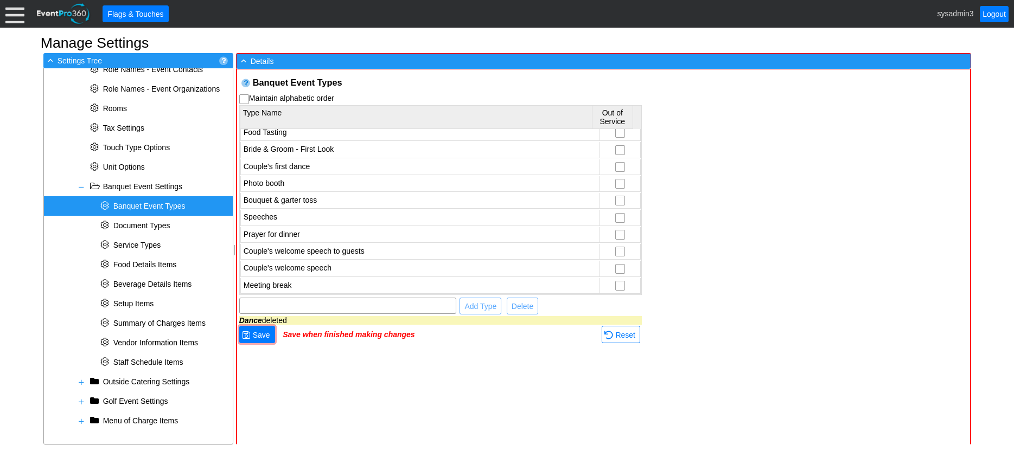
scroll to position [362, 0]
click at [292, 183] on td "Photo booth" at bounding box center [419, 184] width 359 height 16
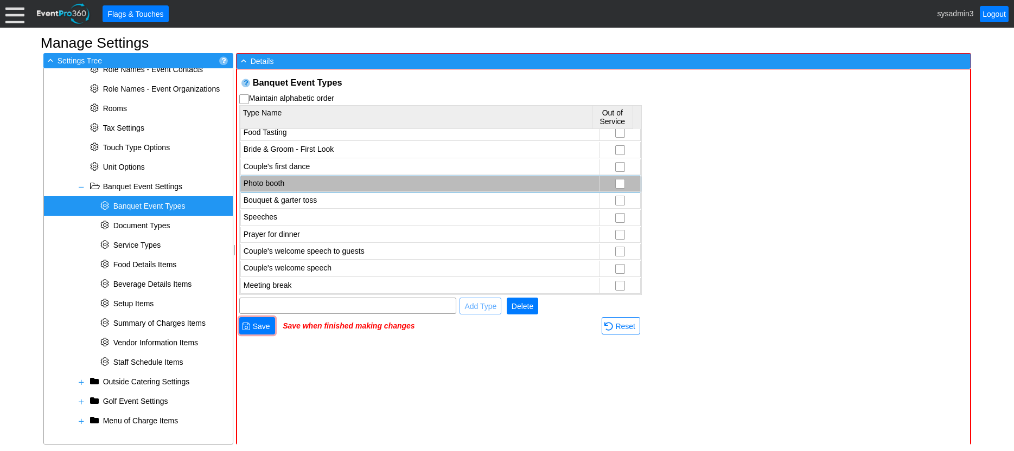
click at [526, 304] on span "Delete" at bounding box center [522, 306] width 26 height 11
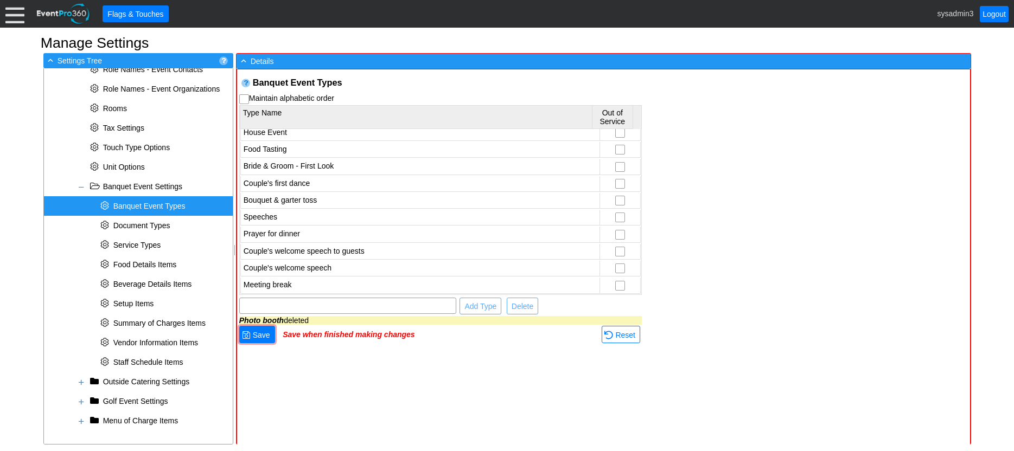
scroll to position [345, 0]
click at [297, 181] on td "Couple's first dance" at bounding box center [419, 184] width 359 height 16
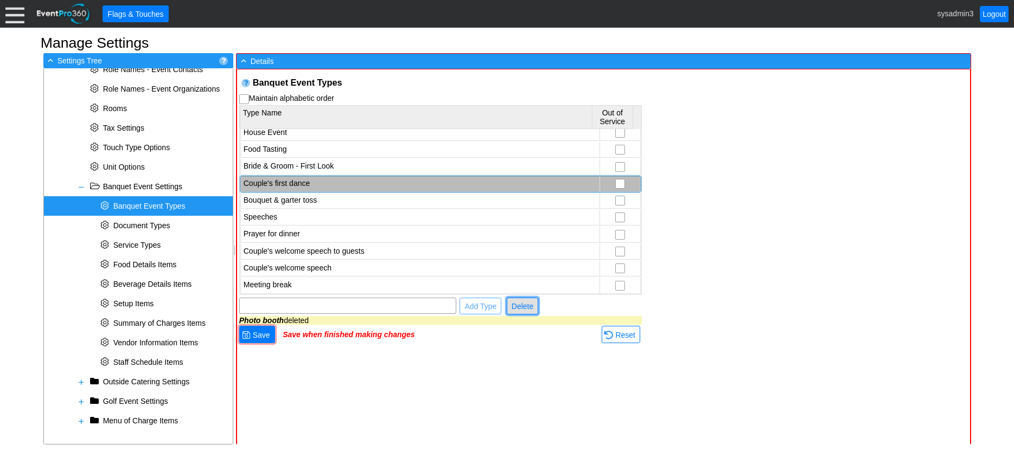
click at [515, 305] on span "Delete" at bounding box center [522, 306] width 26 height 11
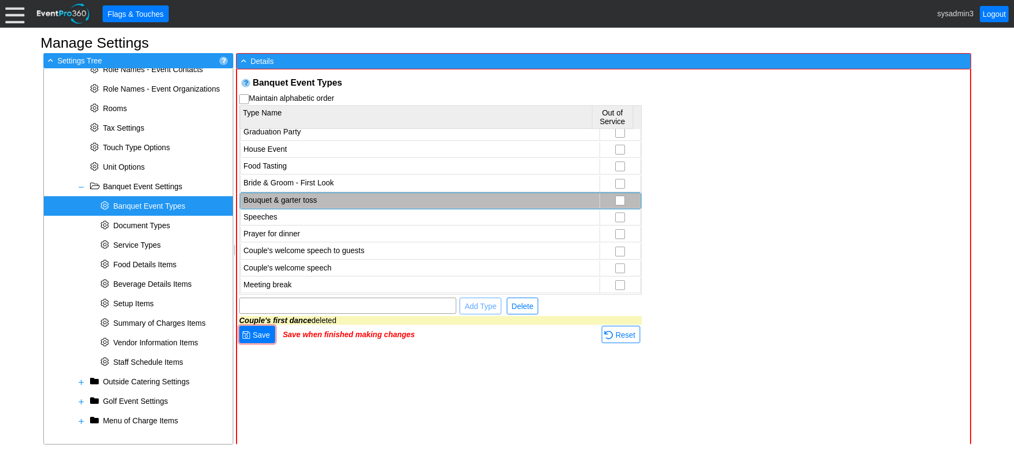
click at [306, 198] on td "Bouquet & garter toss" at bounding box center [419, 201] width 359 height 16
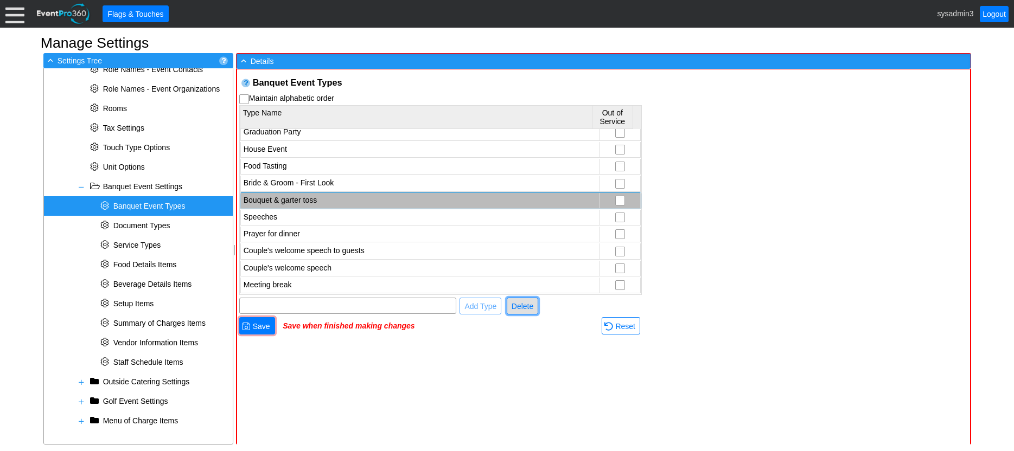
click at [522, 309] on span "Delete" at bounding box center [522, 306] width 26 height 11
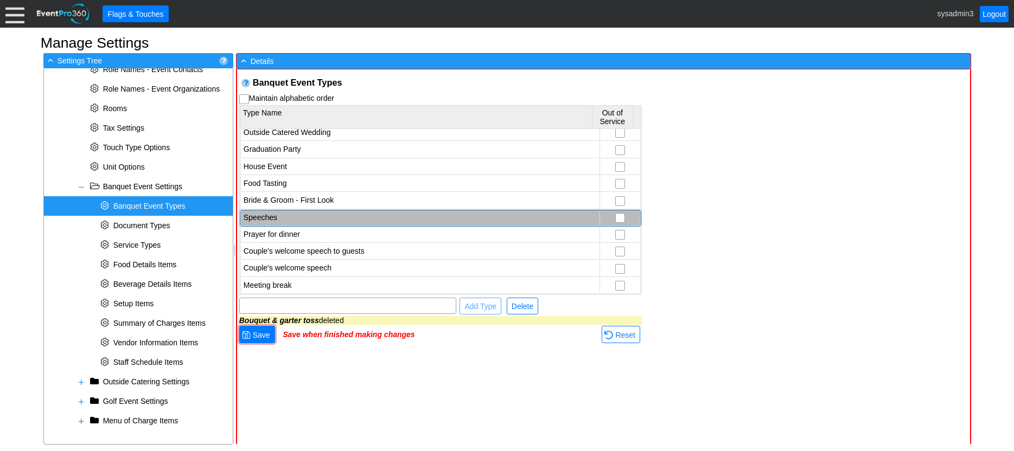
click at [314, 216] on td "Speeches" at bounding box center [419, 219] width 359 height 16
click at [520, 306] on span "Delete" at bounding box center [522, 306] width 26 height 11
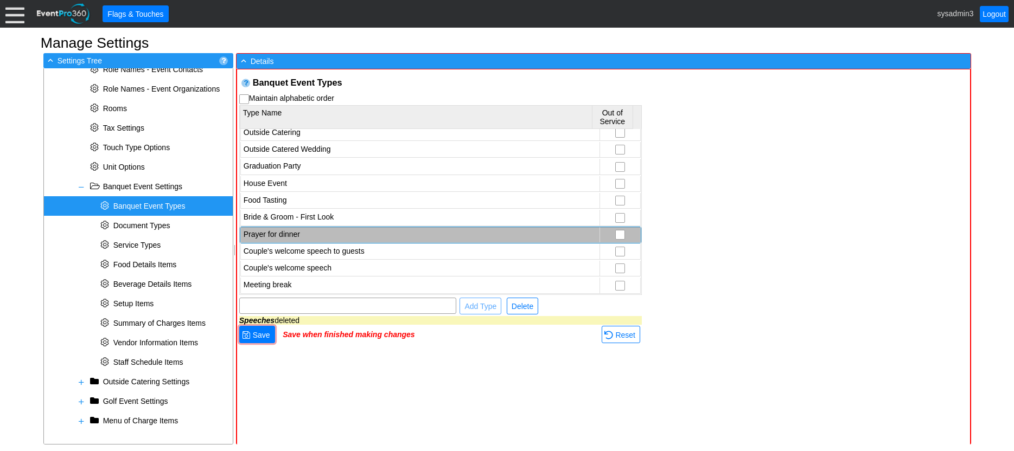
click at [334, 231] on td "Prayer for dinner" at bounding box center [419, 235] width 359 height 16
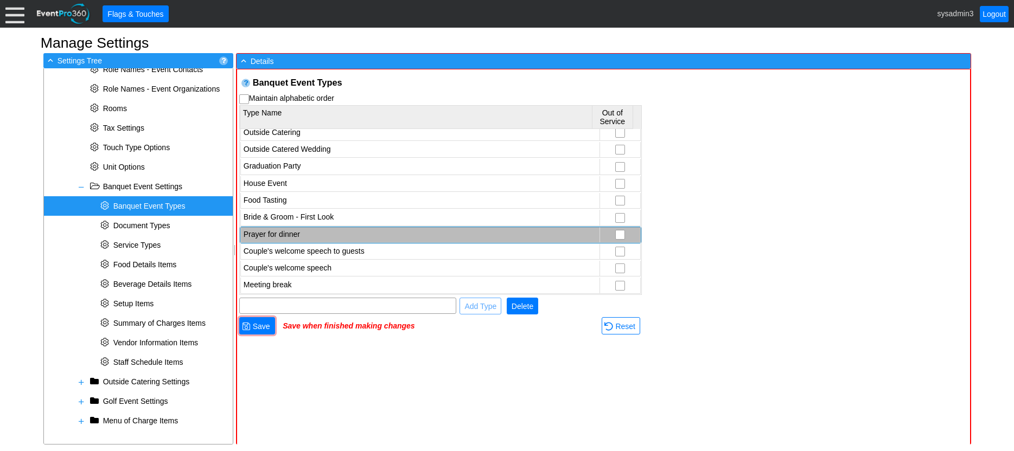
click at [524, 309] on span "Delete" at bounding box center [522, 306] width 26 height 11
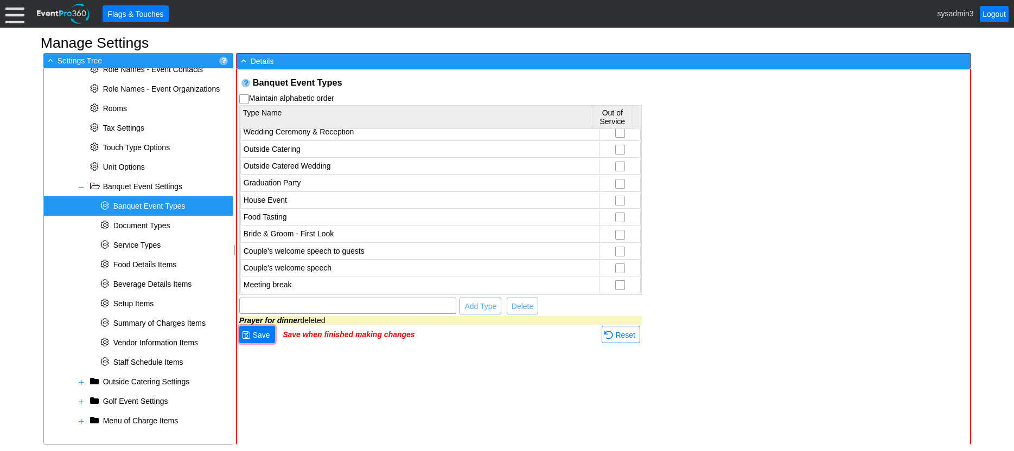
scroll to position [277, 0]
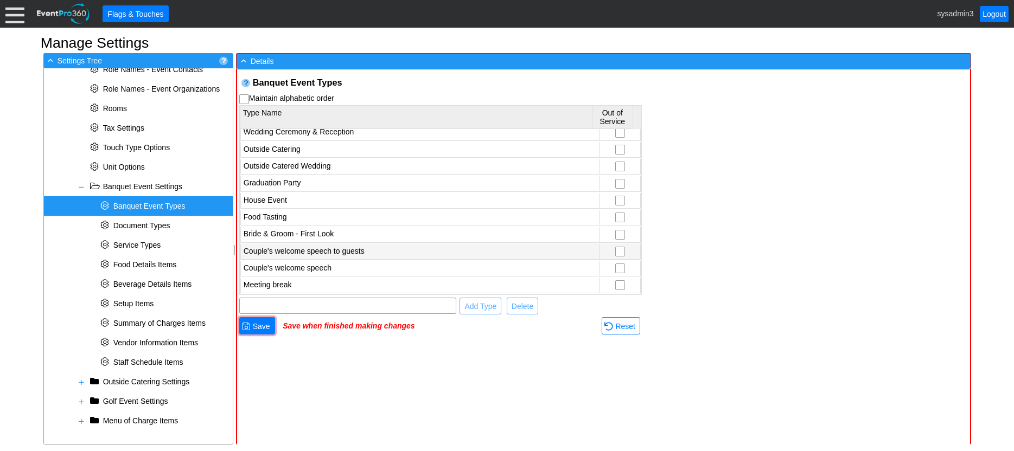
click at [334, 245] on td "Couple's welcome speech to guests" at bounding box center [419, 252] width 359 height 16
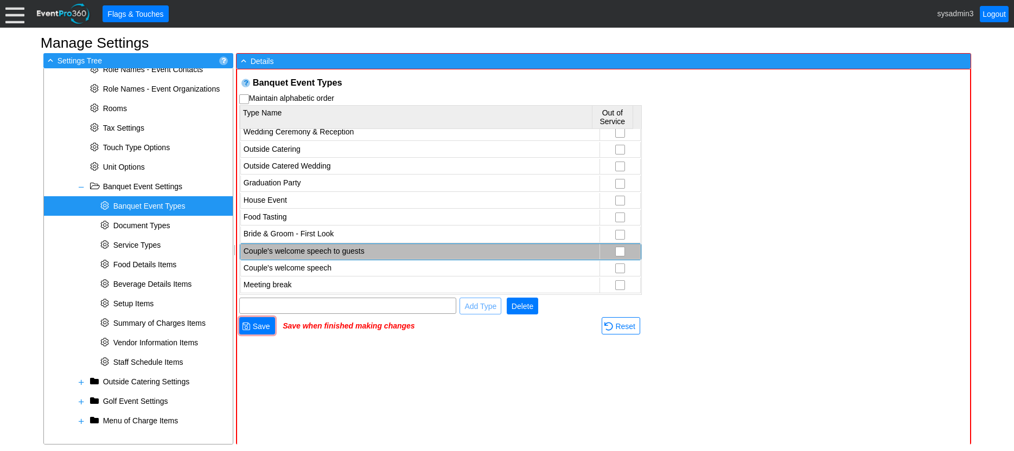
click at [518, 308] on span "Delete" at bounding box center [522, 306] width 26 height 11
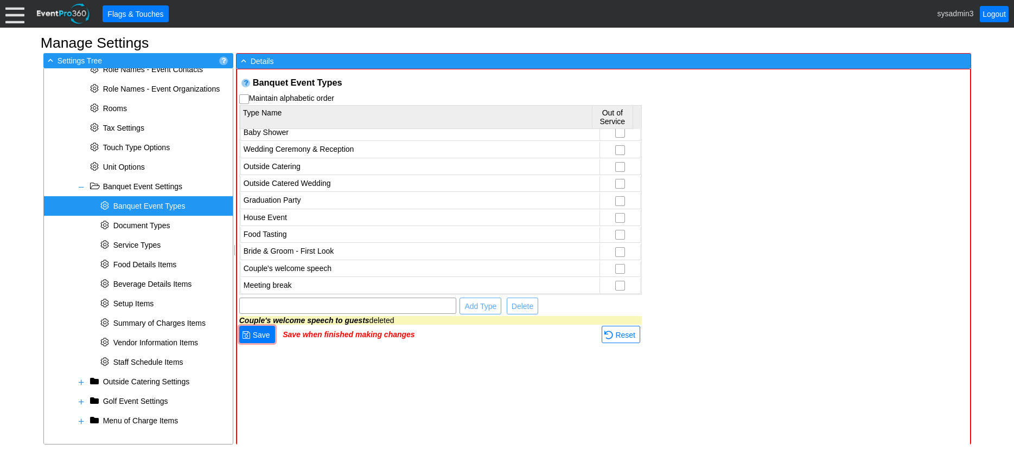
scroll to position [260, 0]
click at [359, 271] on td "Couple's welcome speech" at bounding box center [419, 270] width 359 height 16
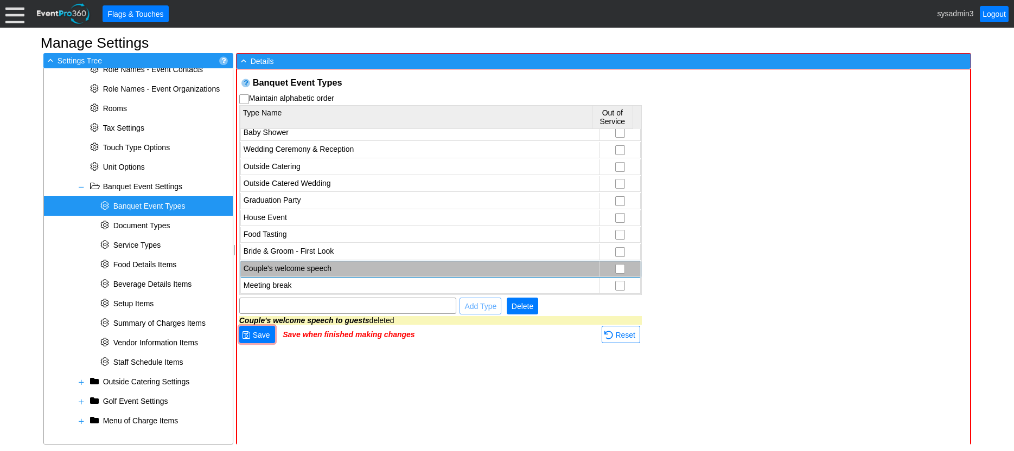
click at [521, 308] on span "Delete" at bounding box center [522, 306] width 26 height 11
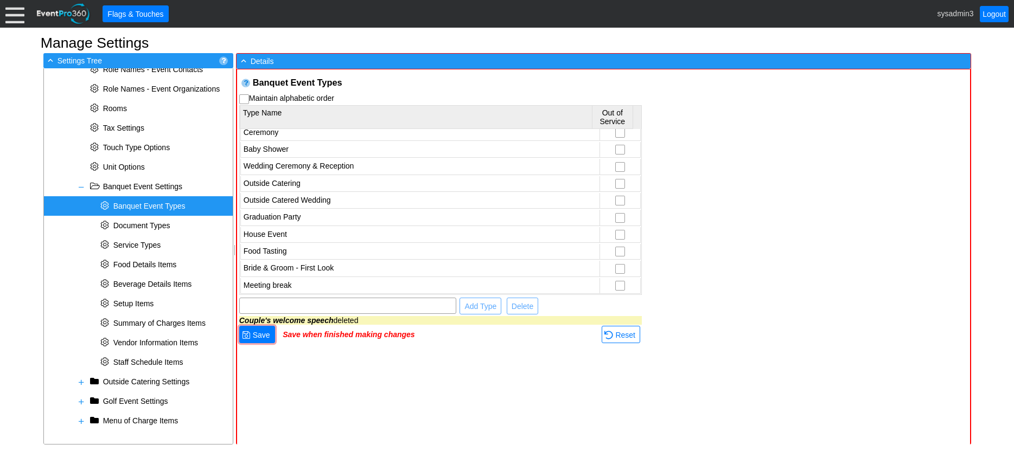
scroll to position [243, 0]
click at [315, 285] on td "Meeting break" at bounding box center [419, 286] width 359 height 16
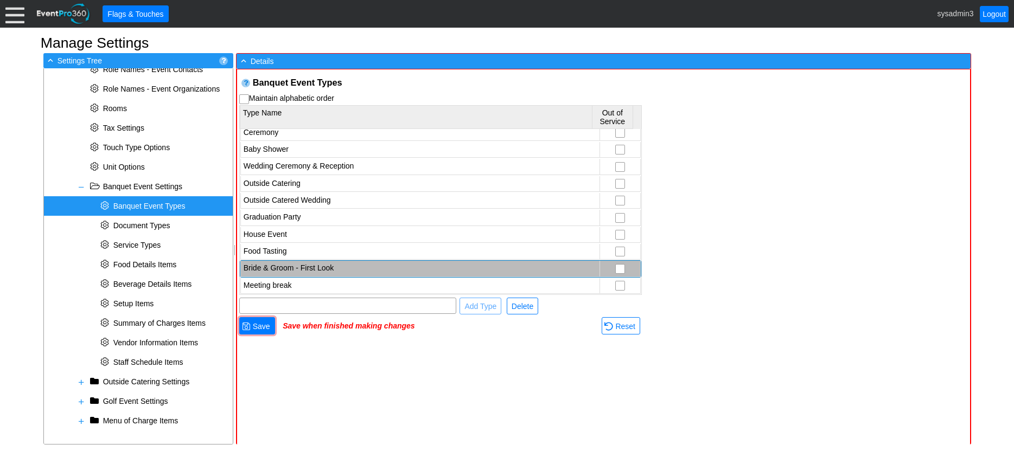
click at [313, 266] on td "Bride & Groom - First Look" at bounding box center [419, 269] width 359 height 16
click at [297, 263] on td "Bride & Groom - First Look" at bounding box center [419, 269] width 359 height 16
click at [521, 307] on span "Delete" at bounding box center [522, 306] width 26 height 11
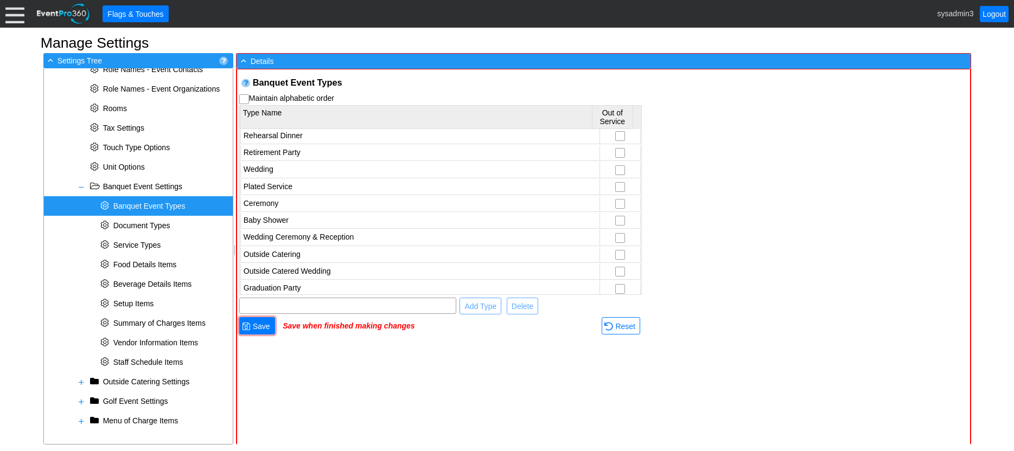
scroll to position [226, 0]
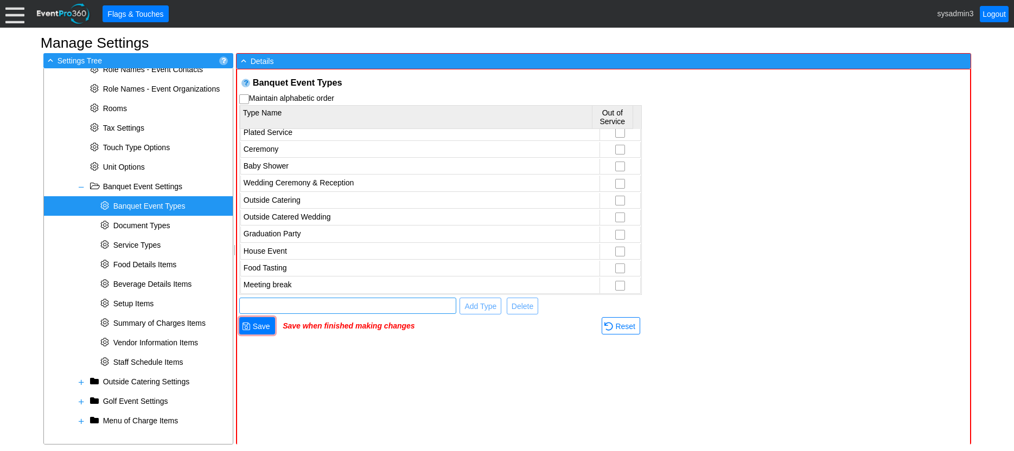
click at [289, 307] on input "text" at bounding box center [347, 305] width 209 height 15
type input "add"
click at [492, 308] on span "Add Type" at bounding box center [480, 306] width 36 height 11
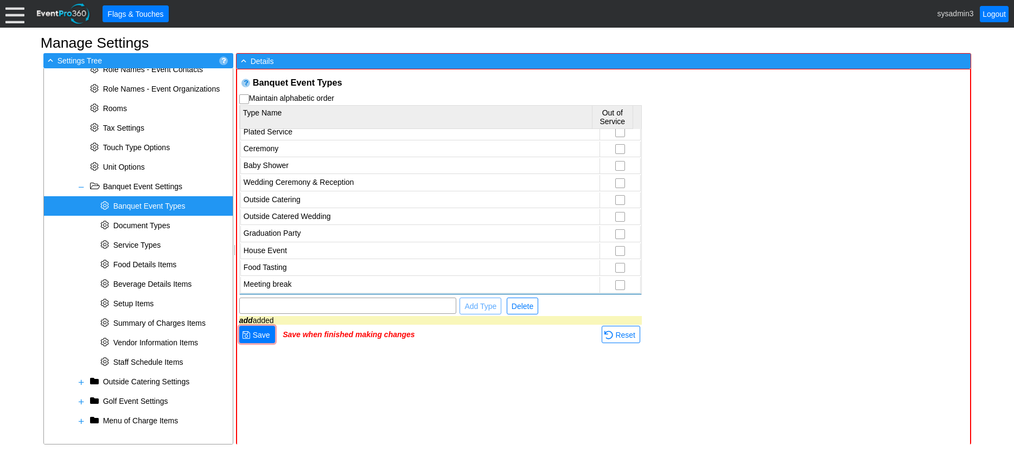
scroll to position [243, 0]
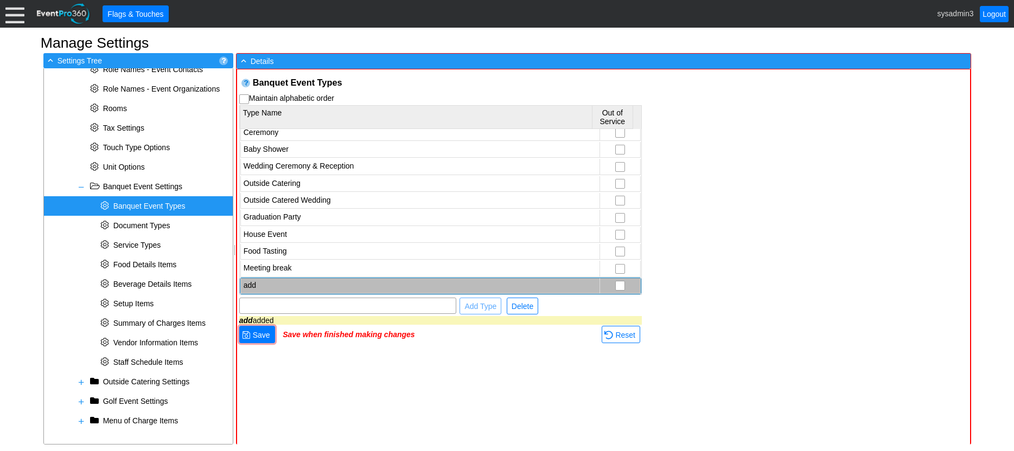
click at [284, 288] on td "add" at bounding box center [419, 286] width 359 height 16
click at [519, 305] on span "Delete" at bounding box center [522, 306] width 26 height 11
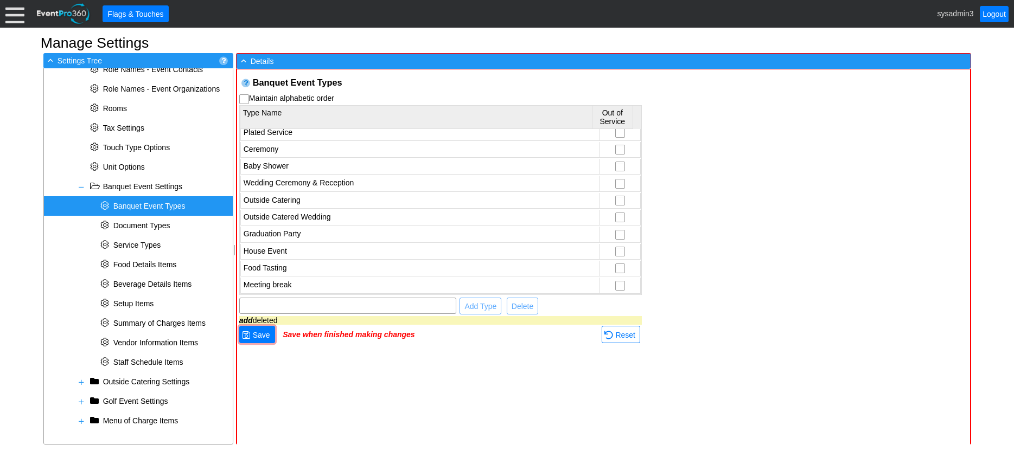
scroll to position [226, 0]
click at [257, 336] on span "Save" at bounding box center [262, 335] width 22 height 11
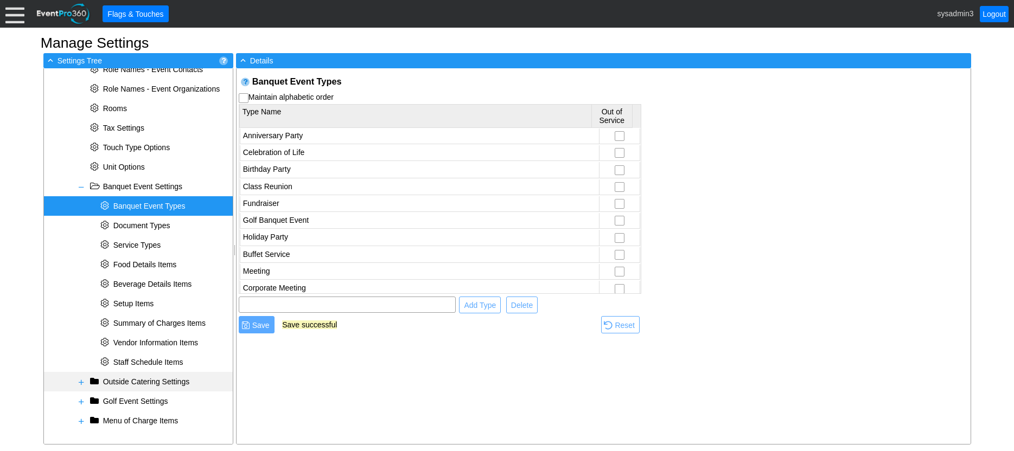
click at [83, 381] on span at bounding box center [81, 382] width 9 height 9
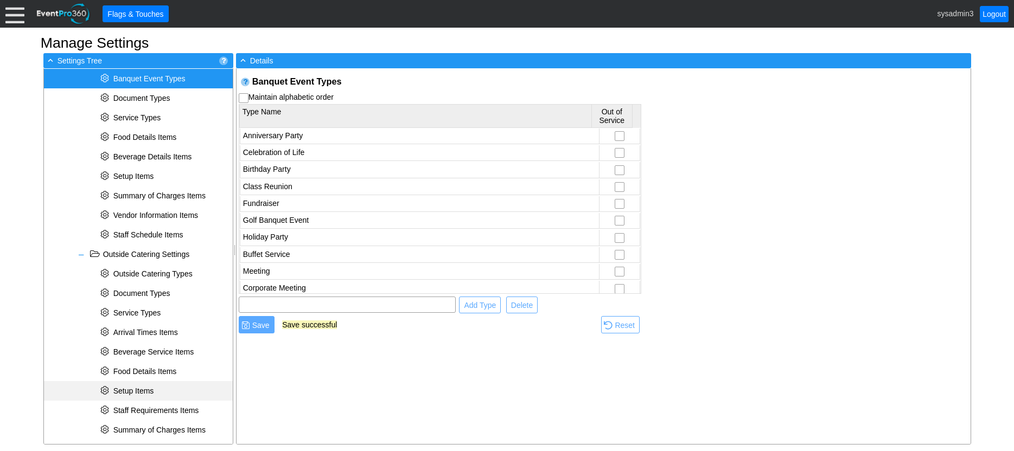
scroll to position [660, 0]
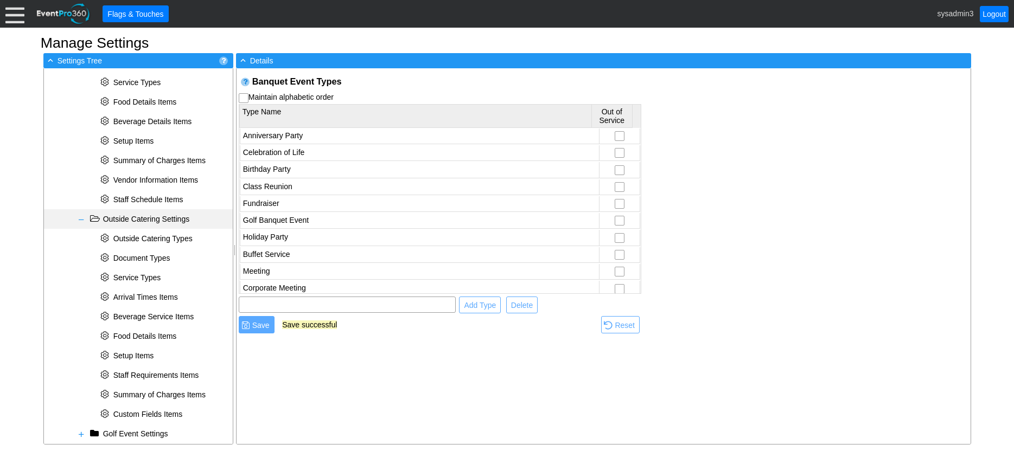
click at [82, 219] on span at bounding box center [81, 219] width 9 height 9
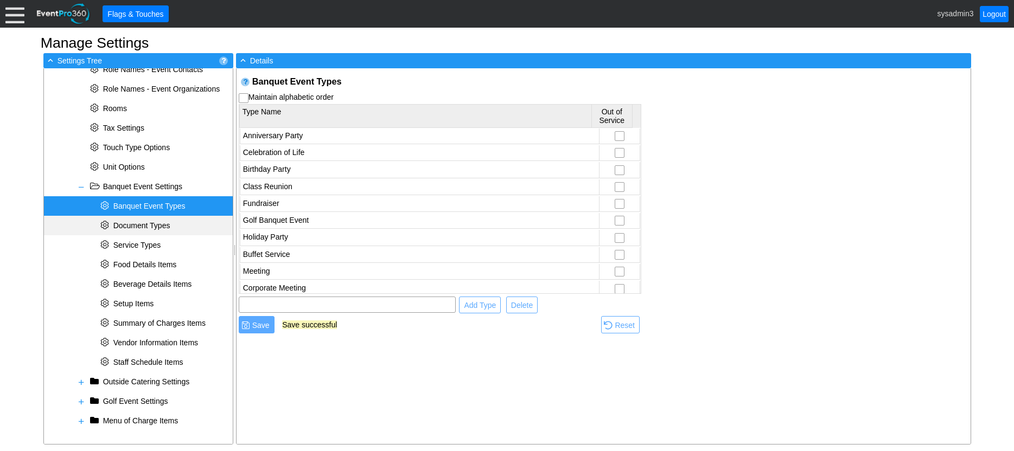
scroll to position [498, 0]
click at [83, 403] on span at bounding box center [81, 402] width 9 height 9
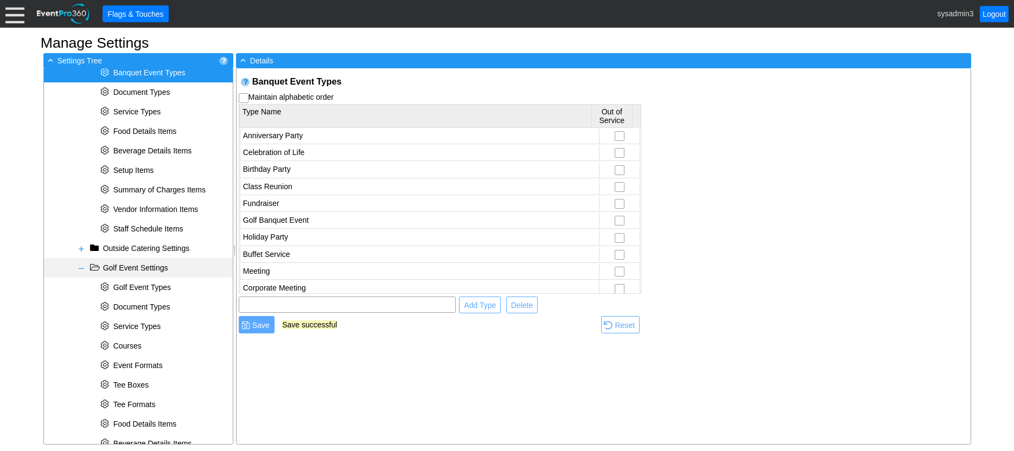
scroll to position [715, 0]
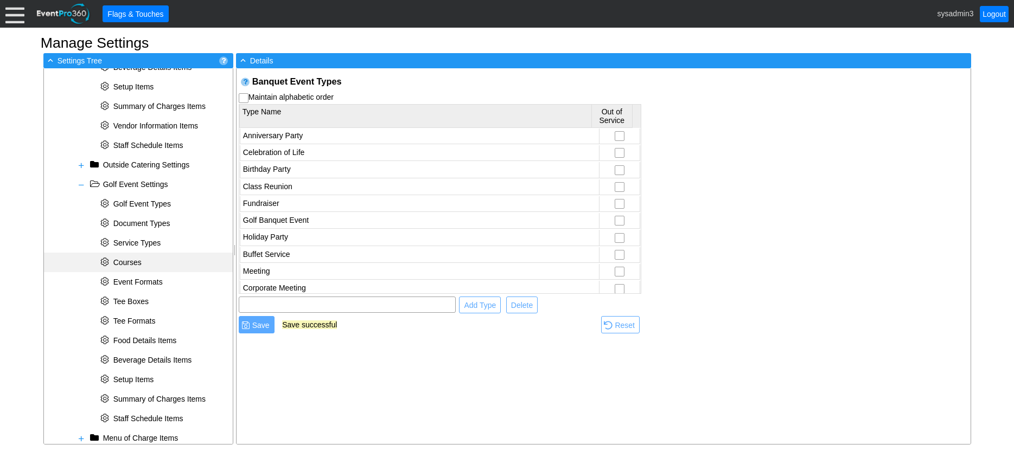
click at [132, 260] on span "Courses" at bounding box center [127, 262] width 28 height 9
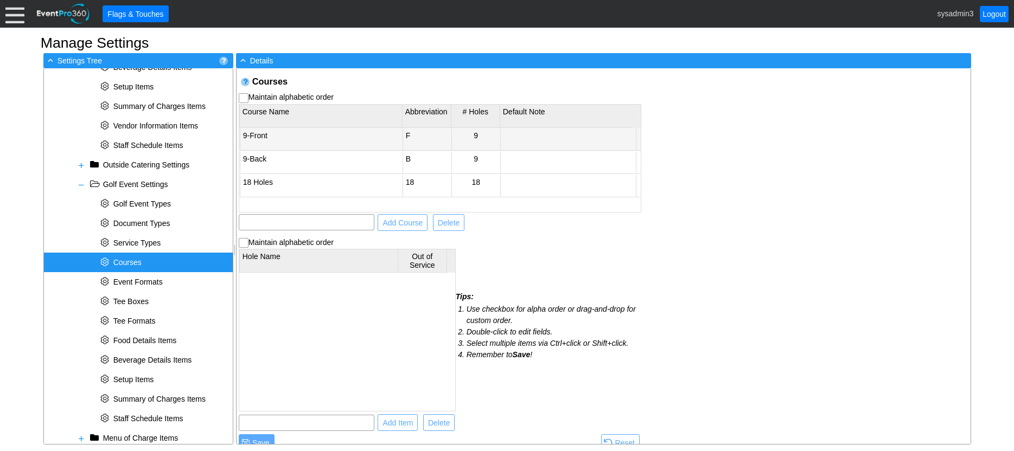
checkbox input "true"
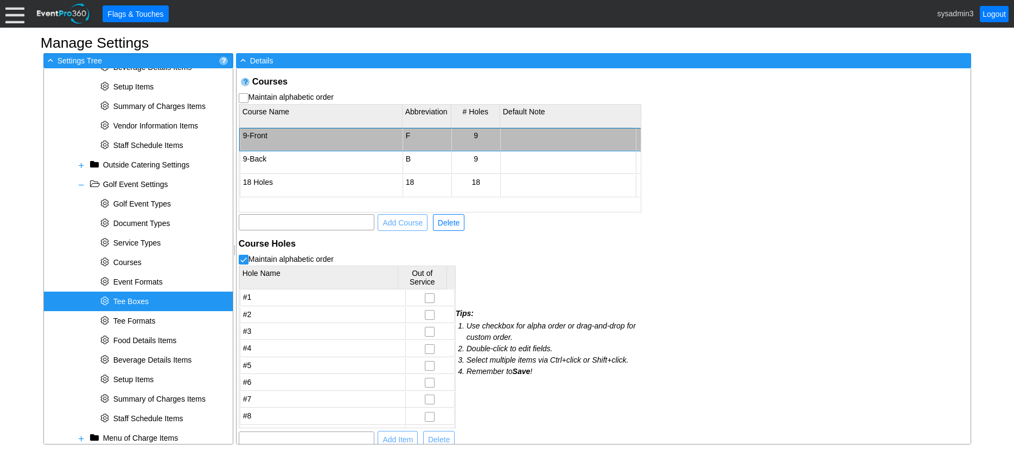
click at [138, 303] on span "Tee Boxes" at bounding box center [130, 301] width 35 height 9
select select
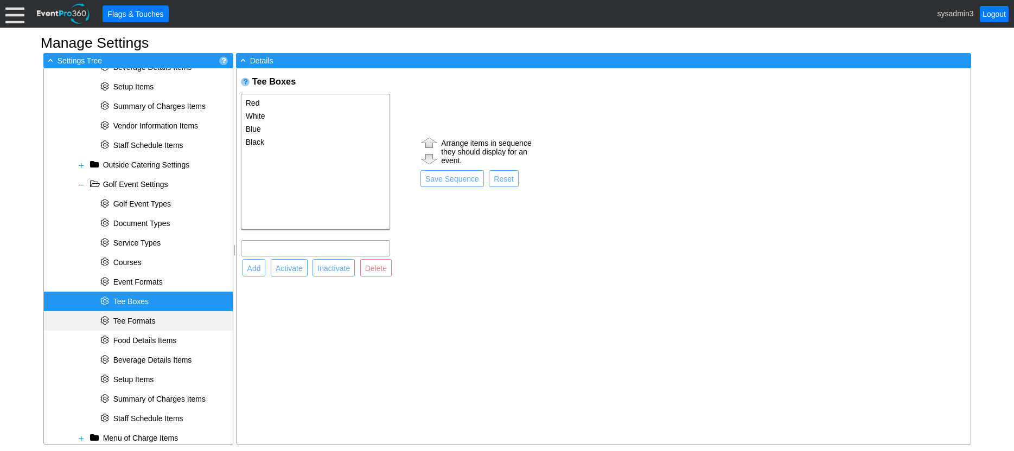
click at [130, 316] on div "* Tee Formats" at bounding box center [138, 321] width 189 height 20
select select
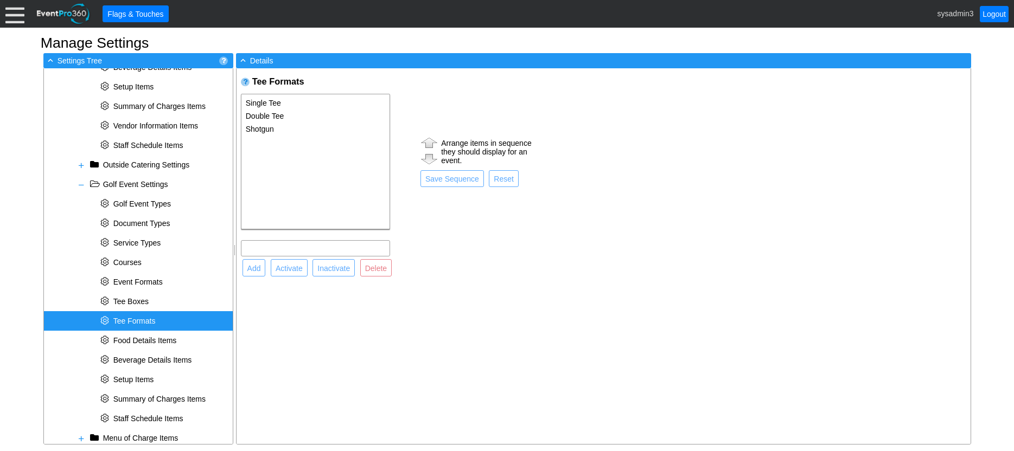
click at [273, 328] on div "Tee Formats Single Tee Double Tee Shotgun Arrange items in sequence they should…" at bounding box center [604, 256] width 734 height 376
click at [84, 185] on span at bounding box center [81, 185] width 9 height 9
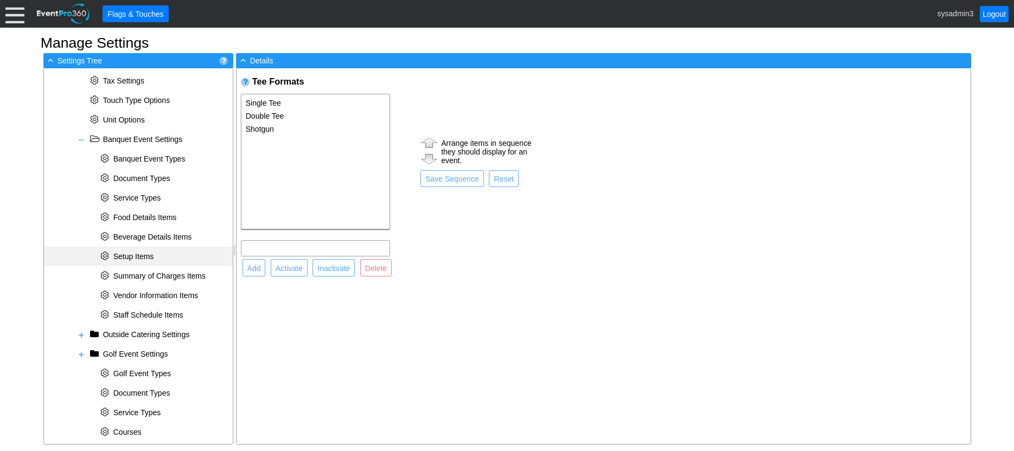
scroll to position [498, 0]
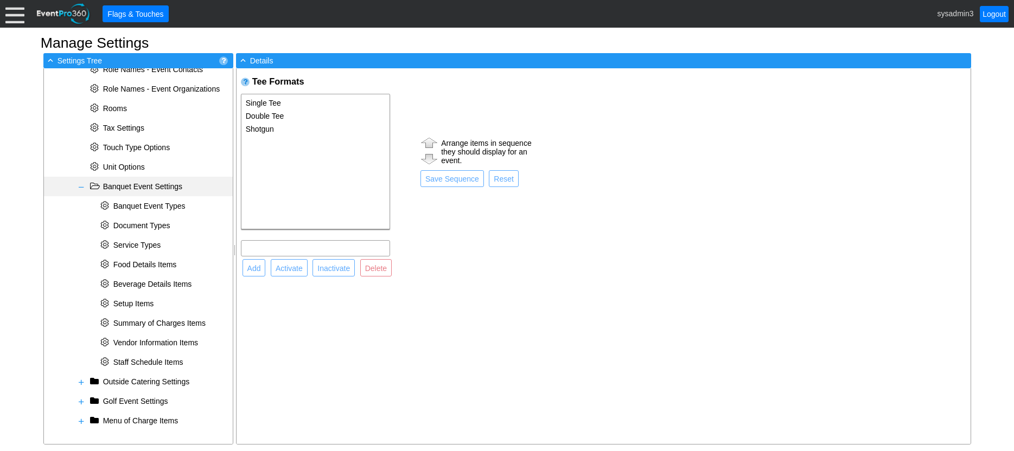
click at [82, 187] on span at bounding box center [81, 187] width 9 height 9
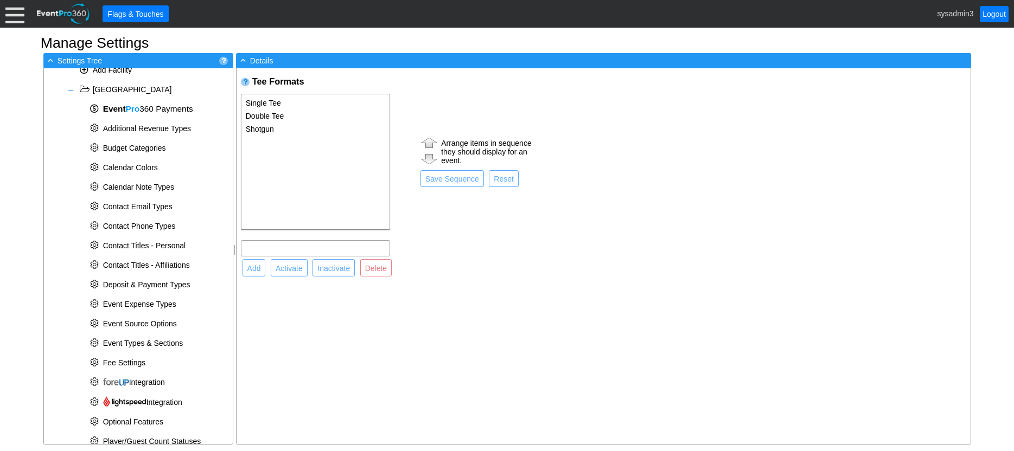
scroll to position [50, 0]
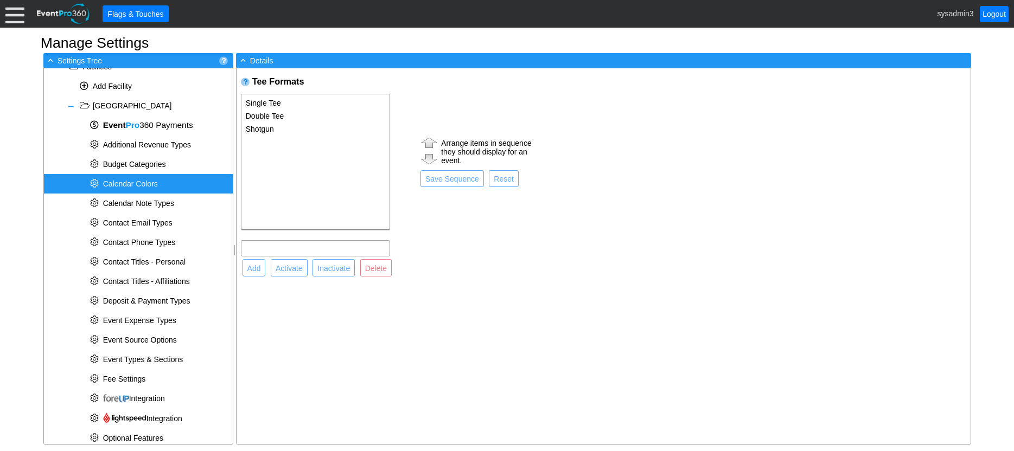
click at [141, 181] on span "Calendar Colors" at bounding box center [130, 184] width 55 height 9
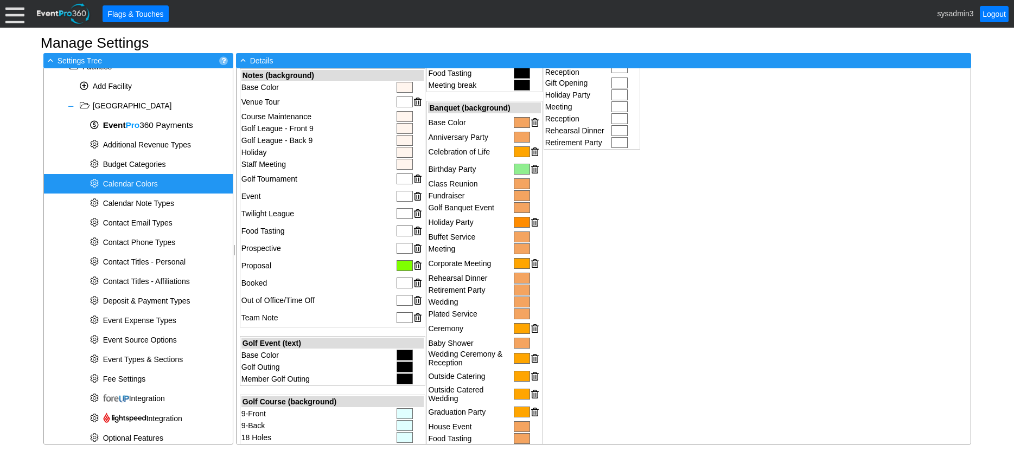
scroll to position [380, 0]
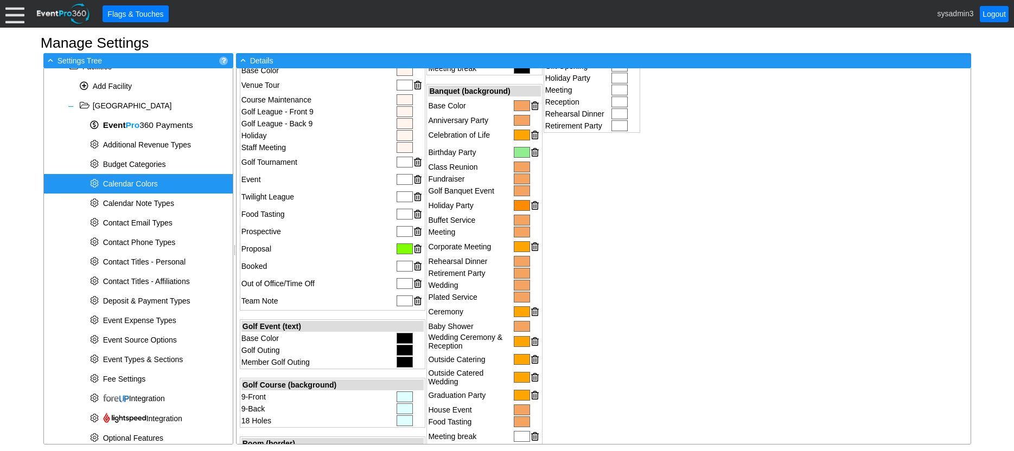
click at [516, 282] on div at bounding box center [522, 285] width 16 height 11
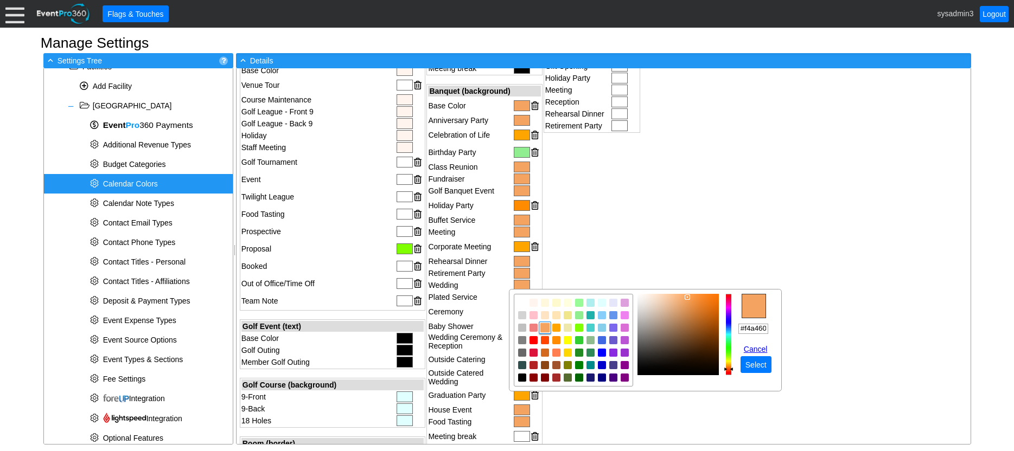
click at [608, 218] on td "Catering (text) Base Color Anniversary Party Bachelor Party Bachelorette Party …" at bounding box center [592, 193] width 97 height 863
click at [517, 104] on div at bounding box center [522, 105] width 16 height 11
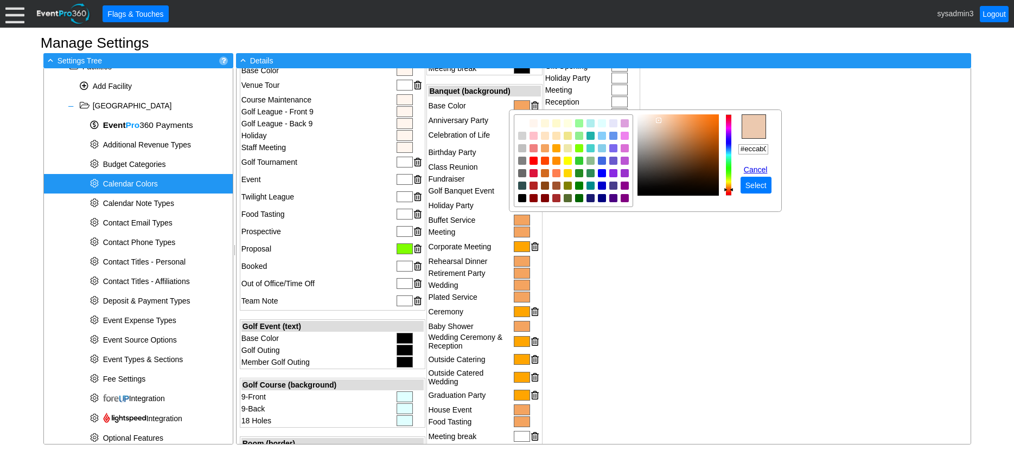
type input "#ebccb5"
click at [655, 120] on img "focusNode" at bounding box center [655, 120] width 5 height 5
click at [767, 184] on span "Select" at bounding box center [755, 185] width 25 height 11
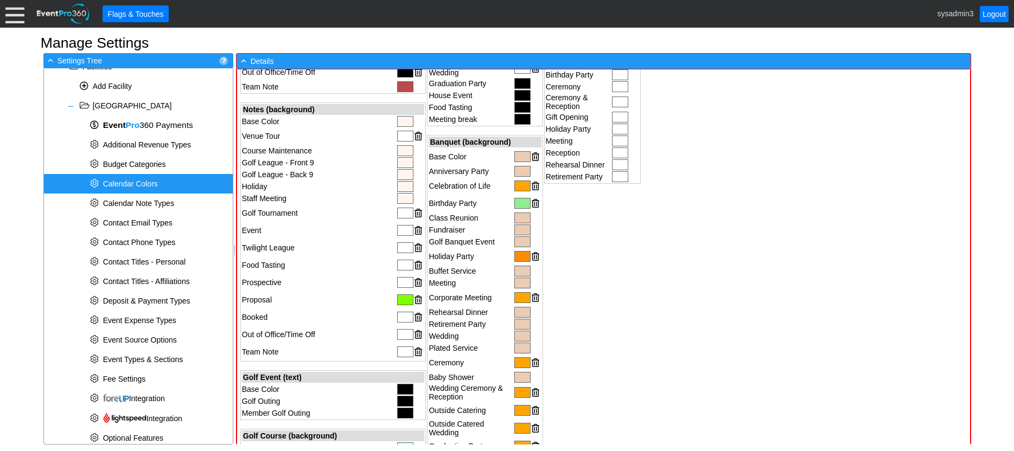
scroll to position [326, 0]
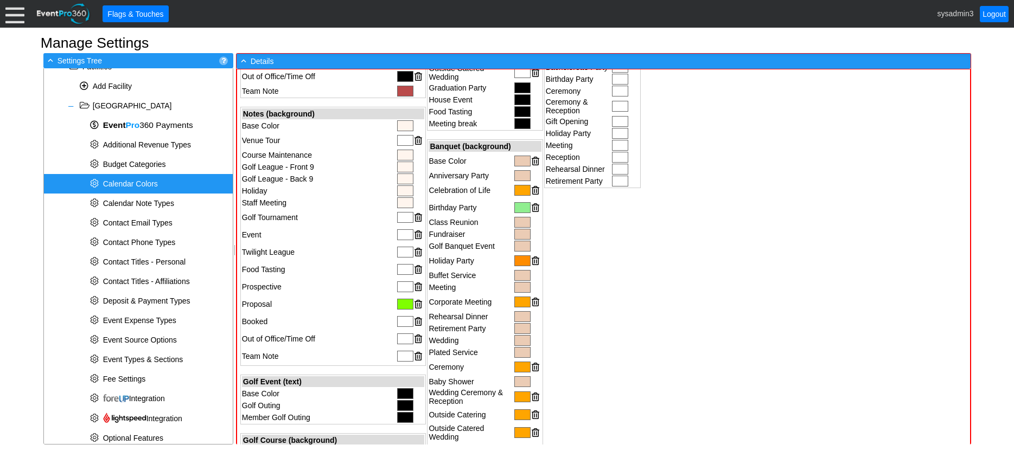
click at [517, 189] on div at bounding box center [522, 190] width 16 height 11
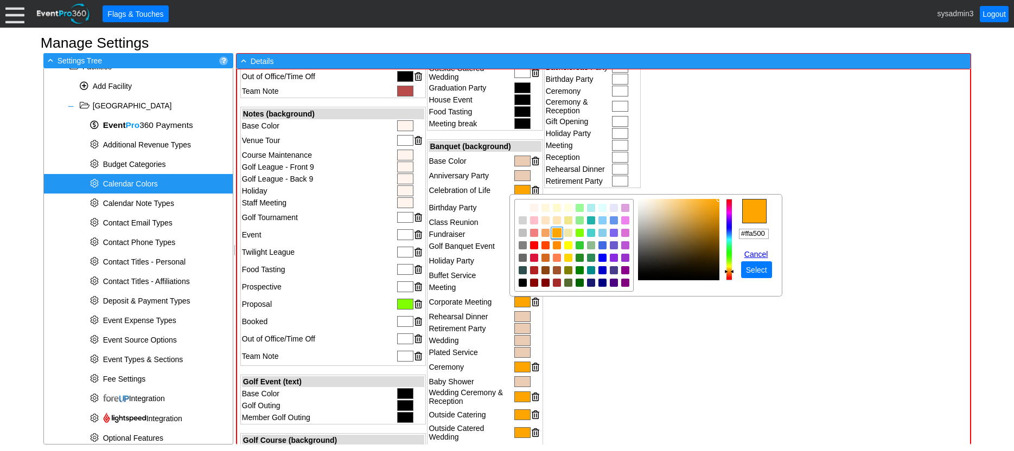
click at [754, 254] on link "Cancel" at bounding box center [758, 254] width 28 height 9
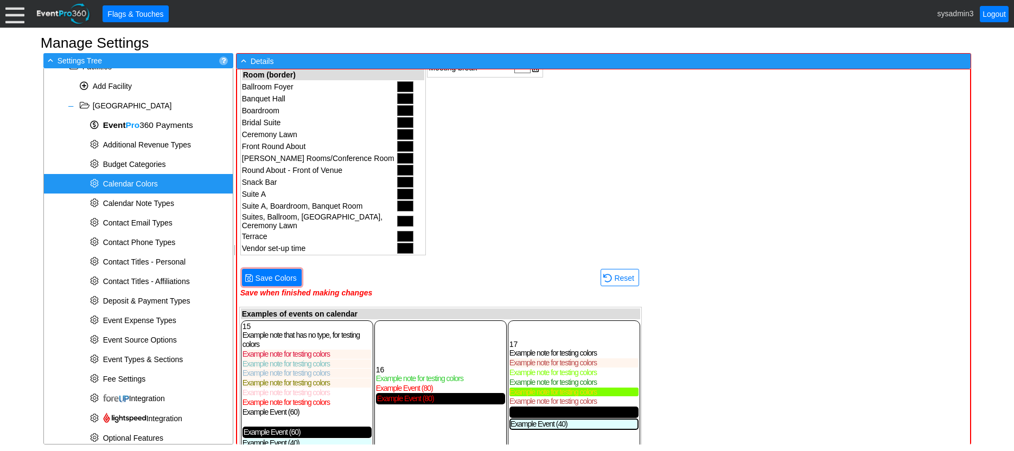
scroll to position [758, 0]
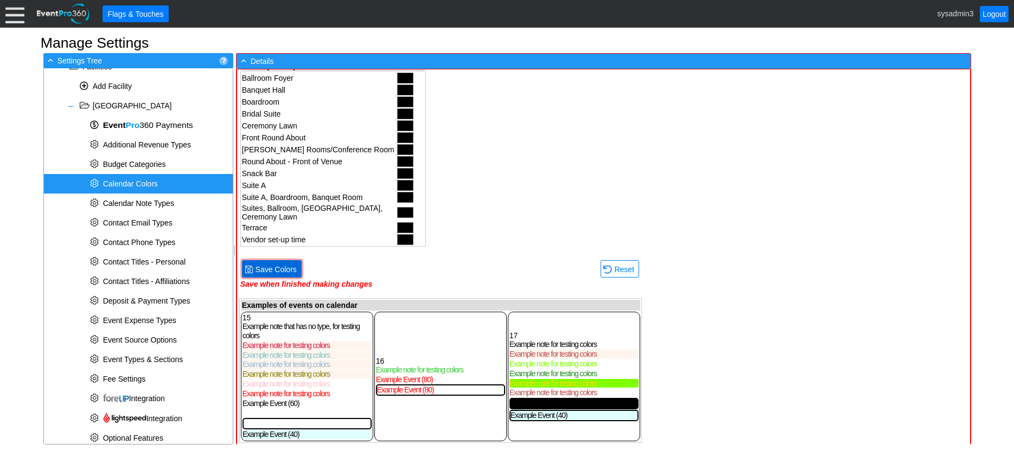
click at [279, 265] on span "Save Colors" at bounding box center [276, 269] width 46 height 11
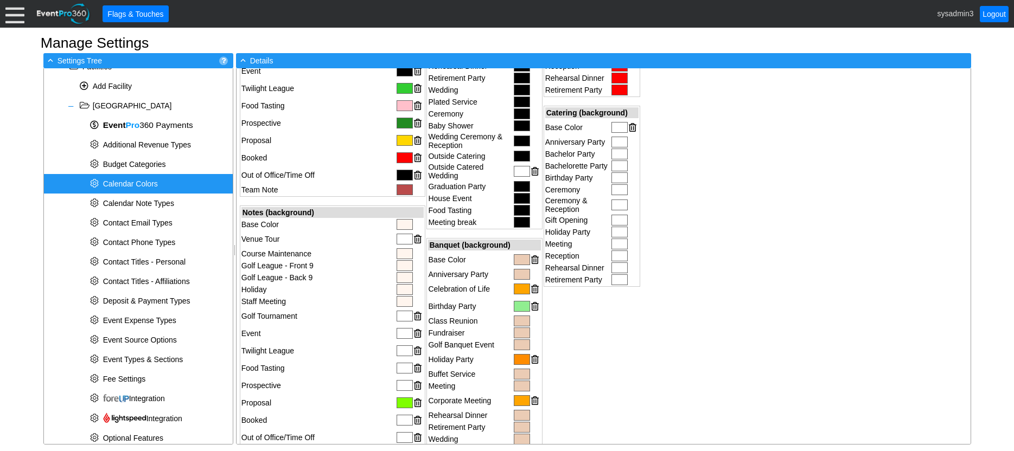
scroll to position [211, 0]
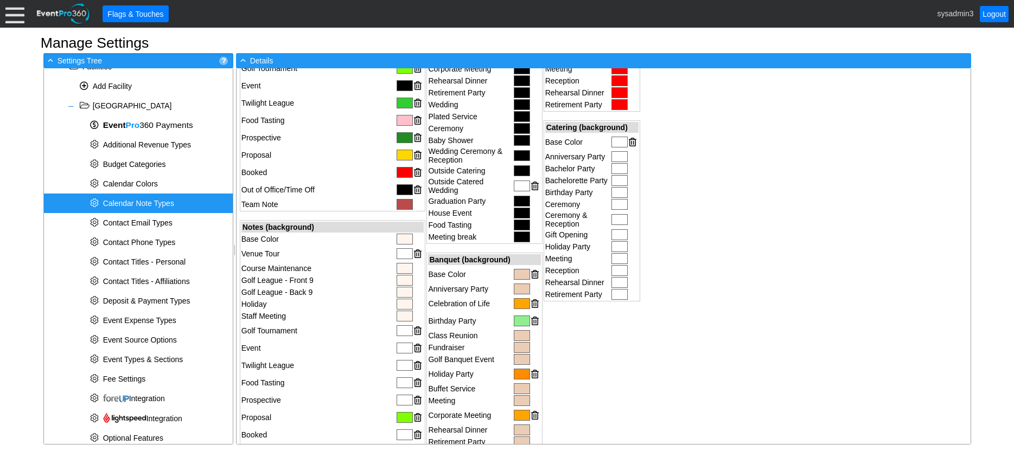
click at [130, 203] on span "Calendar Note Types" at bounding box center [138, 203] width 71 height 9
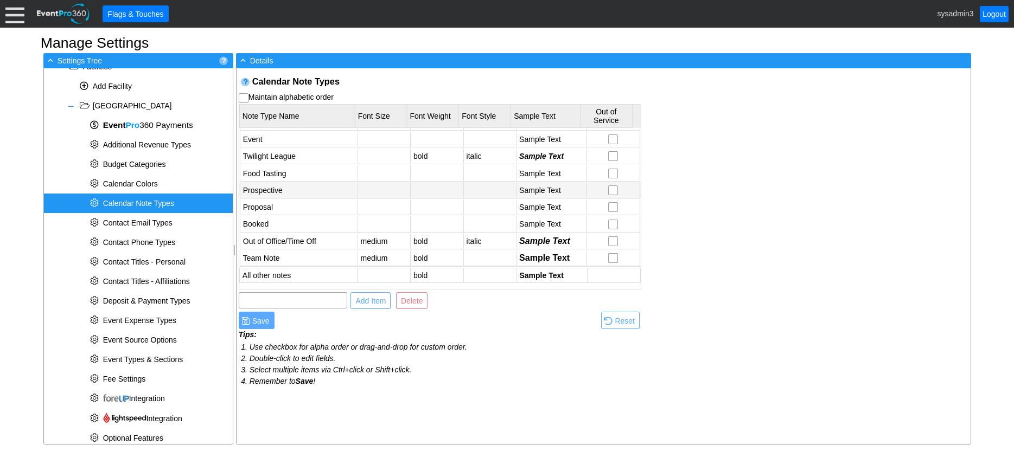
scroll to position [117, 0]
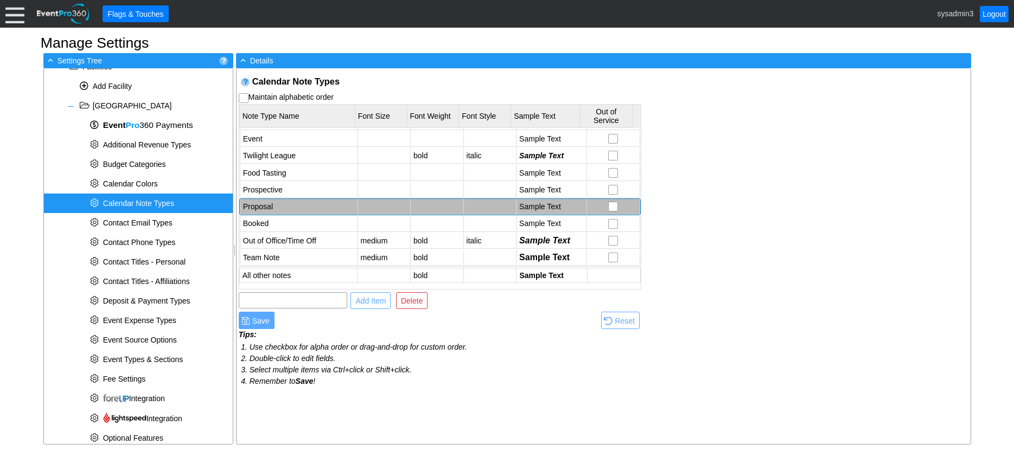
click at [272, 203] on td "Proposal" at bounding box center [299, 207] width 118 height 16
click at [416, 299] on span "Delete" at bounding box center [412, 301] width 26 height 11
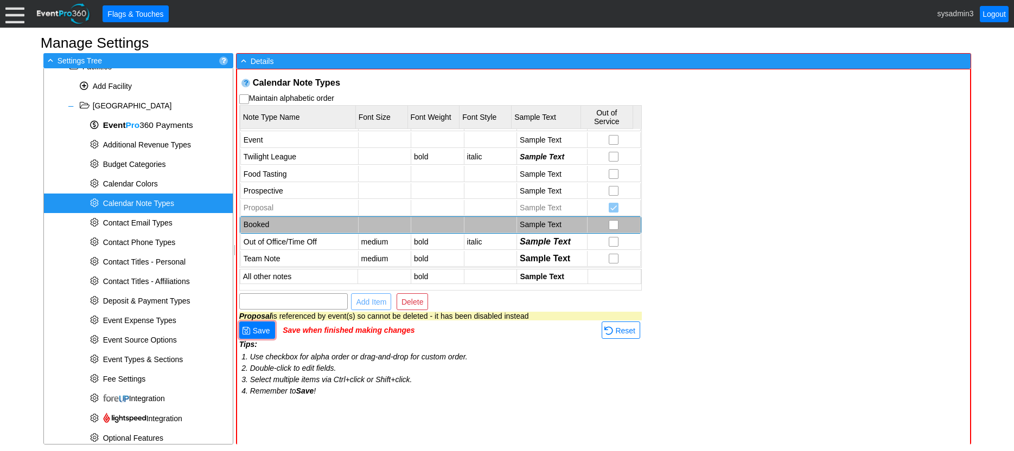
click at [283, 221] on td "Booked" at bounding box center [299, 225] width 118 height 16
click at [482, 339] on td "Save when finished making changes" at bounding box center [441, 331] width 317 height 20
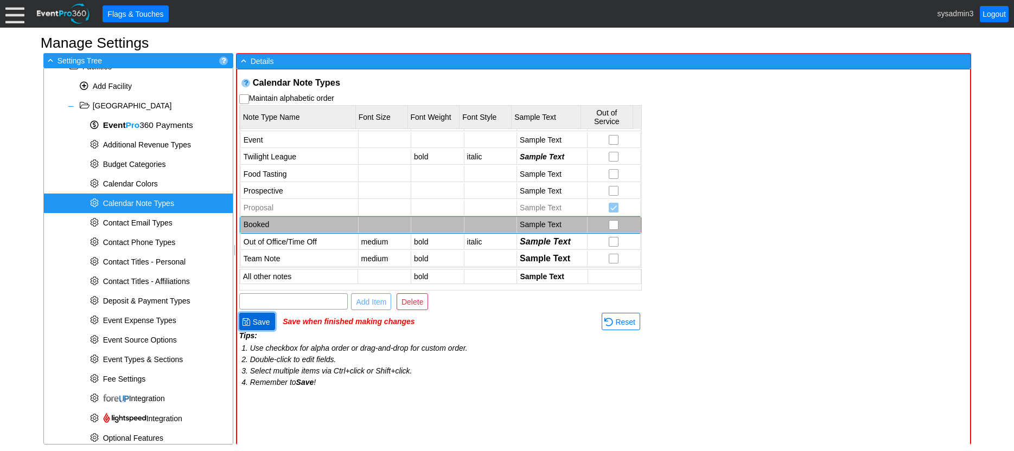
click at [264, 319] on span "Save" at bounding box center [262, 322] width 22 height 11
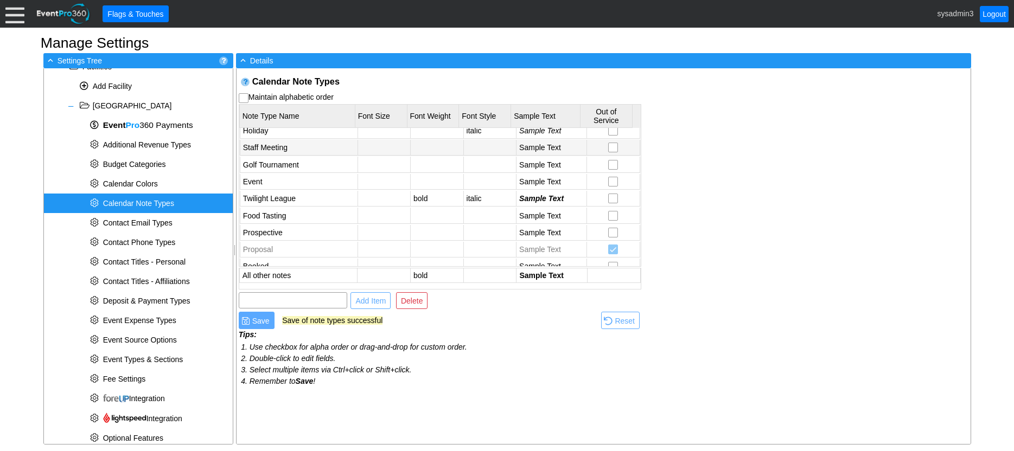
scroll to position [109, 0]
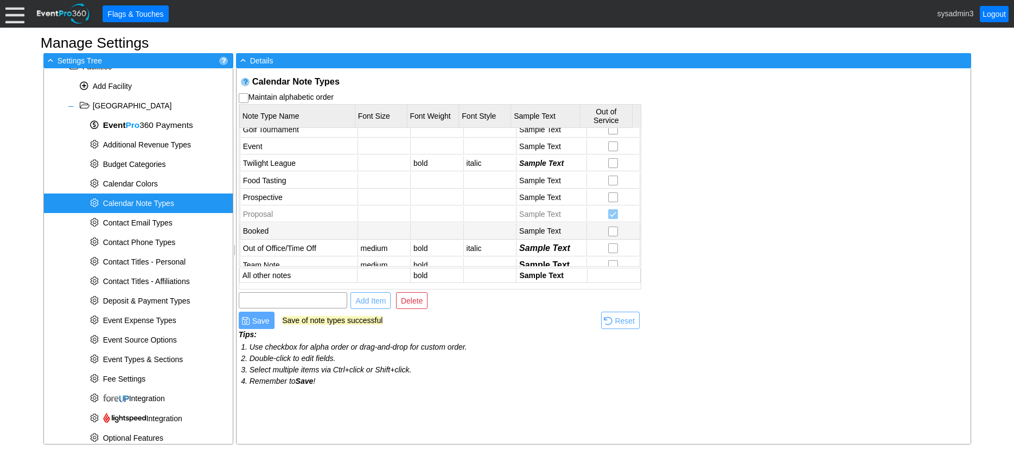
click at [282, 229] on td "Booked" at bounding box center [299, 232] width 118 height 16
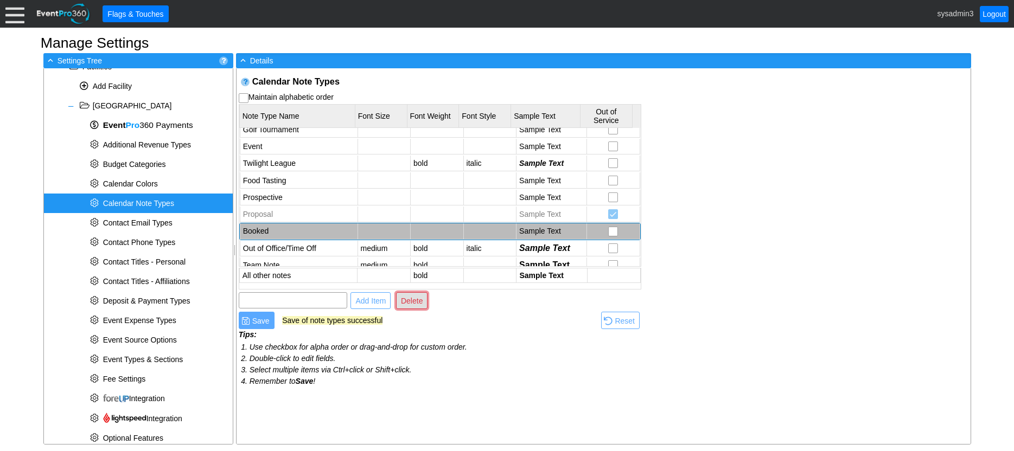
click at [404, 297] on span "Delete" at bounding box center [412, 301] width 26 height 11
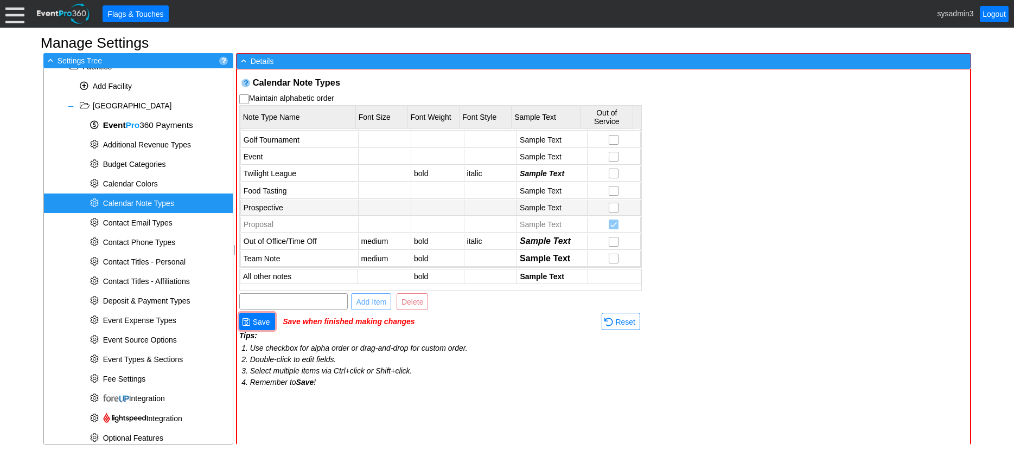
click at [301, 203] on td "Prospective" at bounding box center [299, 208] width 118 height 16
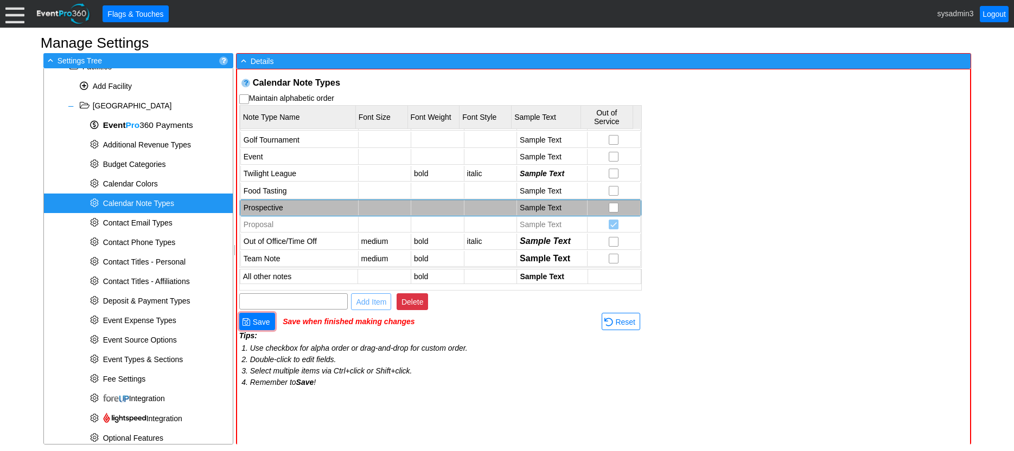
click at [414, 301] on span "Delete" at bounding box center [412, 302] width 26 height 11
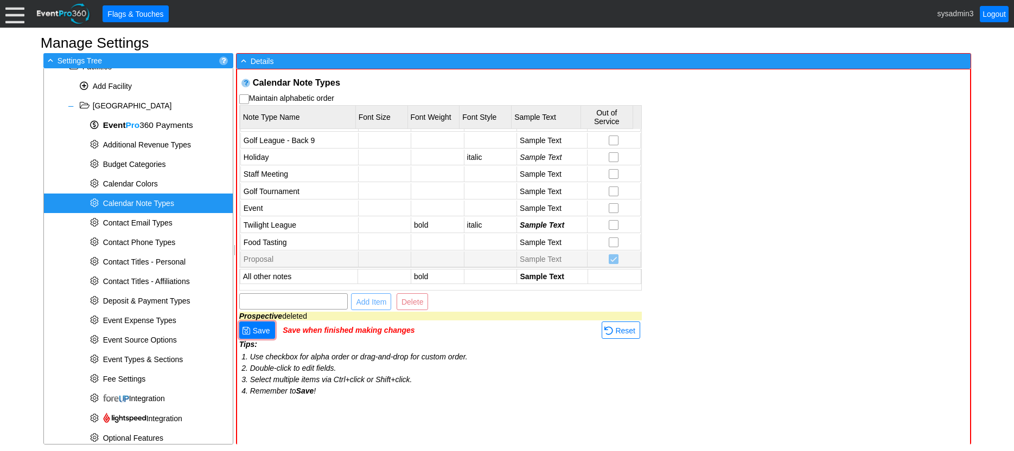
scroll to position [29, 0]
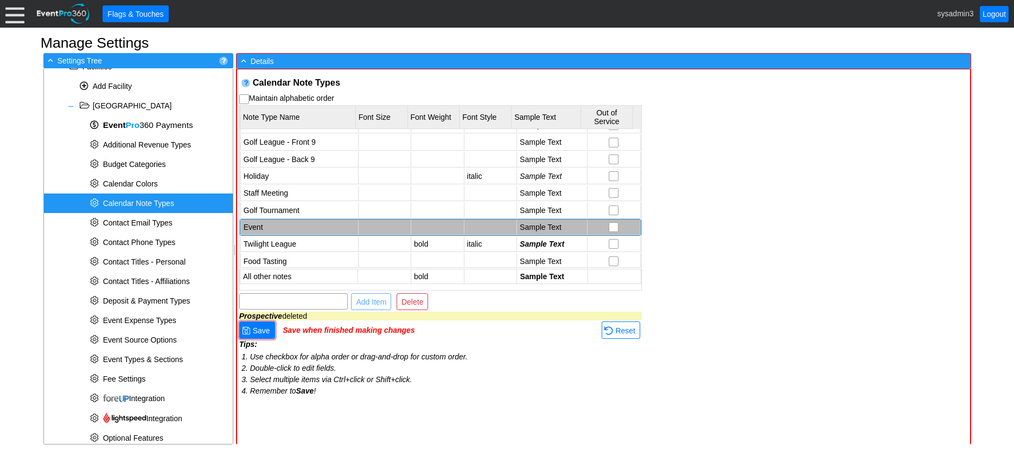
click at [297, 229] on td "Event" at bounding box center [299, 228] width 118 height 16
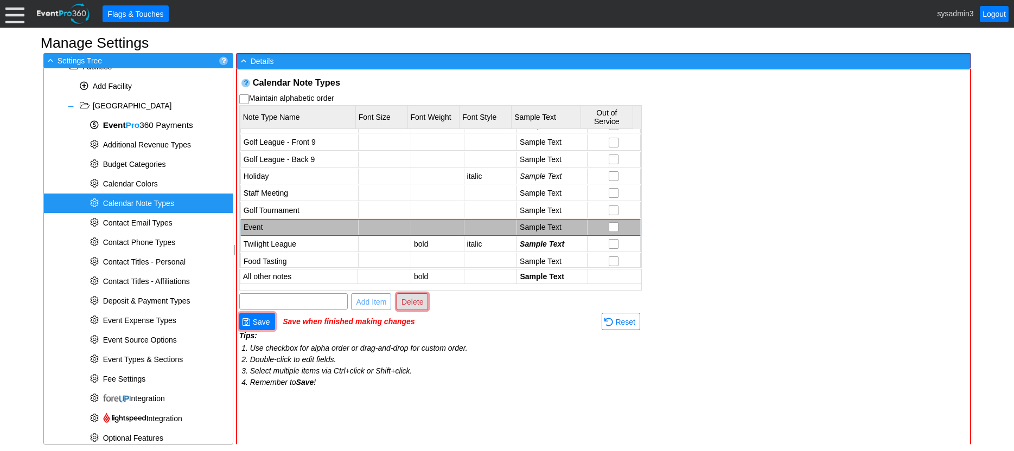
click at [414, 297] on span "Delete" at bounding box center [412, 302] width 26 height 11
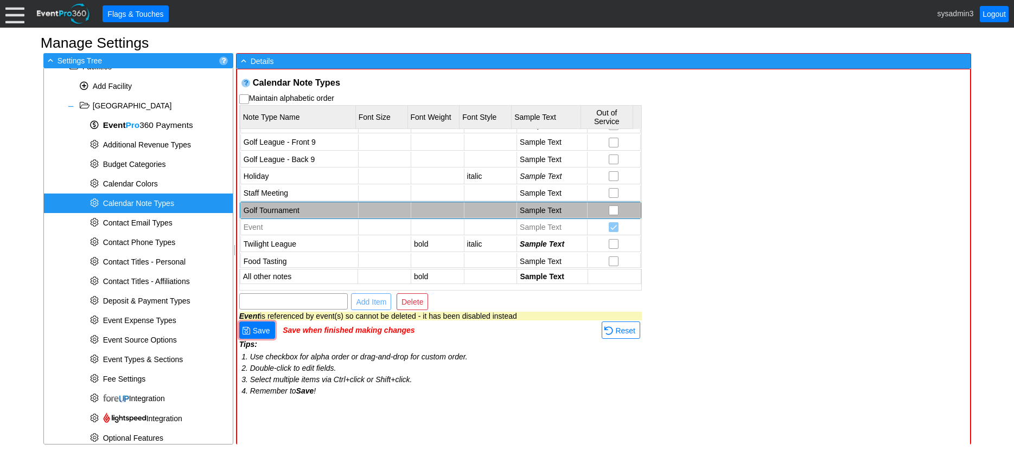
click at [281, 210] on td "Golf Tournament" at bounding box center [299, 210] width 118 height 16
click at [411, 303] on span "Delete" at bounding box center [412, 302] width 26 height 11
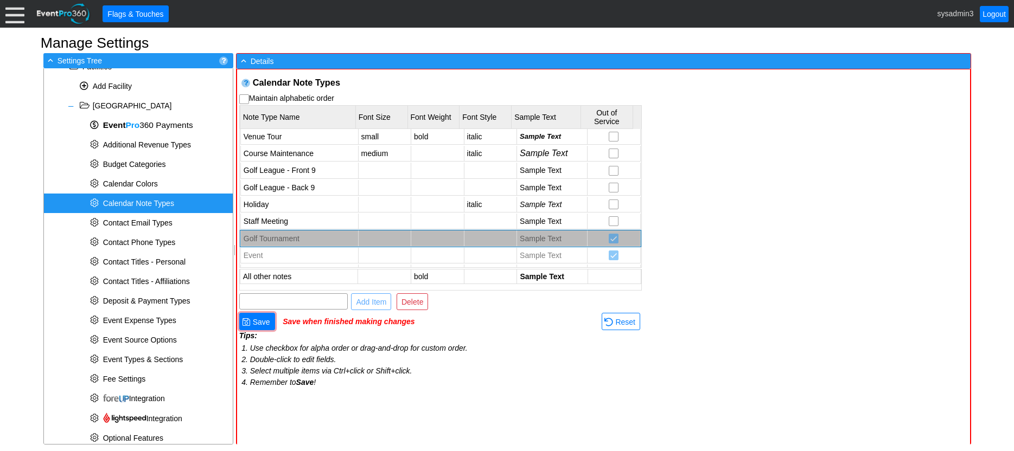
scroll to position [0, 0]
click at [265, 328] on span "● Save" at bounding box center [257, 321] width 36 height 17
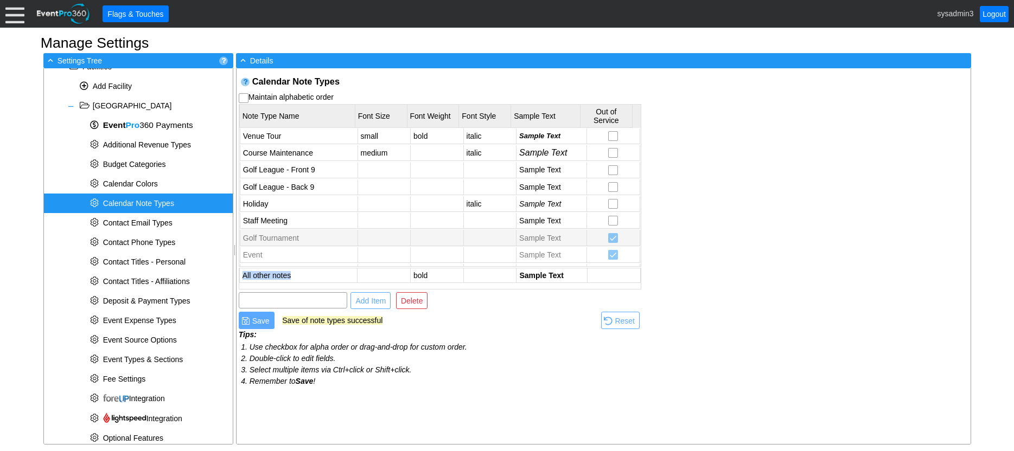
drag, startPoint x: 303, startPoint y: 277, endPoint x: 306, endPoint y: 231, distance: 46.2
click at [306, 231] on div "Calendar Note Types Maintain alphabetic order Note Type Name Font Size Font Wei…" at bounding box center [440, 232] width 407 height 329
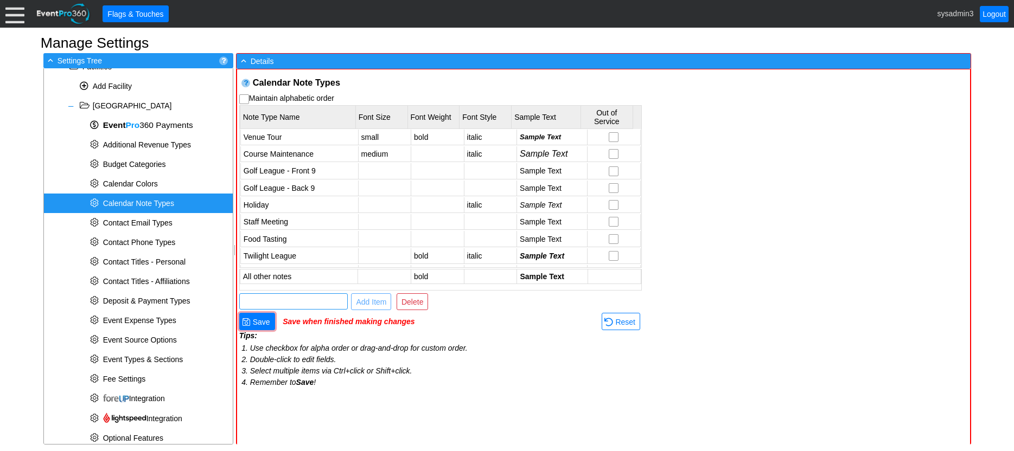
click at [311, 305] on input "text" at bounding box center [293, 301] width 101 height 15
type input "Yoga Class"
click at [371, 299] on span "Add Item" at bounding box center [371, 302] width 35 height 11
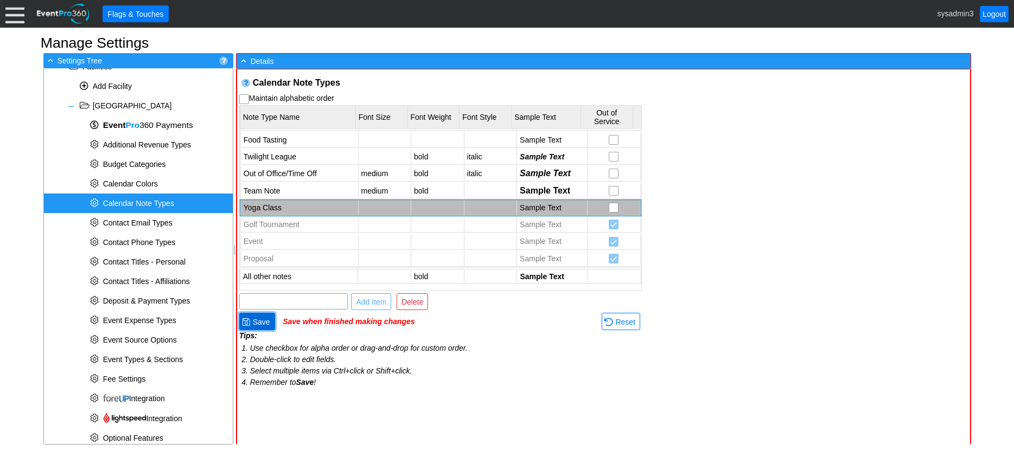
click at [259, 322] on span "Save" at bounding box center [262, 322] width 22 height 11
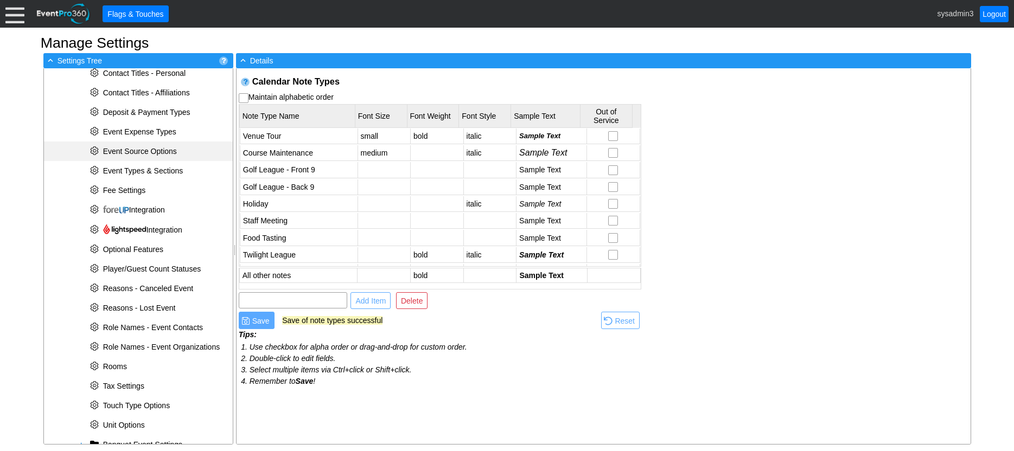
scroll to position [267, 0]
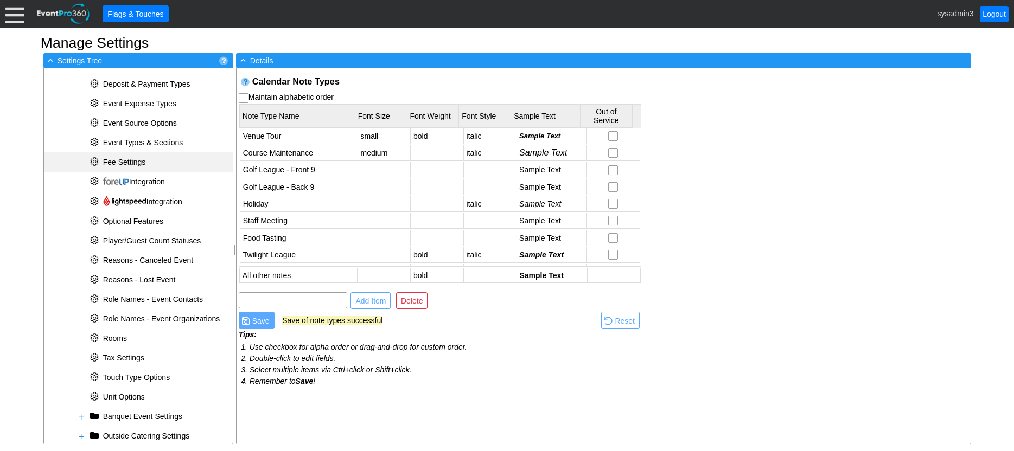
click at [129, 156] on div "* Fee Settings" at bounding box center [138, 162] width 189 height 20
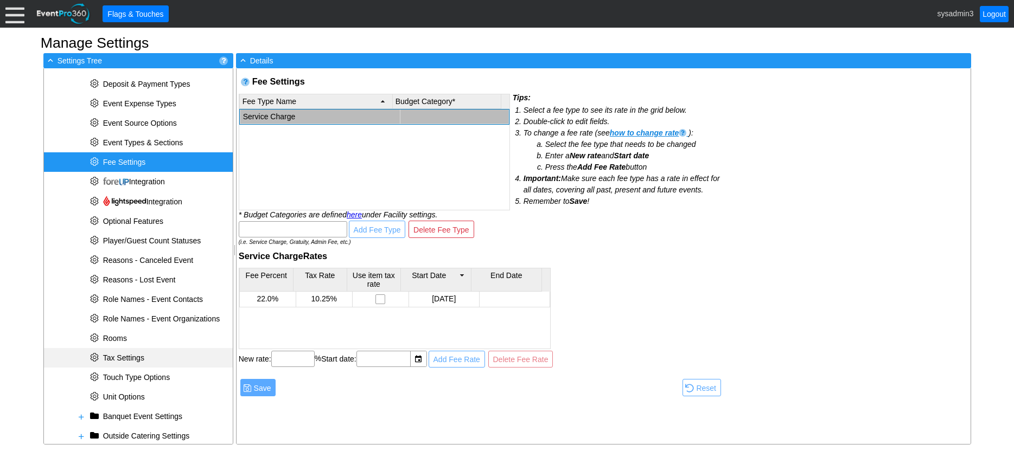
click at [126, 355] on span "Tax Settings" at bounding box center [123, 358] width 41 height 9
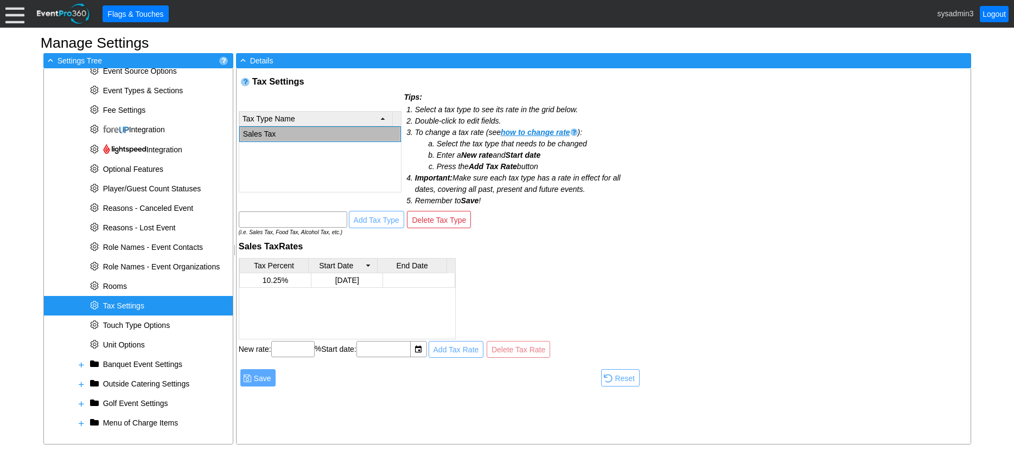
scroll to position [322, 0]
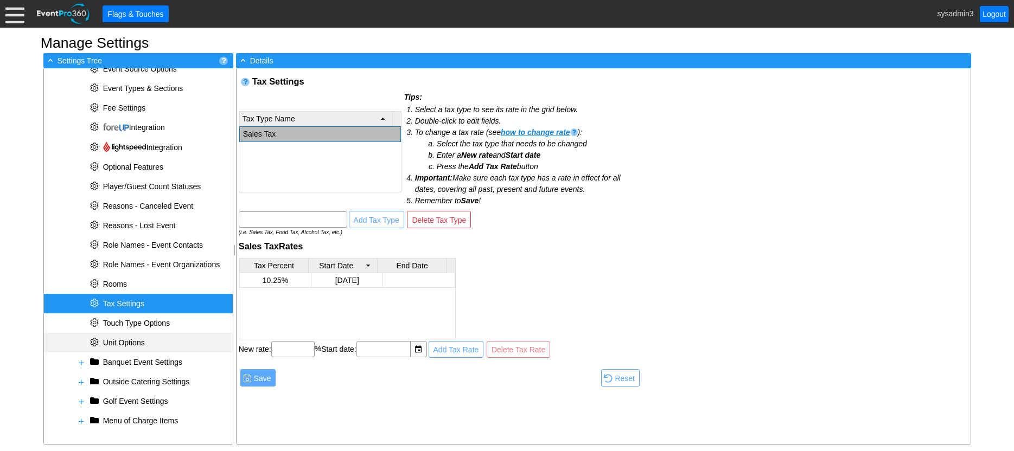
click at [120, 339] on span "Unit Options" at bounding box center [124, 343] width 42 height 9
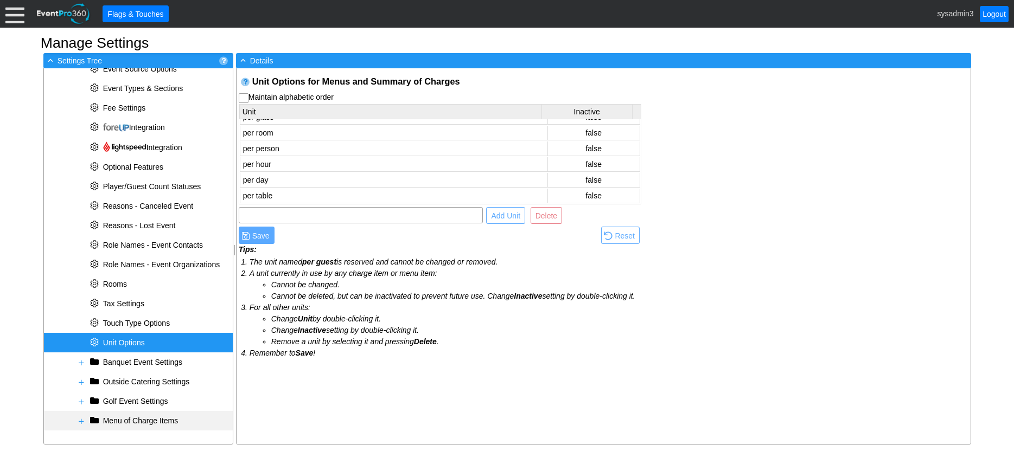
click at [84, 421] on span at bounding box center [81, 421] width 9 height 9
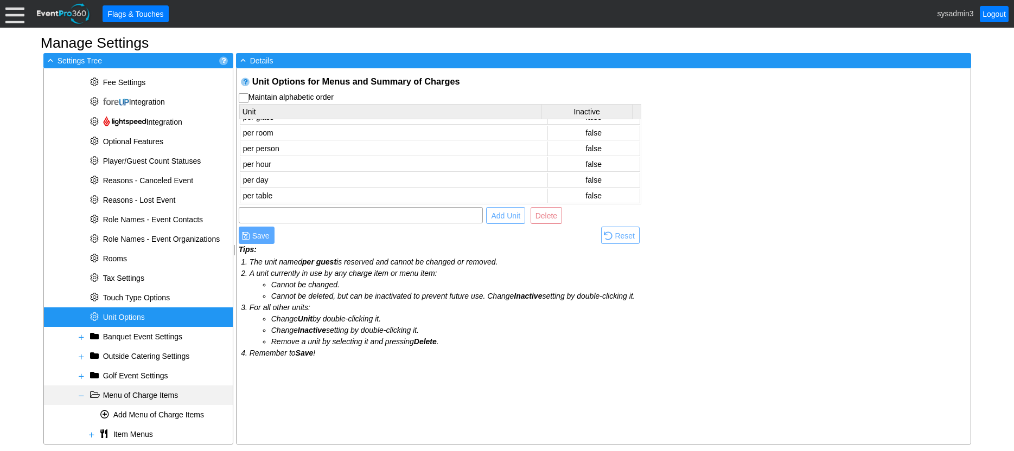
scroll to position [361, 0]
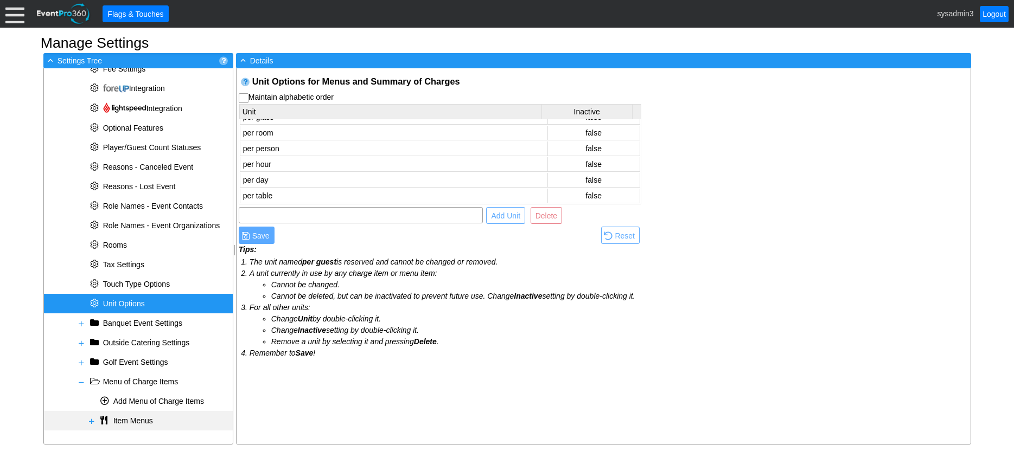
click at [92, 422] on span at bounding box center [91, 421] width 9 height 9
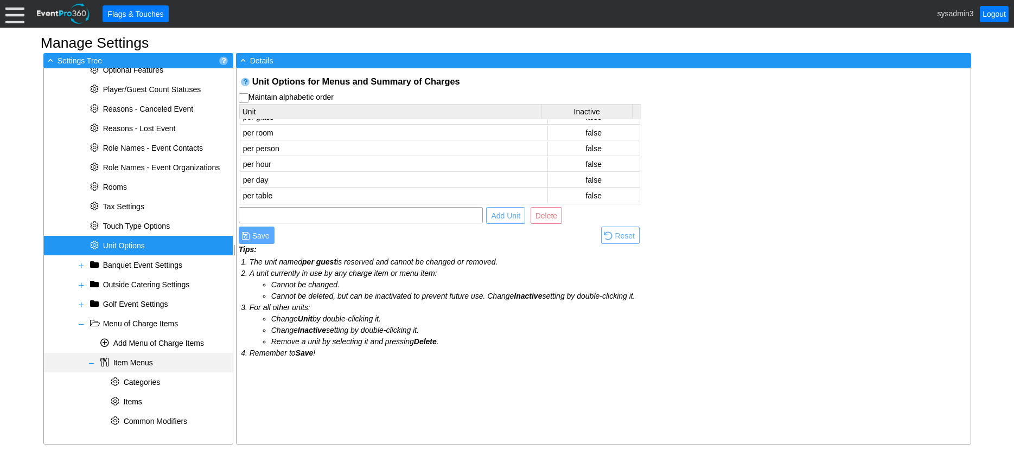
scroll to position [419, 0]
click at [144, 380] on span "Categories" at bounding box center [142, 382] width 37 height 9
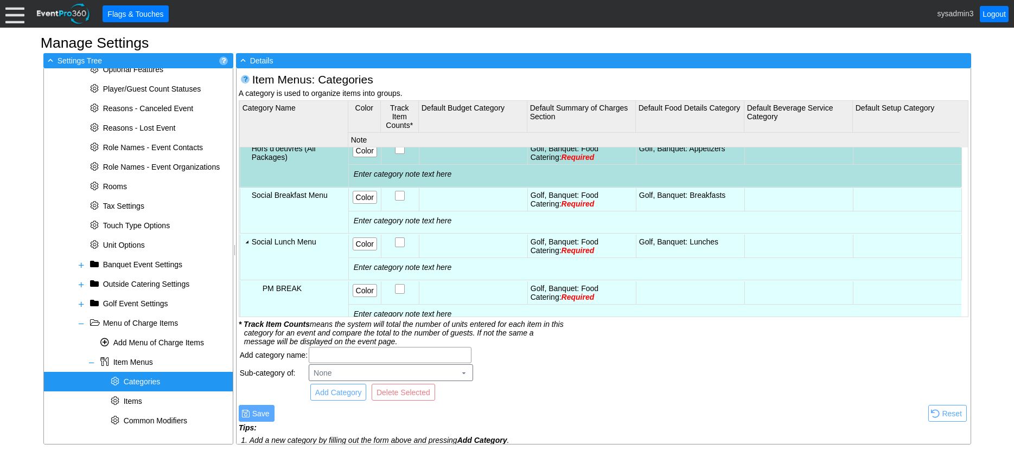
scroll to position [0, 0]
click at [582, 201] on span "Required" at bounding box center [578, 204] width 33 height 9
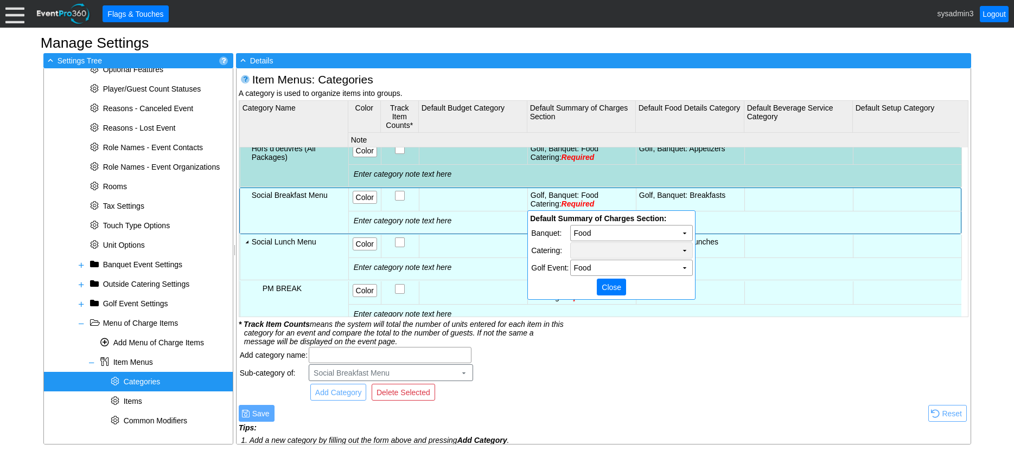
click at [609, 251] on td "Χ" at bounding box center [632, 250] width 122 height 15
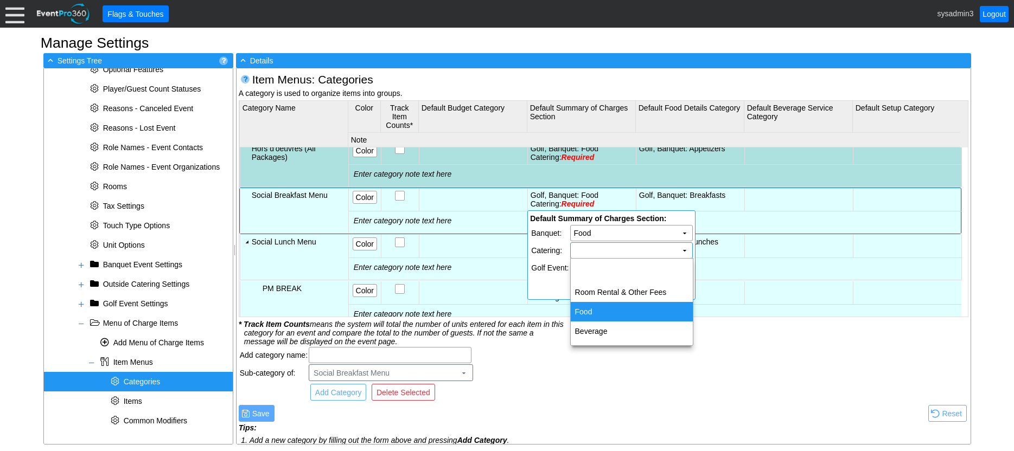
click at [594, 313] on td "Food" at bounding box center [632, 312] width 122 height 20
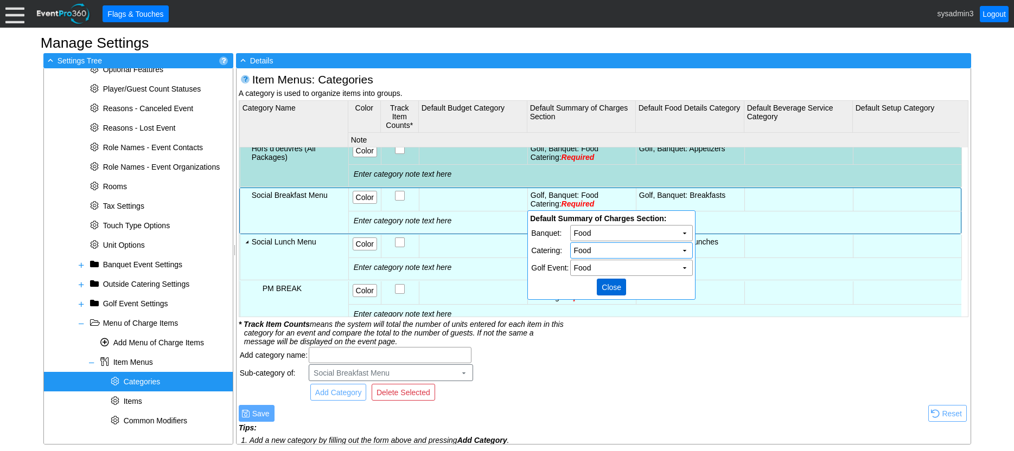
click at [615, 286] on span "Close" at bounding box center [612, 287] width 24 height 11
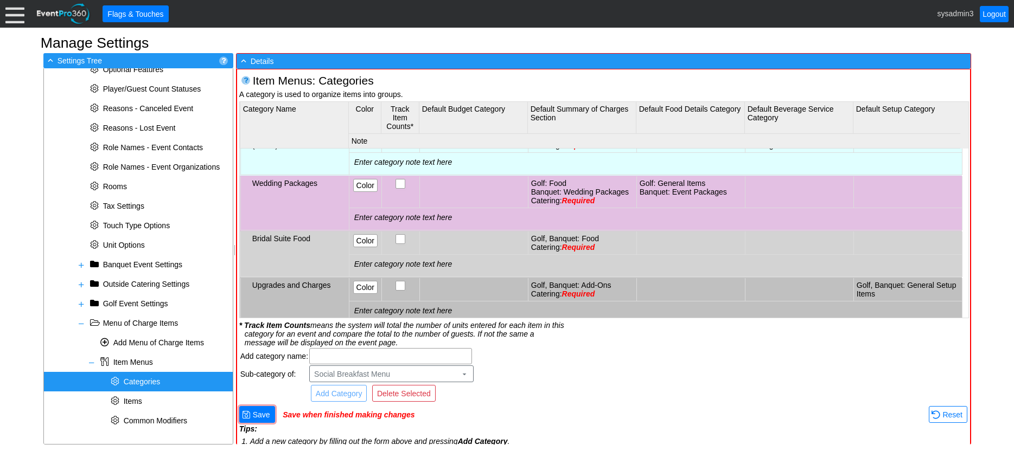
scroll to position [651, 0]
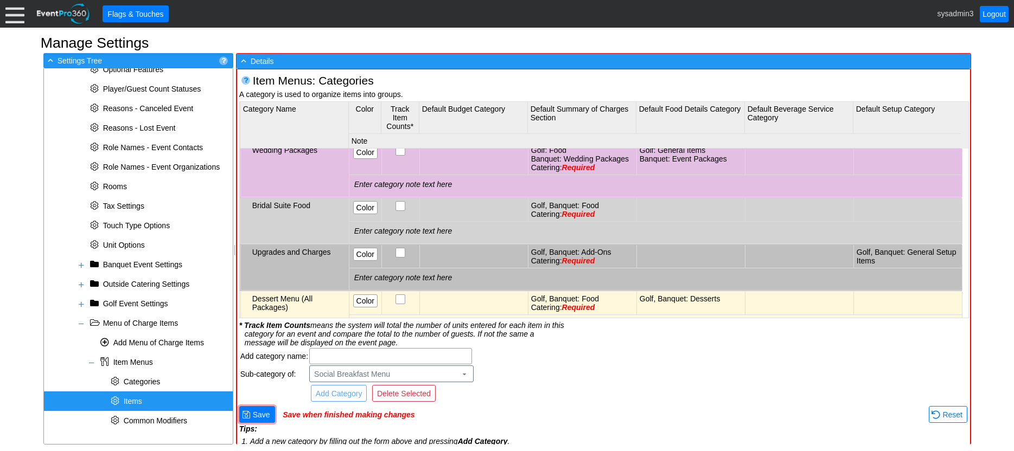
click at [135, 402] on span "Items" at bounding box center [133, 401] width 18 height 9
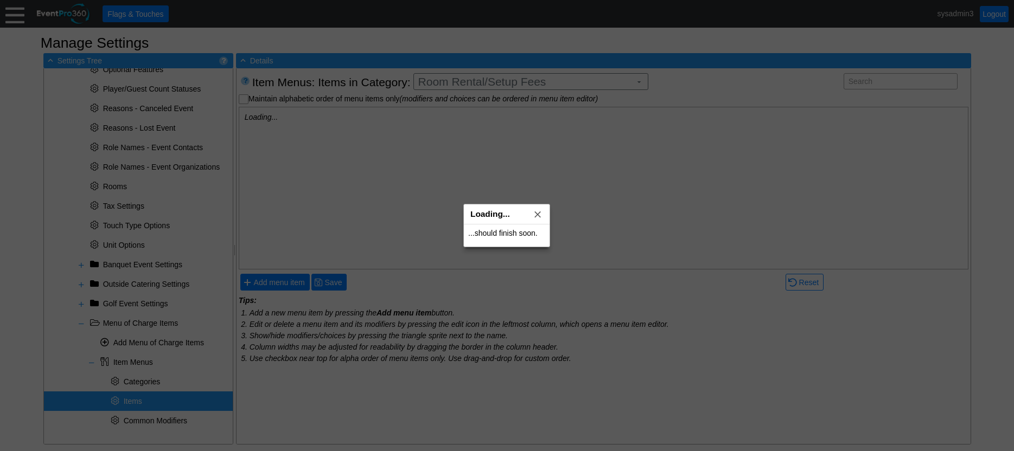
scroll to position [0, 0]
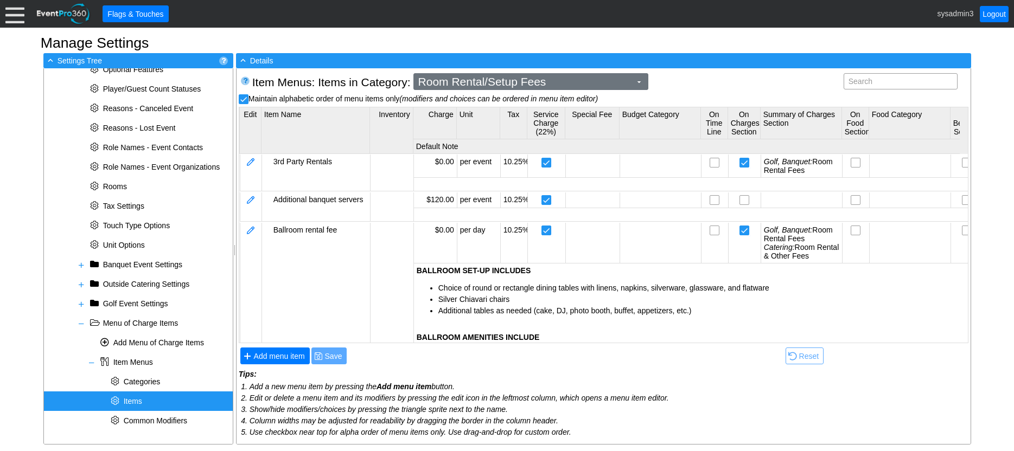
click at [603, 82] on span "Room Rental/Setup Fees" at bounding box center [524, 81] width 217 height 11
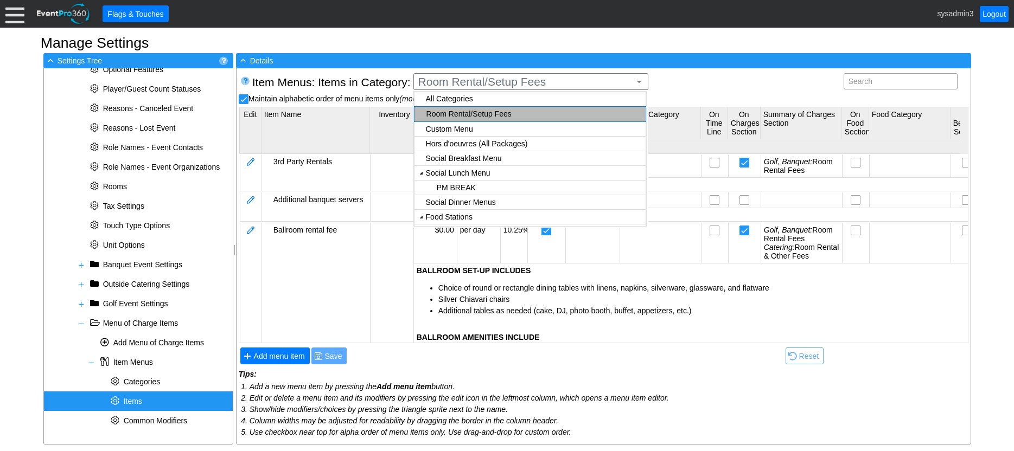
checkbox input "true"
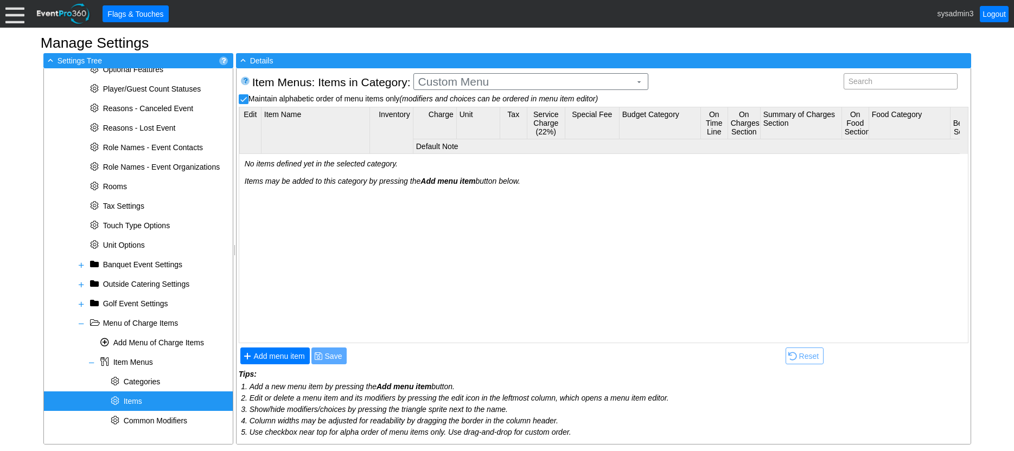
click at [465, 115] on body "Calendar of Events + New Event + Reports + Manage Contacts + Manage Organizatio…" at bounding box center [507, 225] width 1014 height 451
click at [282, 358] on span "Add menu item" at bounding box center [279, 356] width 55 height 11
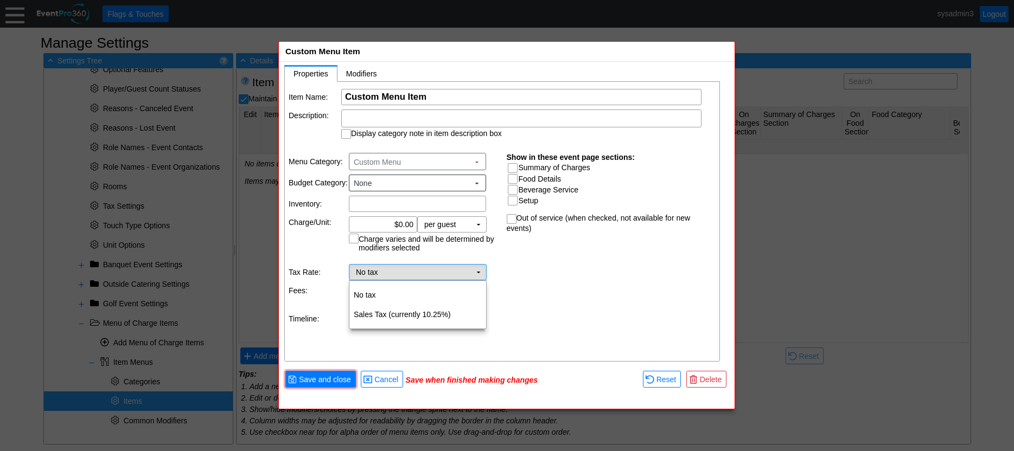
click at [476, 271] on td "▼" at bounding box center [478, 272] width 15 height 15
type input "Custom Menu Item"
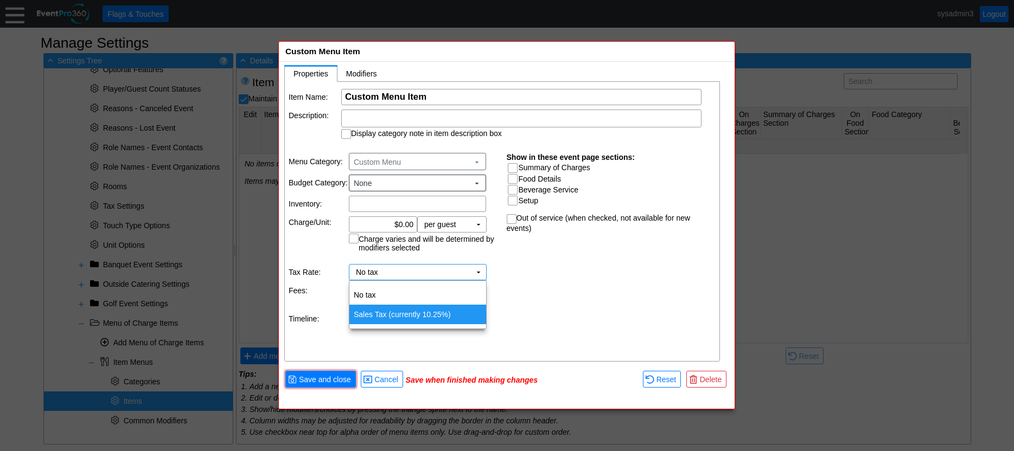
click at [403, 312] on td "Sales Tax (currently 10.25%)" at bounding box center [417, 315] width 137 height 20
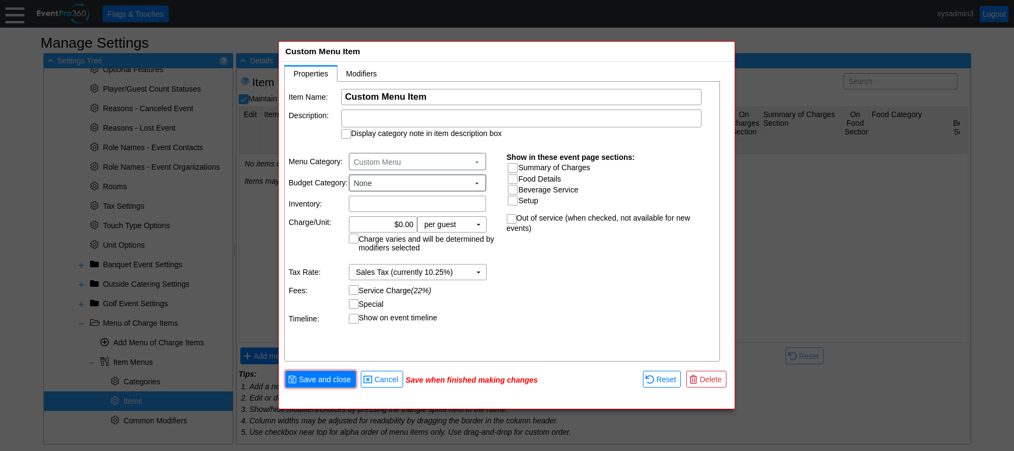
click at [355, 286] on input "Service Charge (22%)" at bounding box center [354, 291] width 11 height 11
checkbox input "true"
click at [480, 317] on td "Show on event timeline" at bounding box center [424, 319] width 150 height 10
click at [509, 165] on input "Summary of Charges" at bounding box center [513, 169] width 11 height 11
checkbox input "true"
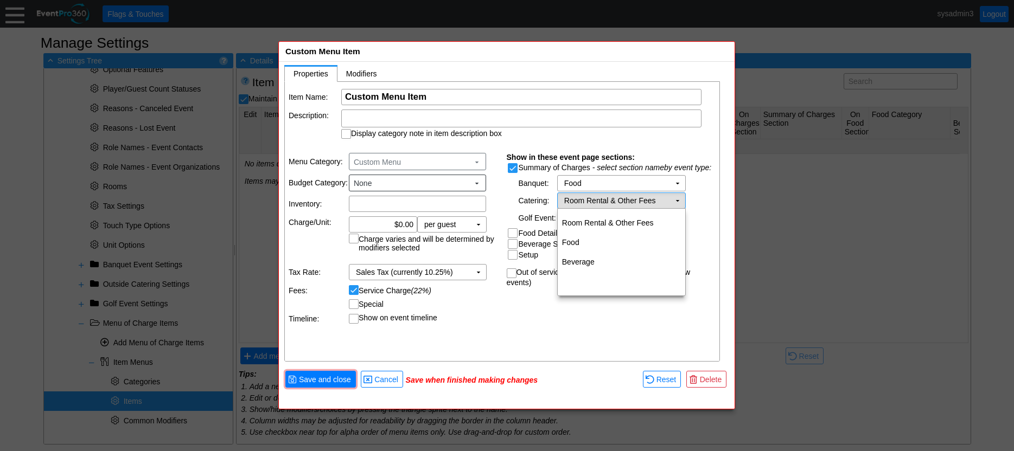
click at [678, 201] on td "▼" at bounding box center [677, 200] width 15 height 15
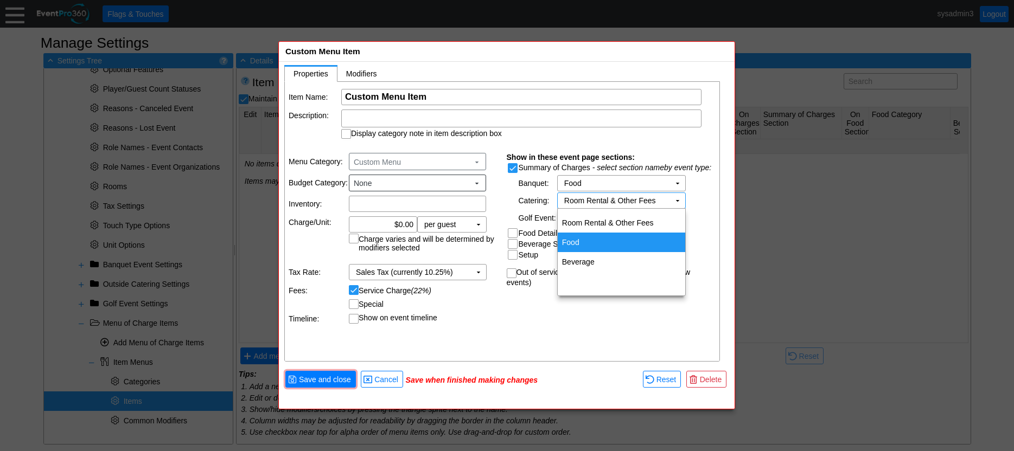
click at [581, 240] on td "Food" at bounding box center [621, 243] width 127 height 20
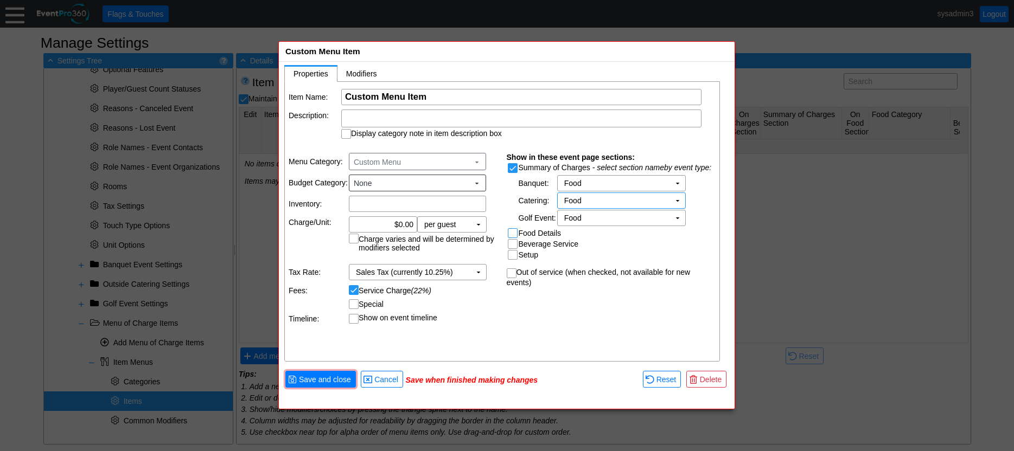
click at [514, 229] on input "Food Details" at bounding box center [513, 234] width 11 height 11
checkbox input "true"
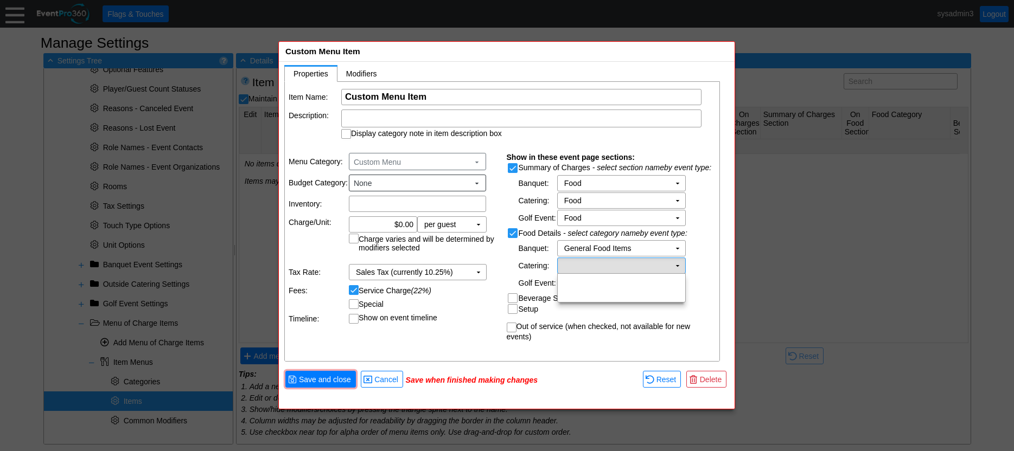
click at [674, 266] on td "▼" at bounding box center [677, 265] width 15 height 15
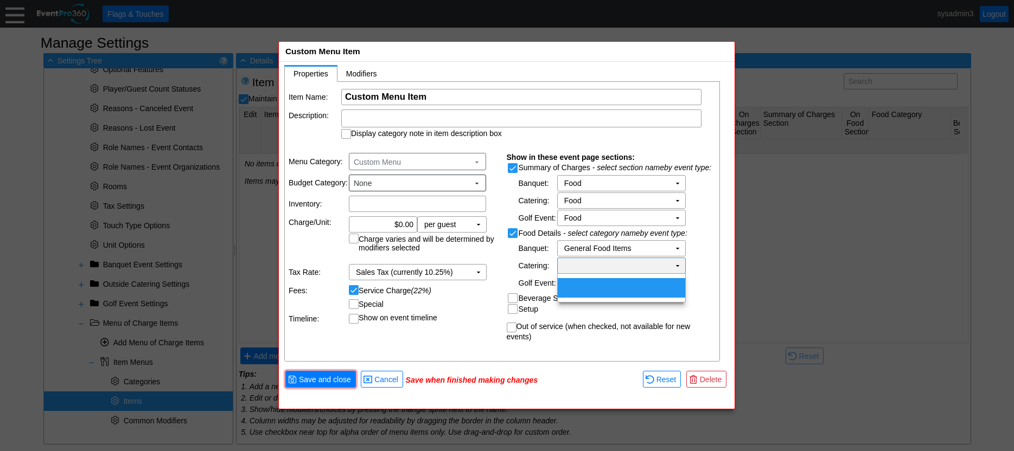
click at [627, 265] on td "Χ" at bounding box center [614, 265] width 112 height 15
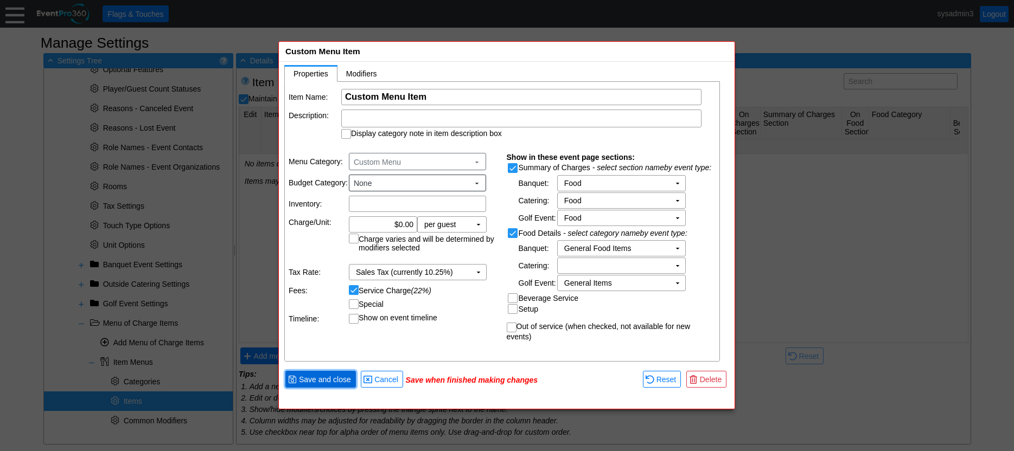
click at [329, 378] on span "Save and close" at bounding box center [325, 379] width 56 height 11
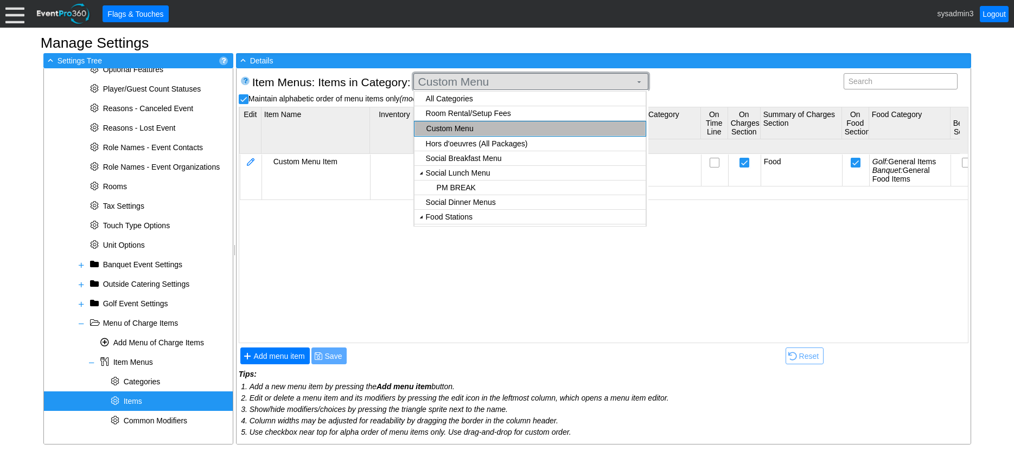
click at [504, 84] on span "Custom Menu" at bounding box center [524, 81] width 217 height 11
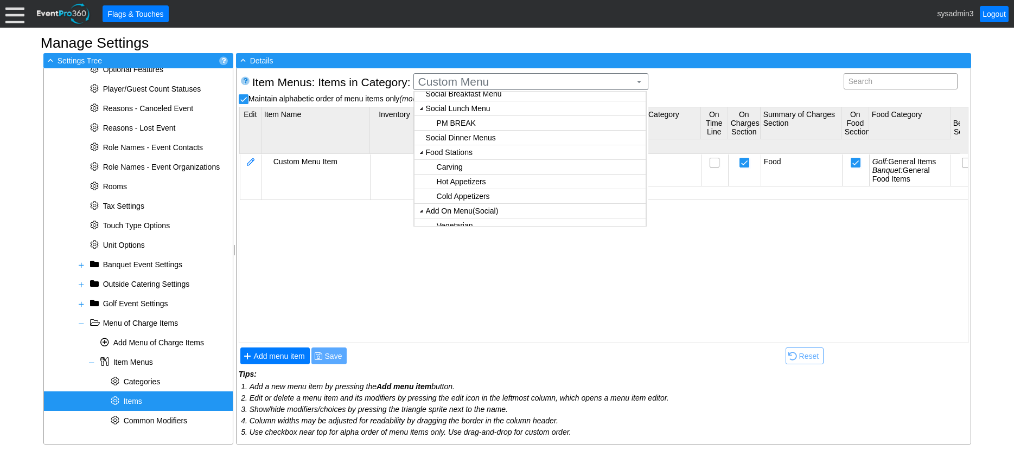
scroll to position [84, 0]
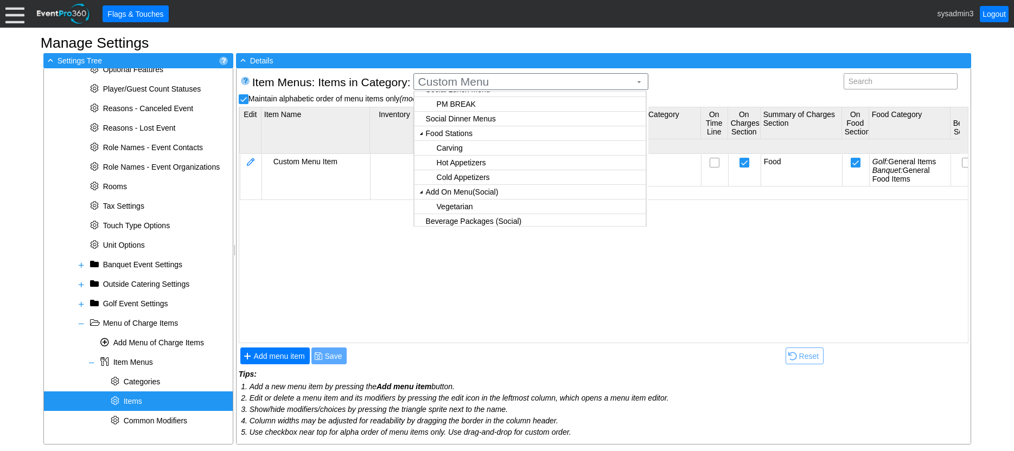
checkbox input "true"
click at [462, 162] on body "Calendar of Events + New Event + Reports + Manage Contacts + Manage Organizatio…" at bounding box center [507, 225] width 1014 height 451
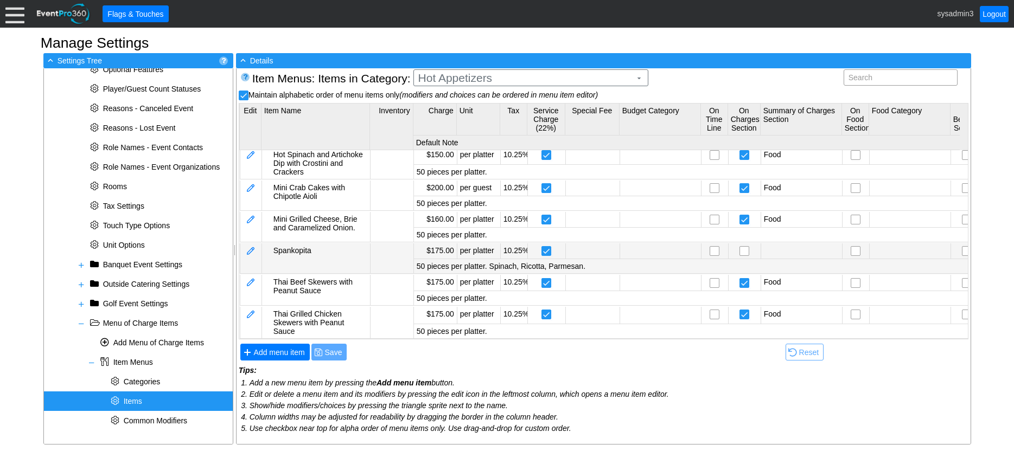
scroll to position [77, 0]
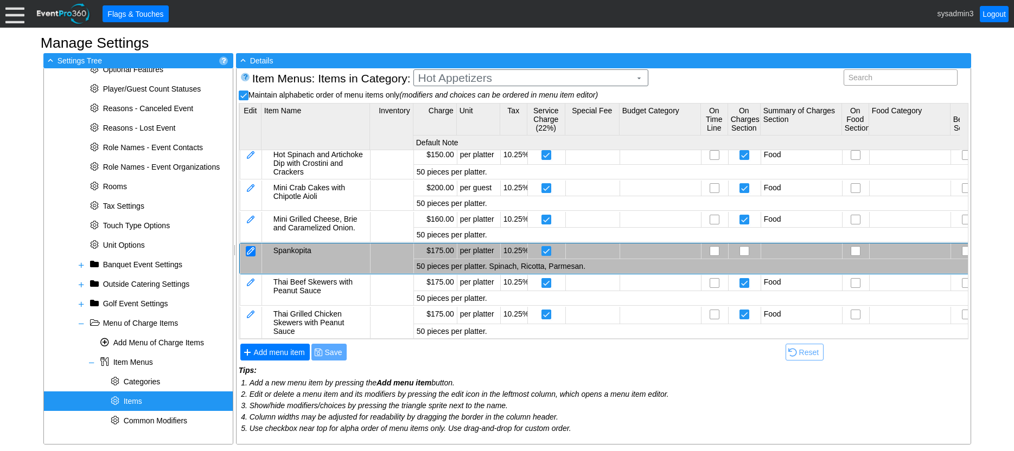
click at [249, 246] on div at bounding box center [251, 251] width 10 height 10
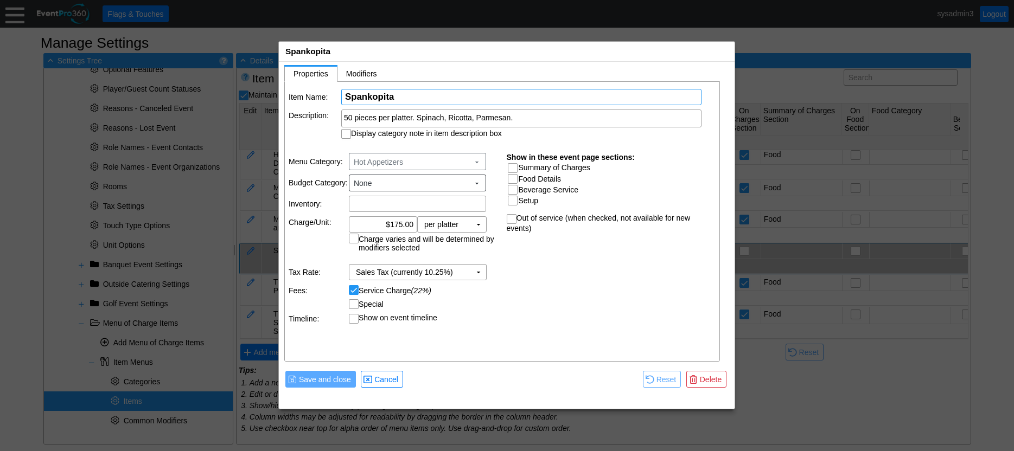
scroll to position [0, 0]
click at [513, 167] on input "Summary of Charges" at bounding box center [513, 169] width 11 height 11
checkbox input "true"
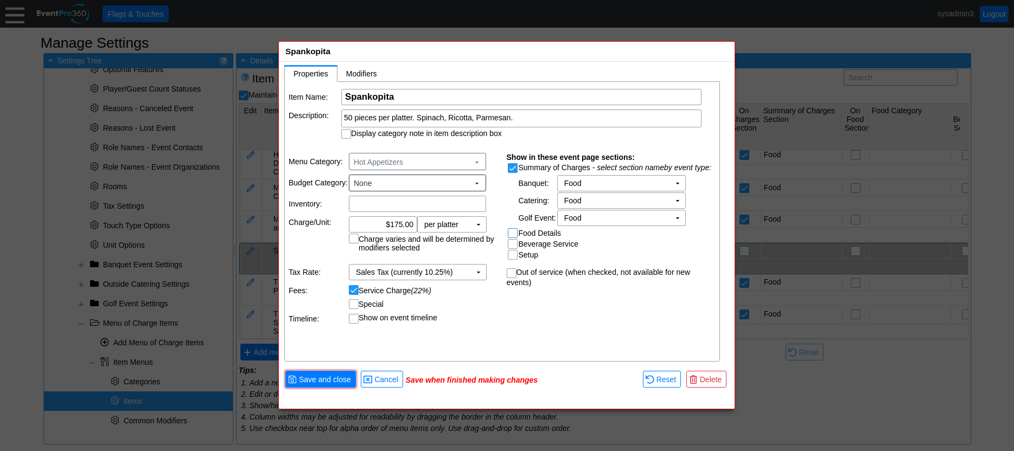
click at [511, 232] on input "Food Details" at bounding box center [513, 234] width 11 height 11
checkbox input "true"
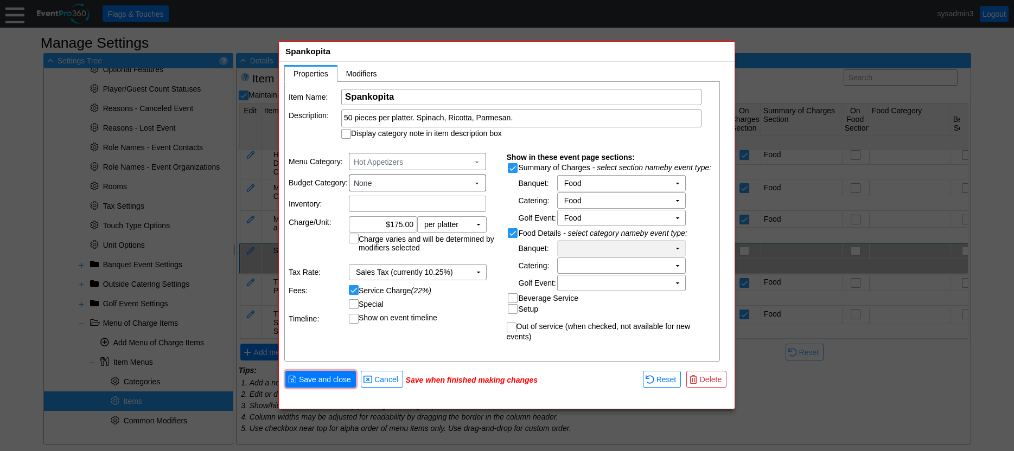
click at [673, 249] on td "▼" at bounding box center [677, 248] width 15 height 15
click at [522, 131] on td "50 pieces per platter. Spinach, Ricotta, Parmesan. Display category note in ite…" at bounding box center [528, 124] width 375 height 29
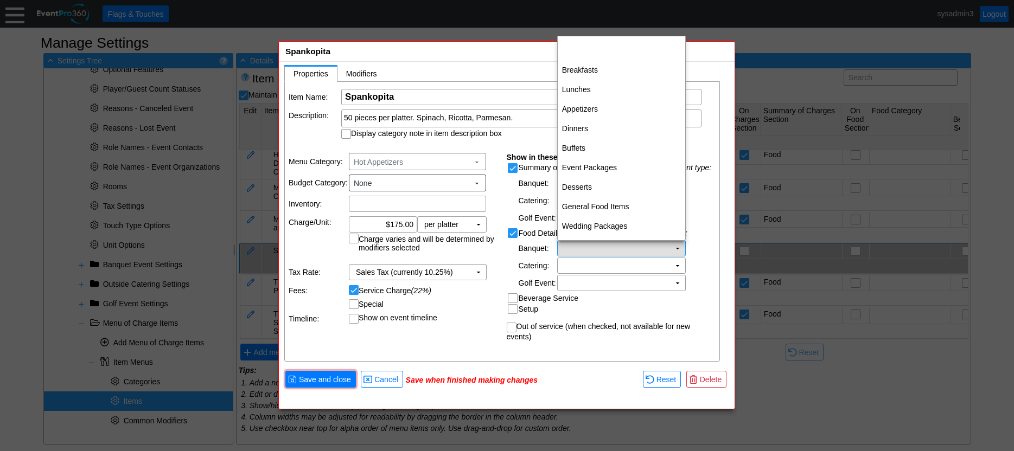
click at [679, 251] on td "▼" at bounding box center [677, 248] width 15 height 15
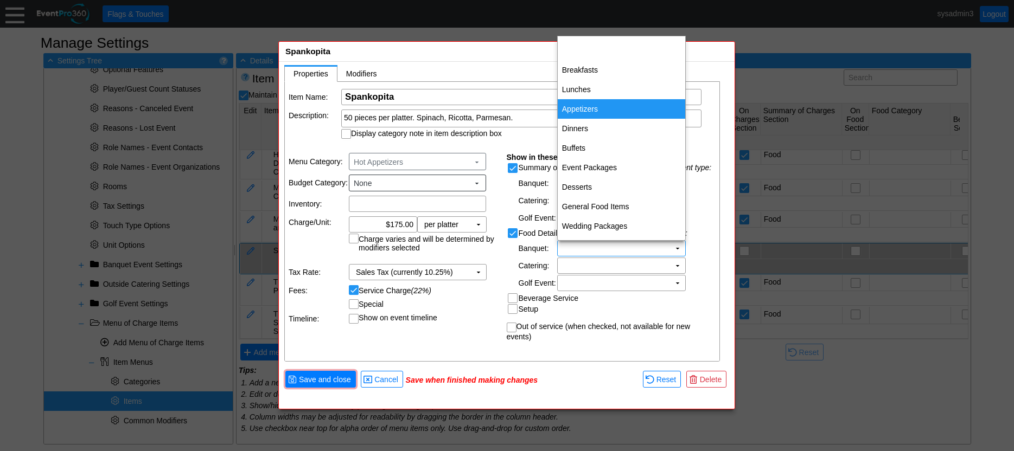
click at [576, 114] on td "Appetizers" at bounding box center [621, 109] width 127 height 20
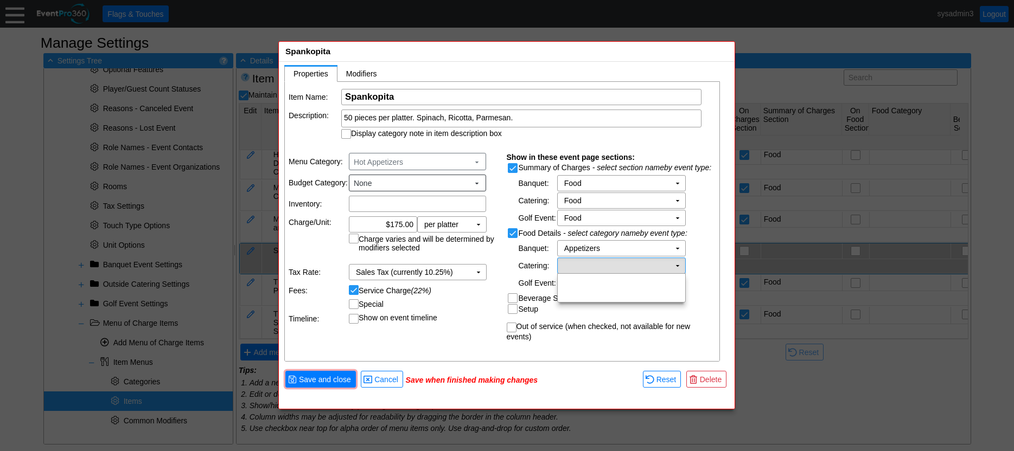
click at [675, 265] on td "▼" at bounding box center [677, 265] width 15 height 15
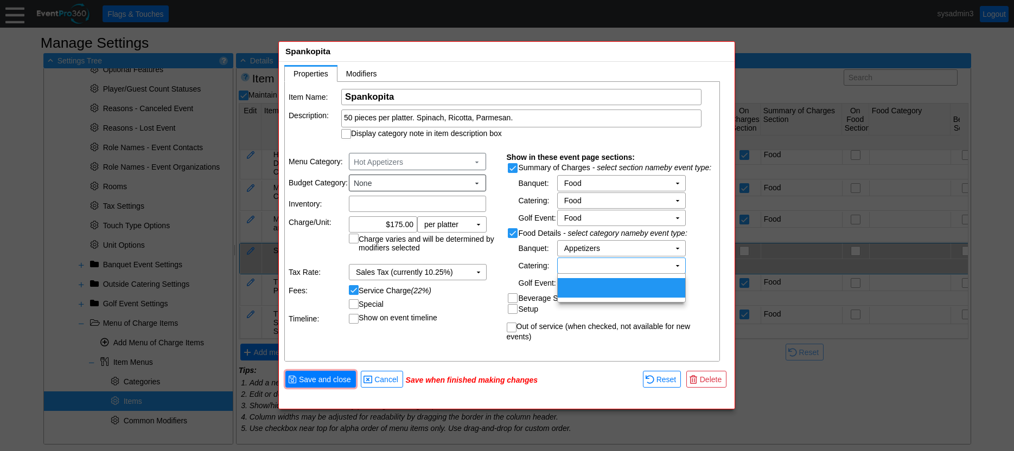
click at [597, 292] on td "&nbsp;" at bounding box center [621, 288] width 127 height 20
click at [677, 285] on td "▼" at bounding box center [677, 283] width 15 height 15
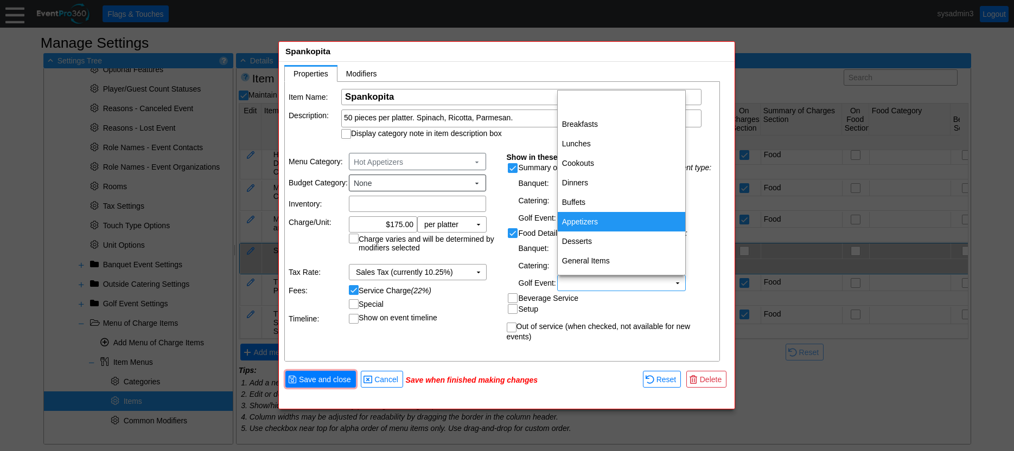
click at [588, 221] on td "Appetizers" at bounding box center [621, 222] width 127 height 20
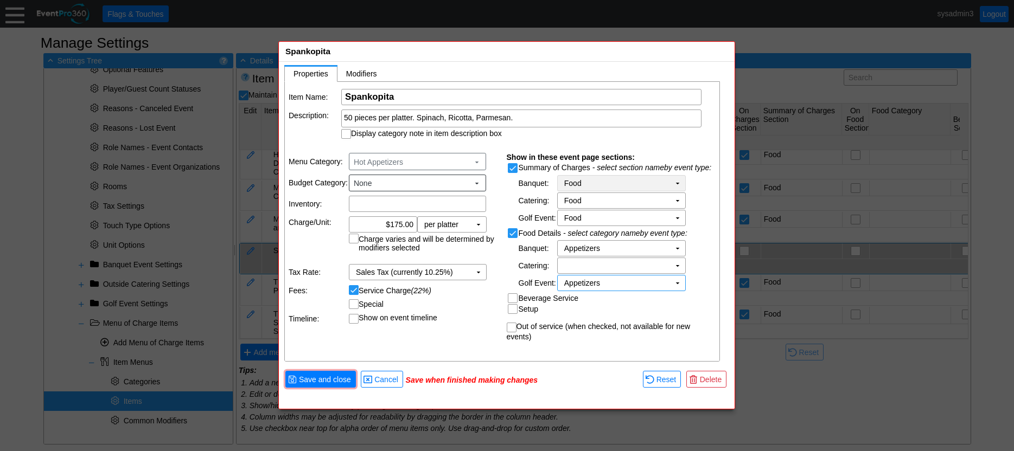
click at [652, 181] on td "Food Χ" at bounding box center [614, 183] width 112 height 15
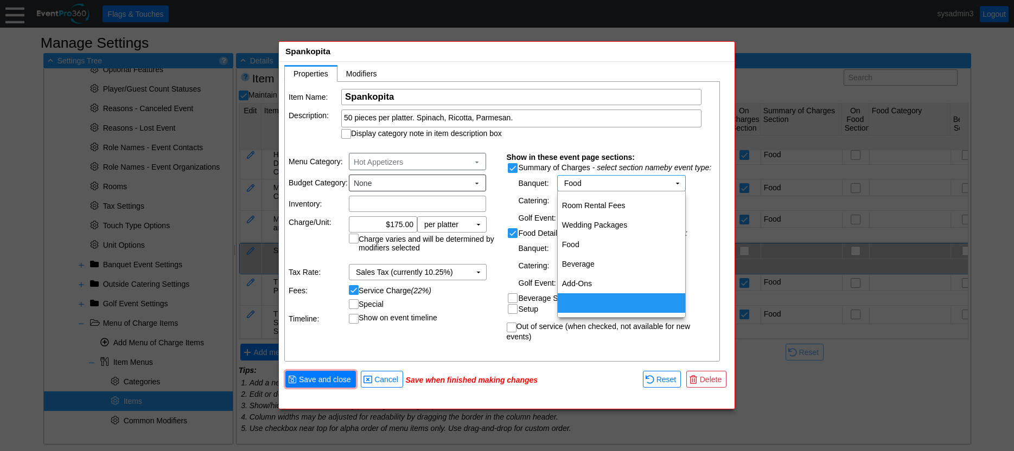
click at [589, 348] on table "Show in these event page sections: Summary of Charges - select section name by …" at bounding box center [612, 247] width 218 height 202
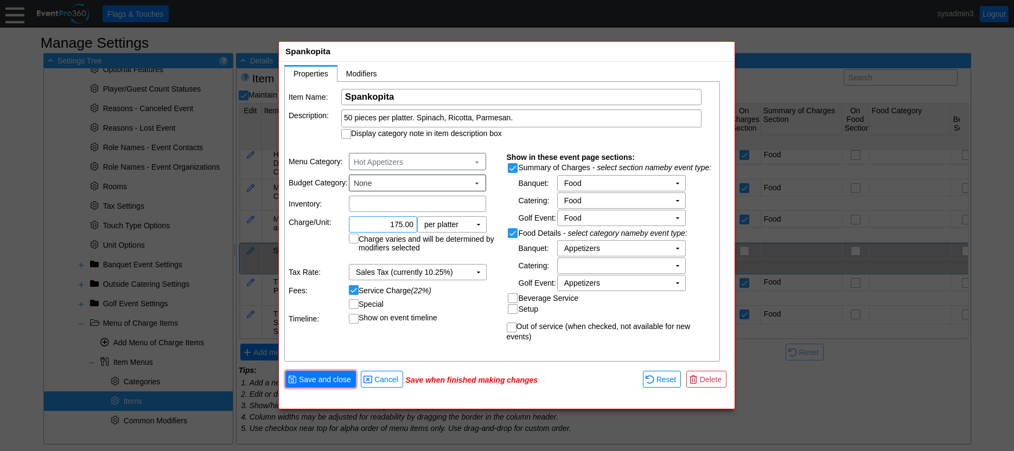
click at [398, 225] on input "175.00" at bounding box center [383, 224] width 61 height 15
type input "$175.00"
click at [522, 116] on div "50 pieces per platter. Spinach, Ricotta, Parmesan." at bounding box center [521, 117] width 355 height 11
click at [312, 141] on table "Item Name: Χ Spankopita Name of the menu item Description: 50 pieces per platte…" at bounding box center [503, 114] width 436 height 64
click at [334, 380] on span "Save and close" at bounding box center [325, 379] width 56 height 11
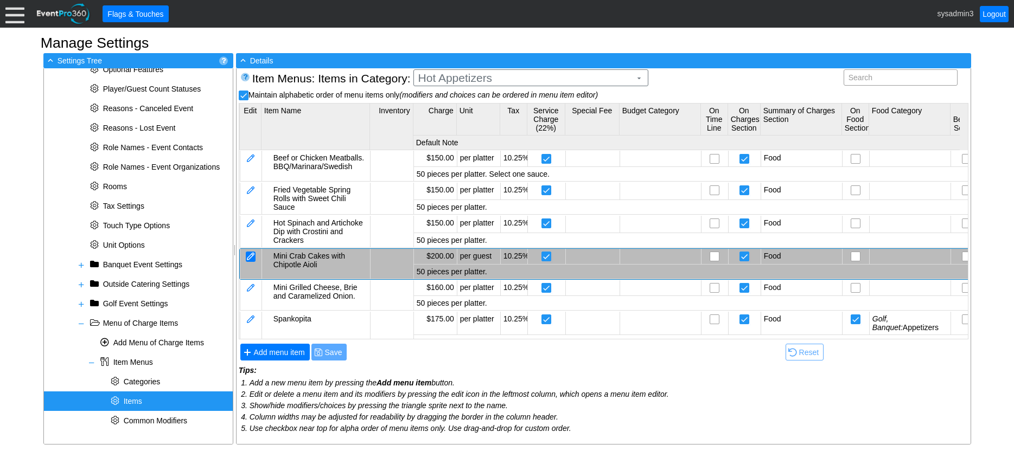
click at [251, 254] on div at bounding box center [251, 257] width 10 height 10
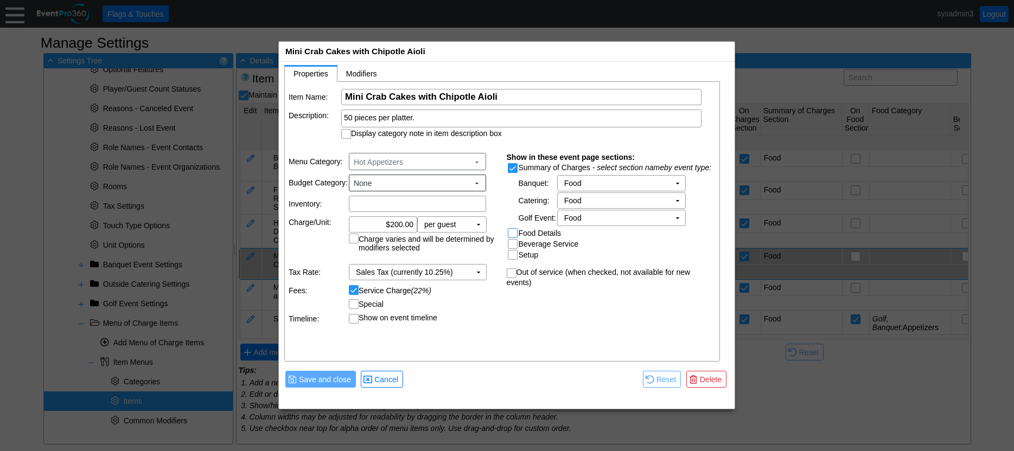
click at [513, 235] on input "Food Details" at bounding box center [513, 234] width 11 height 11
checkbox input "true"
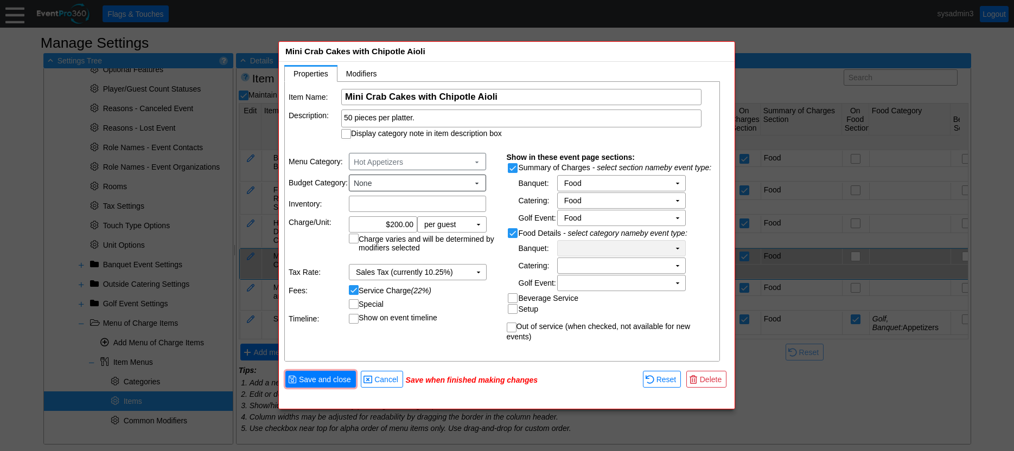
click at [662, 247] on td "Χ" at bounding box center [614, 248] width 112 height 15
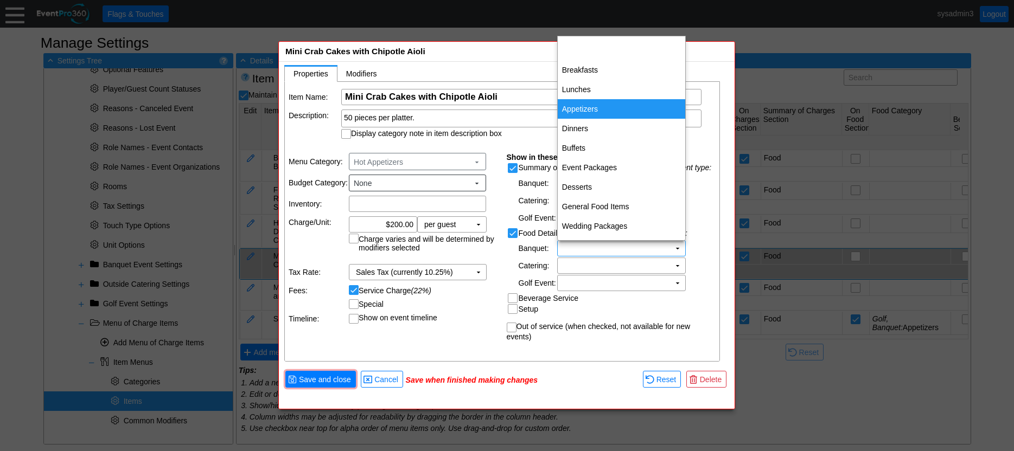
click at [582, 105] on td "Appetizers" at bounding box center [621, 109] width 127 height 20
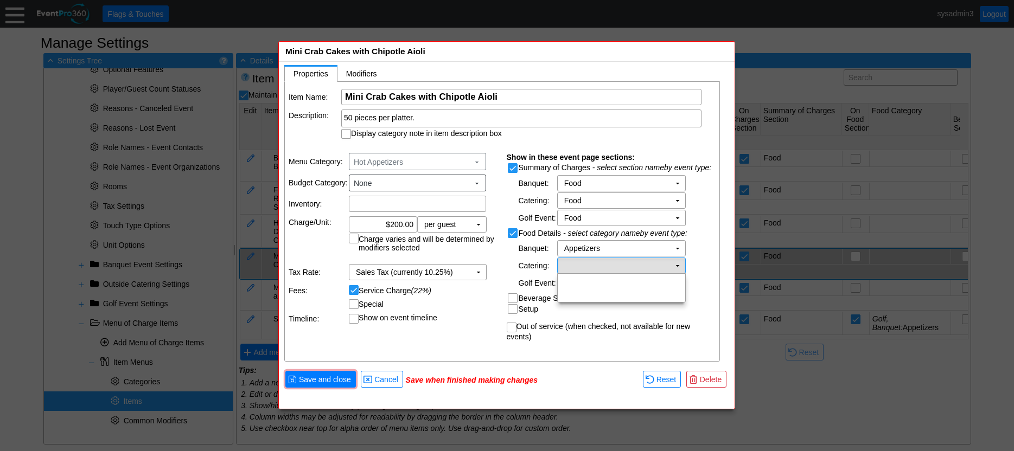
click at [649, 263] on td "Χ" at bounding box center [614, 265] width 112 height 15
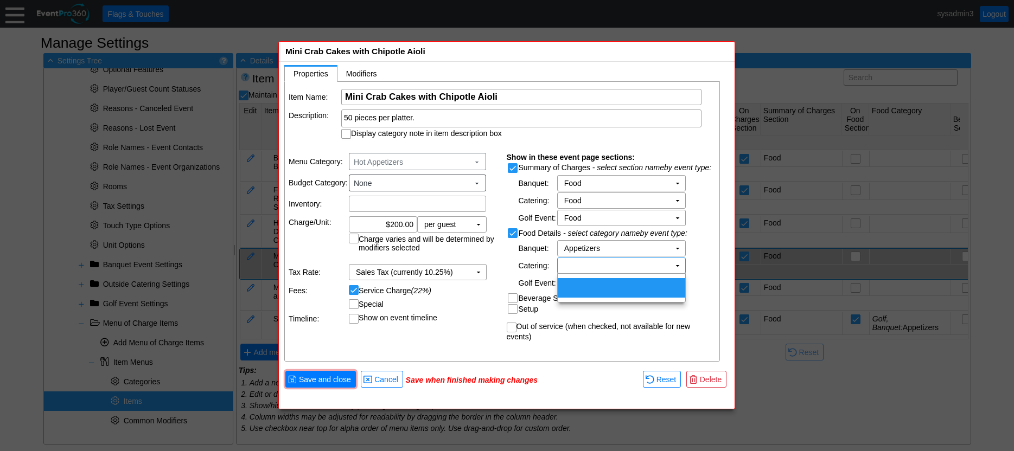
click at [605, 340] on td "Out of service (when checked, not available for new events)" at bounding box center [612, 330] width 211 height 21
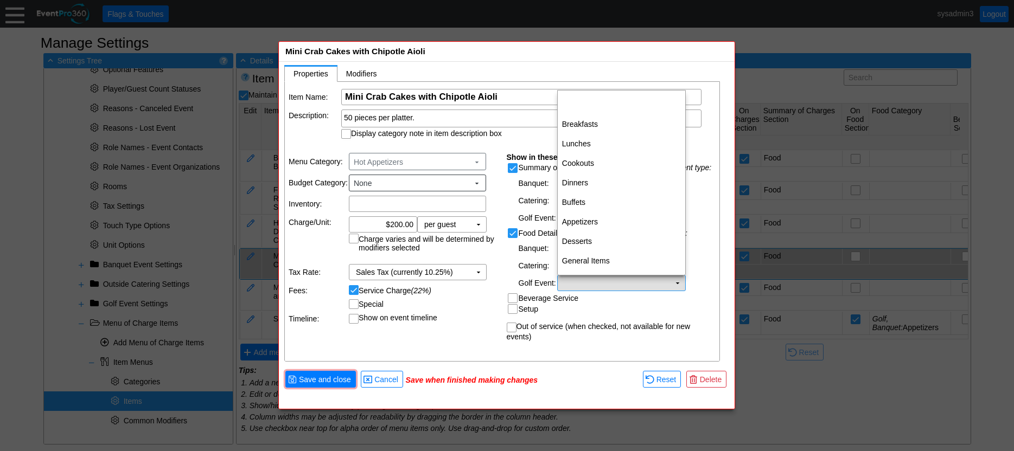
click at [605, 278] on td "Χ" at bounding box center [614, 283] width 112 height 15
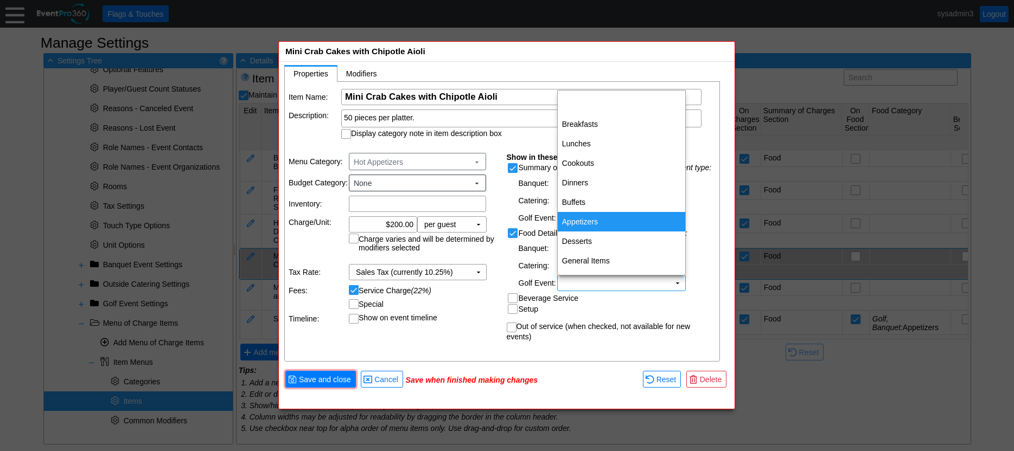
click at [585, 218] on td "Appetizers" at bounding box center [621, 222] width 127 height 20
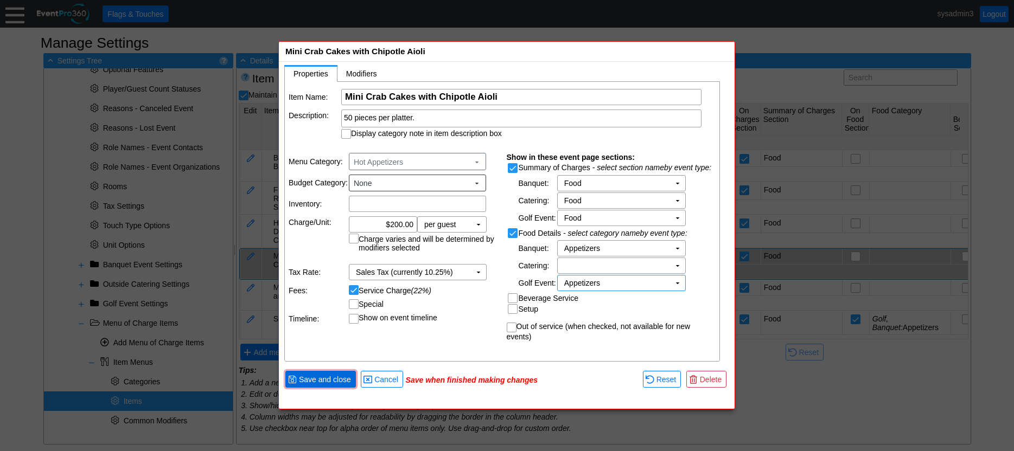
click at [320, 380] on span "Save and close" at bounding box center [325, 379] width 56 height 11
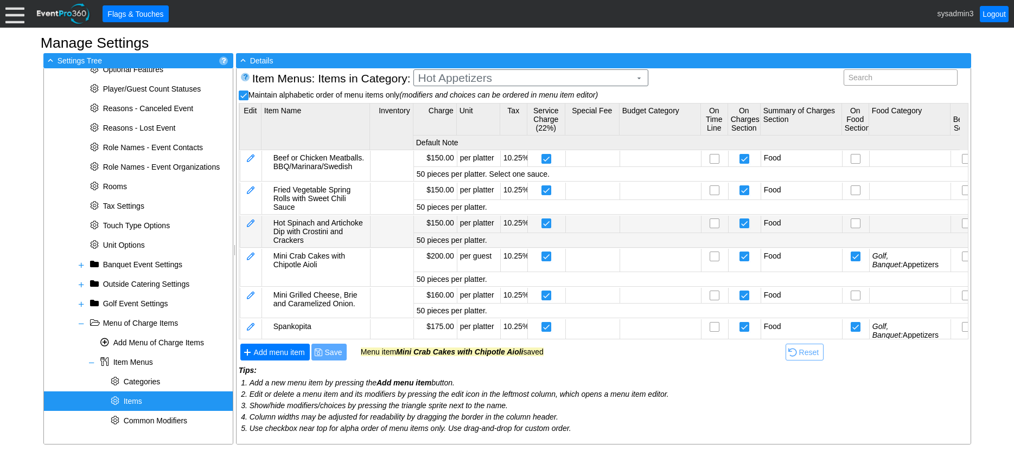
scroll to position [1, 0]
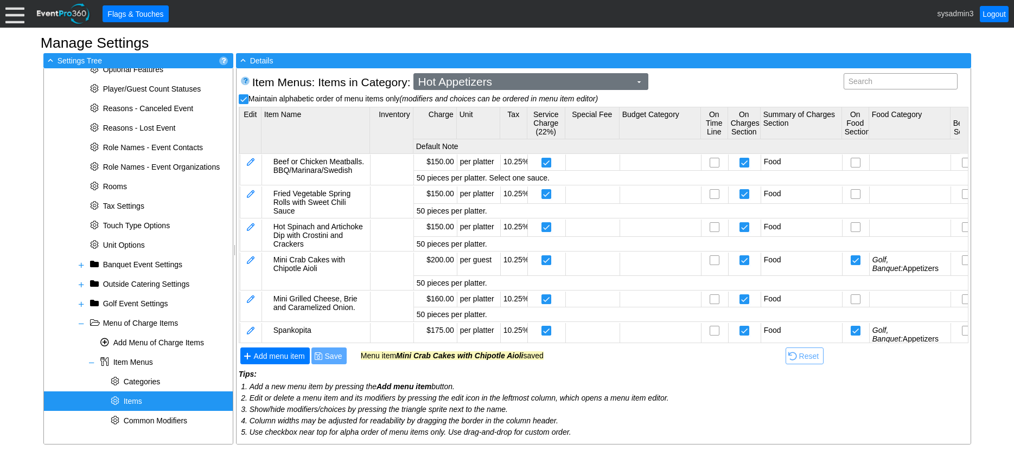
click at [545, 84] on span "Hot Appetizers" at bounding box center [524, 81] width 217 height 11
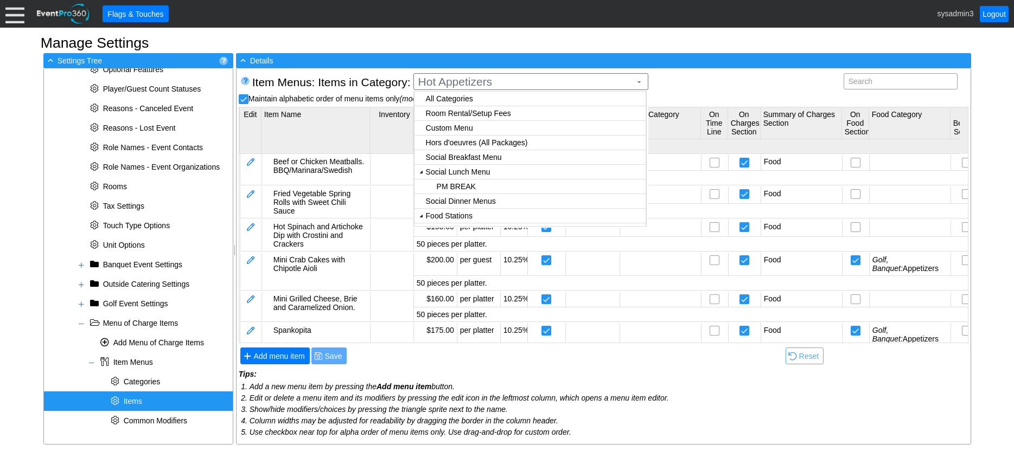
checkbox input "false"
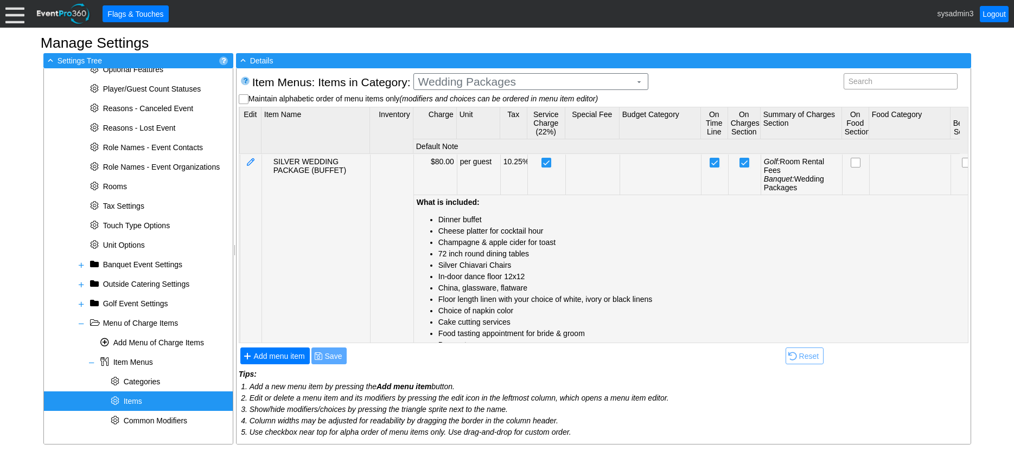
click at [446, 170] on body "Calendar of Events + New Event + Reports + Manage Contacts + Manage Organizatio…" at bounding box center [507, 225] width 1014 height 451
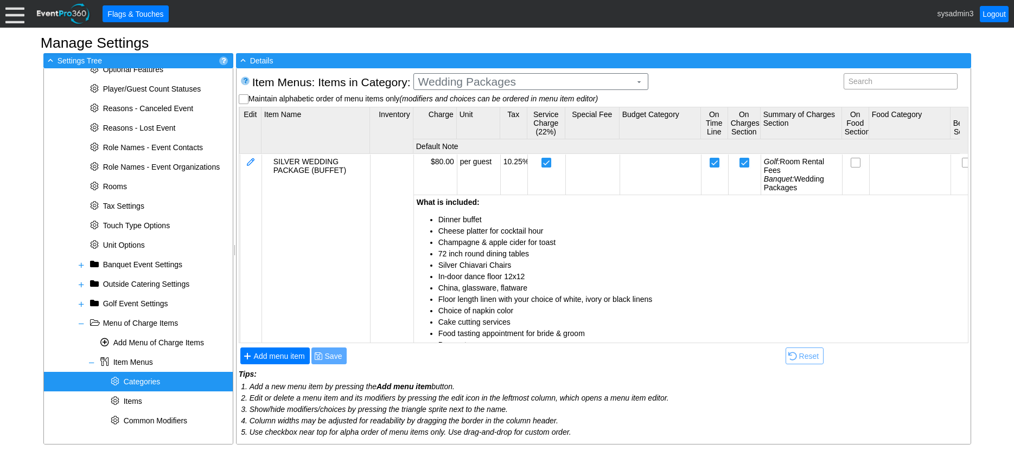
click at [139, 384] on span "Categories" at bounding box center [142, 382] width 37 height 9
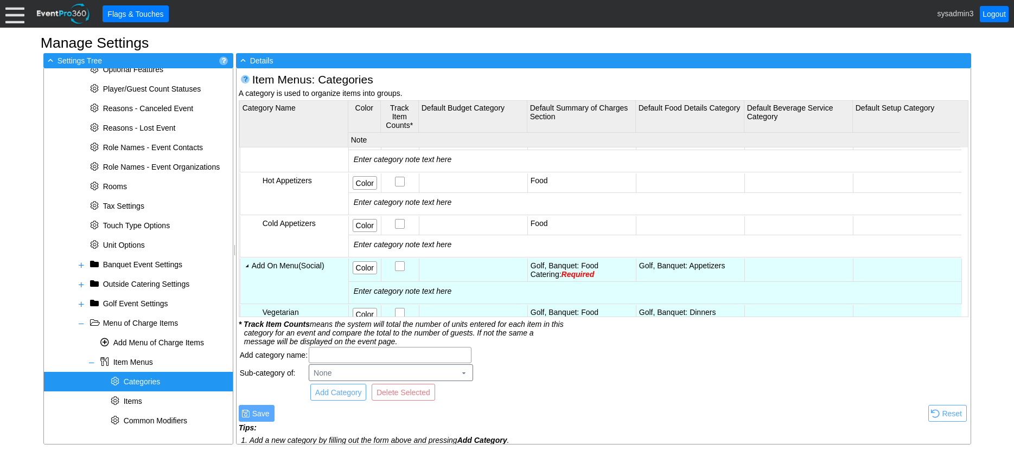
scroll to position [380, 0]
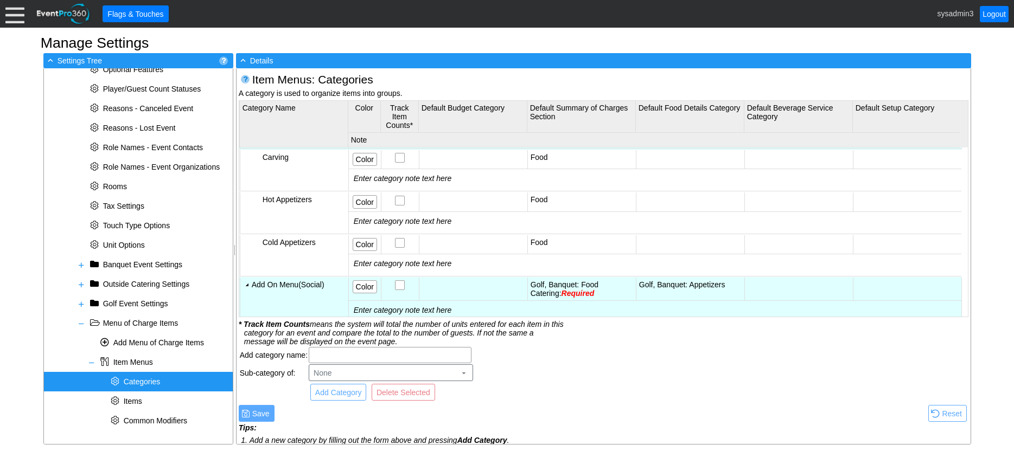
click at [301, 201] on div "Hot Appetizers" at bounding box center [304, 199] width 83 height 9
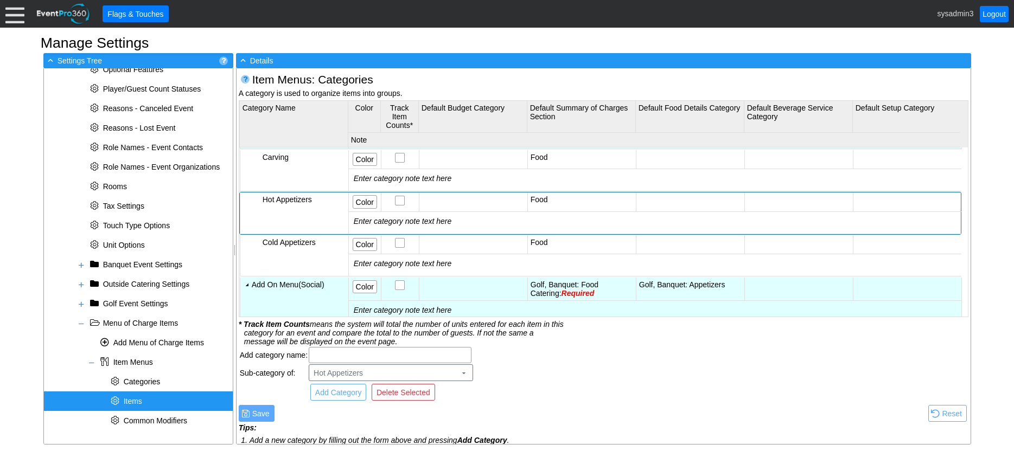
click at [134, 403] on span "Items" at bounding box center [133, 401] width 18 height 9
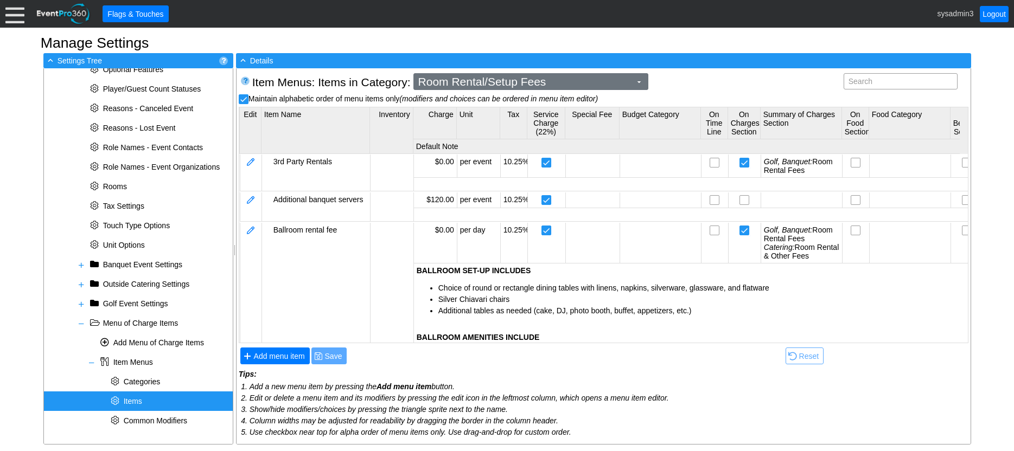
click at [613, 83] on span "Room Rental/Setup Fees" at bounding box center [524, 81] width 217 height 11
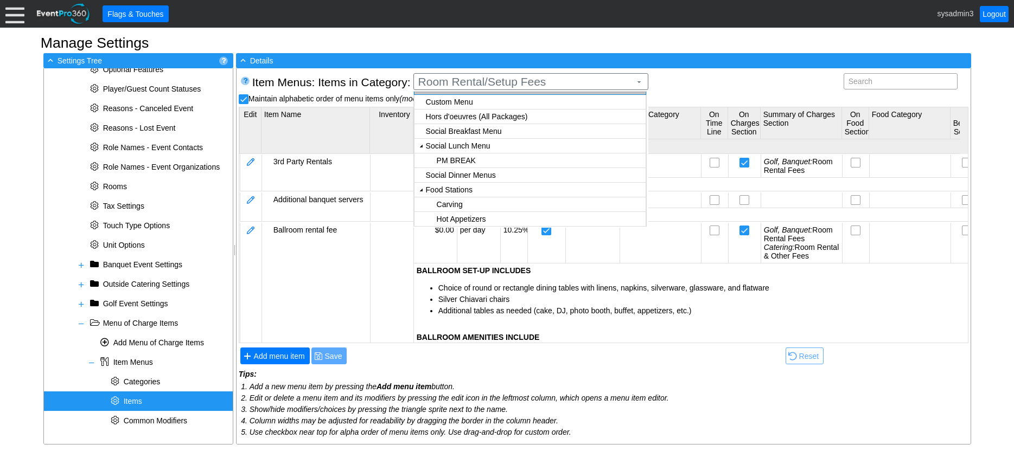
scroll to position [15, 0]
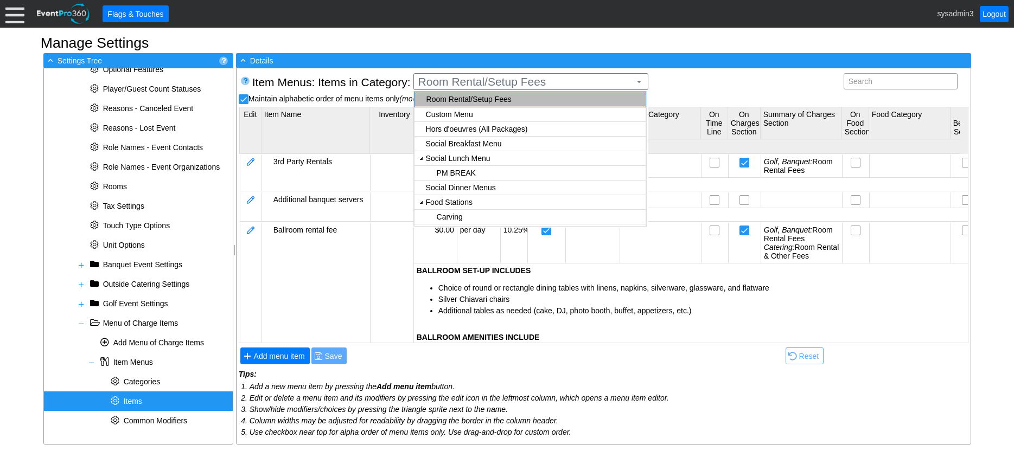
checkbox input "false"
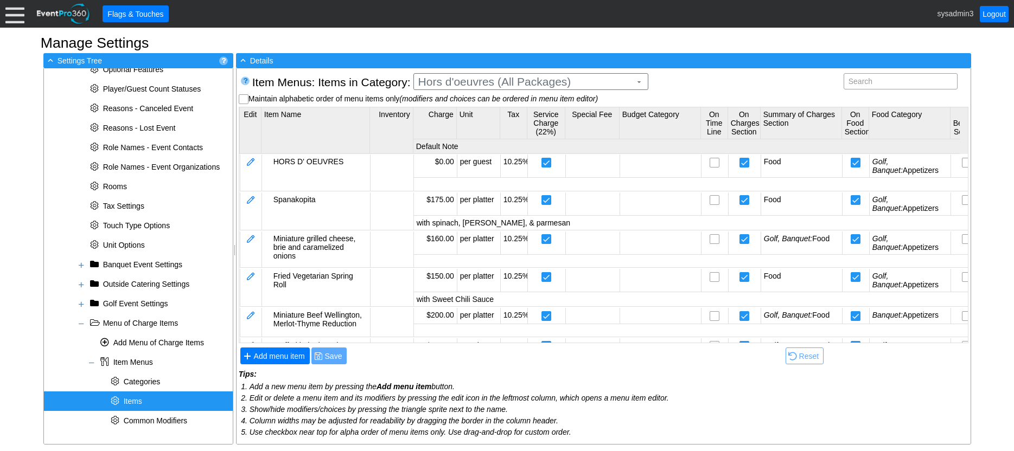
scroll to position [0, 0]
click at [464, 125] on body "Calendar of Events + New Event + Reports + Manage Contacts + Manage Organizatio…" at bounding box center [507, 225] width 1014 height 451
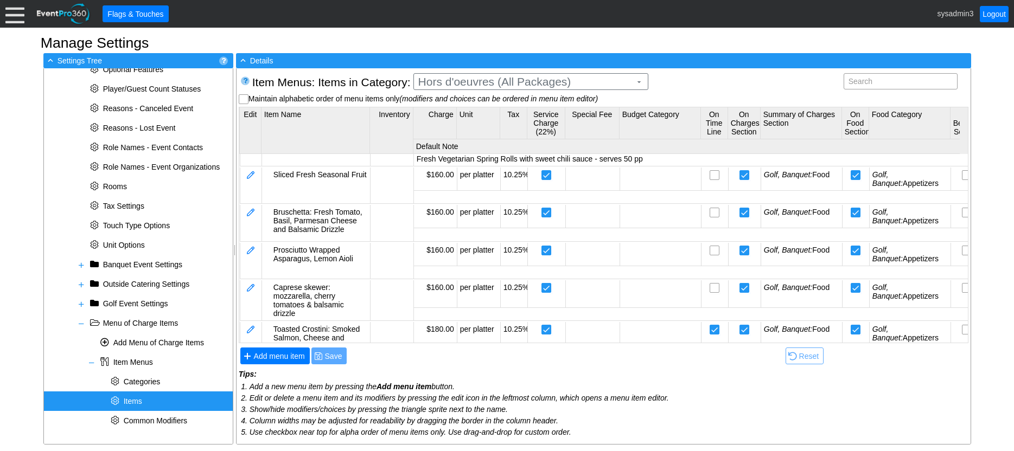
scroll to position [412, 0]
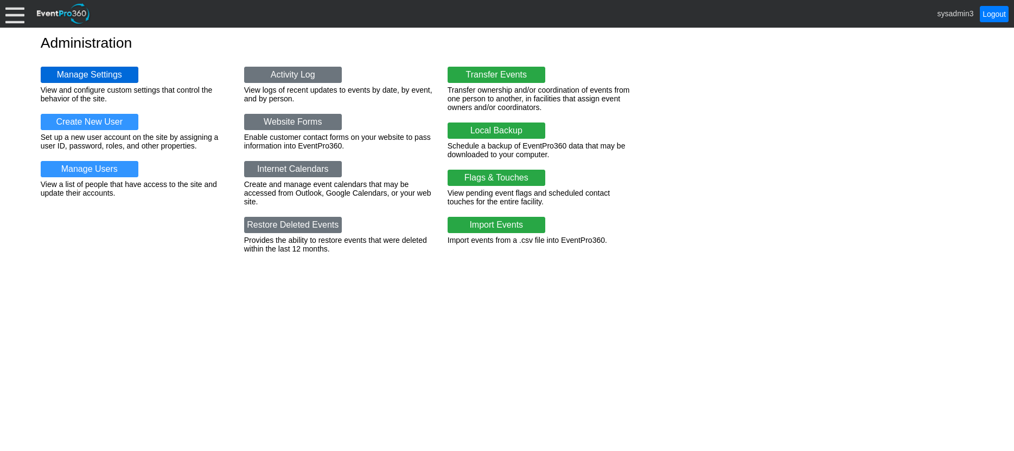
click at [103, 68] on link "Manage Settings" at bounding box center [90, 75] width 98 height 16
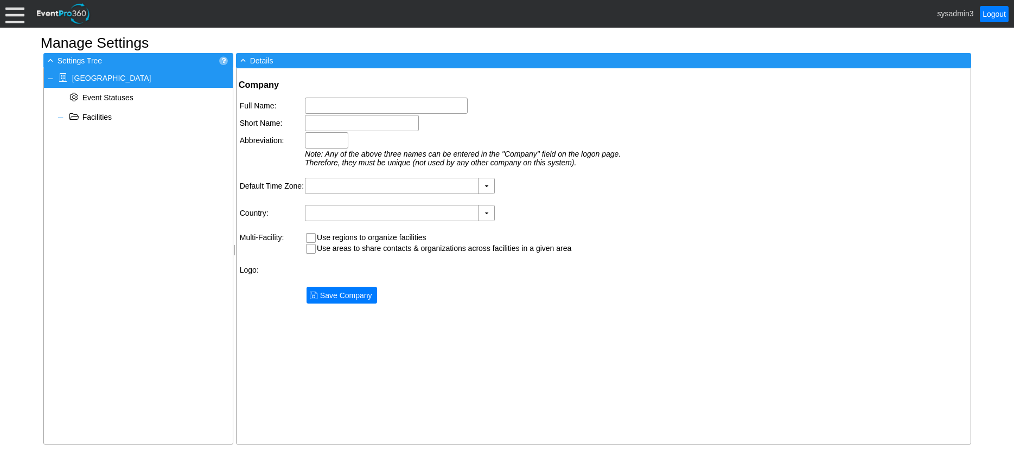
type input "[GEOGRAPHIC_DATA]"
type input "(GMT-08:00) Pacific Time ([GEOGRAPHIC_DATA] & [GEOGRAPHIC_DATA])"
type input "[GEOGRAPHIC_DATA] (English)"
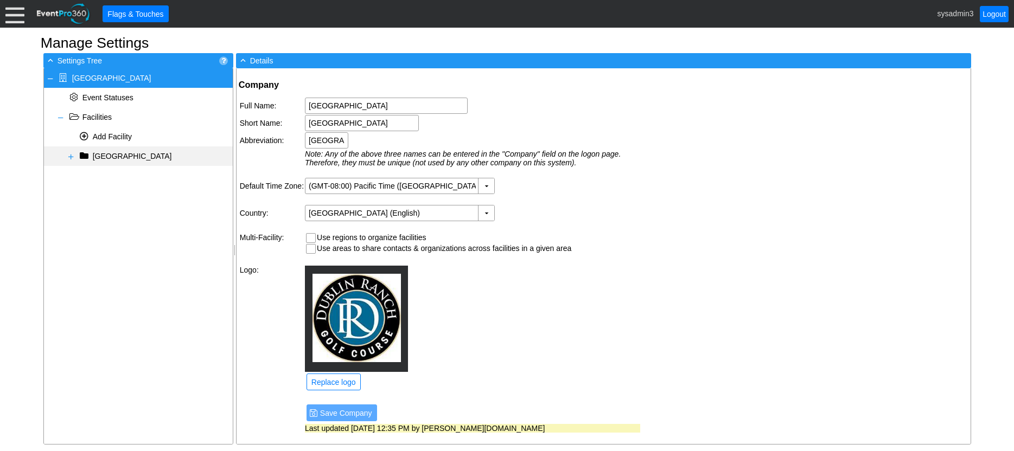
click at [68, 156] on span at bounding box center [71, 156] width 9 height 9
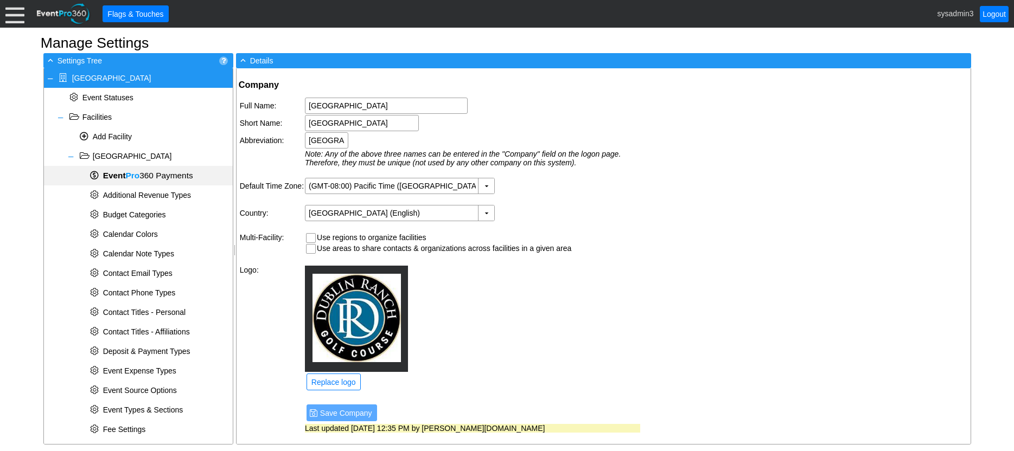
click at [145, 175] on span "Event Pro 360 Payments" at bounding box center [148, 175] width 90 height 9
